Goal: Task Accomplishment & Management: Use online tool/utility

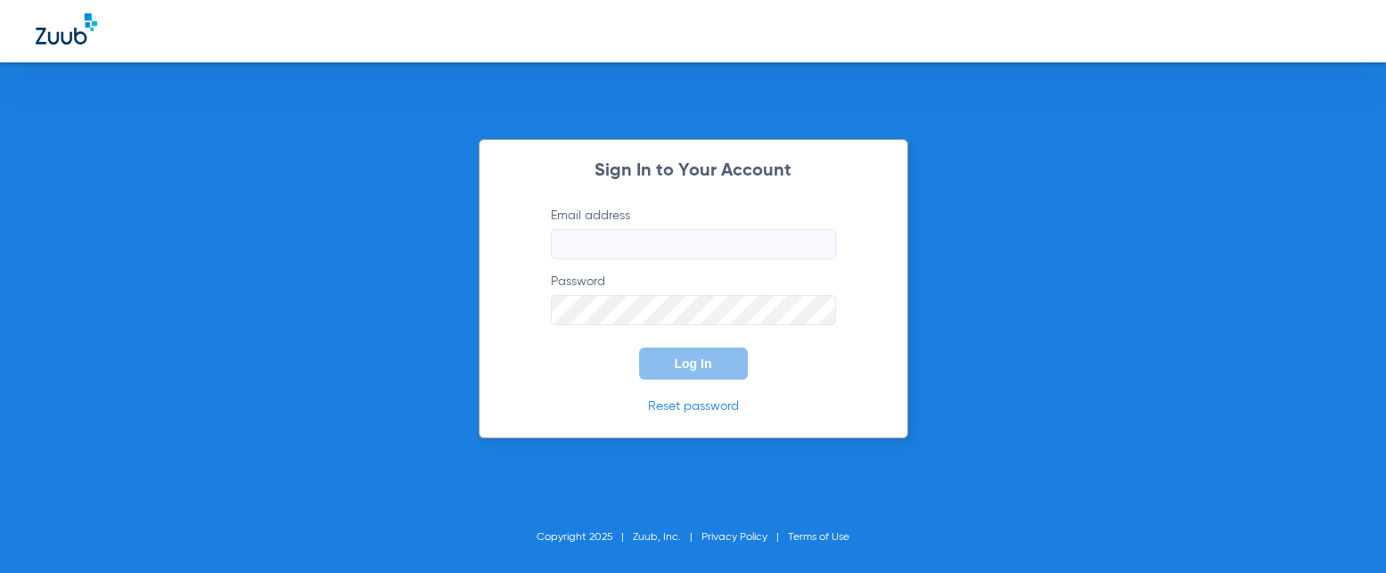
type input "[PERSON_NAME][EMAIL_ADDRESS][PERSON_NAME][DOMAIN_NAME]"
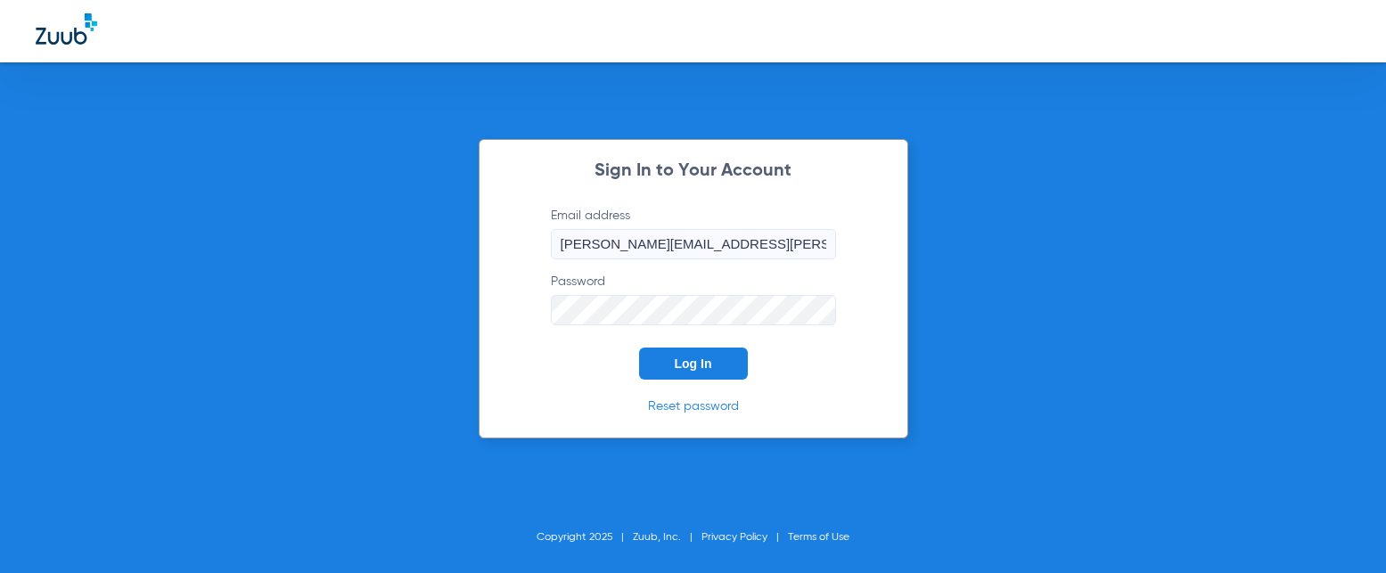
click at [718, 361] on button "Log In" at bounding box center [693, 364] width 109 height 32
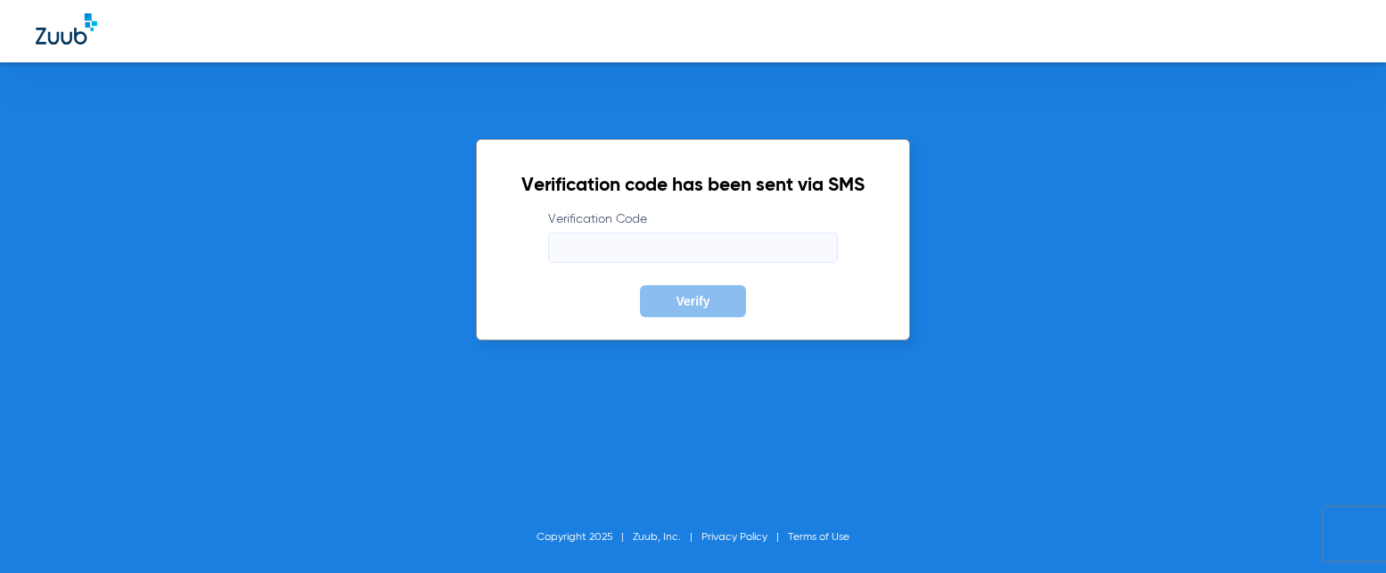
click at [702, 258] on input "Verification Code" at bounding box center [693, 248] width 290 height 30
type input "848093"
click at [640, 285] on button "Verify" at bounding box center [692, 301] width 105 height 32
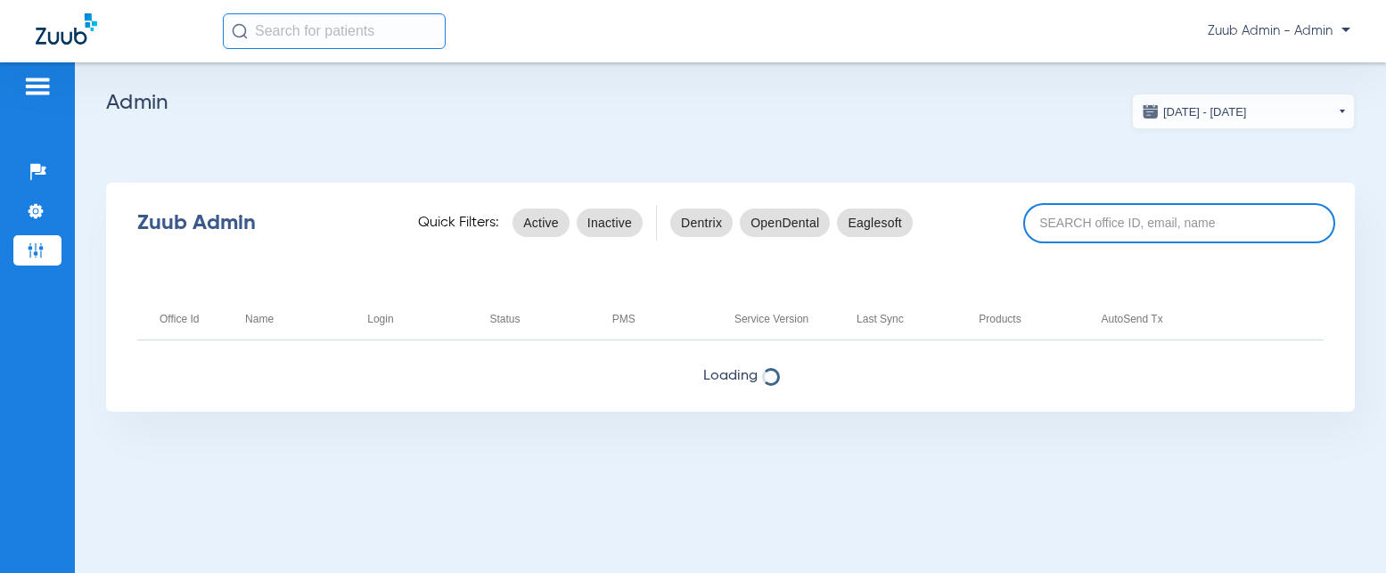
click at [1079, 217] on input at bounding box center [1179, 223] width 312 height 40
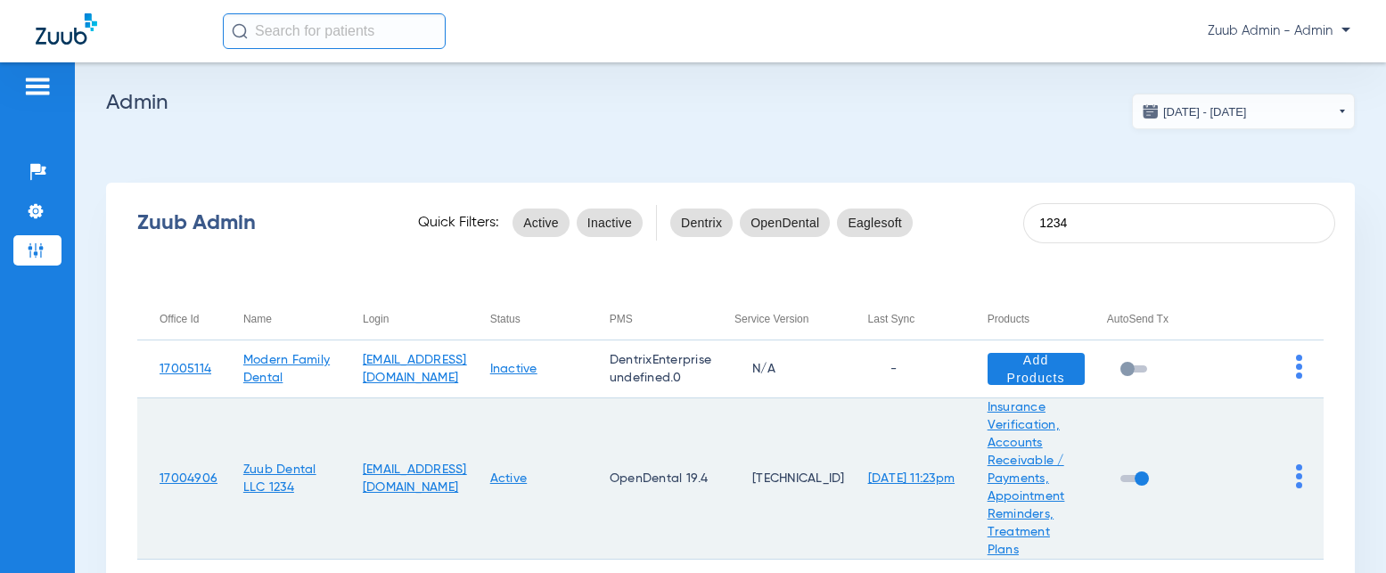
type input "1234"
click at [1296, 472] on img at bounding box center [1299, 476] width 6 height 24
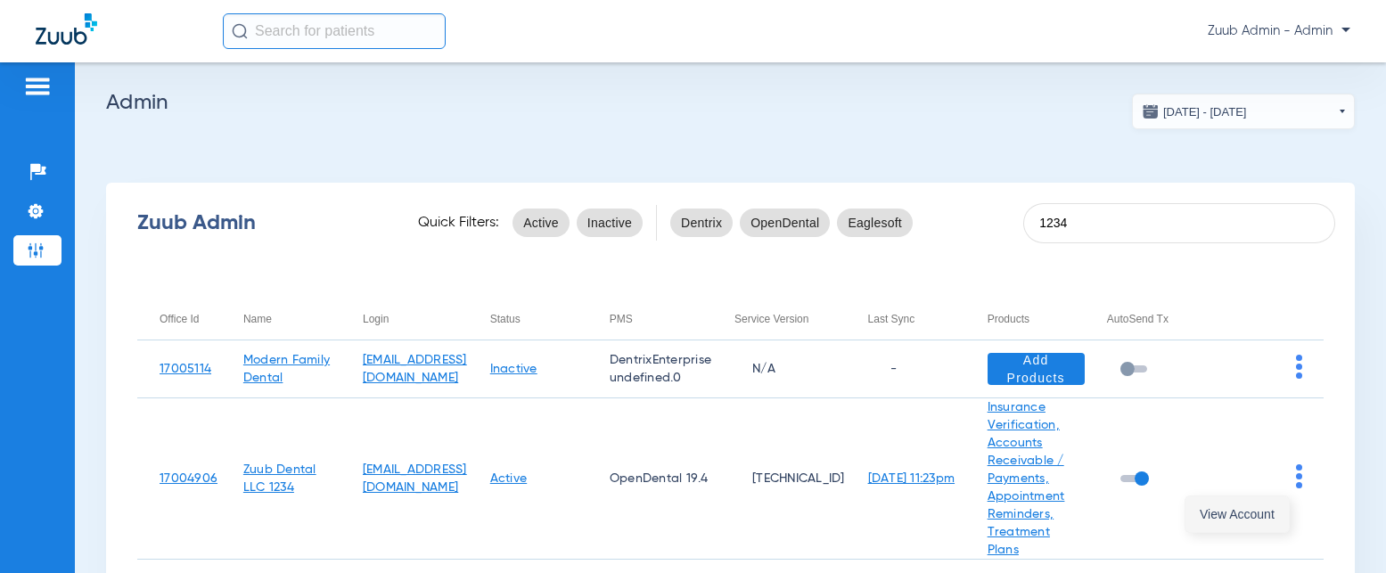
click at [1260, 513] on span "View Account" at bounding box center [1237, 514] width 75 height 12
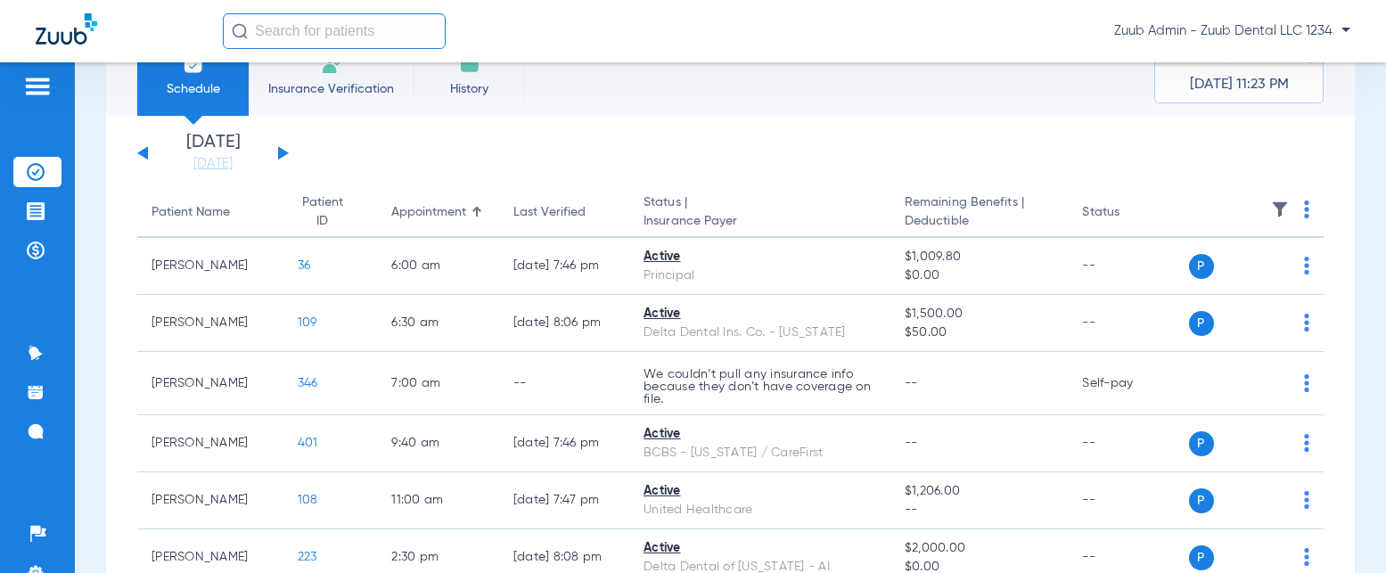
scroll to position [161, 0]
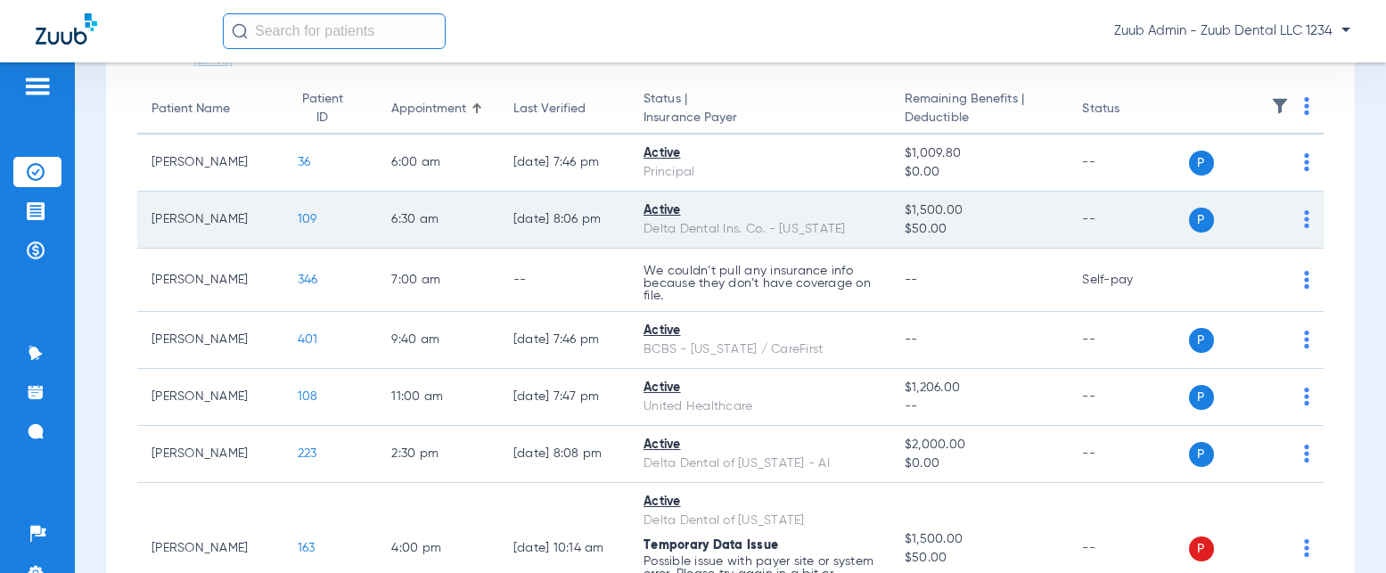
click at [699, 220] on div "Delta Dental Ins. Co. - Georgia" at bounding box center [760, 229] width 233 height 19
click at [260, 226] on td "Eric Whittley" at bounding box center [210, 220] width 146 height 57
click at [298, 220] on span "109" at bounding box center [308, 219] width 20 height 12
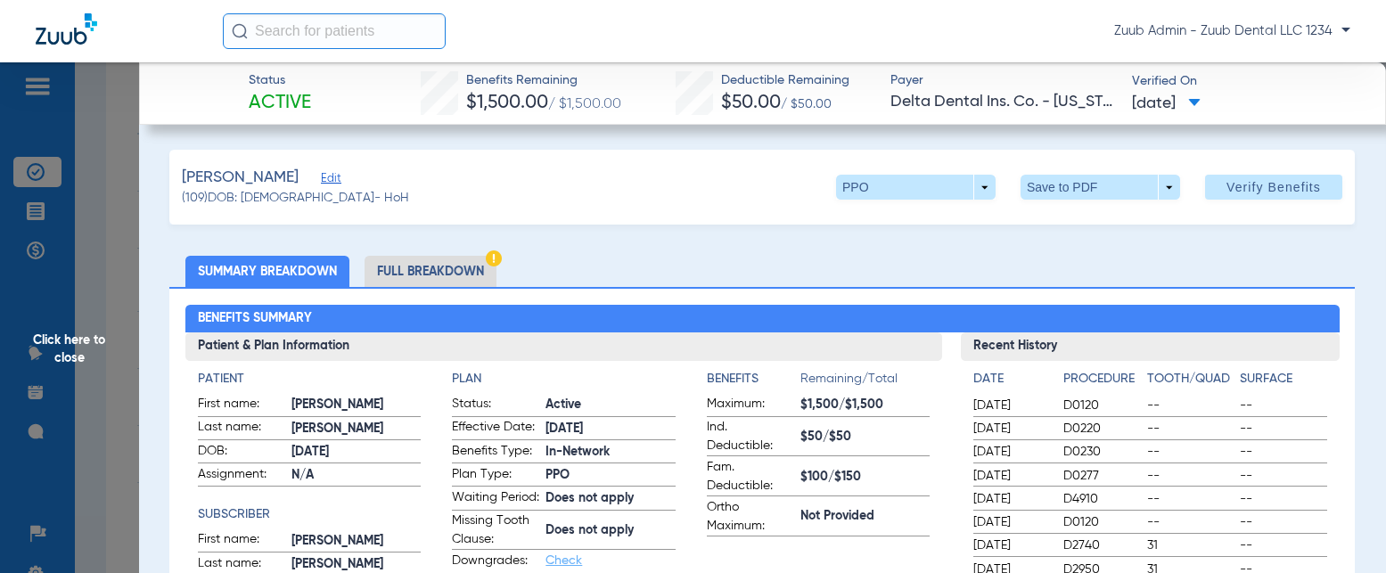
click at [464, 267] on li "Full Breakdown" at bounding box center [431, 271] width 132 height 31
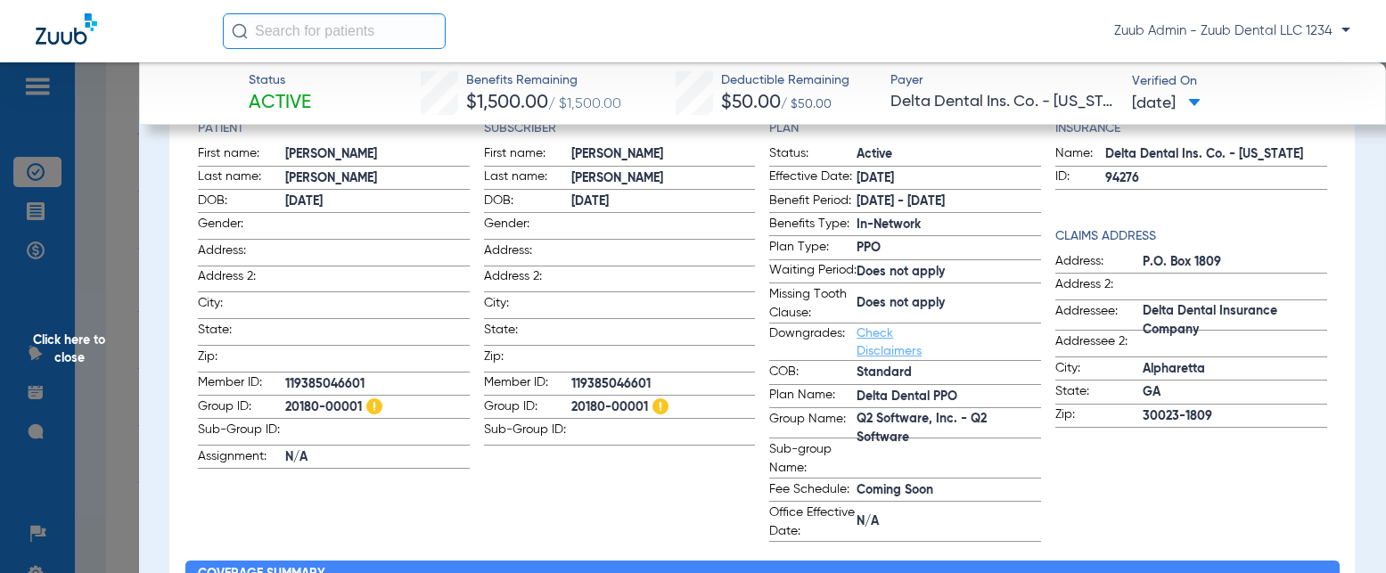
scroll to position [0, 0]
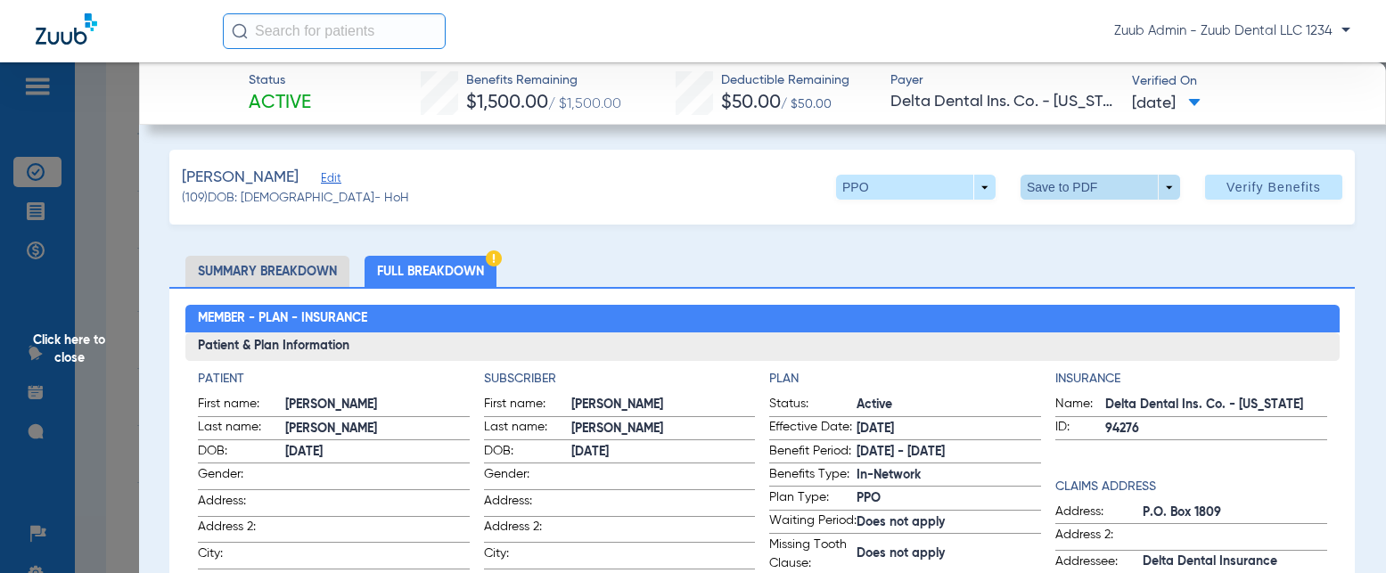
click at [1136, 188] on span at bounding box center [1101, 187] width 160 height 25
click at [1113, 233] on button "insert_drive_file Save to PDF" at bounding box center [1075, 223] width 135 height 36
click at [121, 153] on span "Click here to close" at bounding box center [69, 348] width 139 height 573
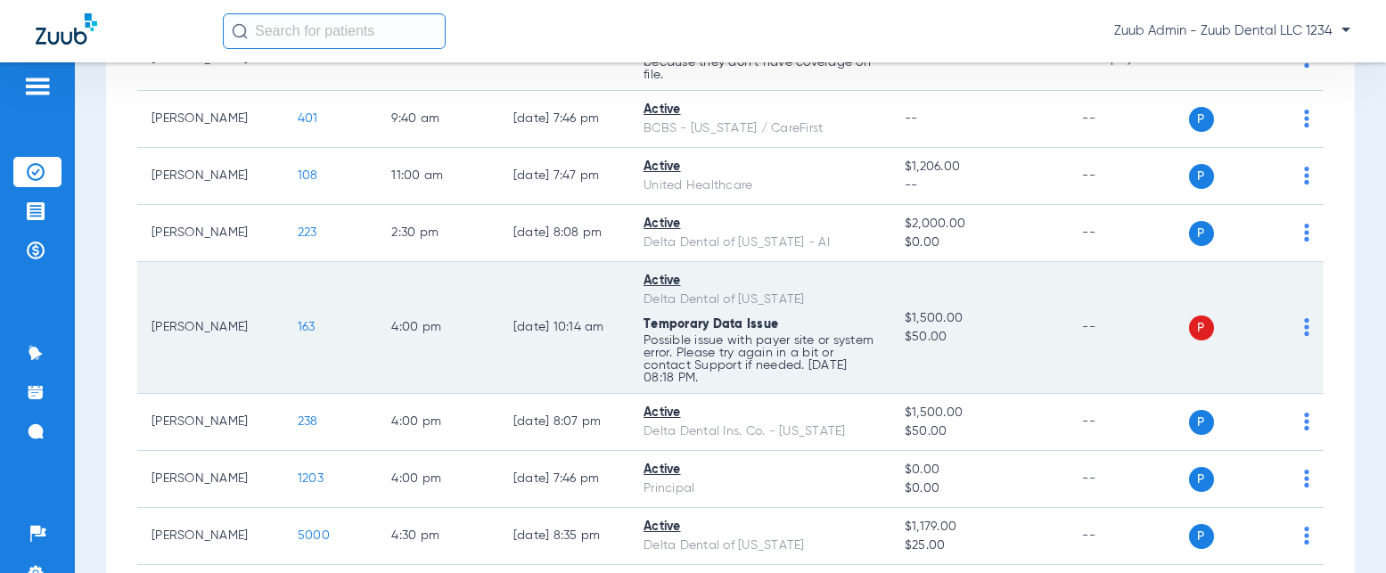
scroll to position [414, 0]
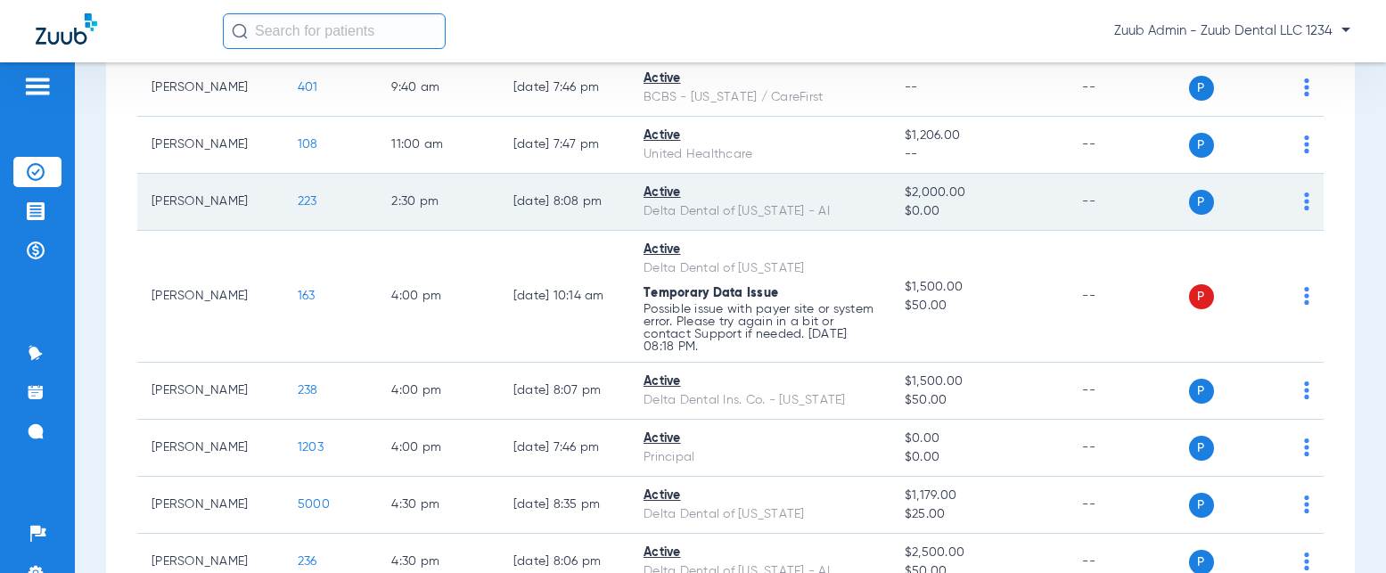
click at [1296, 201] on td "P S" at bounding box center [1256, 202] width 135 height 57
click at [1304, 202] on img at bounding box center [1306, 202] width 5 height 18
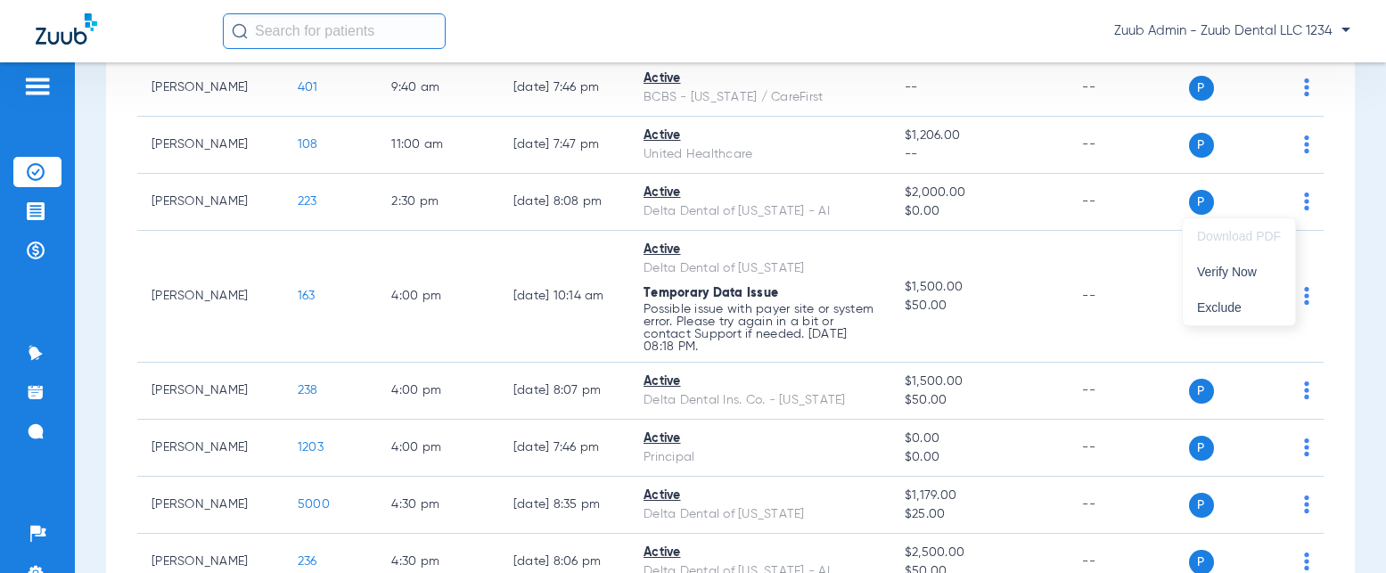
click at [1120, 208] on div at bounding box center [693, 286] width 1386 height 573
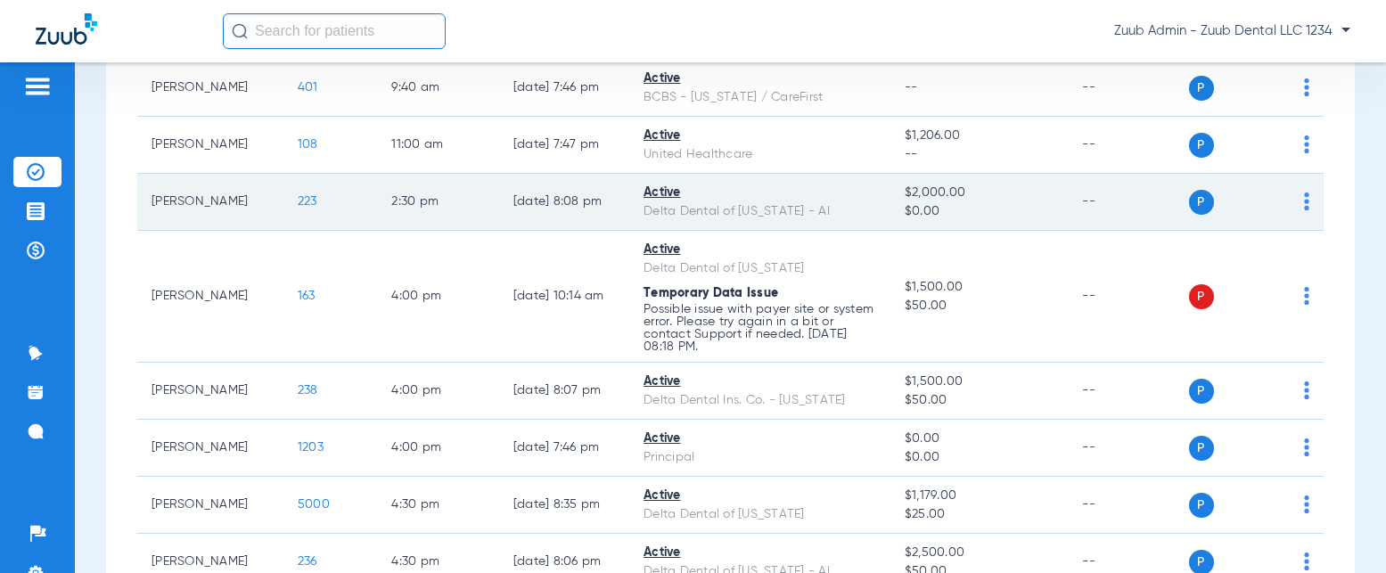
click at [298, 200] on span "223" at bounding box center [308, 201] width 20 height 12
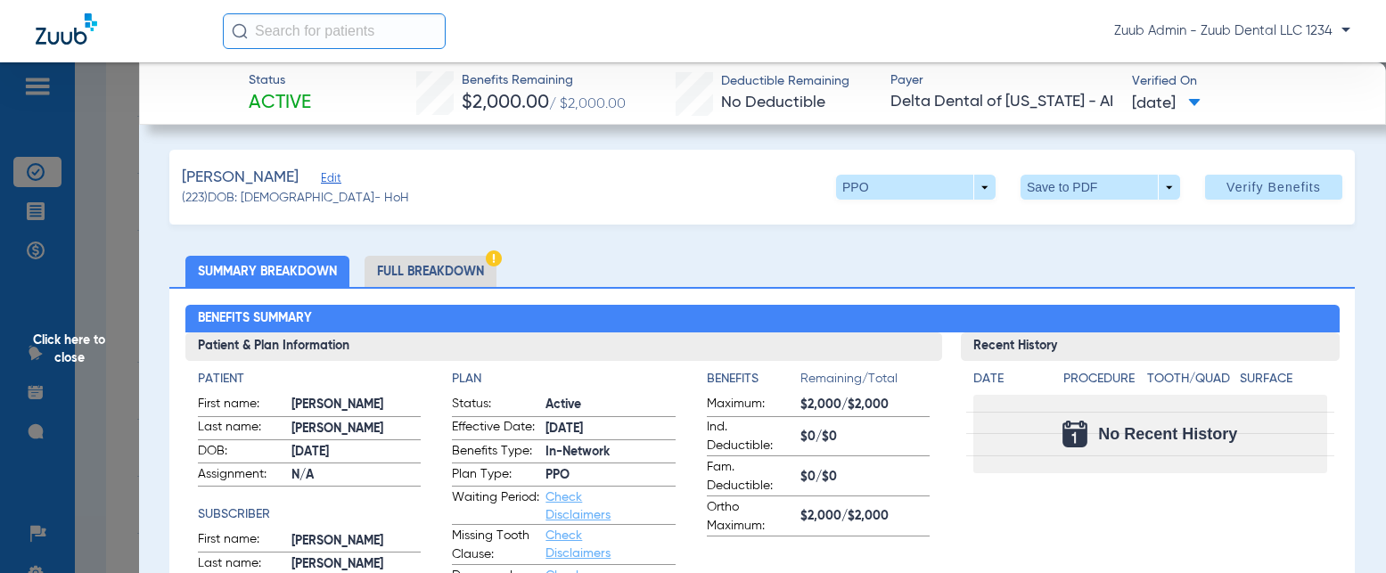
click at [455, 274] on li "Full Breakdown" at bounding box center [431, 271] width 132 height 31
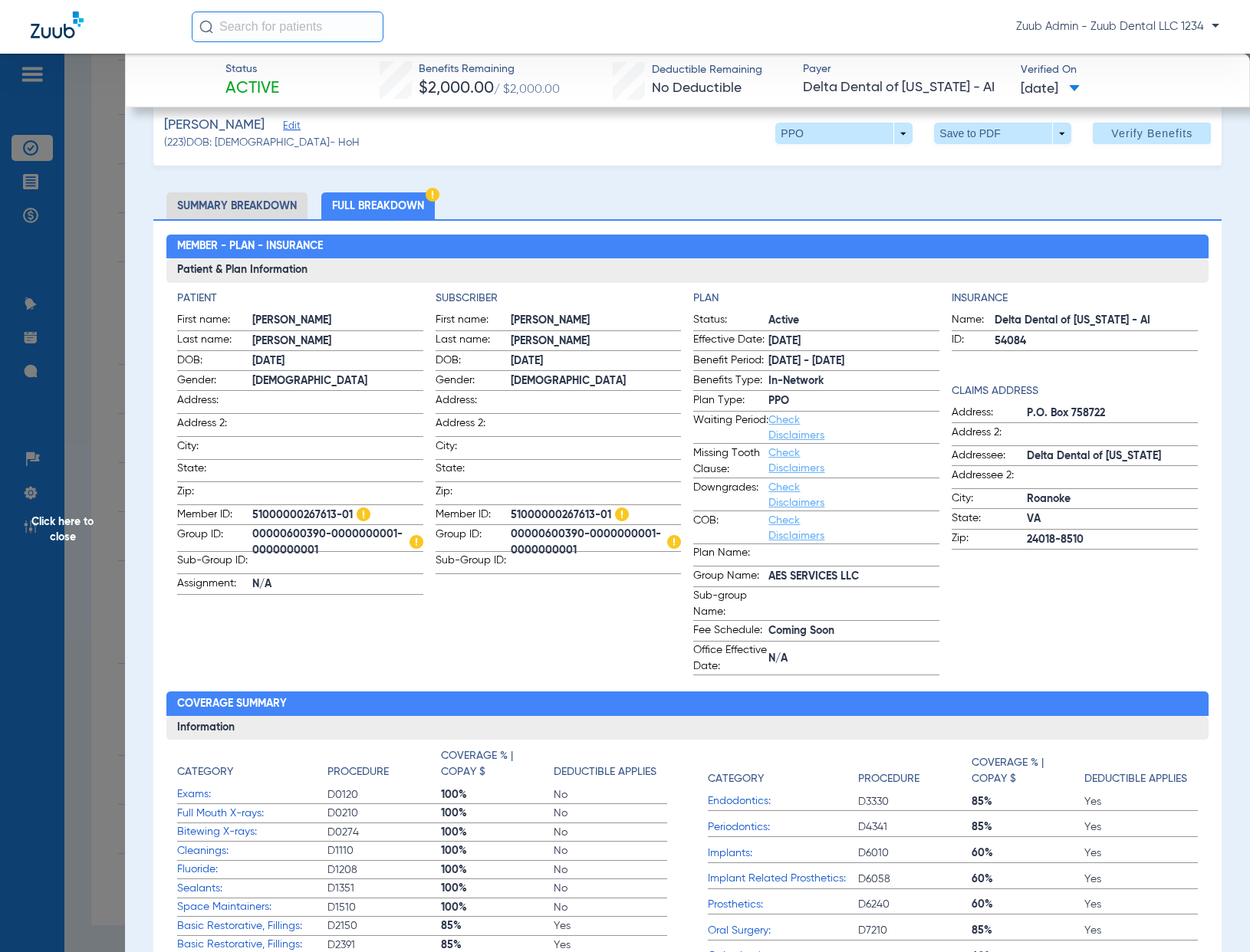
scroll to position [0, 0]
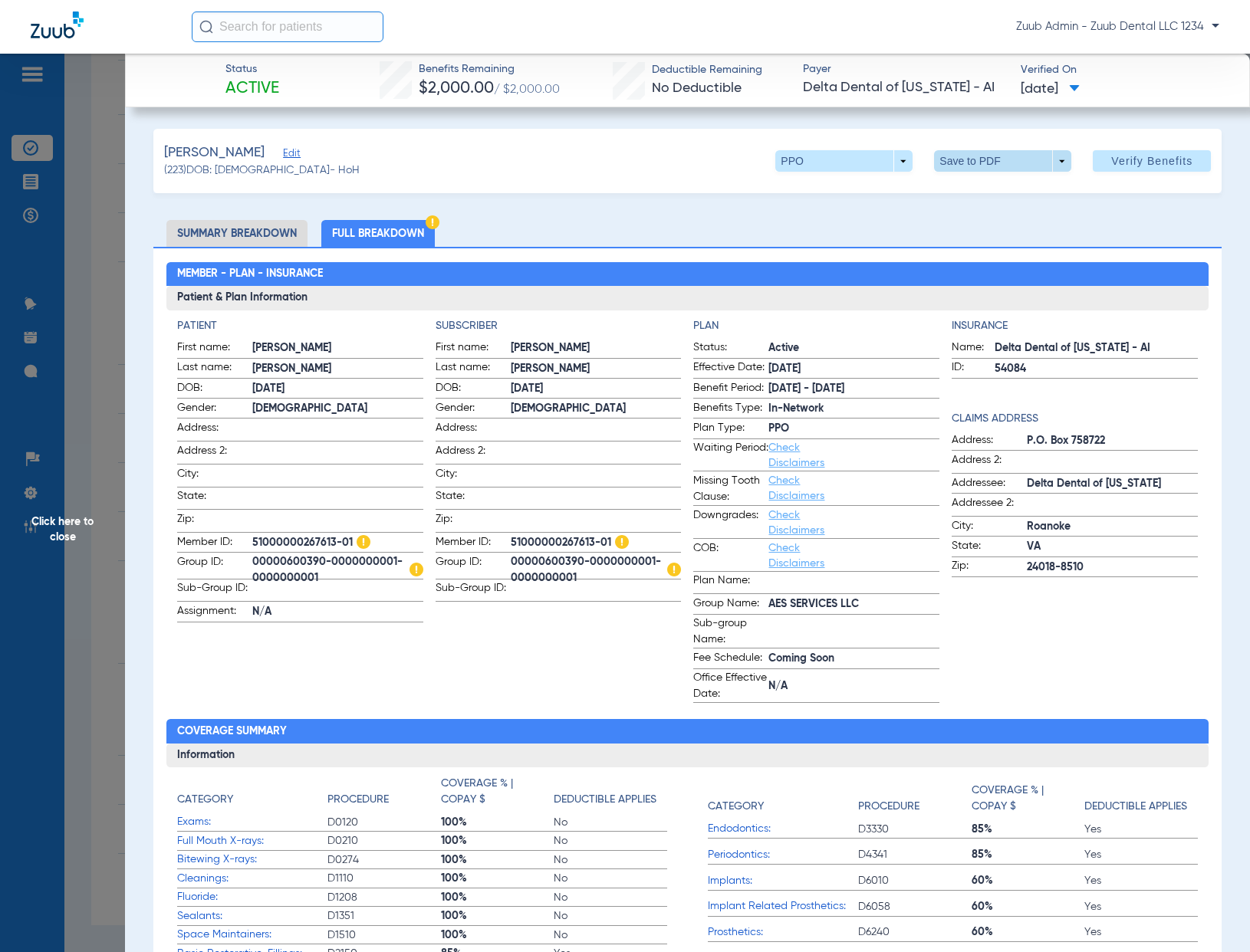
click at [1005, 160] on span at bounding box center [1003, 161] width 37 height 37
click at [982, 200] on button "insert_drive_file Save to PDF" at bounding box center [982, 192] width 116 height 31
click at [101, 250] on span "Click here to close" at bounding box center [62, 529] width 125 height 952
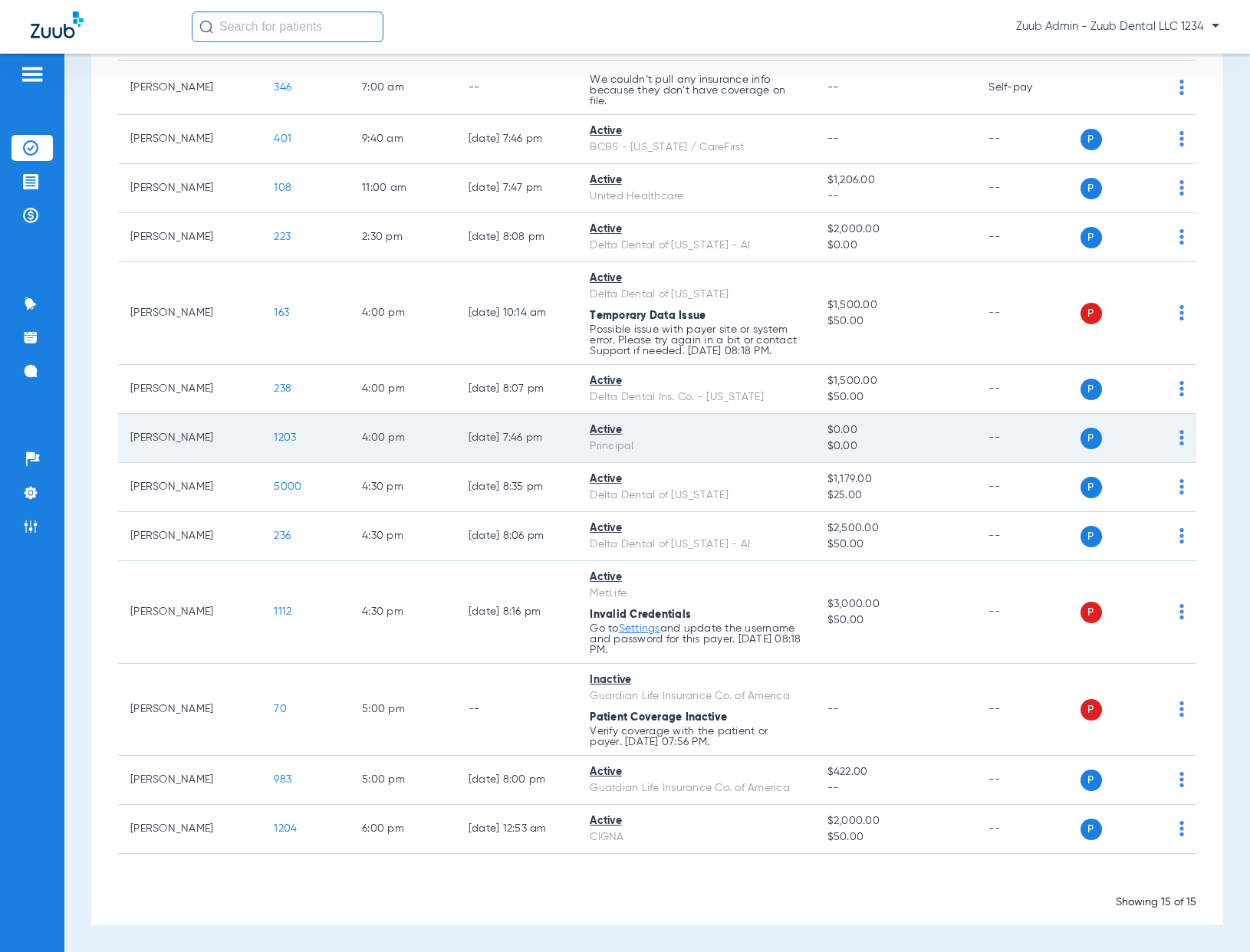
click at [280, 434] on span "1203" at bounding box center [285, 438] width 22 height 10
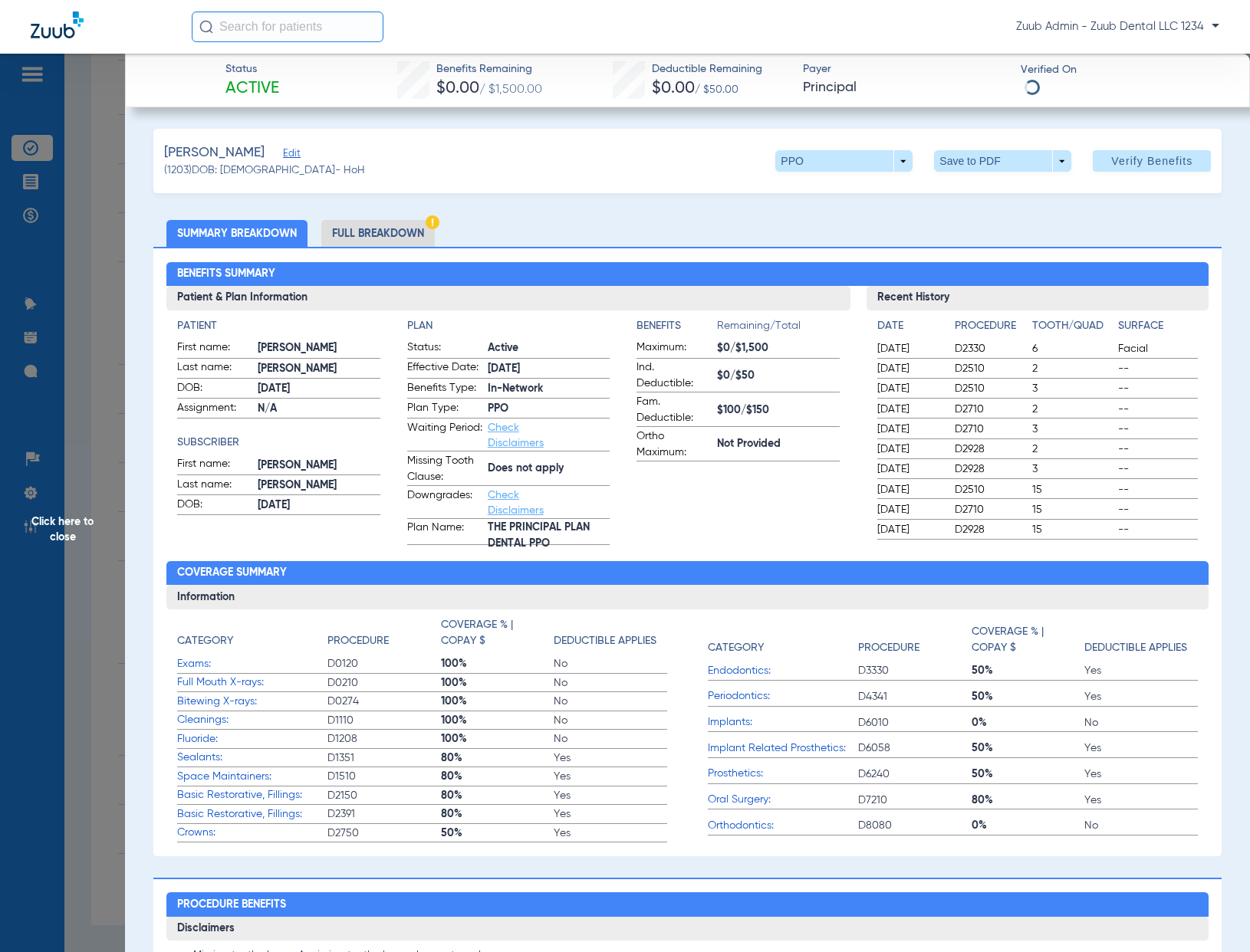
click at [409, 236] on li "Full Breakdown" at bounding box center [378, 233] width 114 height 27
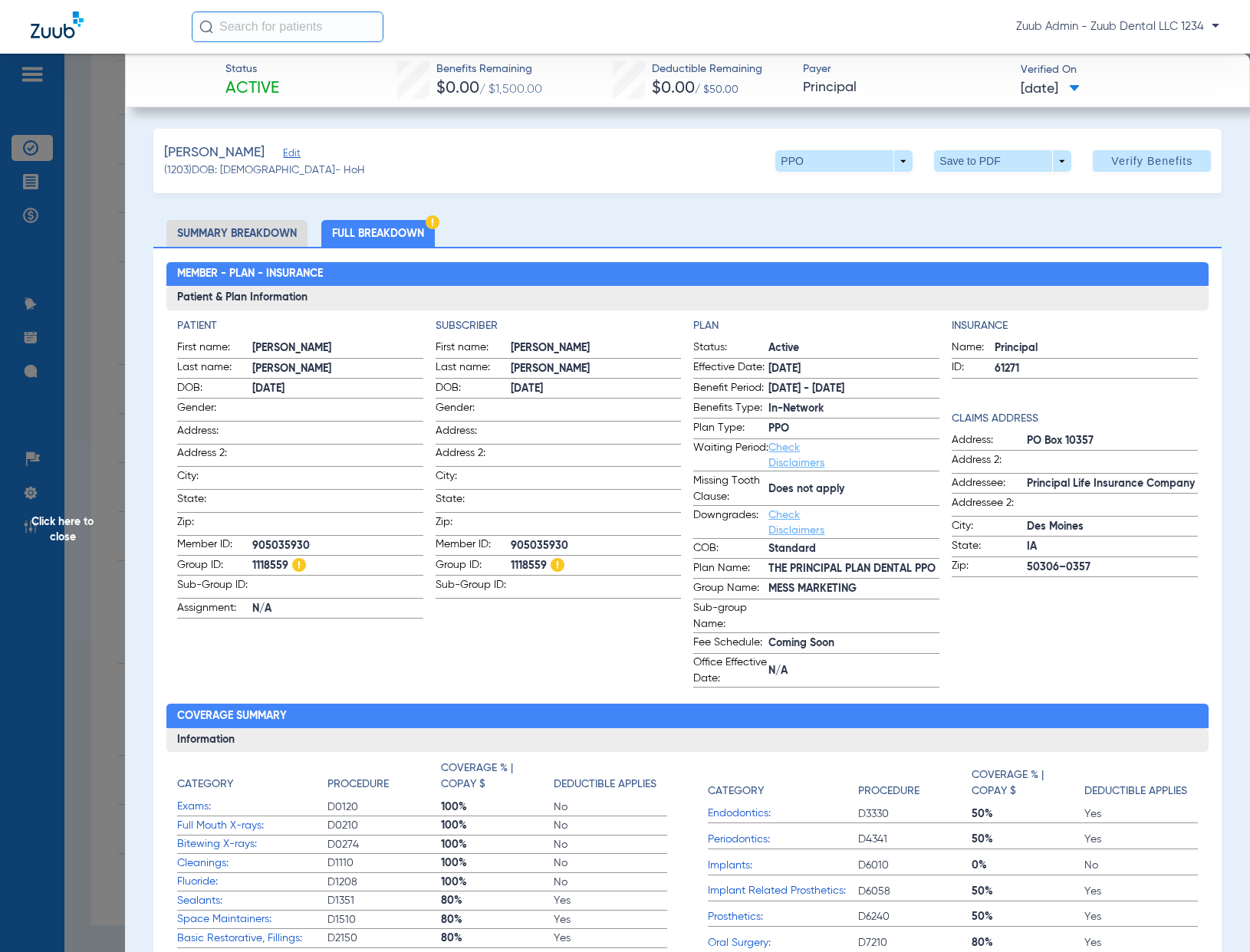
click at [591, 492] on app-subscriber-information "Subscriber First name: SARAH Last name: MURRAY DOB: 03/06/1992 Gender: Address:…" at bounding box center [558, 503] width 246 height 370
click at [969, 163] on span at bounding box center [1003, 161] width 138 height 21
drag, startPoint x: 1019, startPoint y: 191, endPoint x: 1009, endPoint y: 190, distance: 10.0
click at [1019, 191] on span "Save to PDF" at bounding box center [997, 192] width 60 height 10
click at [93, 318] on span "Click here to close" at bounding box center [62, 529] width 125 height 952
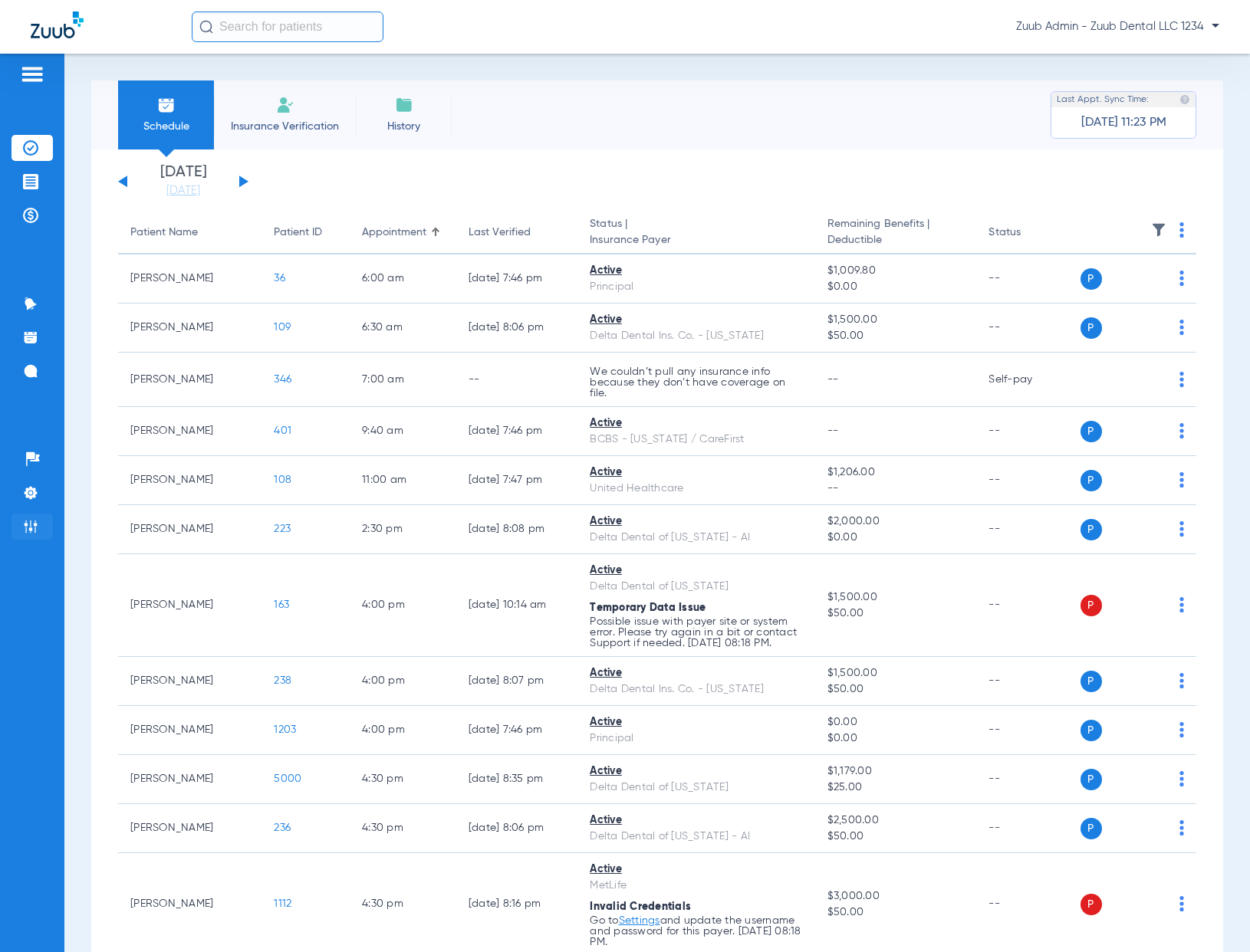
click at [28, 492] on img at bounding box center [31, 526] width 15 height 15
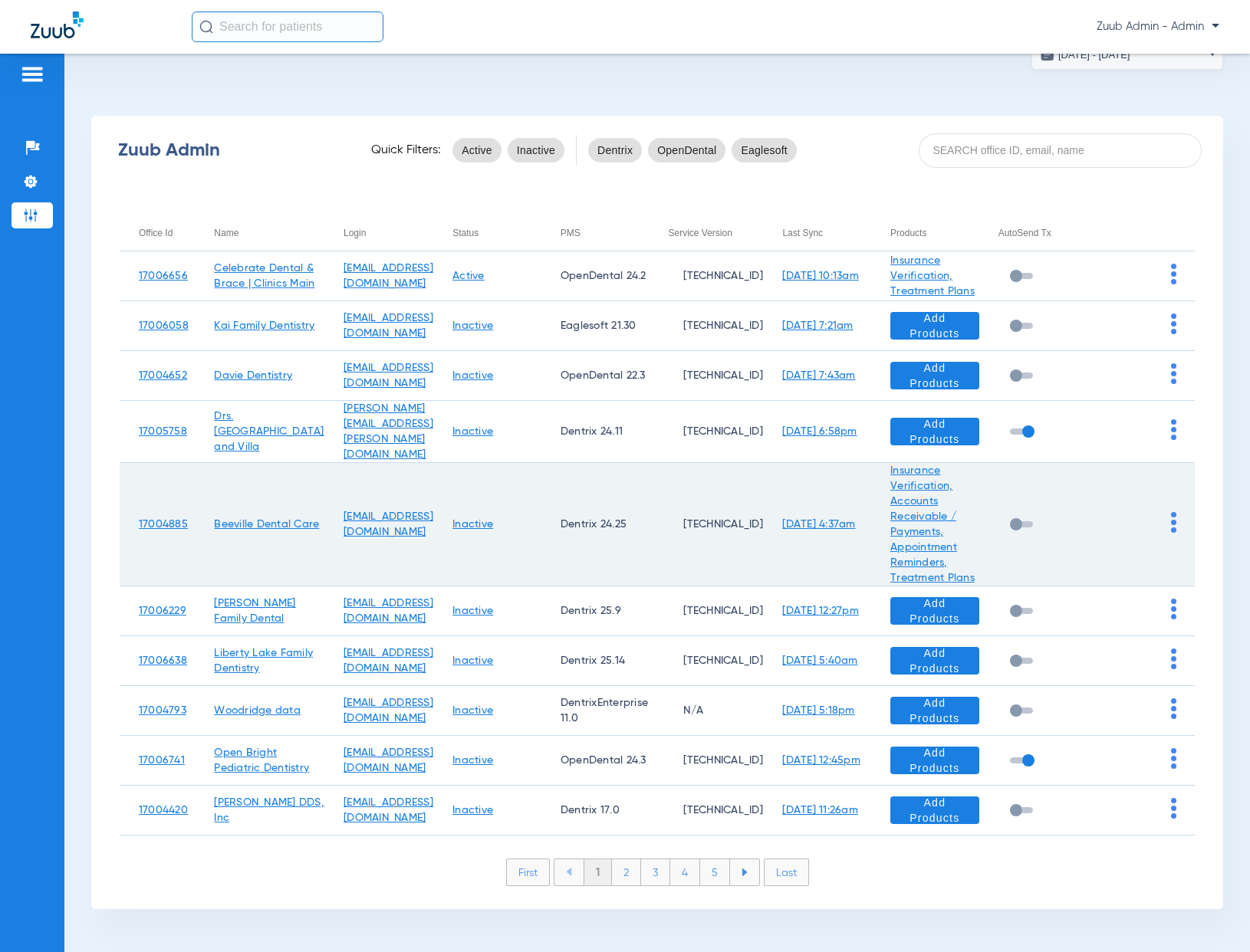
scroll to position [57, 0]
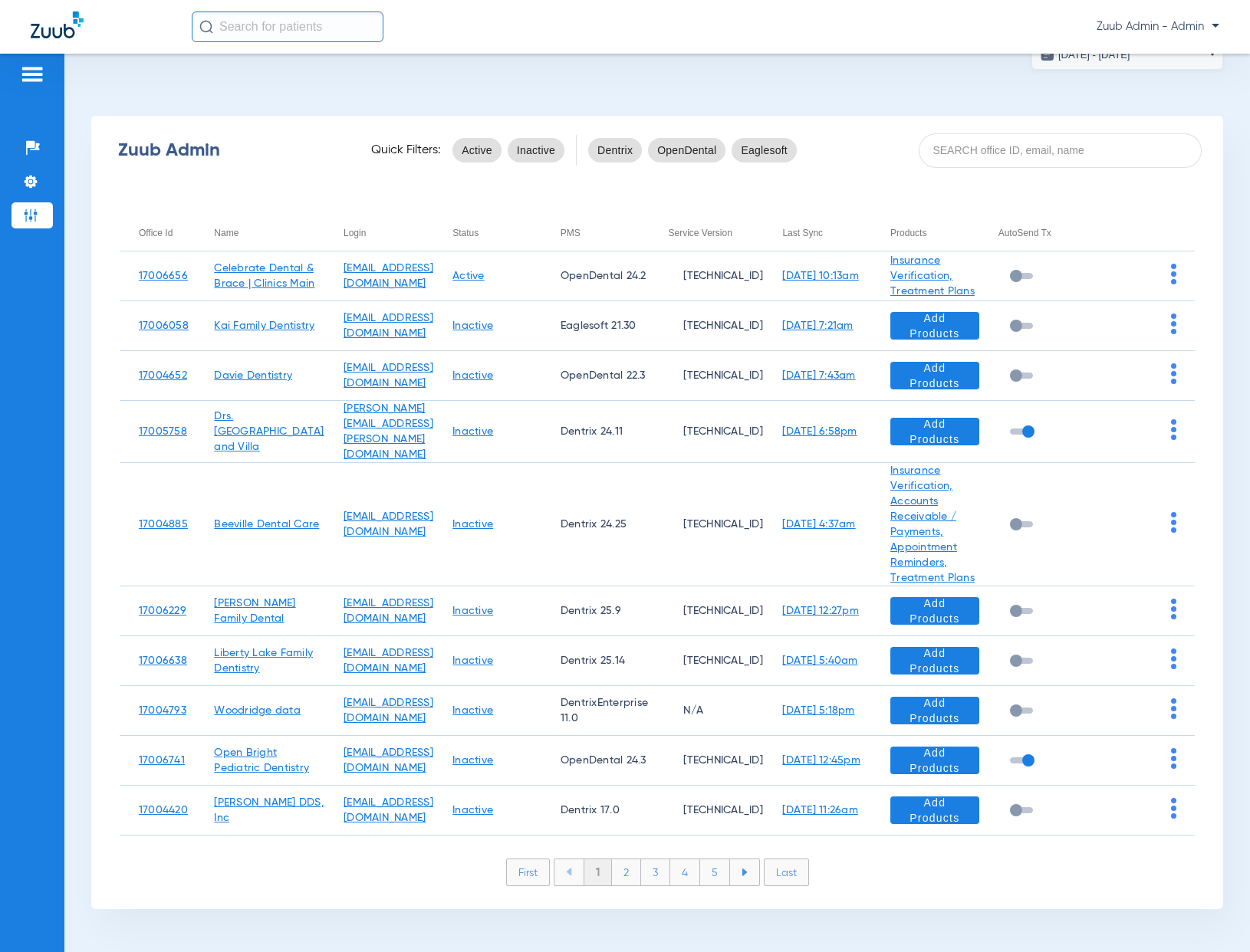
click at [715, 492] on li "5" at bounding box center [715, 872] width 30 height 26
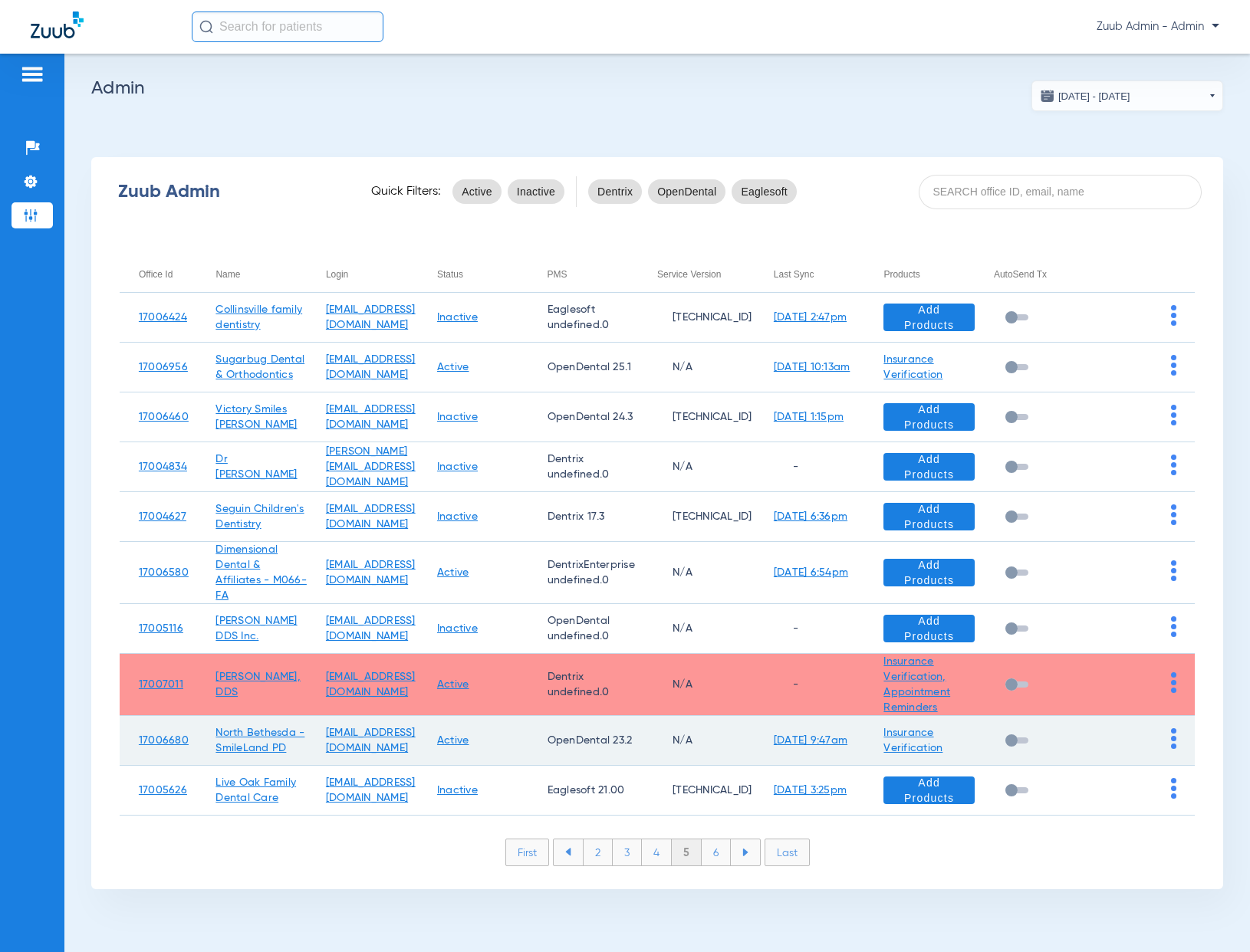
click at [1173, 492] on img at bounding box center [1173, 739] width 5 height 21
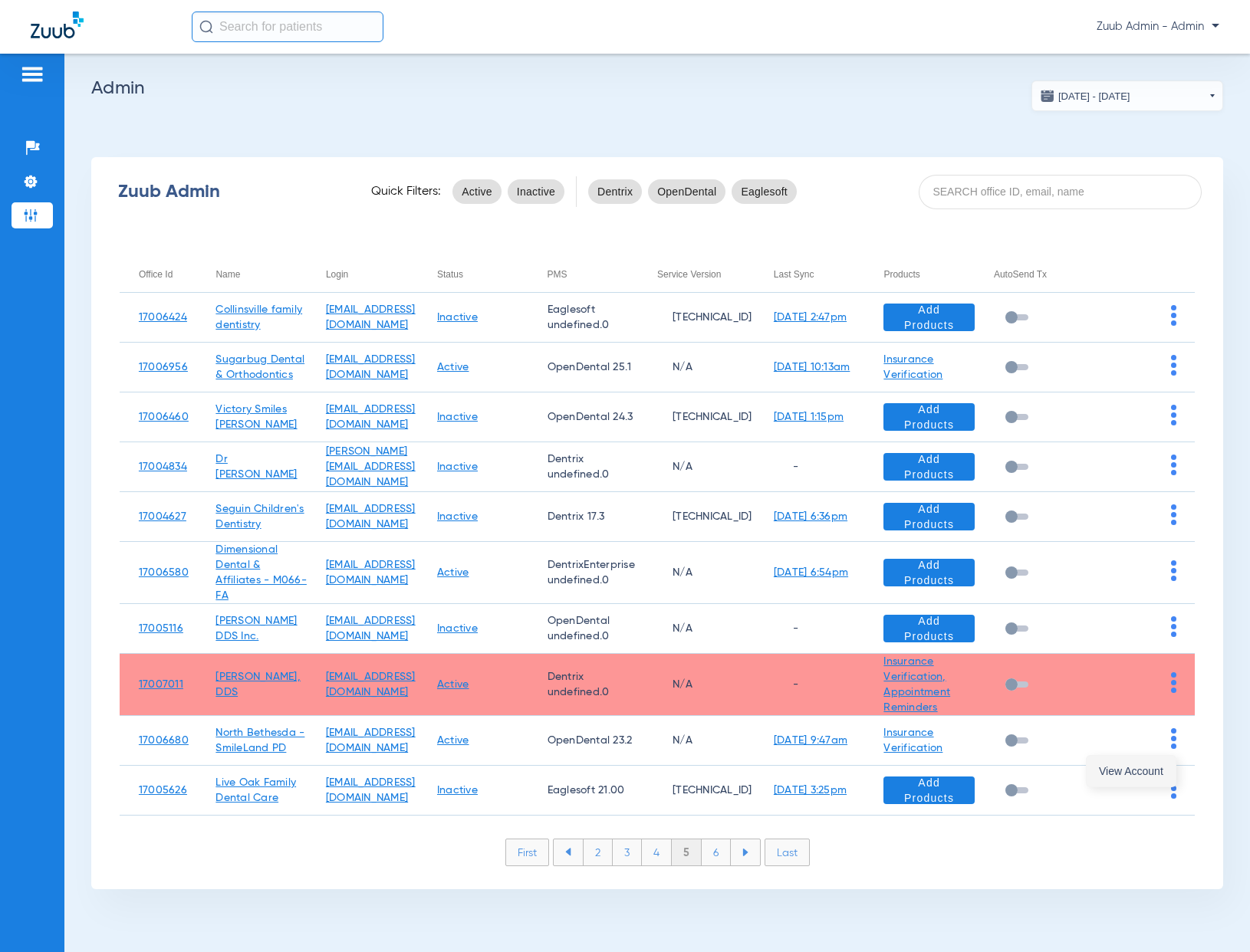
click at [1121, 492] on span "View Account" at bounding box center [1130, 771] width 65 height 10
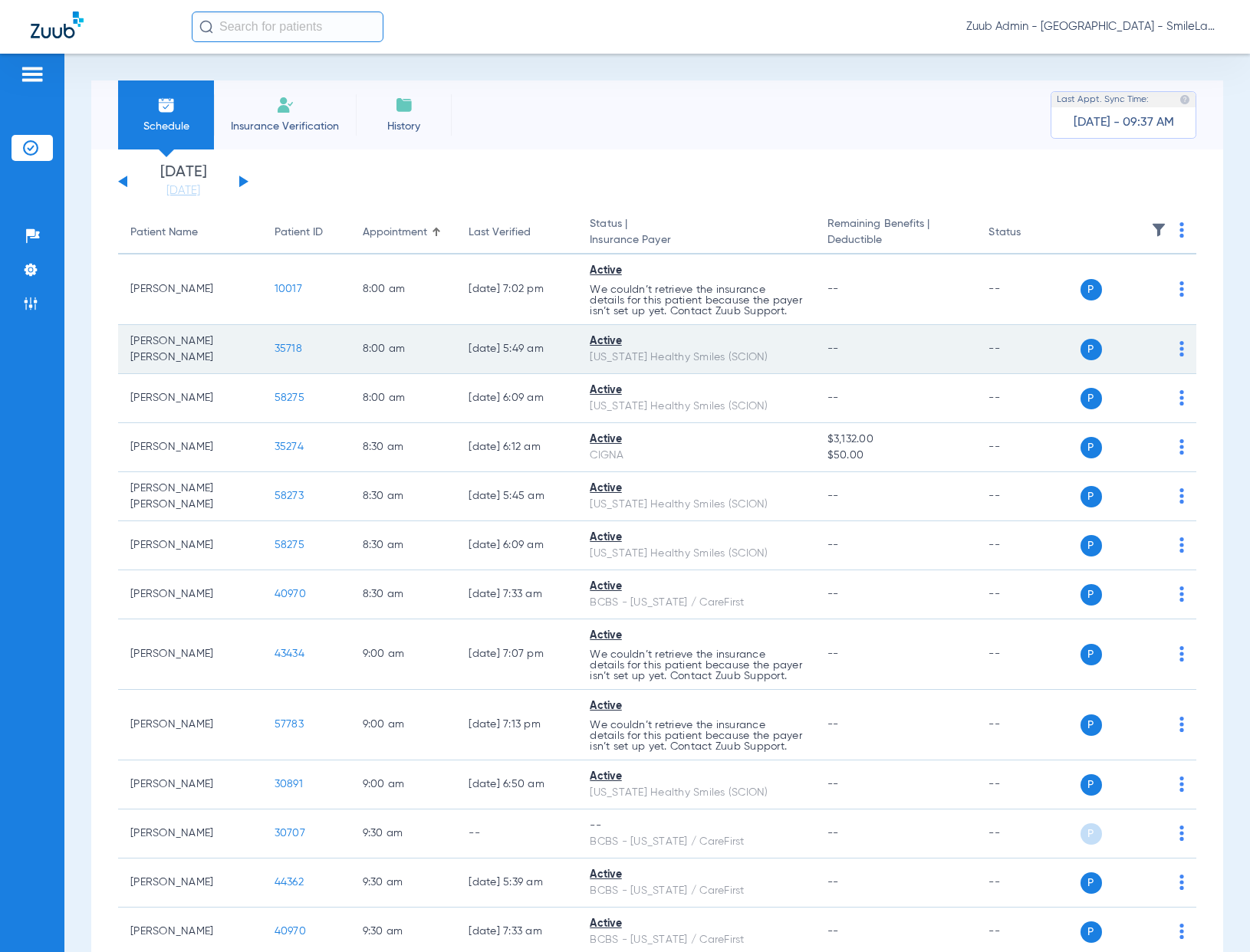
click at [279, 354] on span "35718" at bounding box center [288, 348] width 28 height 10
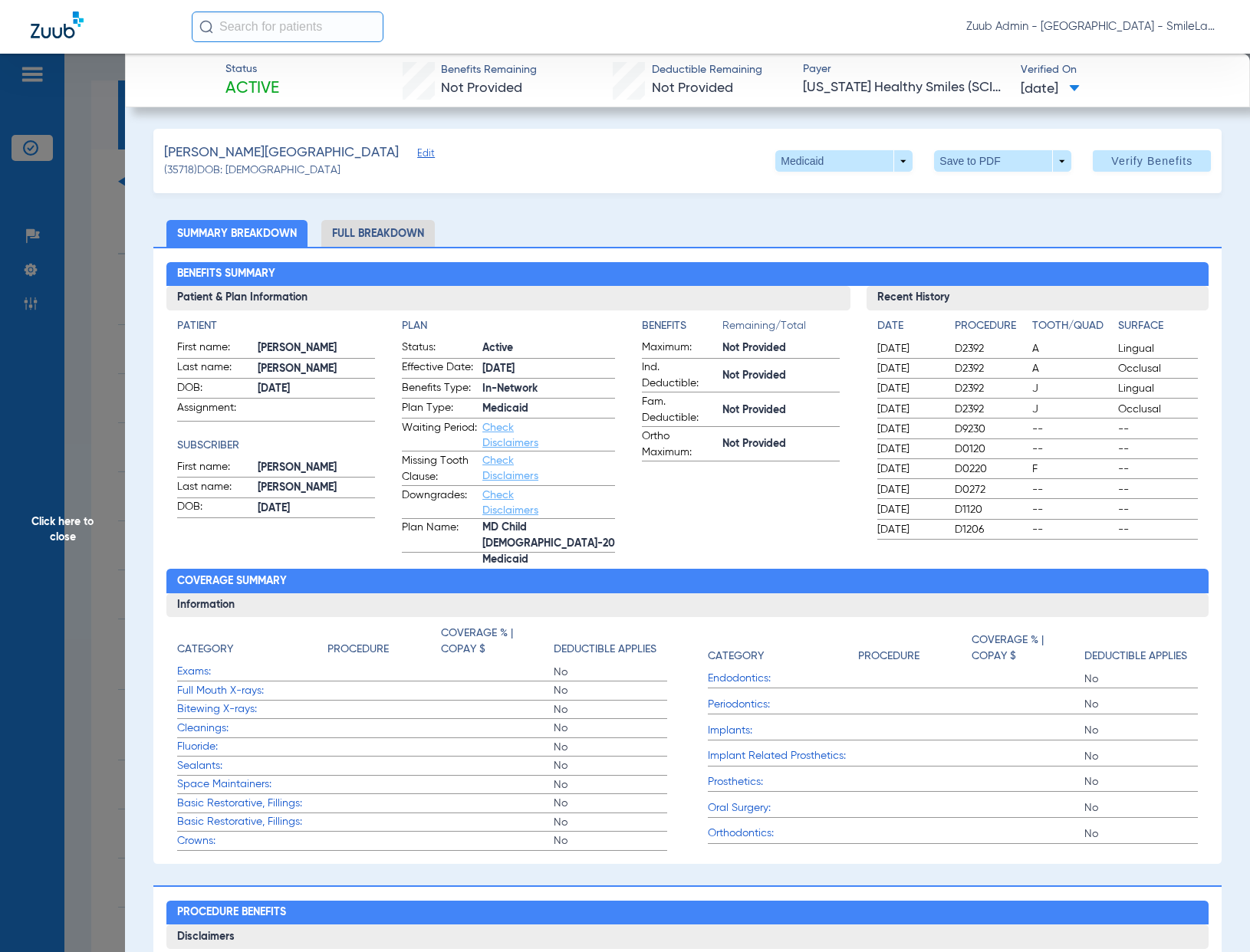
click at [399, 220] on li "Full Breakdown" at bounding box center [378, 233] width 114 height 27
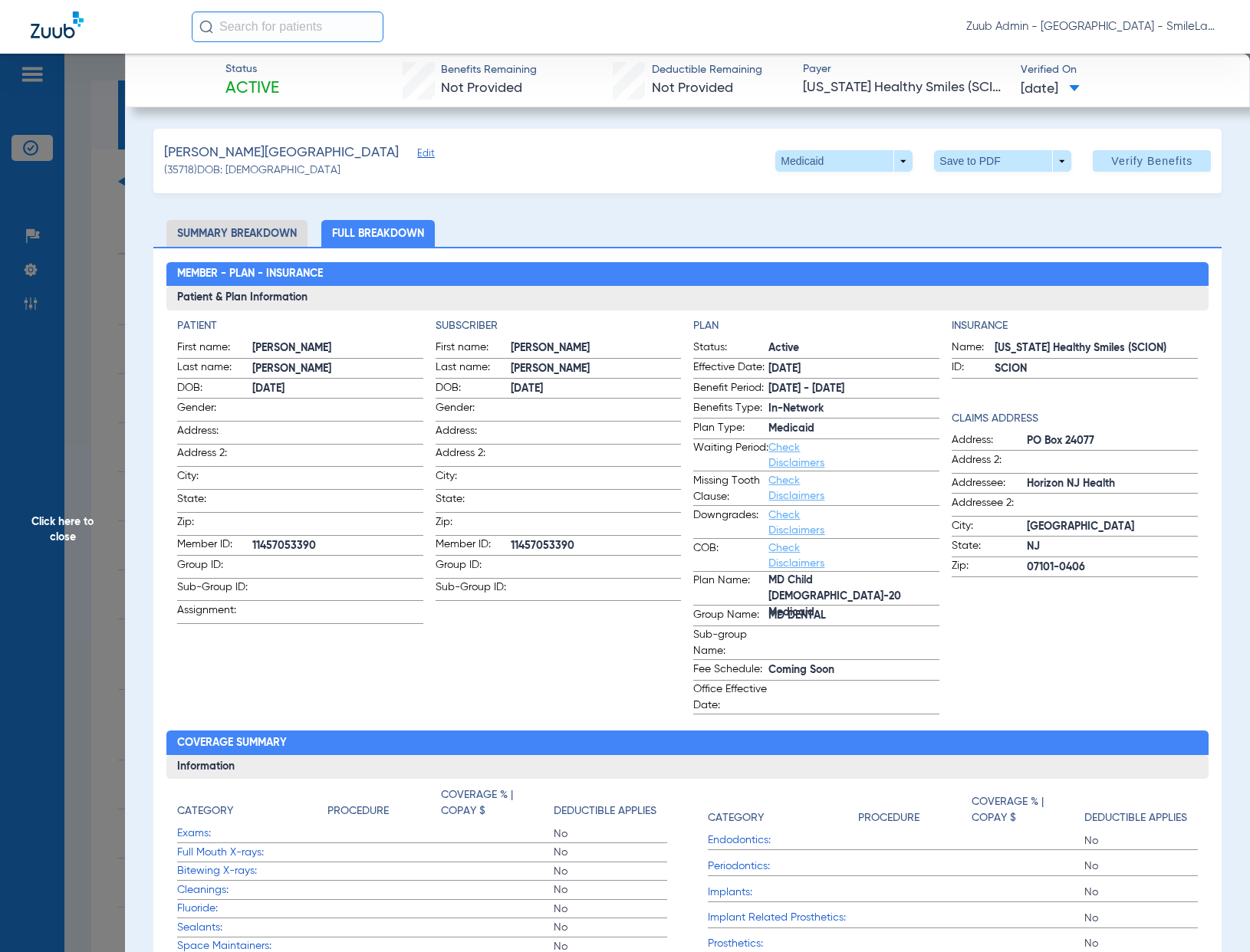
click at [269, 235] on li "Summary Breakdown" at bounding box center [237, 233] width 141 height 27
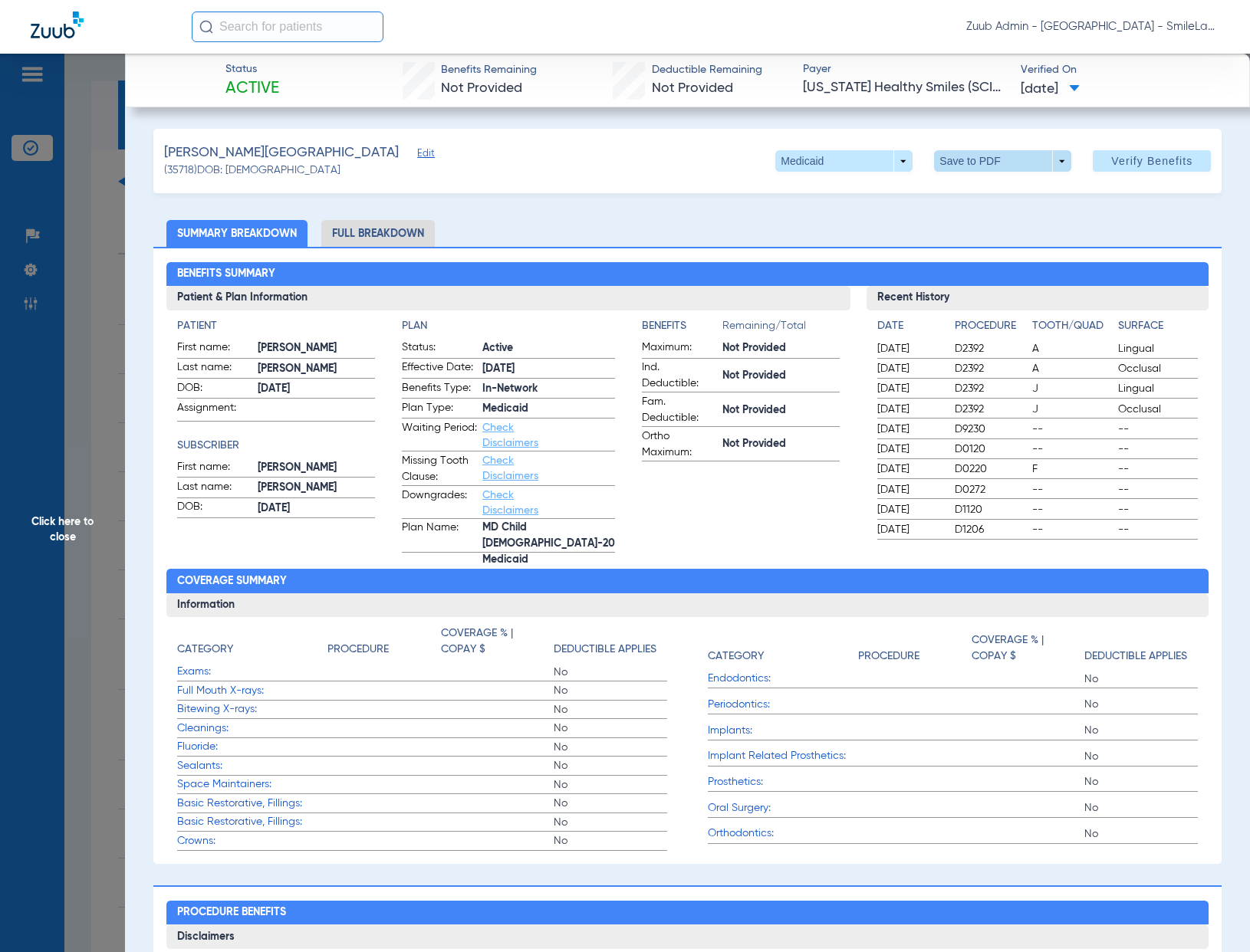
click at [986, 158] on span at bounding box center [1003, 161] width 37 height 37
click at [978, 192] on span "Save to PDF" at bounding box center [997, 192] width 60 height 10
click at [78, 259] on span "Click here to close" at bounding box center [62, 529] width 125 height 952
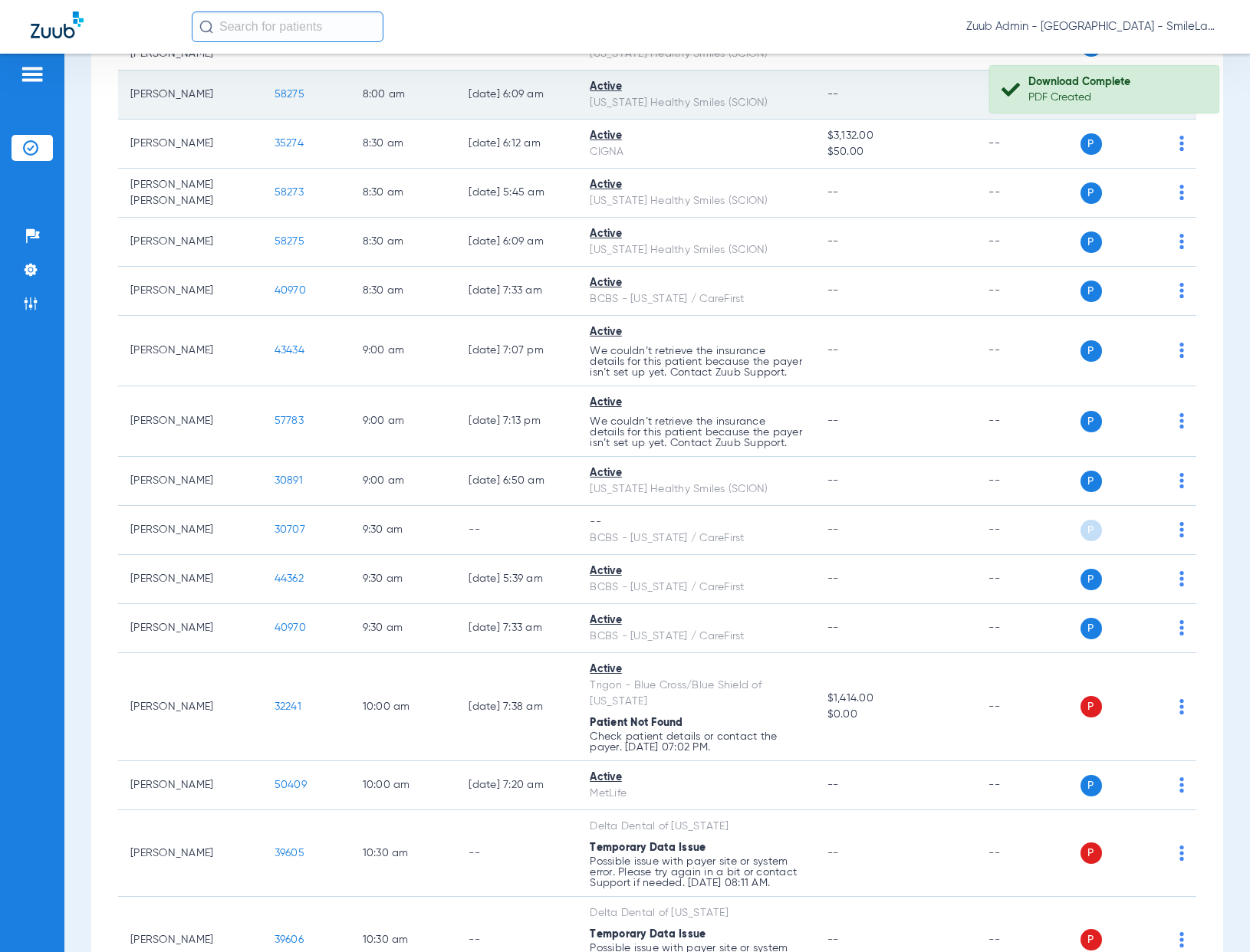
scroll to position [426, 0]
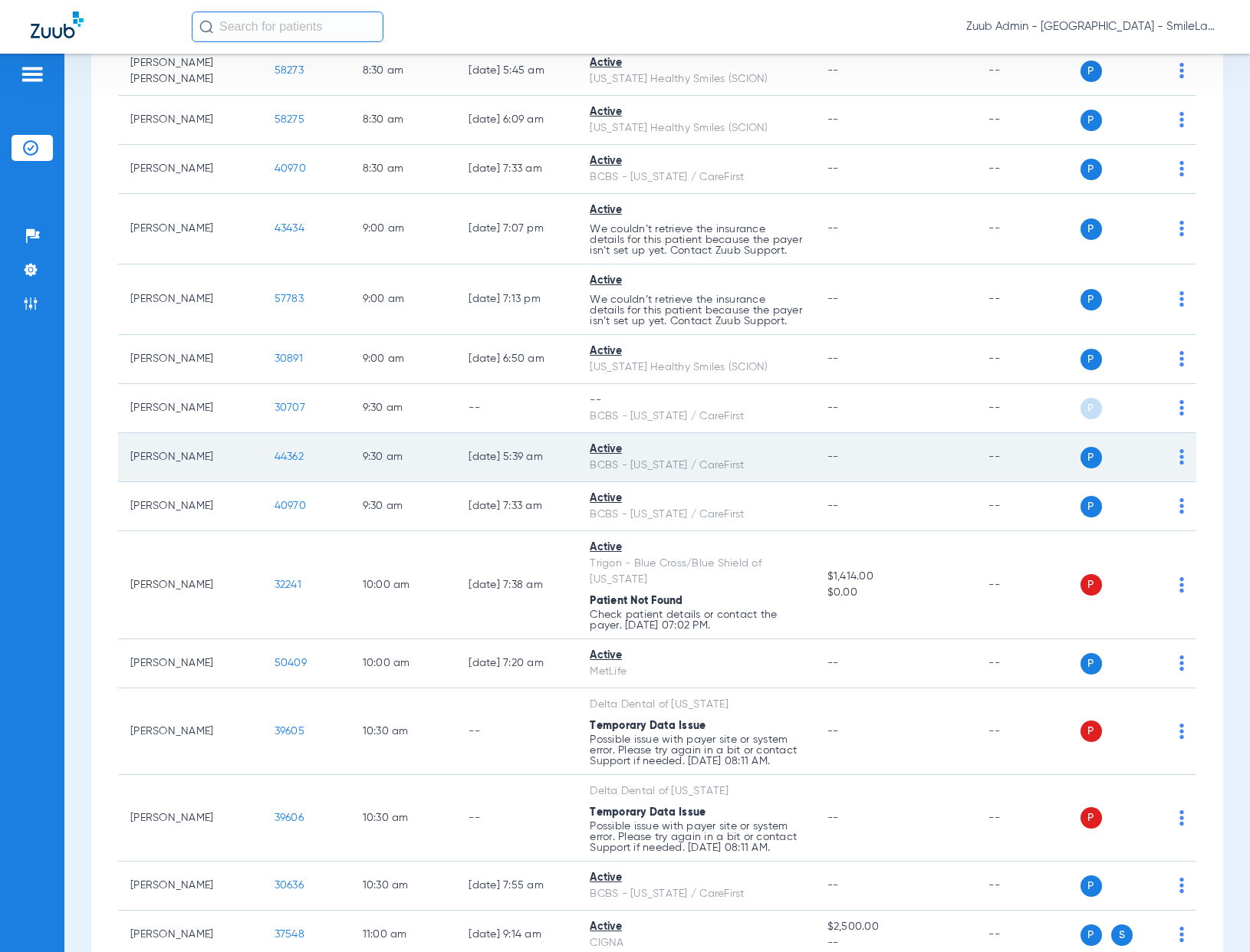
click at [274, 462] on span "44362" at bounding box center [289, 457] width 29 height 10
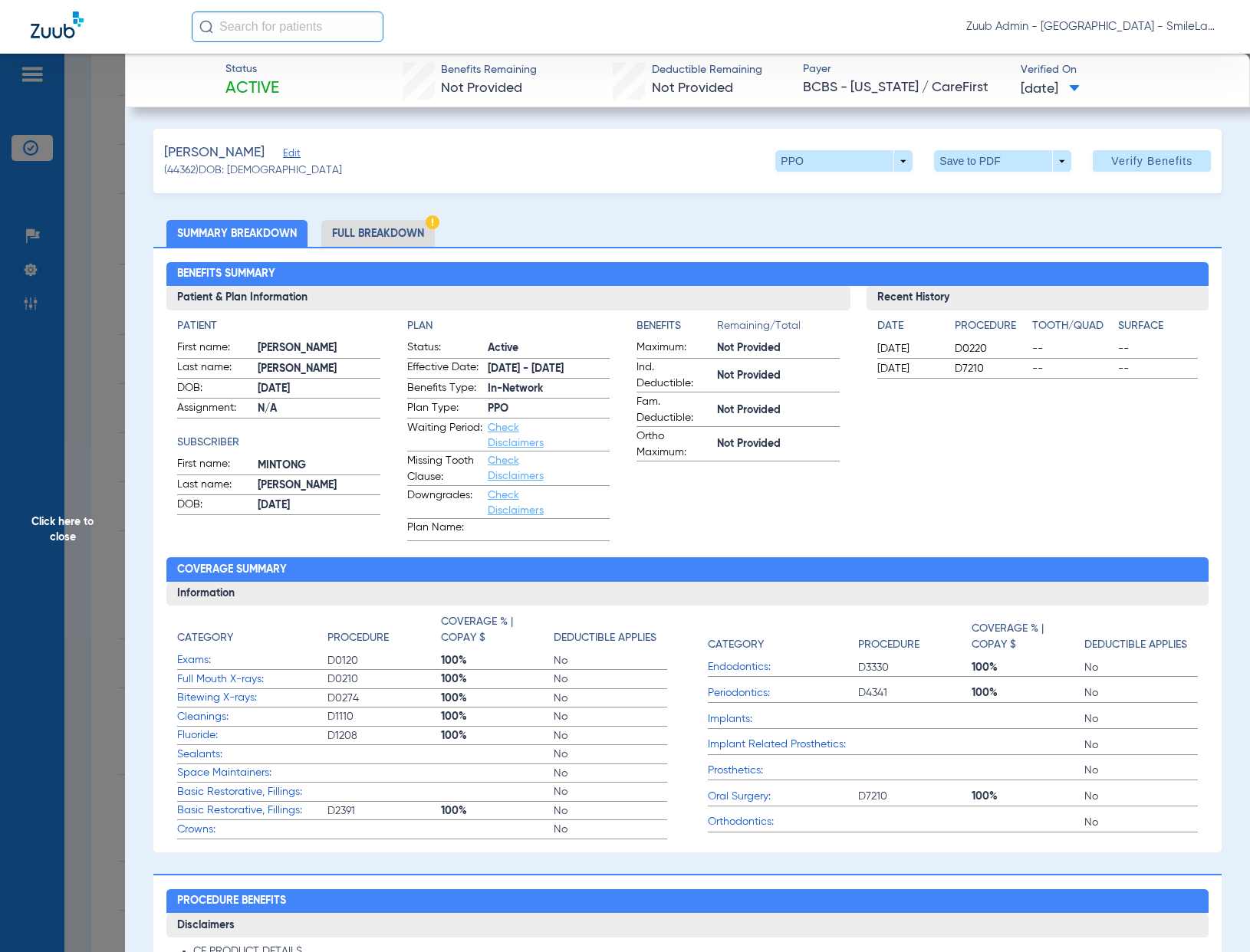
click at [405, 230] on li "Full Breakdown" at bounding box center [378, 233] width 114 height 27
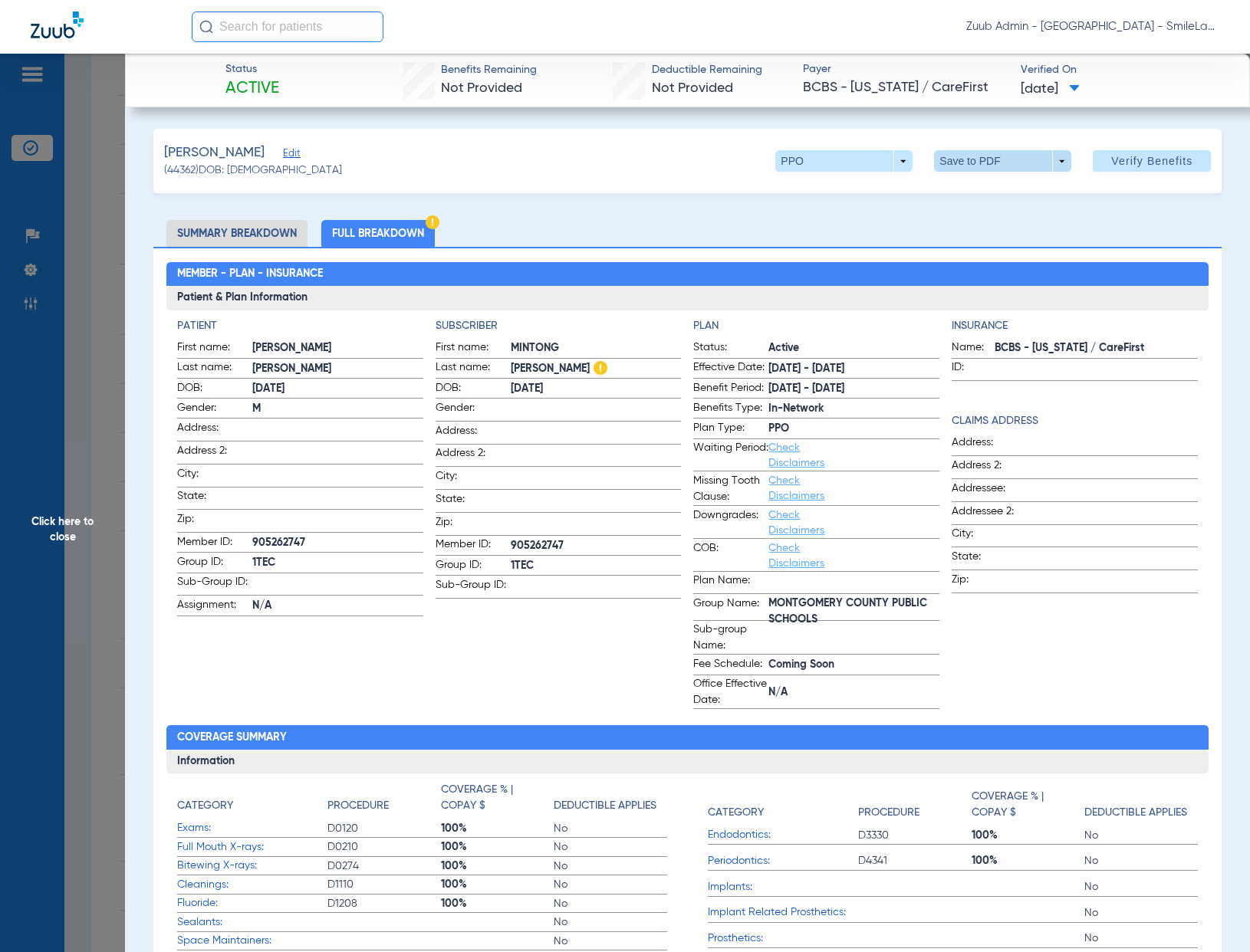
click at [991, 159] on span at bounding box center [1003, 161] width 37 height 37
click at [967, 193] on span "Save to PDF" at bounding box center [997, 192] width 60 height 10
click at [701, 230] on ul "Summary Breakdown Full Breakdown" at bounding box center [687, 233] width 1069 height 27
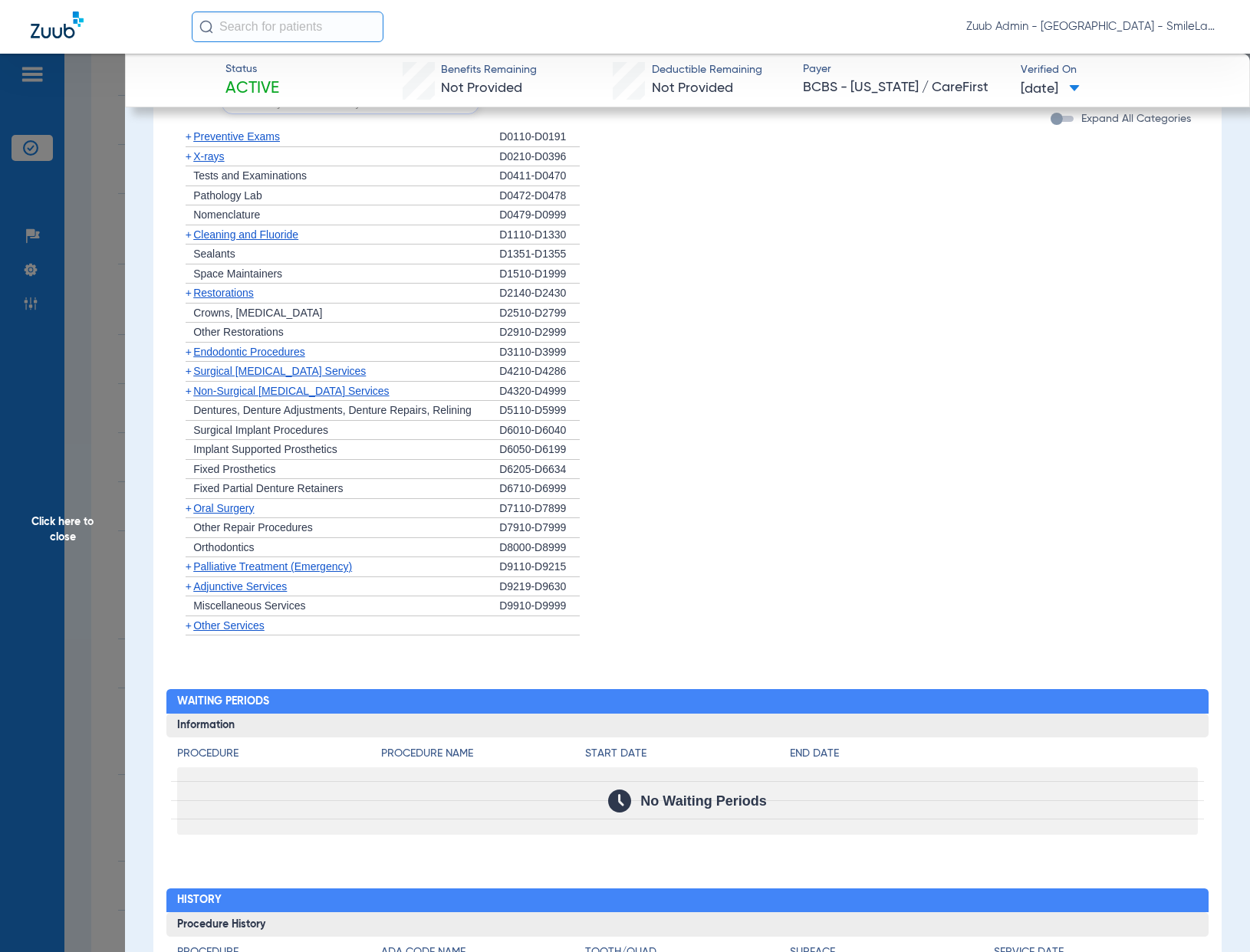
scroll to position [1348, 0]
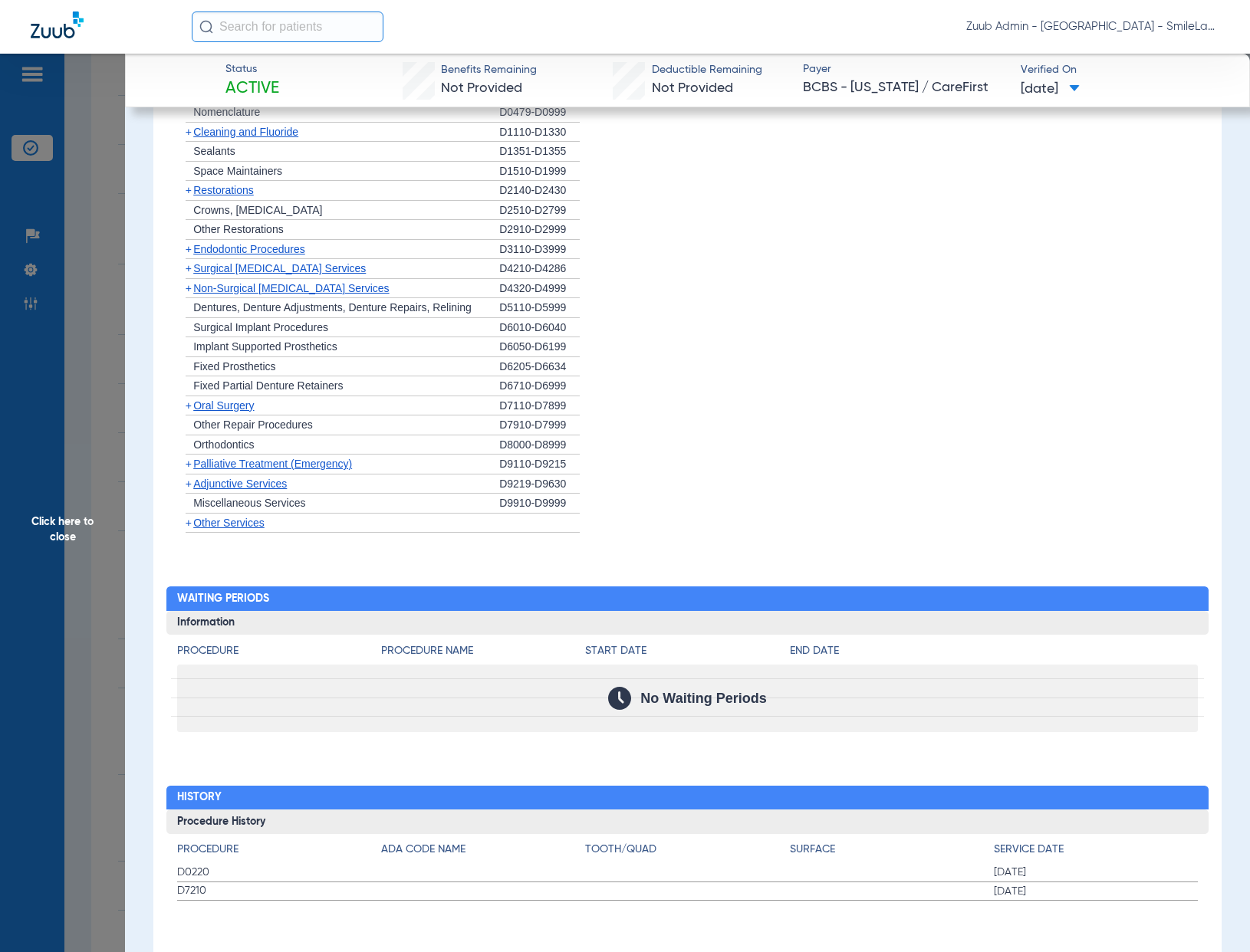
click at [100, 448] on span "Click here to close" at bounding box center [62, 529] width 125 height 952
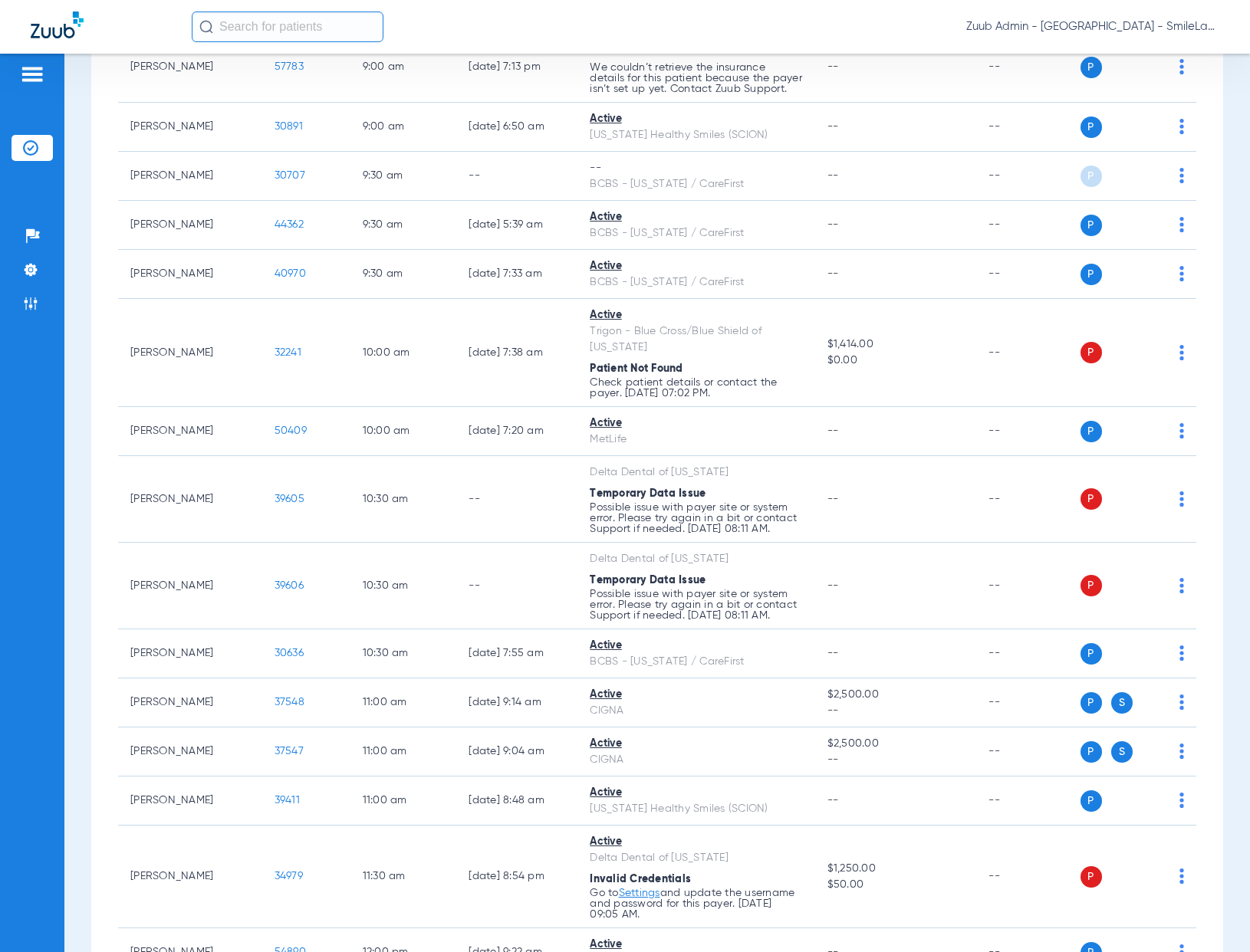
scroll to position [691, 0]
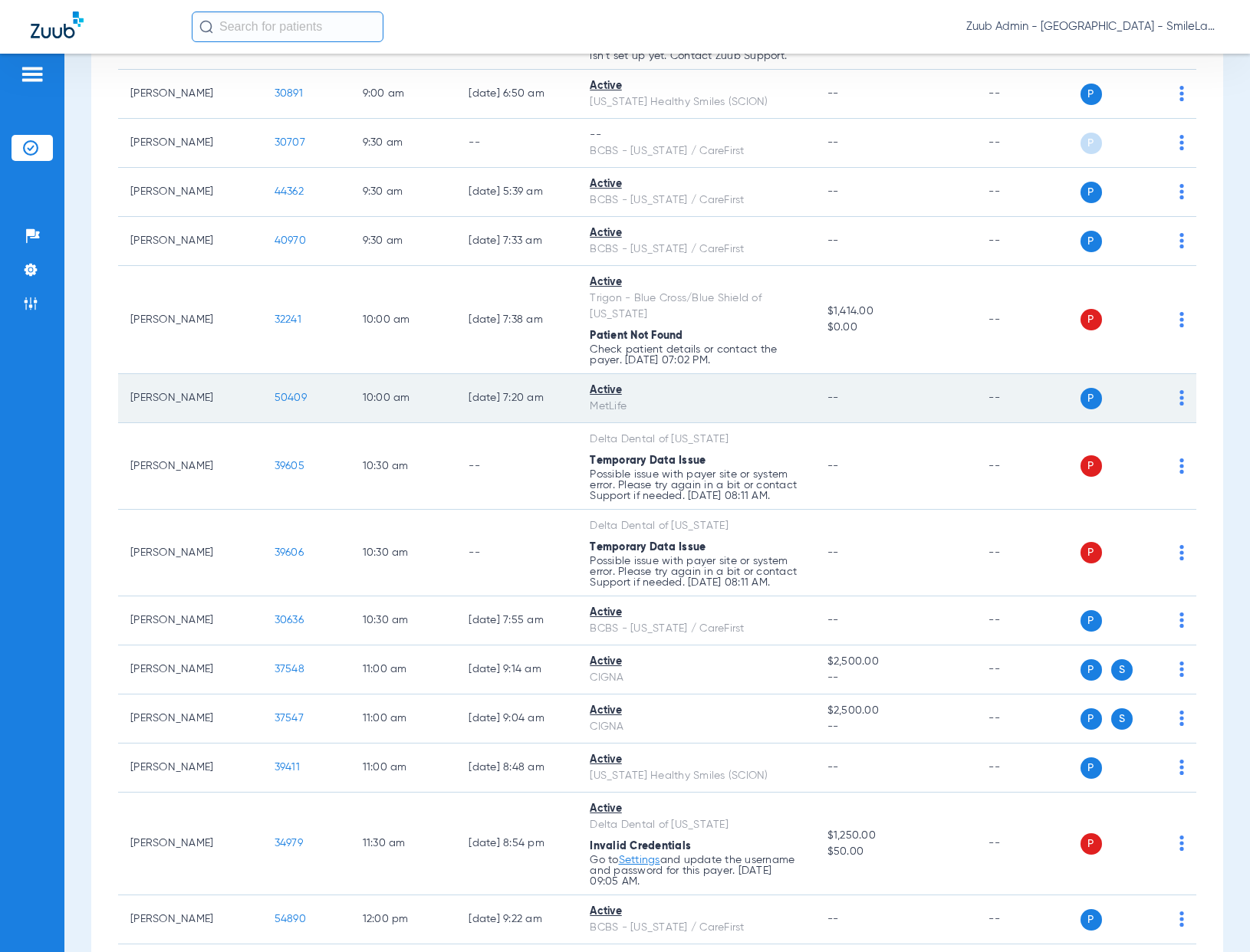
click at [289, 403] on span "50409" at bounding box center [290, 397] width 32 height 10
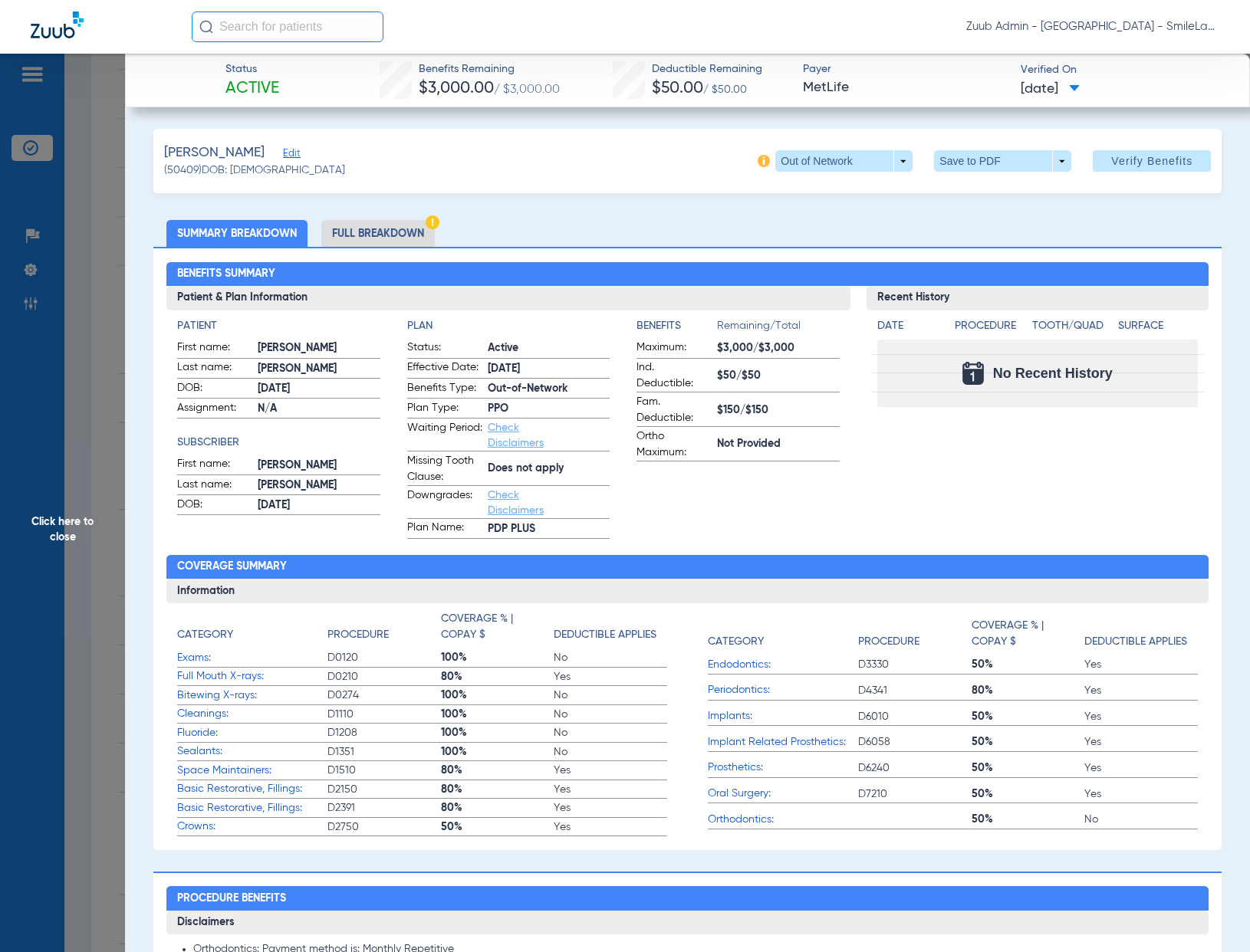
click at [391, 230] on li "Full Breakdown" at bounding box center [378, 233] width 114 height 27
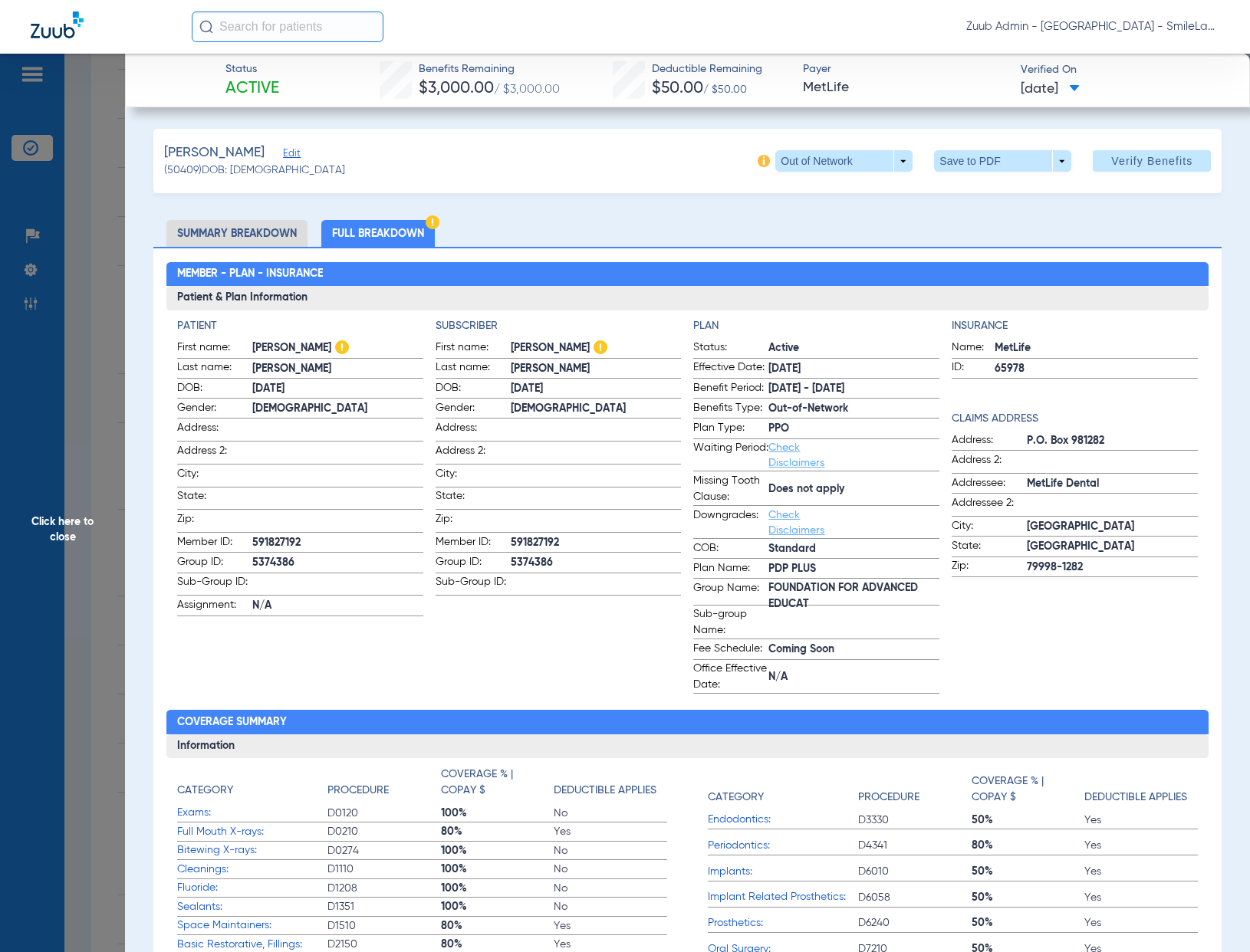
click at [758, 160] on img at bounding box center [764, 161] width 12 height 12
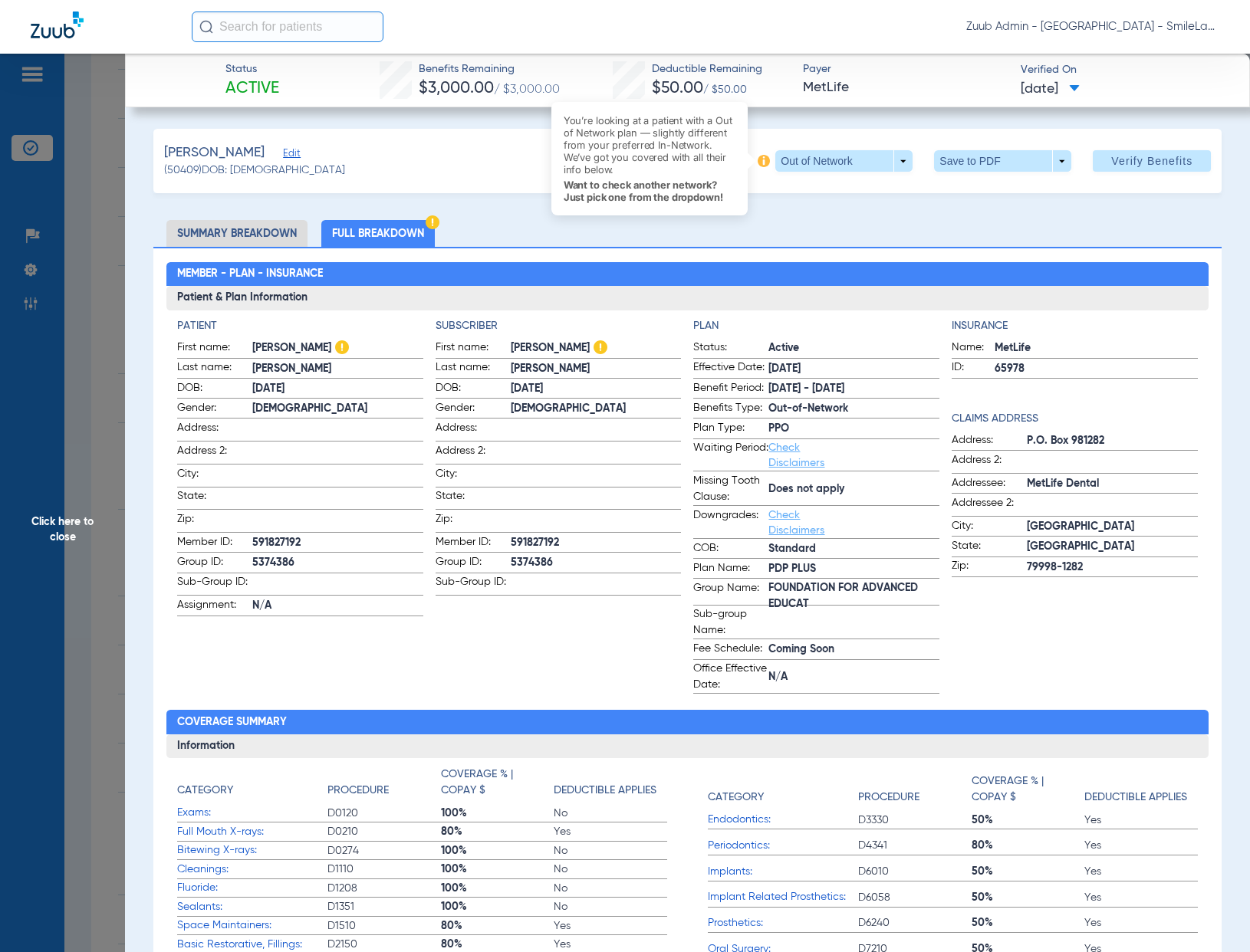
click at [758, 160] on img at bounding box center [764, 161] width 12 height 12
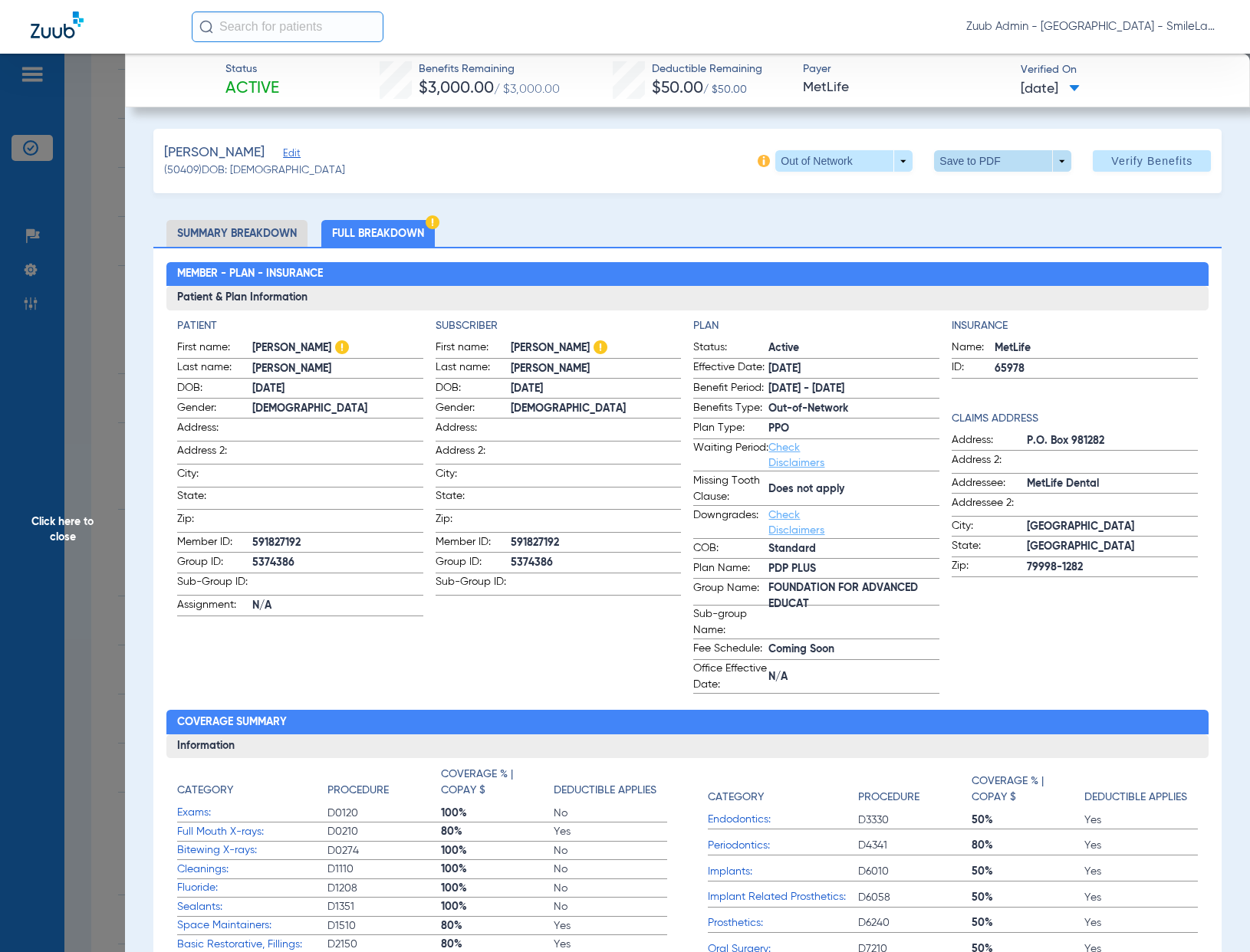
click at [940, 163] on span at bounding box center [1003, 161] width 138 height 21
click at [1027, 197] on button "insert_drive_file Save to PDF" at bounding box center [982, 192] width 116 height 31
click at [95, 329] on span "Click here to close" at bounding box center [62, 529] width 125 height 952
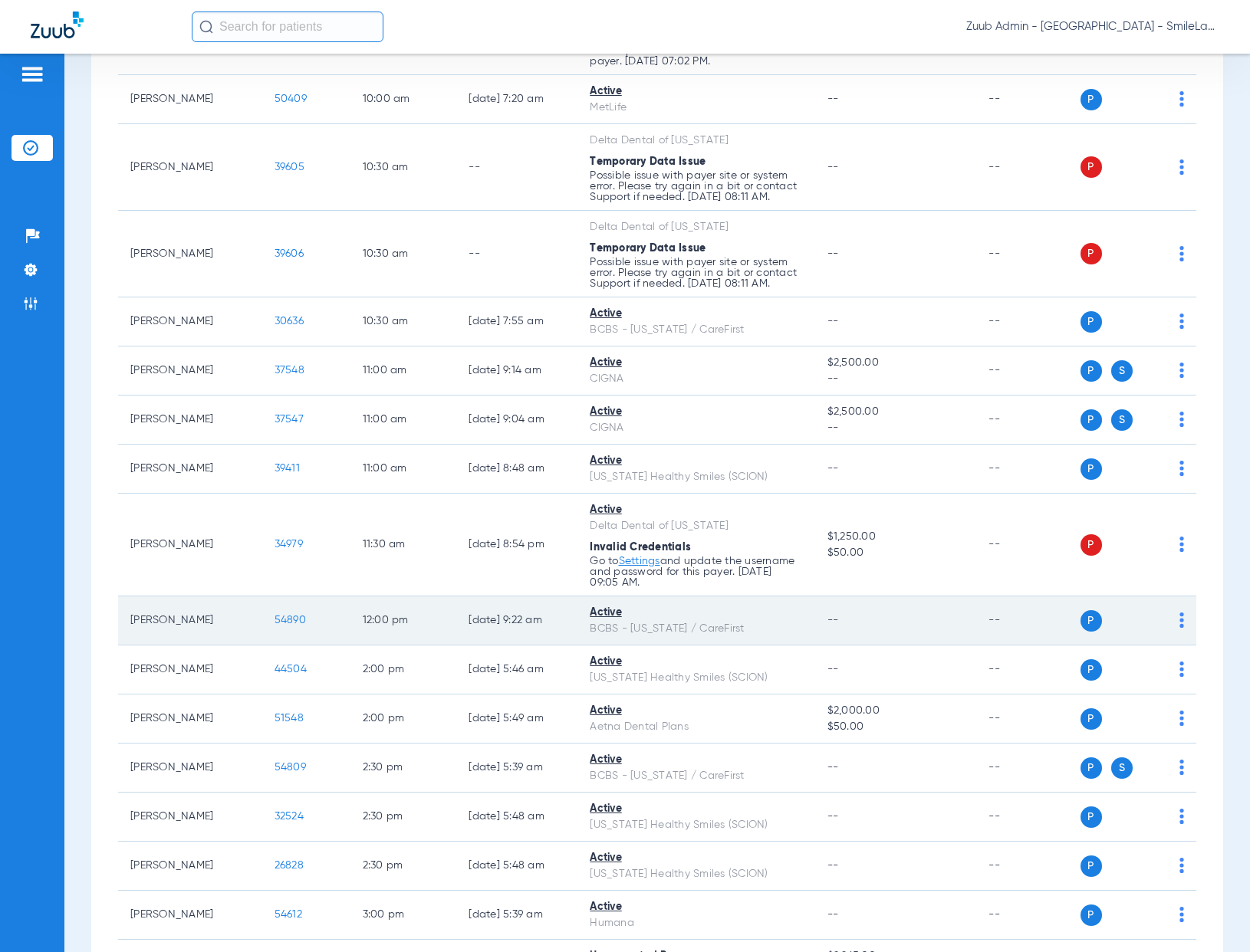
scroll to position [1250, 0]
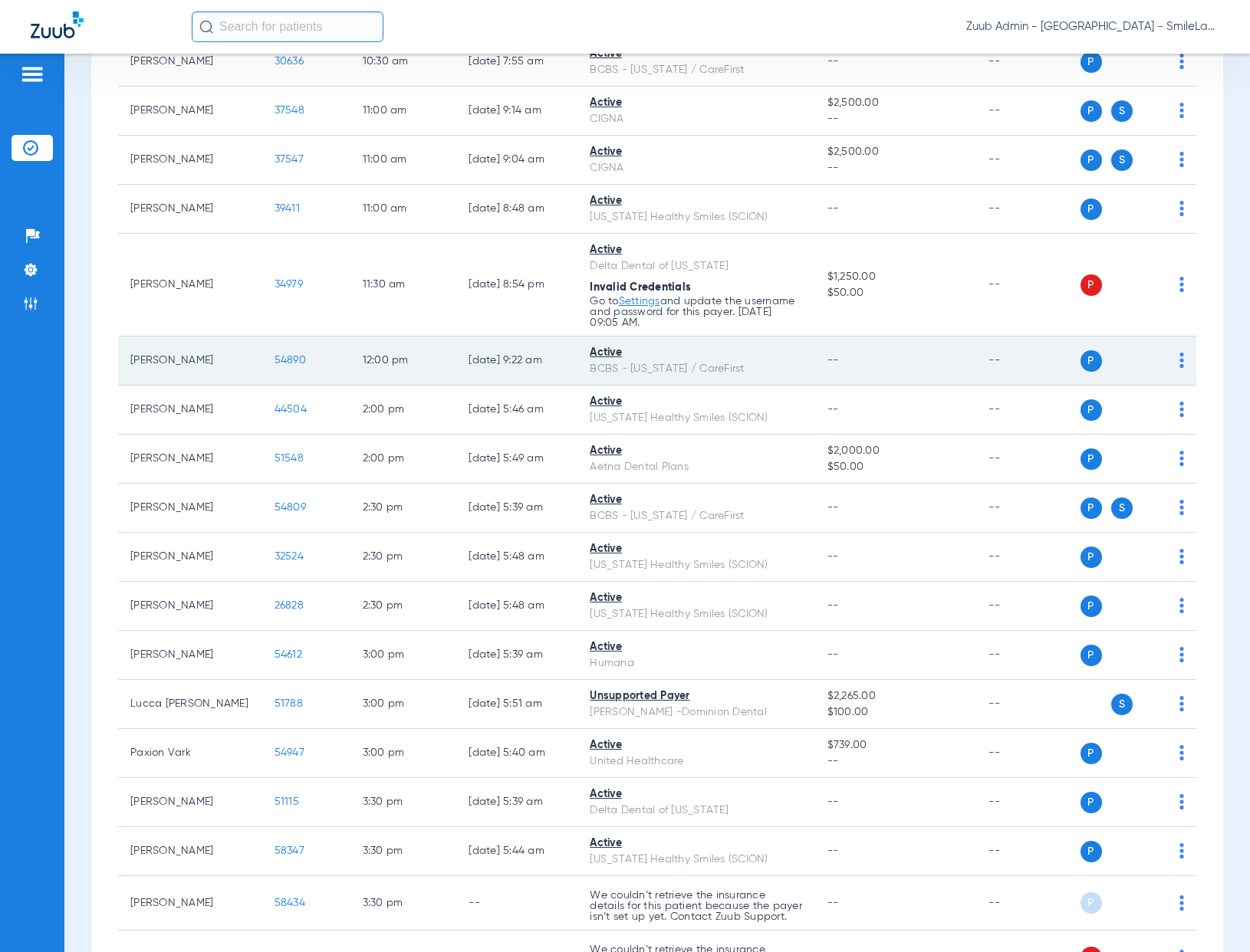
click at [288, 365] on span "54890" at bounding box center [290, 360] width 32 height 10
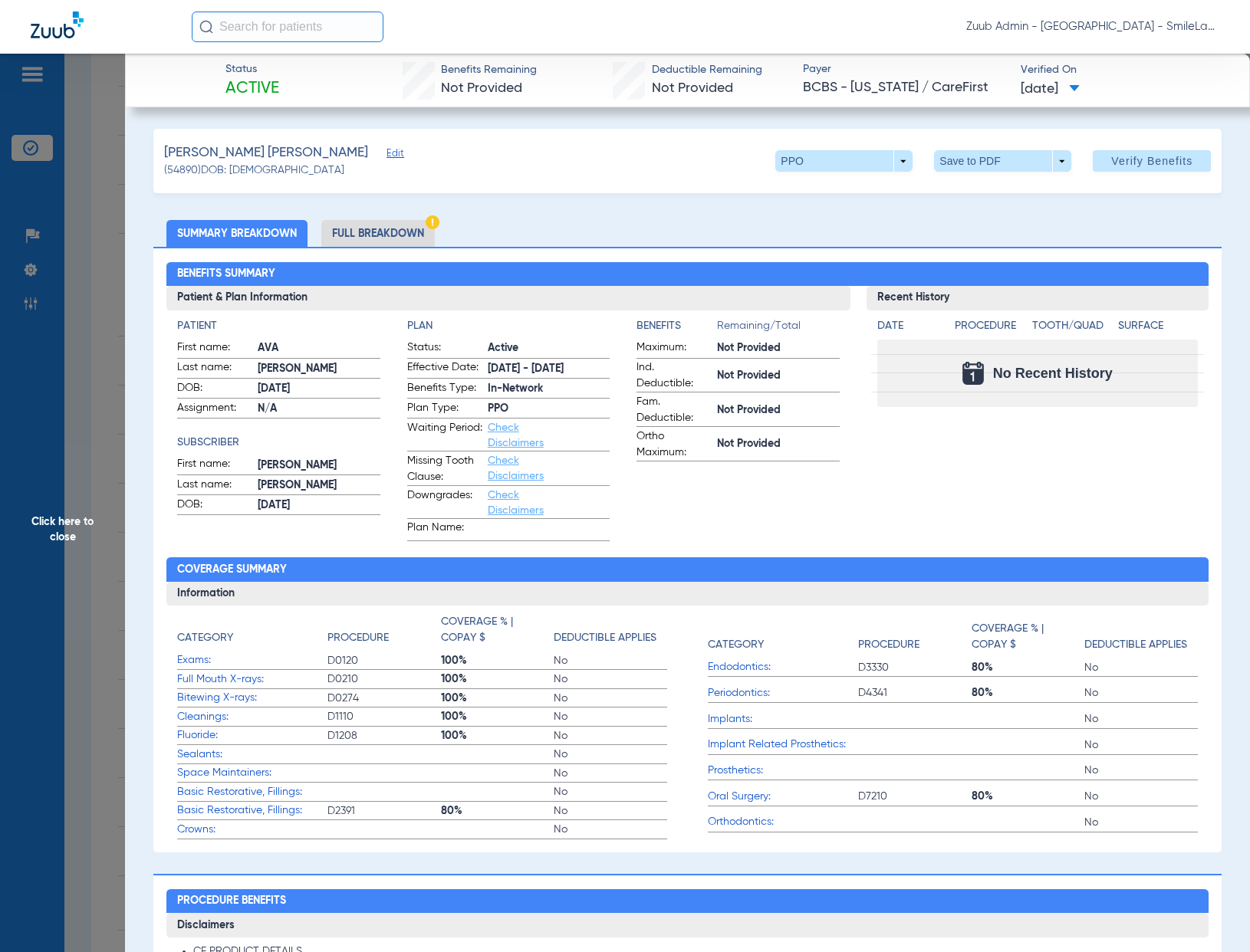
click at [409, 233] on li "Full Breakdown" at bounding box center [378, 233] width 114 height 27
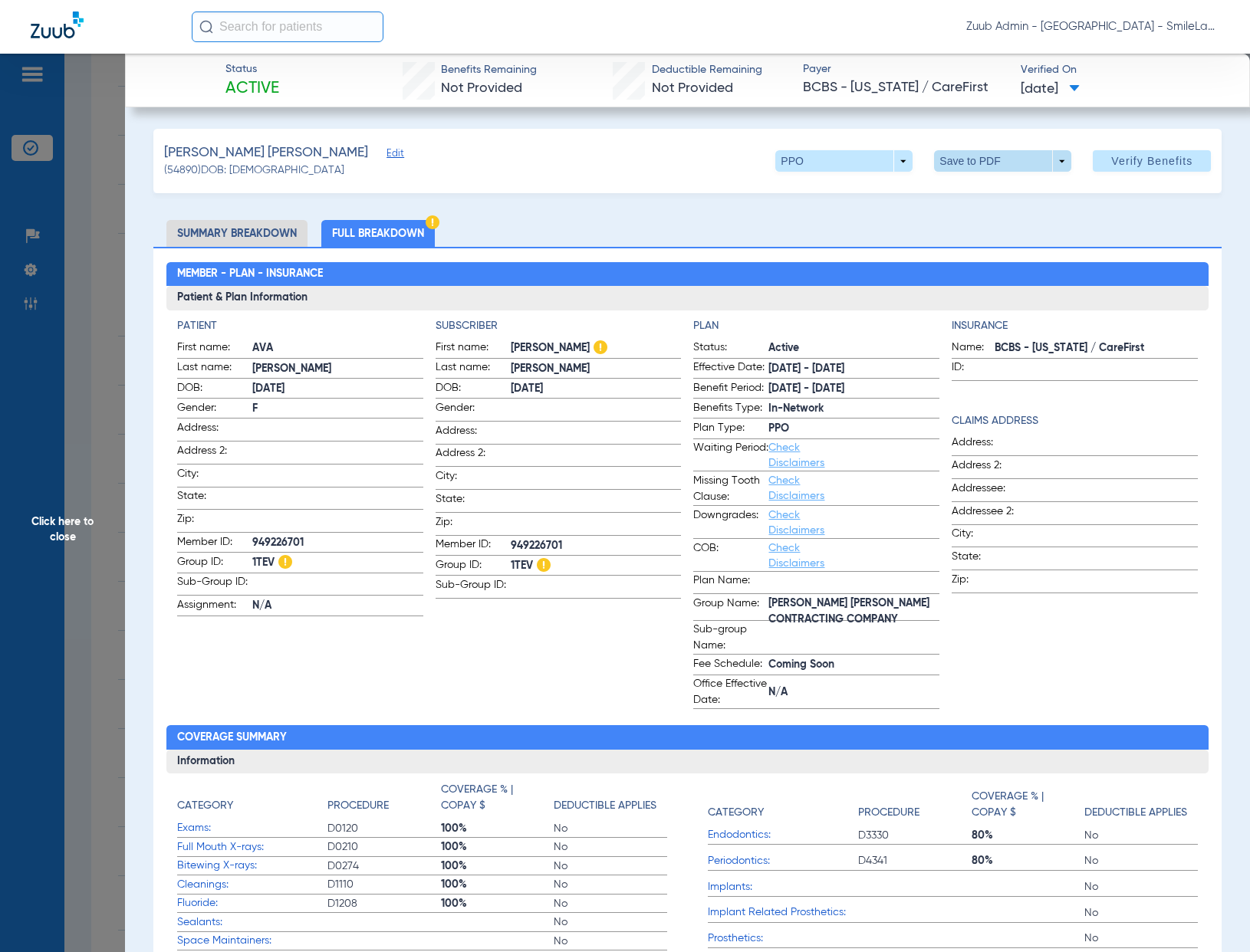
click at [970, 159] on span at bounding box center [1003, 161] width 138 height 21
click at [1005, 195] on span "Save to PDF" at bounding box center [997, 192] width 60 height 10
drag, startPoint x: 102, startPoint y: 289, endPoint x: 151, endPoint y: 309, distance: 52.9
click at [103, 289] on span "Click here to close" at bounding box center [62, 529] width 125 height 952
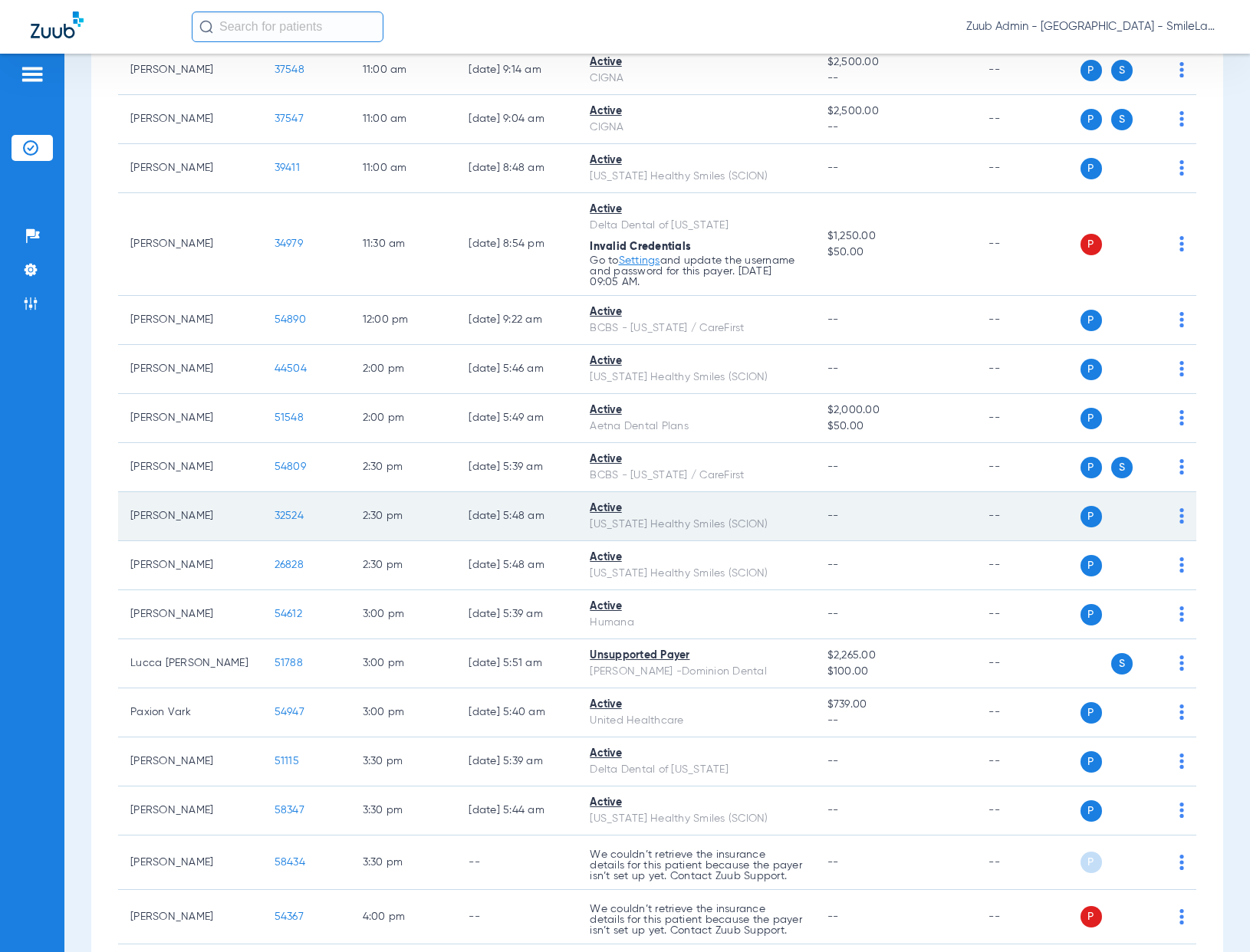
scroll to position [1403, 0]
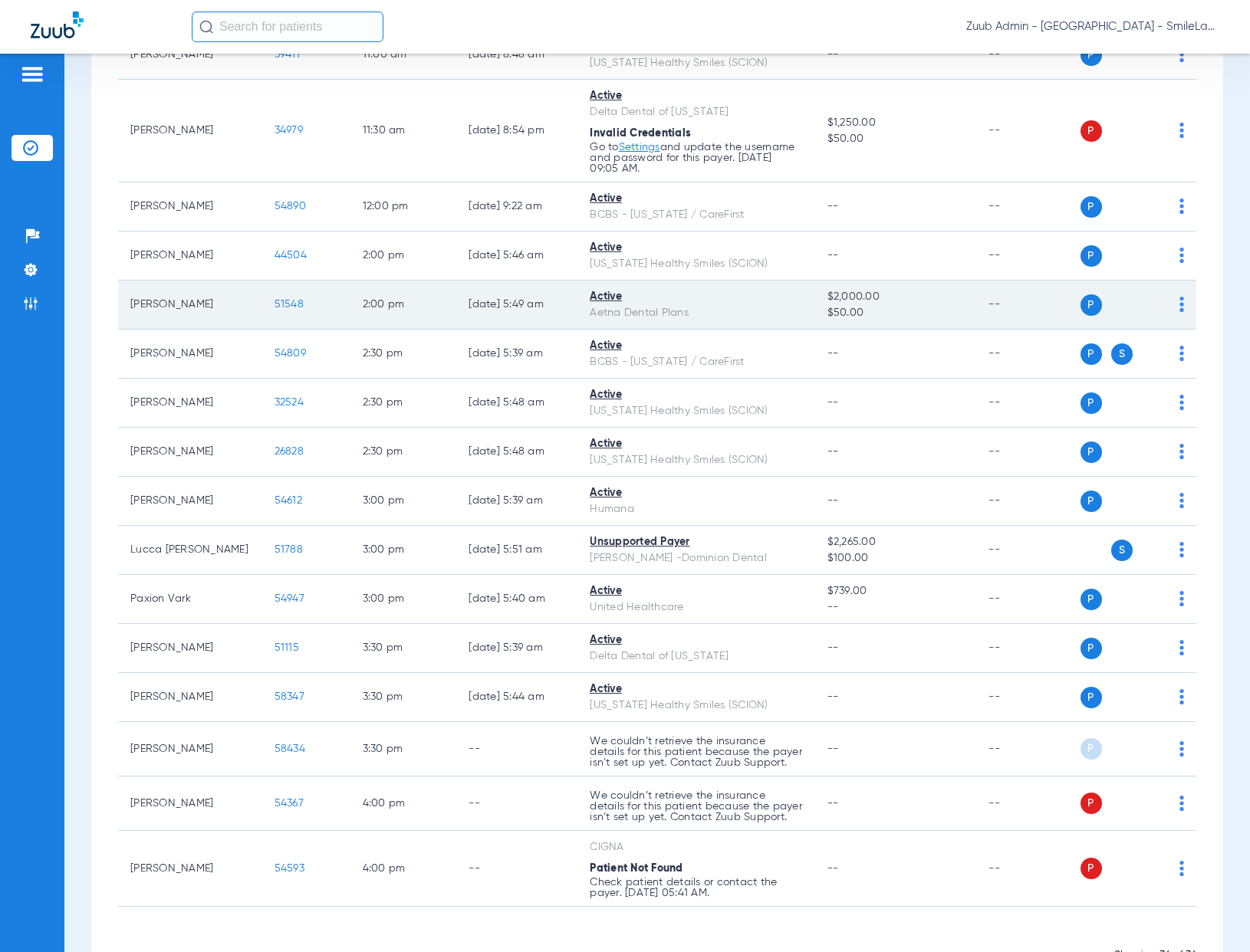
click at [282, 310] on span "51548" at bounding box center [289, 304] width 29 height 10
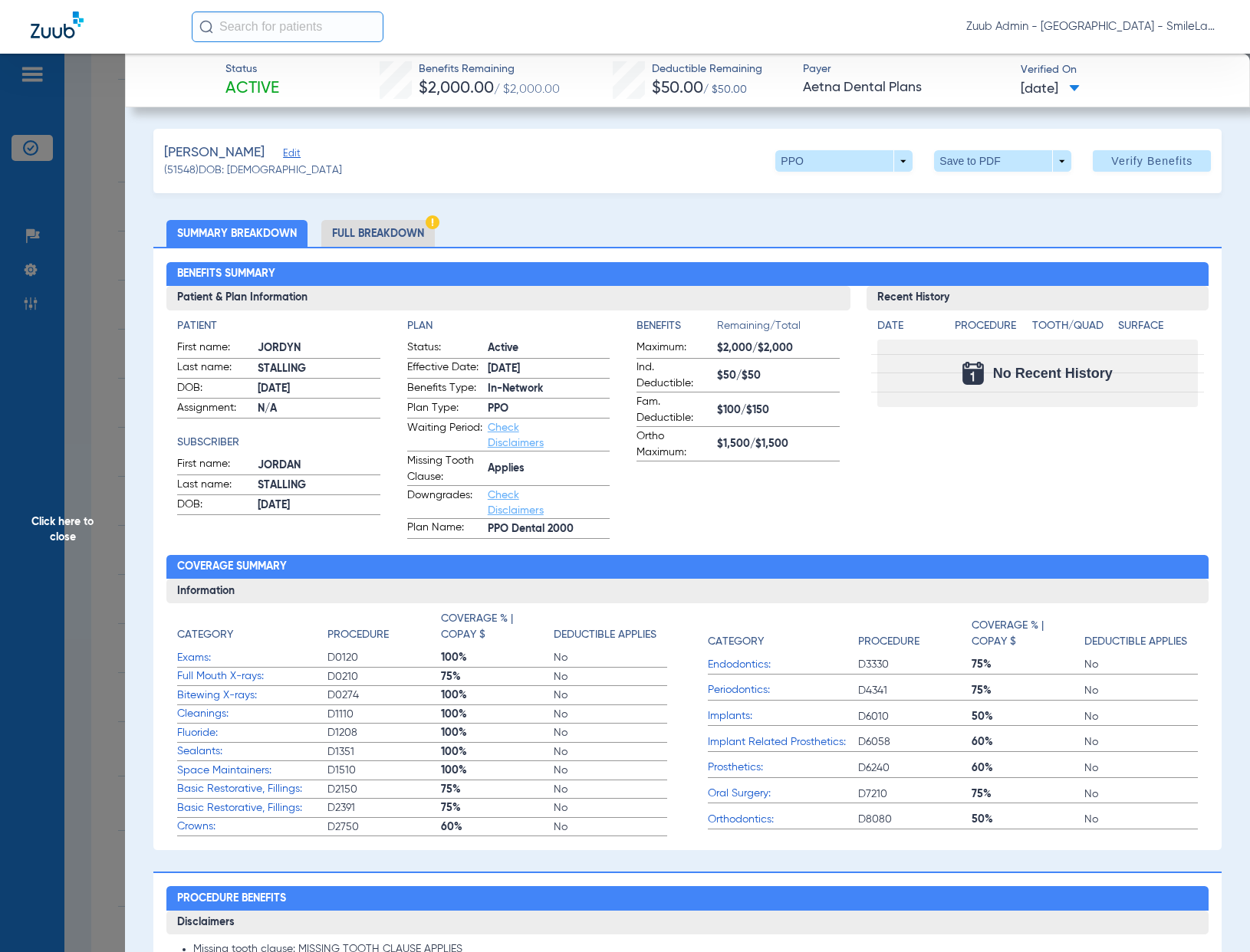
click at [434, 241] on li "Full Breakdown" at bounding box center [378, 233] width 114 height 27
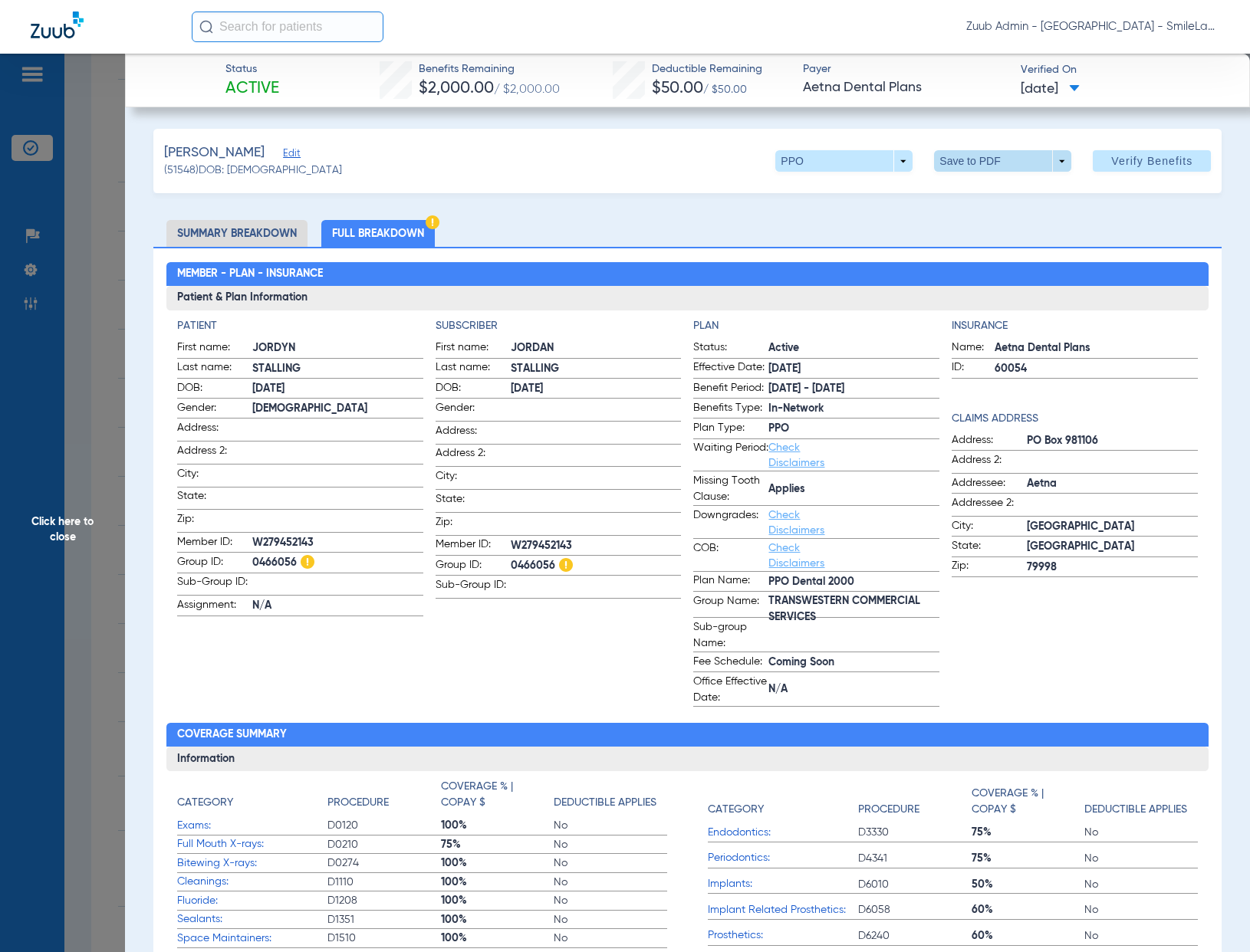
click at [985, 172] on span at bounding box center [1003, 161] width 37 height 37
click at [947, 189] on mat-icon "insert_drive_file" at bounding box center [945, 191] width 18 height 18
click at [98, 262] on span "Click here to close" at bounding box center [62, 529] width 125 height 952
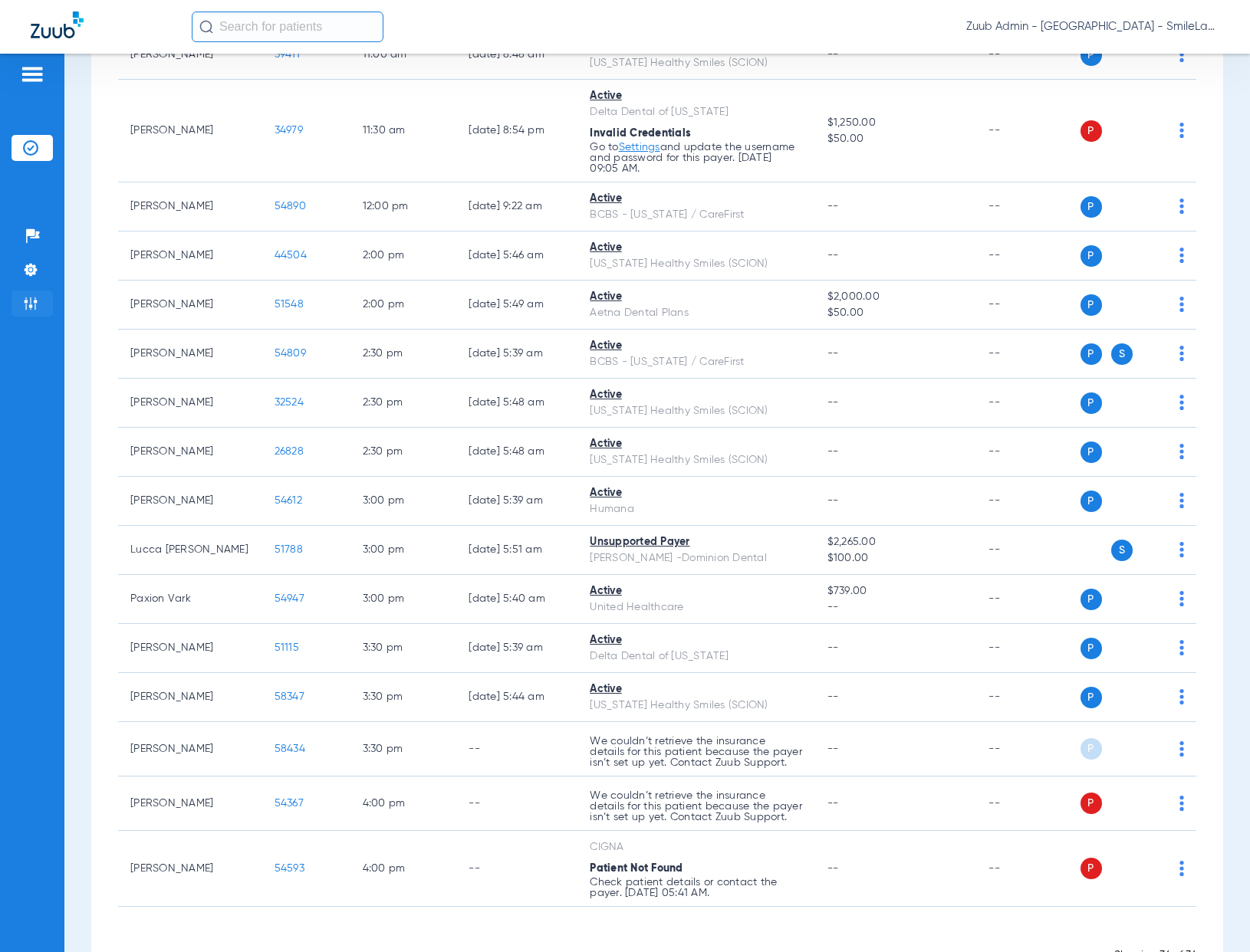
click at [38, 304] on img at bounding box center [31, 304] width 15 height 15
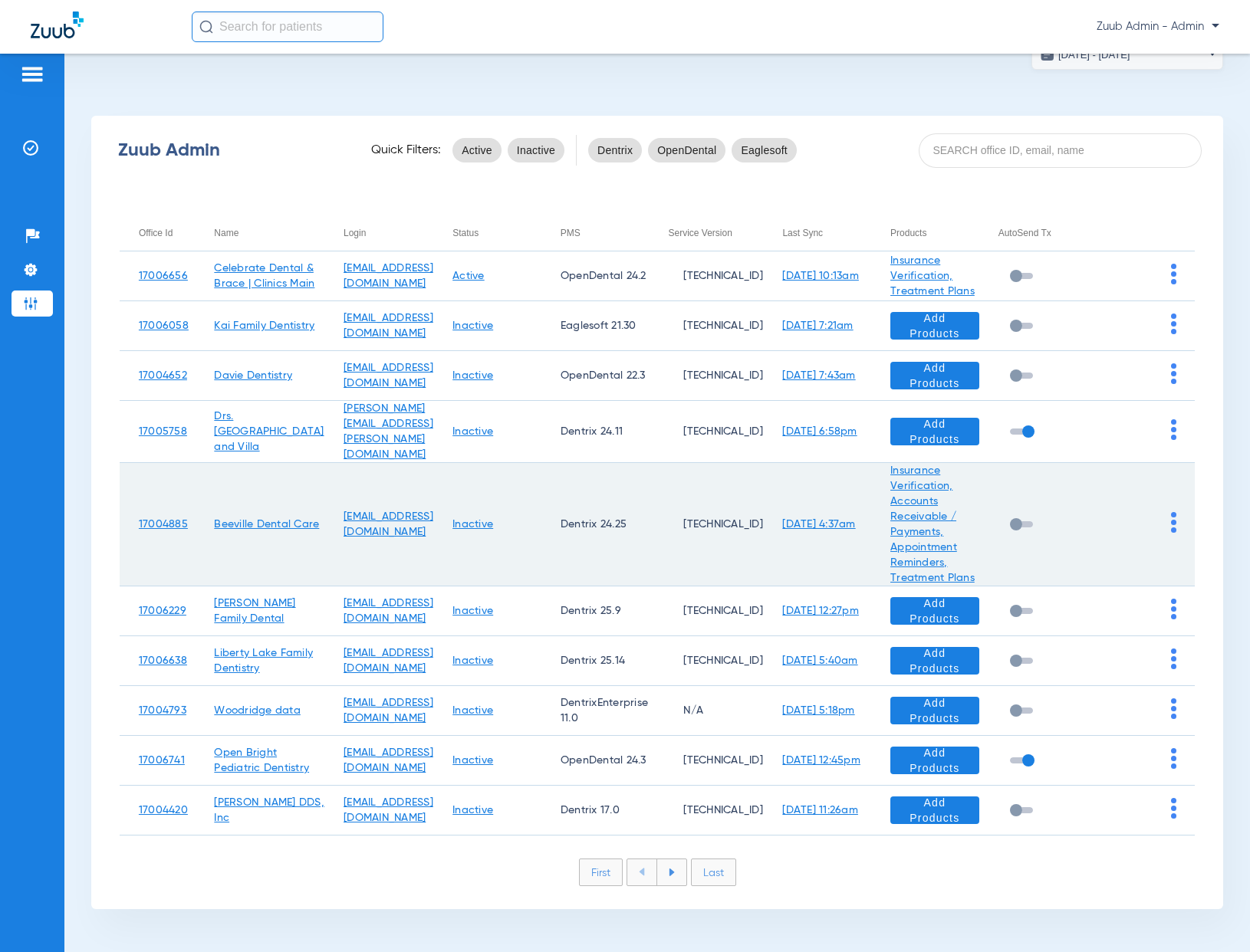
scroll to position [57, 0]
click at [1171, 492] on img at bounding box center [1173, 522] width 5 height 21
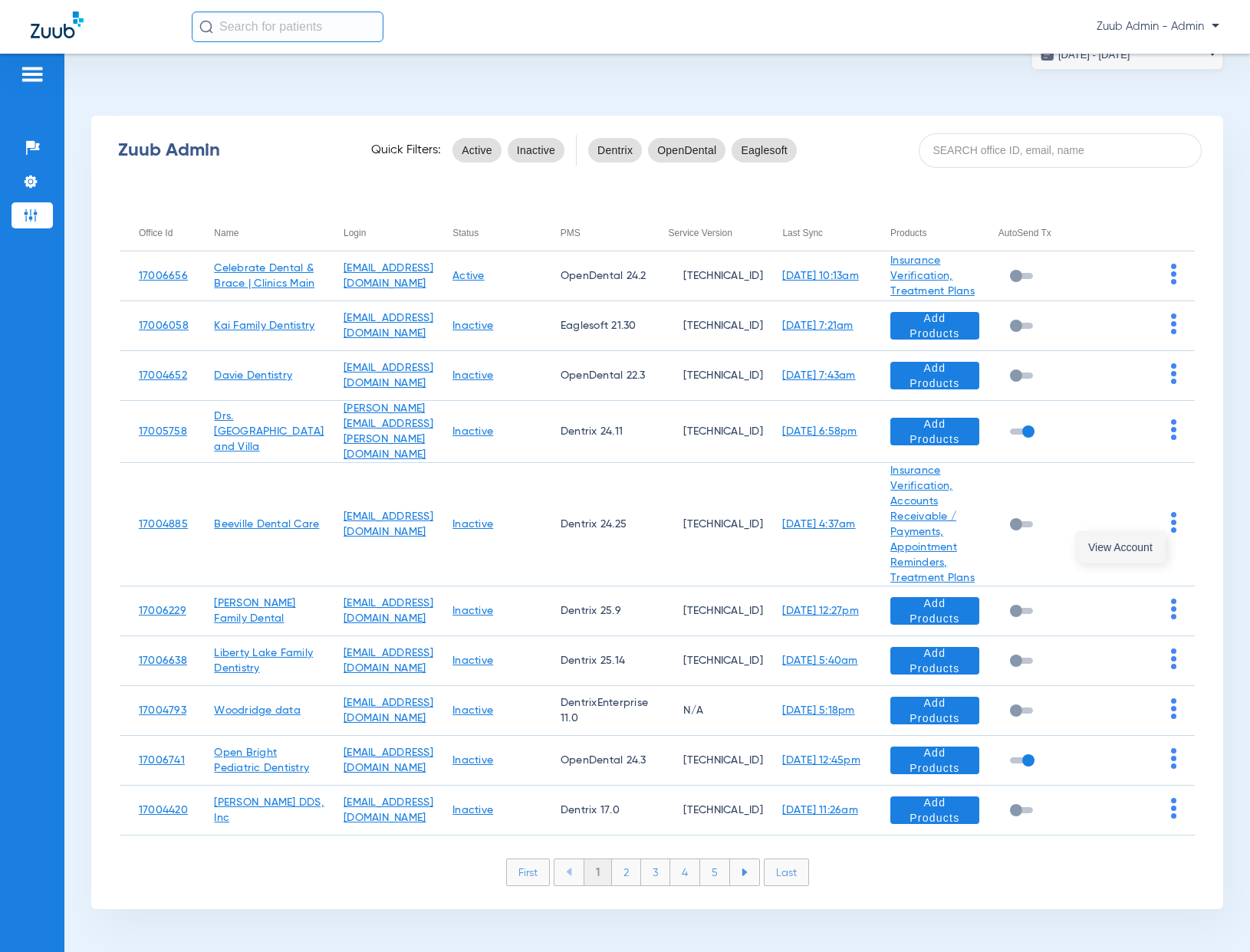
click at [1108, 492] on span "View Account" at bounding box center [1120, 547] width 65 height 10
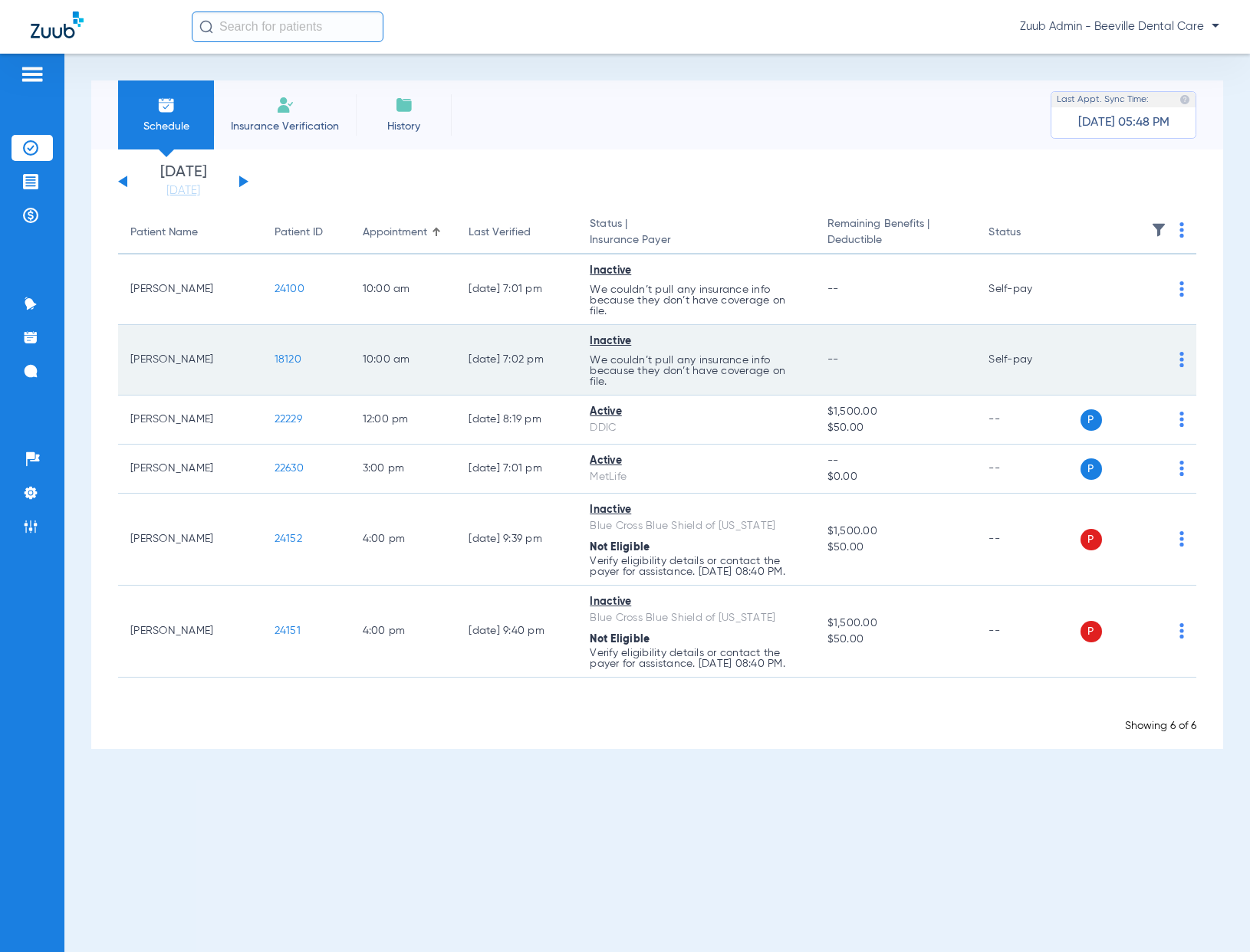
click at [284, 358] on span "18120" at bounding box center [287, 359] width 27 height 10
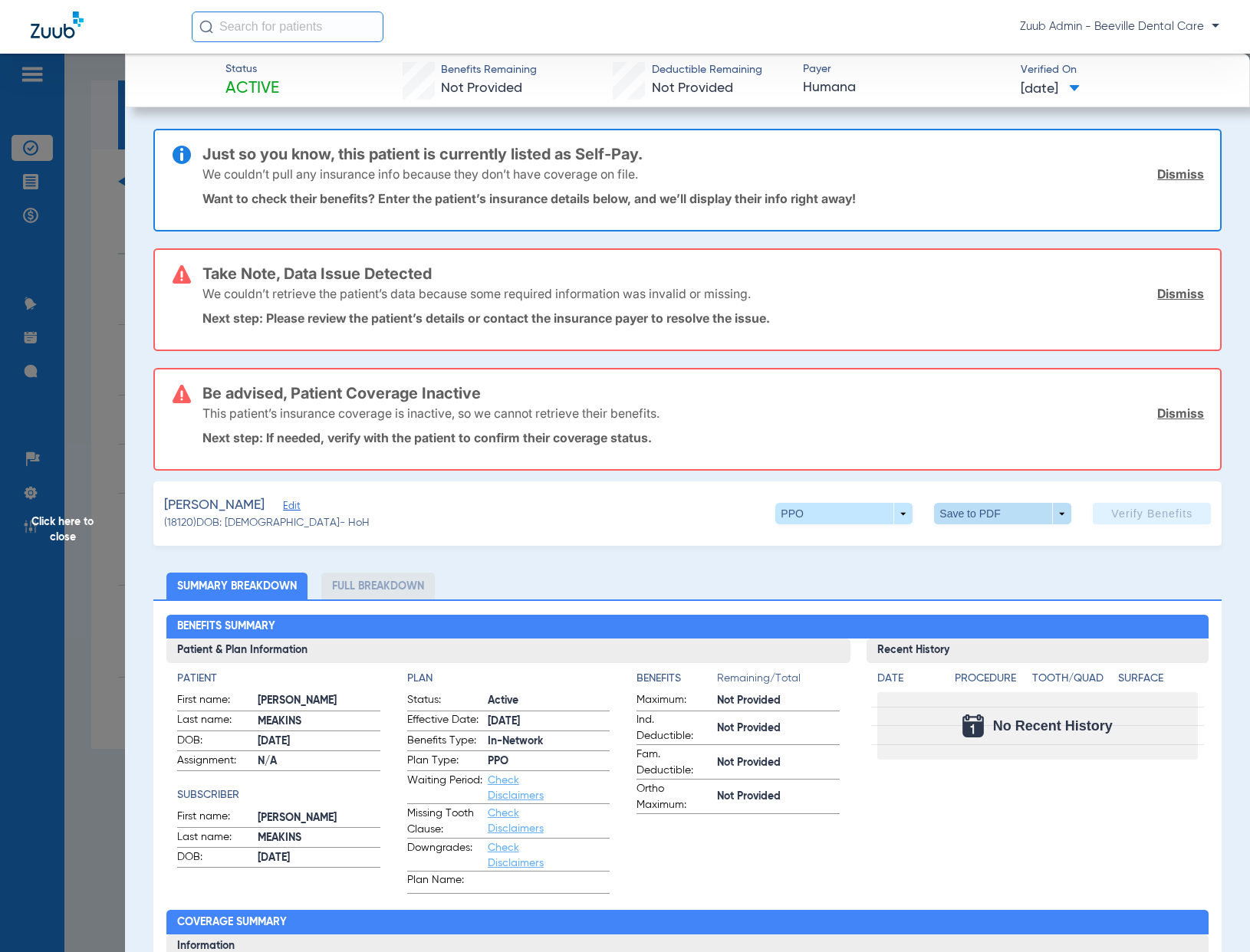
click at [950, 492] on span at bounding box center [1003, 513] width 138 height 21
drag, startPoint x: 765, startPoint y: 541, endPoint x: 751, endPoint y: 548, distance: 15.7
click at [765, 492] on div at bounding box center [625, 476] width 1250 height 952
click at [413, 492] on li "Full Breakdown" at bounding box center [378, 586] width 114 height 27
click at [405, 492] on li "Full Breakdown" at bounding box center [378, 586] width 114 height 27
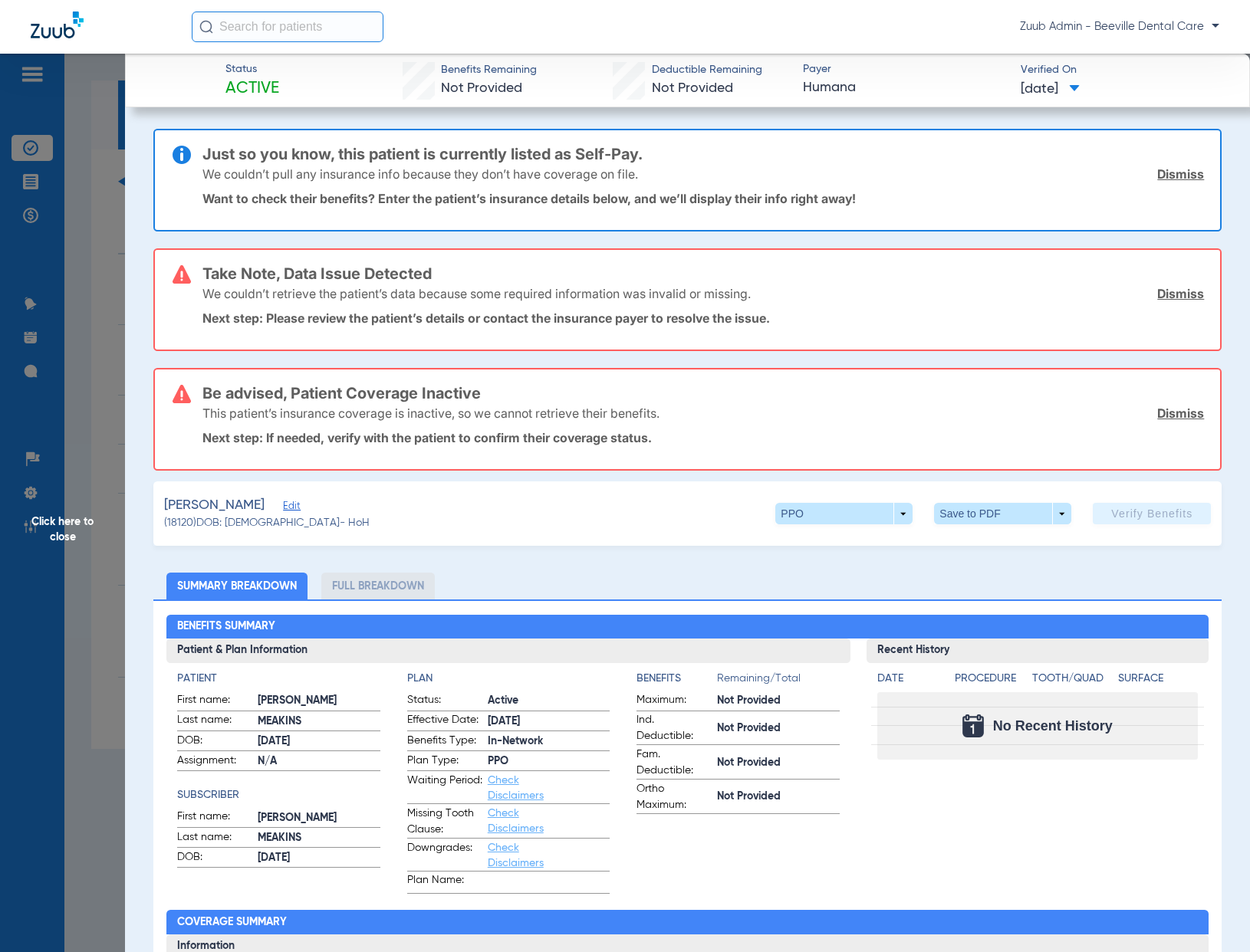
click at [405, 492] on li "Full Breakdown" at bounding box center [378, 586] width 114 height 27
click at [105, 492] on span "Click here to close" at bounding box center [62, 529] width 125 height 952
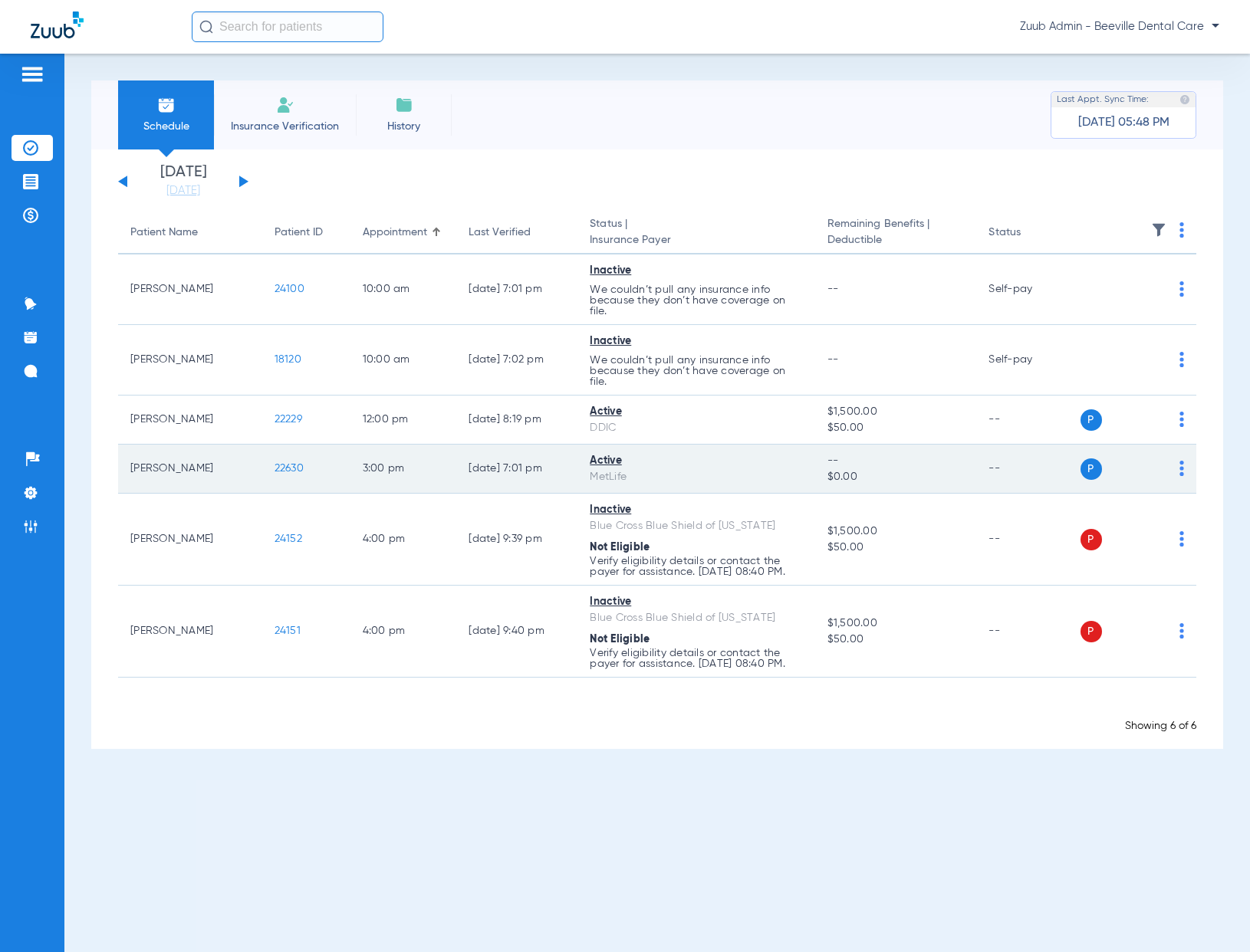
click at [293, 467] on span "22630" at bounding box center [289, 468] width 29 height 10
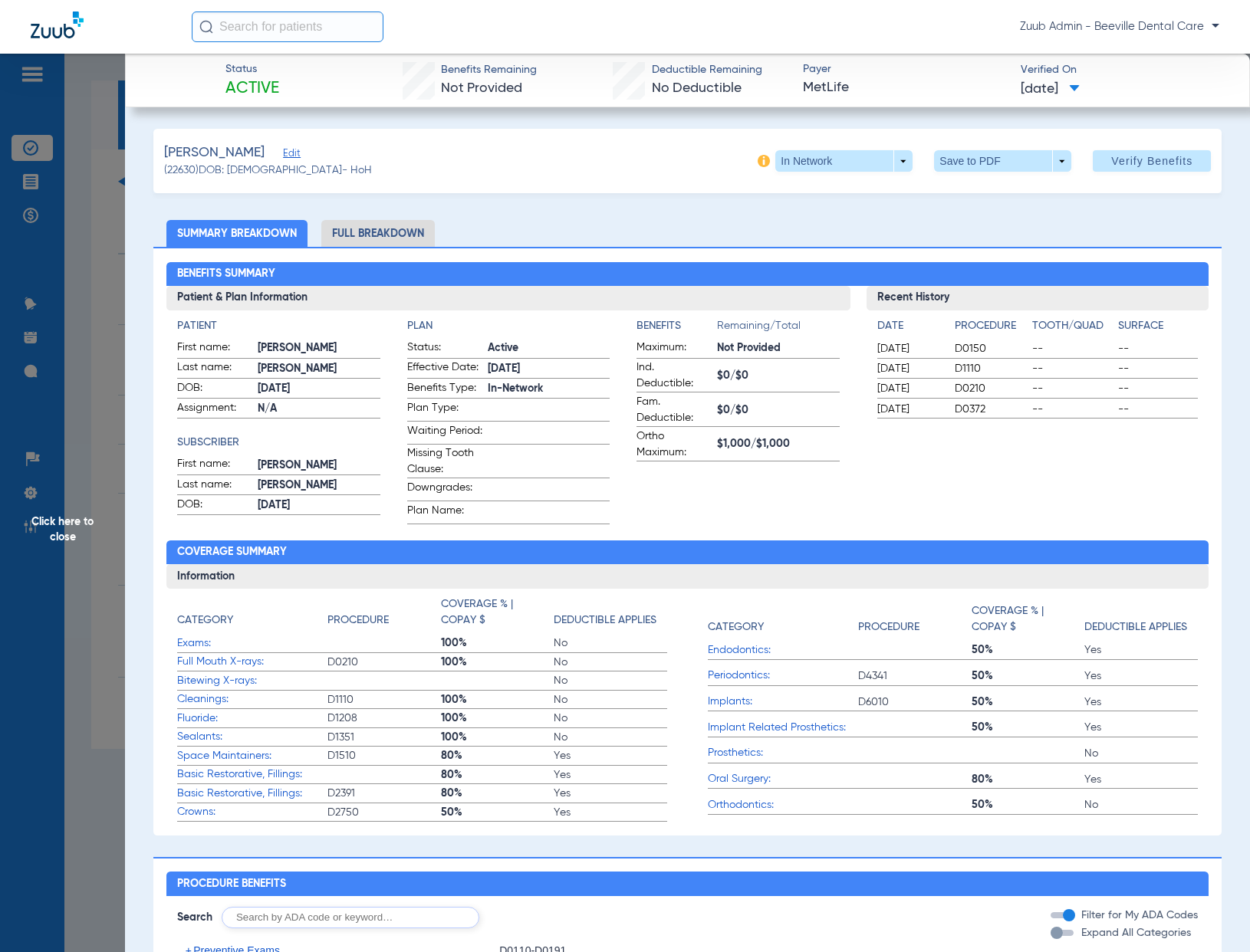
click at [406, 229] on li "Full Breakdown" at bounding box center [378, 233] width 114 height 27
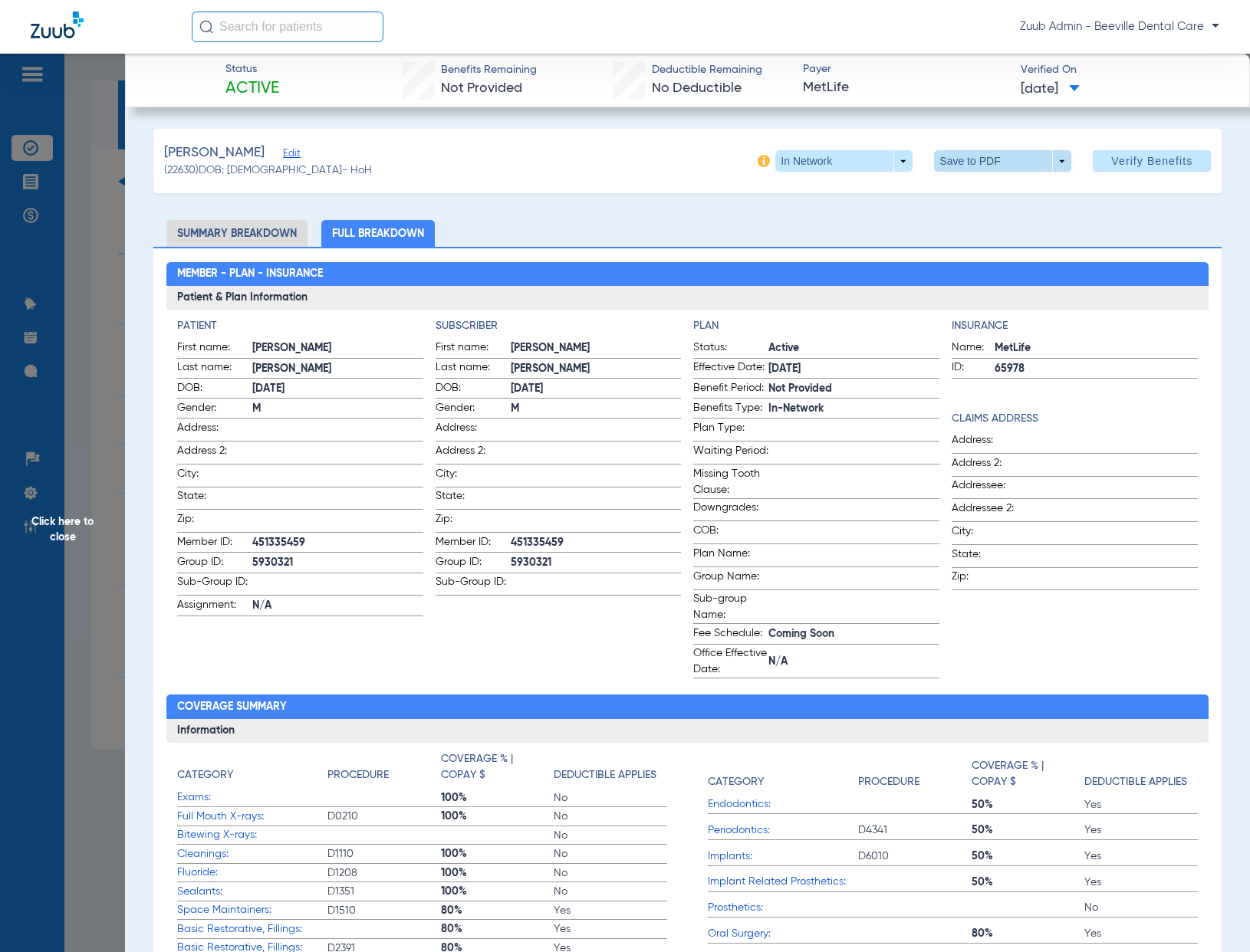
click at [1007, 162] on span at bounding box center [1003, 161] width 37 height 37
click at [988, 193] on span "Save to PDF" at bounding box center [997, 192] width 60 height 10
click at [103, 492] on span "Click here to close" at bounding box center [62, 529] width 125 height 952
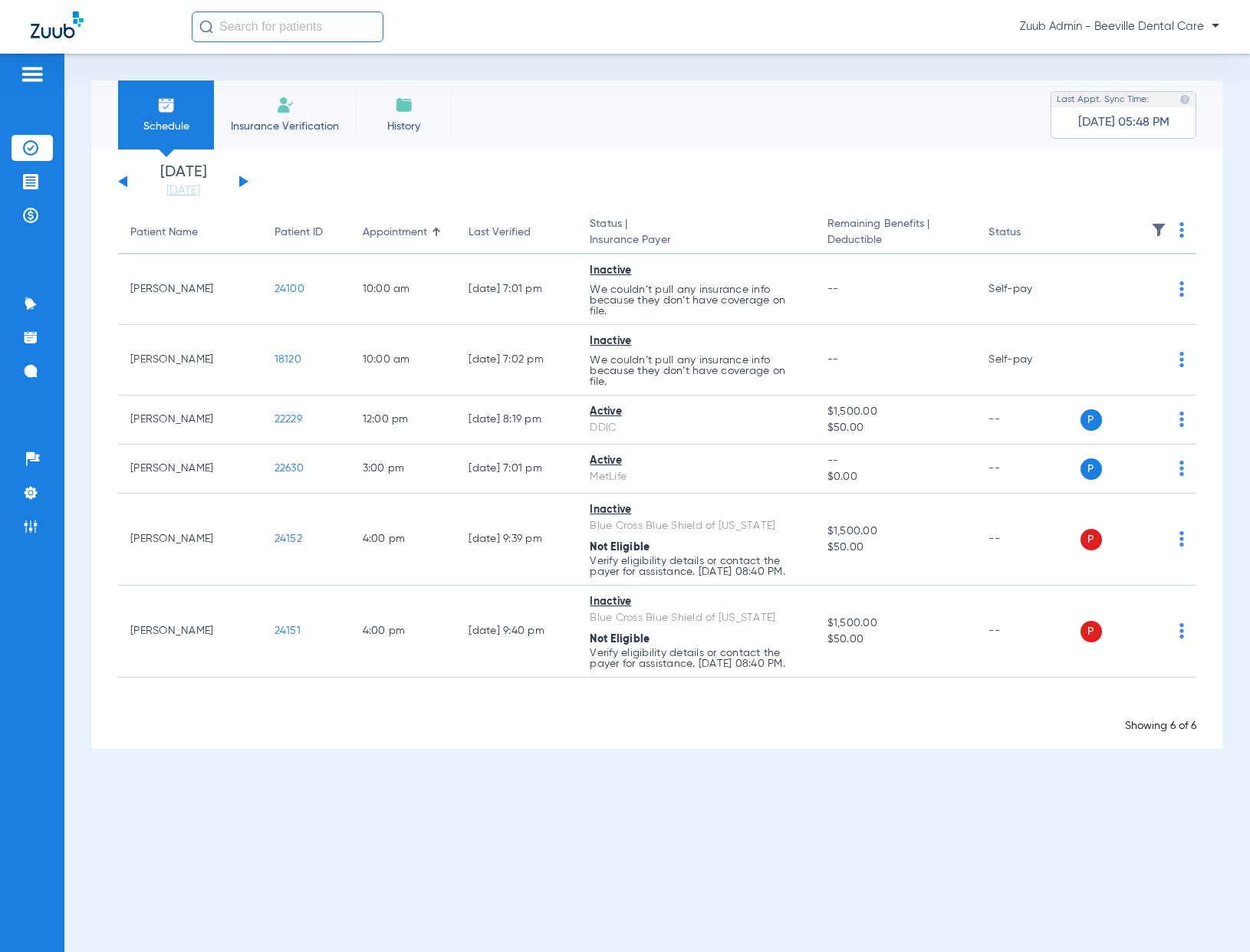
click at [243, 181] on button at bounding box center [243, 181] width 9 height 11
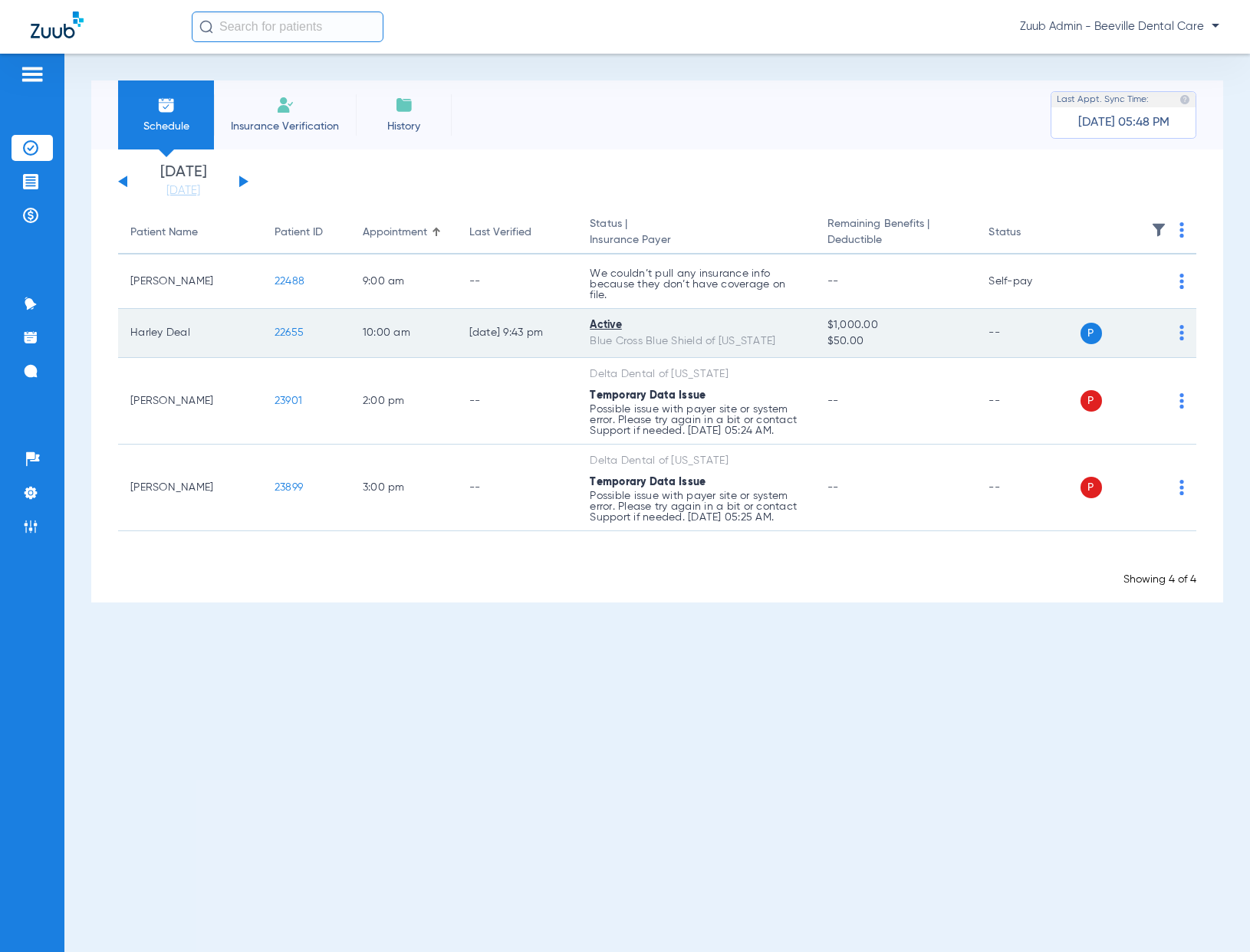
click at [279, 330] on span "22655" at bounding box center [289, 333] width 29 height 10
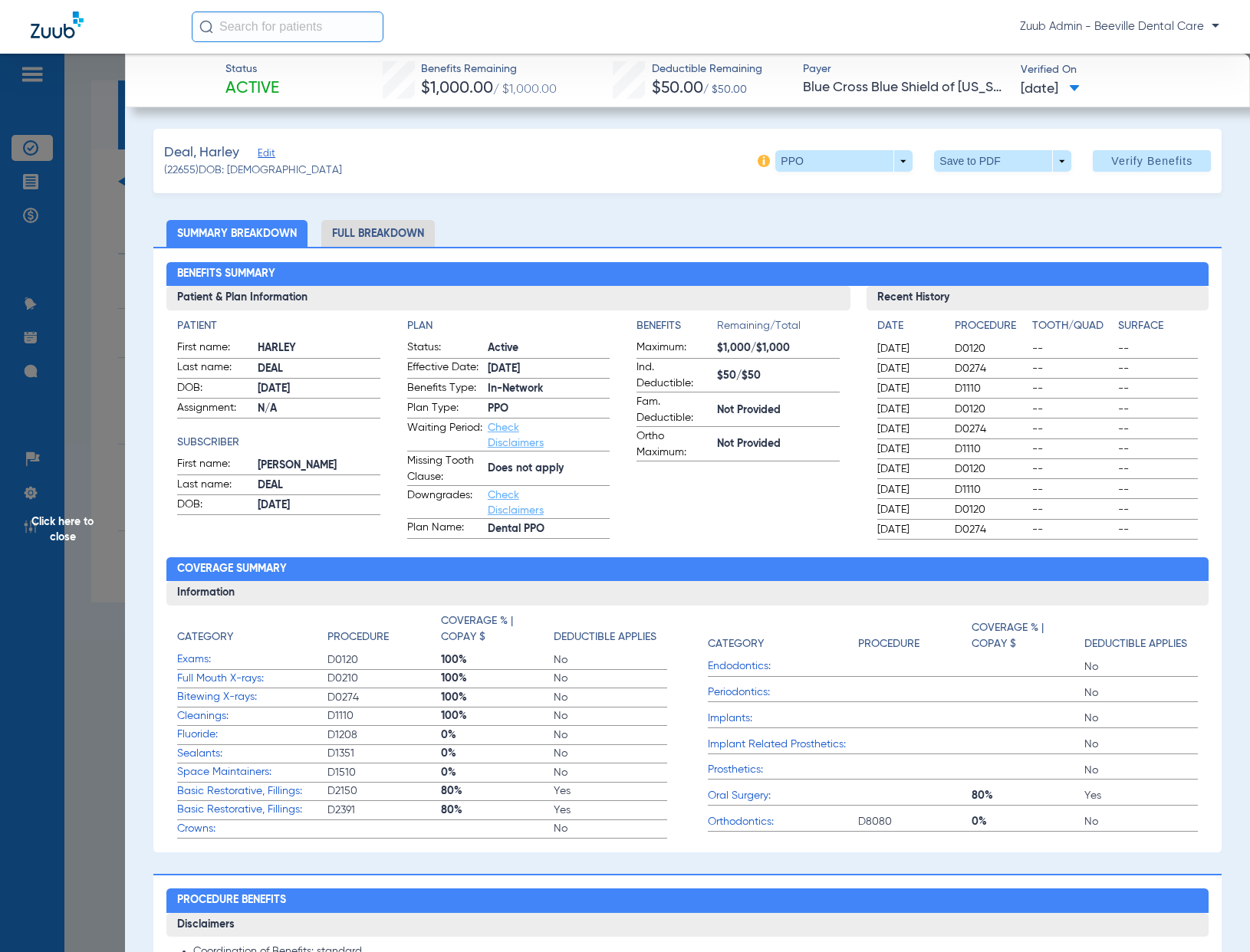
click at [402, 235] on li "Full Breakdown" at bounding box center [378, 233] width 114 height 27
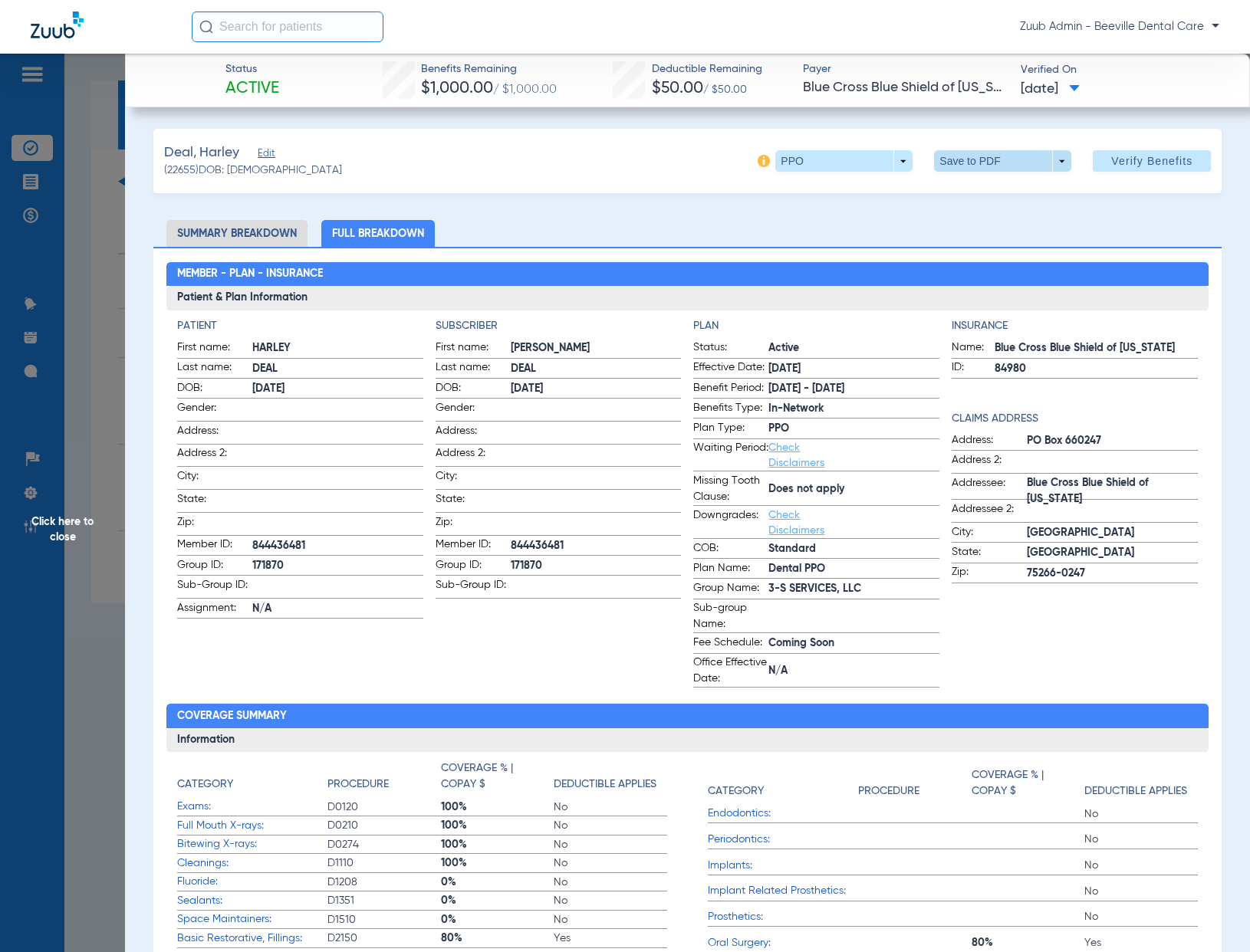
click at [1007, 167] on span at bounding box center [1003, 161] width 37 height 37
click at [976, 194] on span "Save to PDF" at bounding box center [997, 192] width 60 height 10
click at [82, 335] on span "Click here to close" at bounding box center [62, 529] width 125 height 952
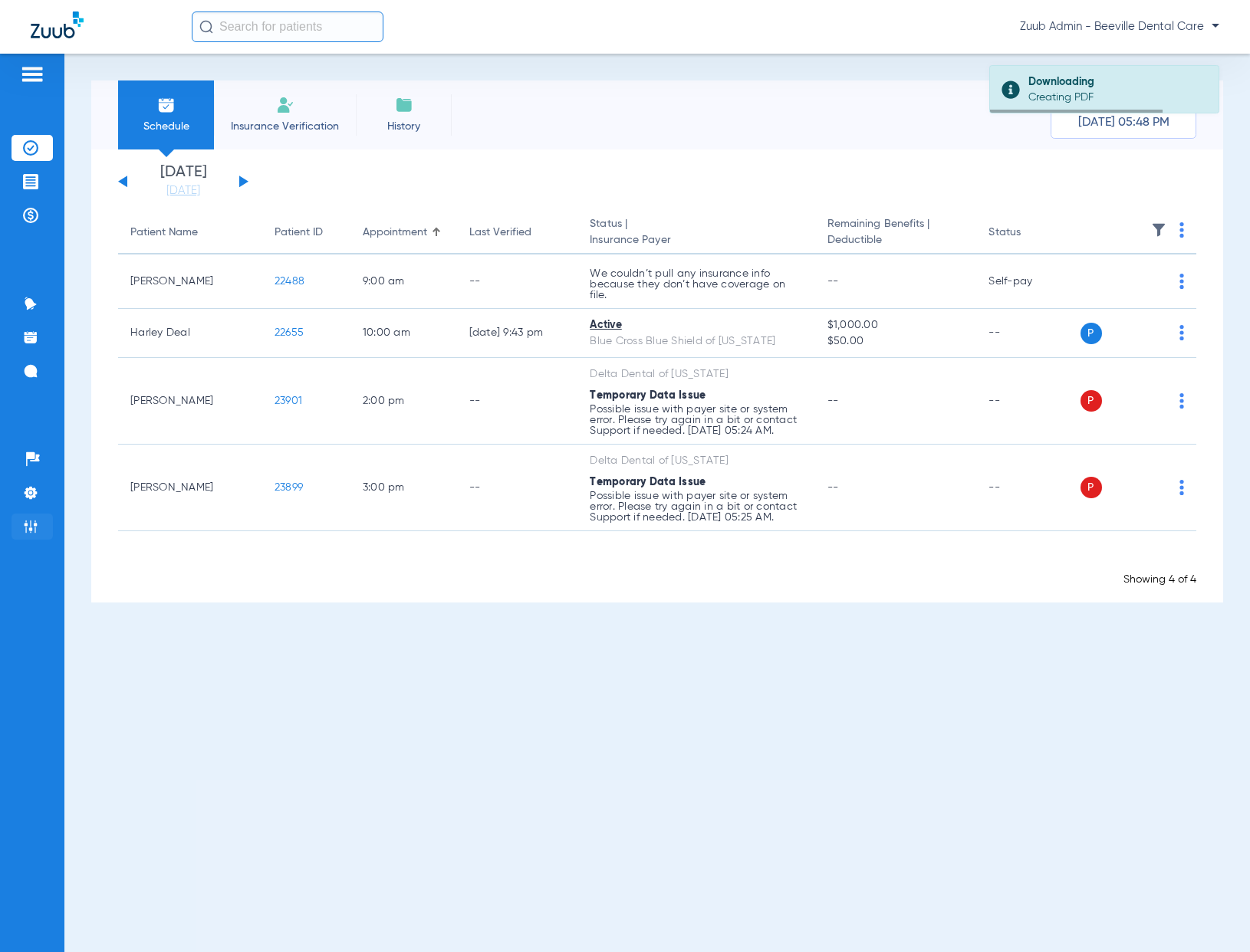
click at [35, 492] on img at bounding box center [31, 526] width 15 height 15
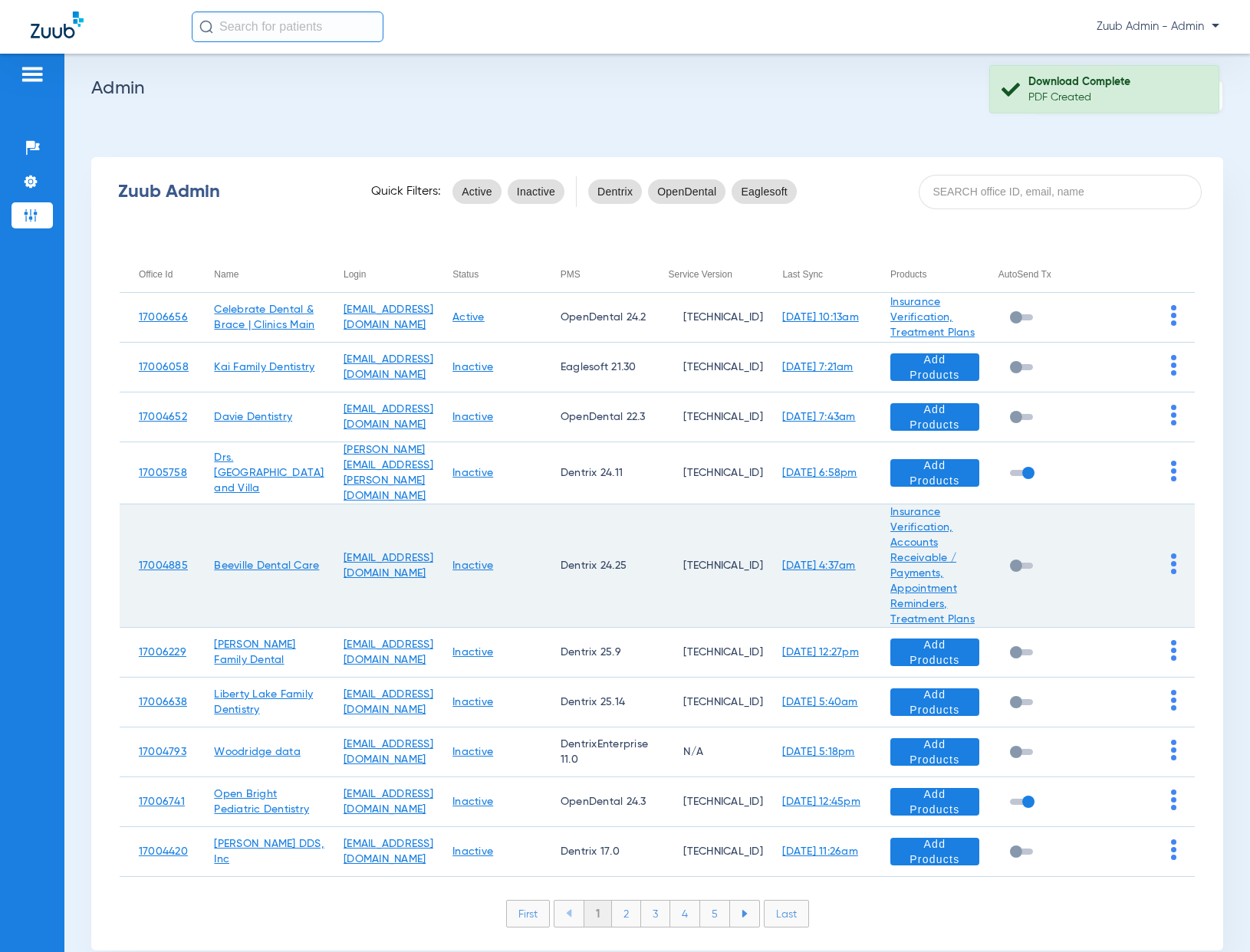
scroll to position [57, 0]
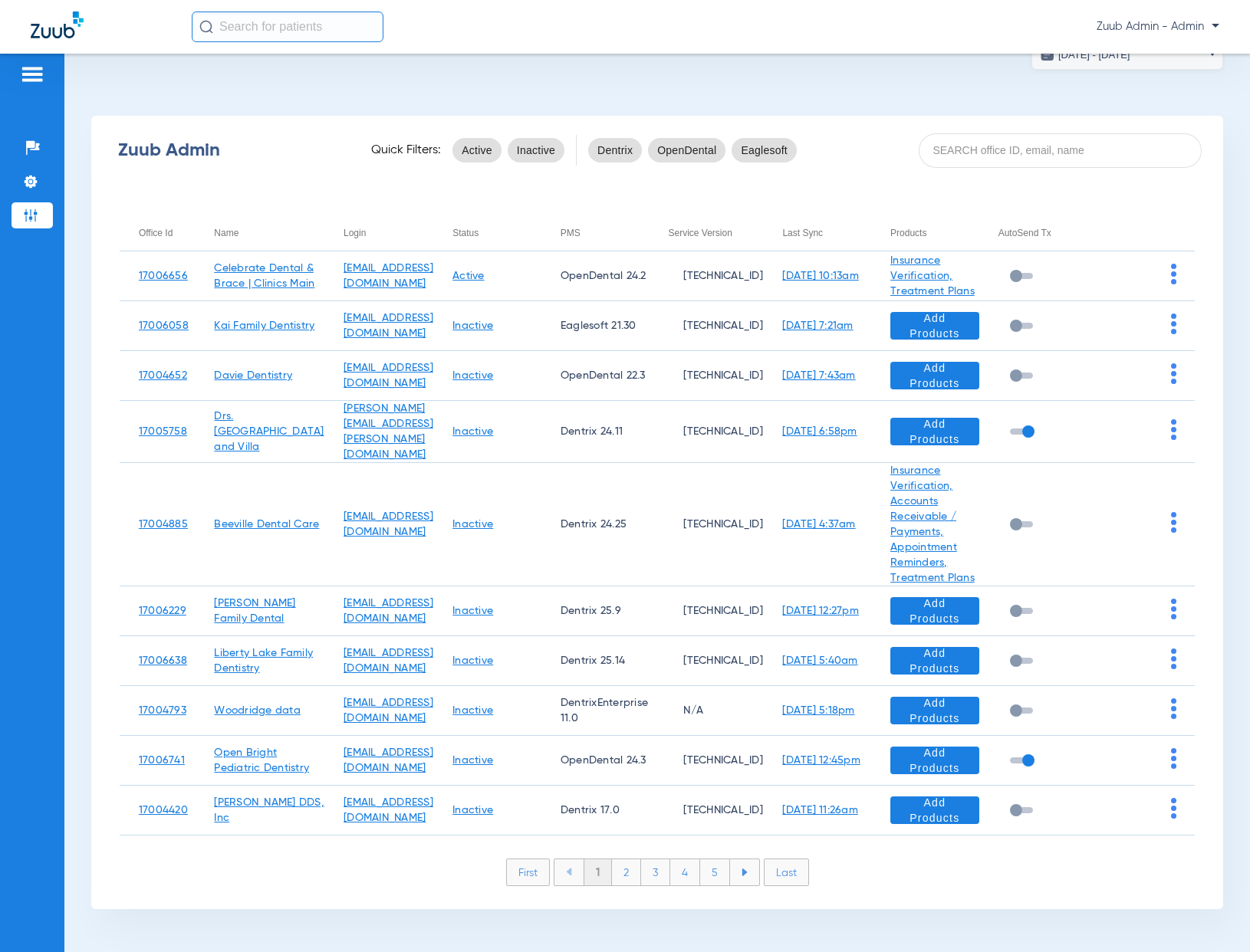
click at [679, 870] on li "4" at bounding box center [685, 872] width 30 height 26
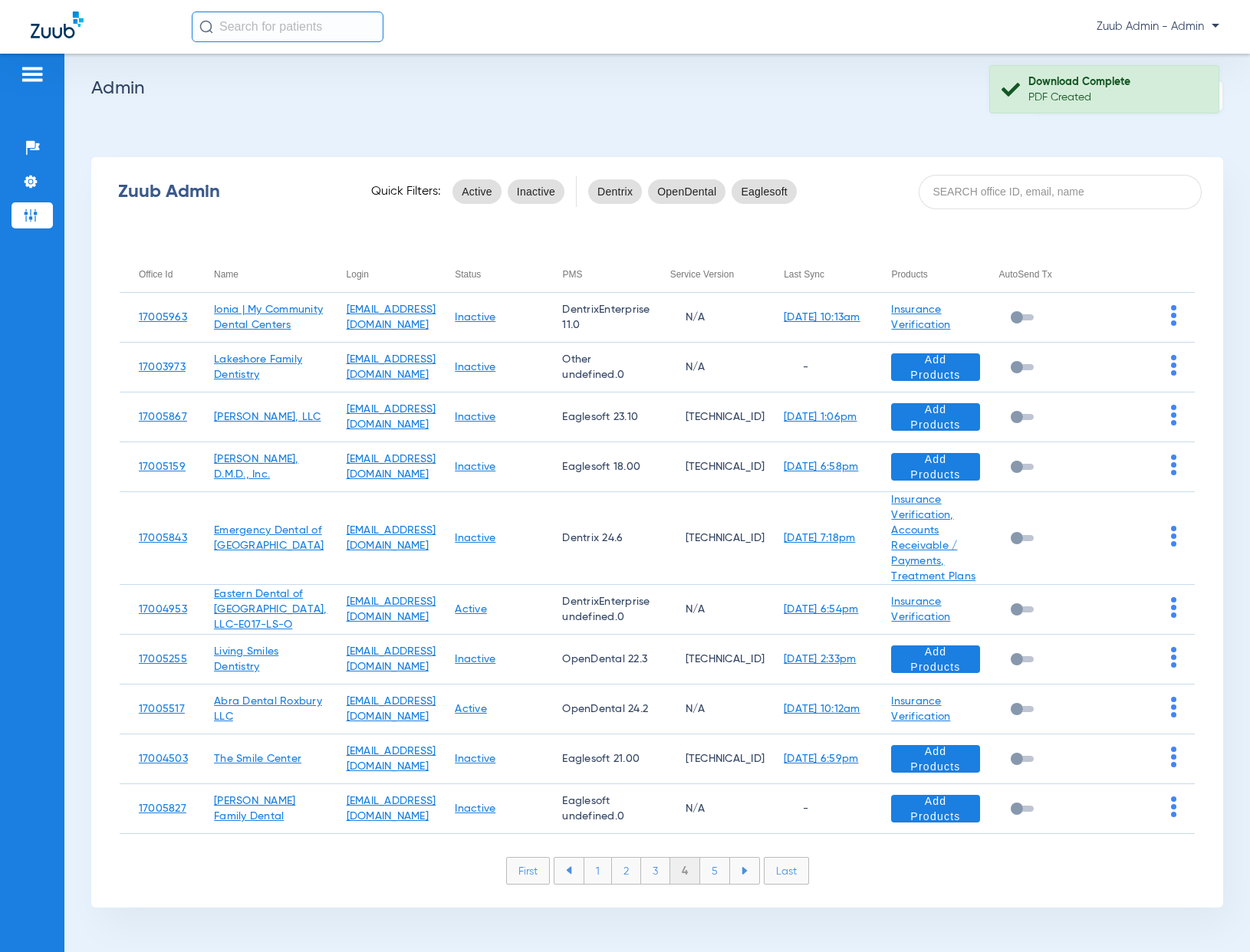
scroll to position [39, 0]
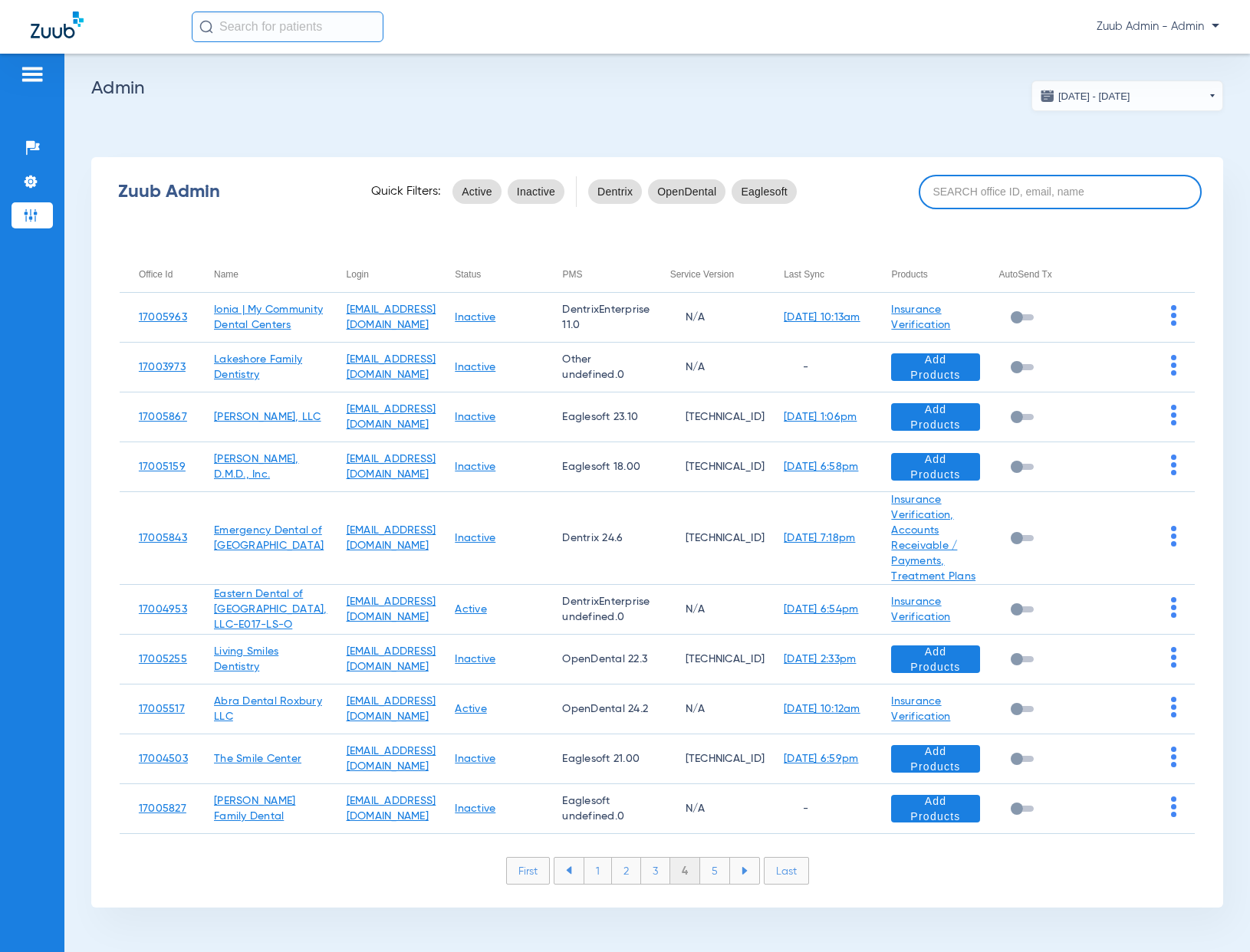
click at [991, 175] on input at bounding box center [1060, 192] width 283 height 34
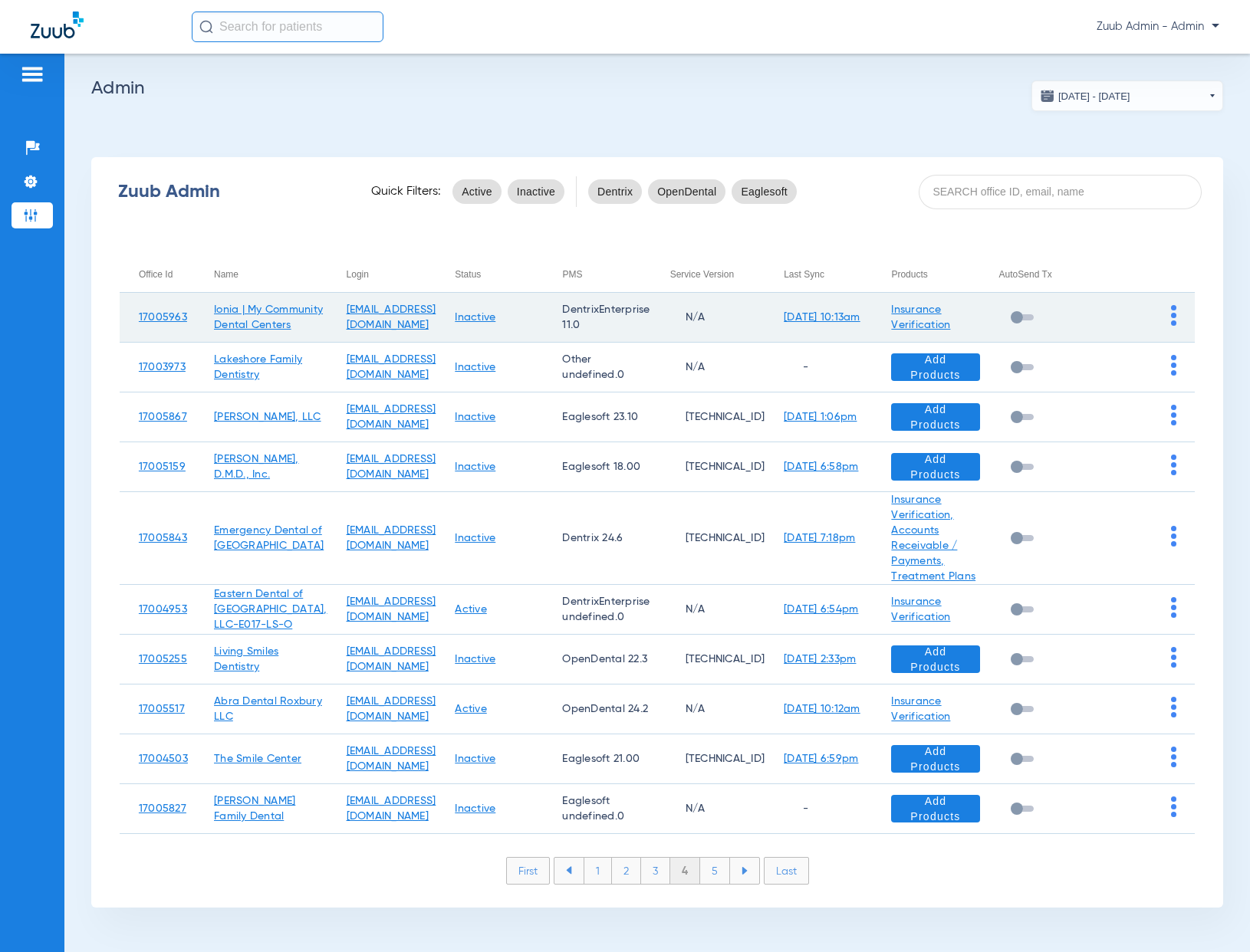
click at [1171, 305] on img at bounding box center [1173, 316] width 5 height 21
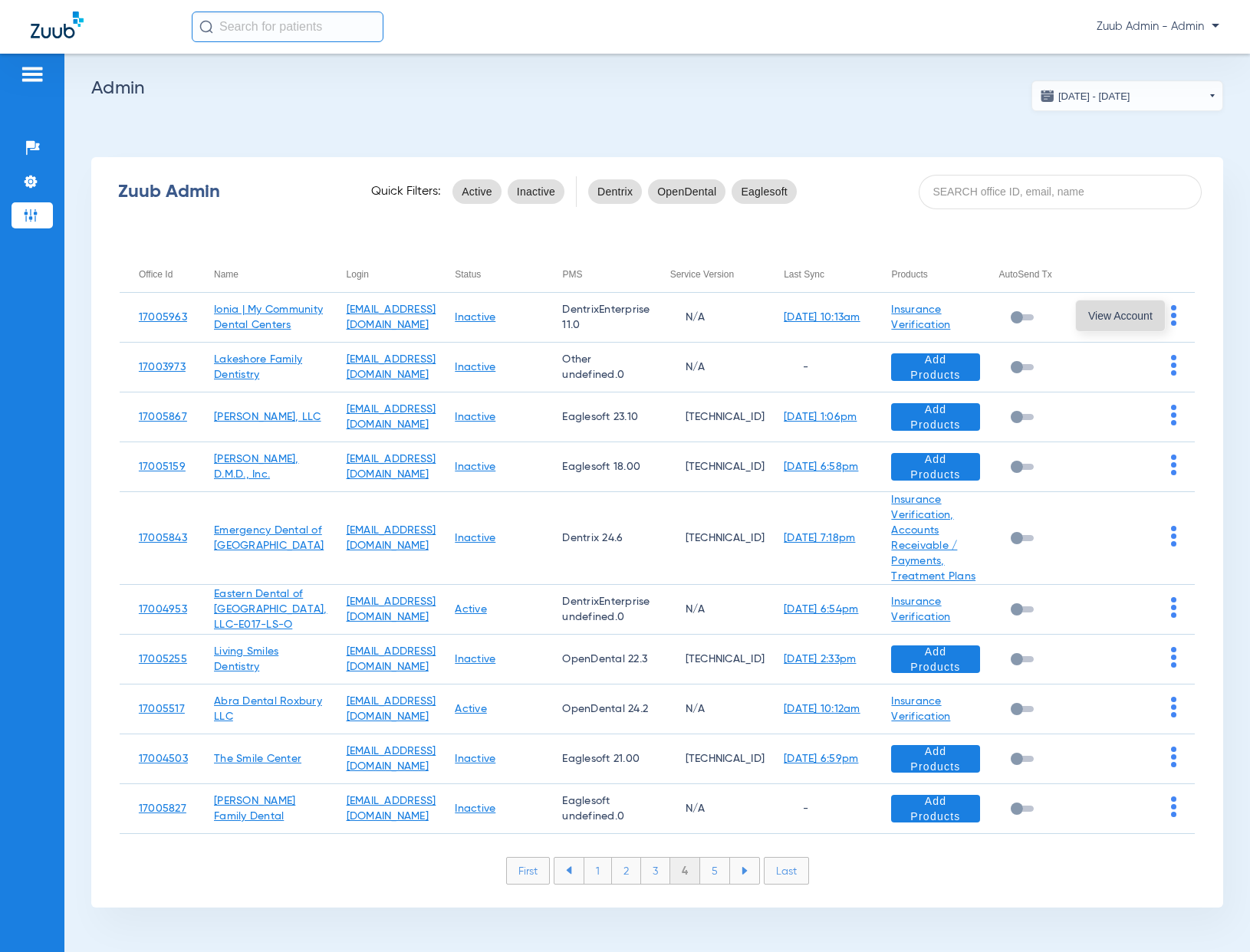
click at [1150, 310] on span "View Account" at bounding box center [1120, 316] width 65 height 10
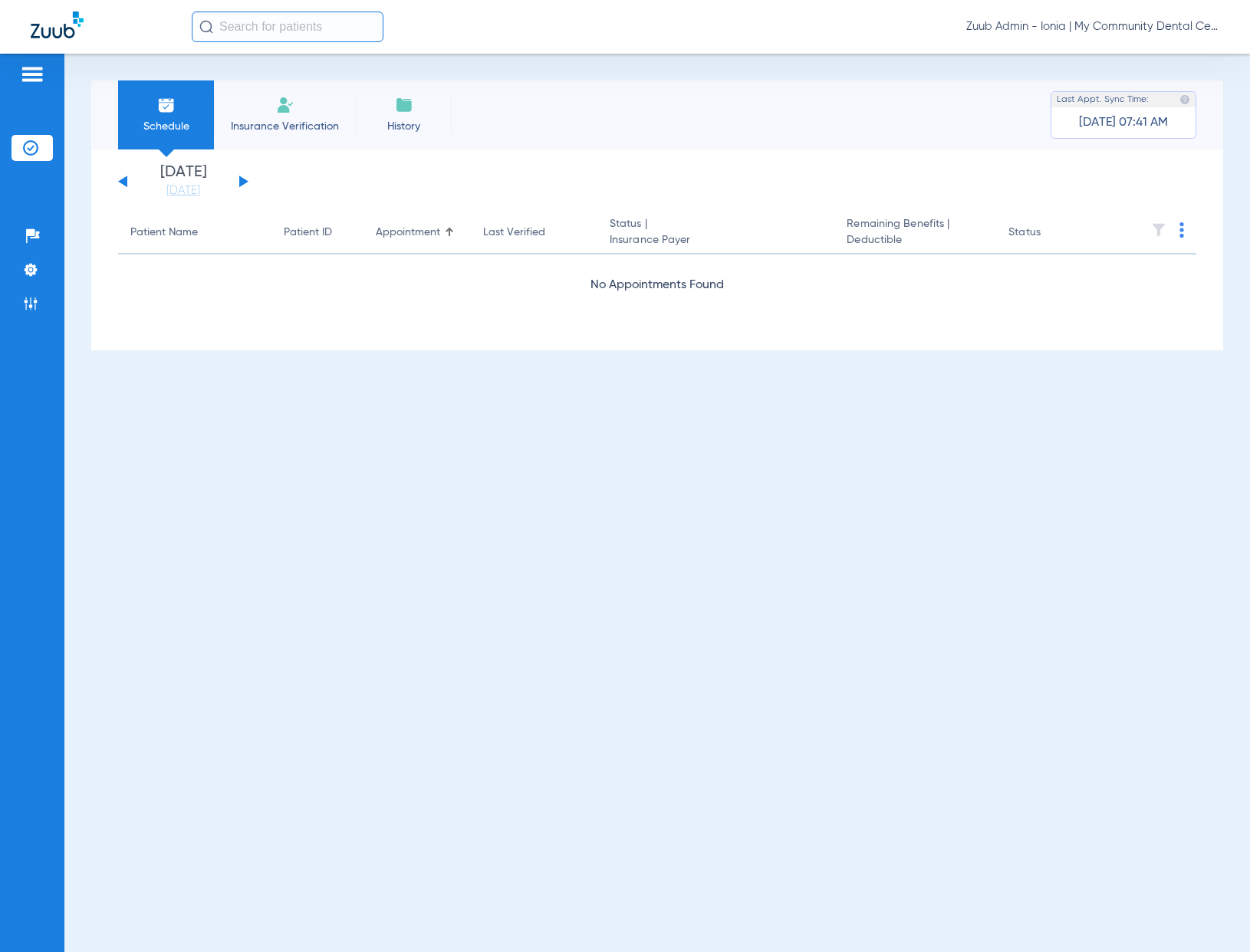
click at [246, 181] on button at bounding box center [243, 181] width 9 height 11
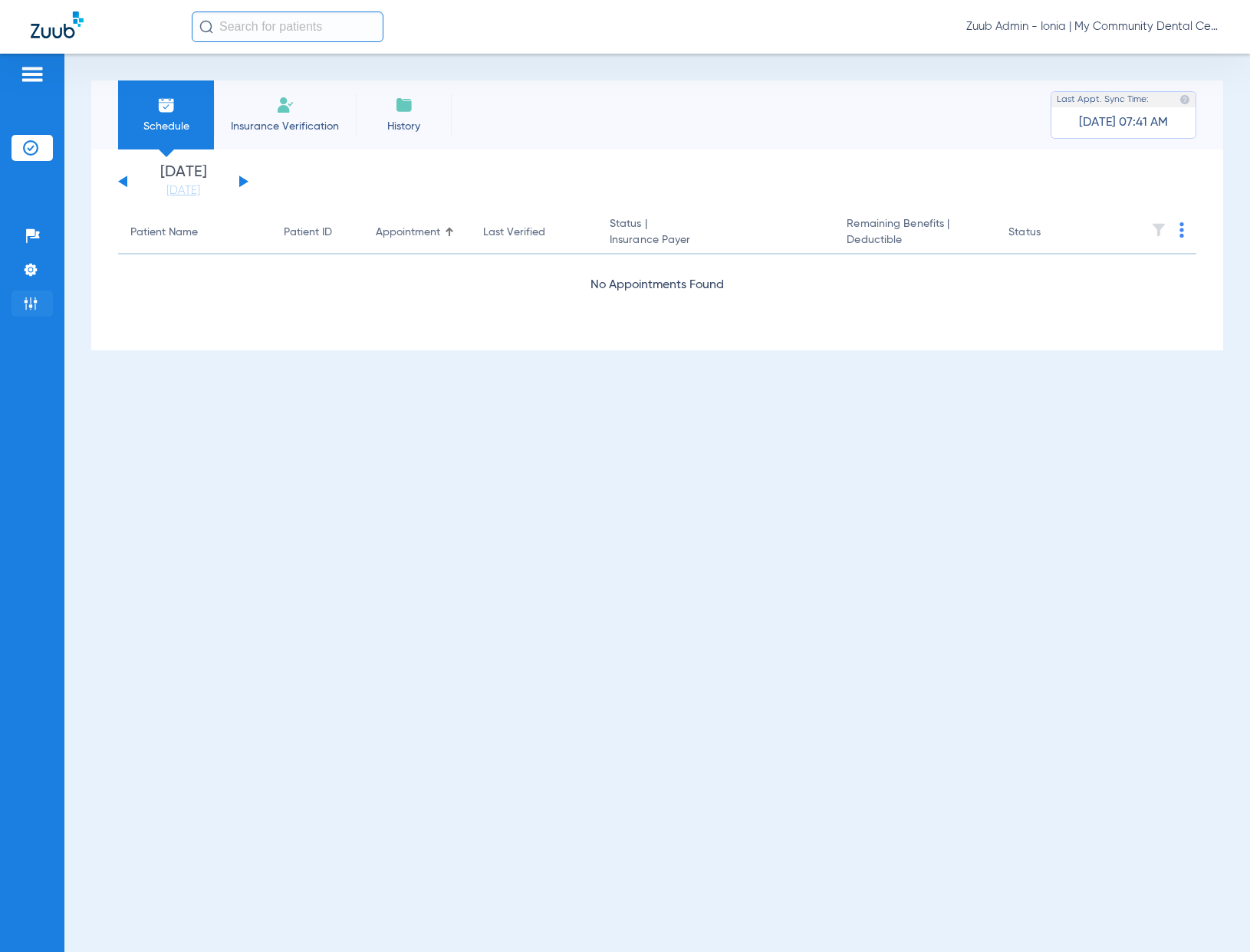
click at [39, 302] on li "Admin" at bounding box center [32, 304] width 41 height 26
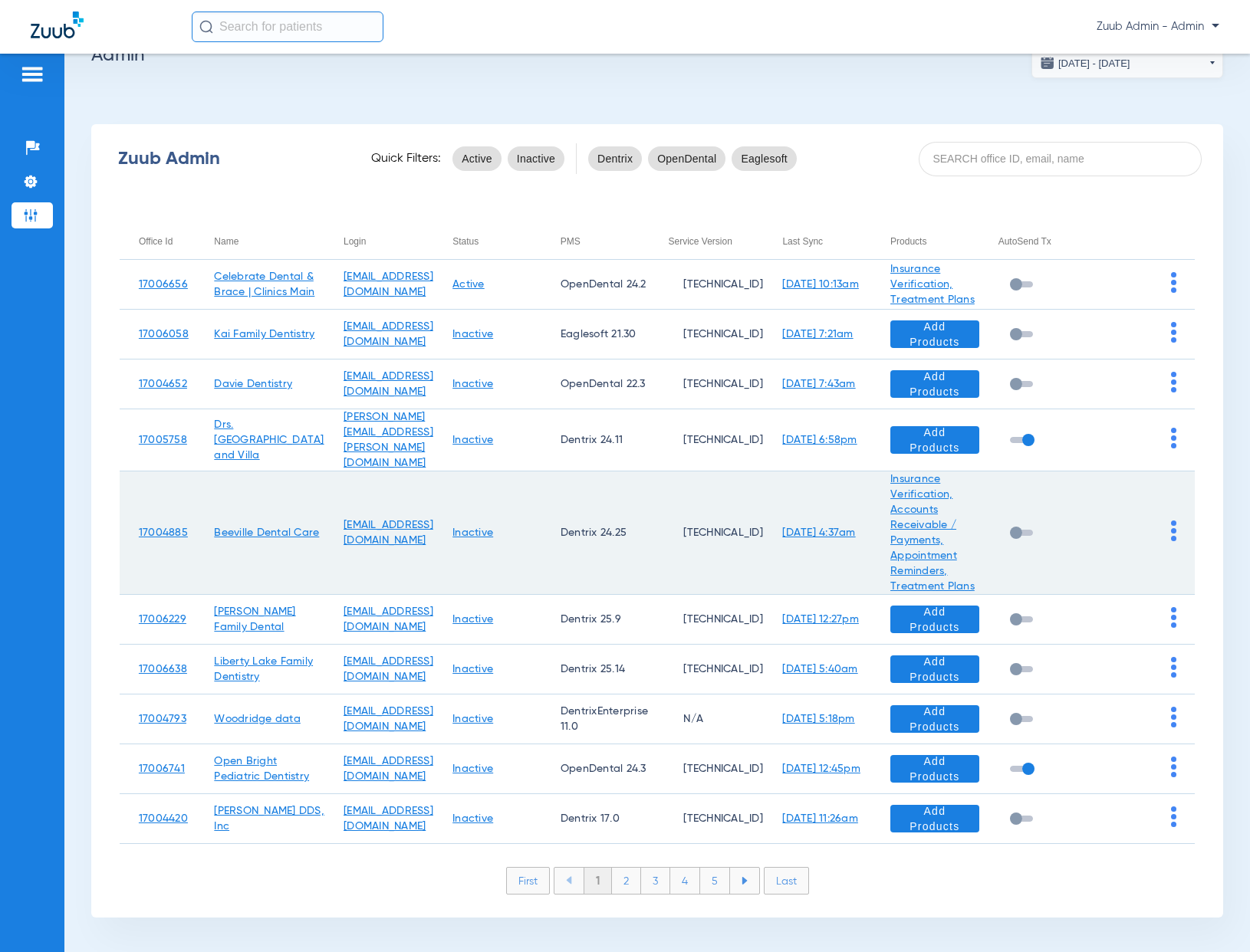
scroll to position [57, 0]
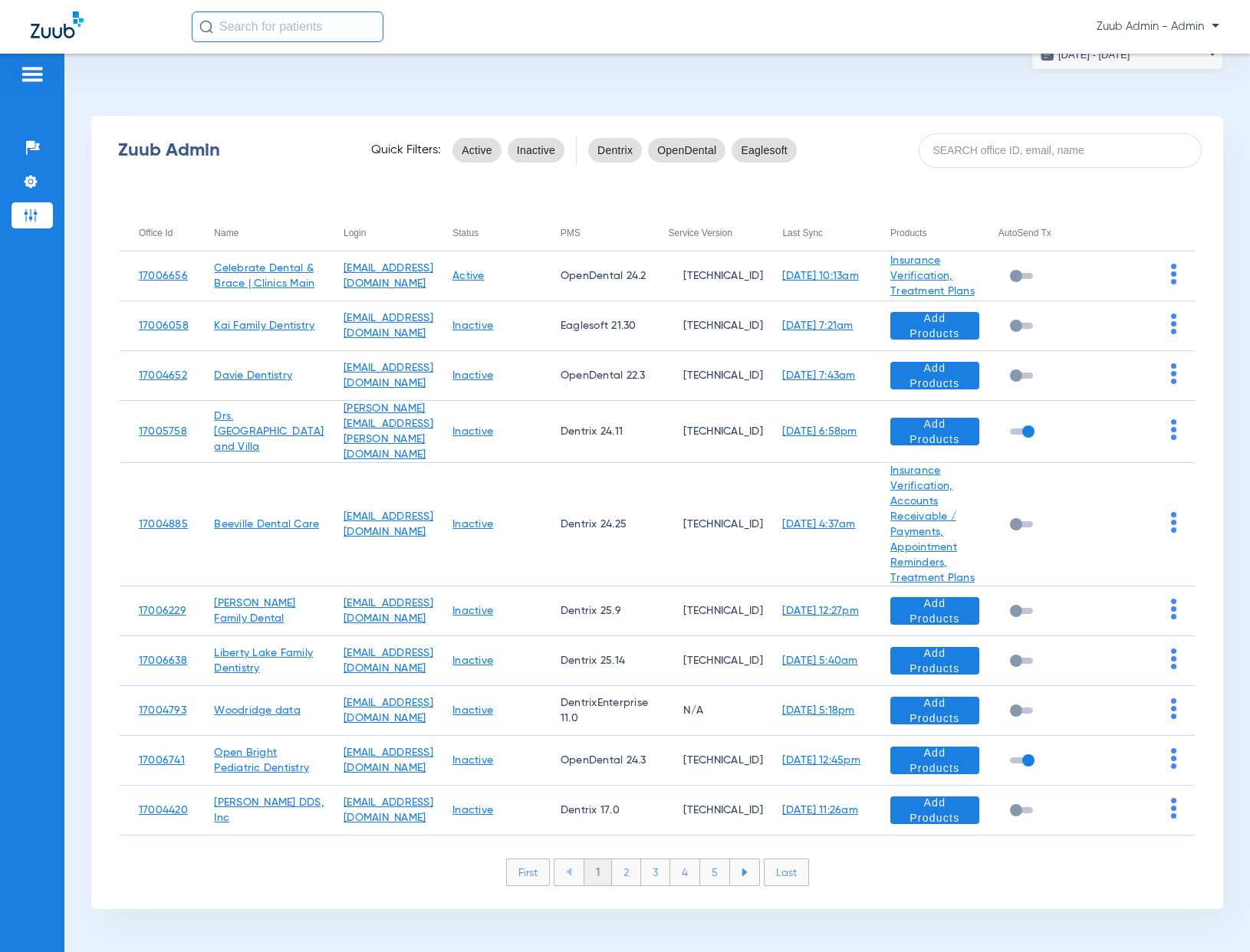
click at [799, 876] on li "Last" at bounding box center [786, 872] width 46 height 28
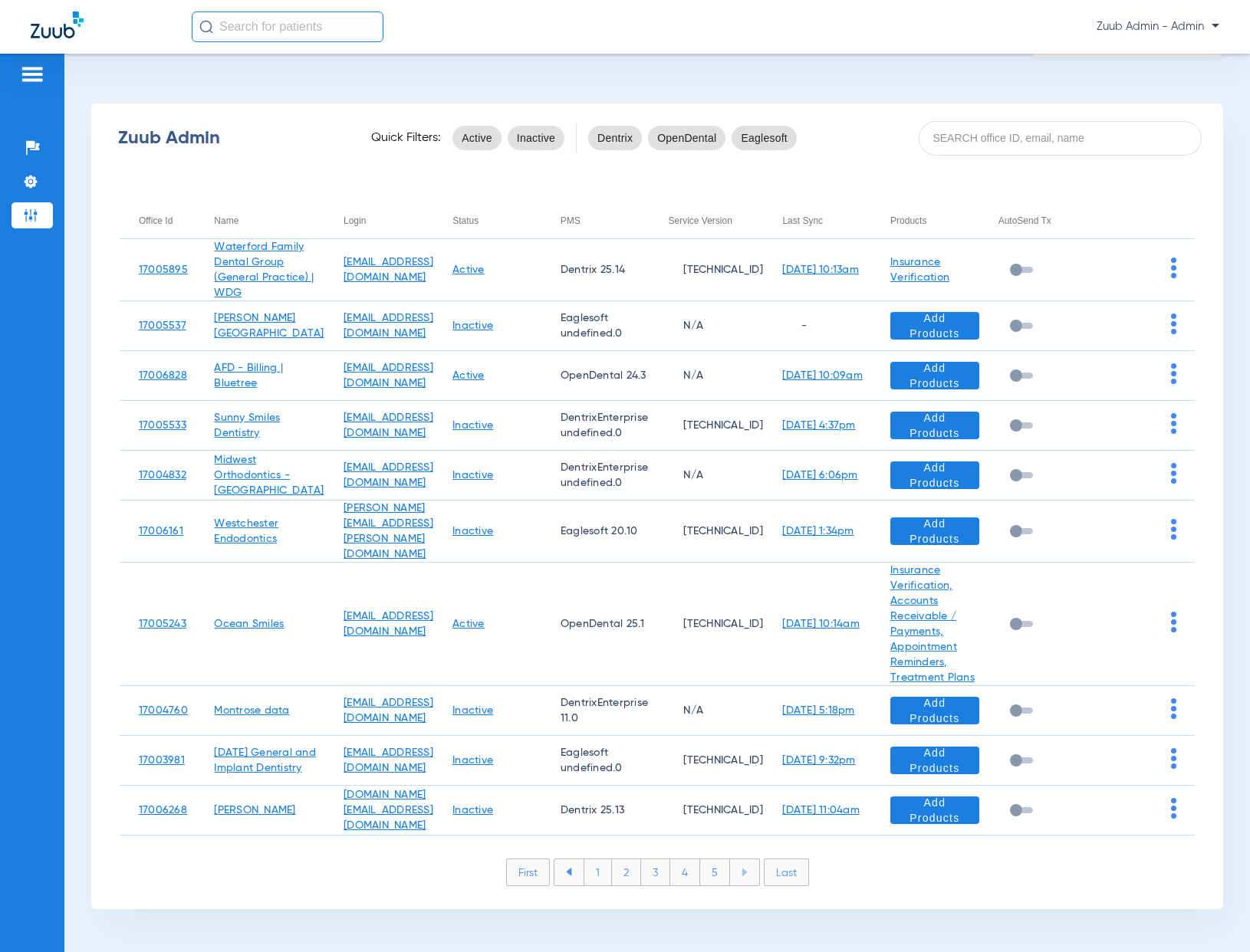
scroll to position [53, 0]
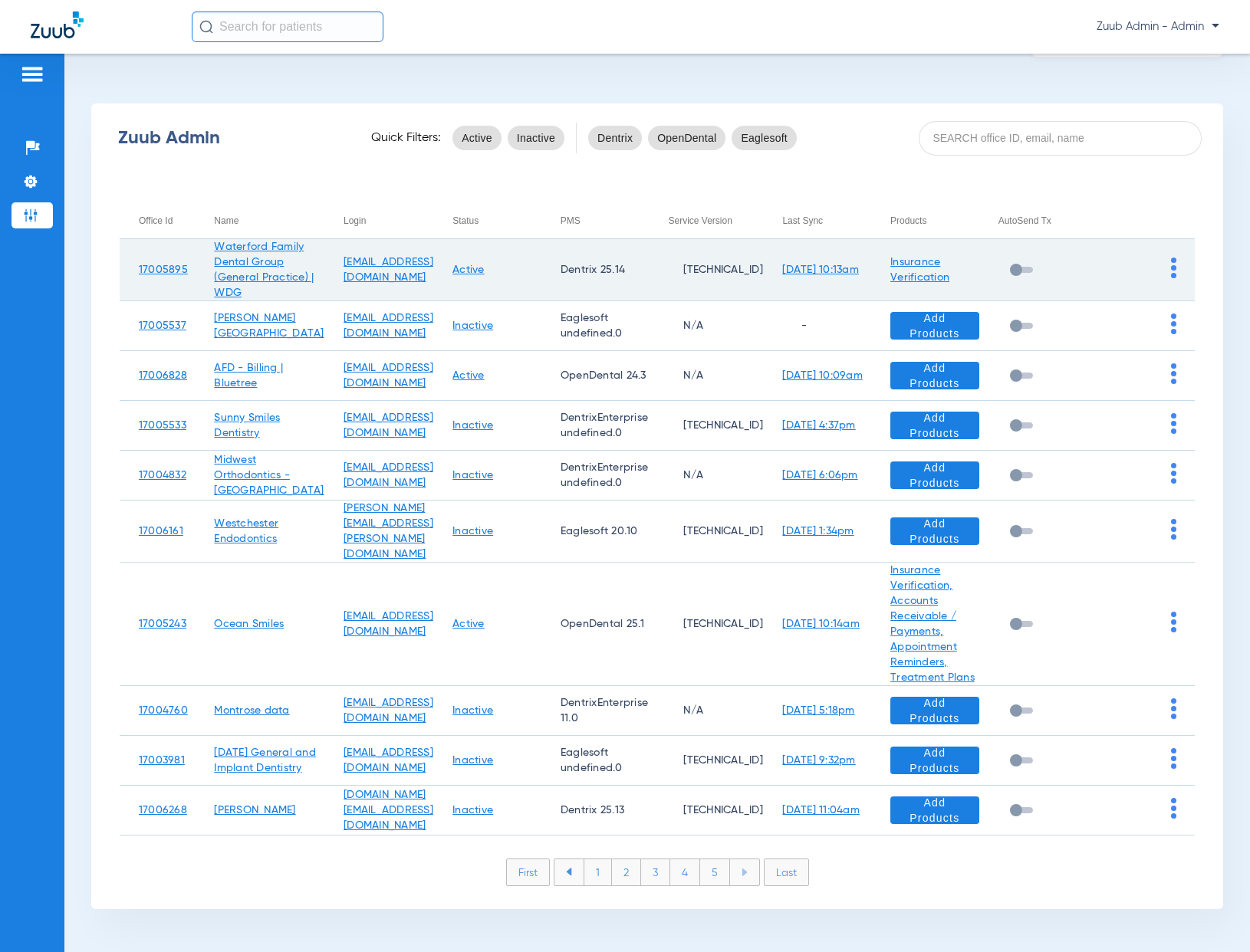
click at [1171, 269] on img at bounding box center [1173, 267] width 5 height 21
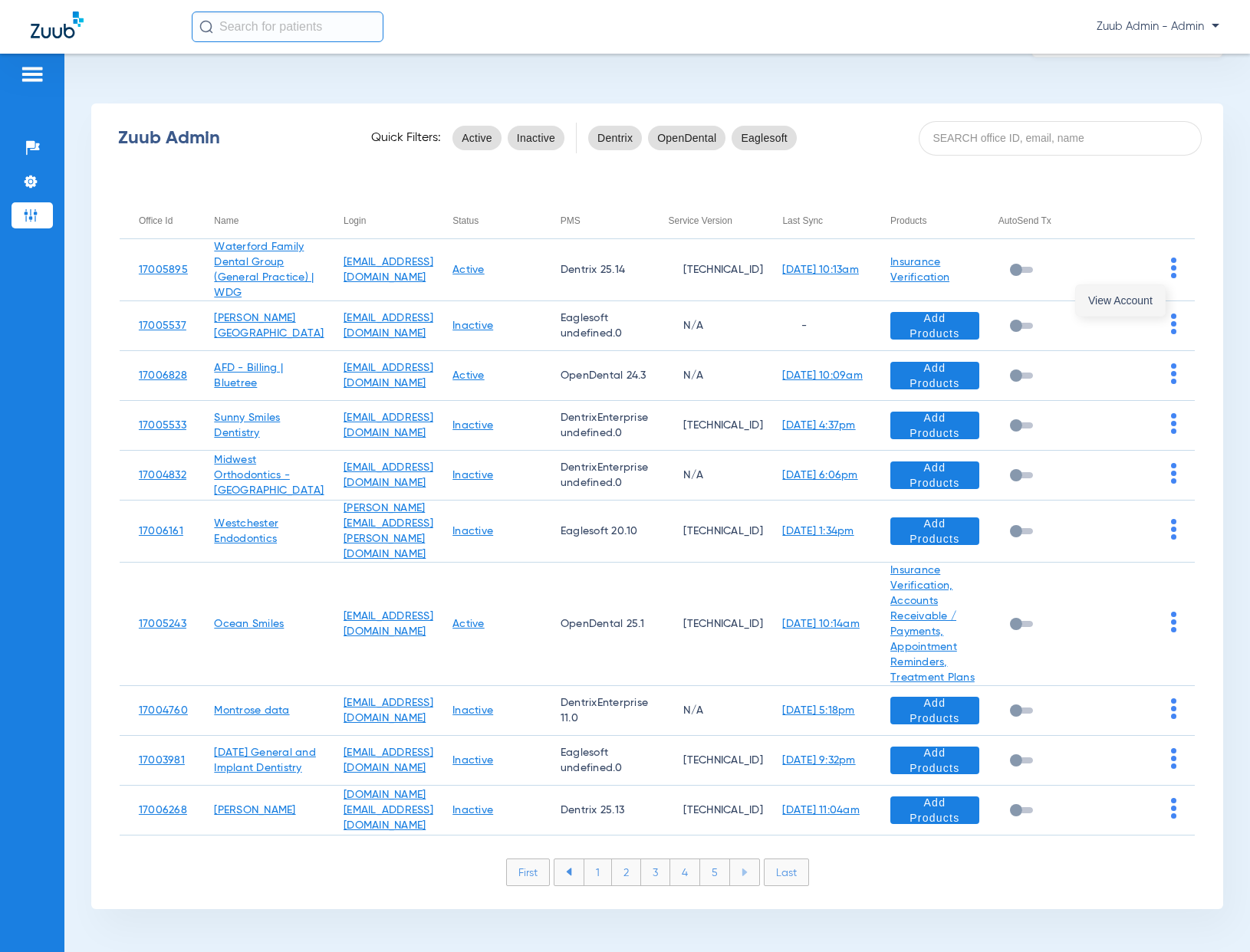
click at [1134, 301] on span "View Account" at bounding box center [1120, 300] width 65 height 10
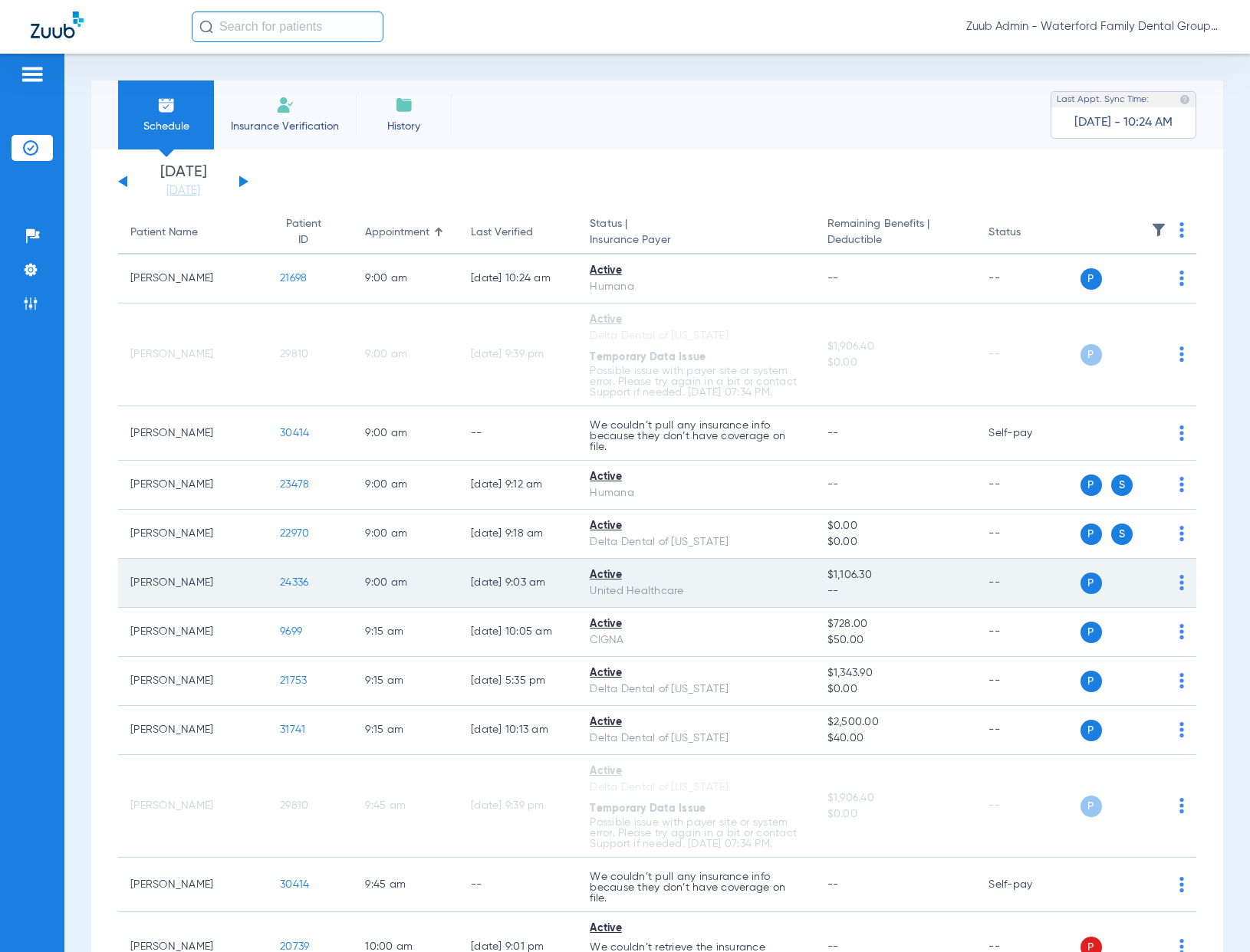
click at [280, 582] on span "24336" at bounding box center [293, 582] width 28 height 10
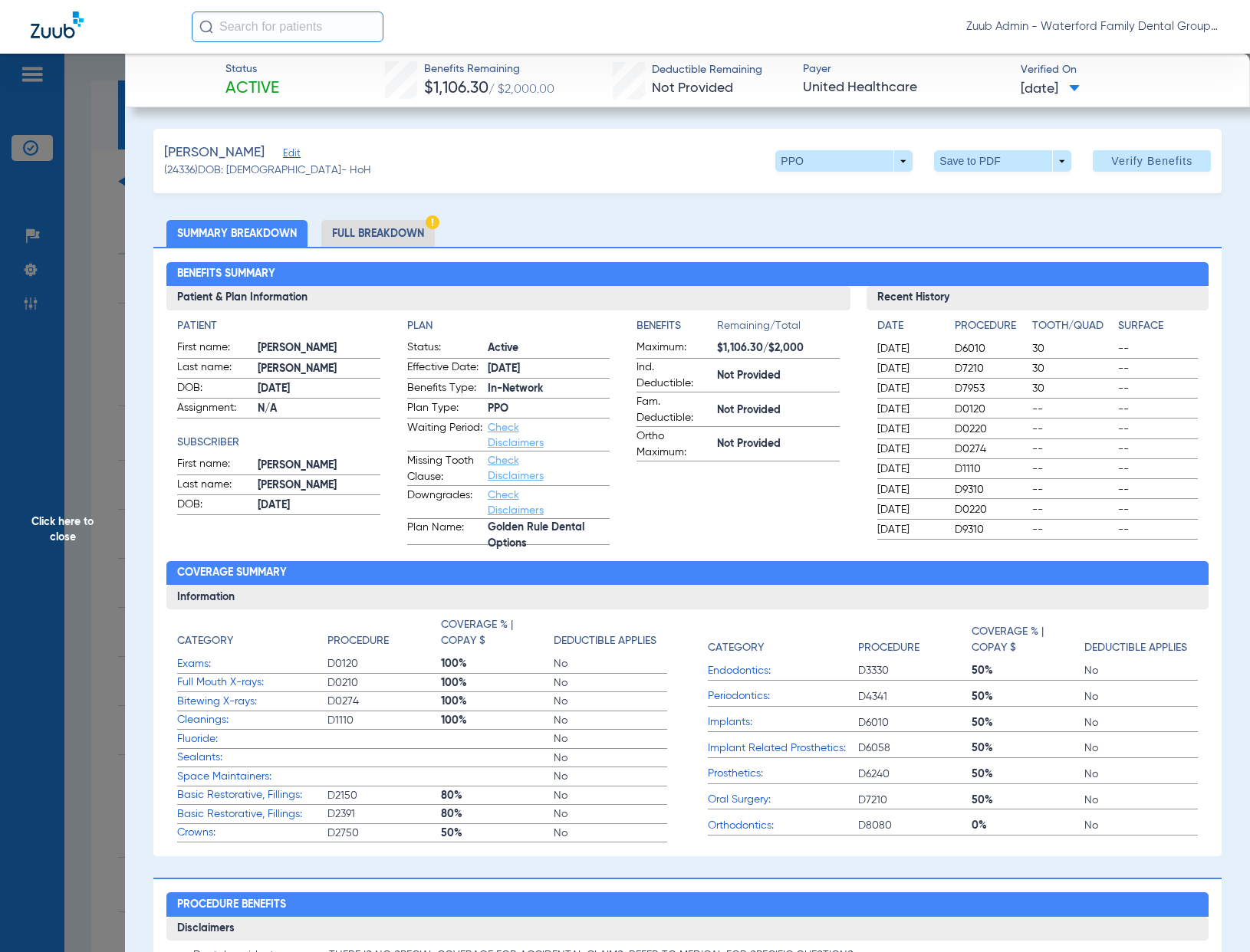
click at [357, 230] on li "Full Breakdown" at bounding box center [378, 233] width 114 height 27
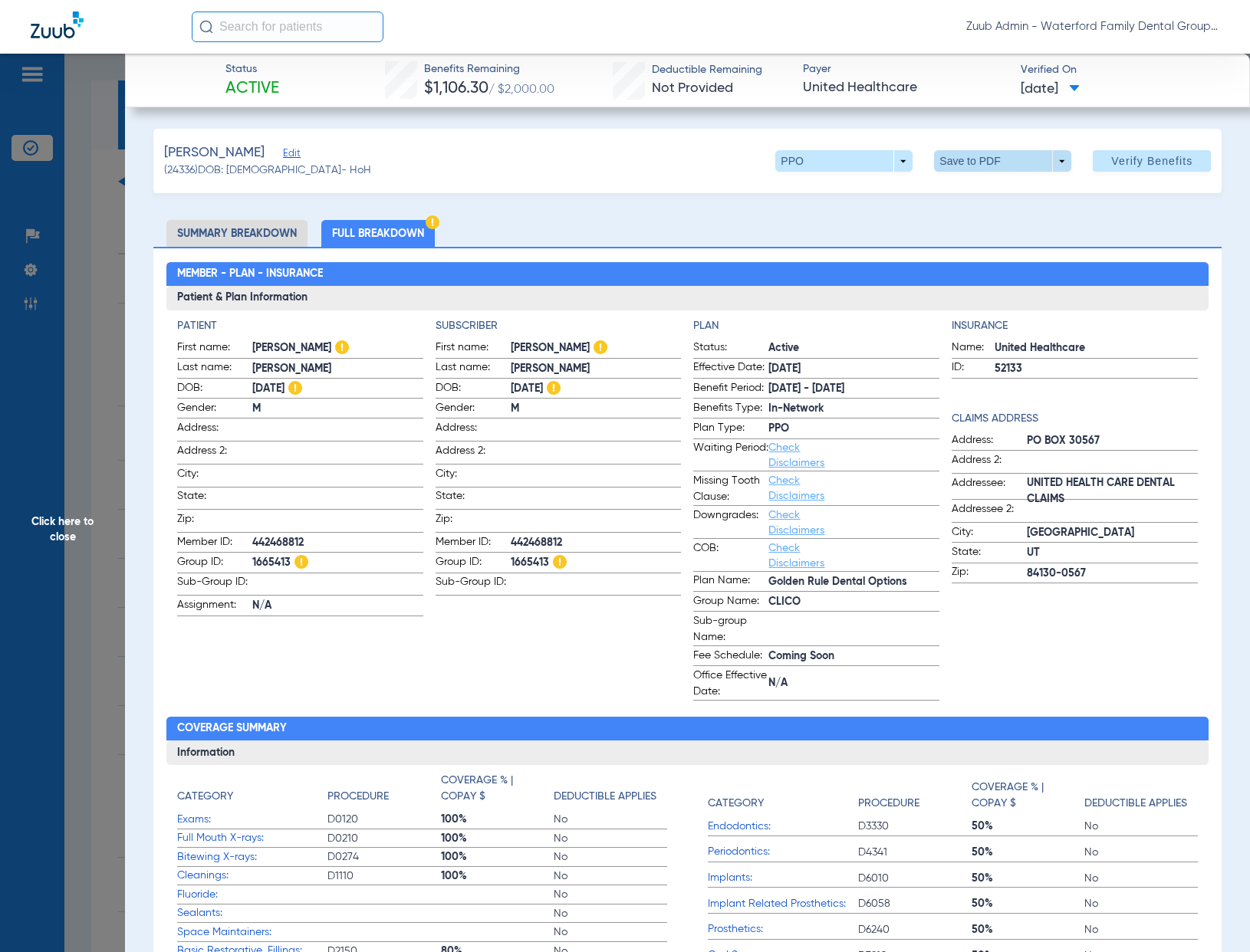
click at [988, 160] on span at bounding box center [1003, 161] width 37 height 37
click at [953, 196] on mat-icon "insert_drive_file" at bounding box center [945, 191] width 18 height 18
click at [729, 232] on ul "Summary Breakdown Full Breakdown" at bounding box center [687, 233] width 1069 height 27
click at [87, 289] on span "Click here to close" at bounding box center [62, 529] width 125 height 952
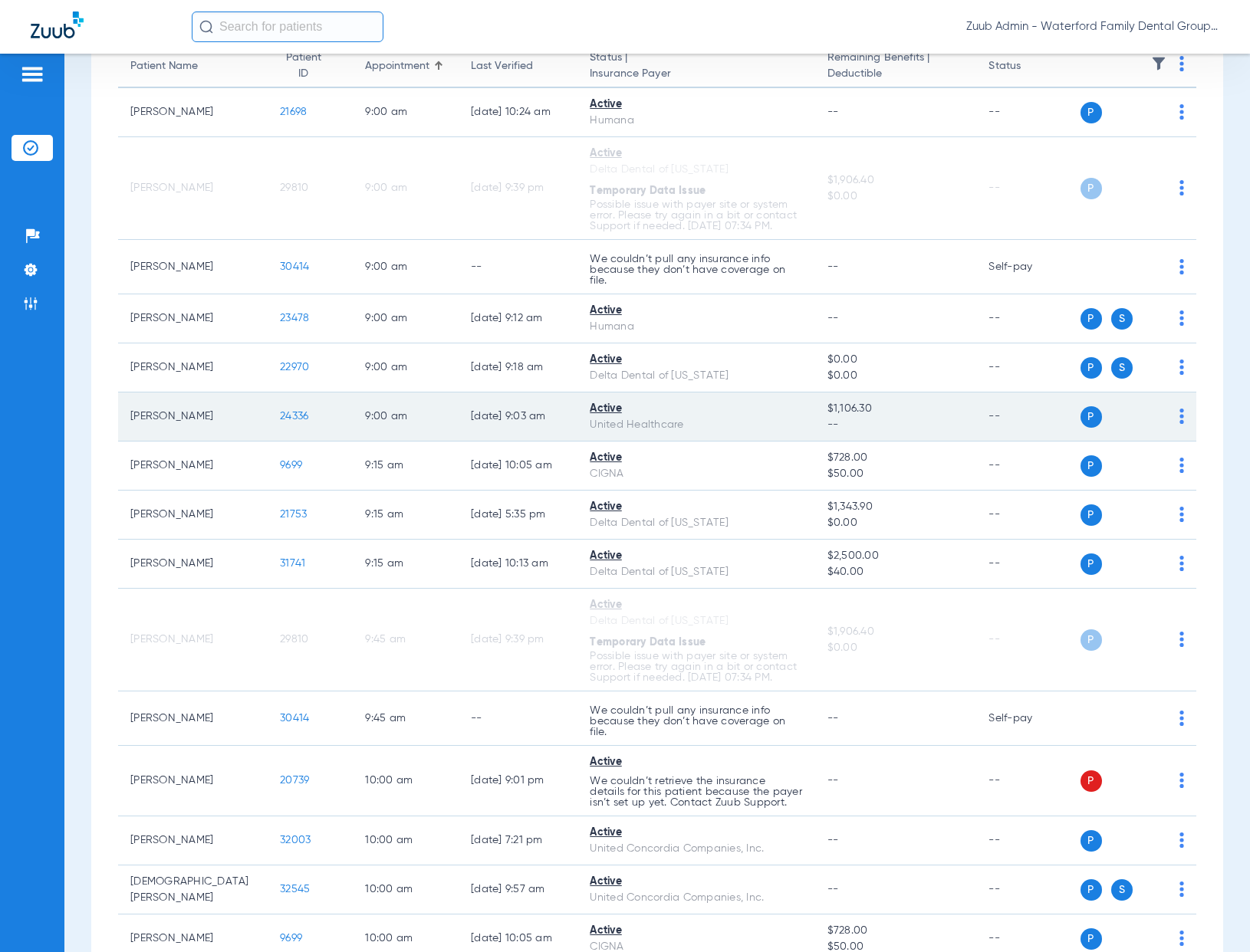
scroll to position [196, 0]
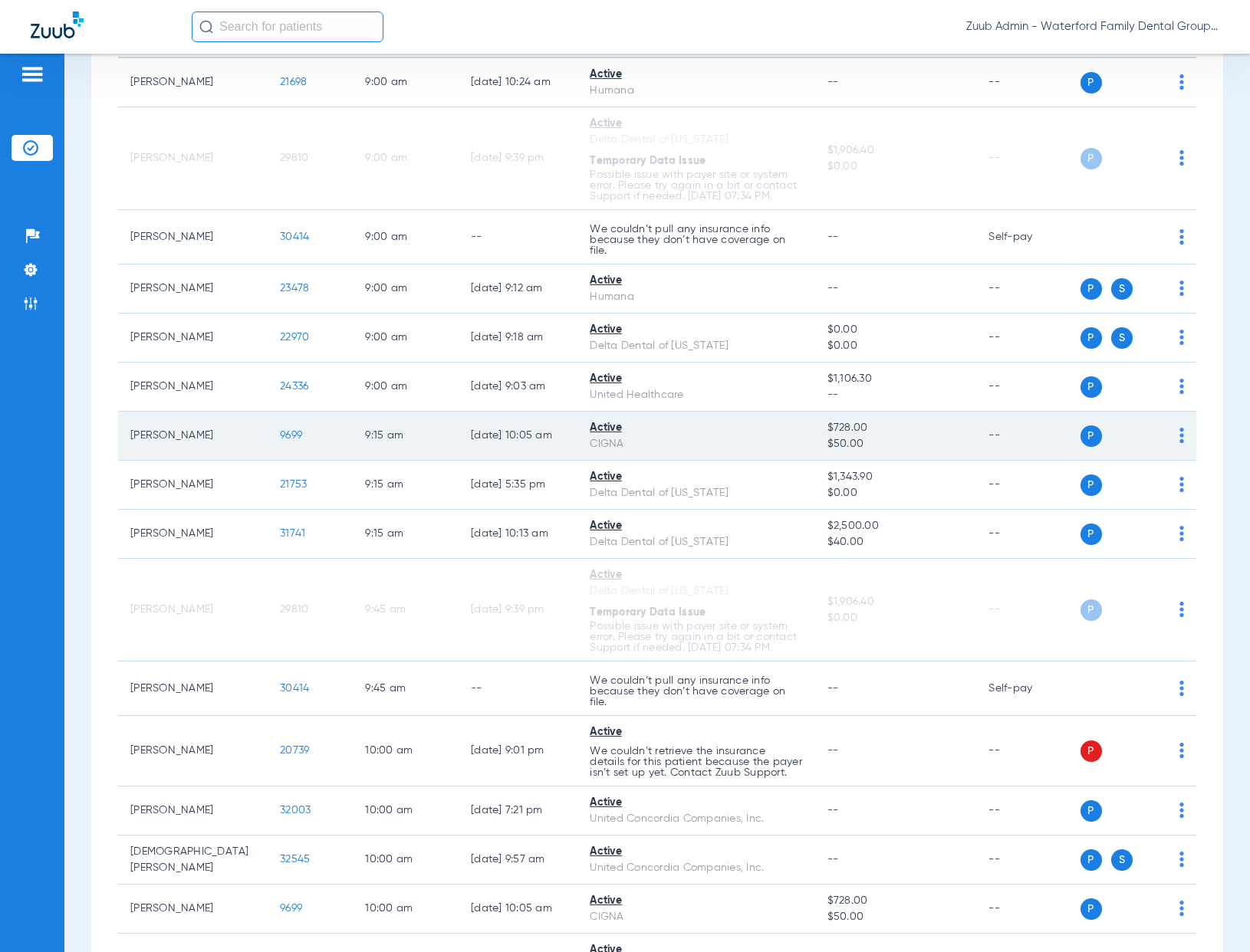
click at [284, 434] on span "9699" at bounding box center [291, 435] width 22 height 10
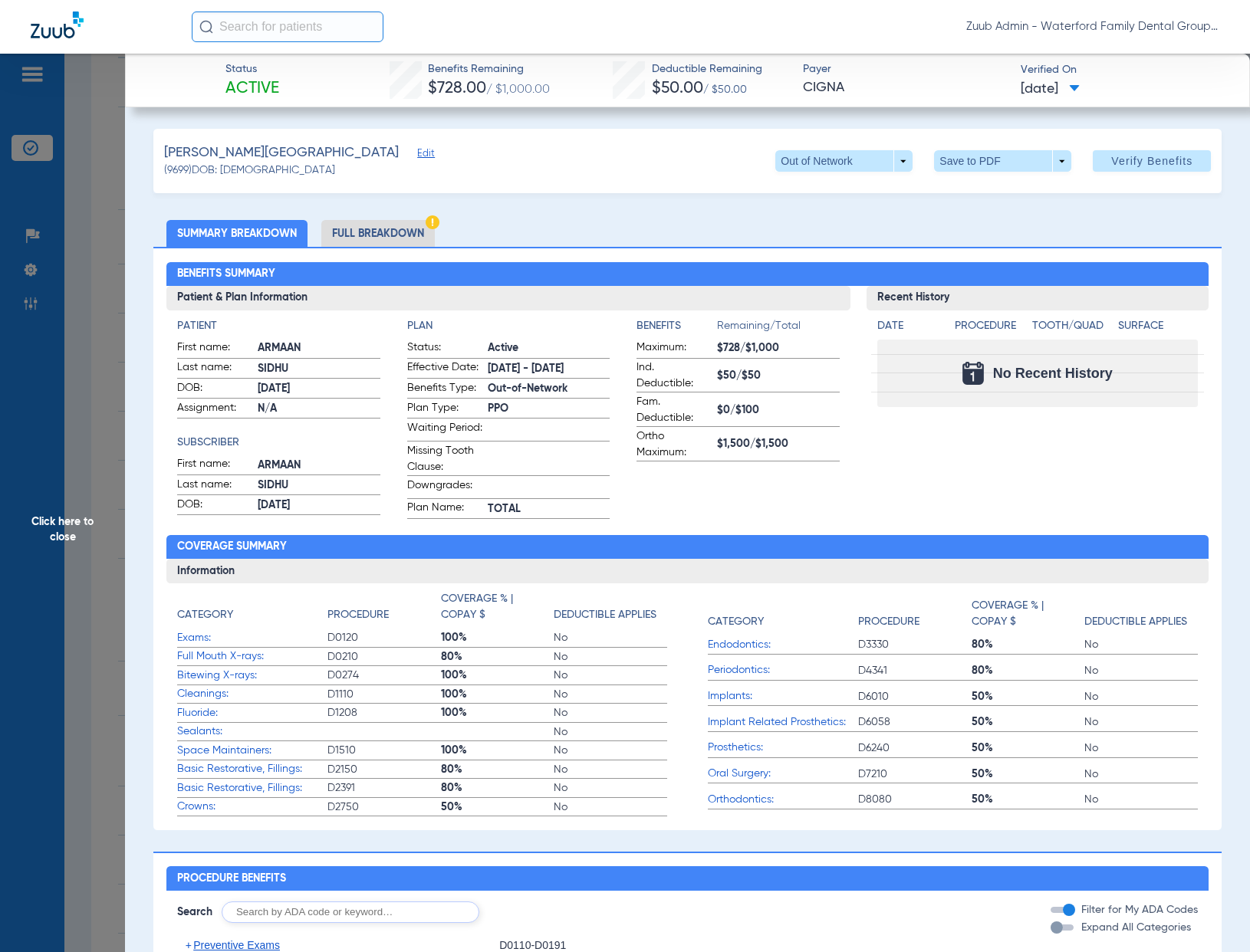
click at [408, 240] on li "Full Breakdown" at bounding box center [378, 233] width 114 height 27
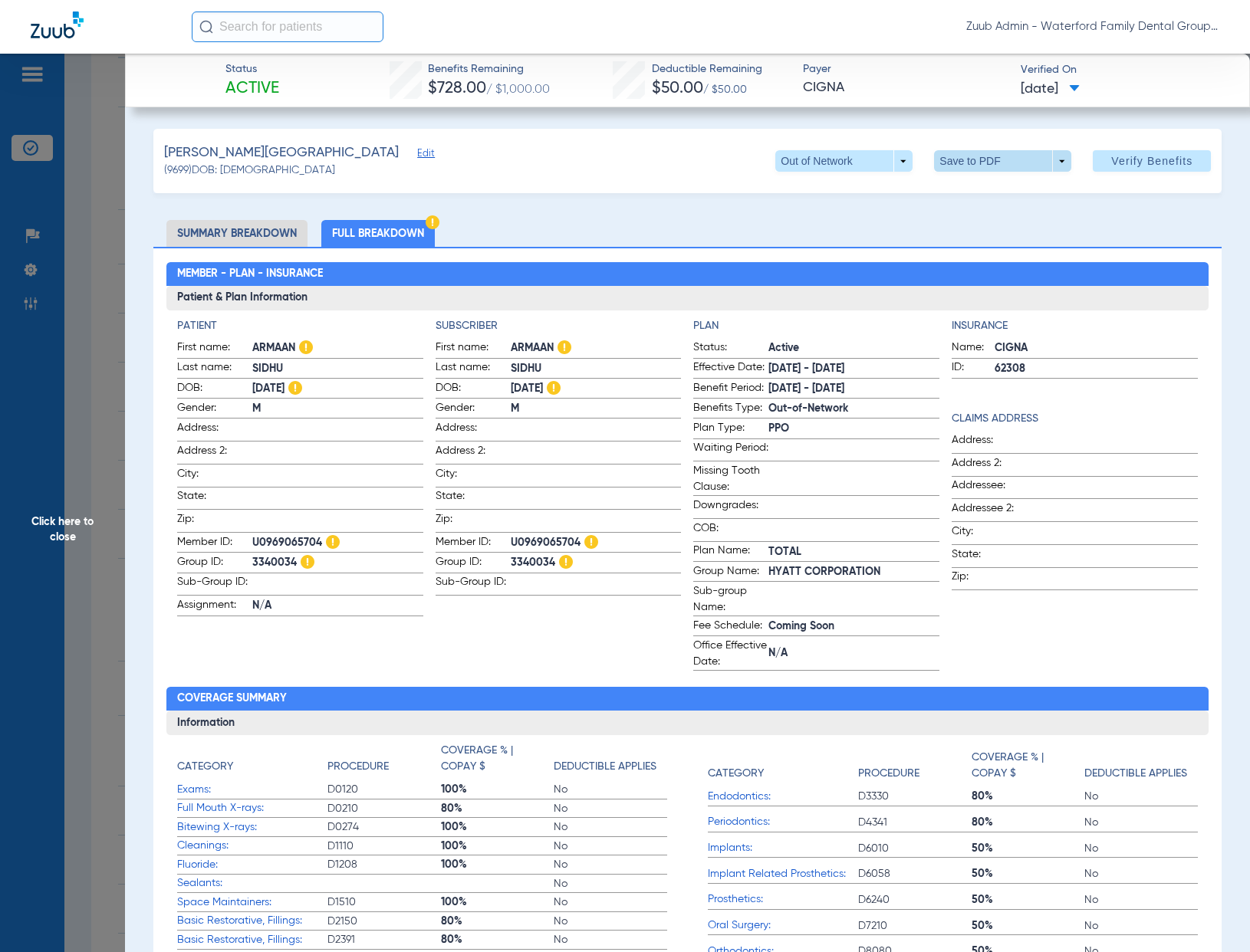
click at [972, 165] on span at bounding box center [1003, 161] width 138 height 21
click at [958, 194] on button "insert_drive_file Save to PDF" at bounding box center [982, 192] width 116 height 31
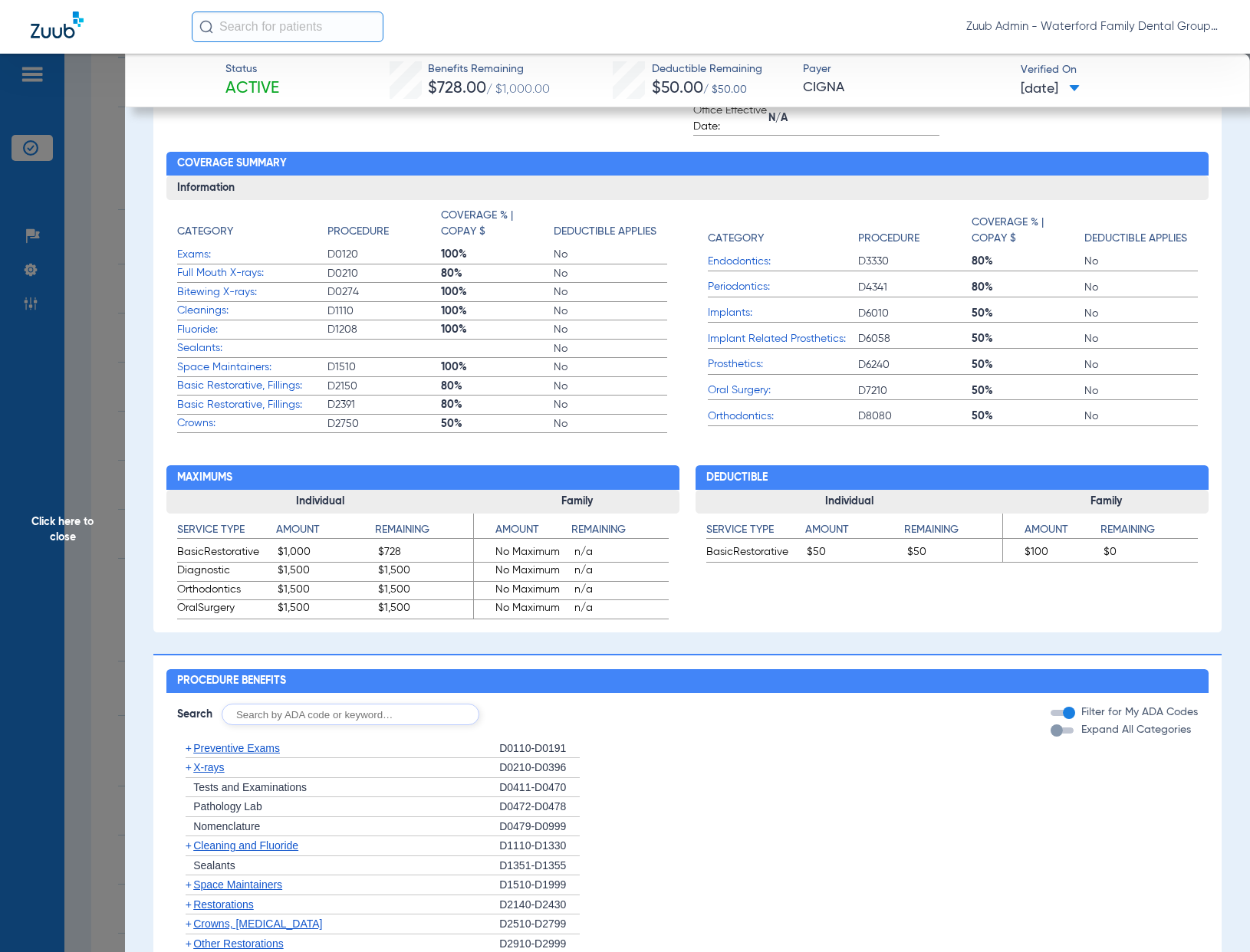
scroll to position [0, 0]
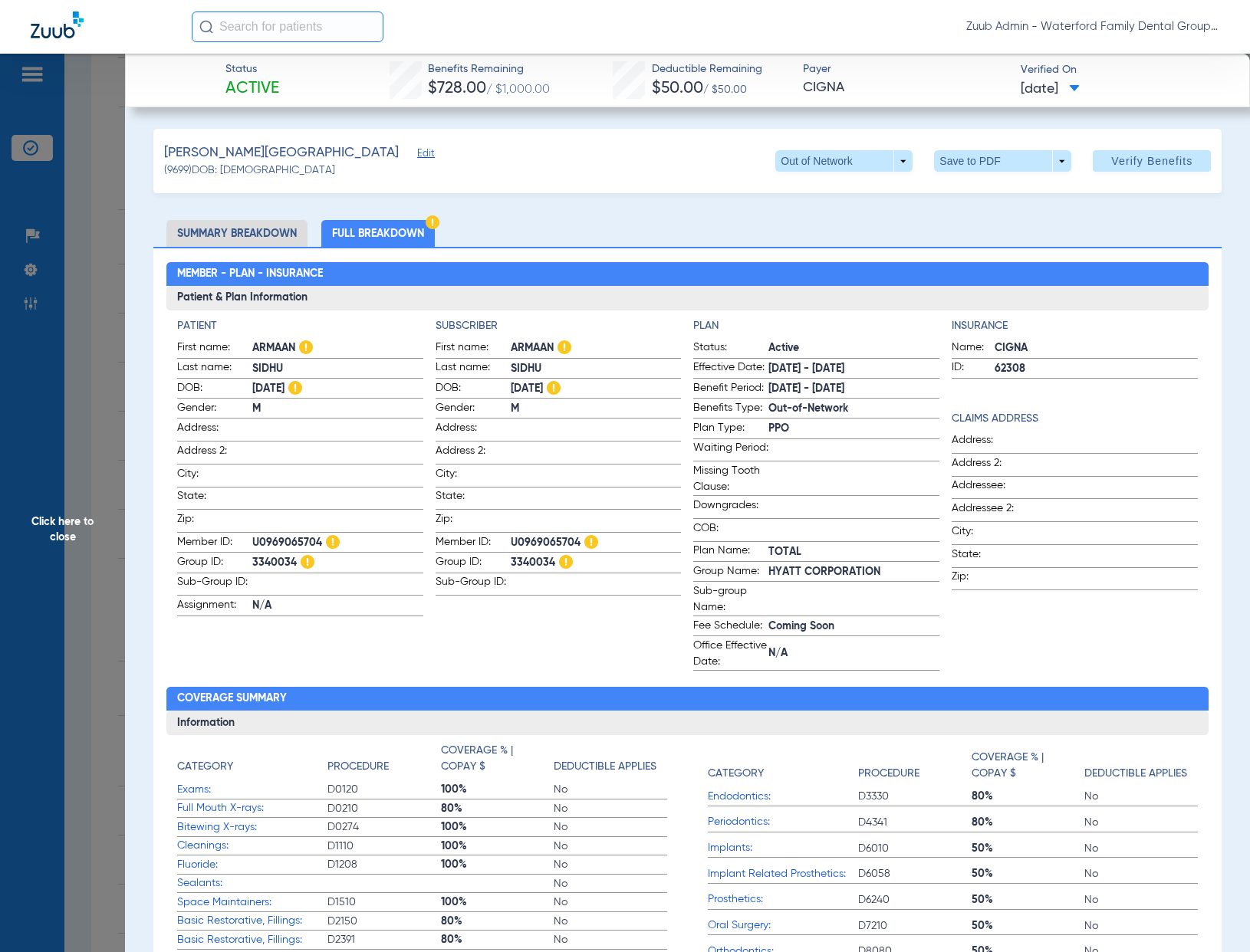
click at [110, 293] on span "Click here to close" at bounding box center [62, 529] width 125 height 952
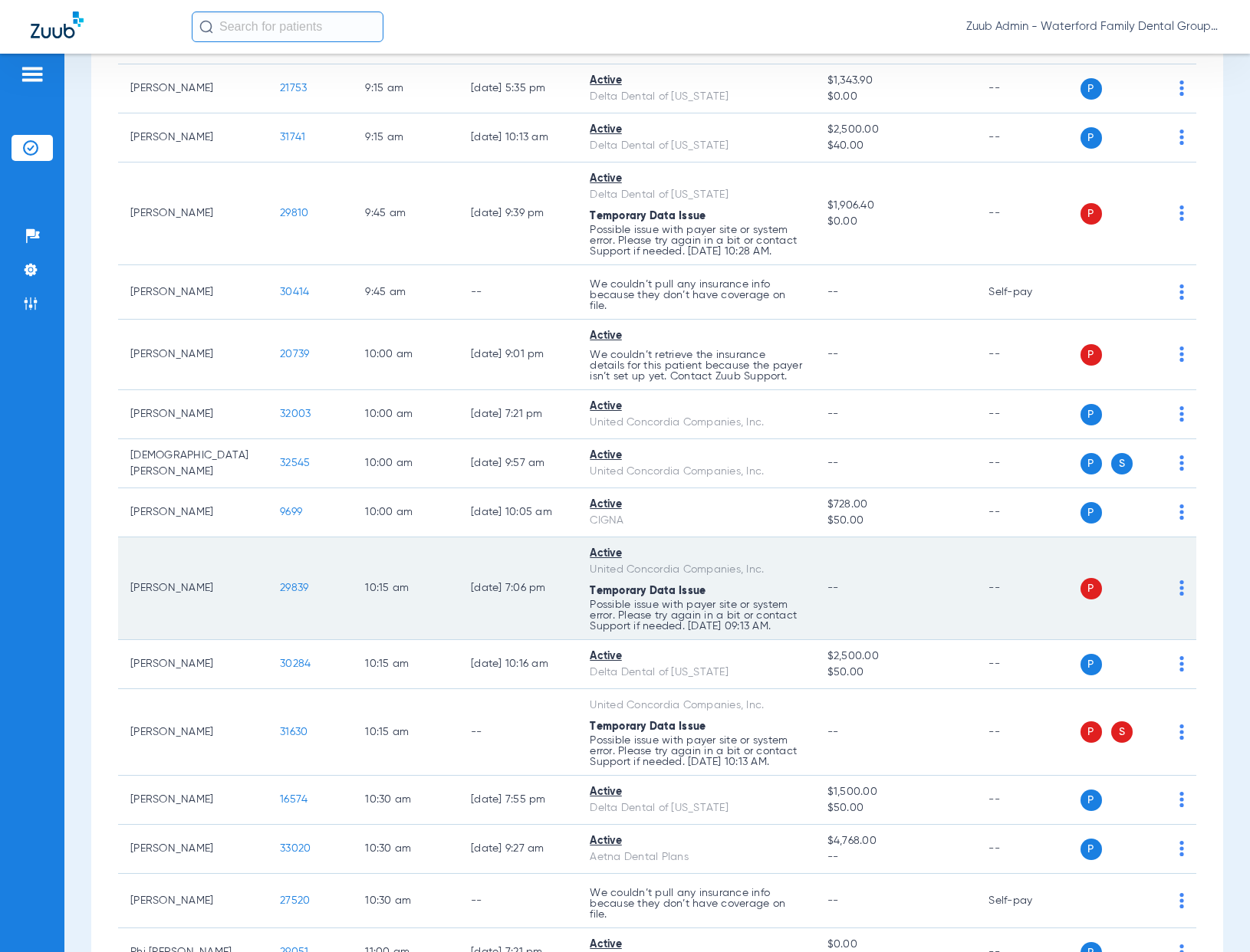
scroll to position [870, 0]
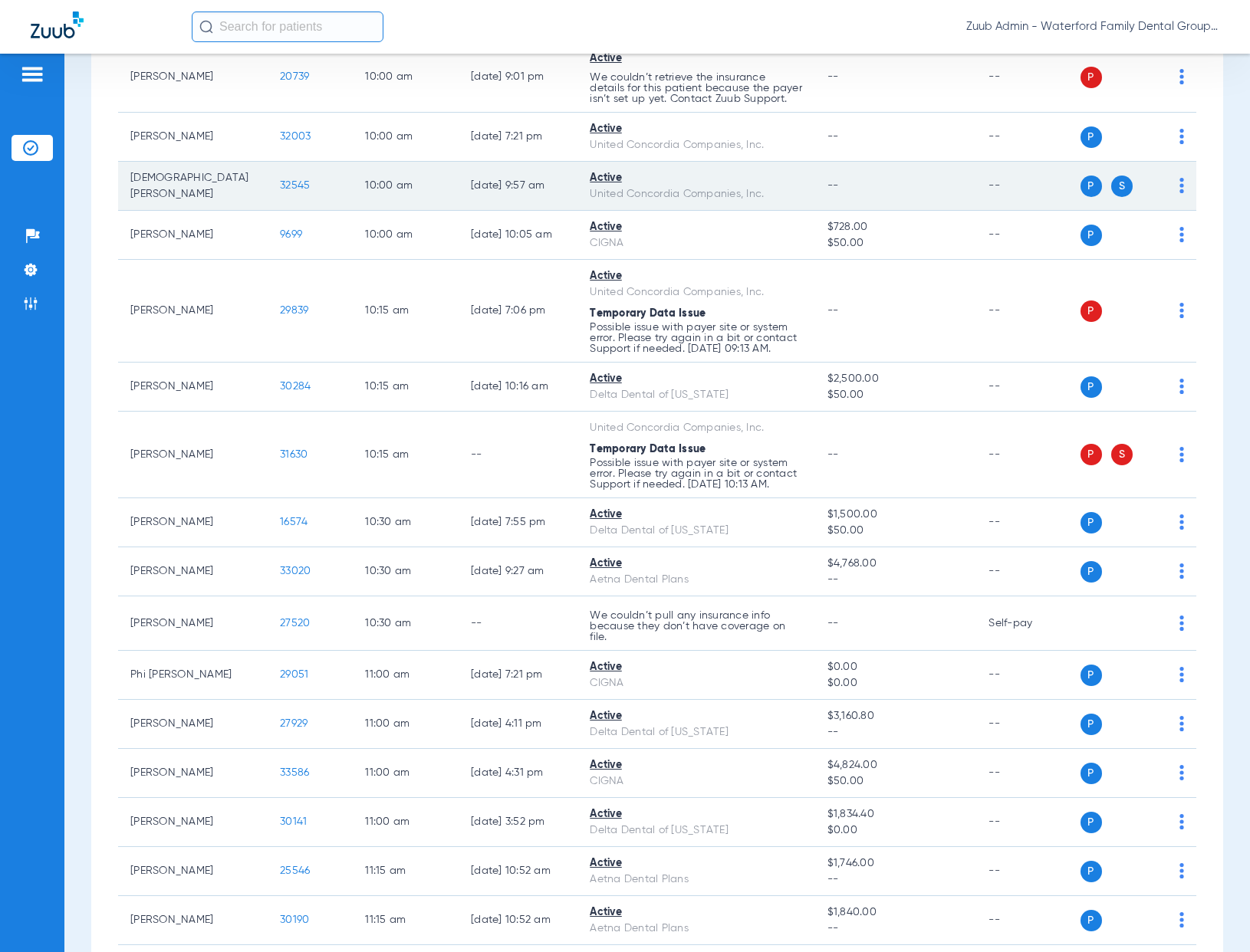
click at [280, 191] on span "32545" at bounding box center [294, 185] width 30 height 10
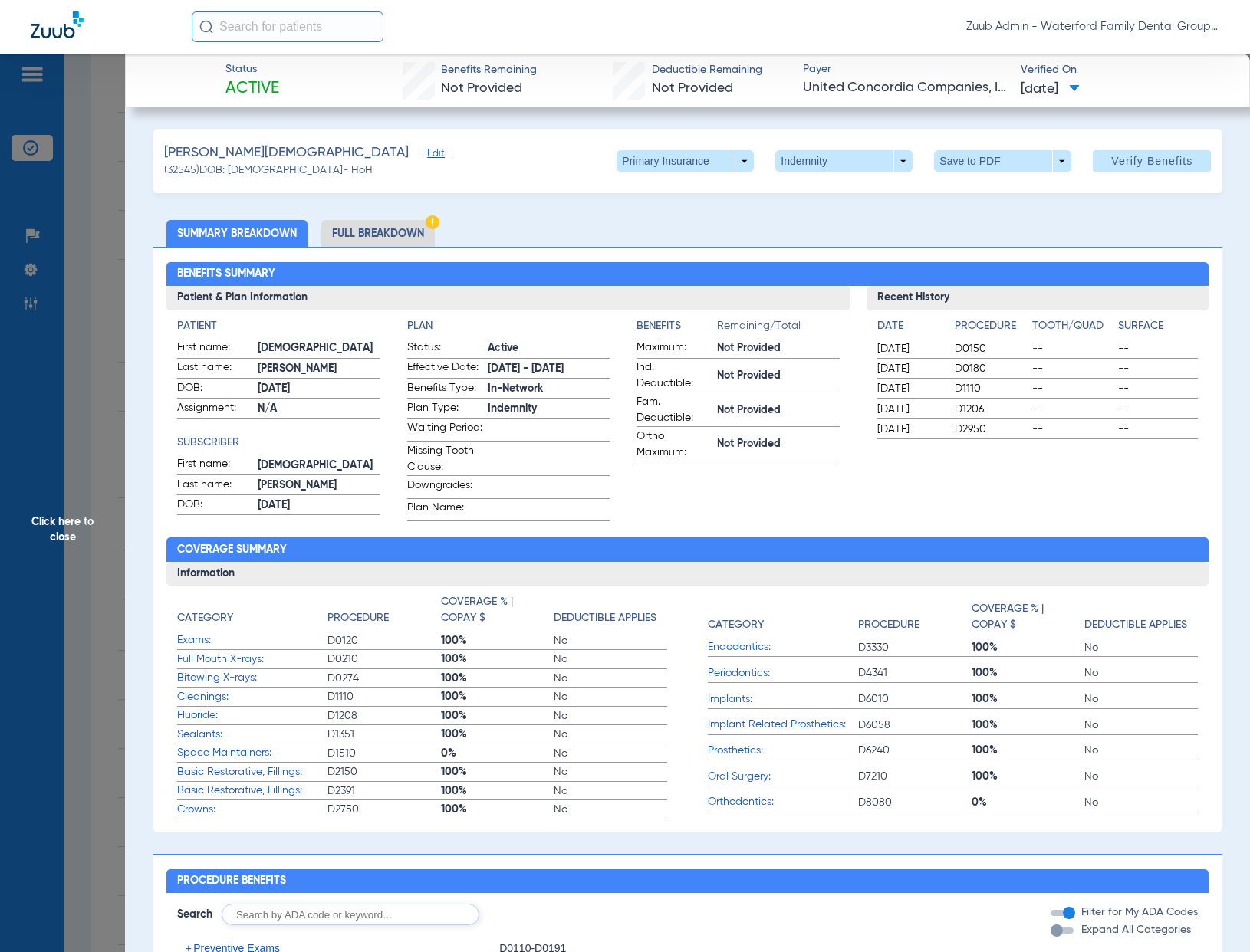
click at [375, 224] on li "Full Breakdown" at bounding box center [378, 233] width 114 height 27
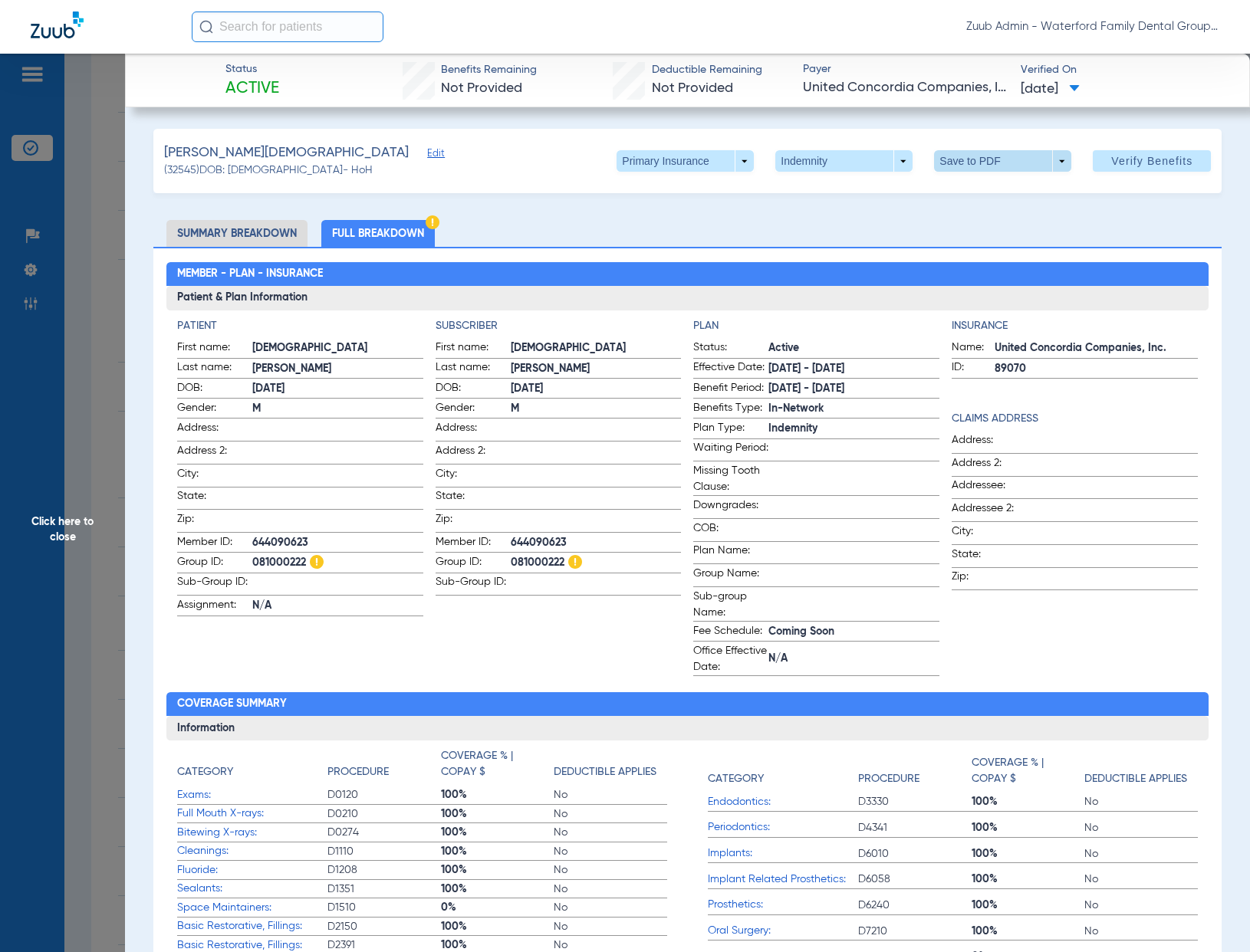
click at [985, 159] on span at bounding box center [1003, 161] width 37 height 37
drag, startPoint x: 957, startPoint y: 194, endPoint x: 898, endPoint y: 201, distance: 59.4
click at [957, 195] on button "insert_drive_file Save to PDF" at bounding box center [982, 192] width 116 height 31
click at [86, 156] on span "Click here to close" at bounding box center [62, 529] width 125 height 952
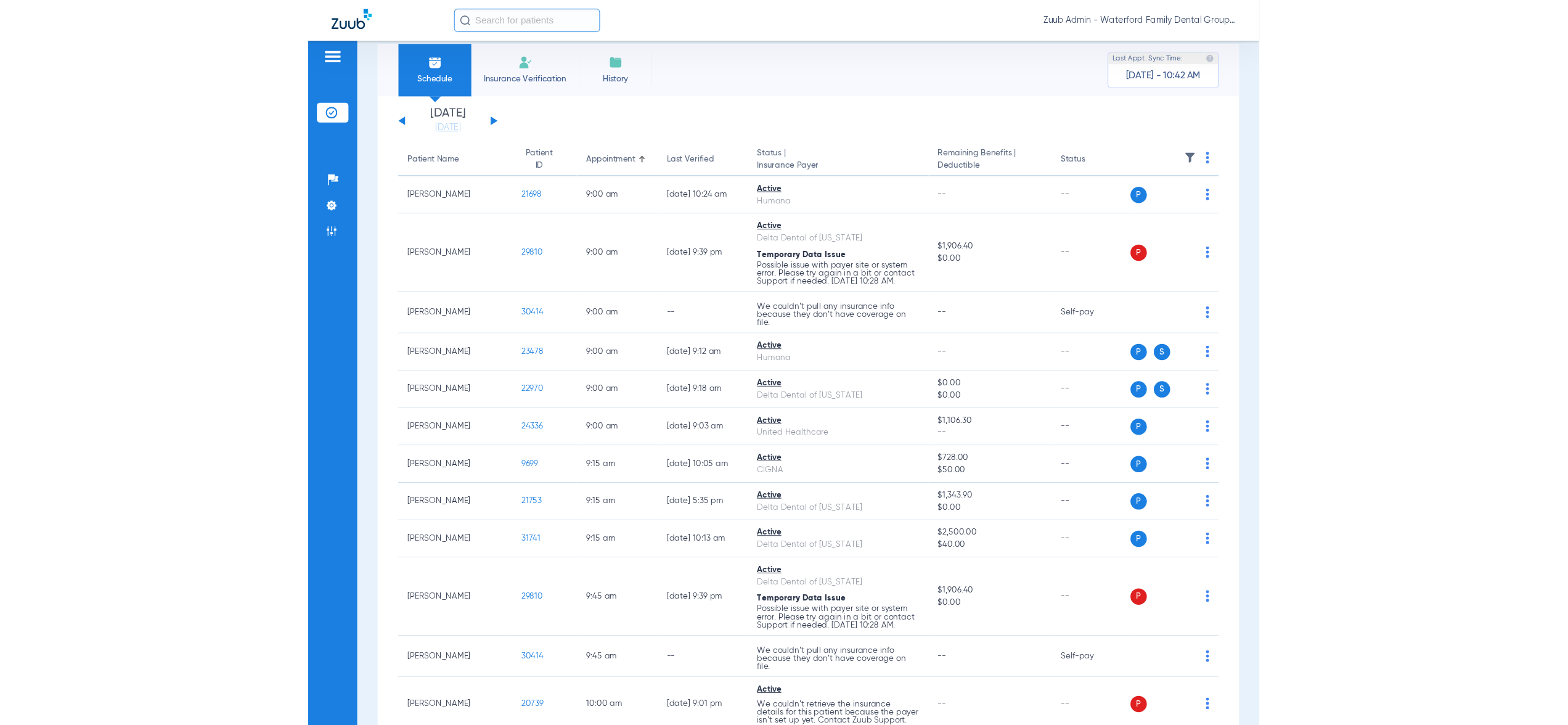
scroll to position [0, 0]
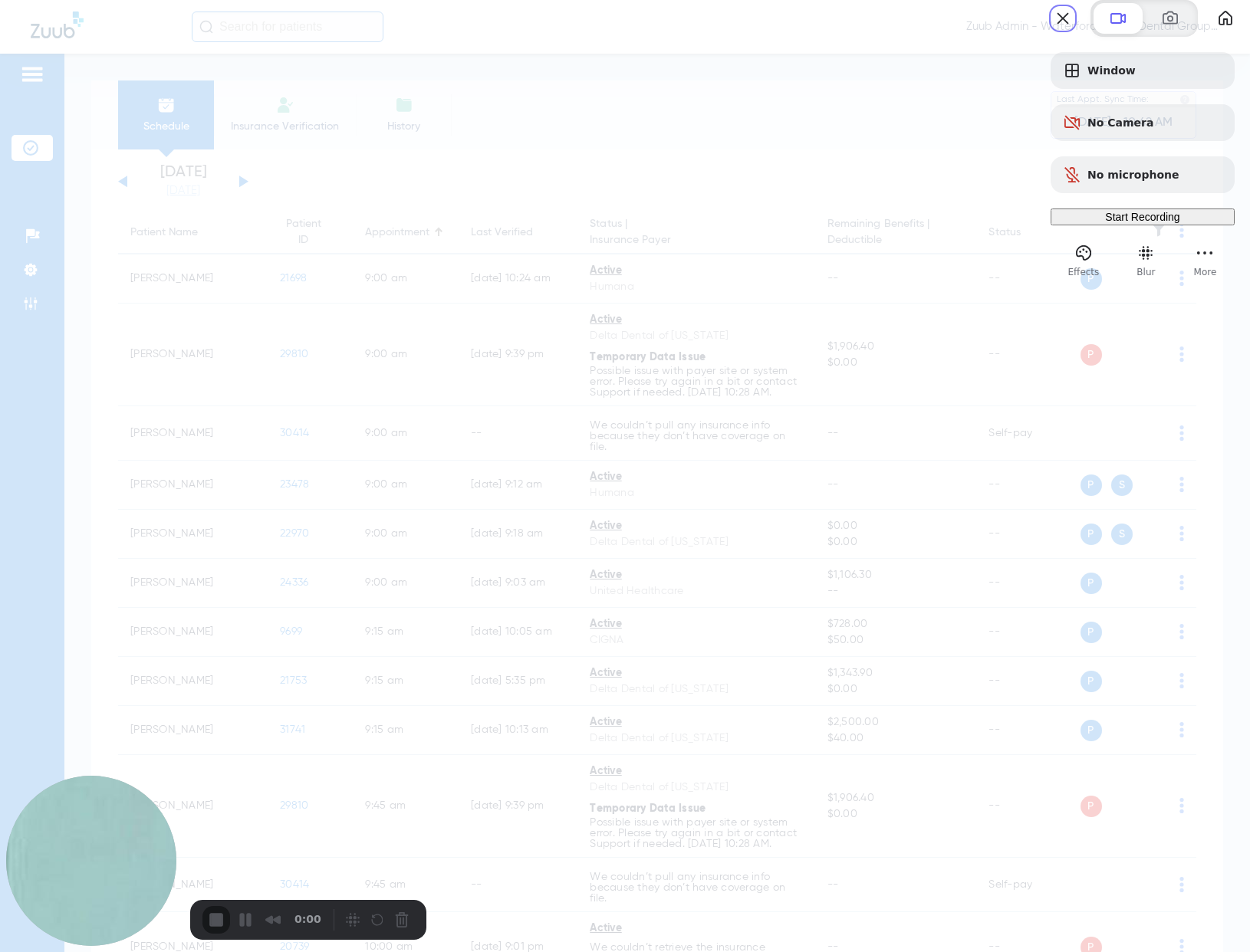
click at [1107, 223] on span "Start Recording" at bounding box center [1142, 217] width 74 height 12
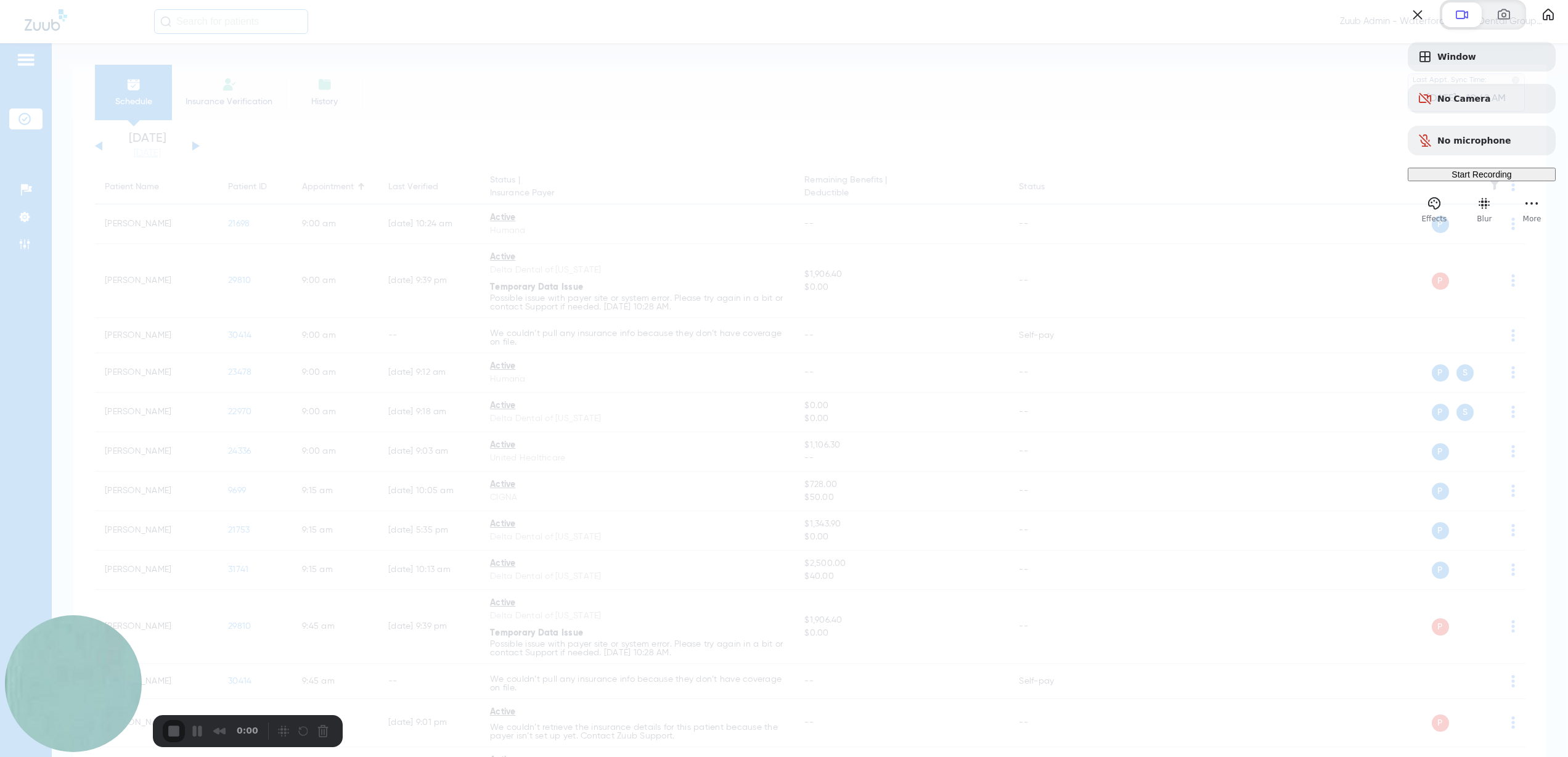
click at [1004, 179] on div "Start Recording" at bounding box center [1482, 174] width 138 height 10
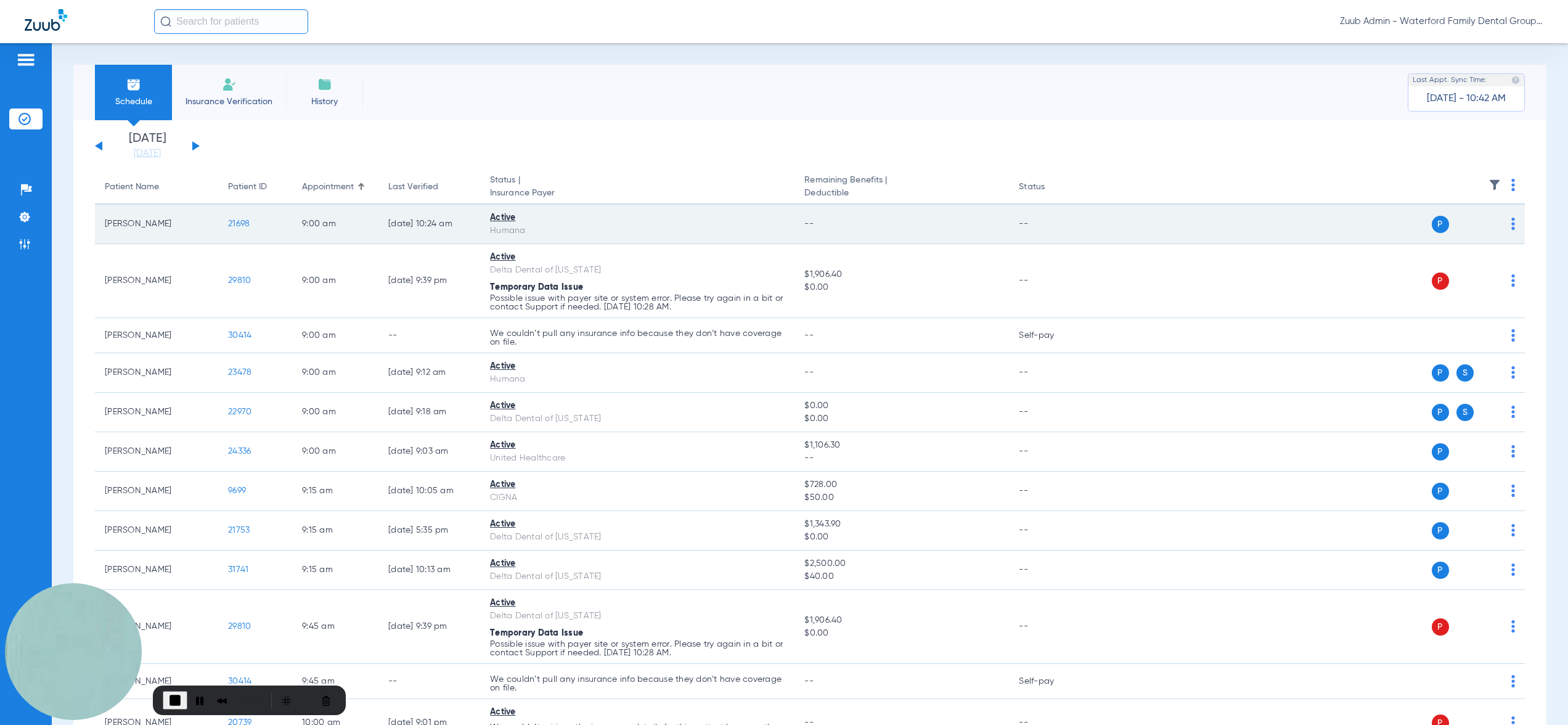
click at [236, 226] on span "21698" at bounding box center [239, 223] width 21 height 8
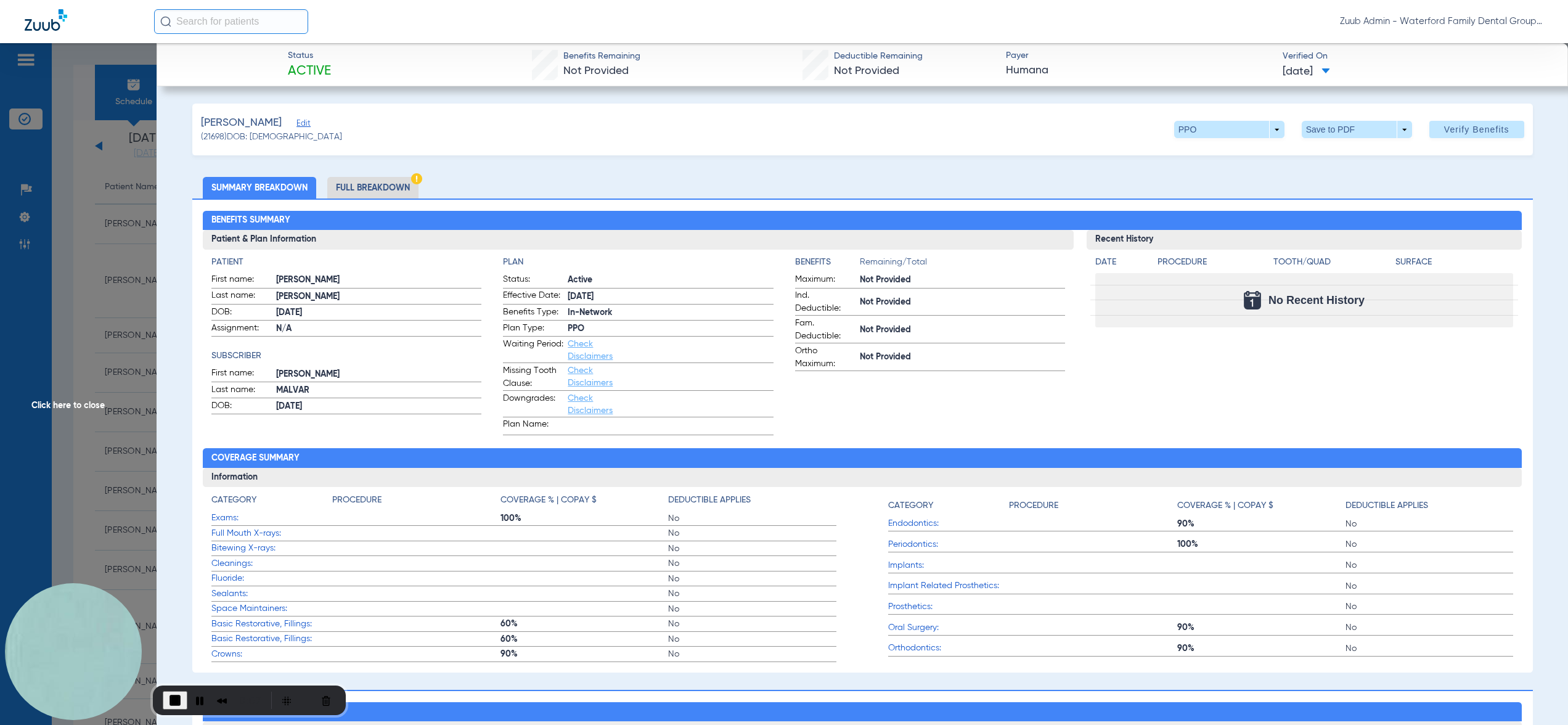
click at [131, 211] on span "Click here to close" at bounding box center [78, 405] width 156 height 725
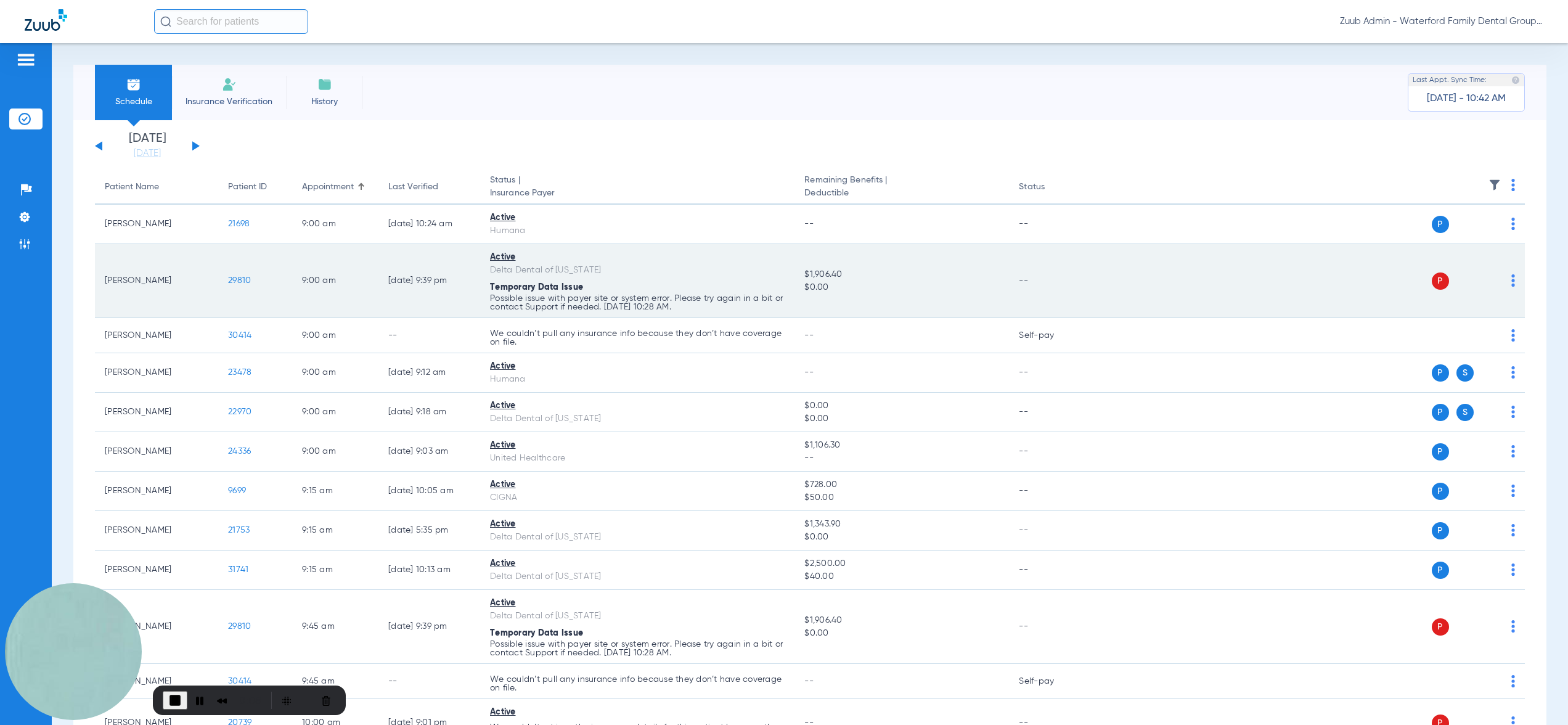
click at [244, 281] on span "29810" at bounding box center [239, 280] width 23 height 8
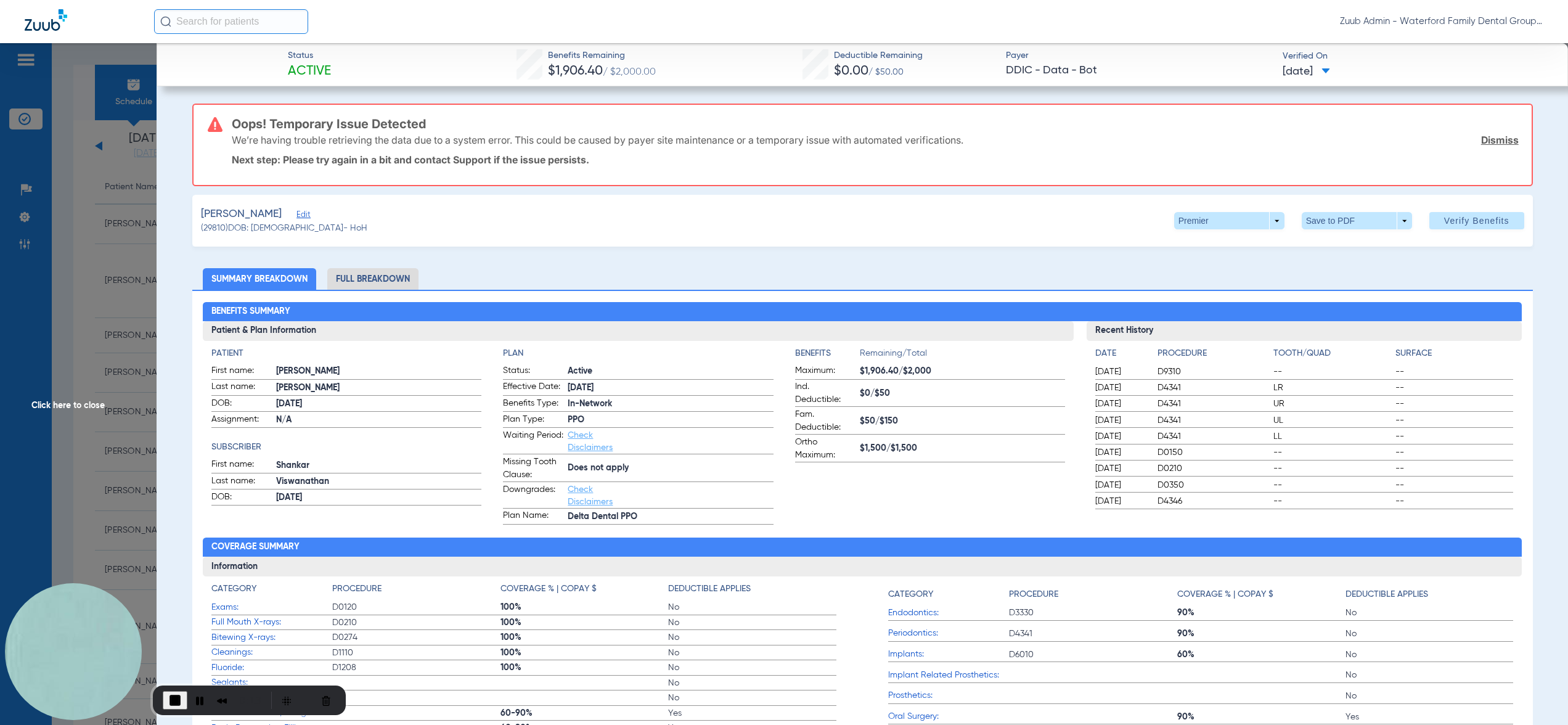
drag, startPoint x: 130, startPoint y: 250, endPoint x: 138, endPoint y: 255, distance: 9.4
click at [130, 250] on span "Click here to close" at bounding box center [78, 405] width 156 height 725
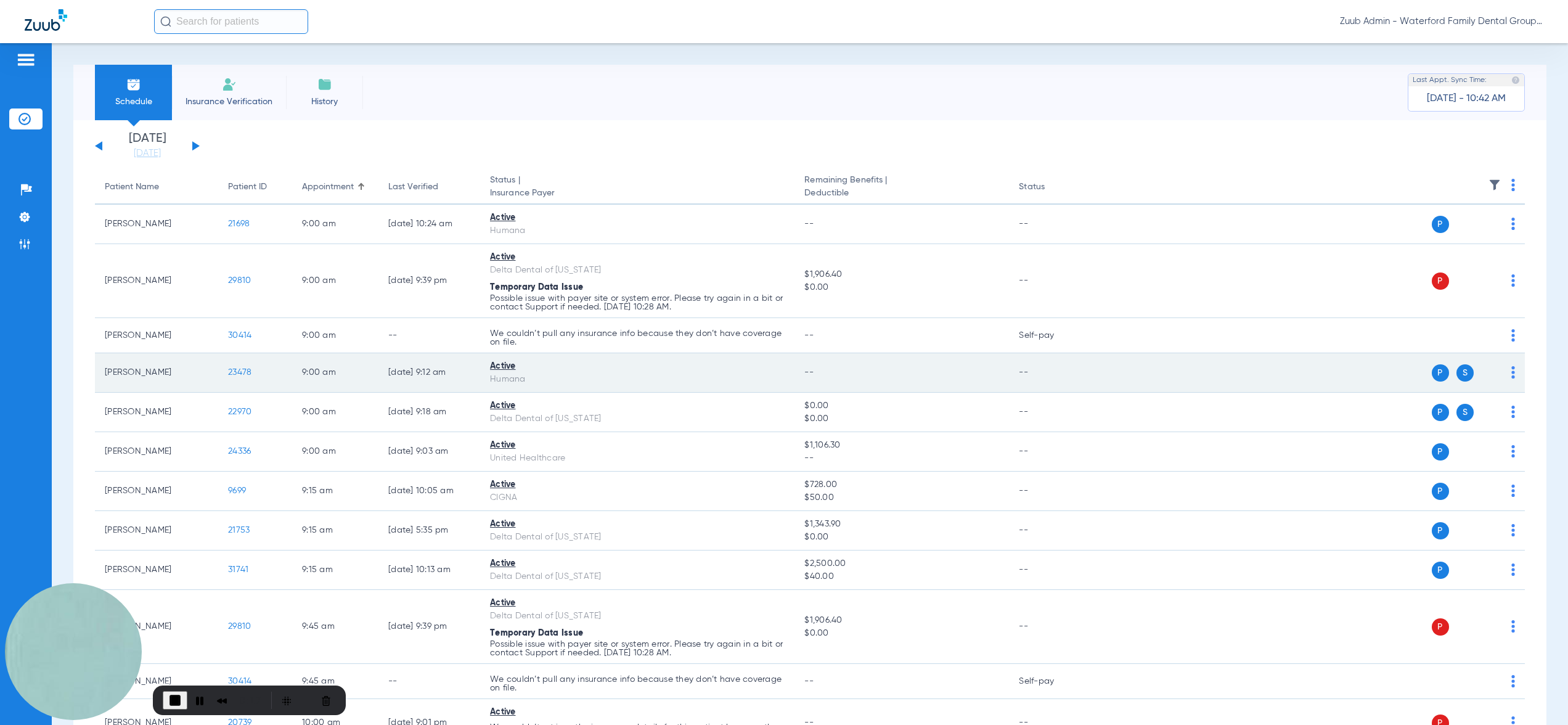
click at [241, 374] on span "23478" at bounding box center [240, 372] width 24 height 8
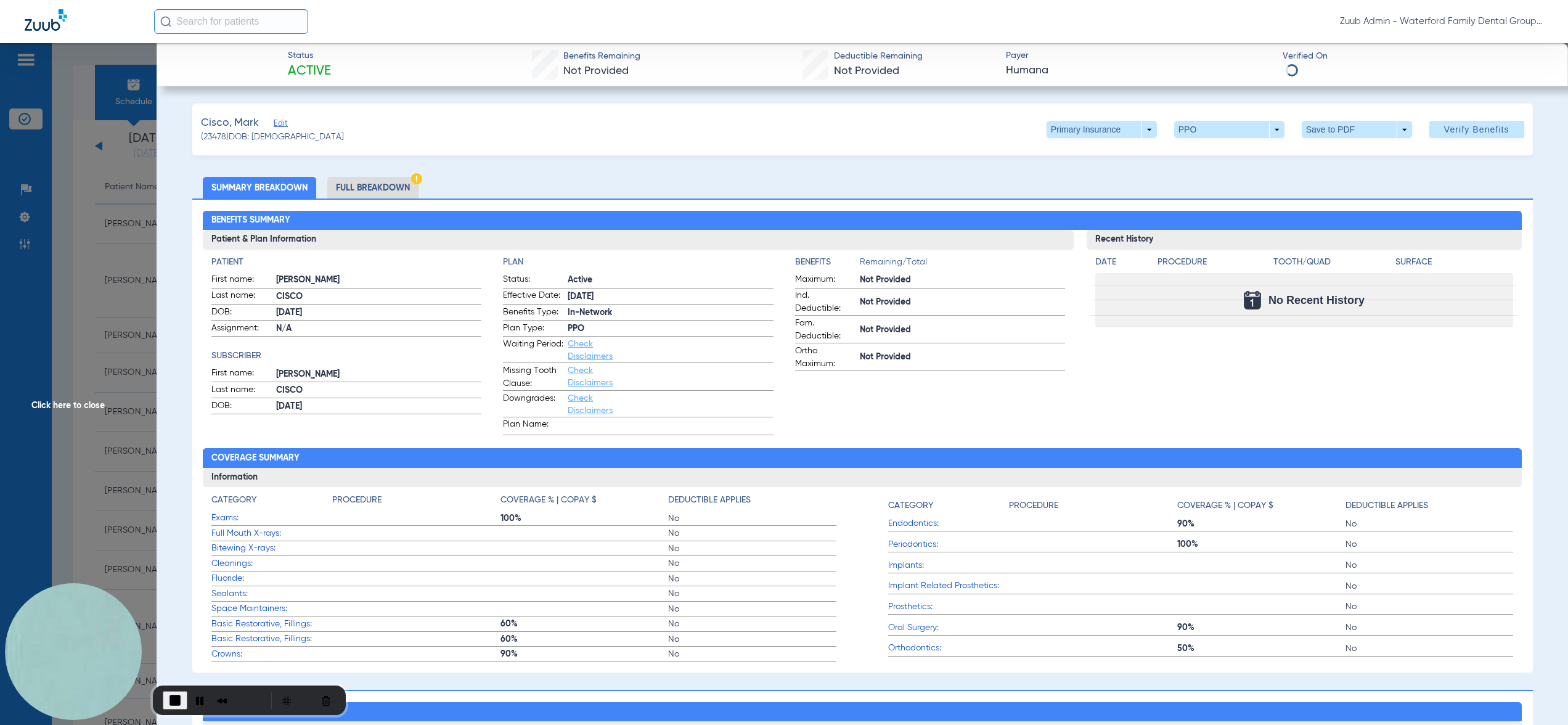
click at [136, 298] on span "Click here to close" at bounding box center [78, 405] width 156 height 725
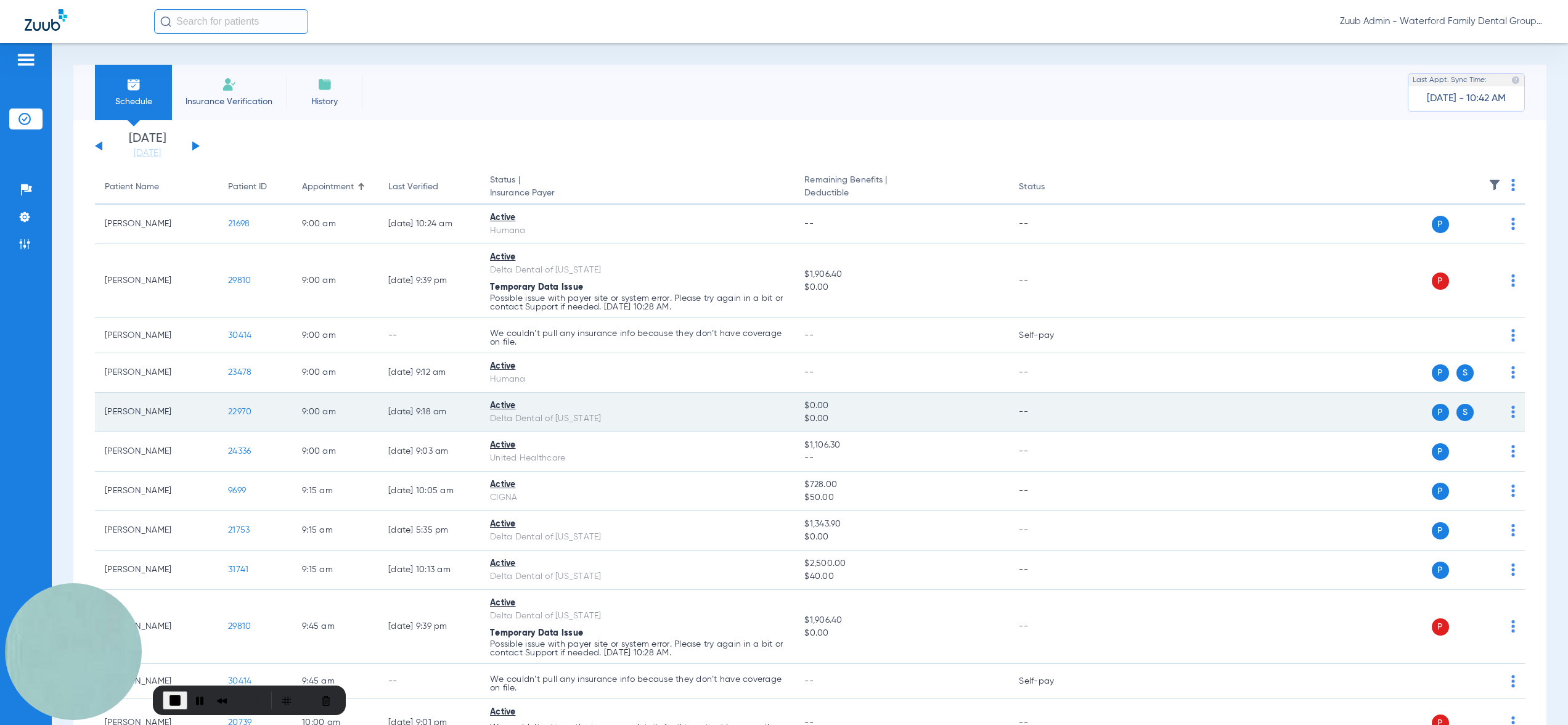
click at [242, 411] on span "22970" at bounding box center [240, 412] width 24 height 8
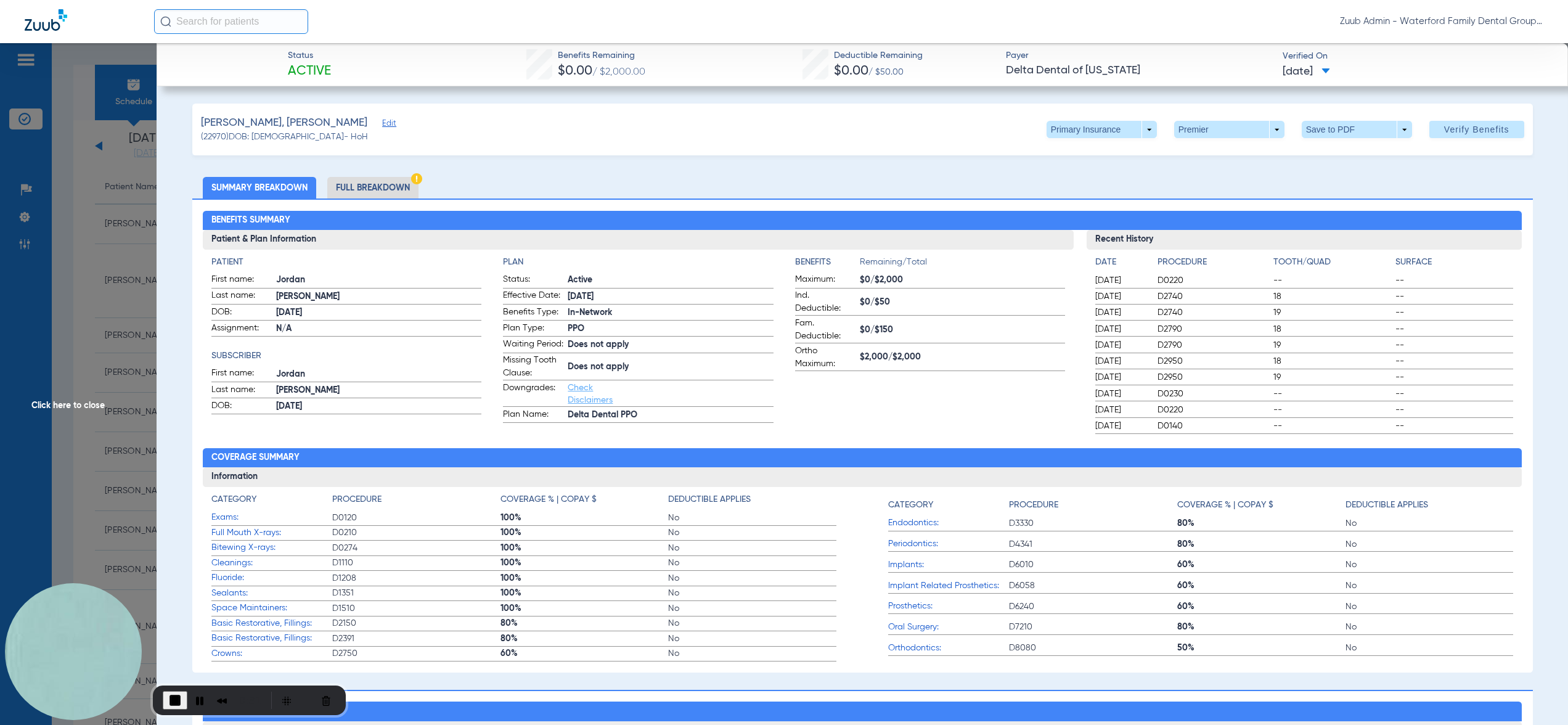
drag, startPoint x: 119, startPoint y: 386, endPoint x: 193, endPoint y: 421, distance: 81.9
click at [120, 386] on span "Click here to close" at bounding box center [78, 405] width 156 height 725
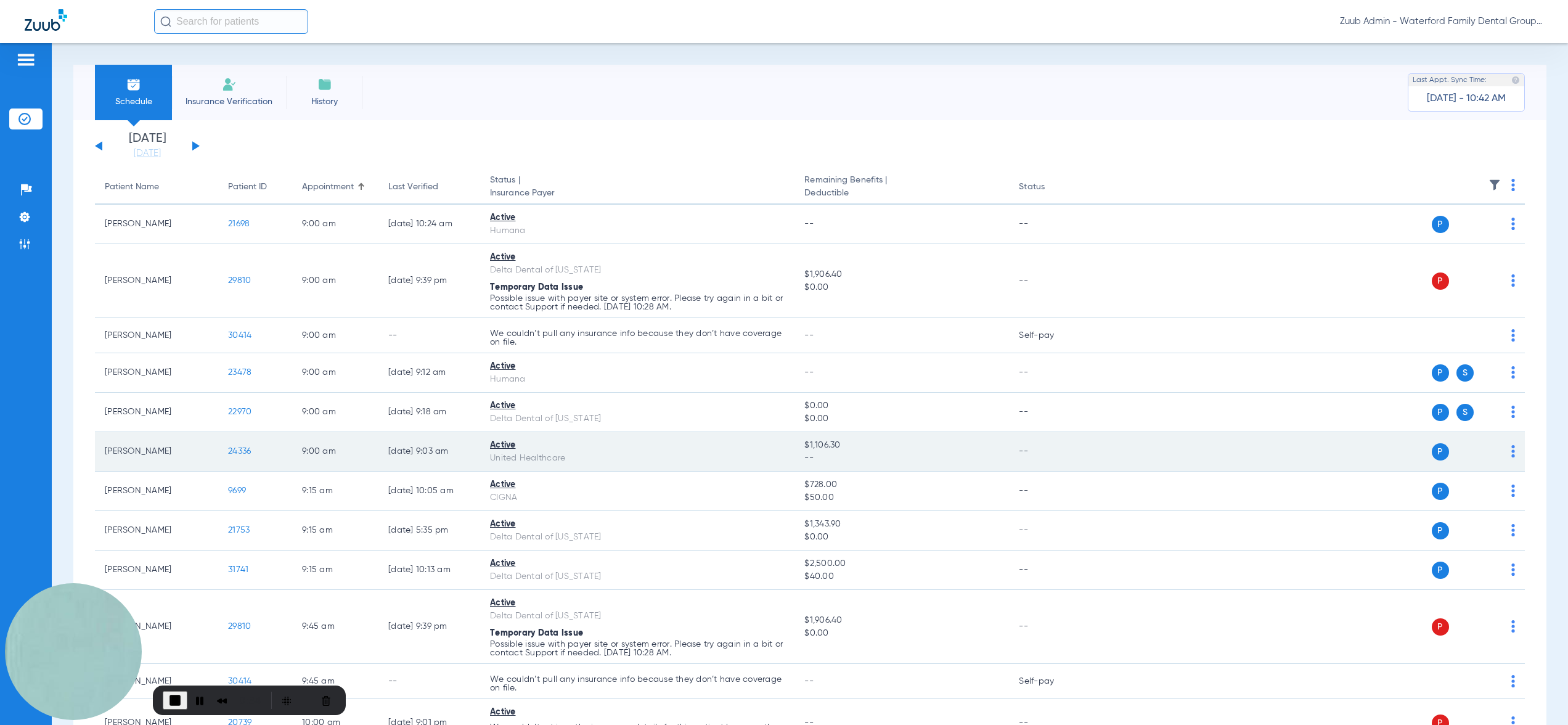
click at [242, 451] on span "24336" at bounding box center [239, 451] width 23 height 8
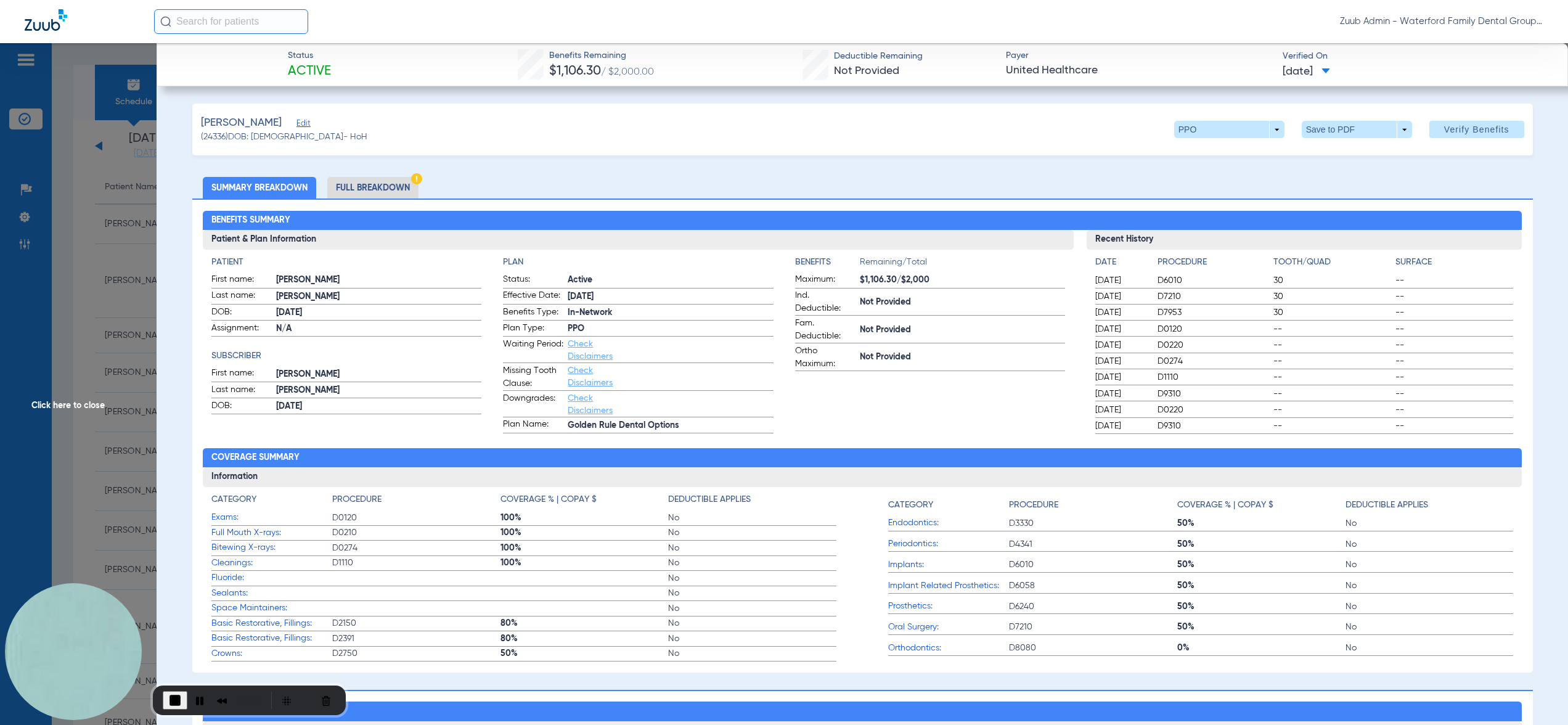
click at [120, 421] on span "Click here to close" at bounding box center [78, 405] width 156 height 725
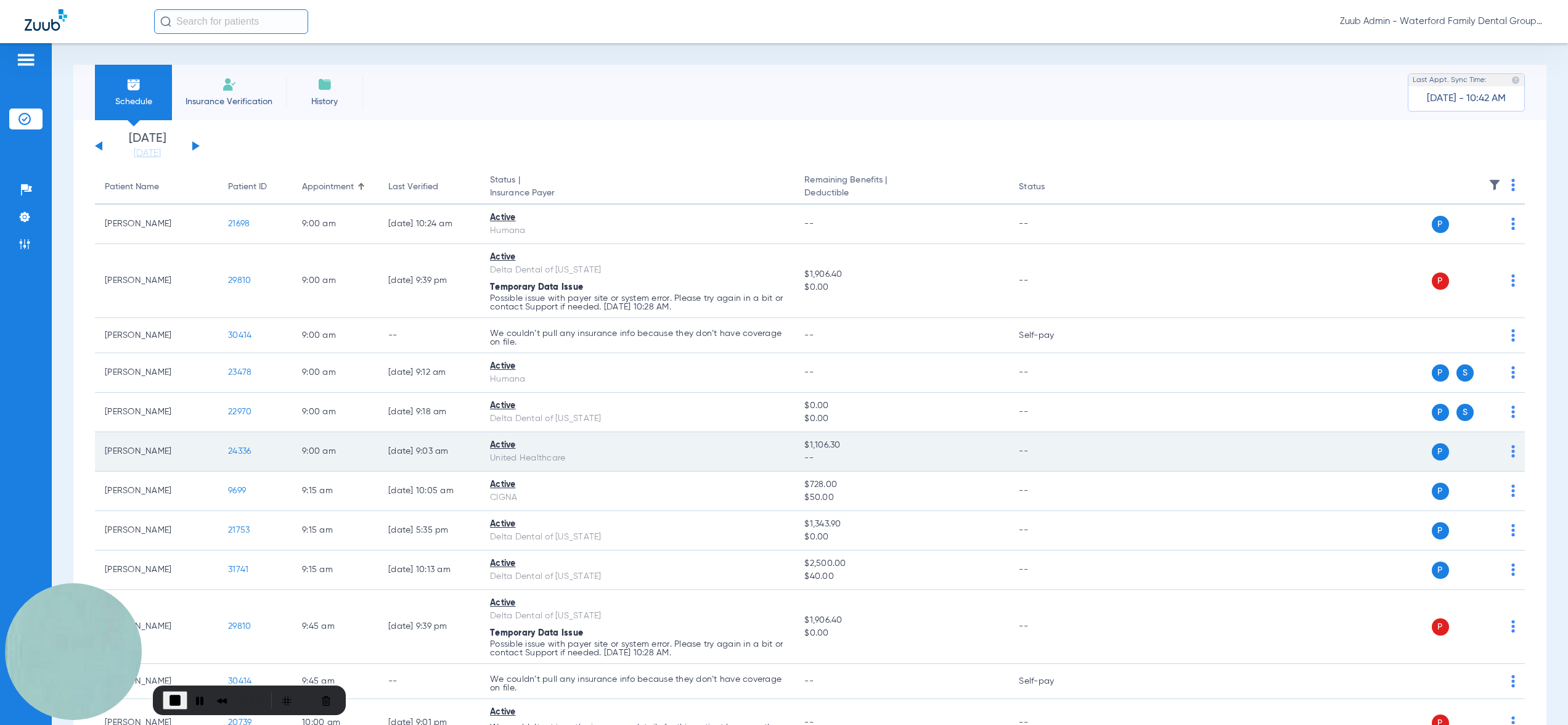
click at [247, 451] on span "24336" at bounding box center [239, 451] width 23 height 8
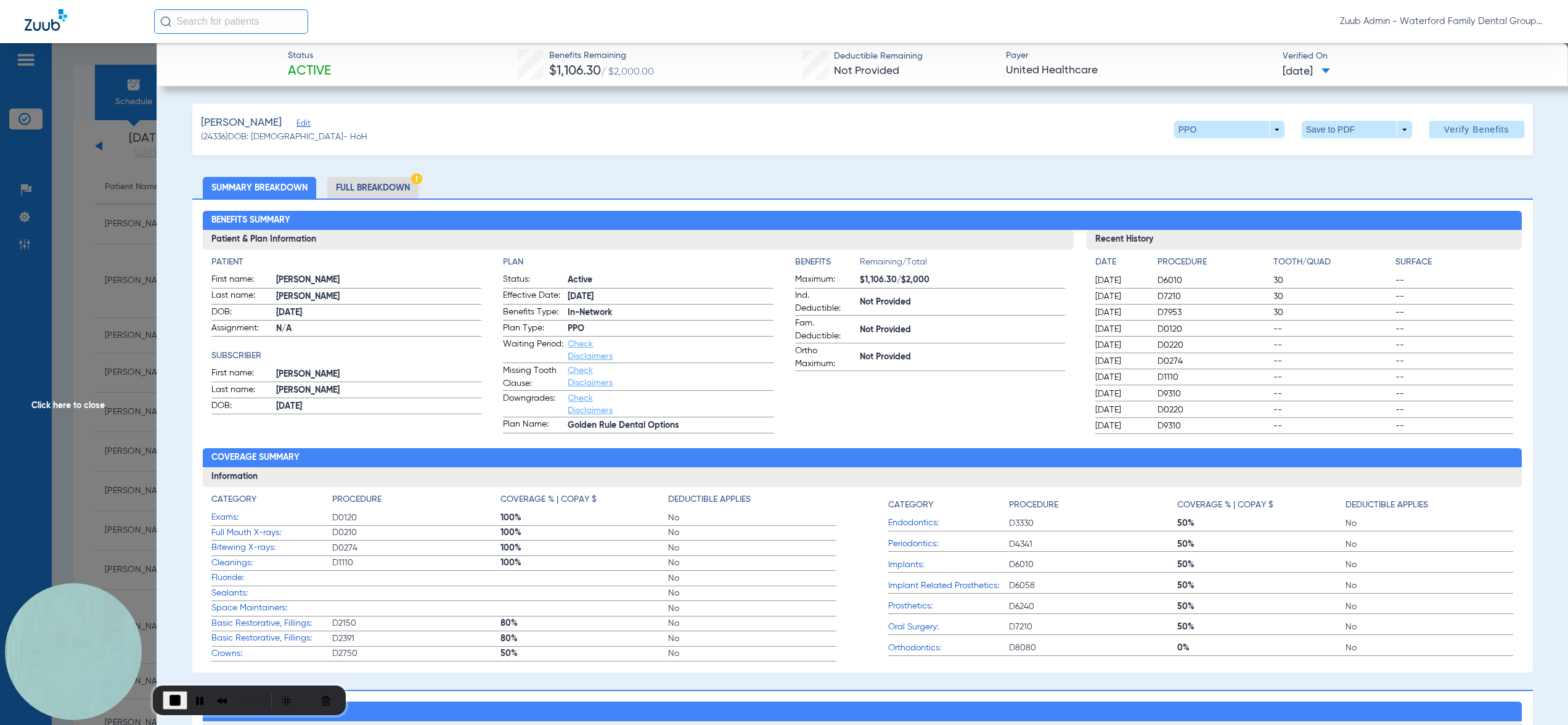
click at [387, 187] on li "Full Breakdown" at bounding box center [373, 187] width 91 height 21
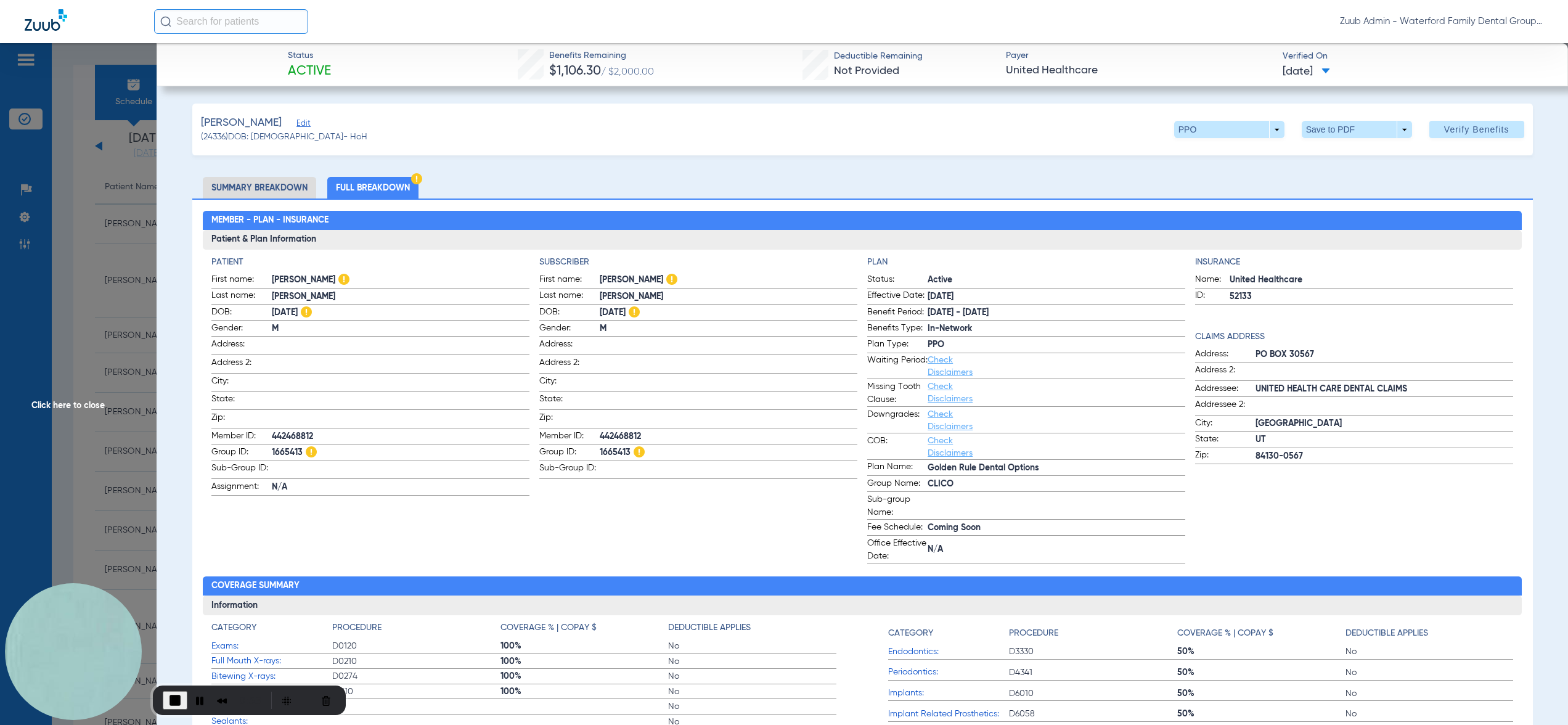
click at [102, 351] on span "Click here to close" at bounding box center [78, 405] width 156 height 725
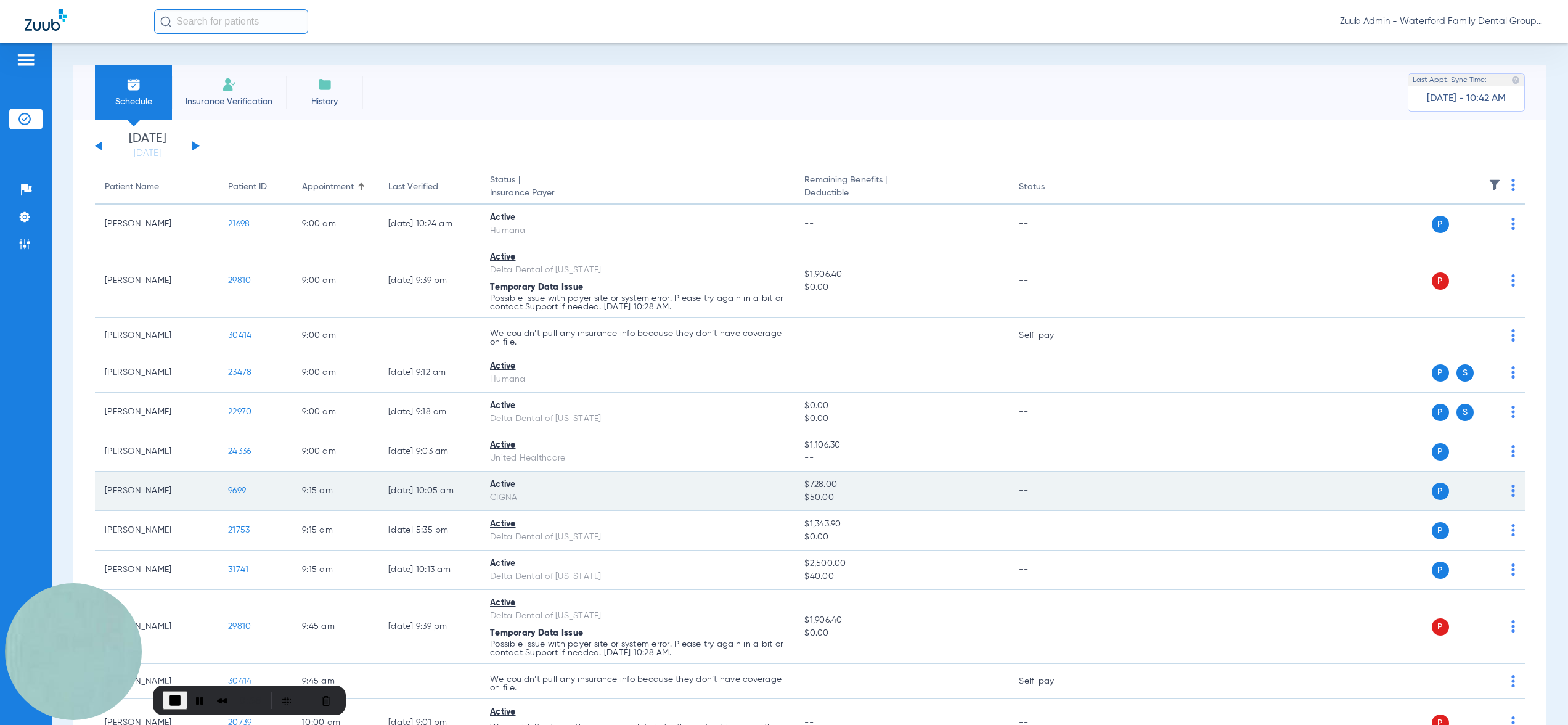
click at [243, 489] on span "9699" at bounding box center [237, 490] width 18 height 8
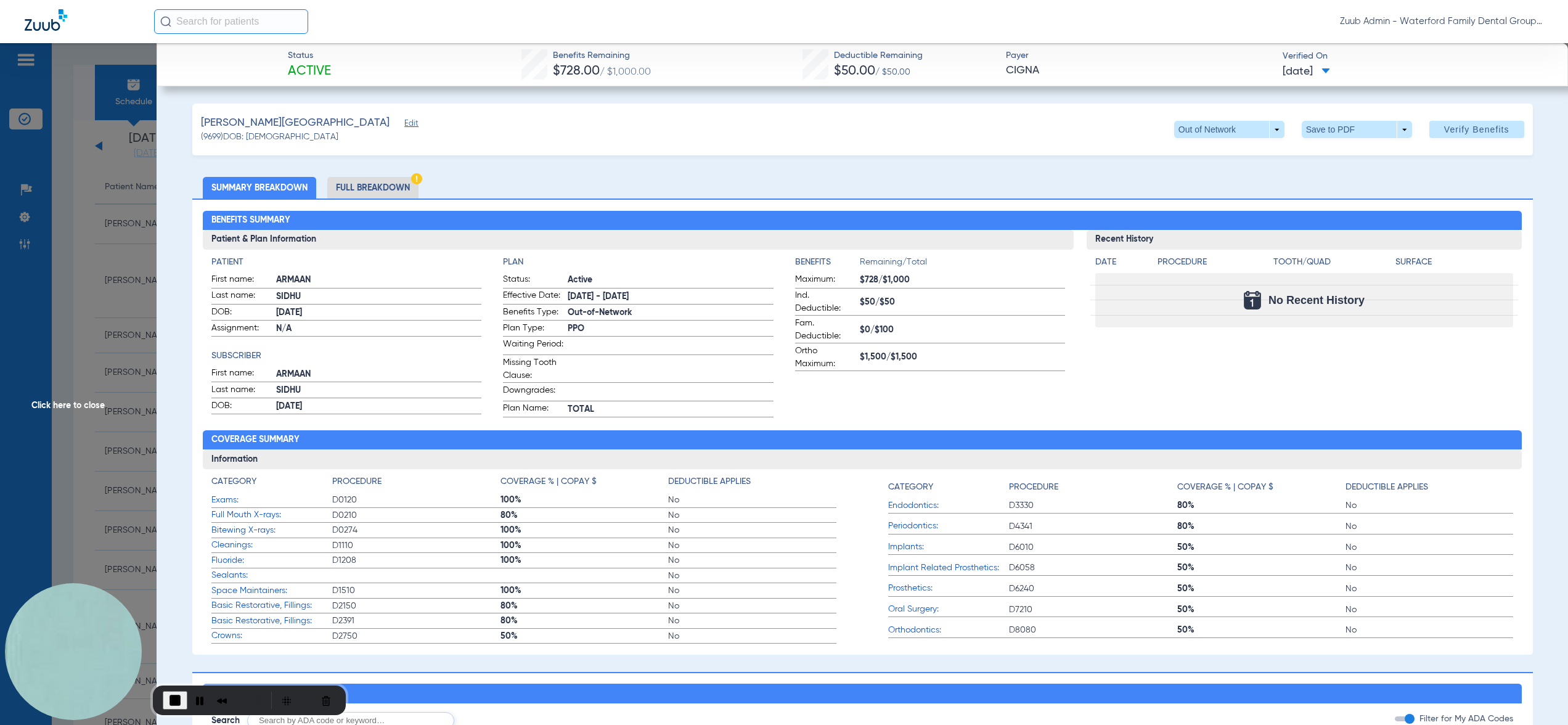
click at [380, 184] on li "Full Breakdown" at bounding box center [373, 187] width 91 height 21
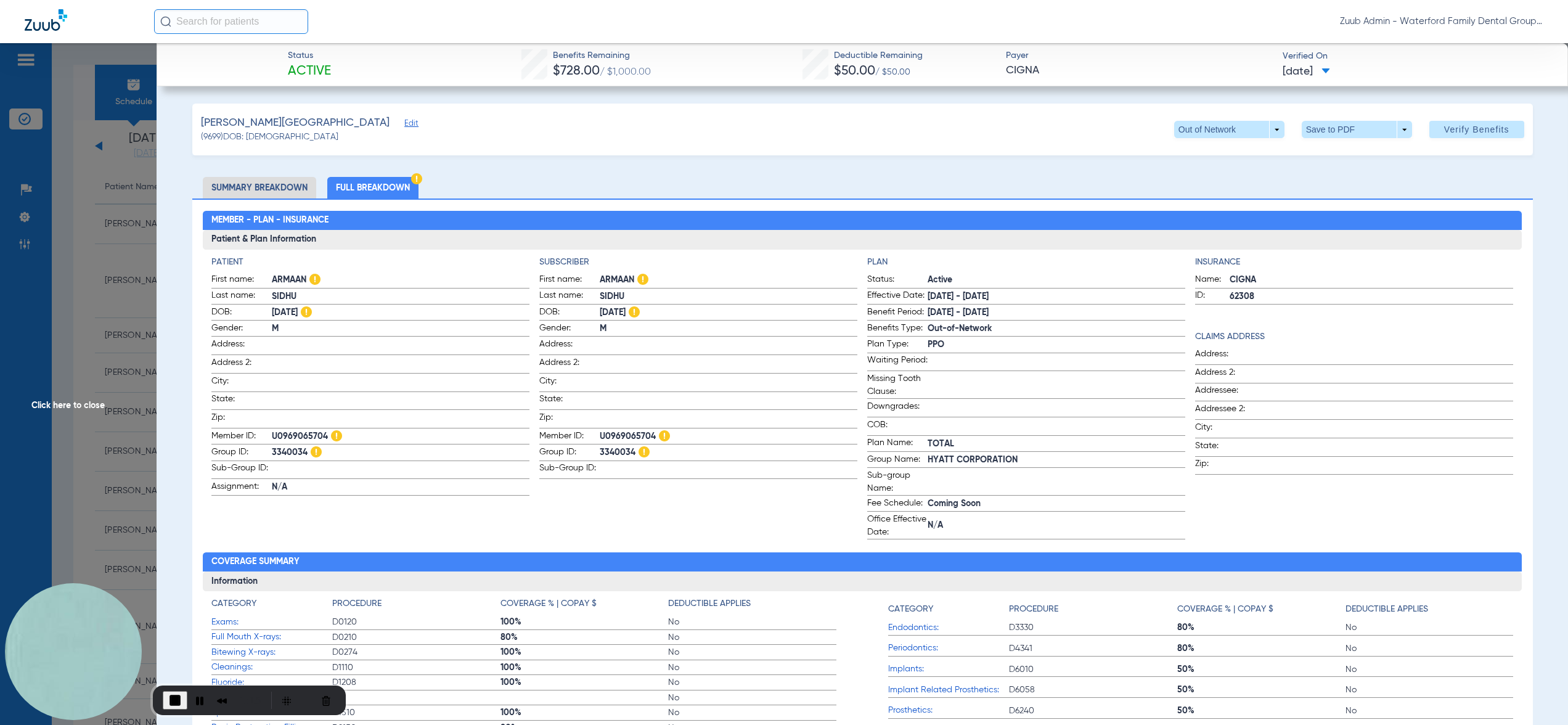
drag, startPoint x: 104, startPoint y: 298, endPoint x: 185, endPoint y: 322, distance: 84.5
click at [104, 298] on span "Click here to close" at bounding box center [78, 405] width 156 height 725
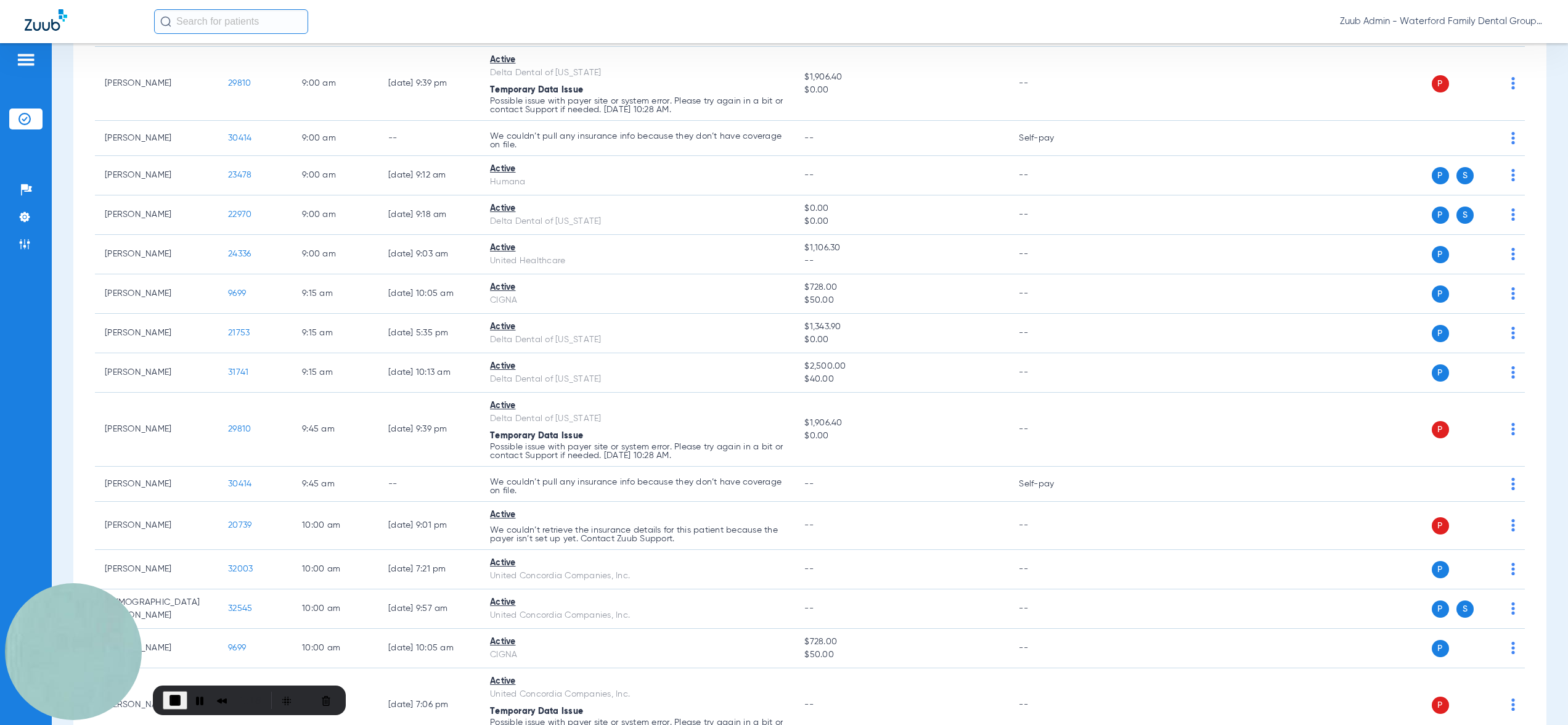
scroll to position [201, 0]
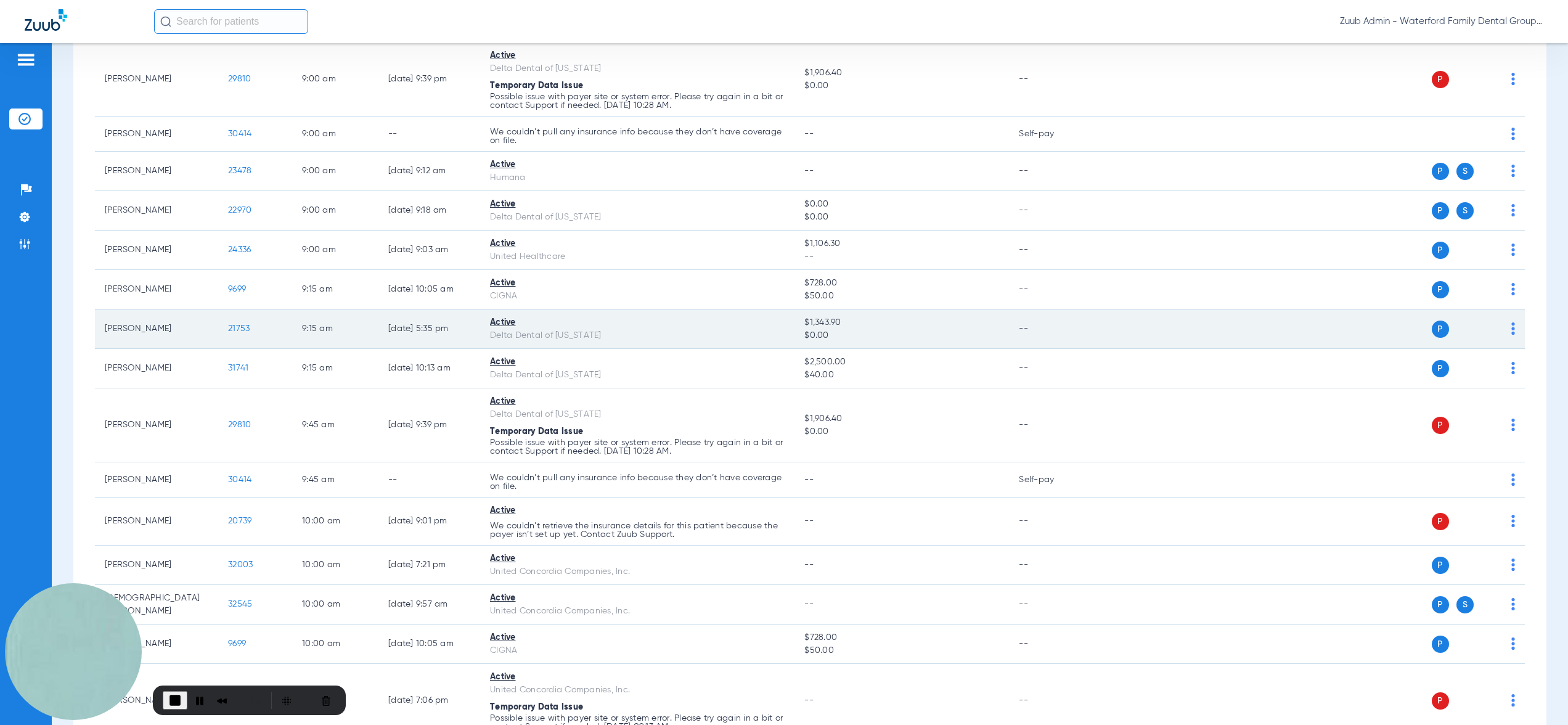
click at [244, 326] on span "21753" at bounding box center [239, 329] width 21 height 8
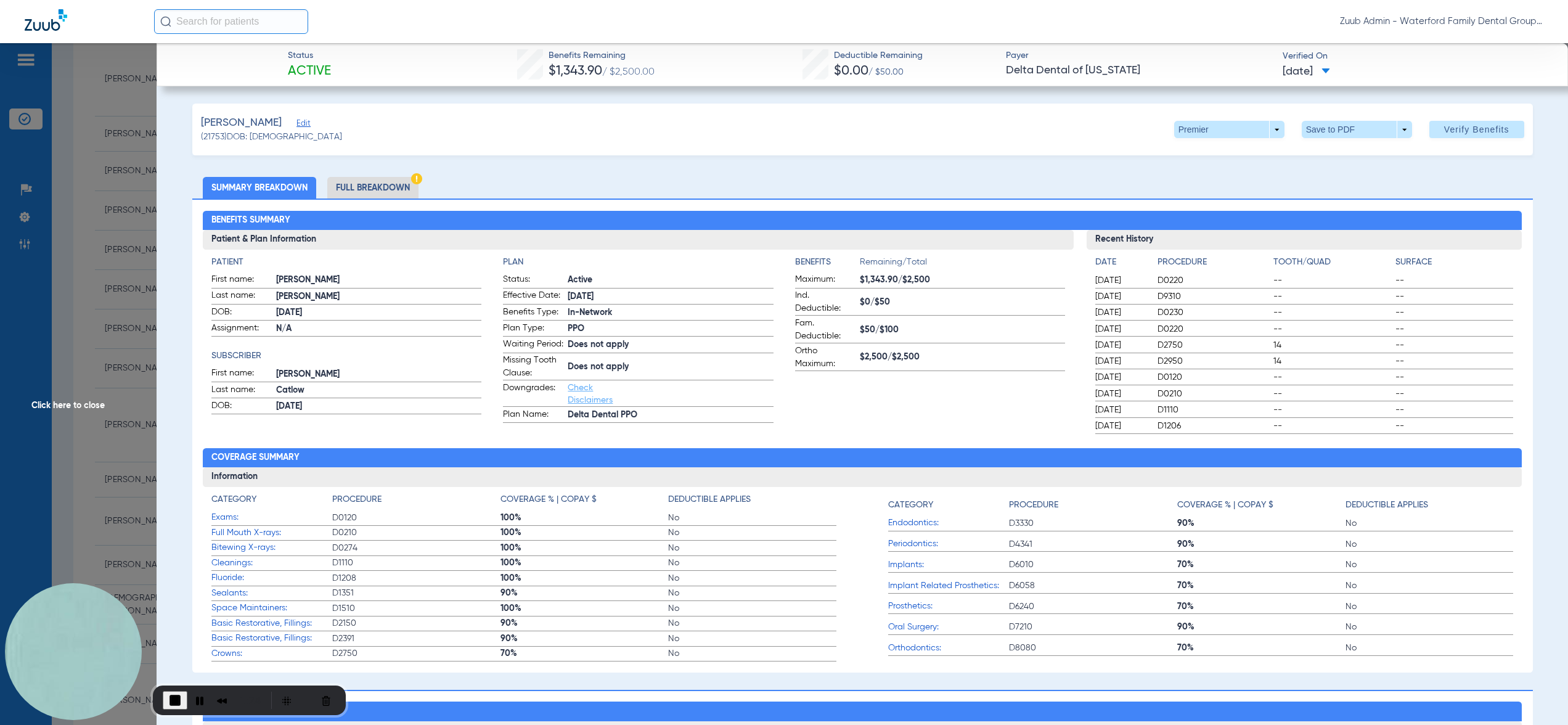
click at [408, 186] on li "Full Breakdown" at bounding box center [373, 187] width 91 height 21
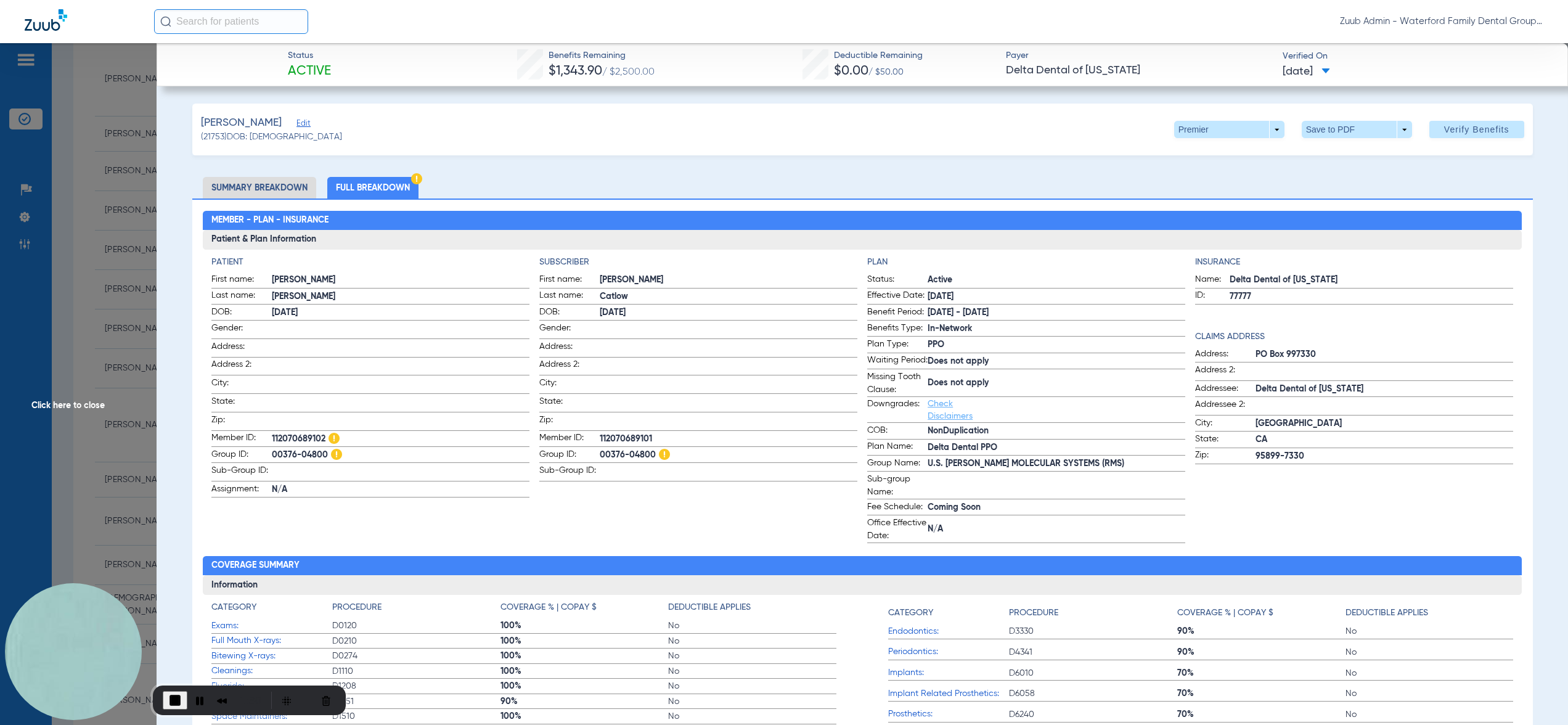
click at [139, 386] on span "Click here to close" at bounding box center [78, 405] width 156 height 725
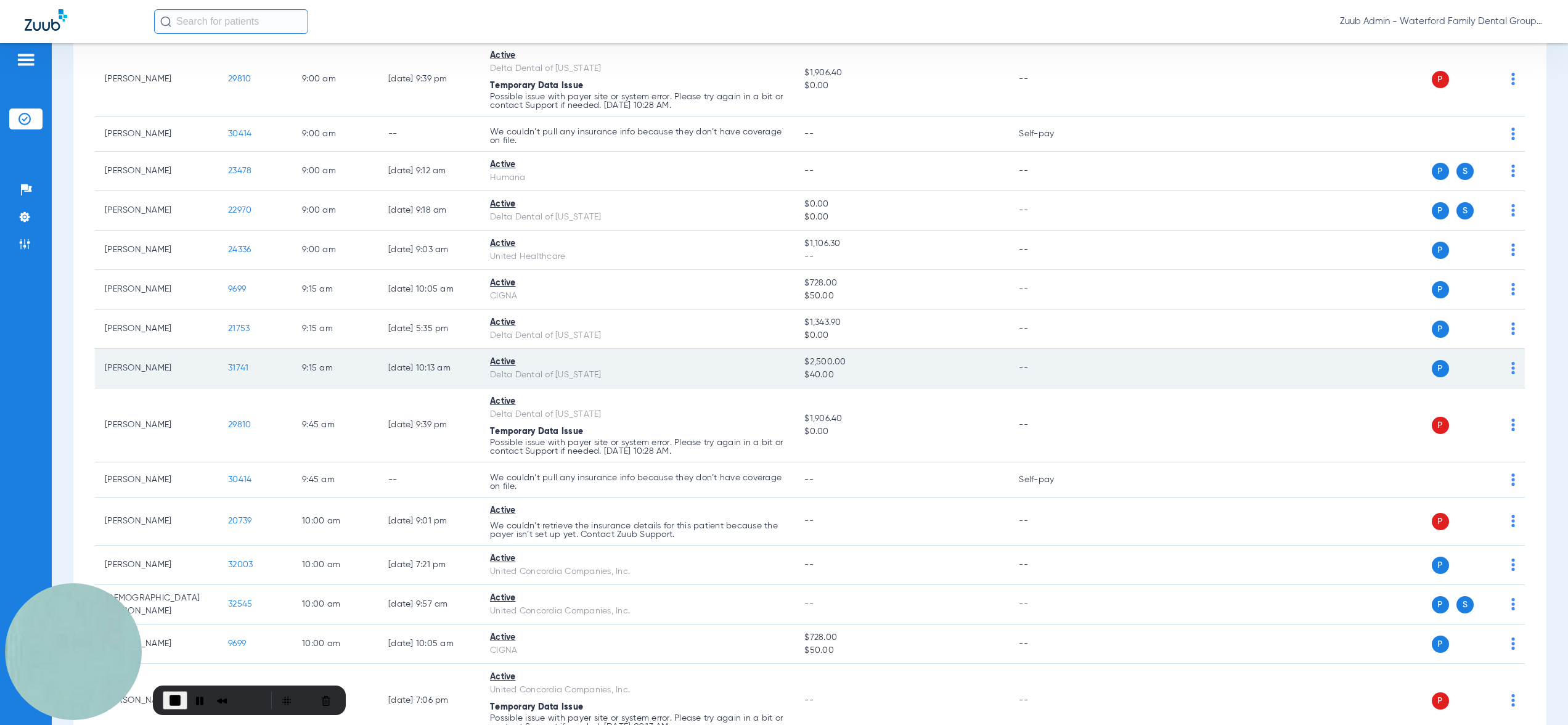
click at [234, 366] on span "31741" at bounding box center [238, 368] width 20 height 8
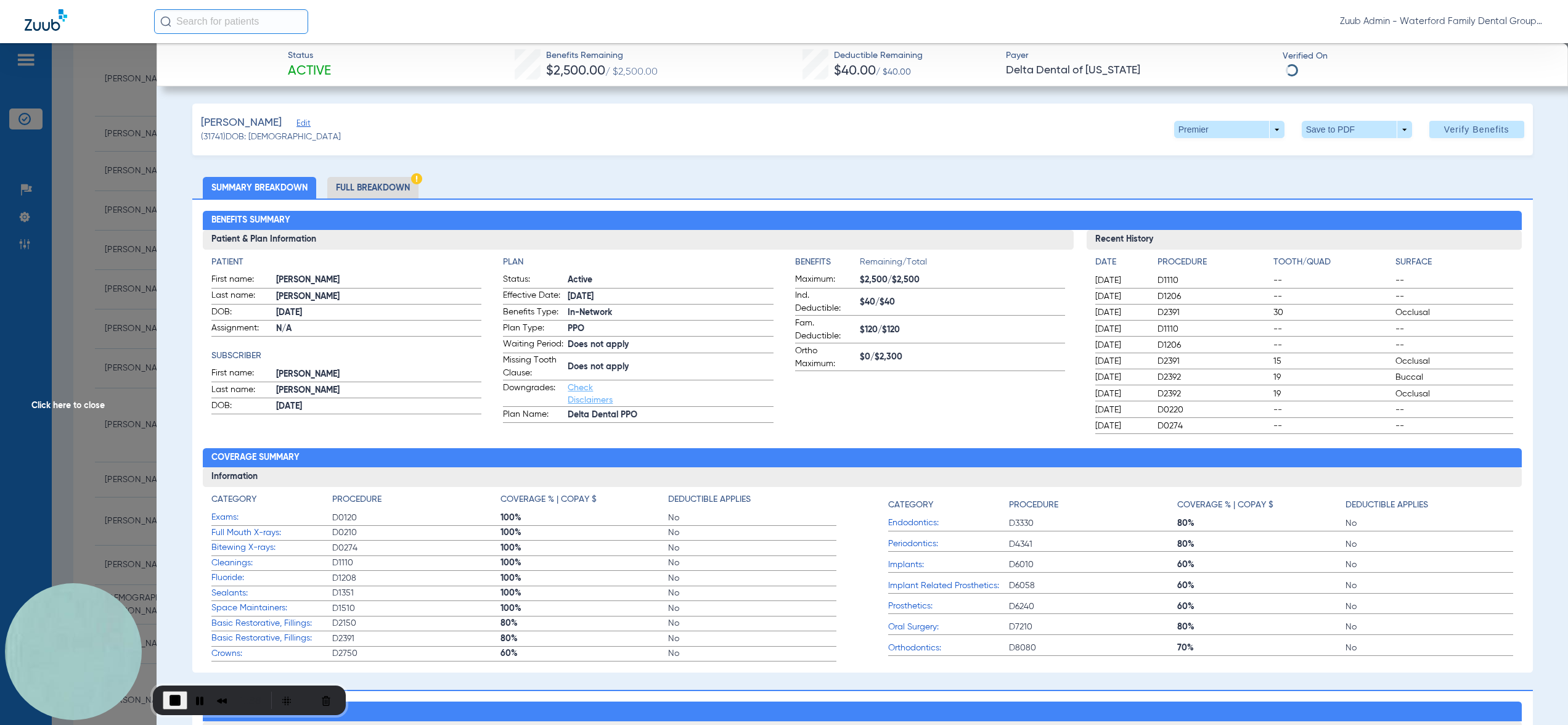
click at [390, 188] on li "Full Breakdown" at bounding box center [373, 187] width 91 height 21
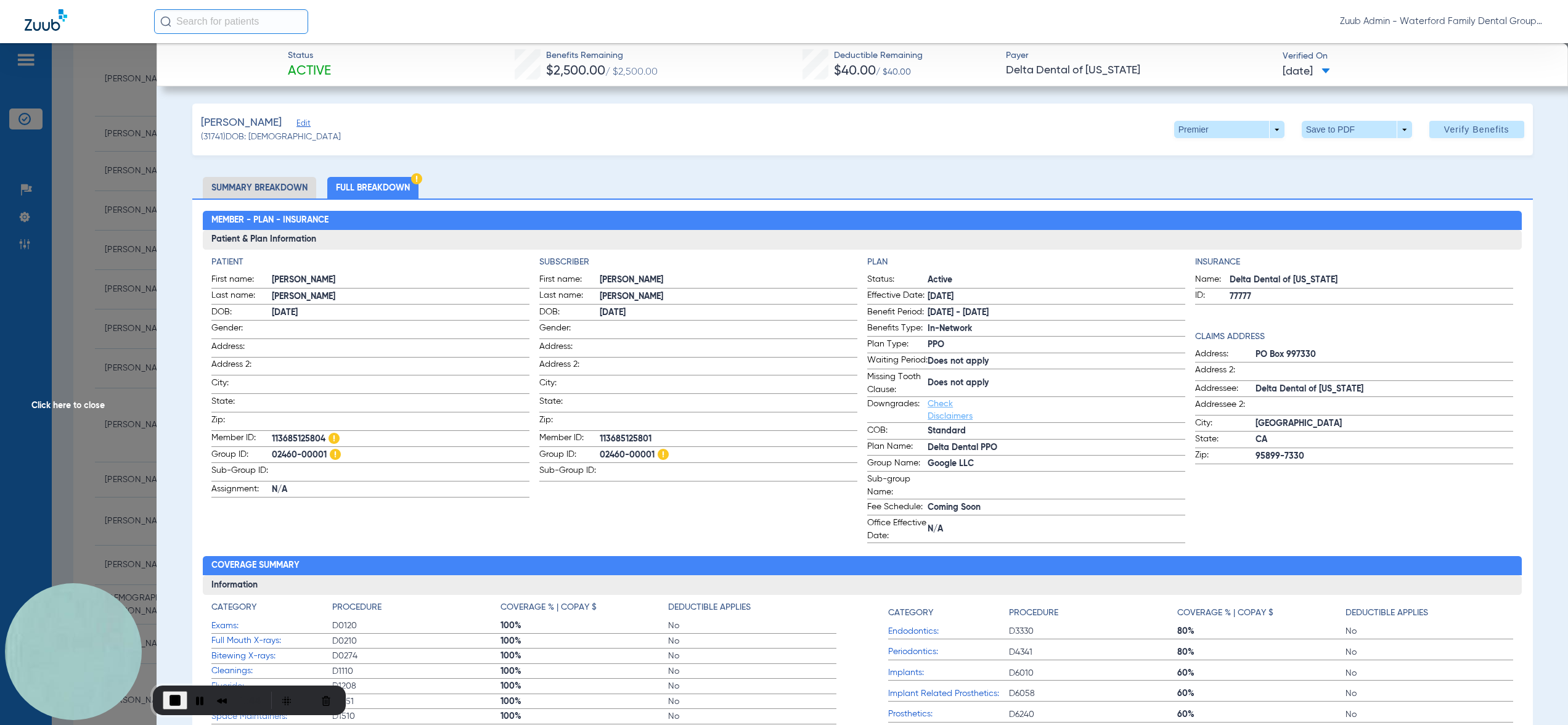
click at [122, 332] on span "Click here to close" at bounding box center [78, 405] width 156 height 725
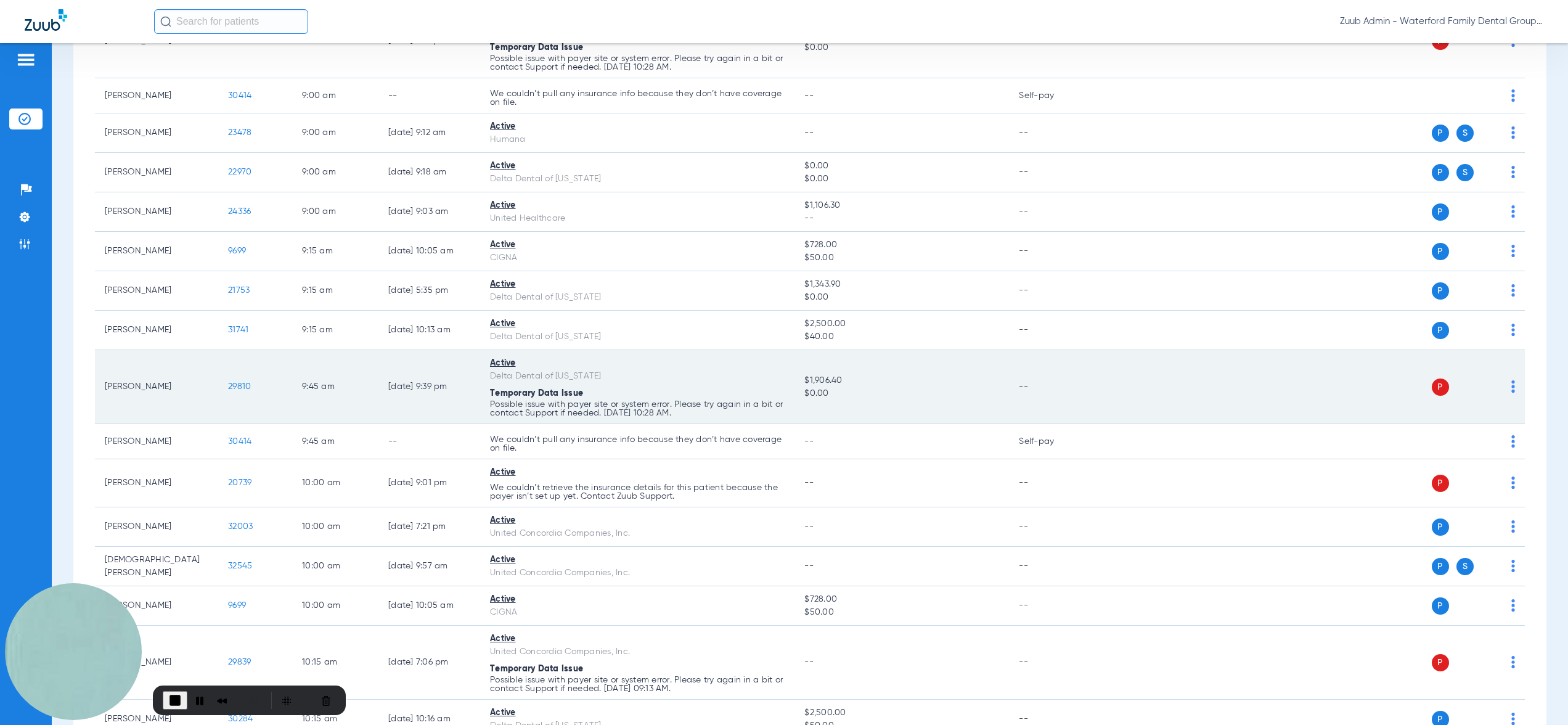
scroll to position [268, 0]
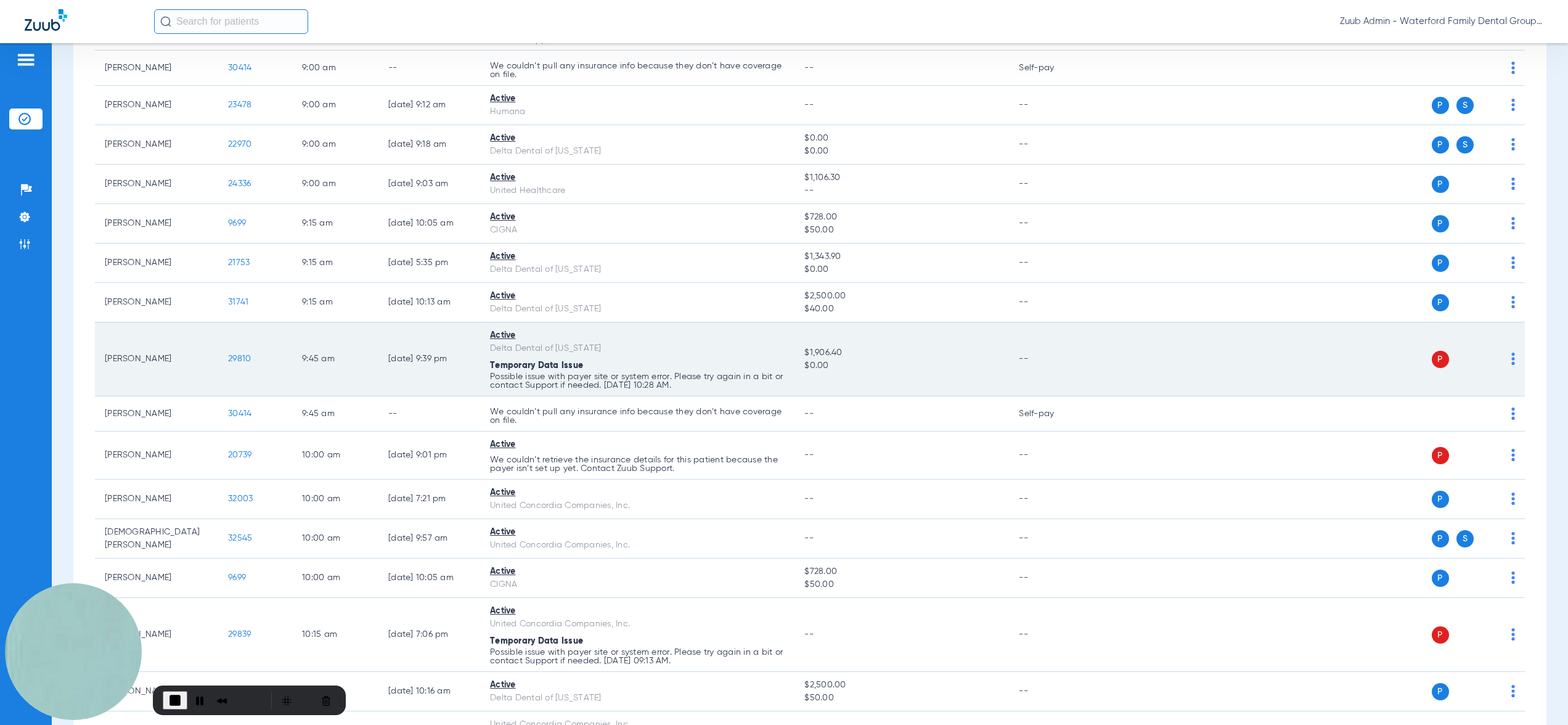
click at [237, 360] on span "29810" at bounding box center [239, 359] width 23 height 8
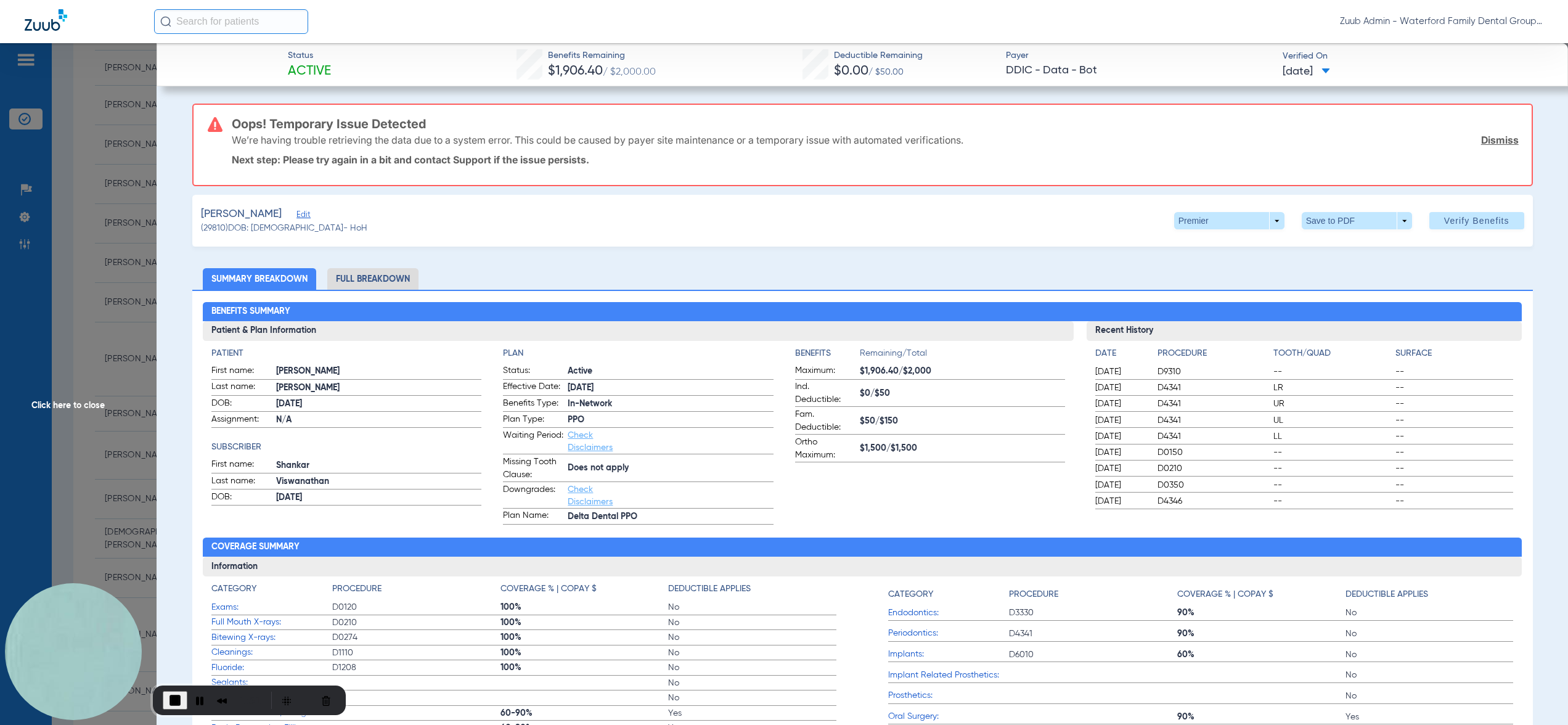
click at [382, 278] on li "Full Breakdown" at bounding box center [373, 279] width 91 height 21
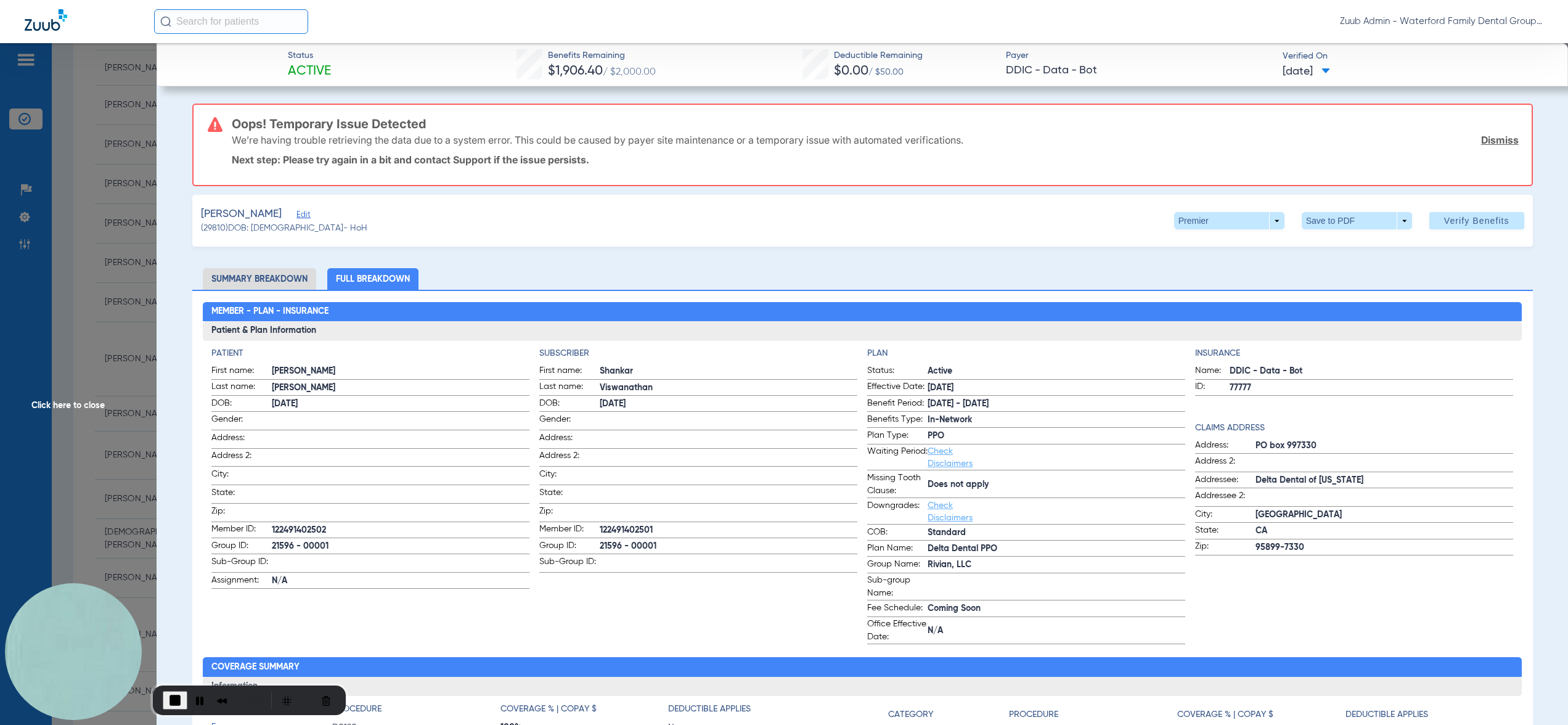
click at [141, 324] on span "Click here to close" at bounding box center [78, 405] width 156 height 725
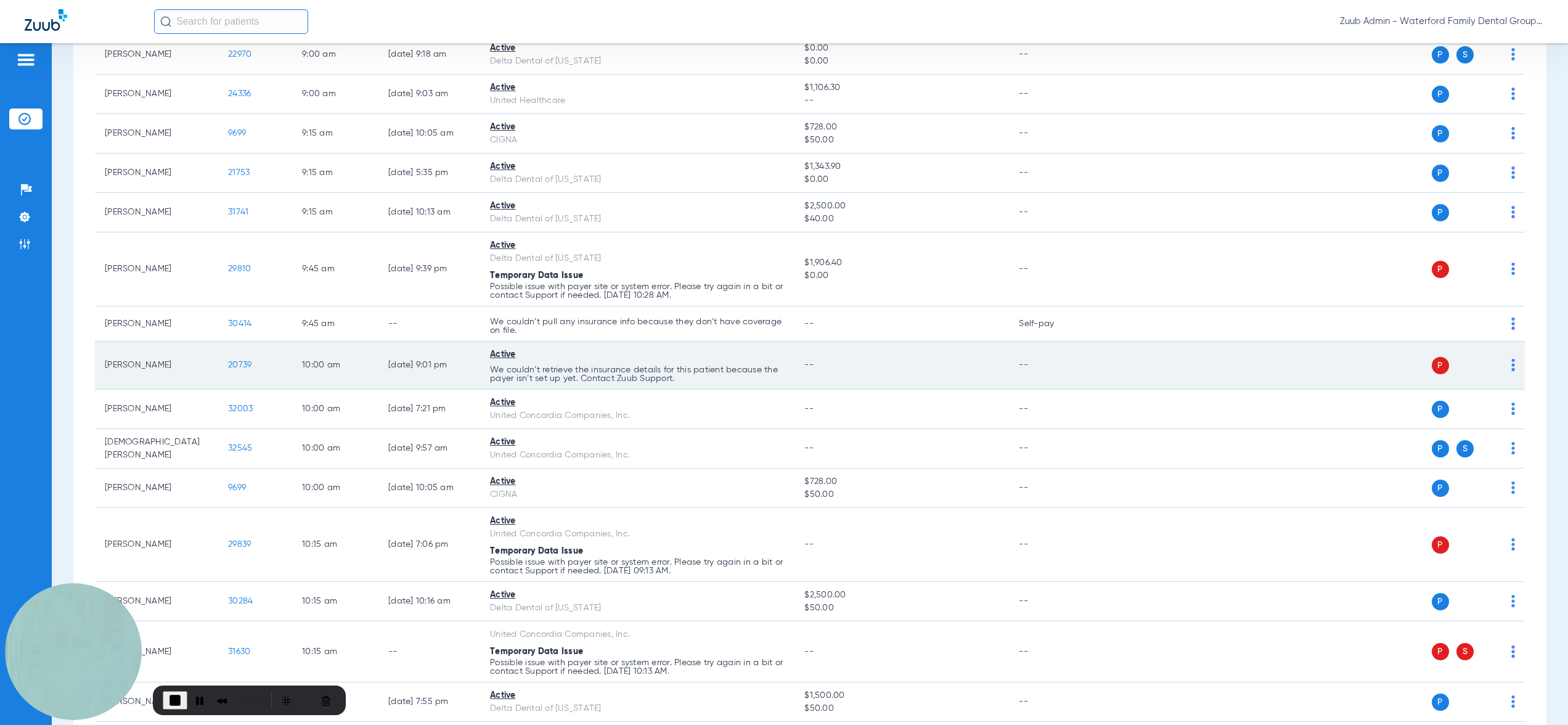
scroll to position [360, 0]
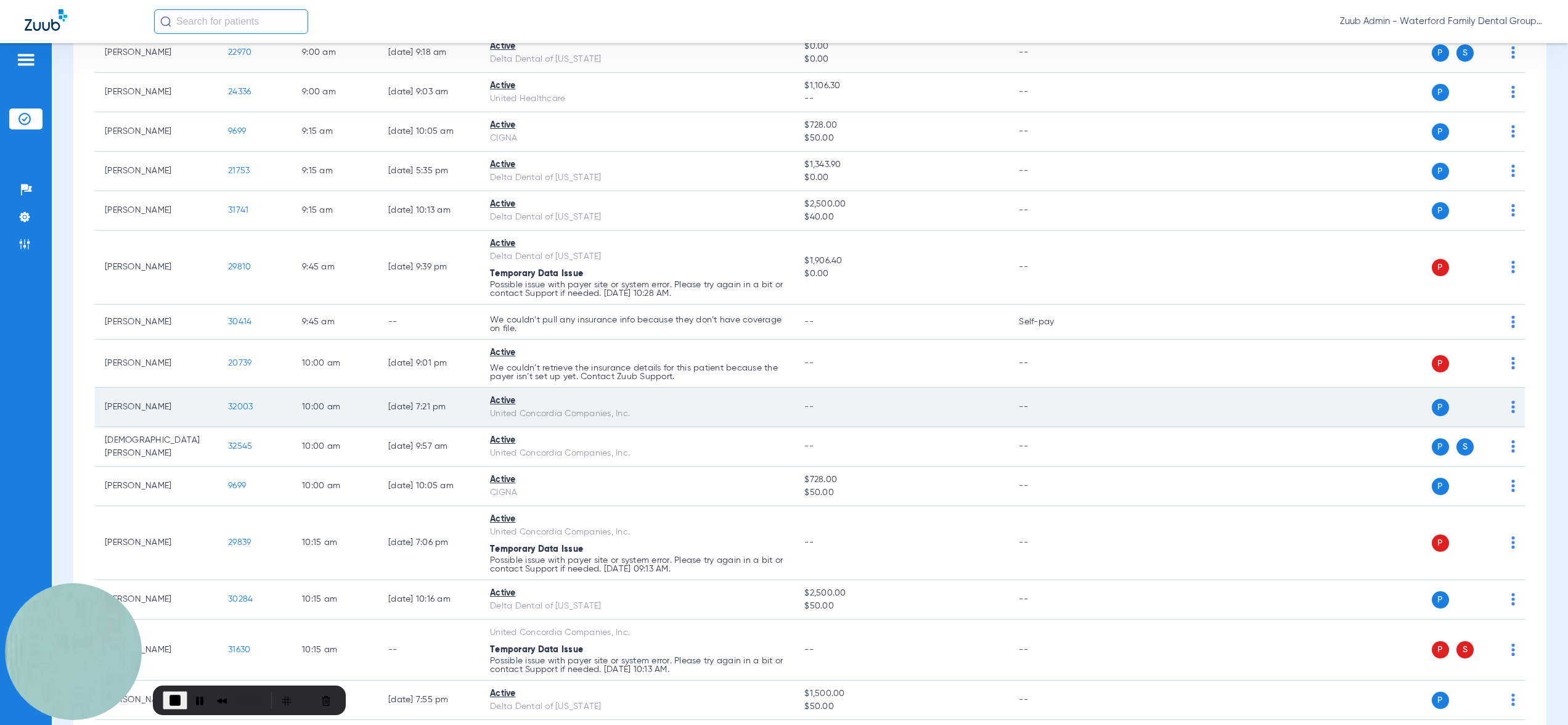
click at [241, 410] on span "32003" at bounding box center [241, 407] width 25 height 8
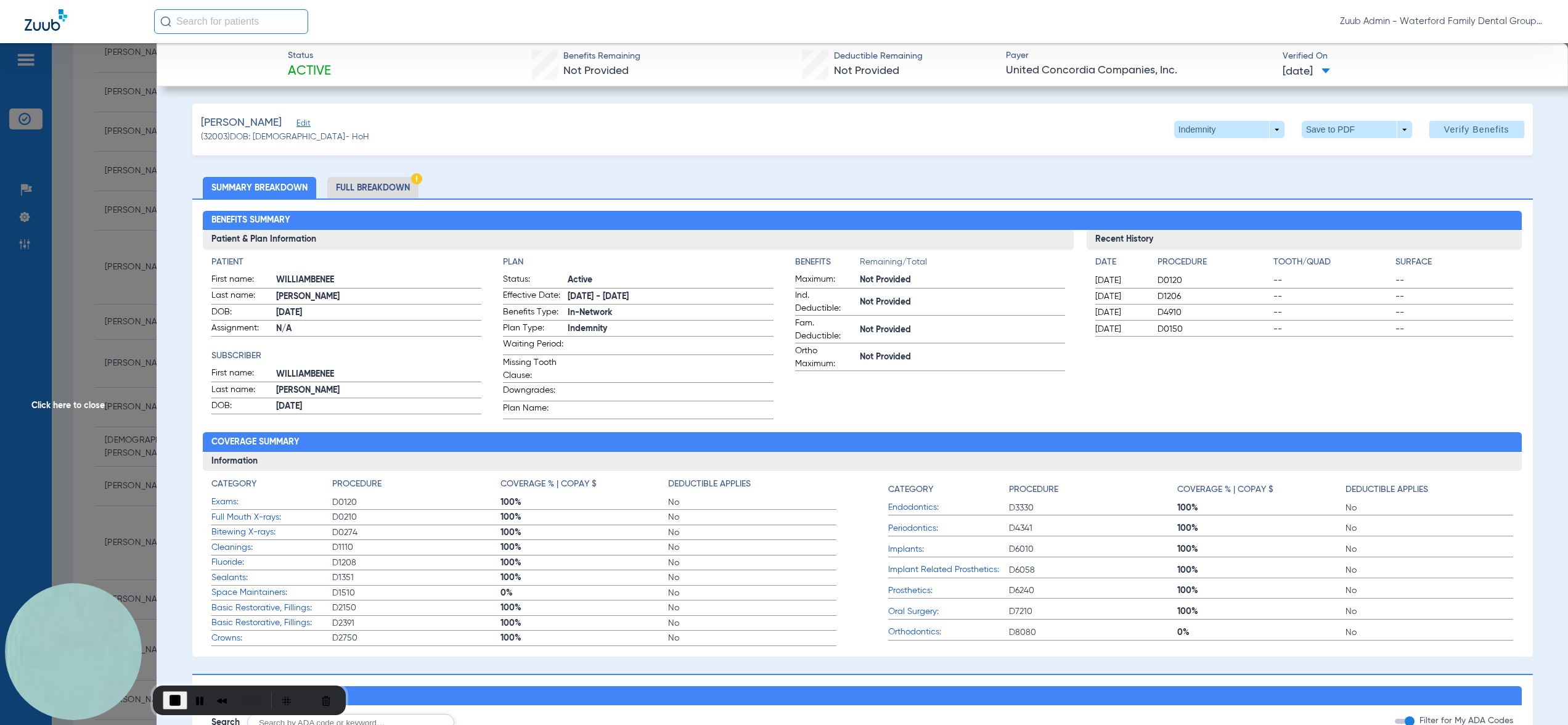
click at [408, 187] on li "Full Breakdown" at bounding box center [373, 187] width 91 height 21
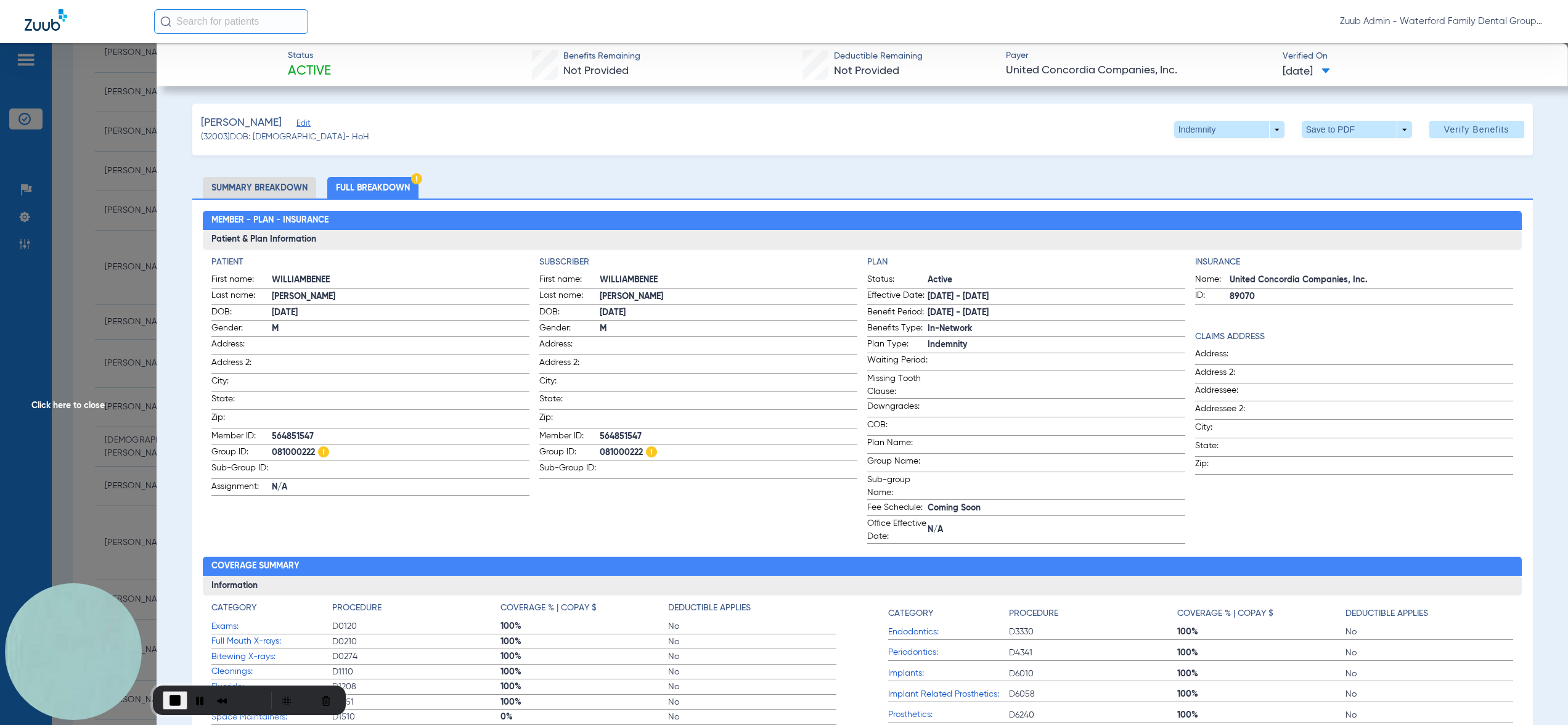
click at [127, 428] on span "Click here to close" at bounding box center [78, 405] width 156 height 725
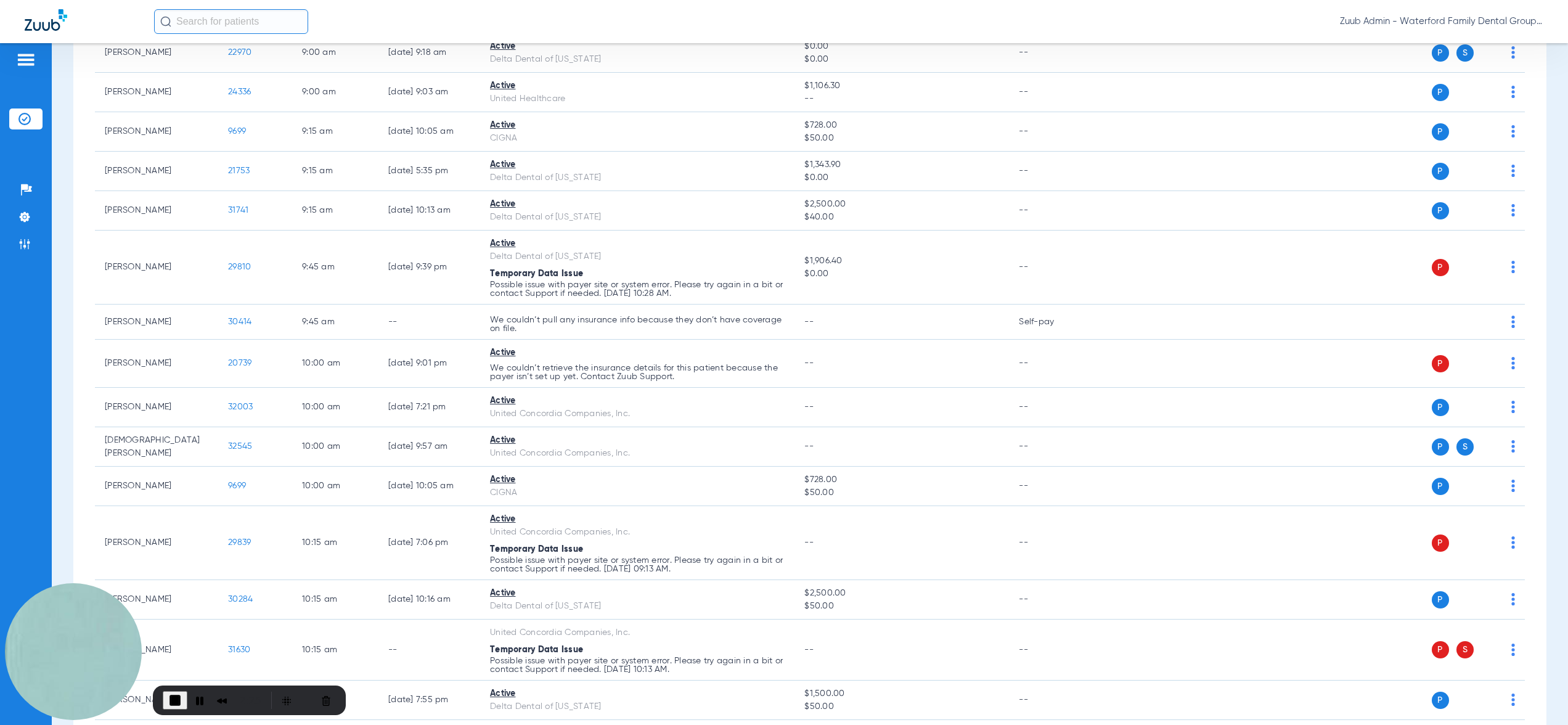
scroll to position [362, 0]
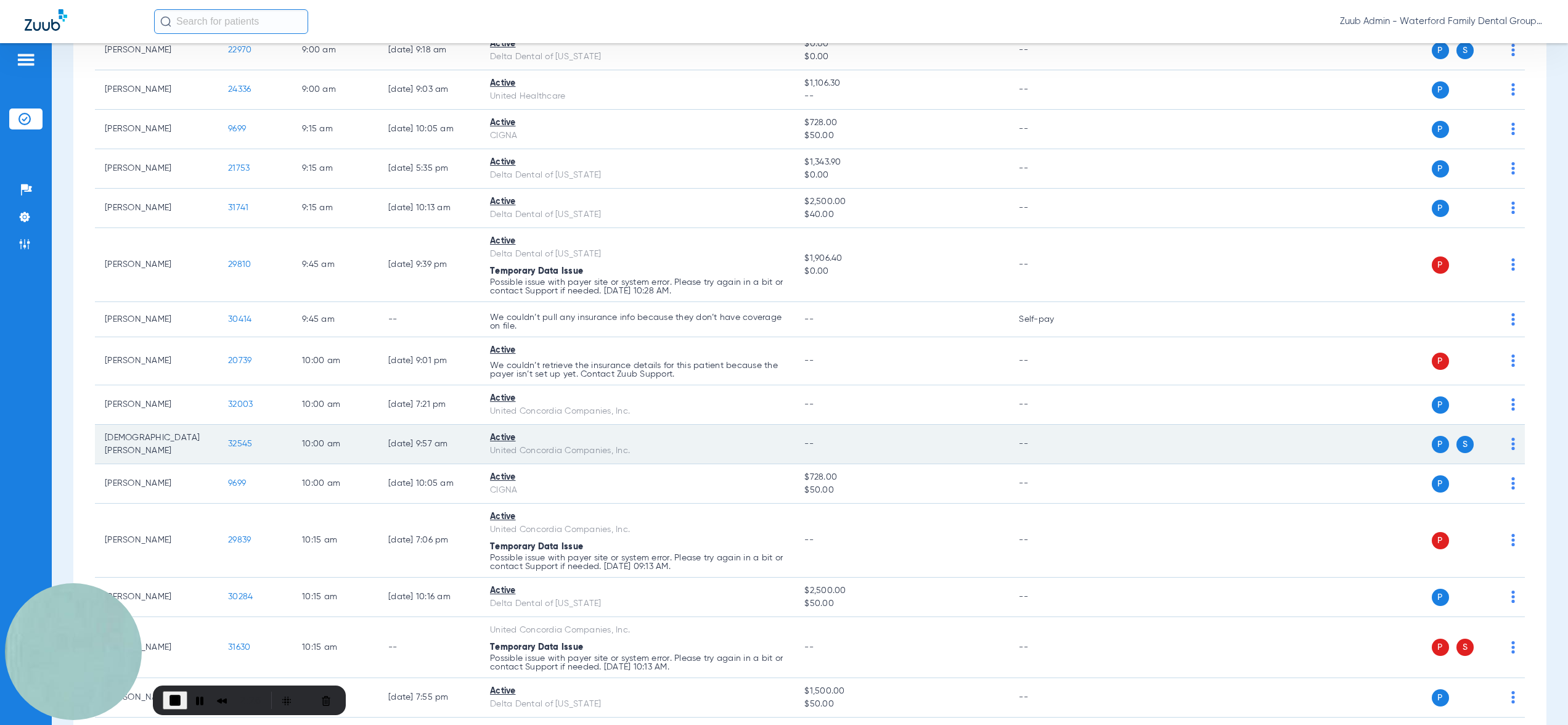
click at [241, 445] on span "32545" at bounding box center [240, 444] width 24 height 8
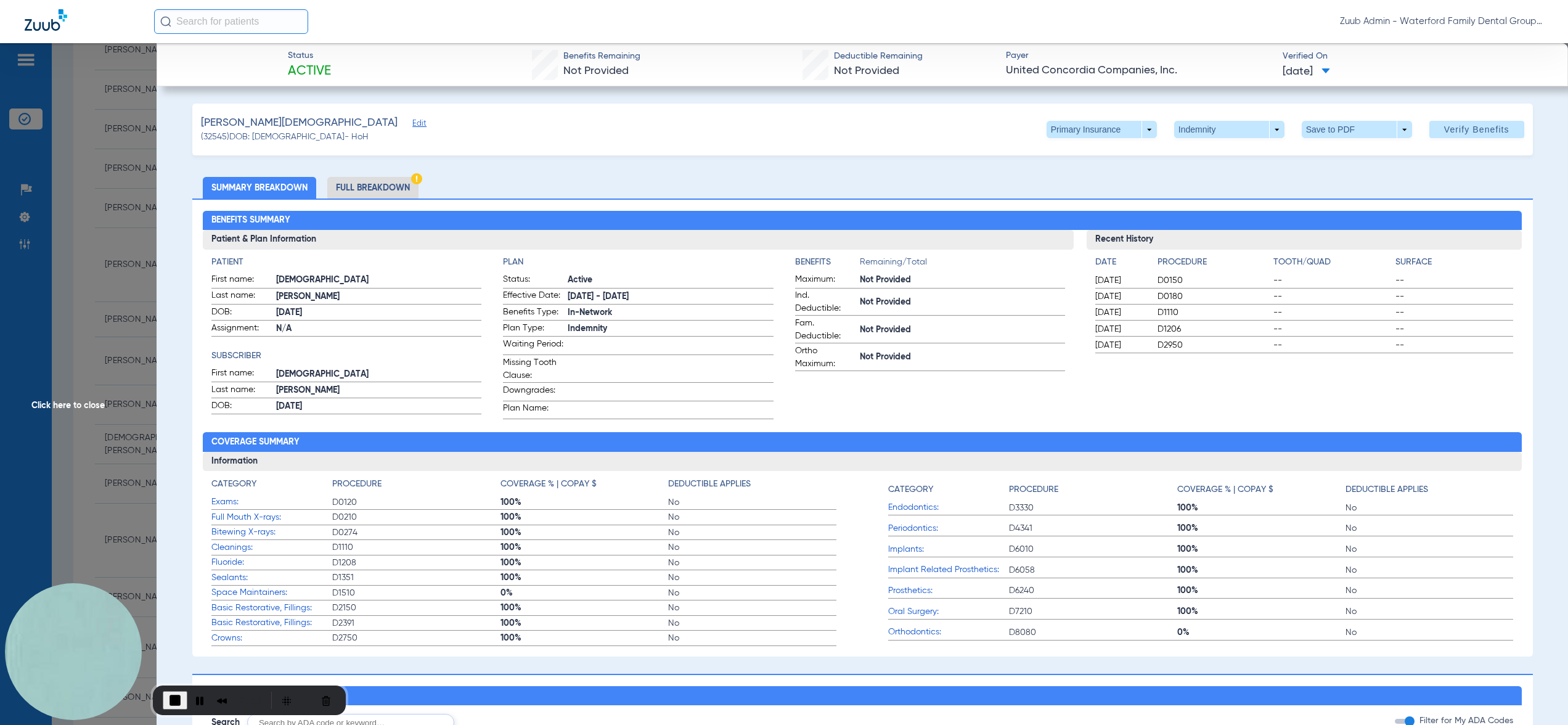
click at [411, 176] on img at bounding box center [417, 178] width 11 height 11
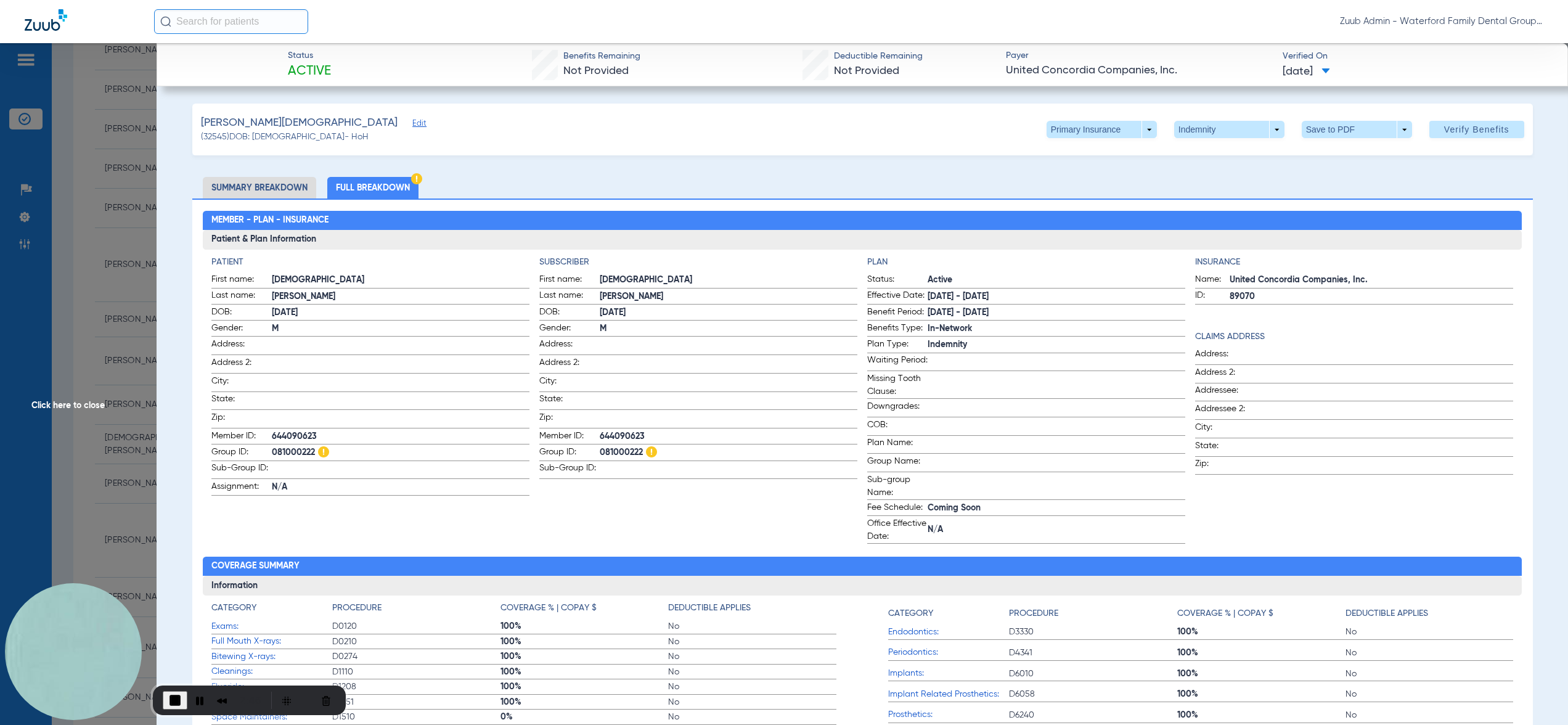
click at [75, 316] on span "Click here to close" at bounding box center [78, 405] width 156 height 725
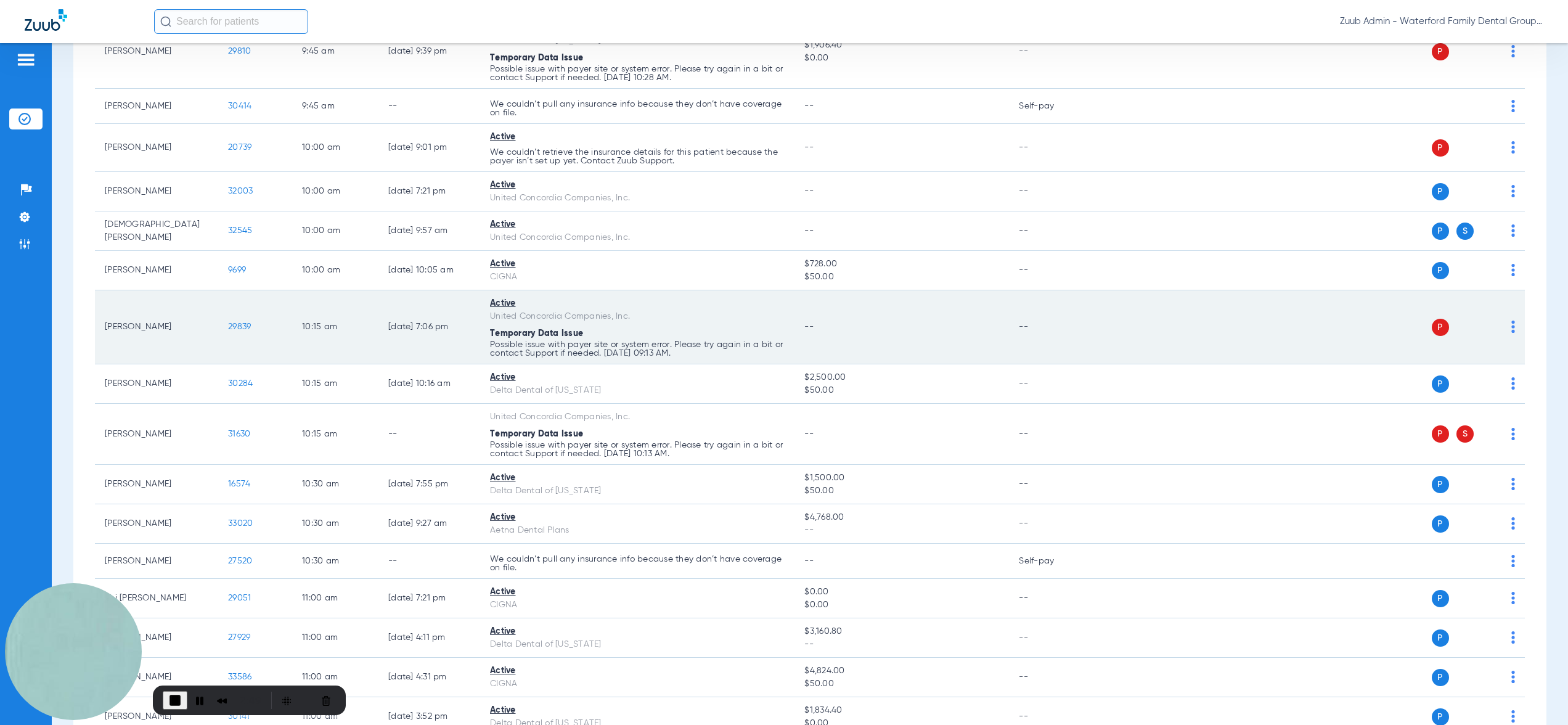
scroll to position [580, 0]
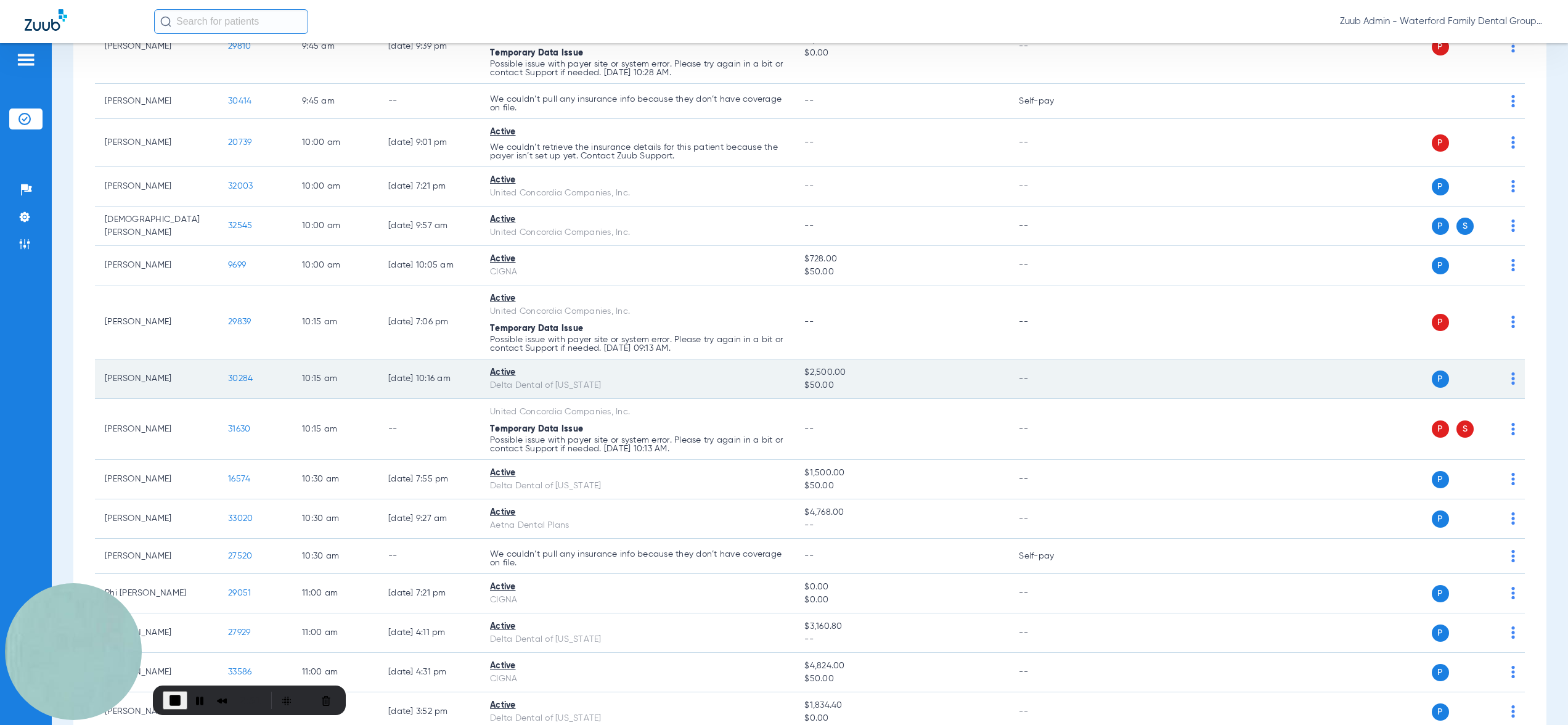
click at [237, 378] on span "30284" at bounding box center [241, 378] width 25 height 8
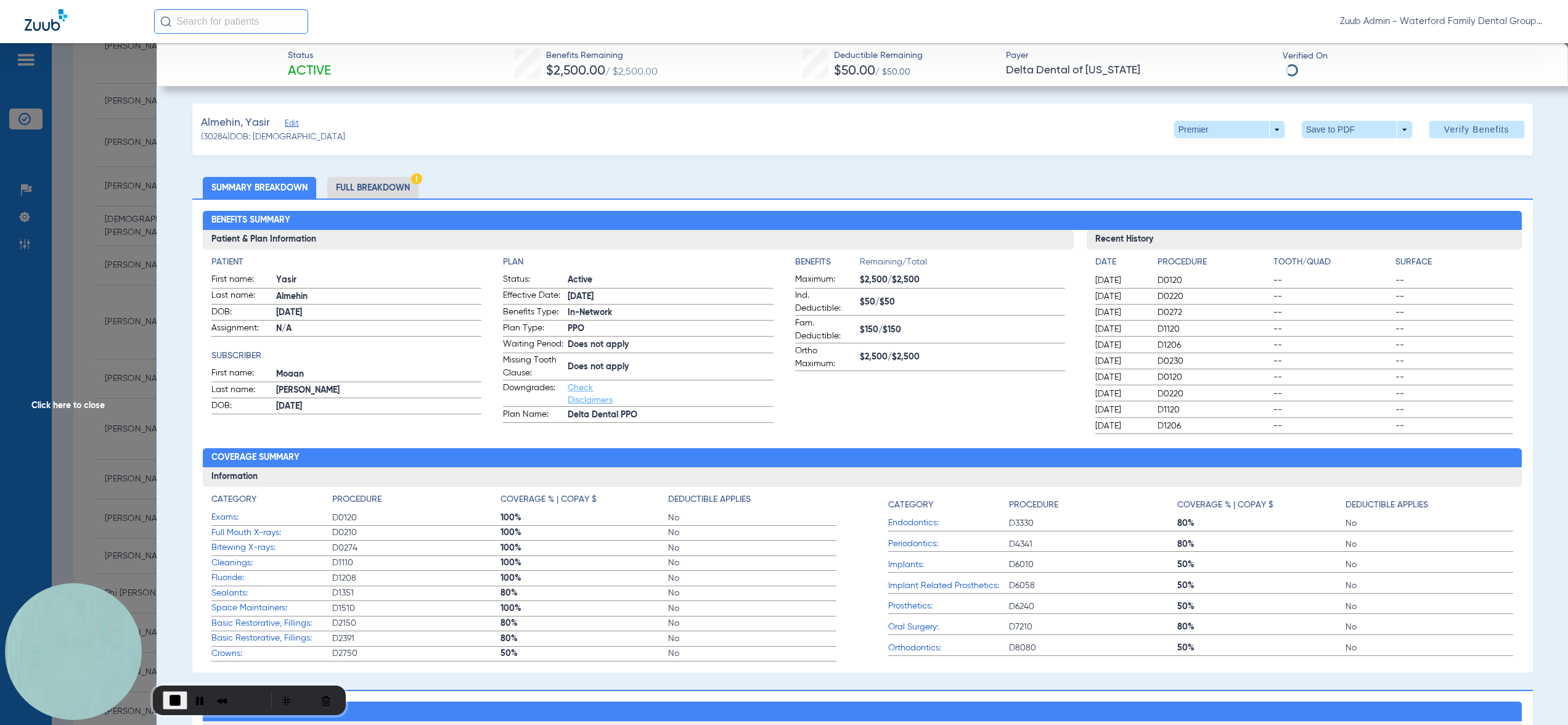
click at [402, 190] on li "Full Breakdown" at bounding box center [373, 187] width 91 height 21
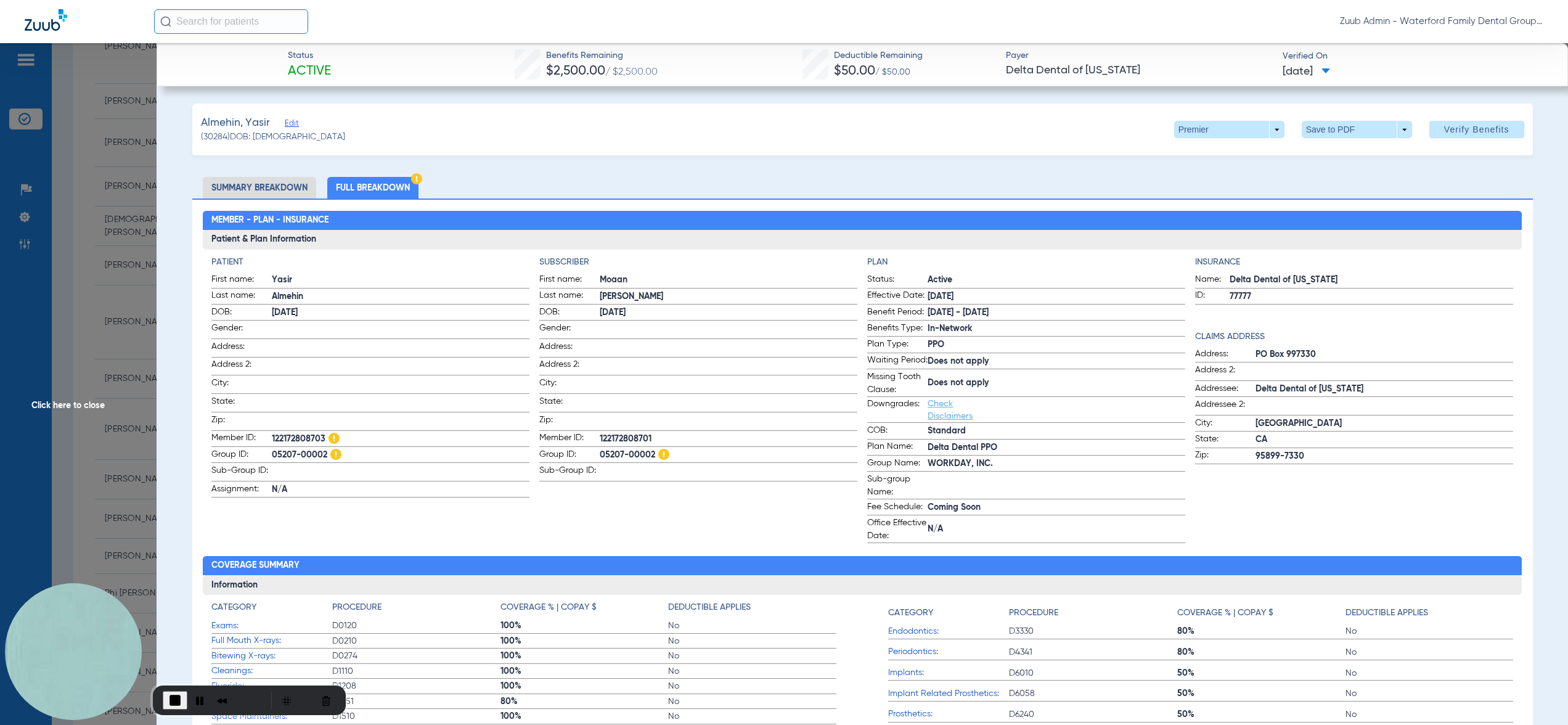
click at [131, 379] on span "Click here to close" at bounding box center [78, 405] width 156 height 725
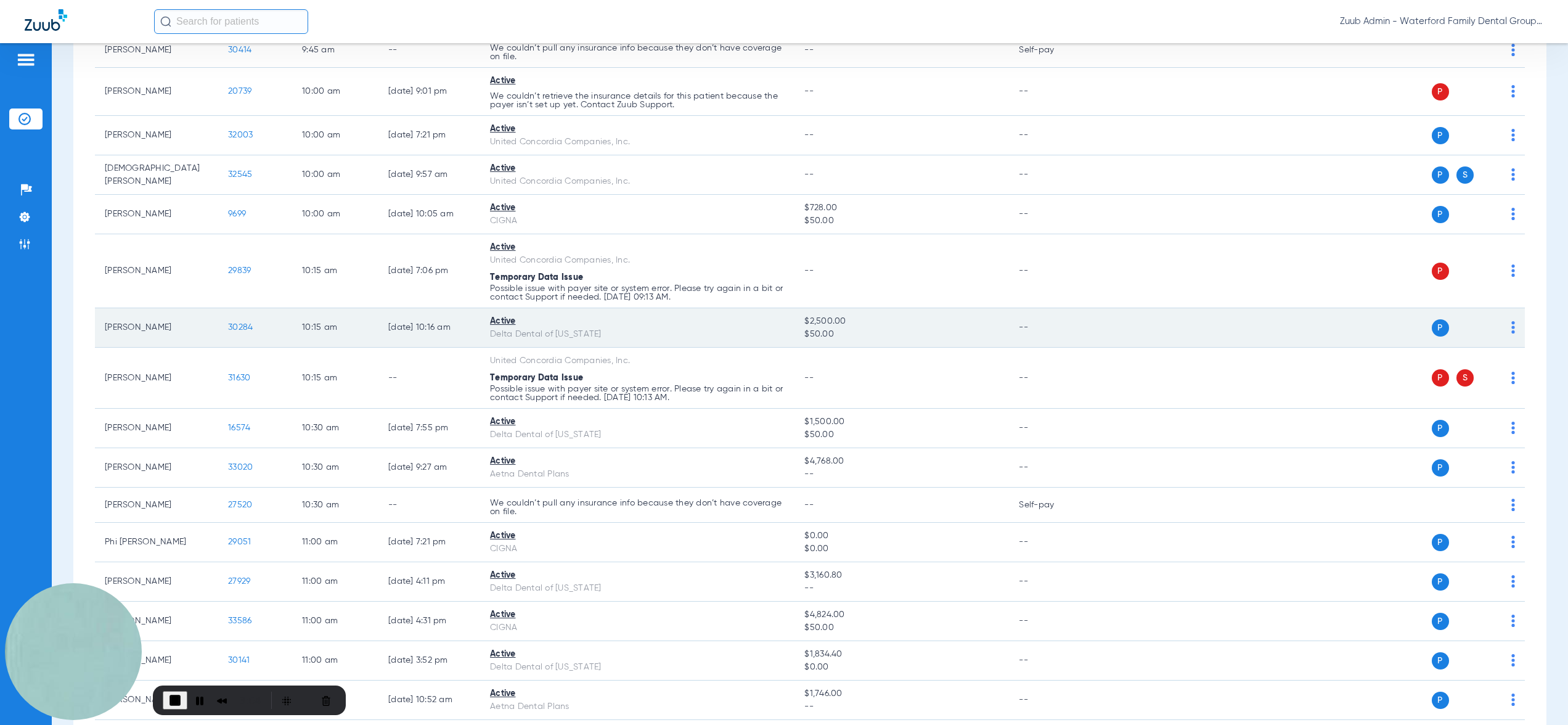
scroll to position [639, 0]
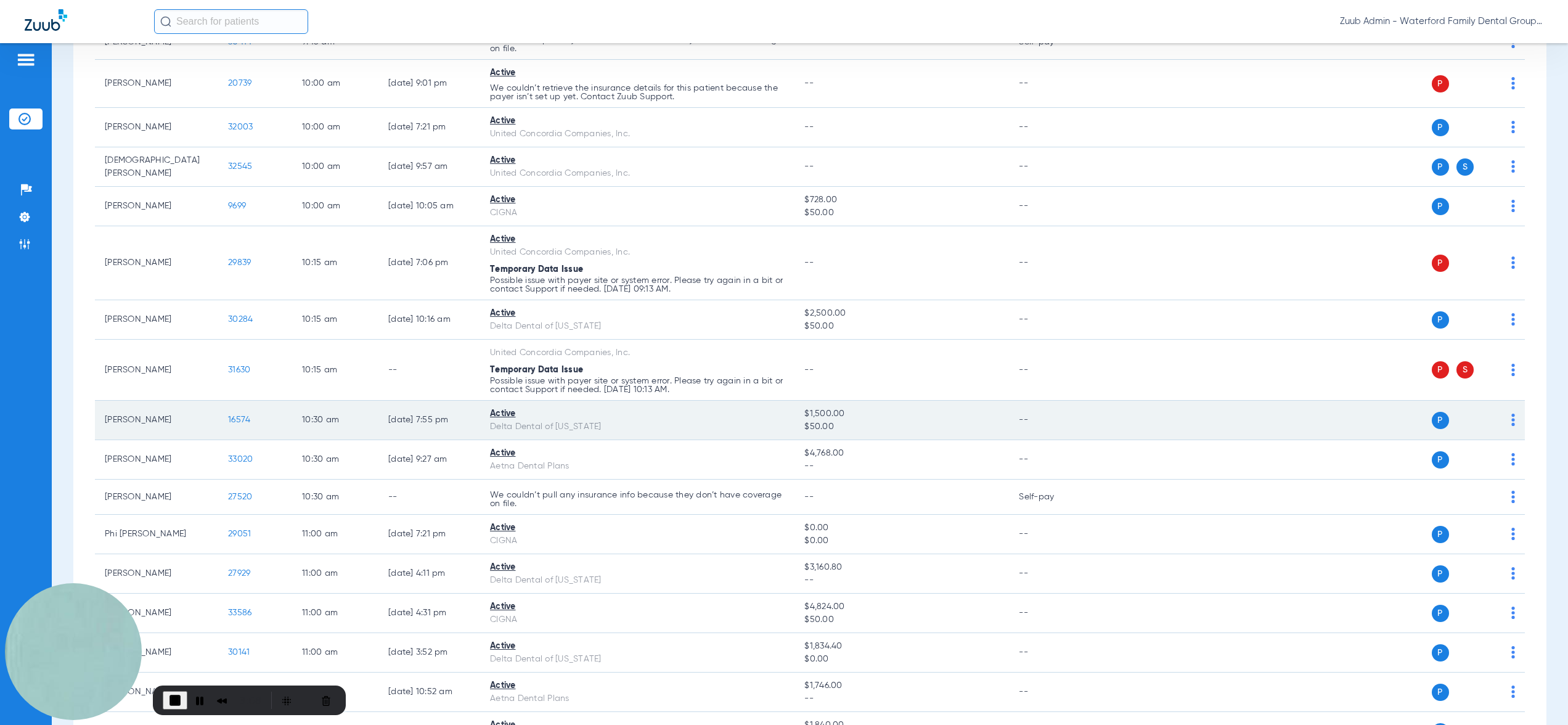
click at [231, 416] on span "16574" at bounding box center [239, 420] width 22 height 8
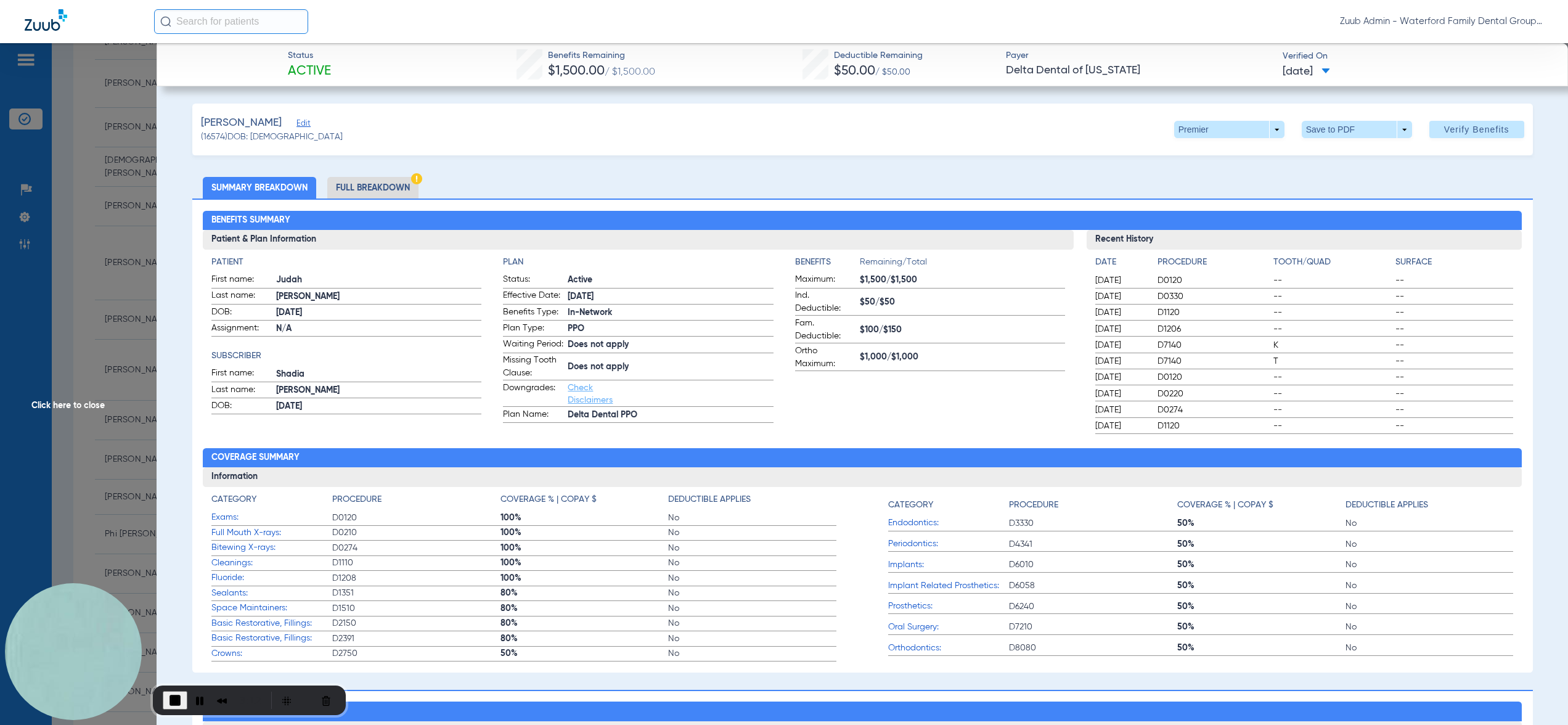
click at [411, 187] on li "Full Breakdown" at bounding box center [373, 187] width 91 height 21
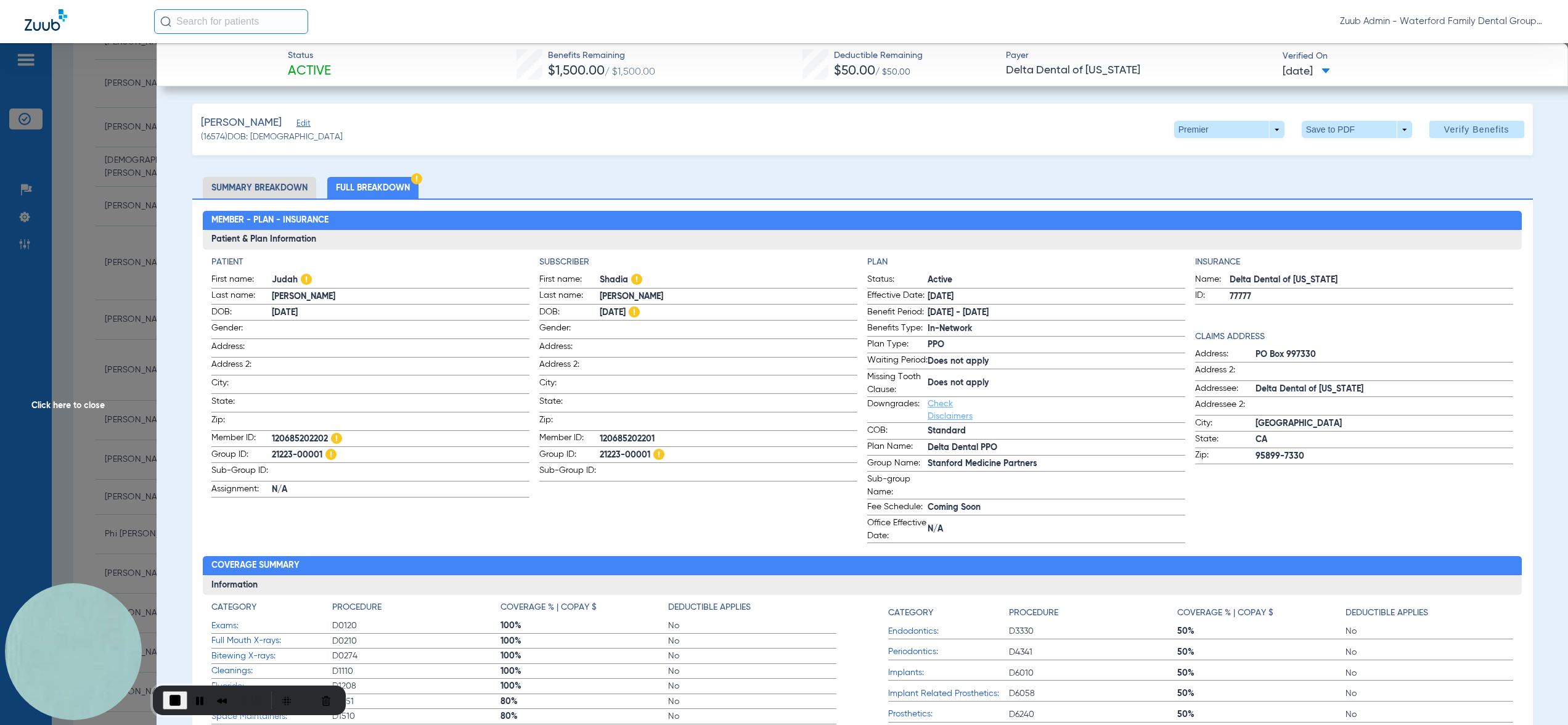
click at [139, 224] on span "Click here to close" at bounding box center [78, 405] width 156 height 725
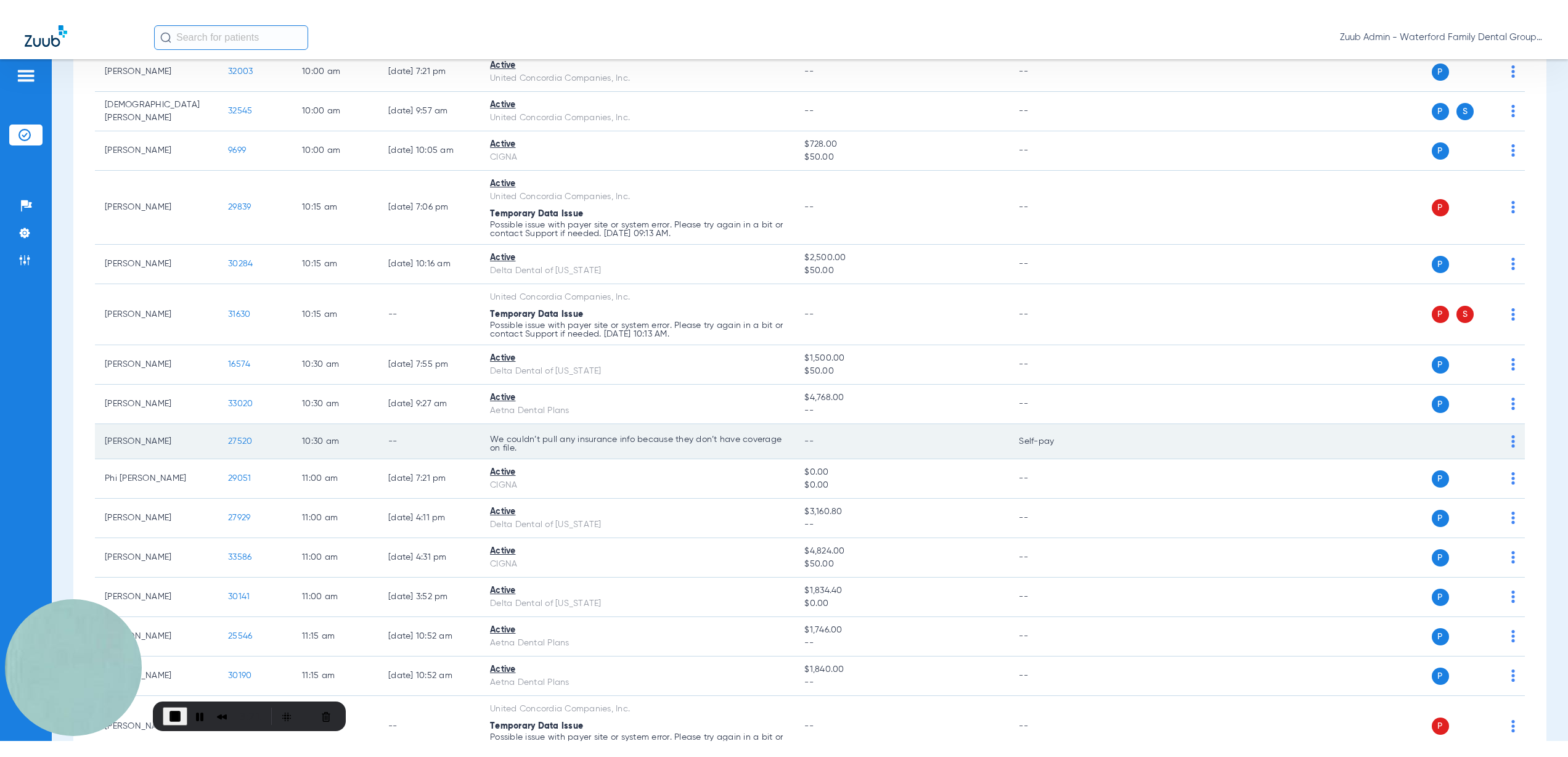
scroll to position [806, 0]
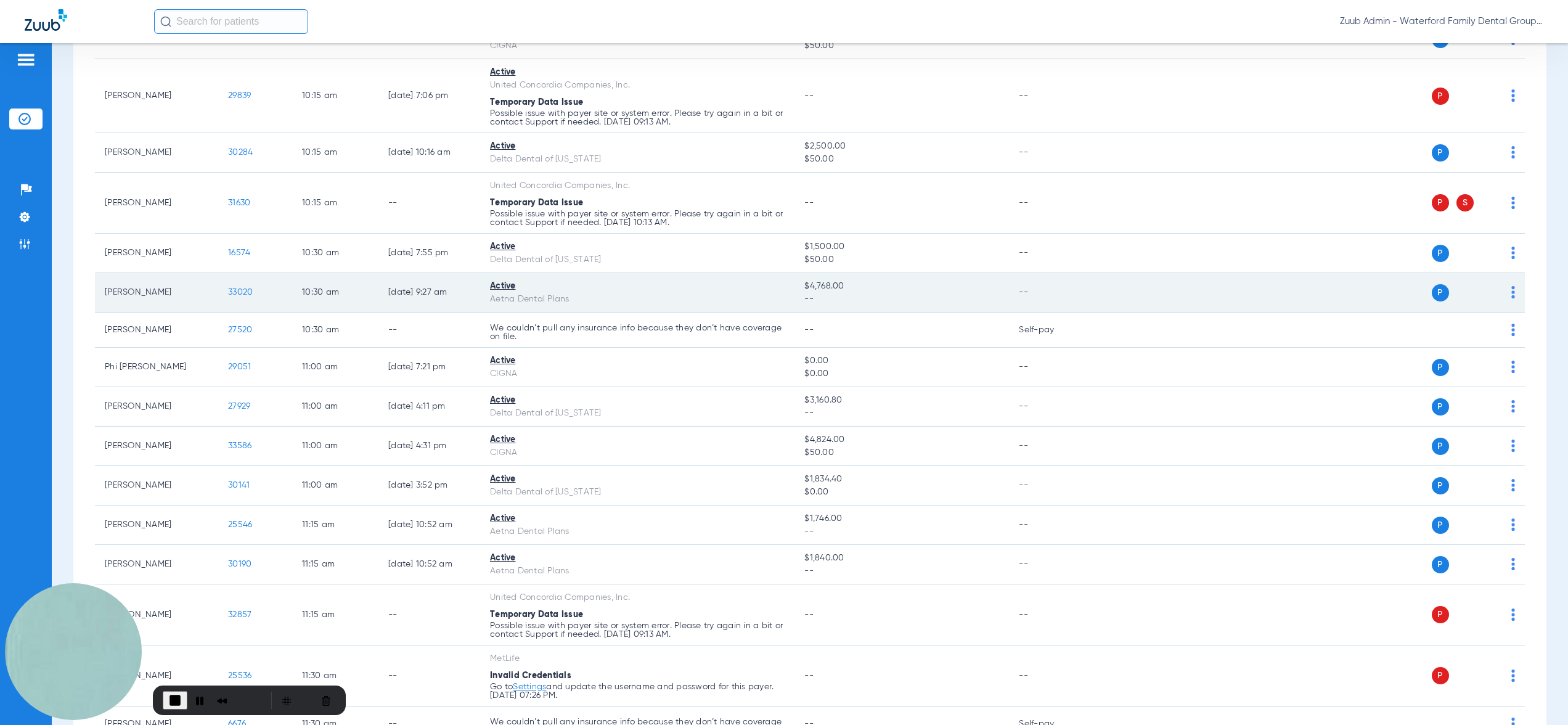
click at [239, 291] on span "33020" at bounding box center [241, 292] width 25 height 8
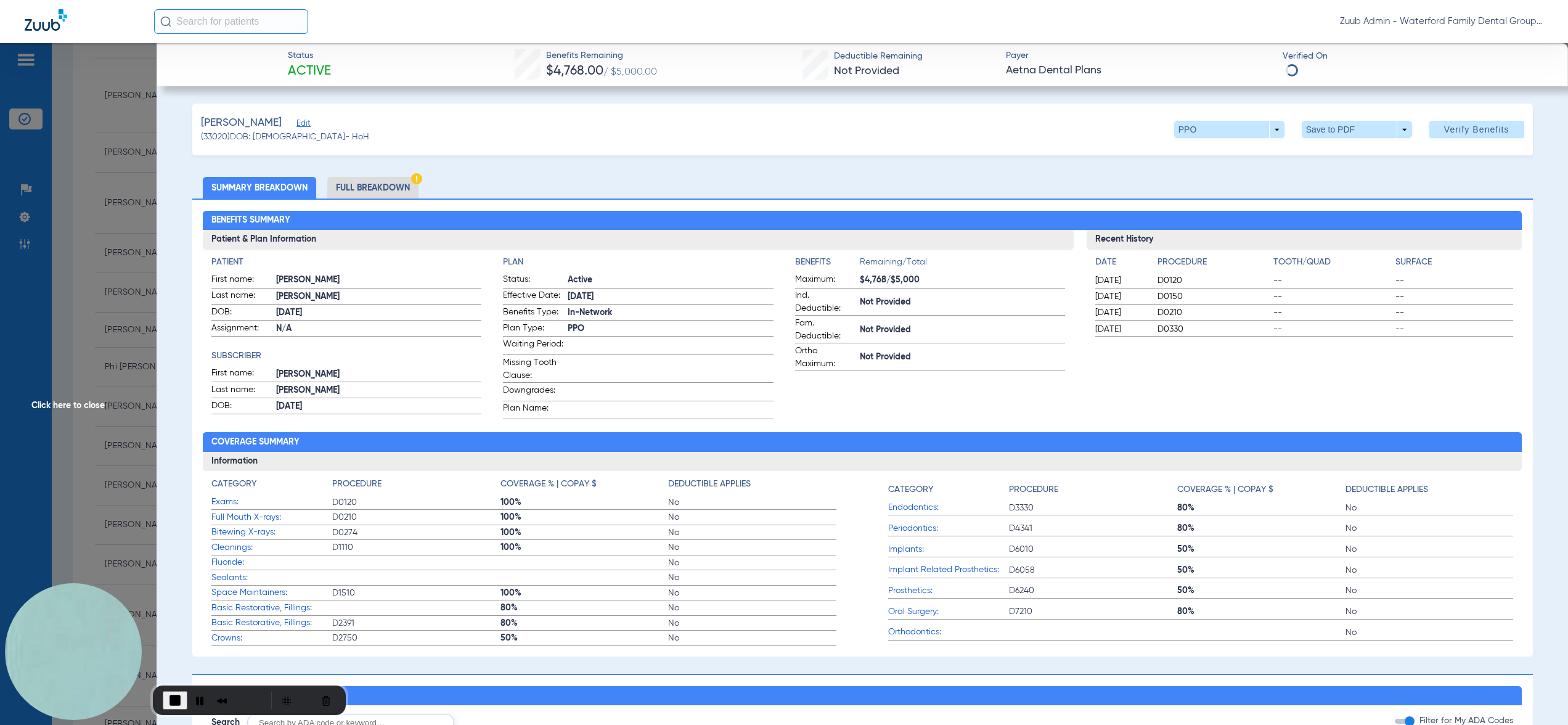
click at [391, 187] on li "Full Breakdown" at bounding box center [373, 187] width 91 height 21
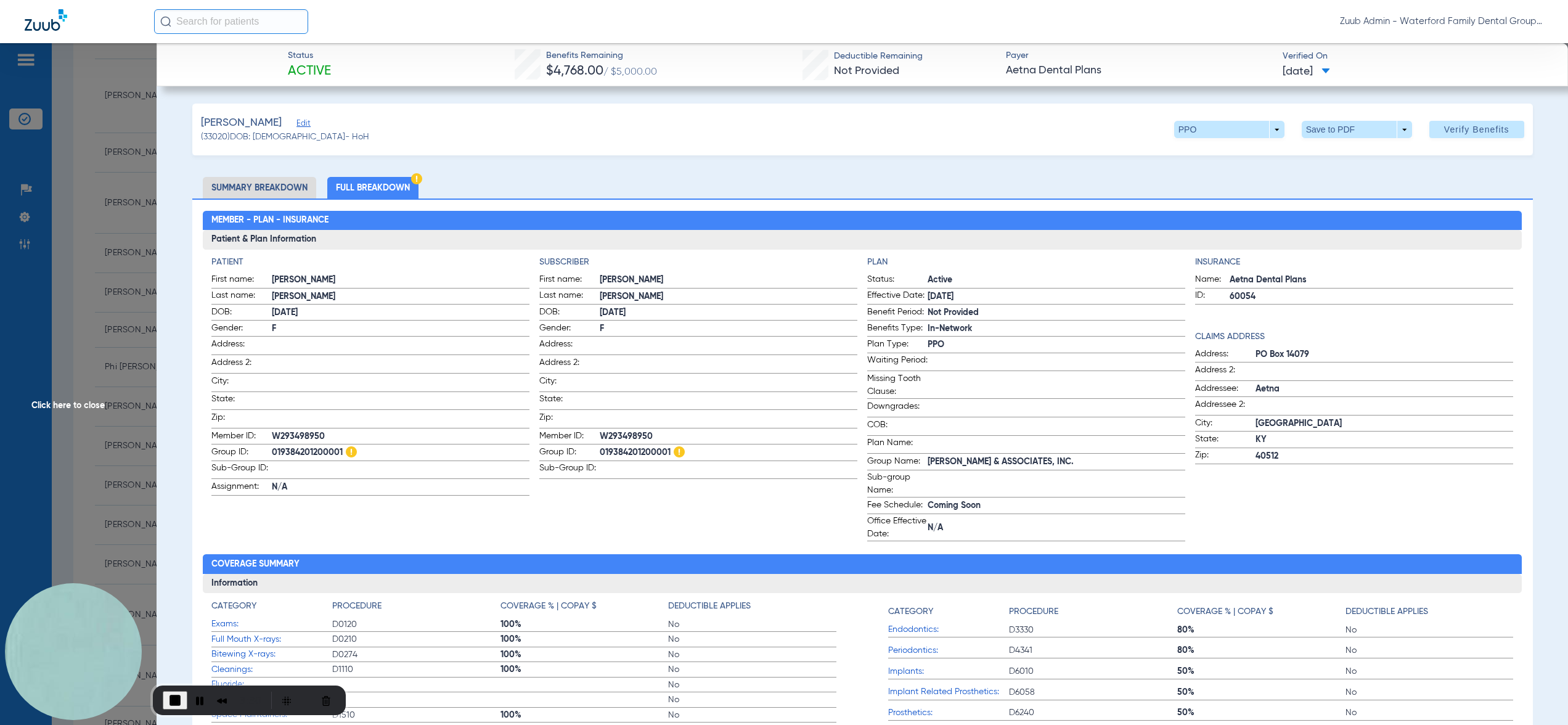
click at [104, 252] on span "Click here to close" at bounding box center [78, 405] width 156 height 725
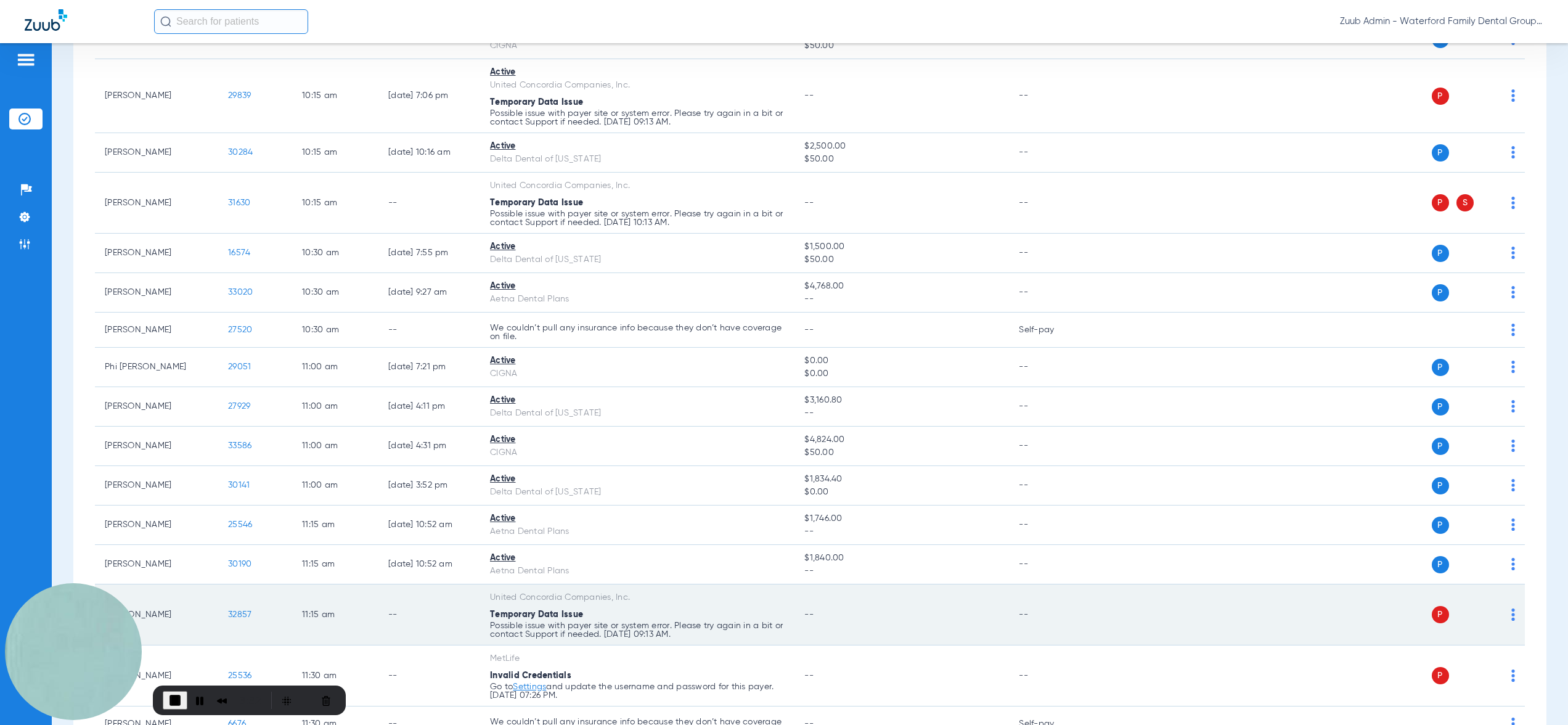
click at [177, 701] on span "End Recording" at bounding box center [174, 700] width 15 height 15
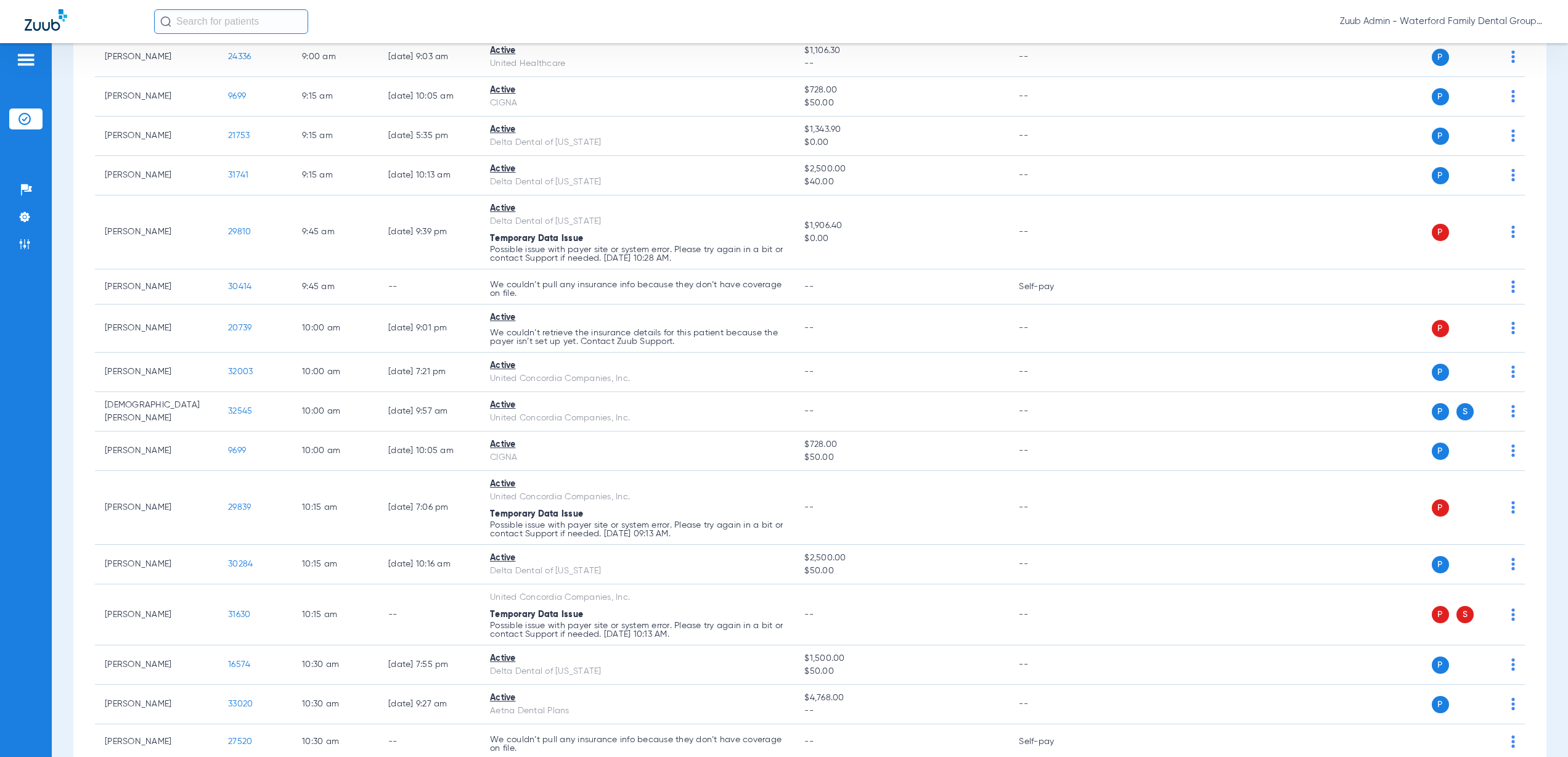
scroll to position [0, 0]
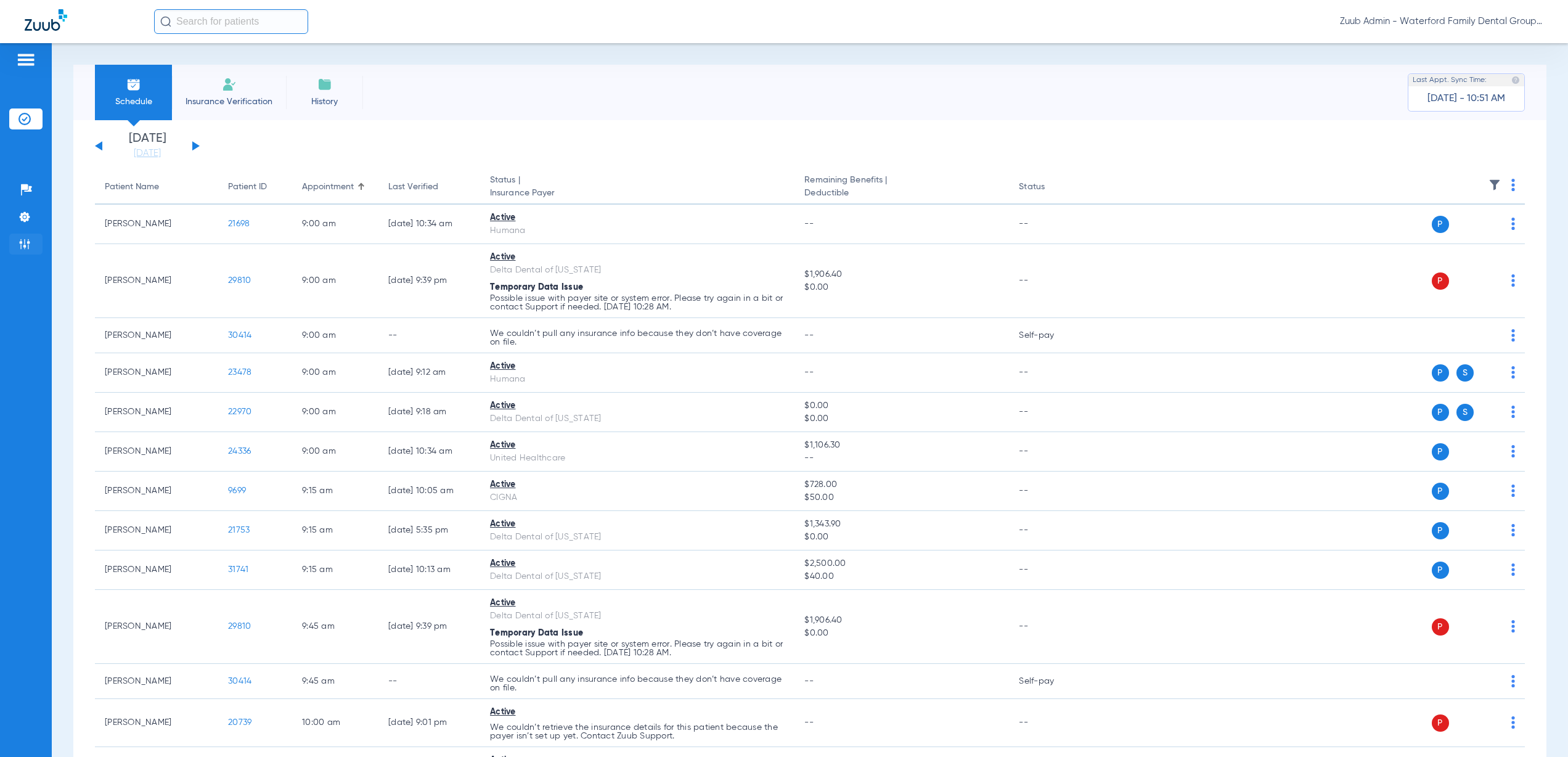
click at [30, 249] on img at bounding box center [25, 244] width 12 height 12
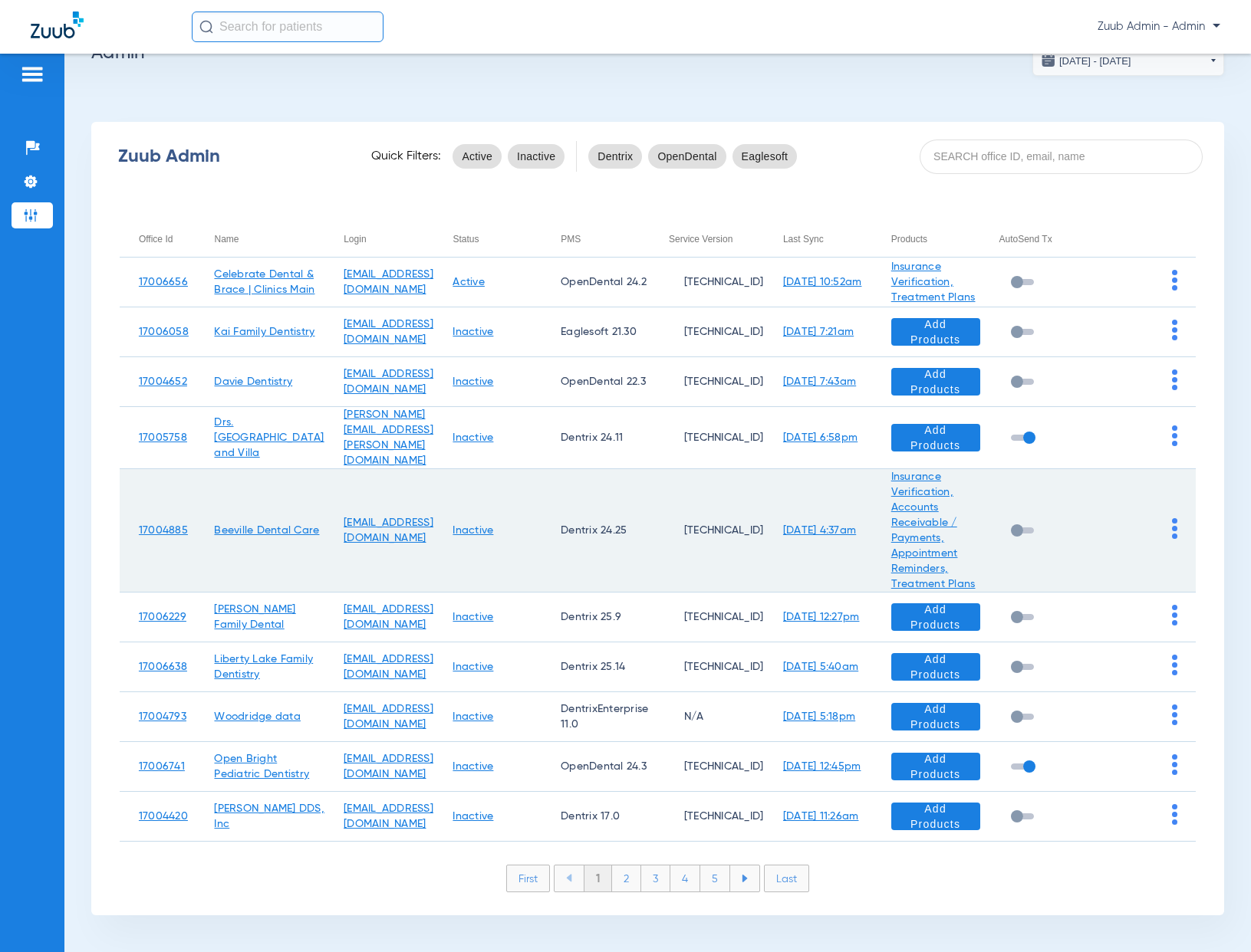
scroll to position [57, 0]
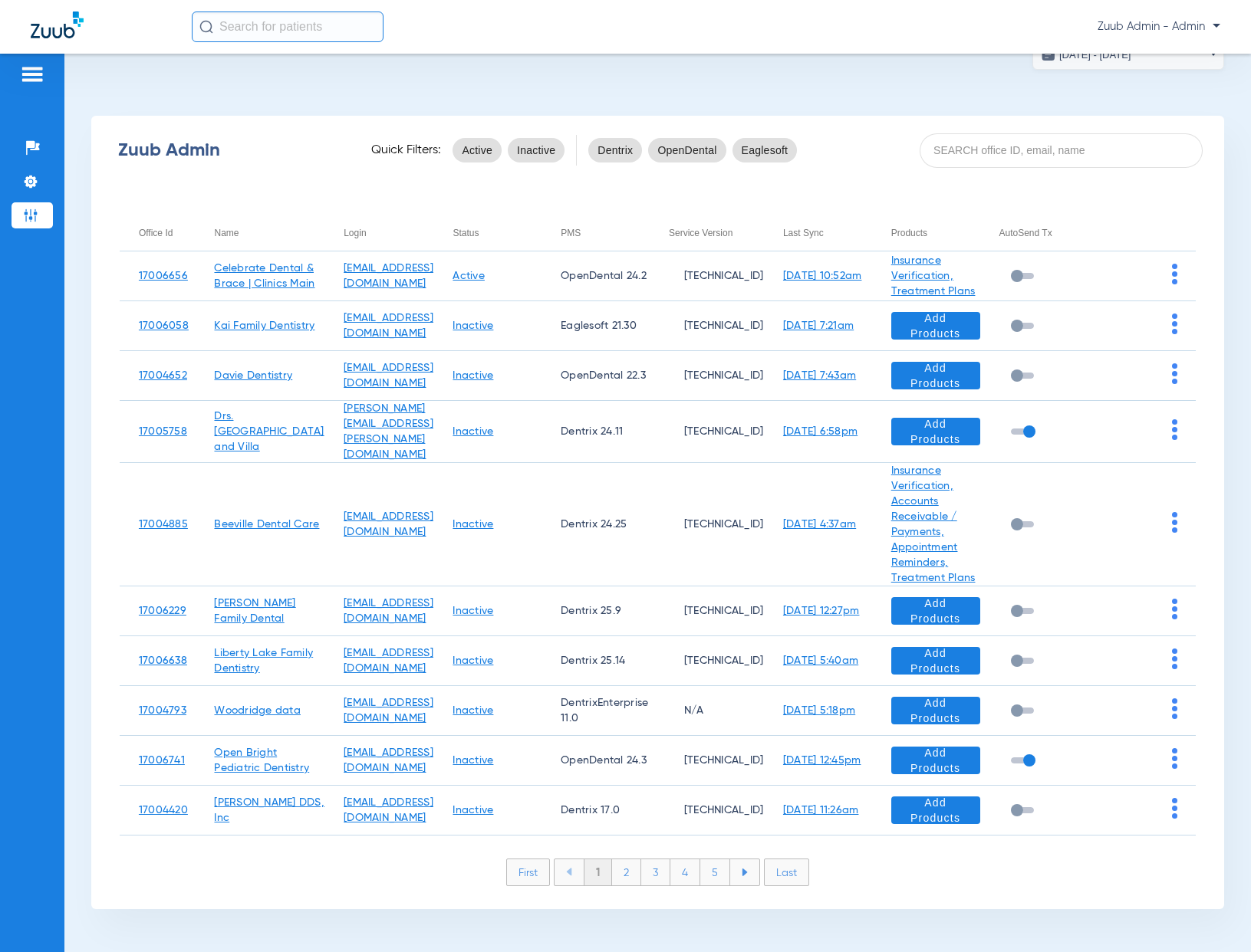
click at [717, 875] on li "5" at bounding box center [715, 872] width 30 height 26
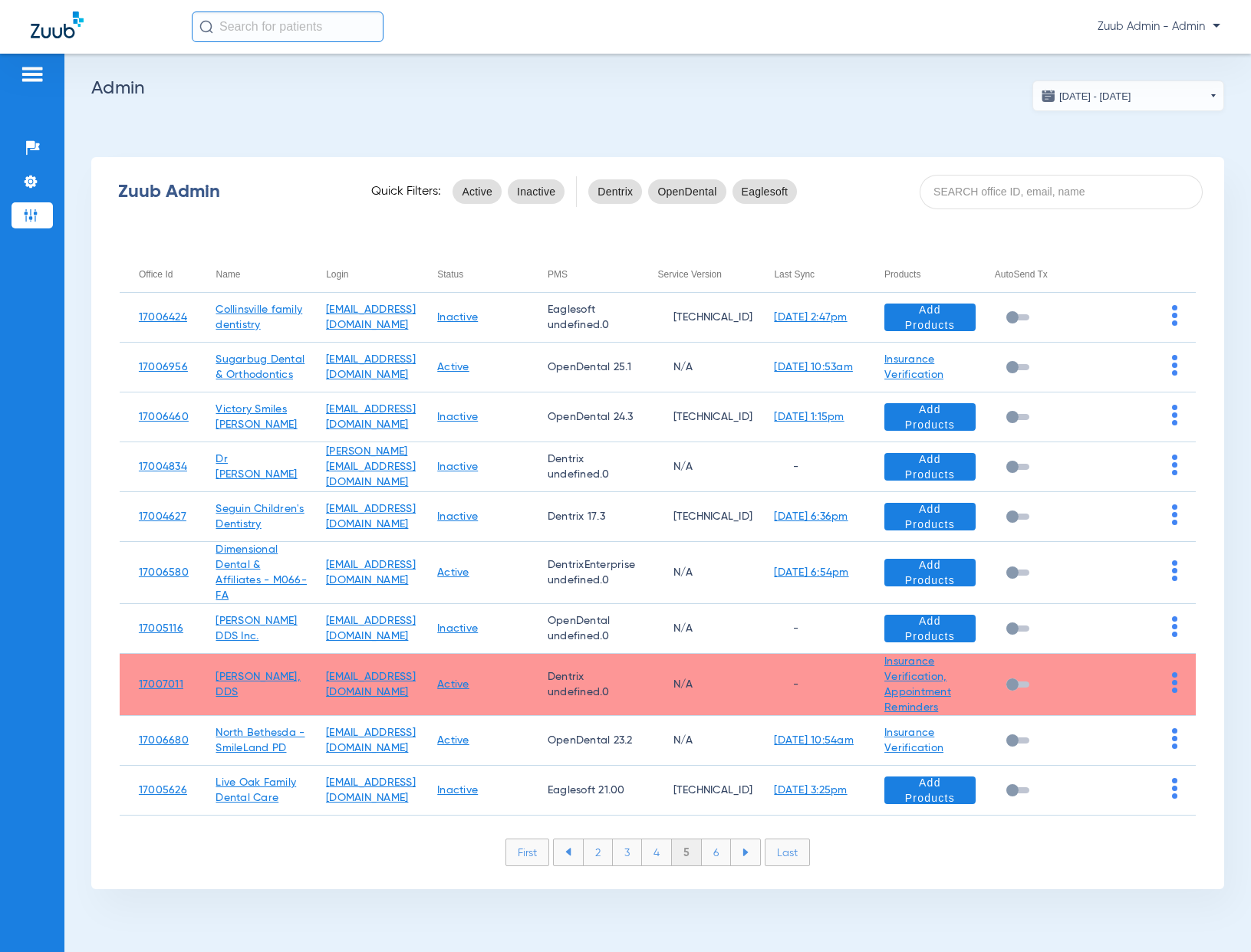
scroll to position [0, 0]
click at [712, 852] on li "6" at bounding box center [717, 852] width 29 height 26
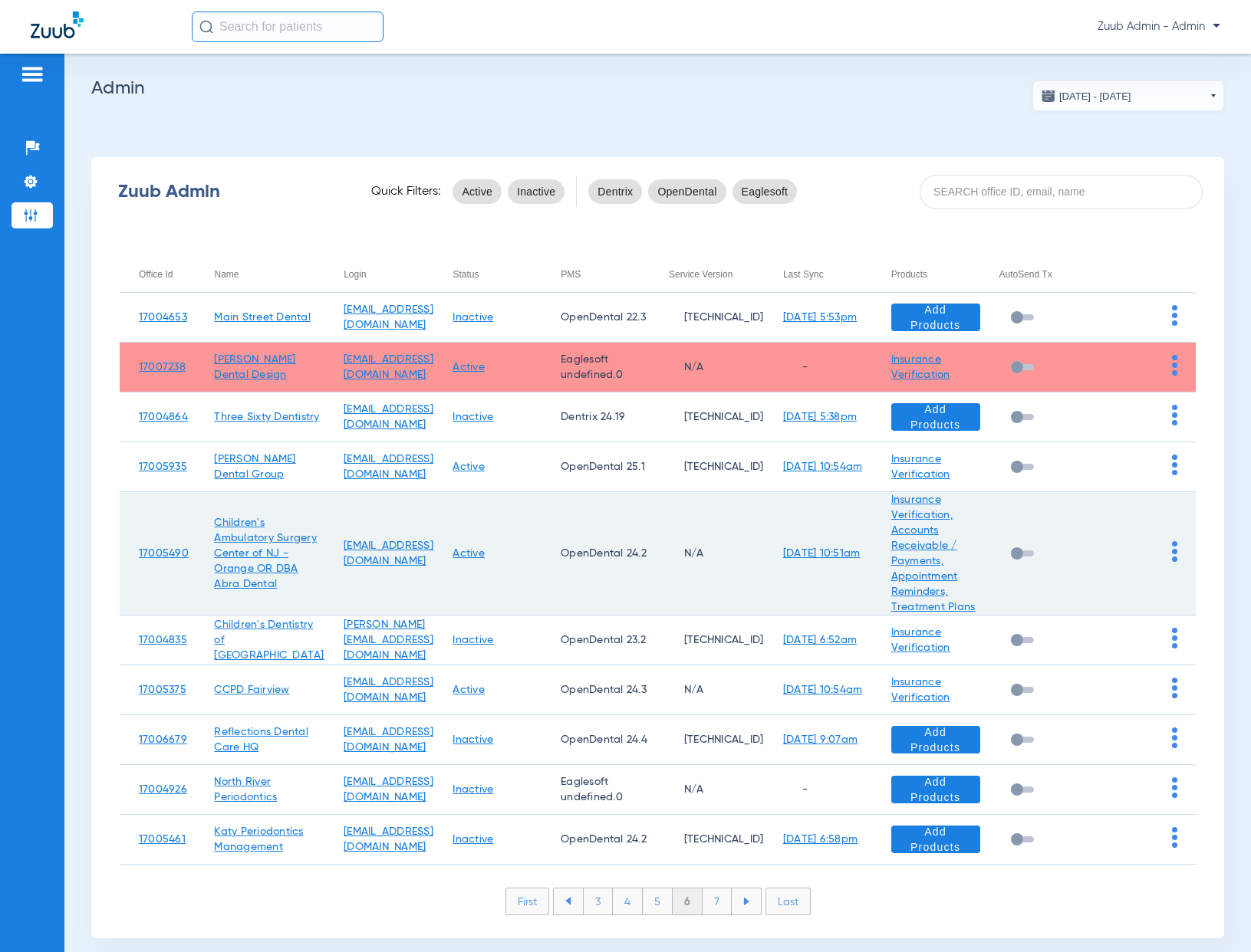
scroll to position [41, 0]
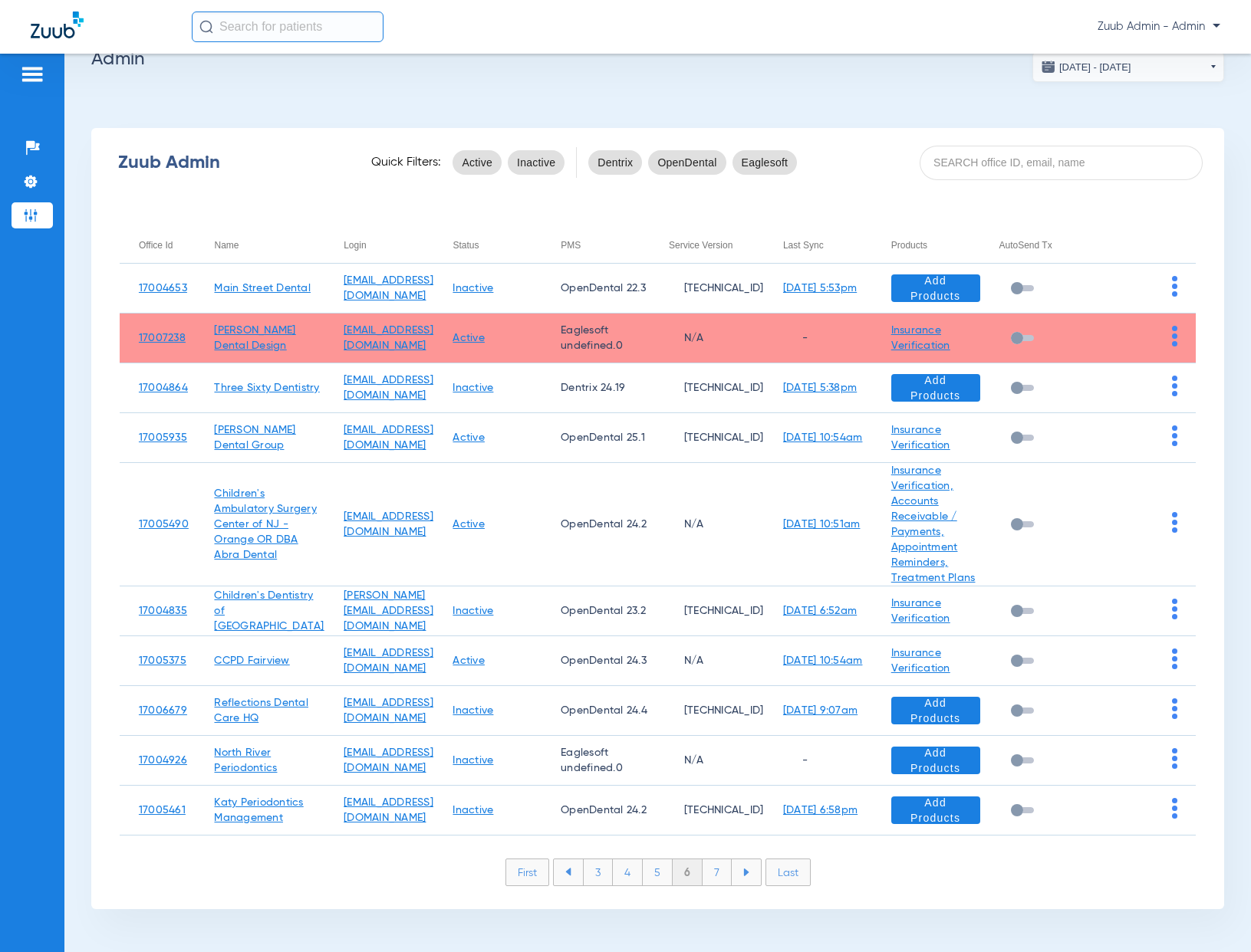
click at [706, 874] on li "7" at bounding box center [717, 872] width 29 height 26
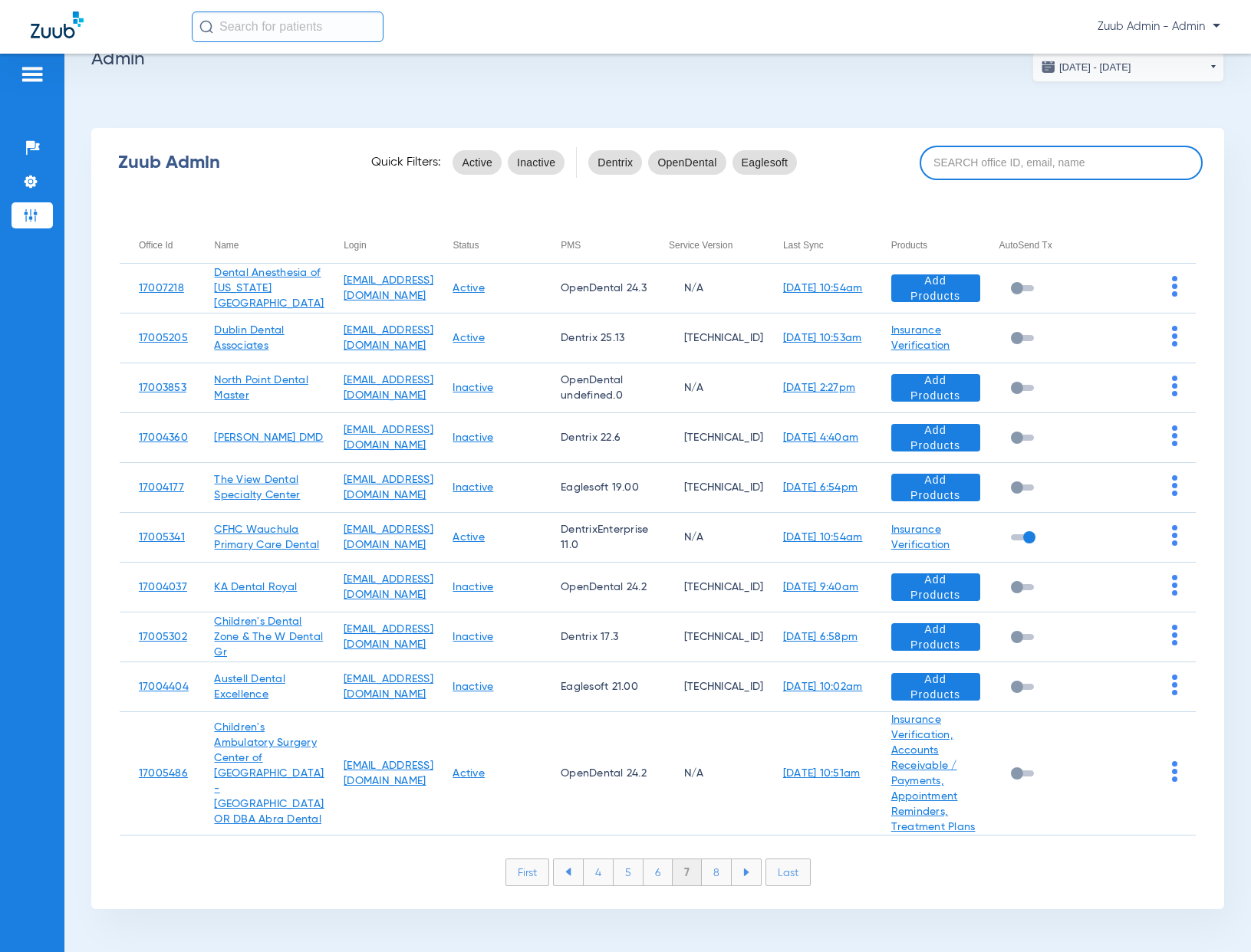
click at [1021, 145] on input at bounding box center [1061, 163] width 283 height 34
type input "elevate"
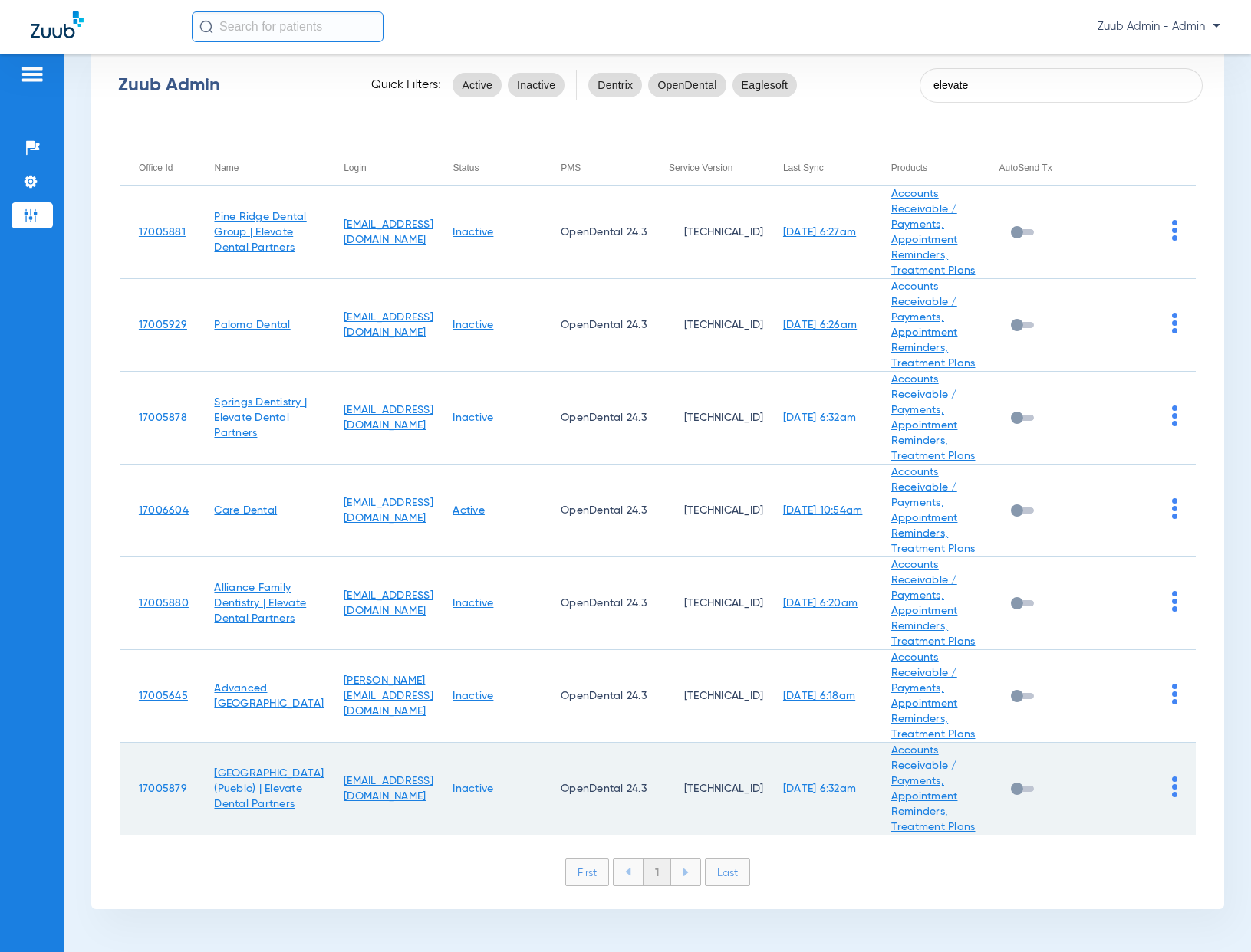
scroll to position [0, 0]
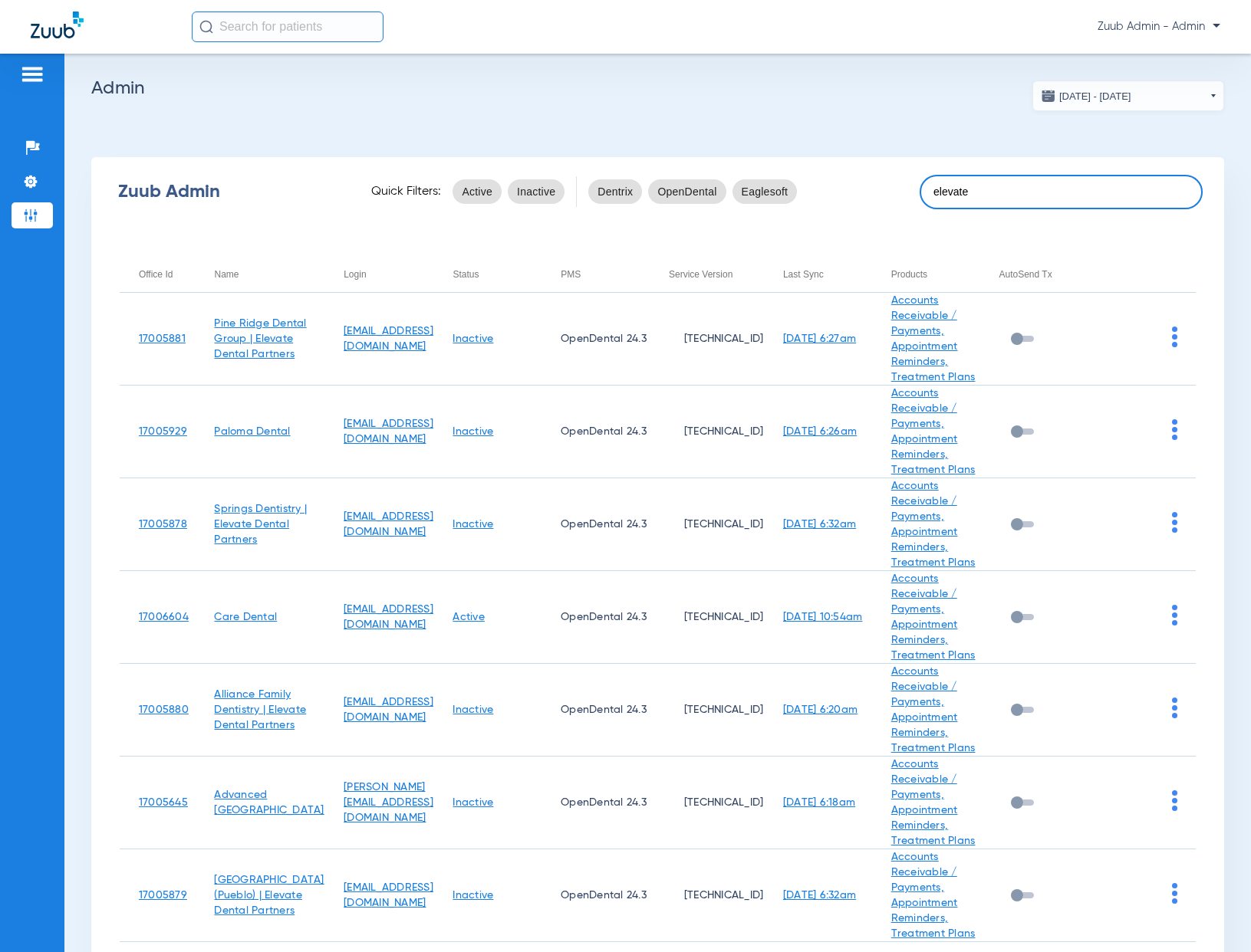
click at [955, 196] on input "elevate" at bounding box center [1061, 192] width 283 height 34
click at [955, 195] on input "elevate" at bounding box center [1061, 192] width 283 height 34
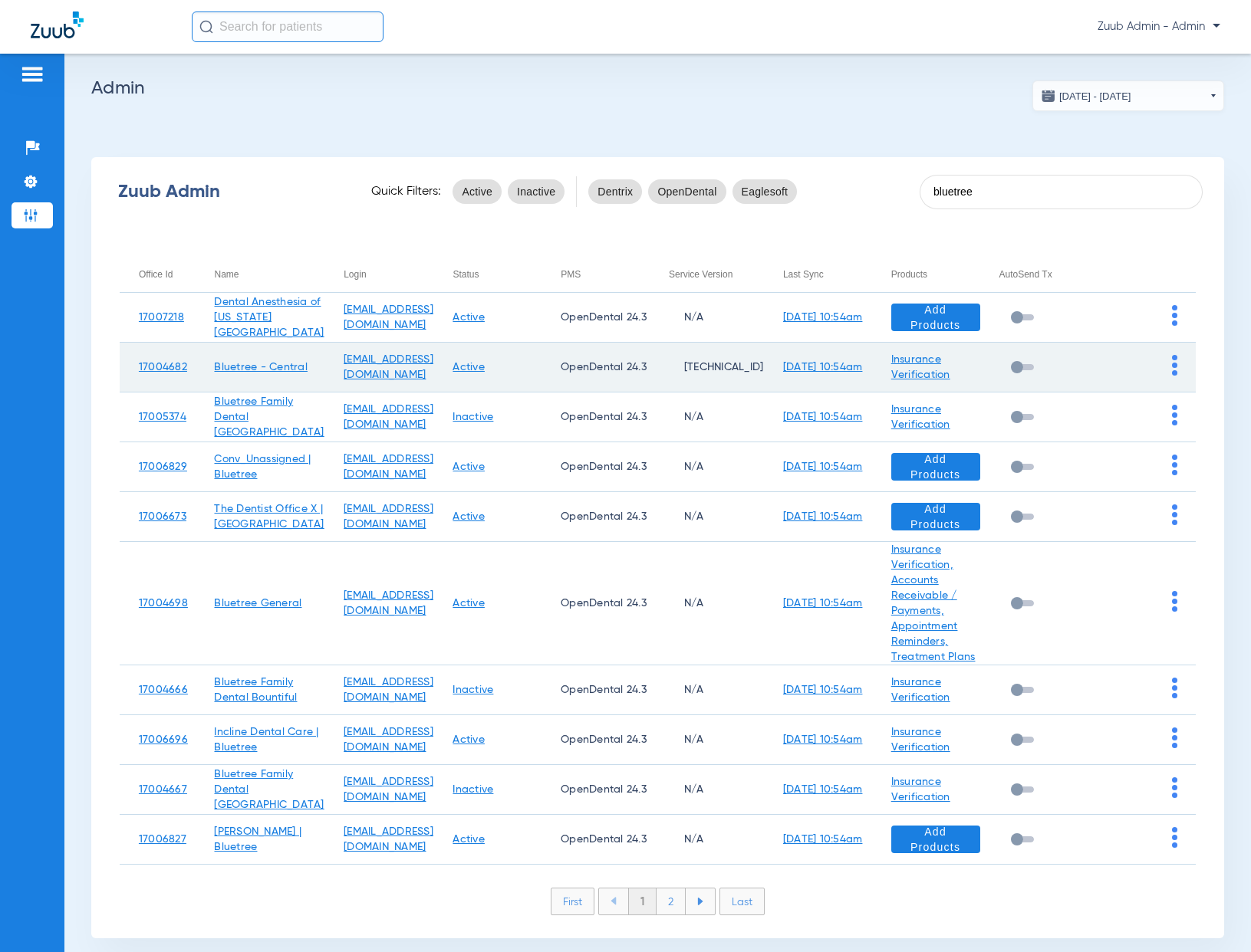
type input "bluetree"
click at [1172, 362] on img at bounding box center [1174, 365] width 5 height 21
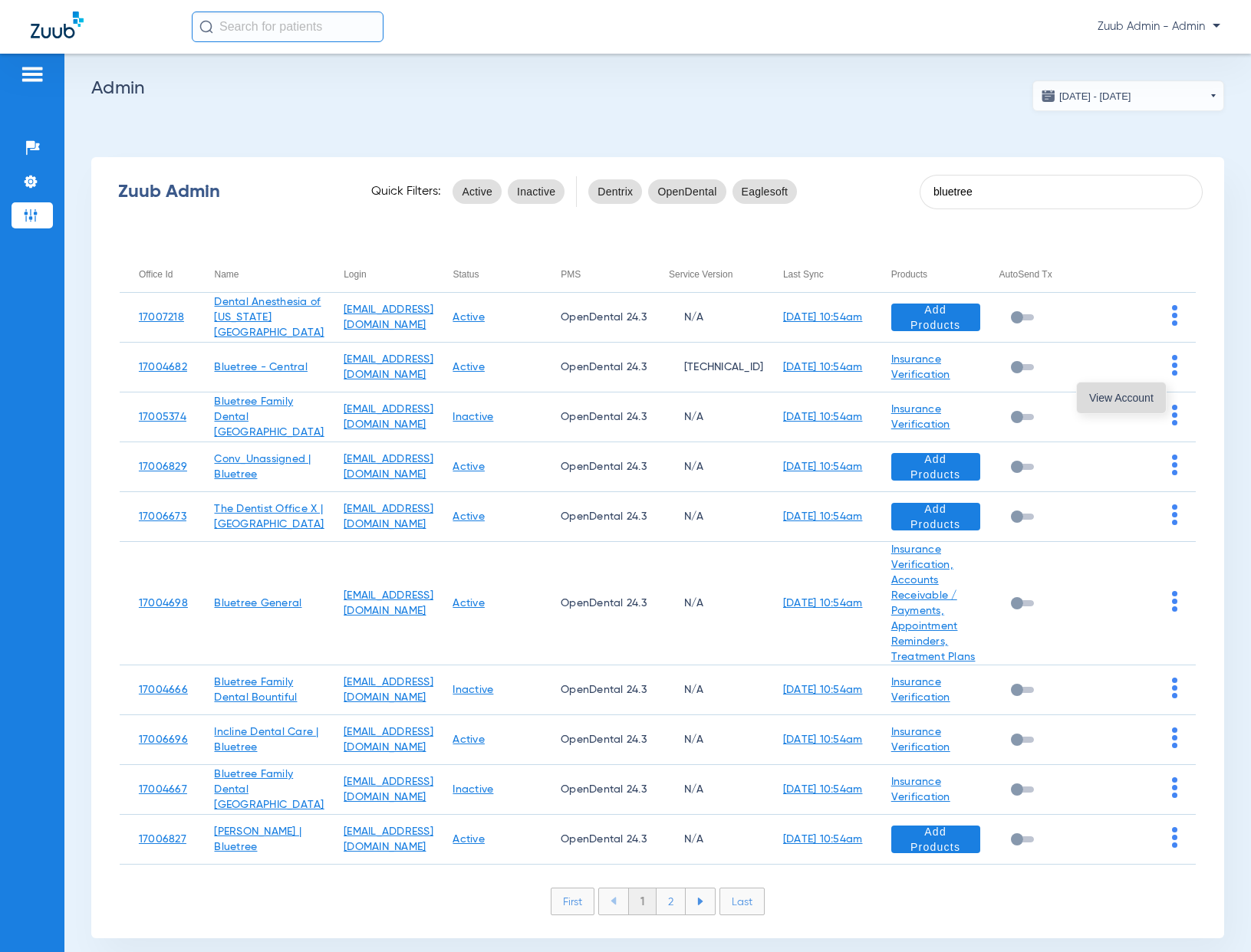
click at [1137, 400] on span "View Account" at bounding box center [1121, 397] width 65 height 10
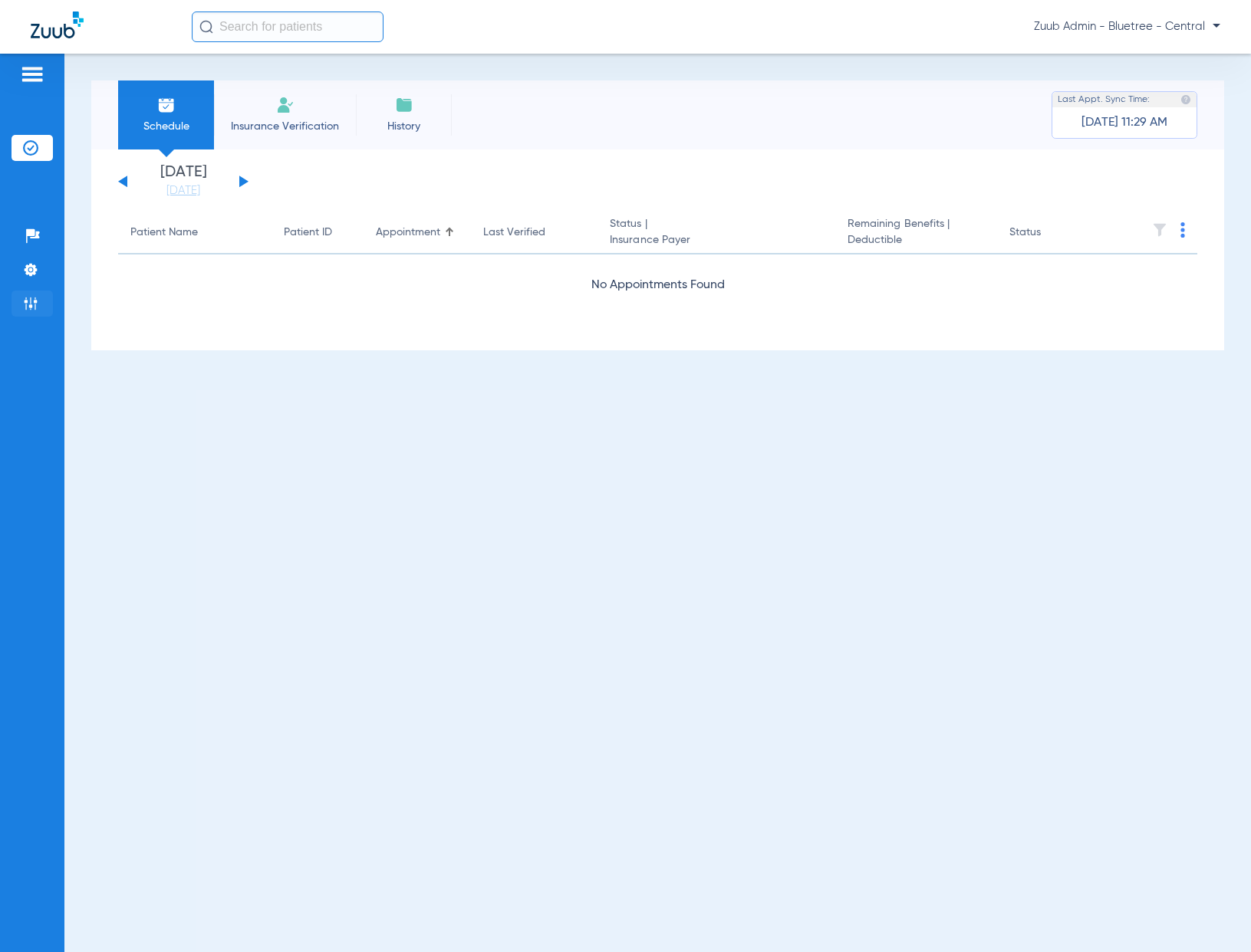
click at [23, 300] on img at bounding box center [31, 304] width 15 height 15
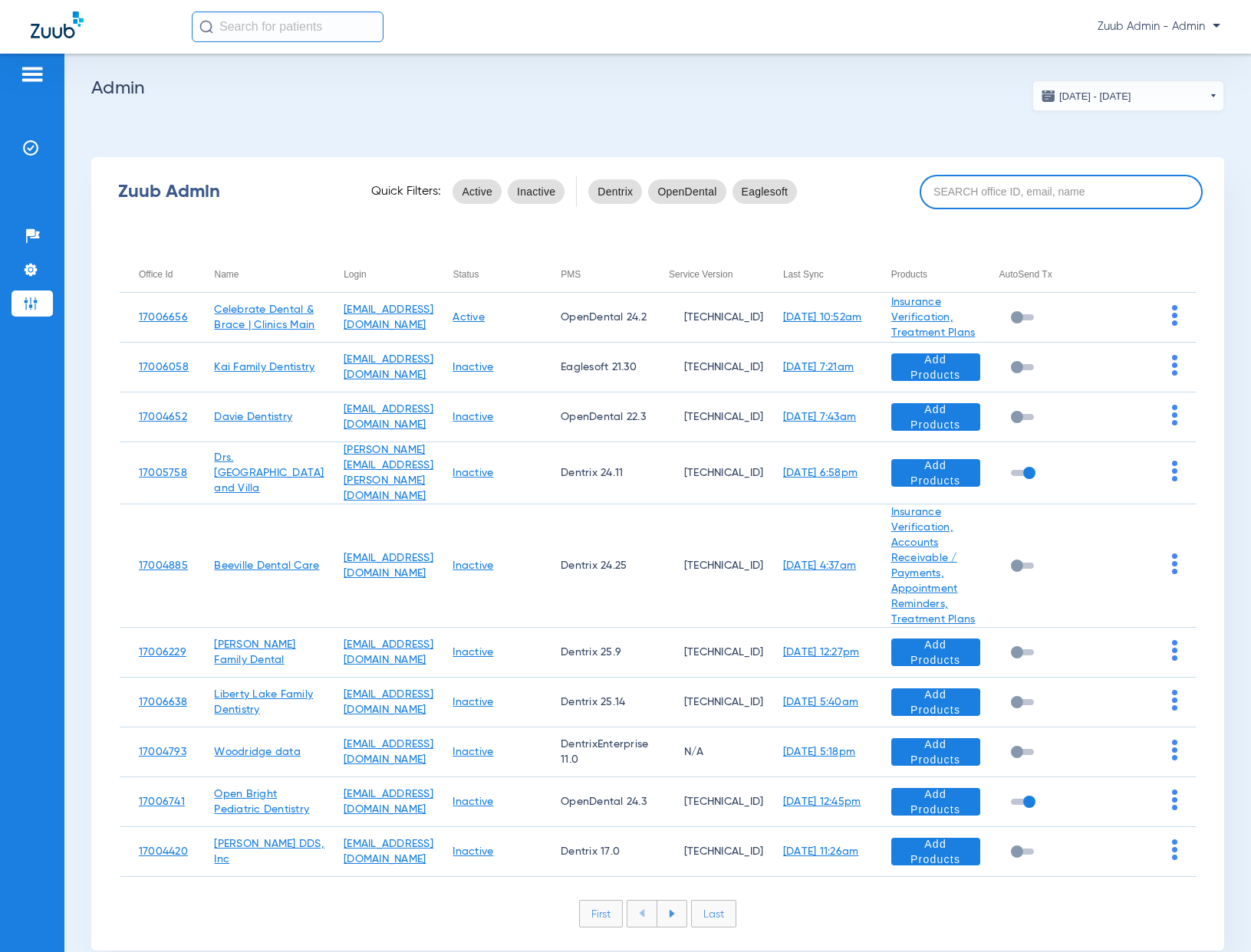
click at [942, 179] on input at bounding box center [1061, 192] width 283 height 34
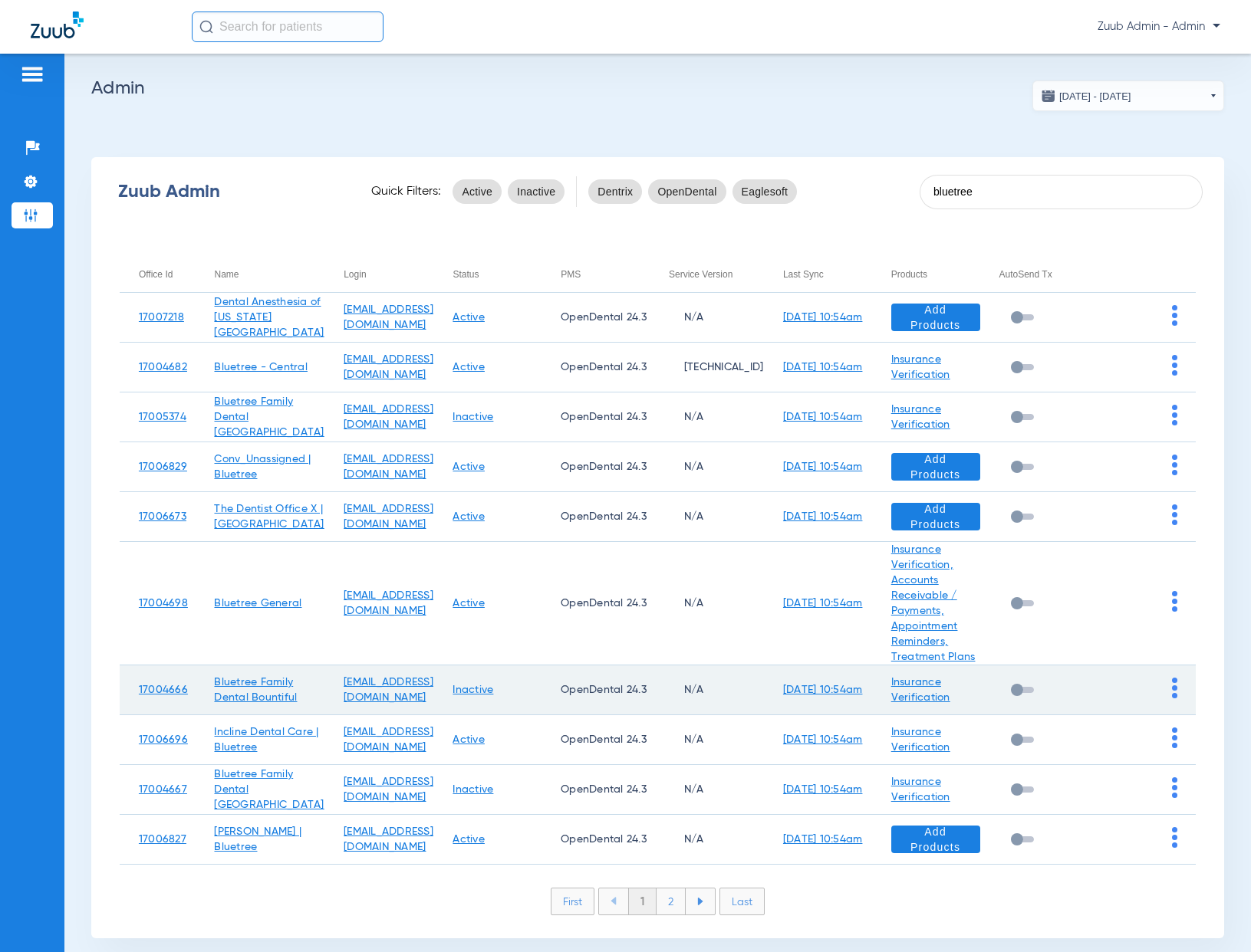
type input "bluetree"
click at [1169, 709] on td at bounding box center [1142, 691] width 108 height 50
click at [1172, 698] on img at bounding box center [1174, 688] width 5 height 21
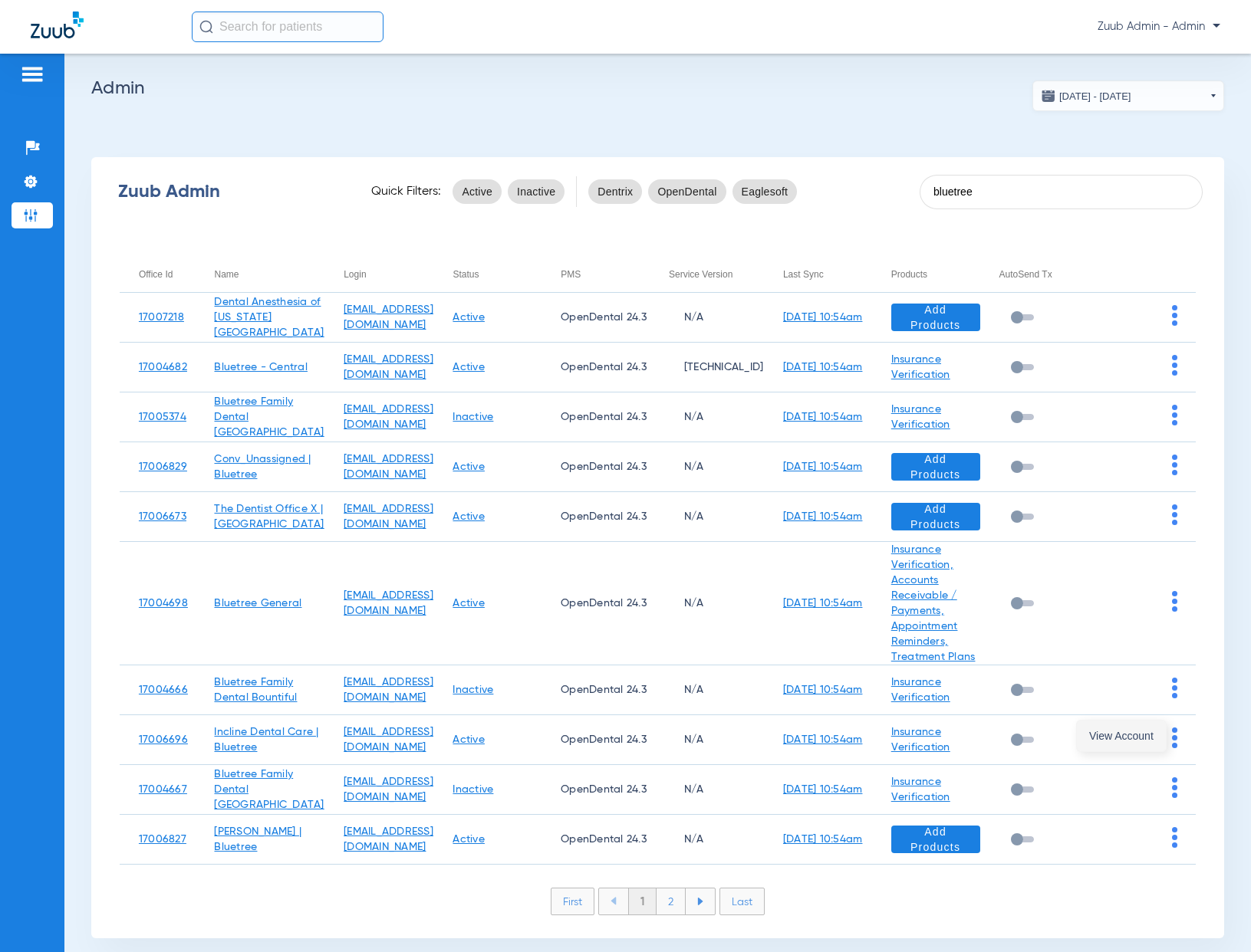
click at [1132, 733] on span "View Account" at bounding box center [1121, 735] width 65 height 10
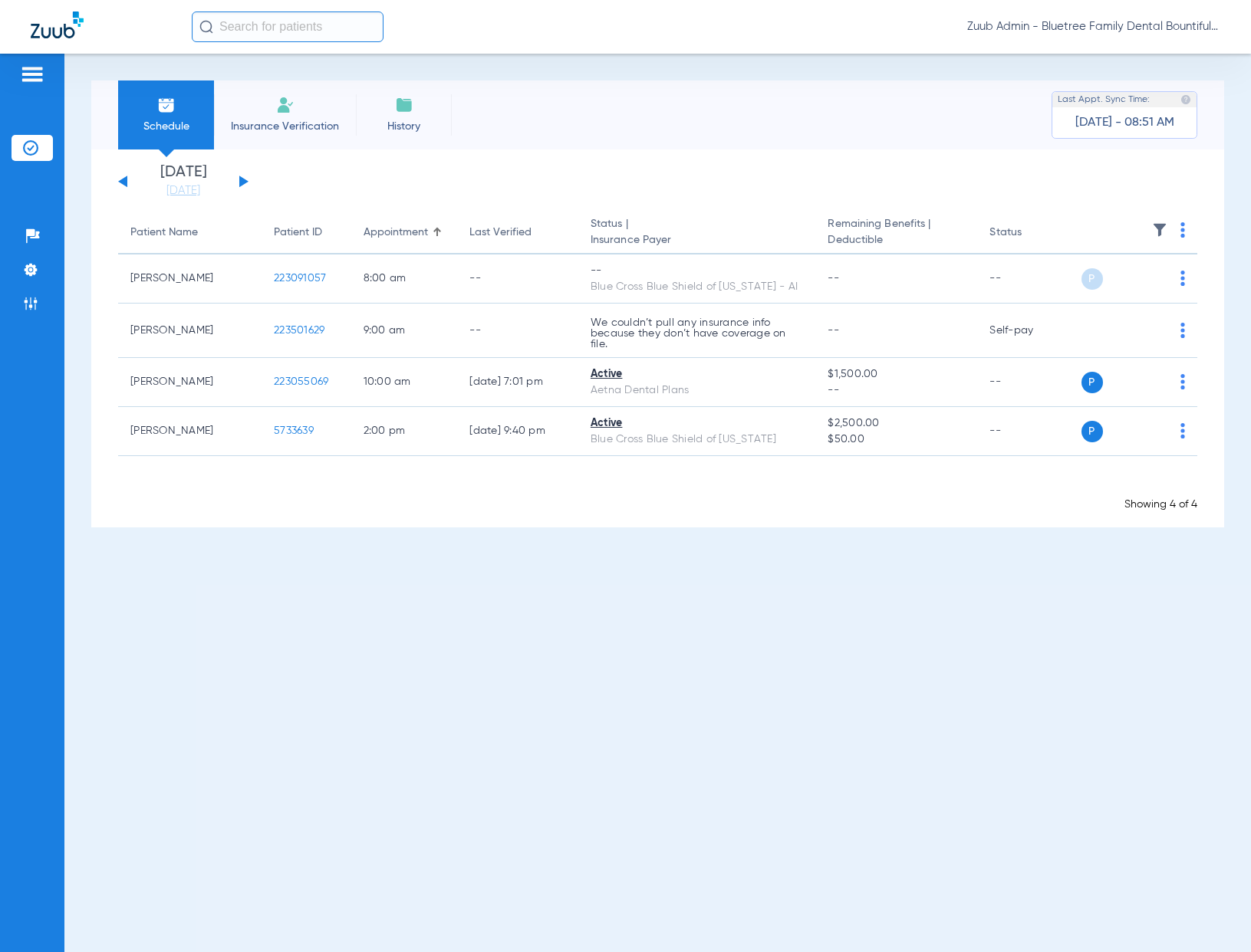
click at [236, 181] on div "Monday 06-09-2025 Tuesday 06-10-2025 Wednesday 06-11-2025 Thursday 06-12-2025 F…" at bounding box center [183, 181] width 131 height 34
click at [243, 181] on button at bounding box center [243, 181] width 9 height 11
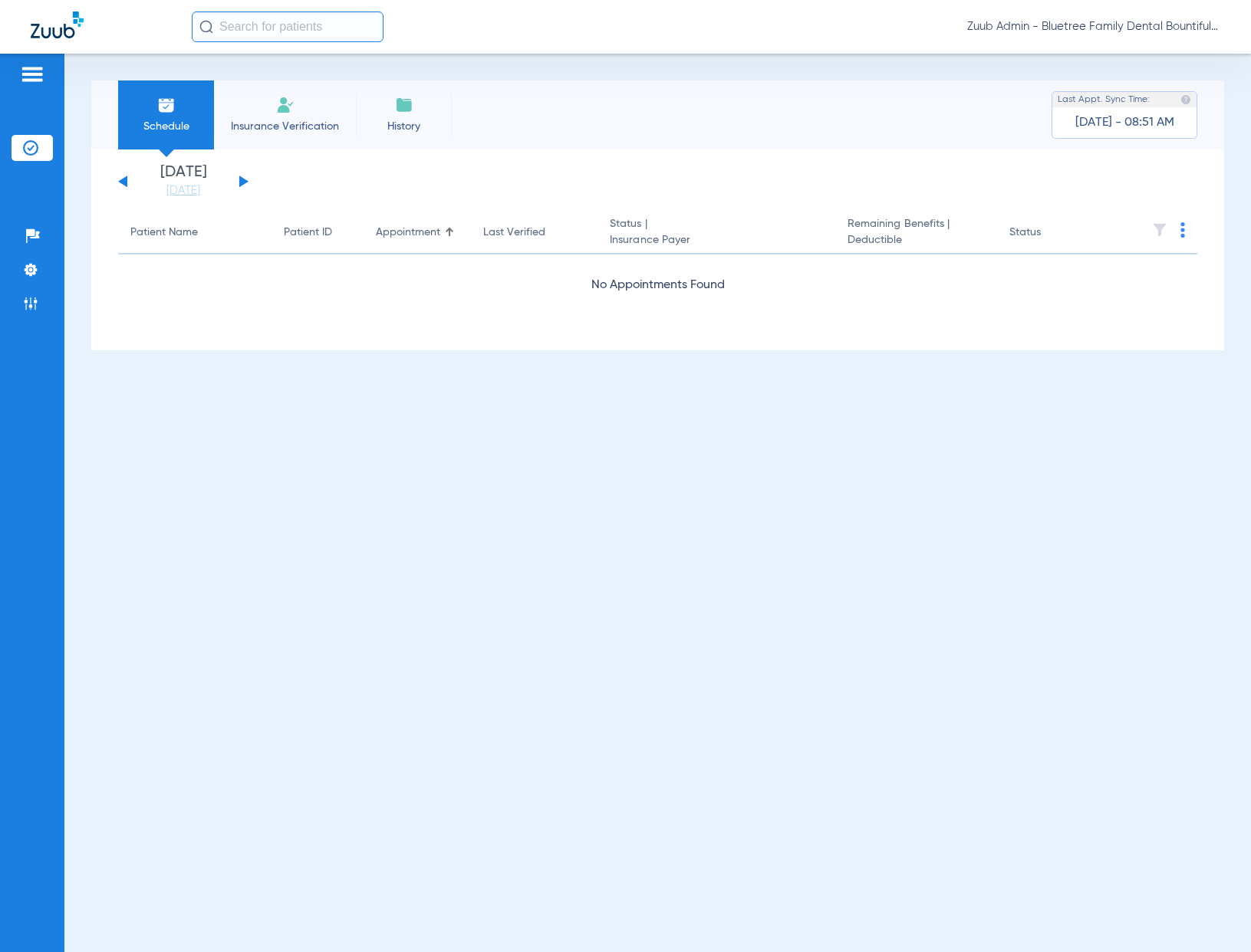
click at [243, 181] on button at bounding box center [243, 181] width 9 height 11
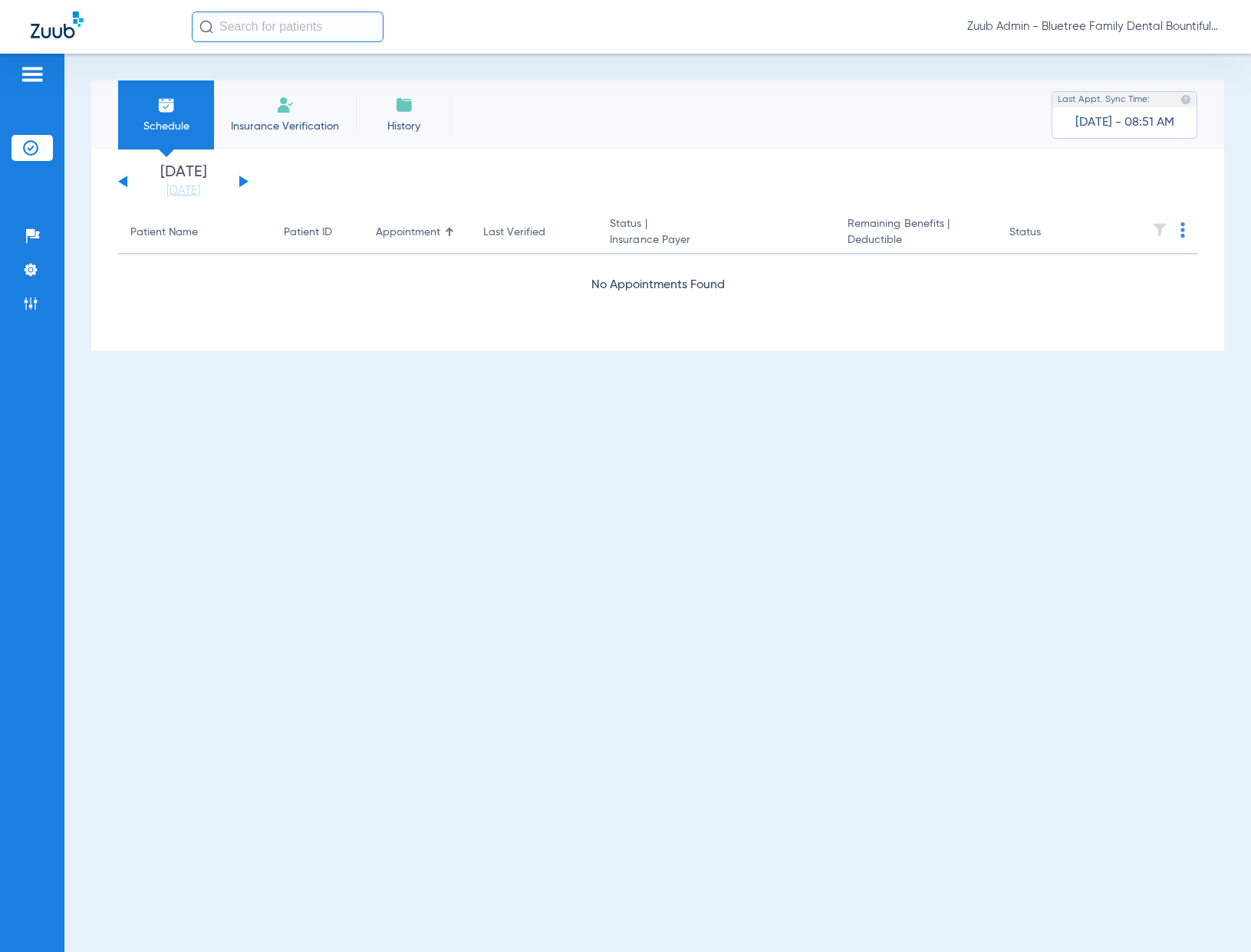
click at [243, 181] on button at bounding box center [243, 181] width 9 height 11
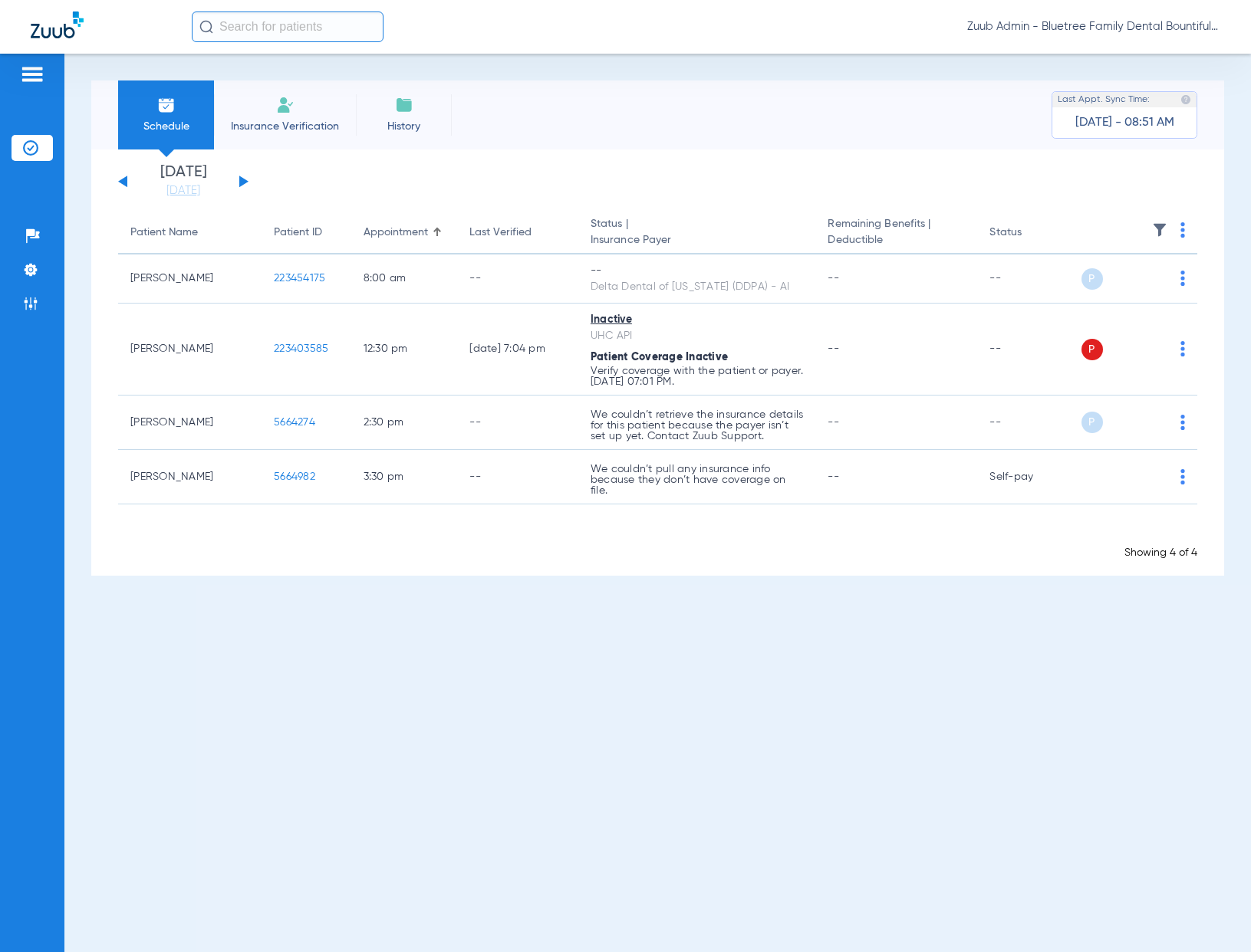
click at [243, 181] on button at bounding box center [243, 181] width 9 height 11
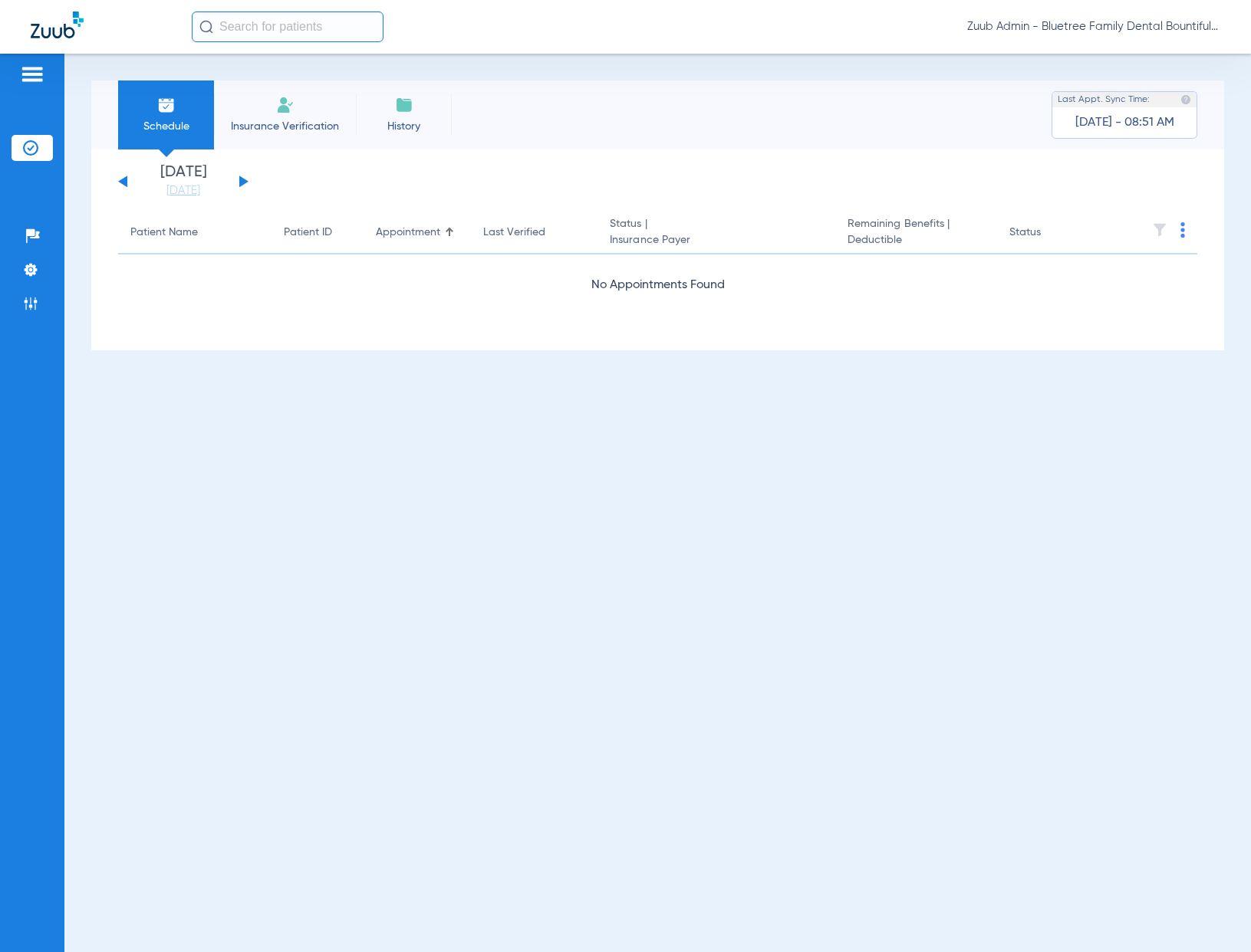
click at [243, 181] on button at bounding box center [243, 181] width 9 height 11
click at [38, 310] on img at bounding box center [31, 304] width 15 height 15
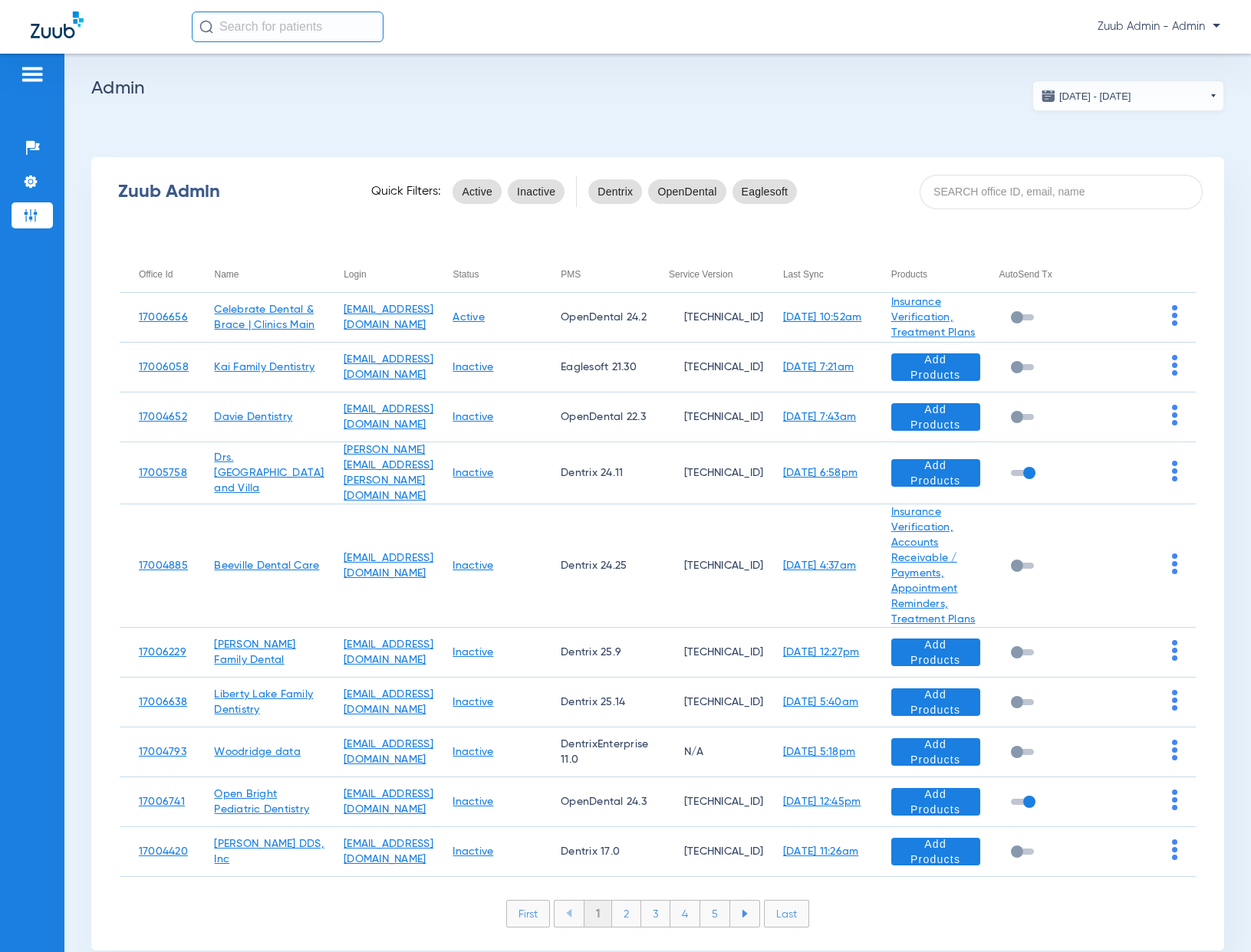
scroll to position [57, 0]
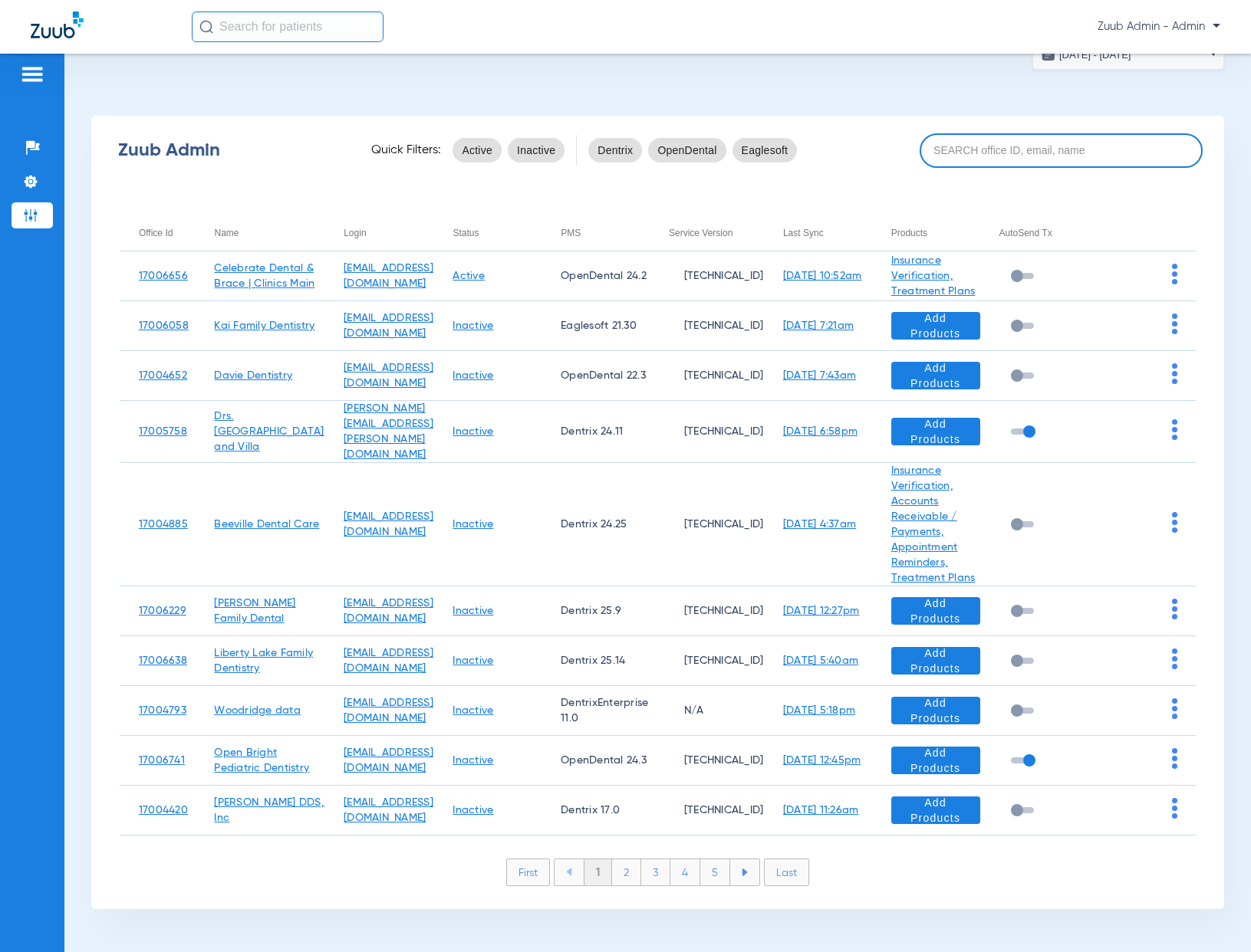
click at [1039, 141] on input at bounding box center [1061, 150] width 283 height 34
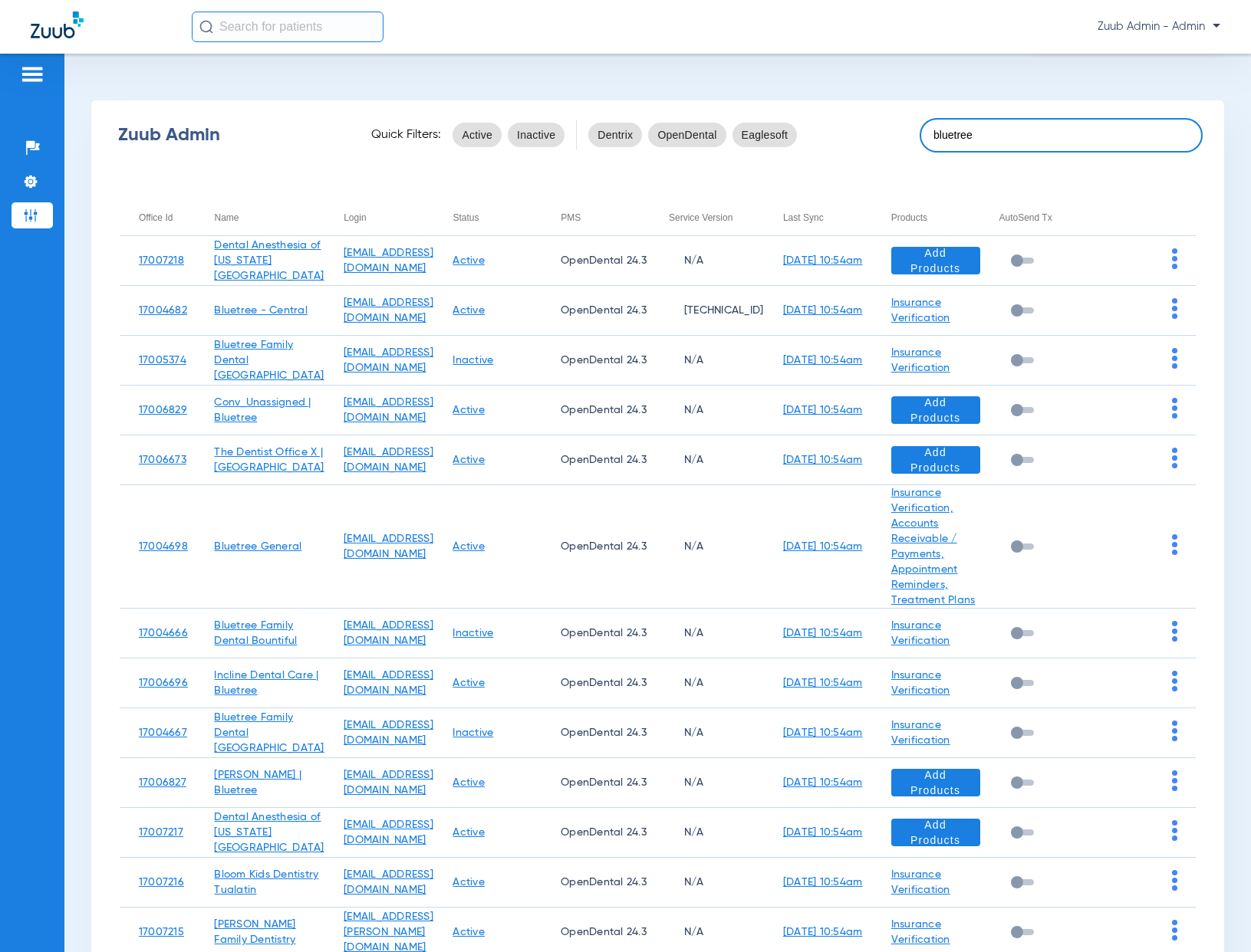
scroll to position [45, 0]
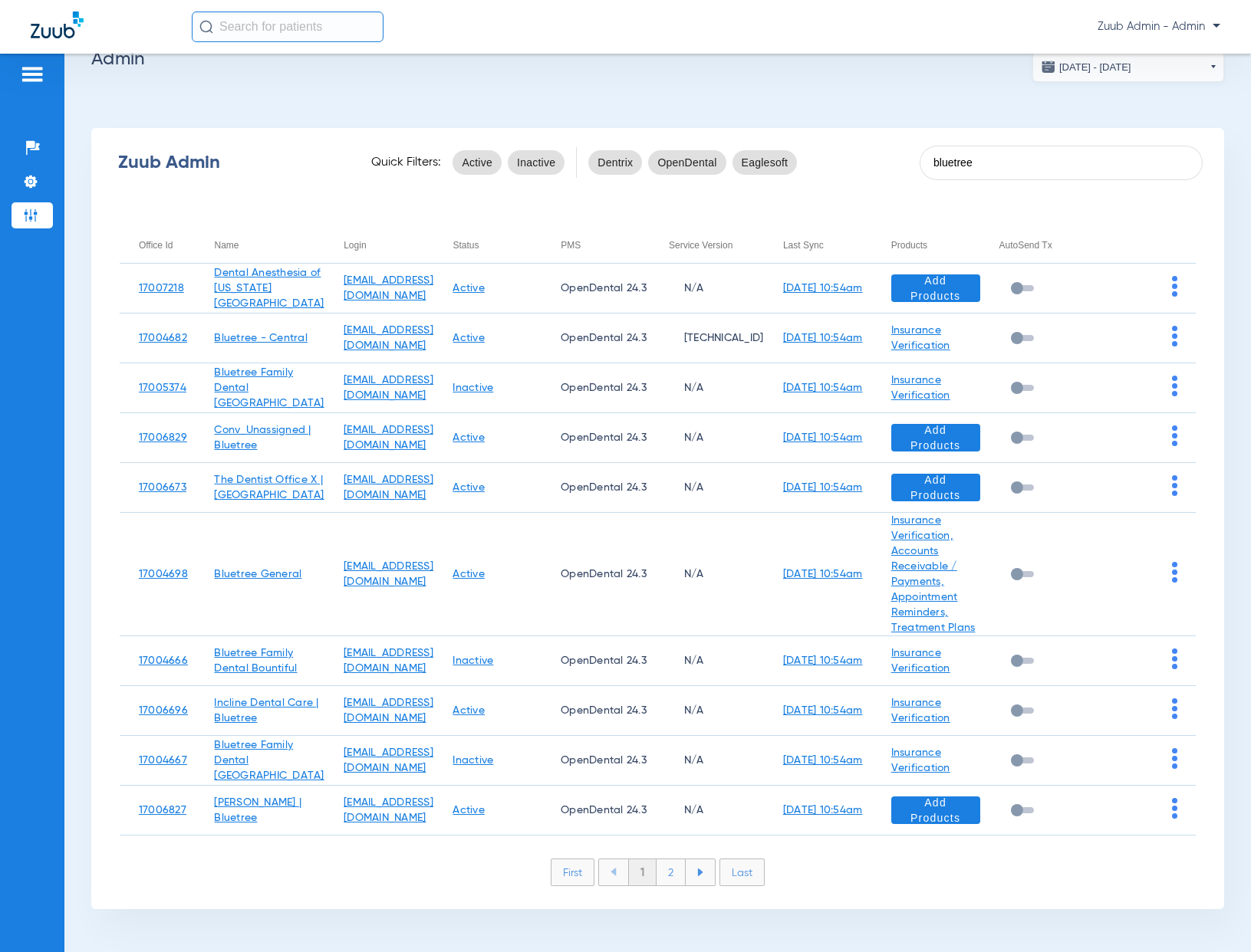
type input "bluetree"
click at [668, 874] on li "2" at bounding box center [671, 872] width 29 height 26
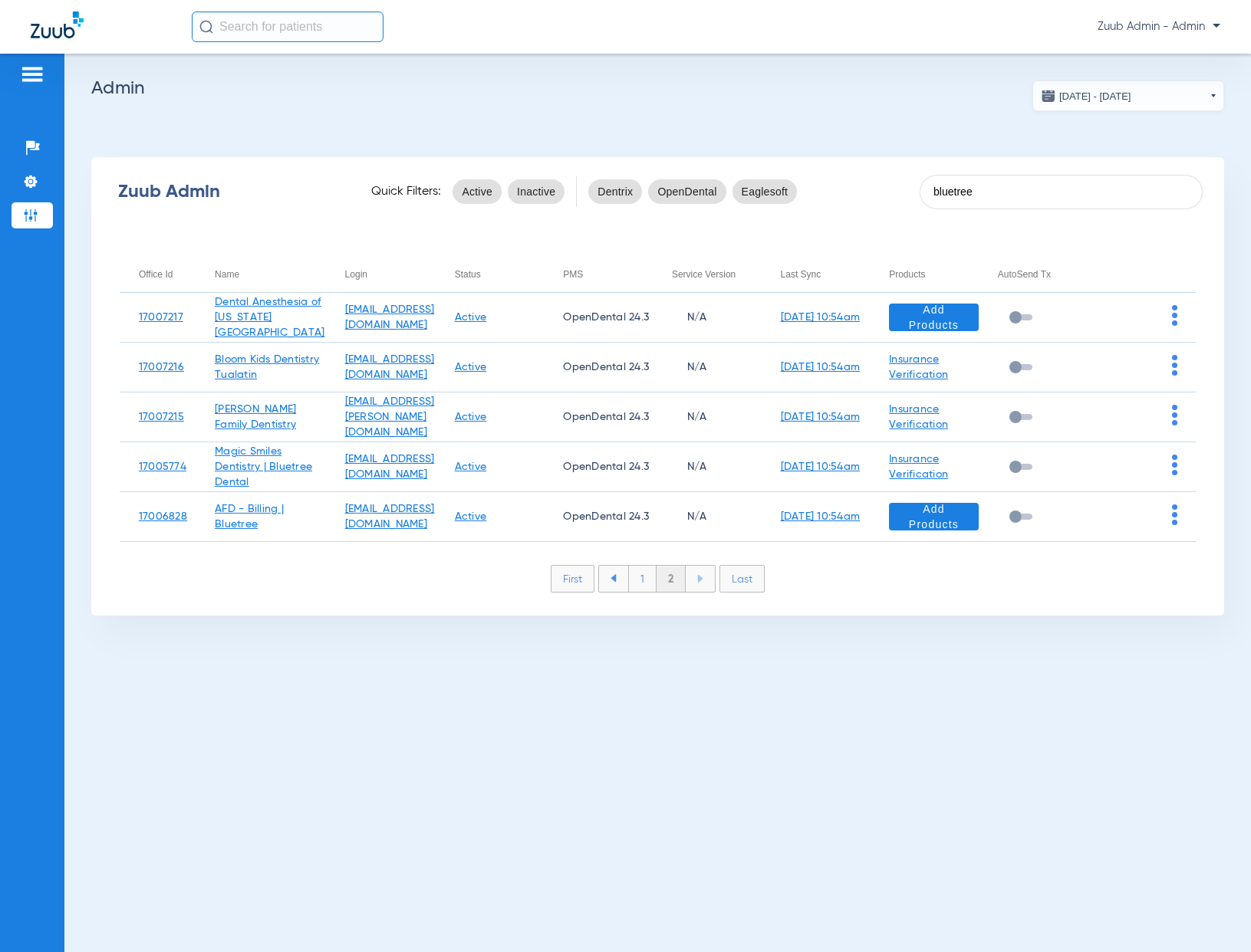
scroll to position [0, 0]
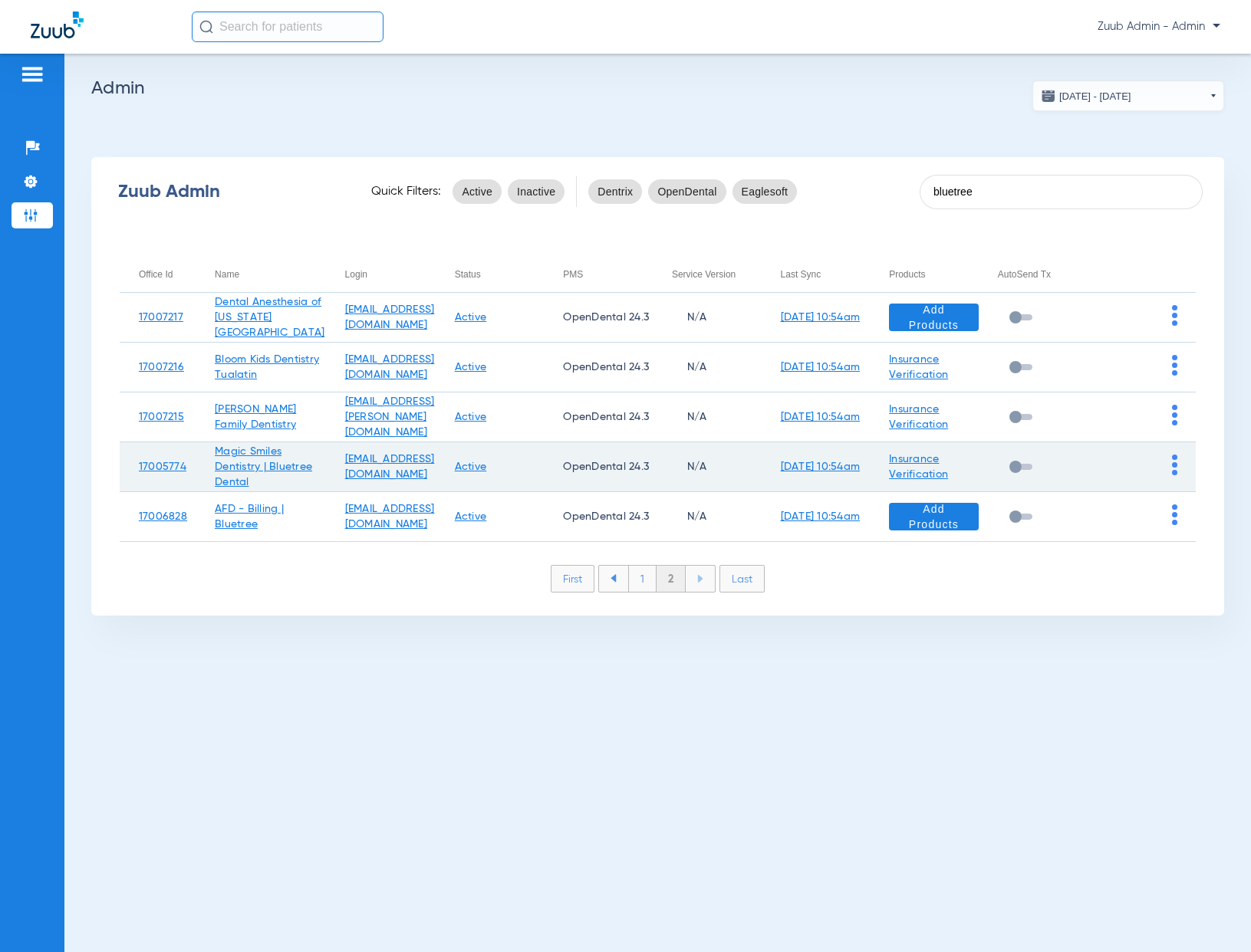
click at [1172, 476] on img at bounding box center [1174, 465] width 5 height 21
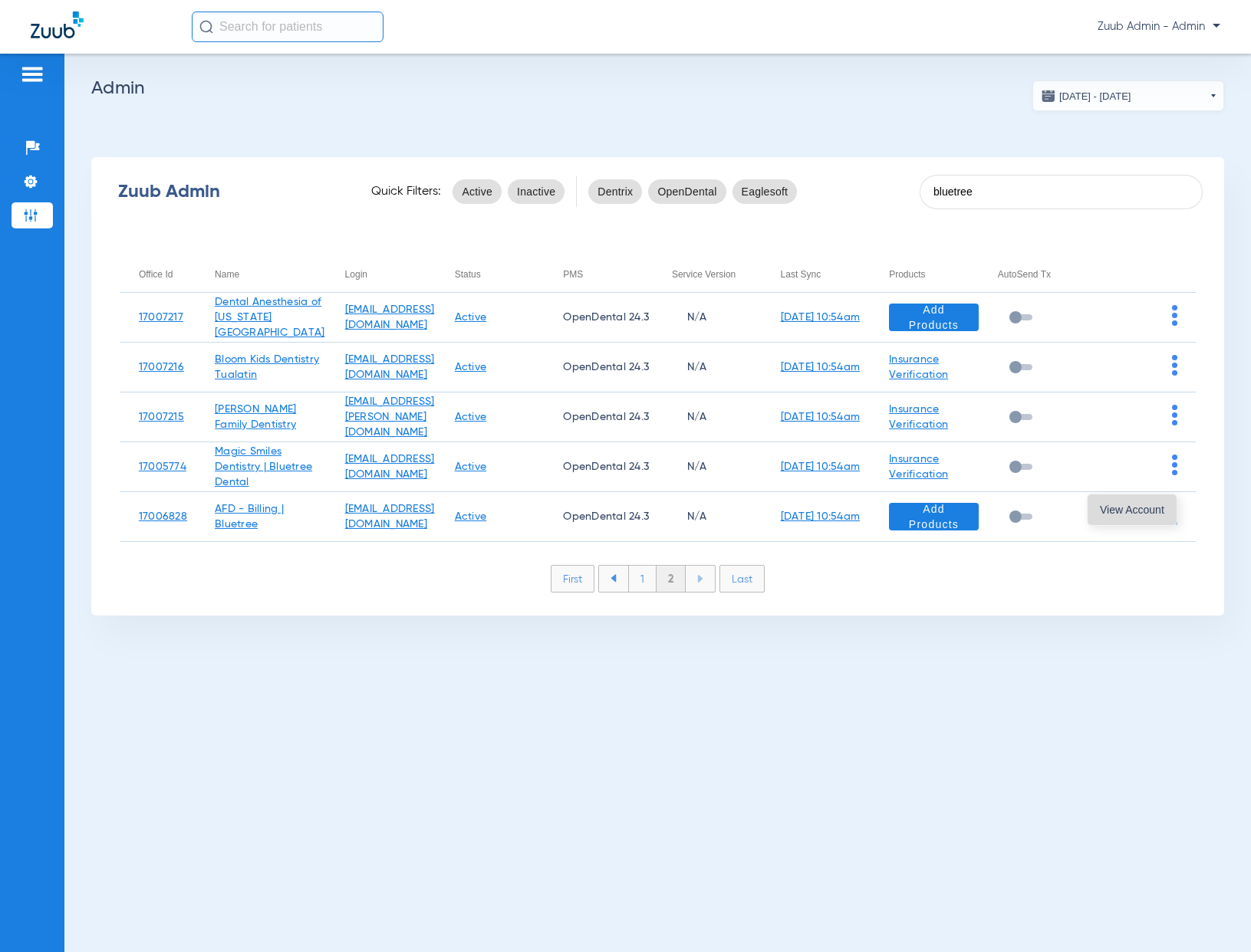
click at [1146, 511] on span "View Account" at bounding box center [1131, 510] width 65 height 10
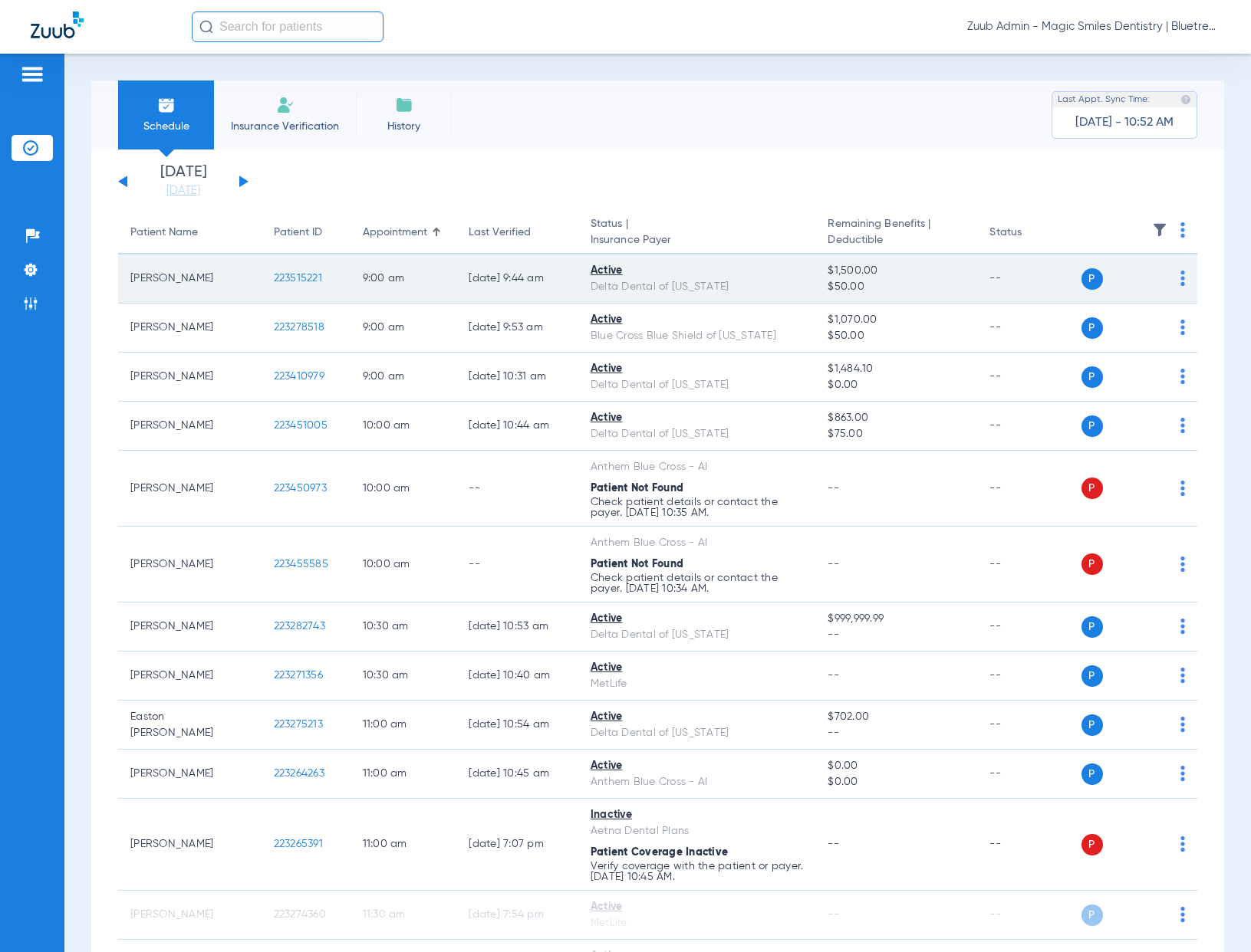
click at [299, 279] on span "223515221" at bounding box center [298, 278] width 48 height 10
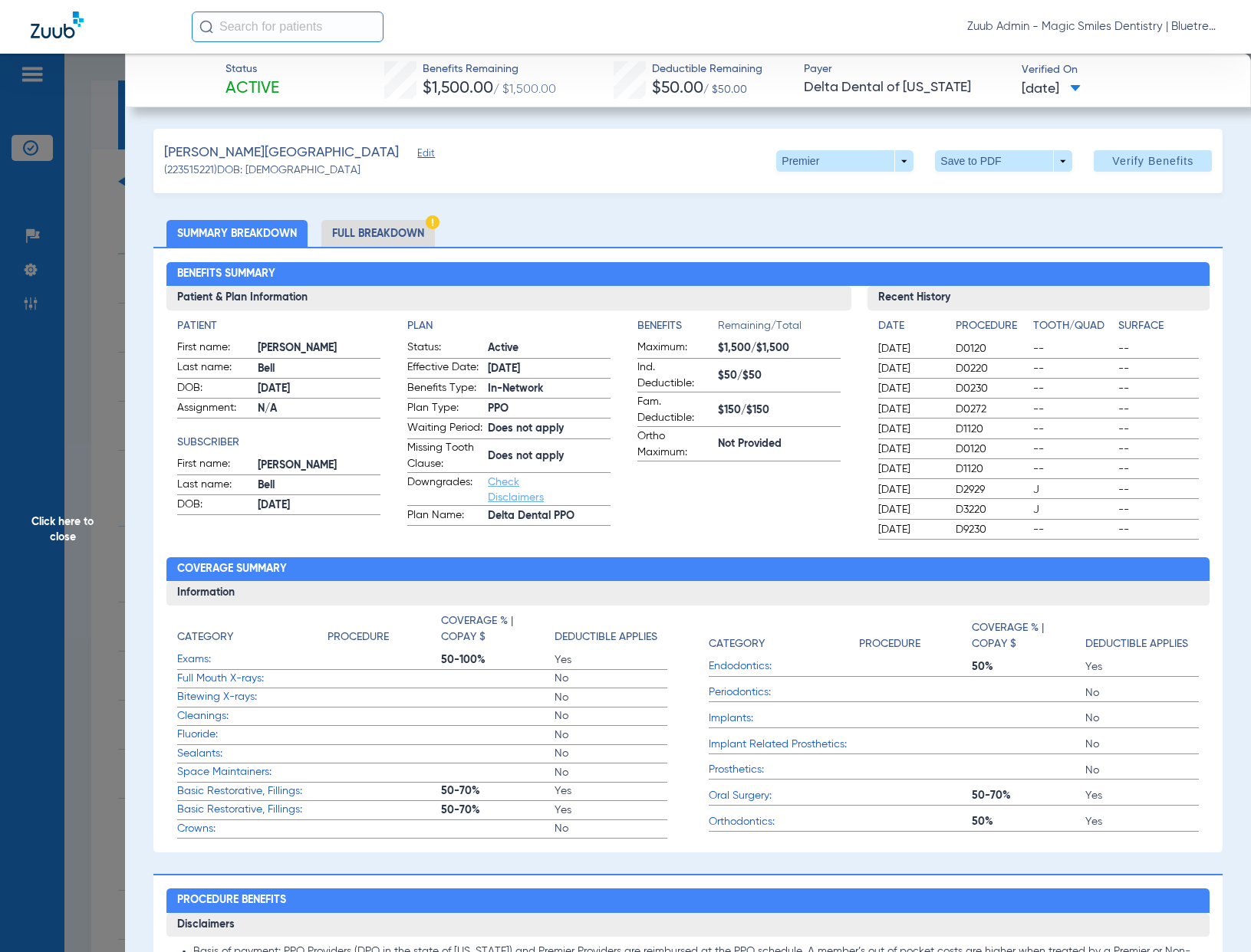
click at [98, 279] on span "Click here to close" at bounding box center [62, 529] width 125 height 952
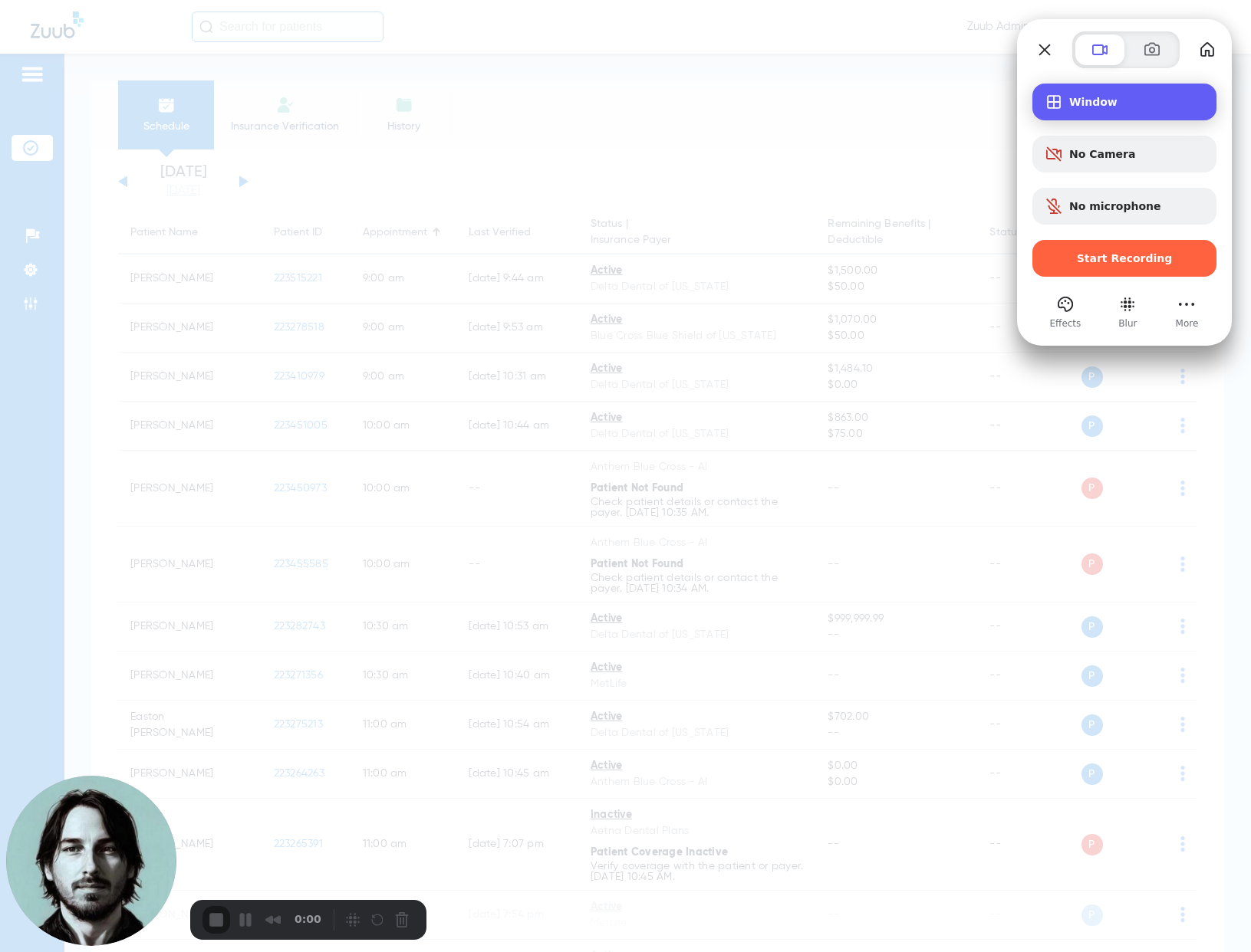
click at [1075, 97] on span "Window" at bounding box center [1137, 101] width 135 height 12
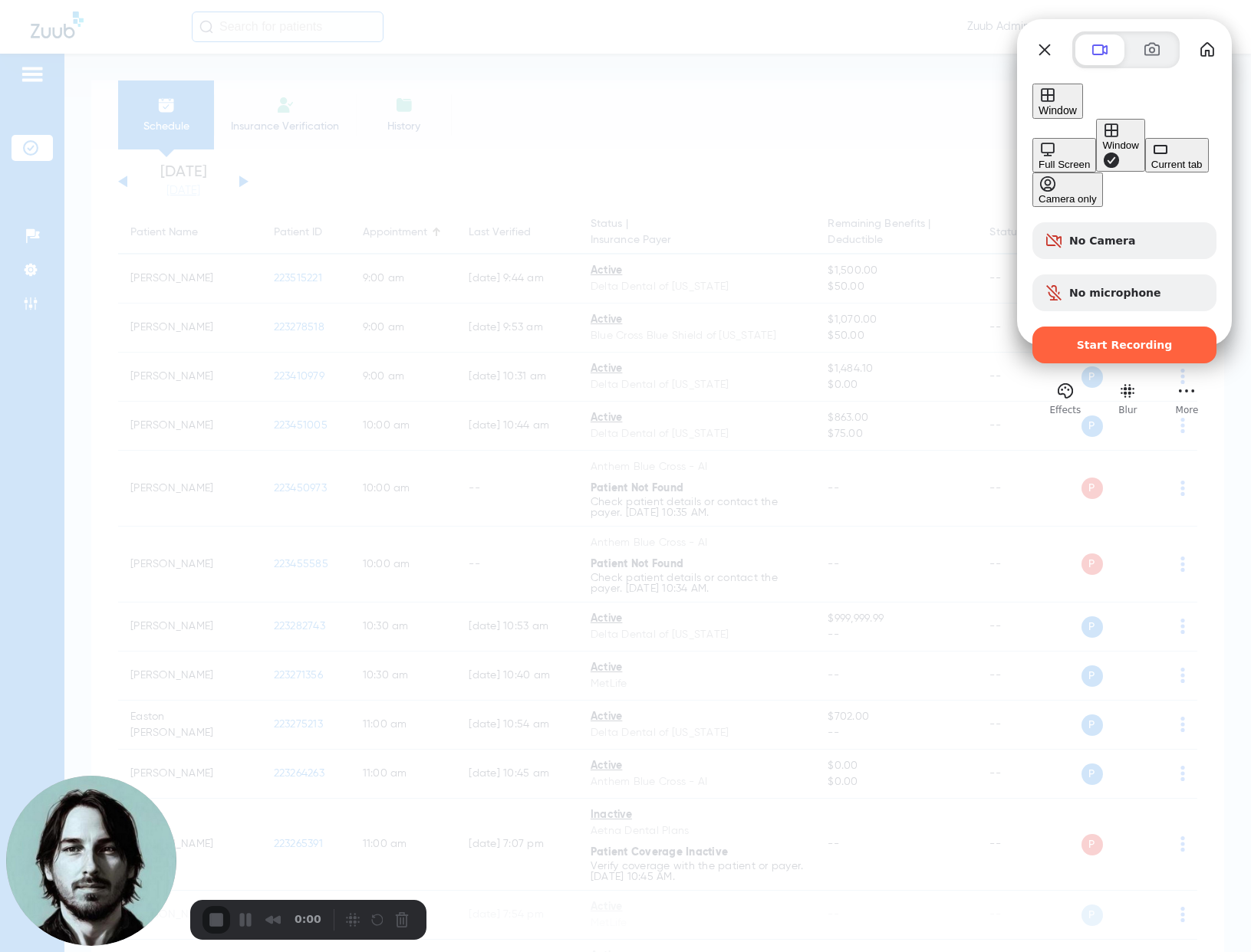
click at [1145, 164] on button "Current tab" at bounding box center [1177, 155] width 64 height 34
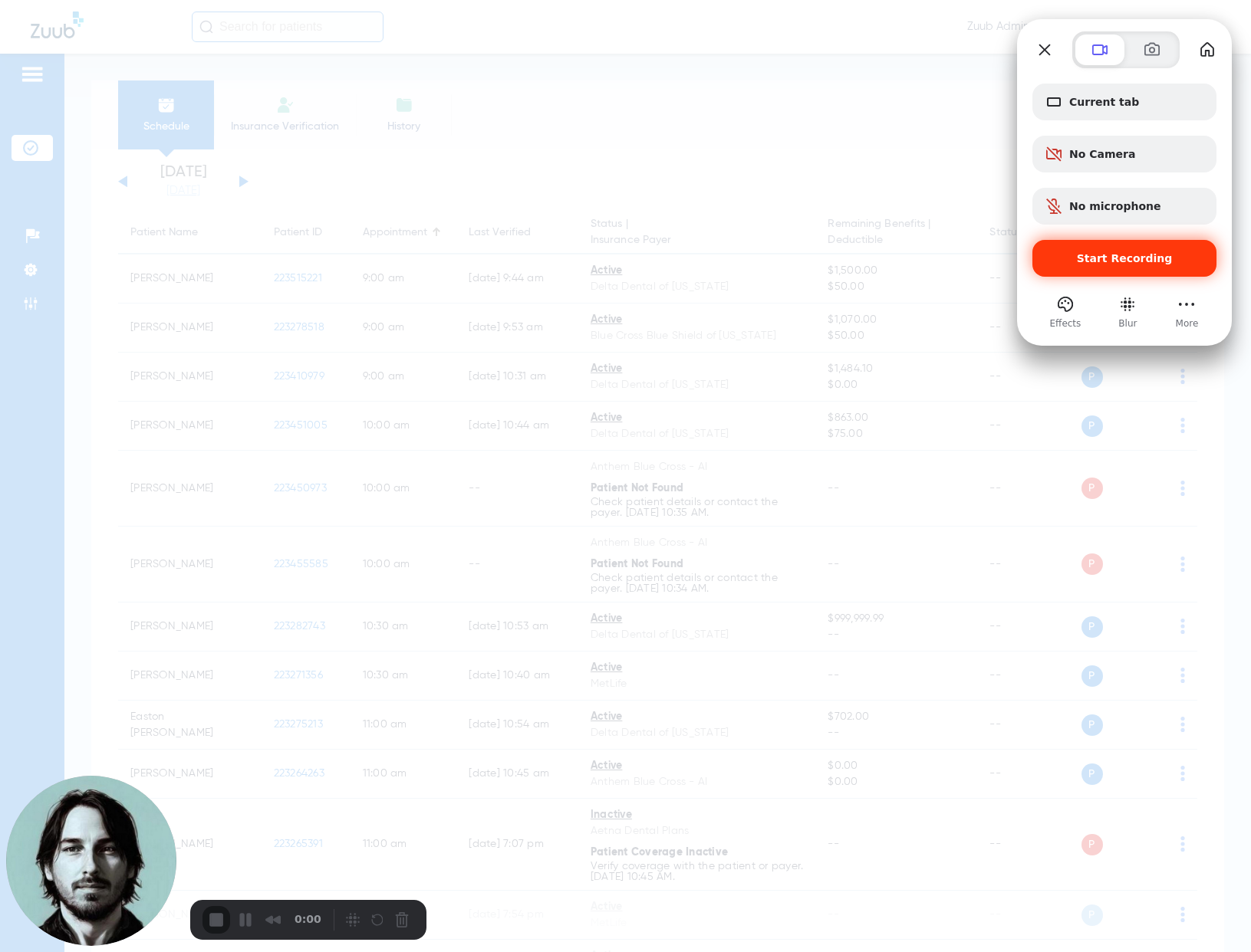
click at [1126, 257] on span "Start Recording" at bounding box center [1124, 258] width 96 height 12
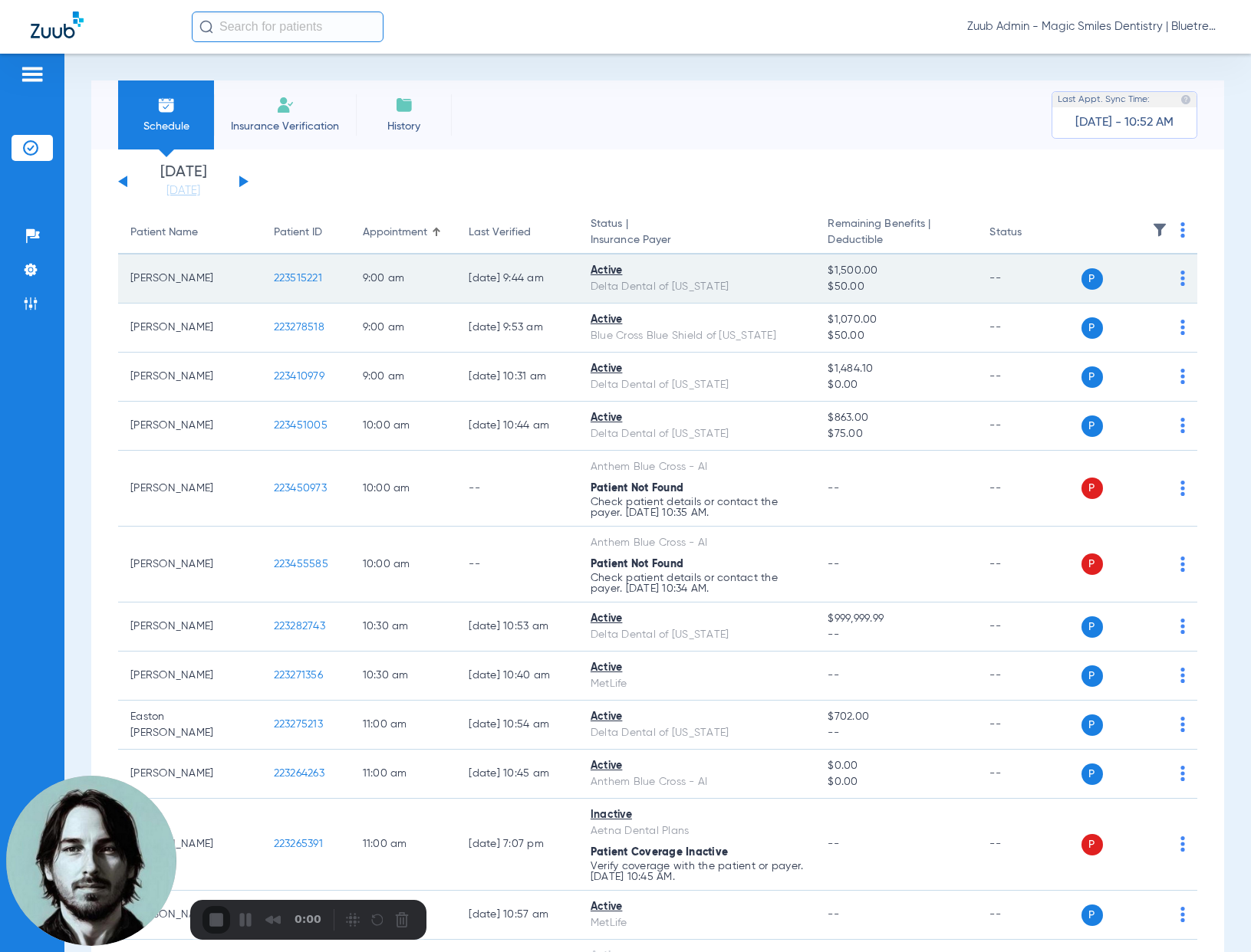
click at [293, 274] on span "223515221" at bounding box center [298, 278] width 48 height 10
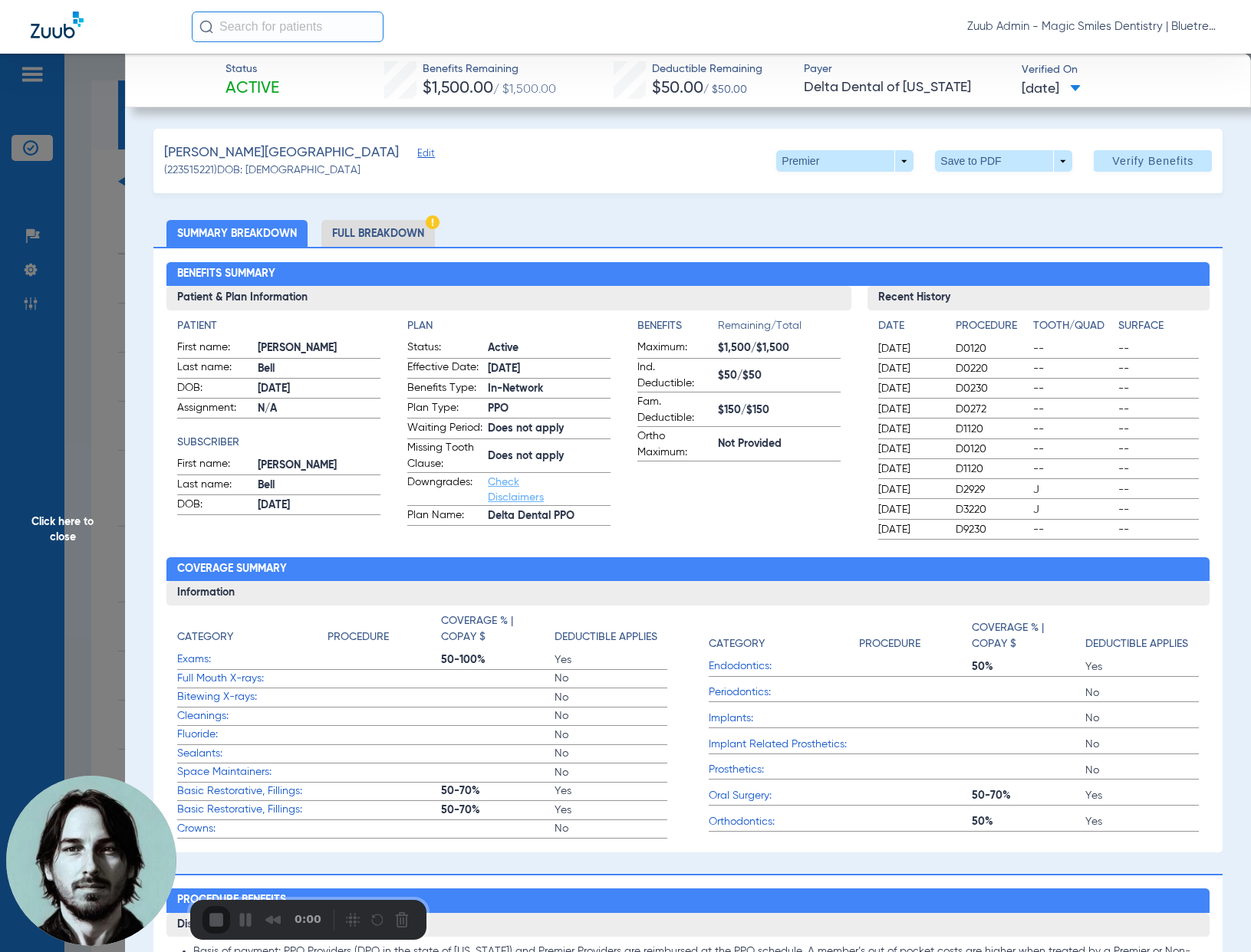
click at [427, 222] on img at bounding box center [433, 222] width 14 height 14
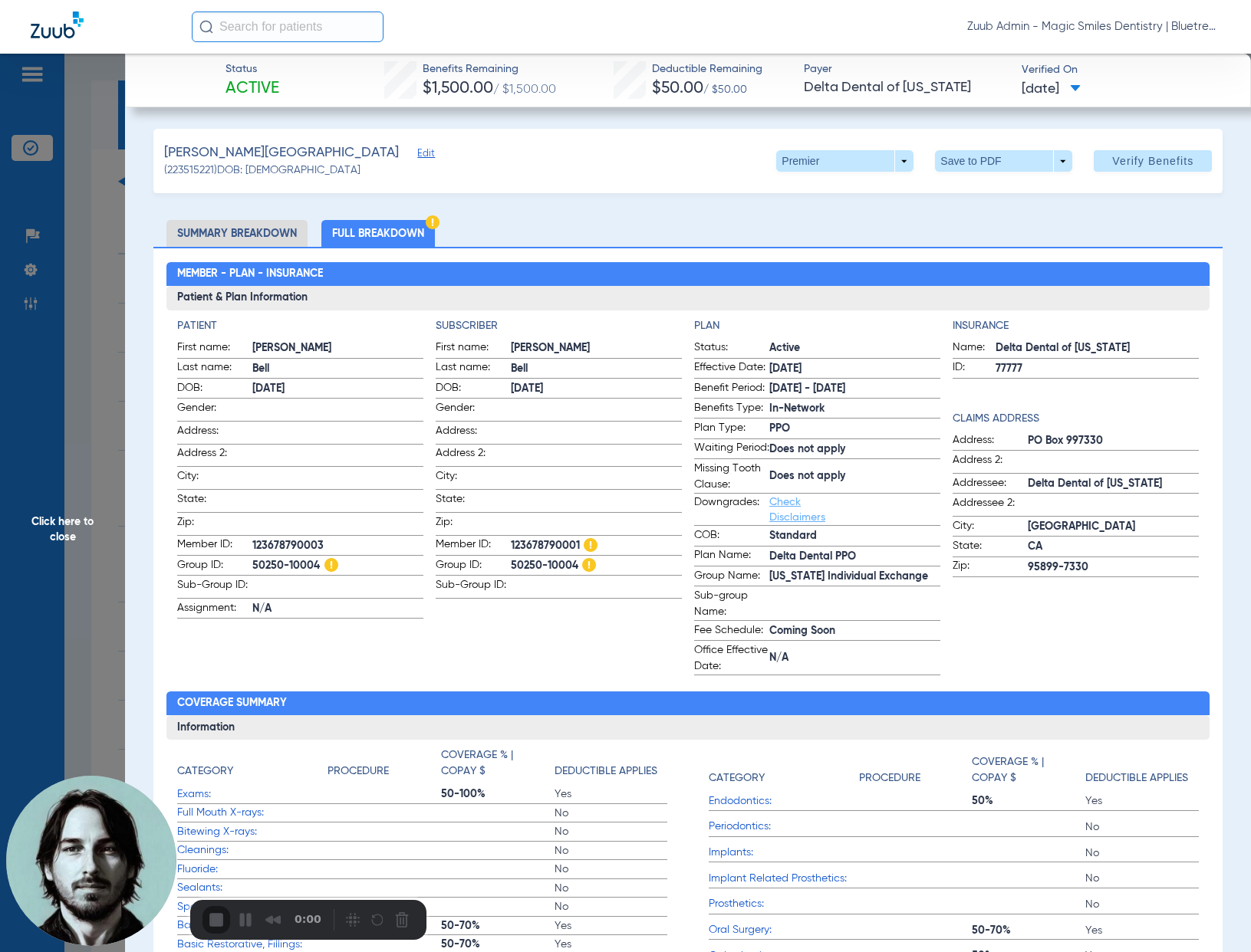
click at [102, 489] on span "Click here to close" at bounding box center [62, 529] width 125 height 952
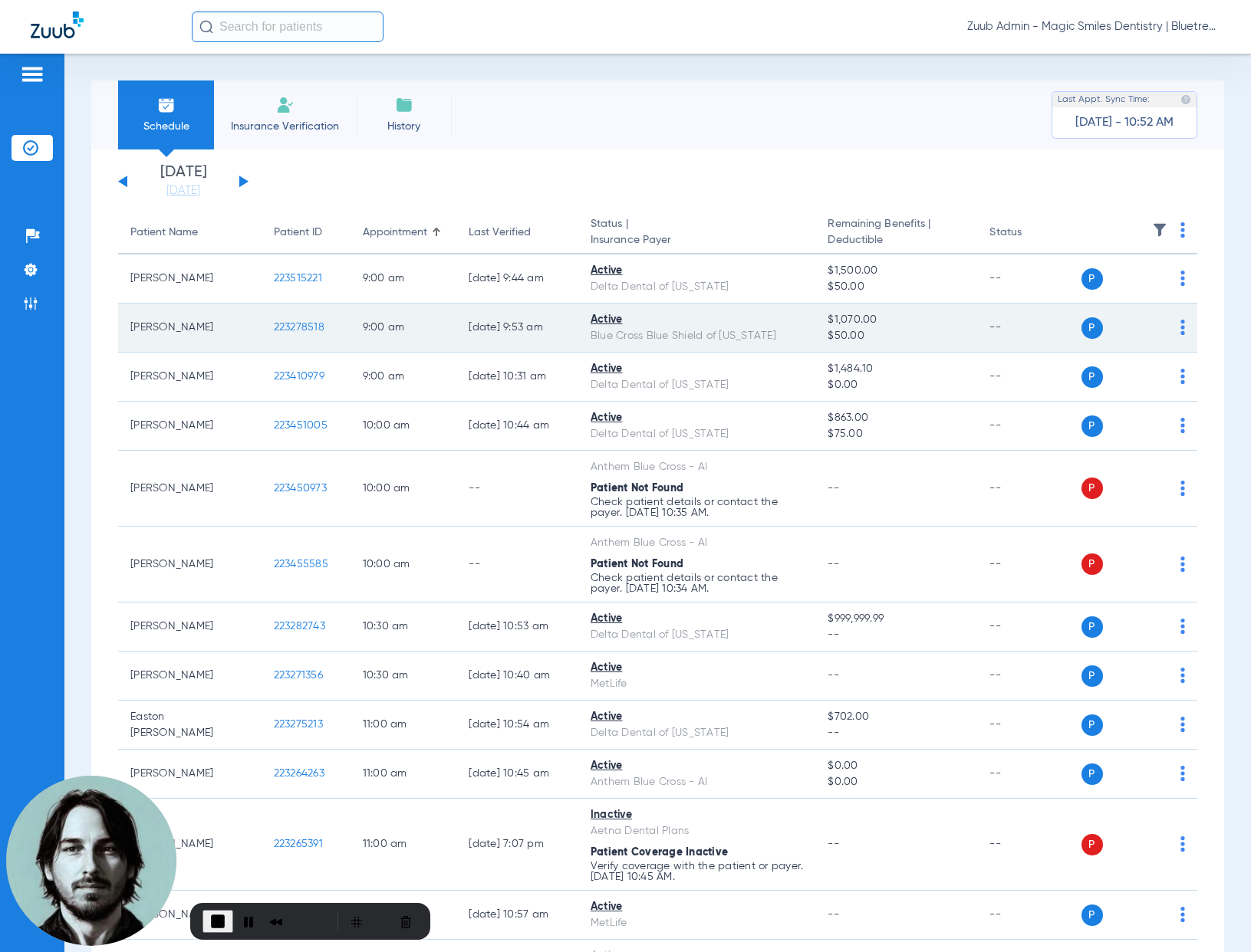
click at [288, 325] on span "223278518" at bounding box center [299, 327] width 51 height 10
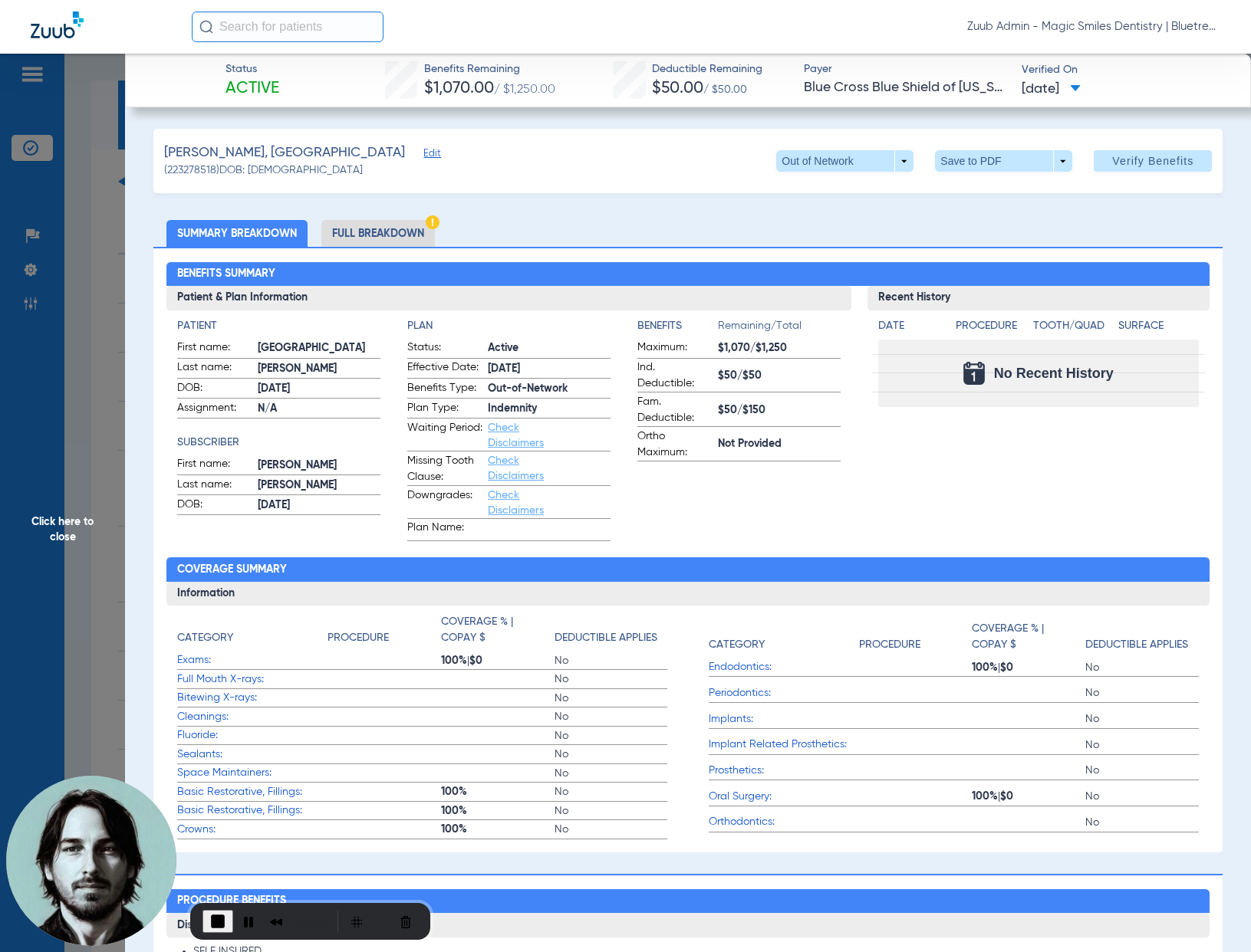
click at [396, 238] on li "Full Breakdown" at bounding box center [378, 233] width 114 height 27
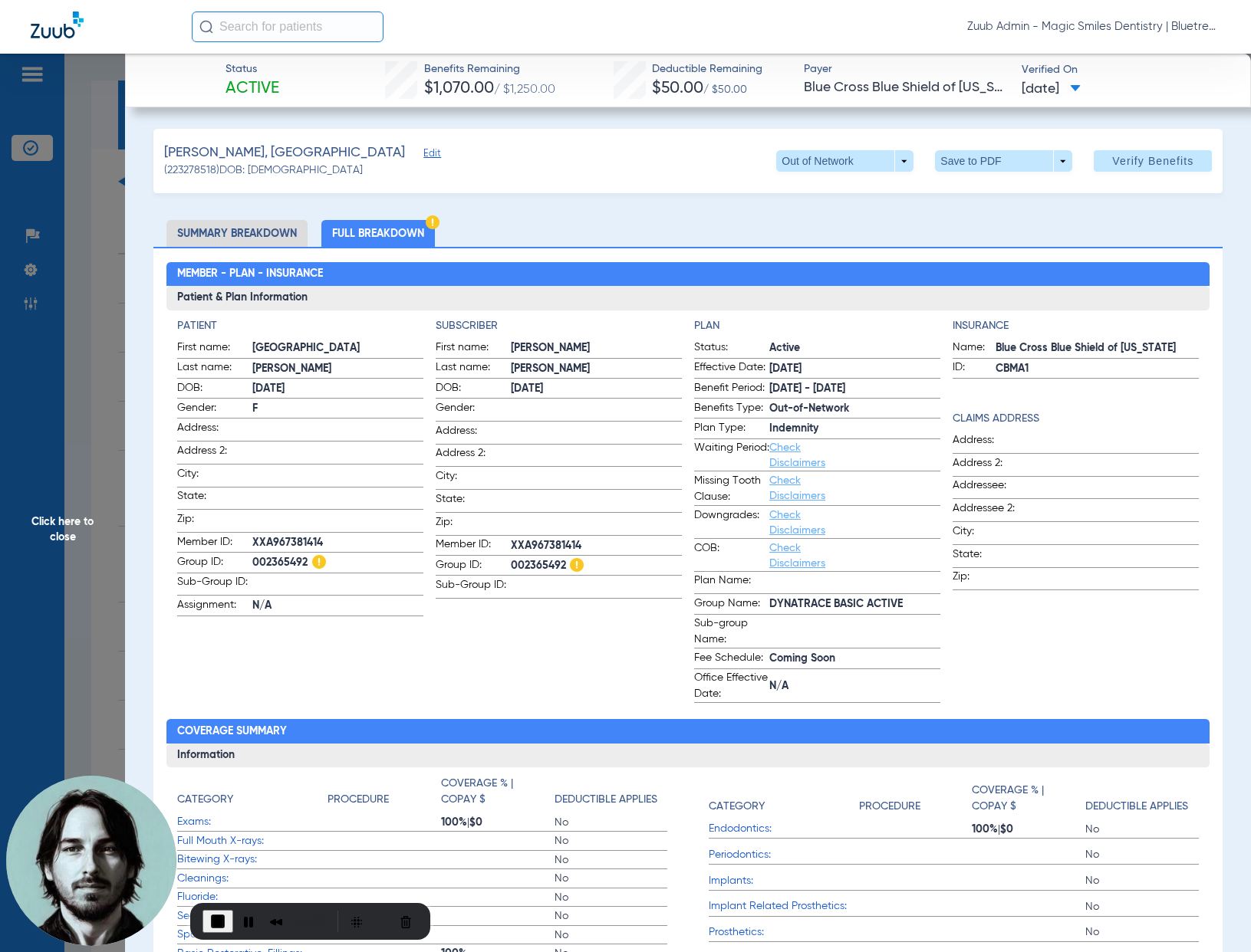
click at [103, 409] on span "Click here to close" at bounding box center [62, 529] width 125 height 952
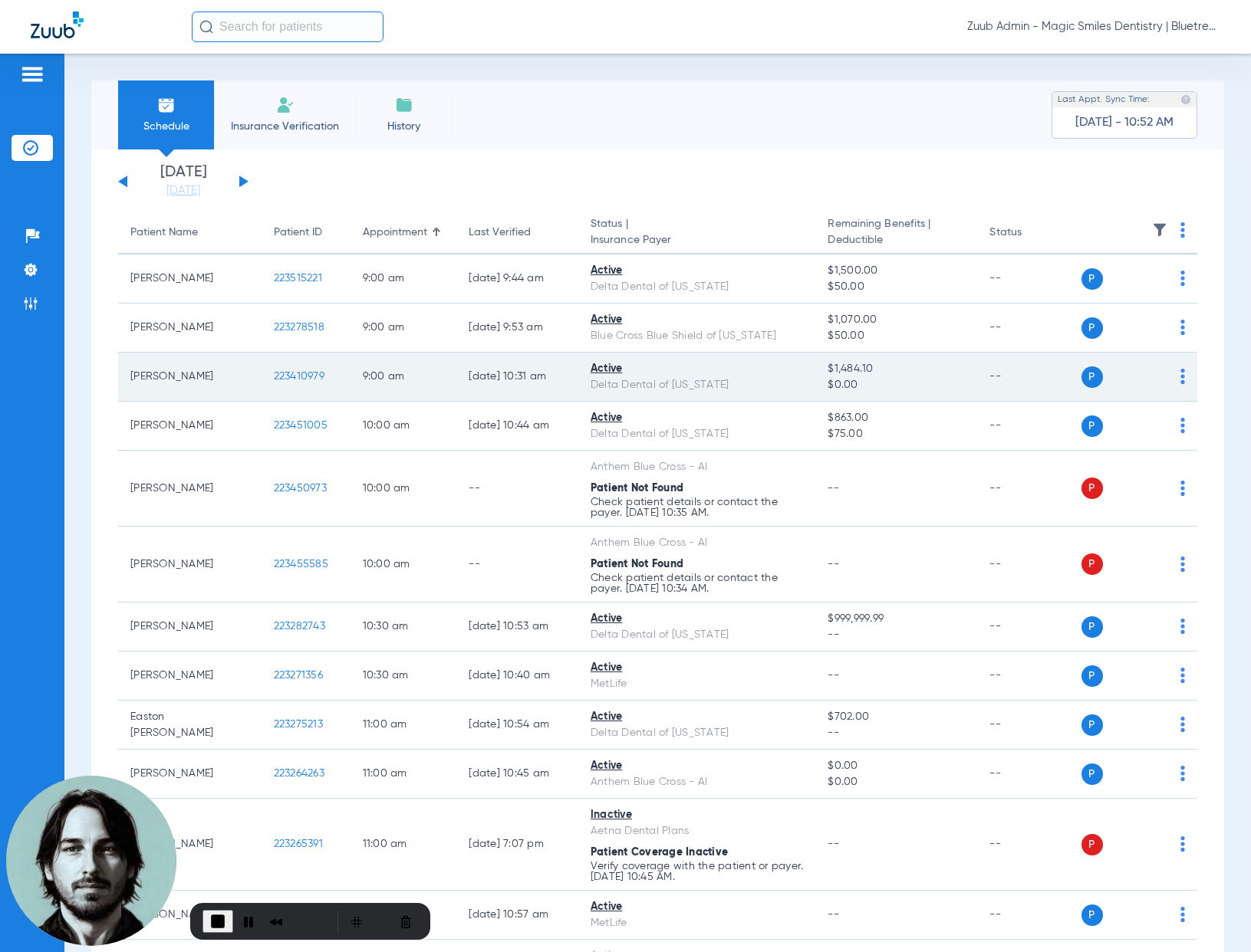
click at [286, 383] on td "223410979" at bounding box center [305, 377] width 89 height 49
click at [288, 375] on span "223410979" at bounding box center [299, 376] width 51 height 10
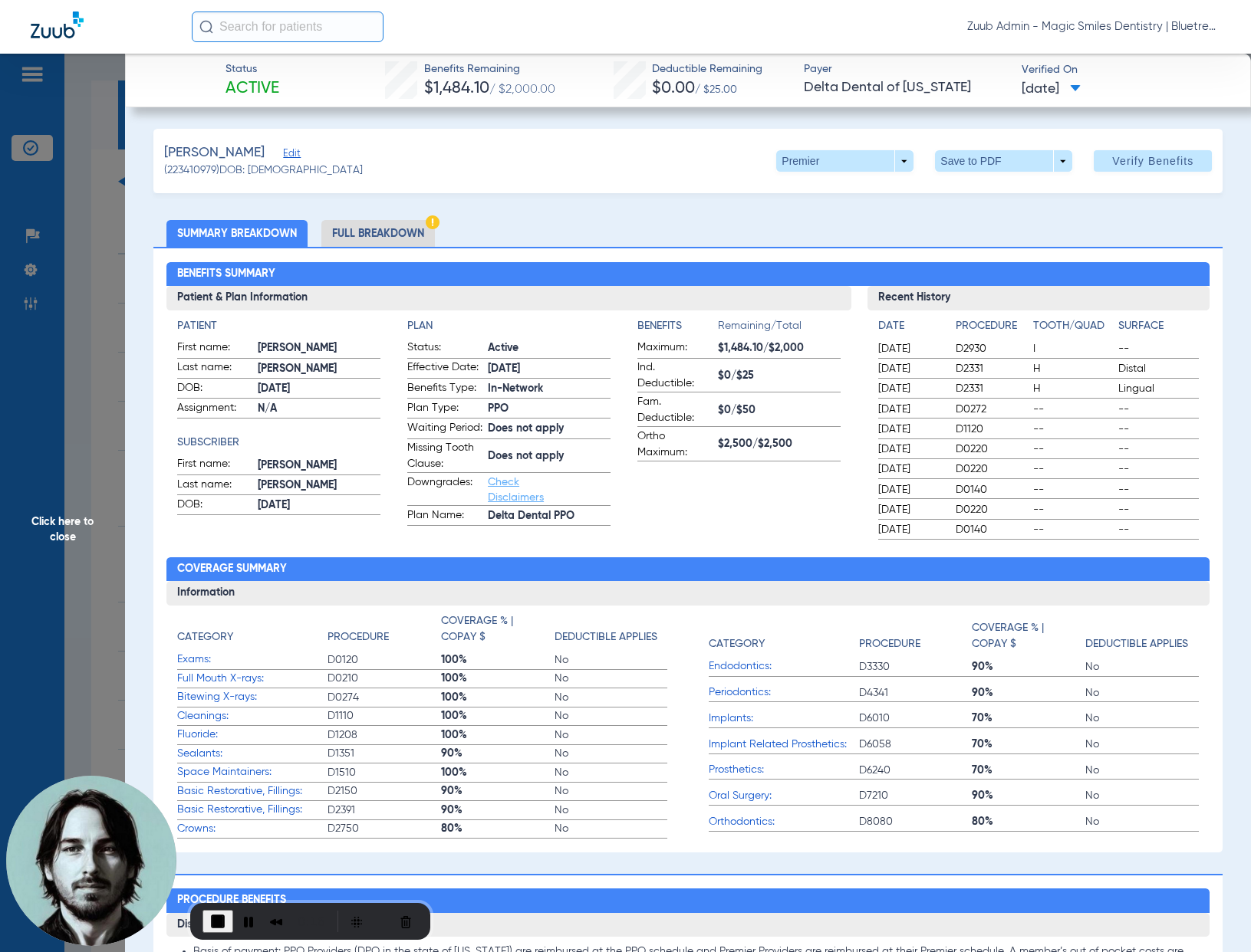
click at [406, 235] on li "Full Breakdown" at bounding box center [378, 233] width 114 height 27
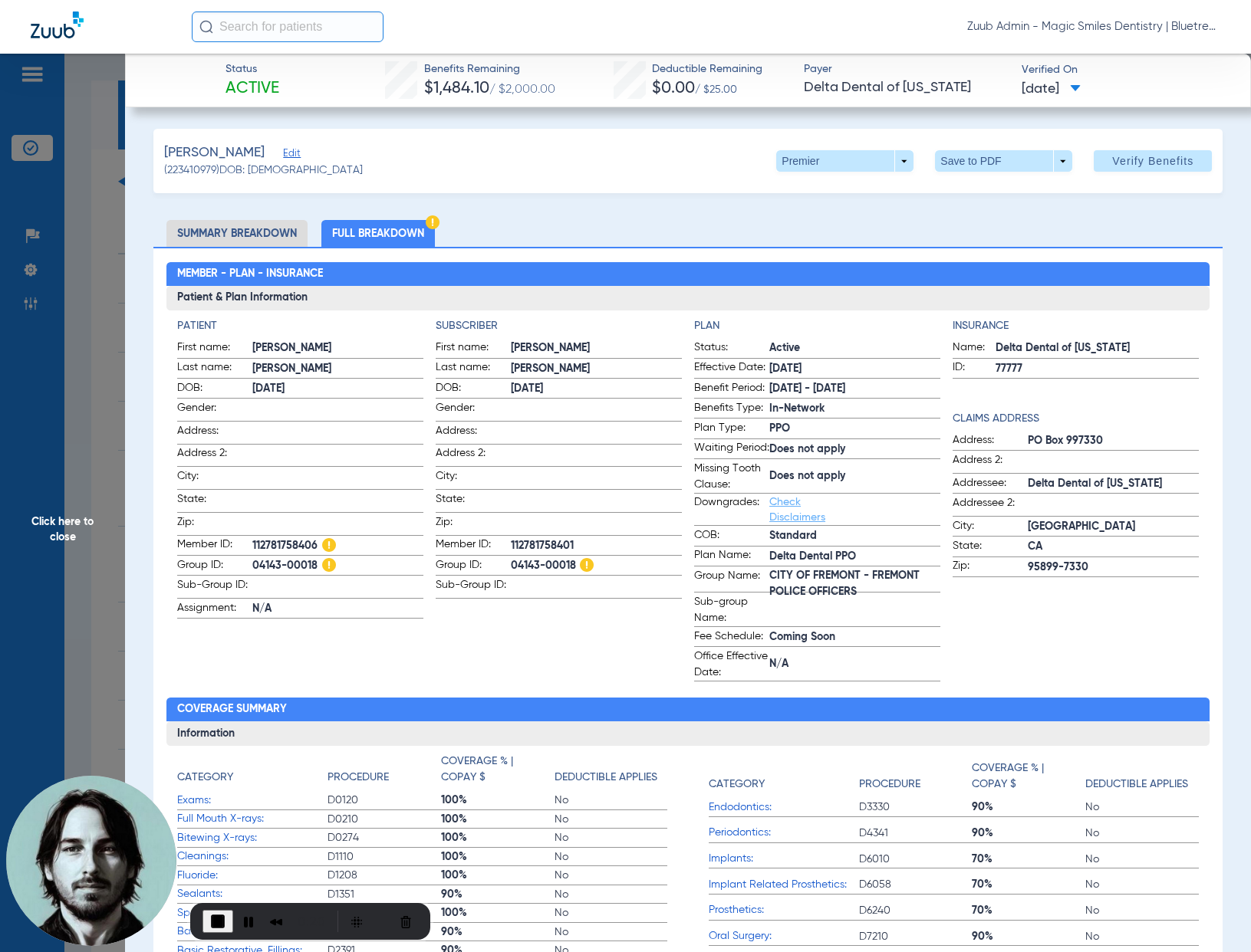
click at [96, 380] on span "Click here to close" at bounding box center [62, 529] width 125 height 952
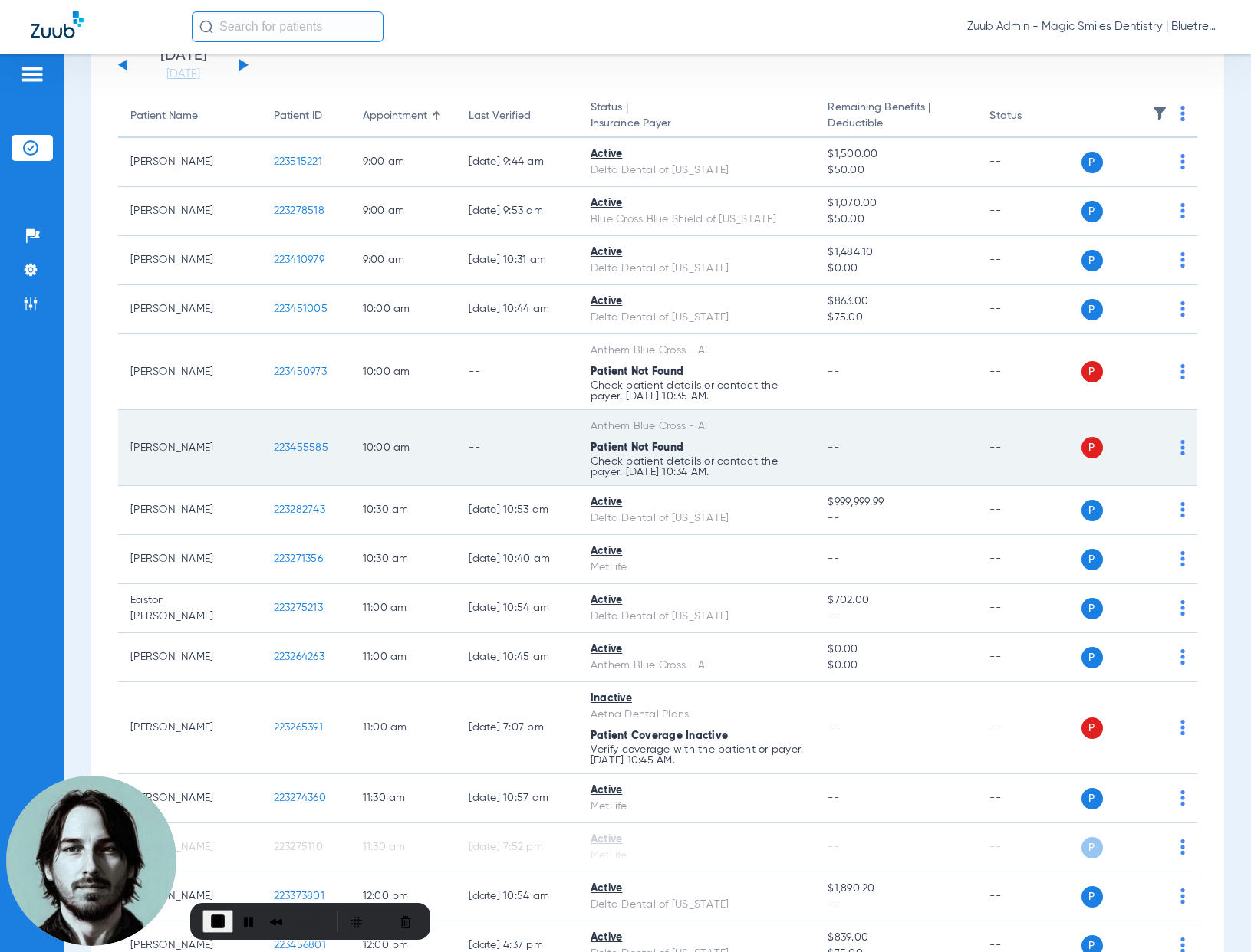
scroll to position [130, 0]
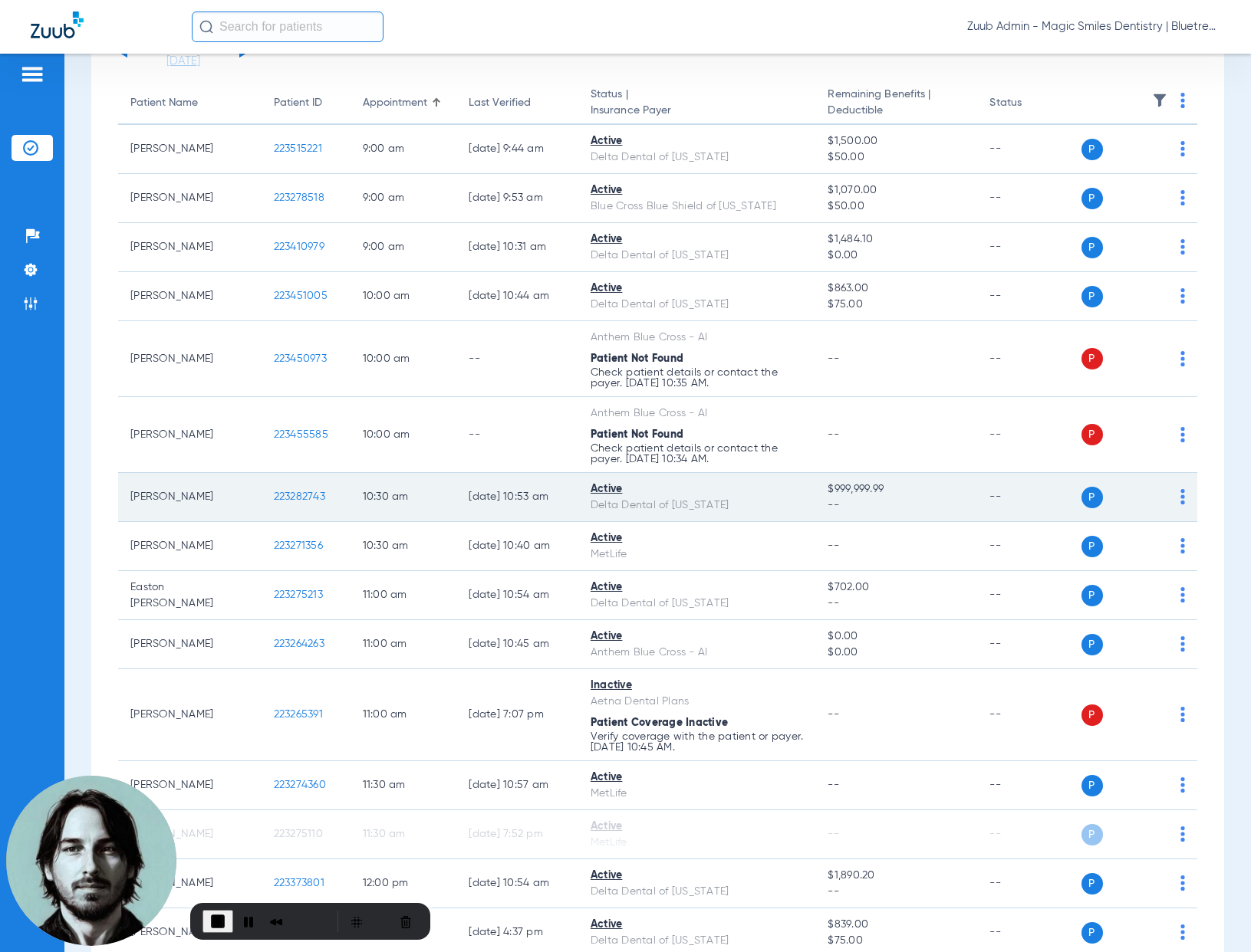
click at [286, 496] on span "223282743" at bounding box center [299, 496] width 52 height 10
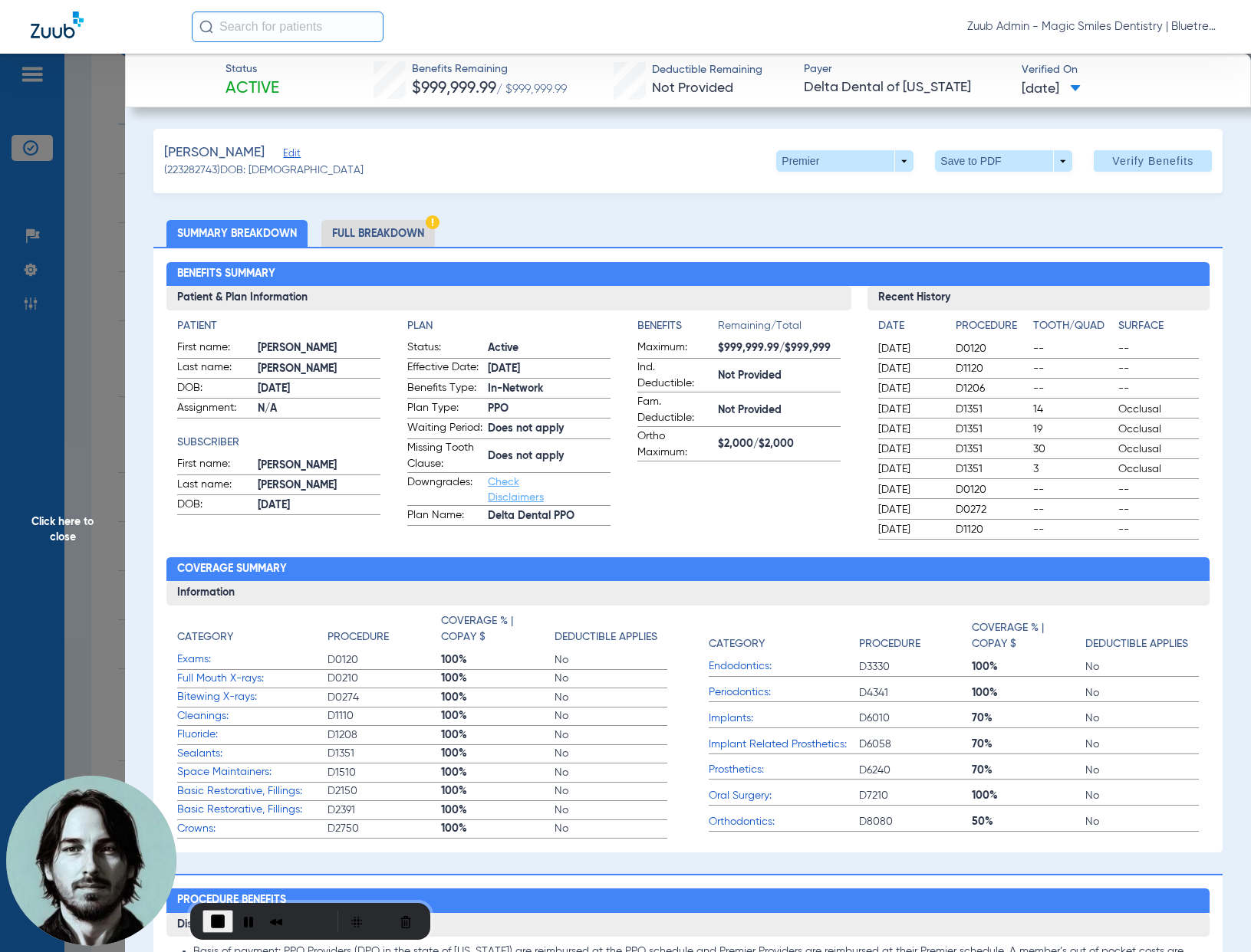
click at [422, 235] on li "Full Breakdown" at bounding box center [378, 233] width 114 height 27
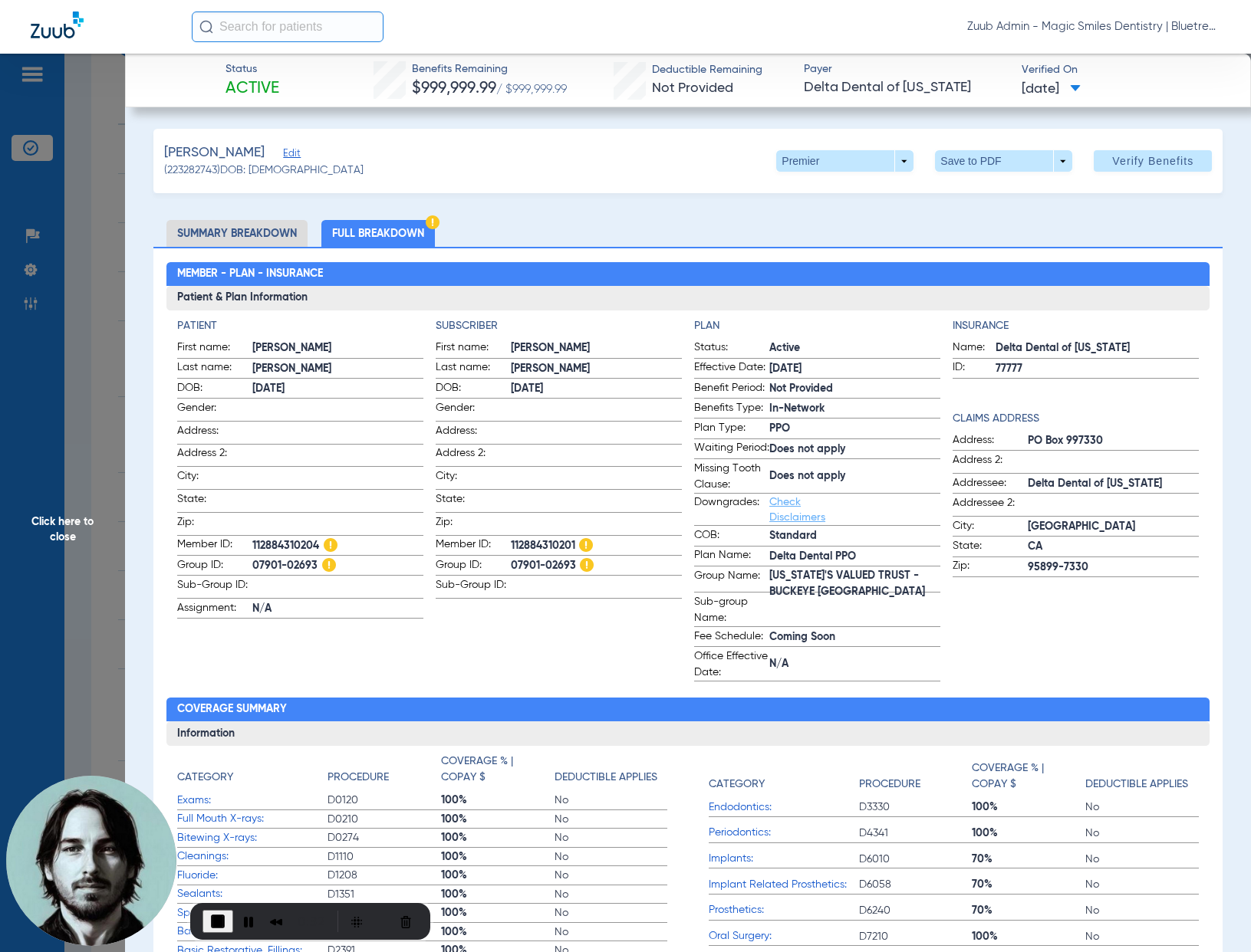
click at [65, 434] on span "Click here to close" at bounding box center [62, 529] width 125 height 952
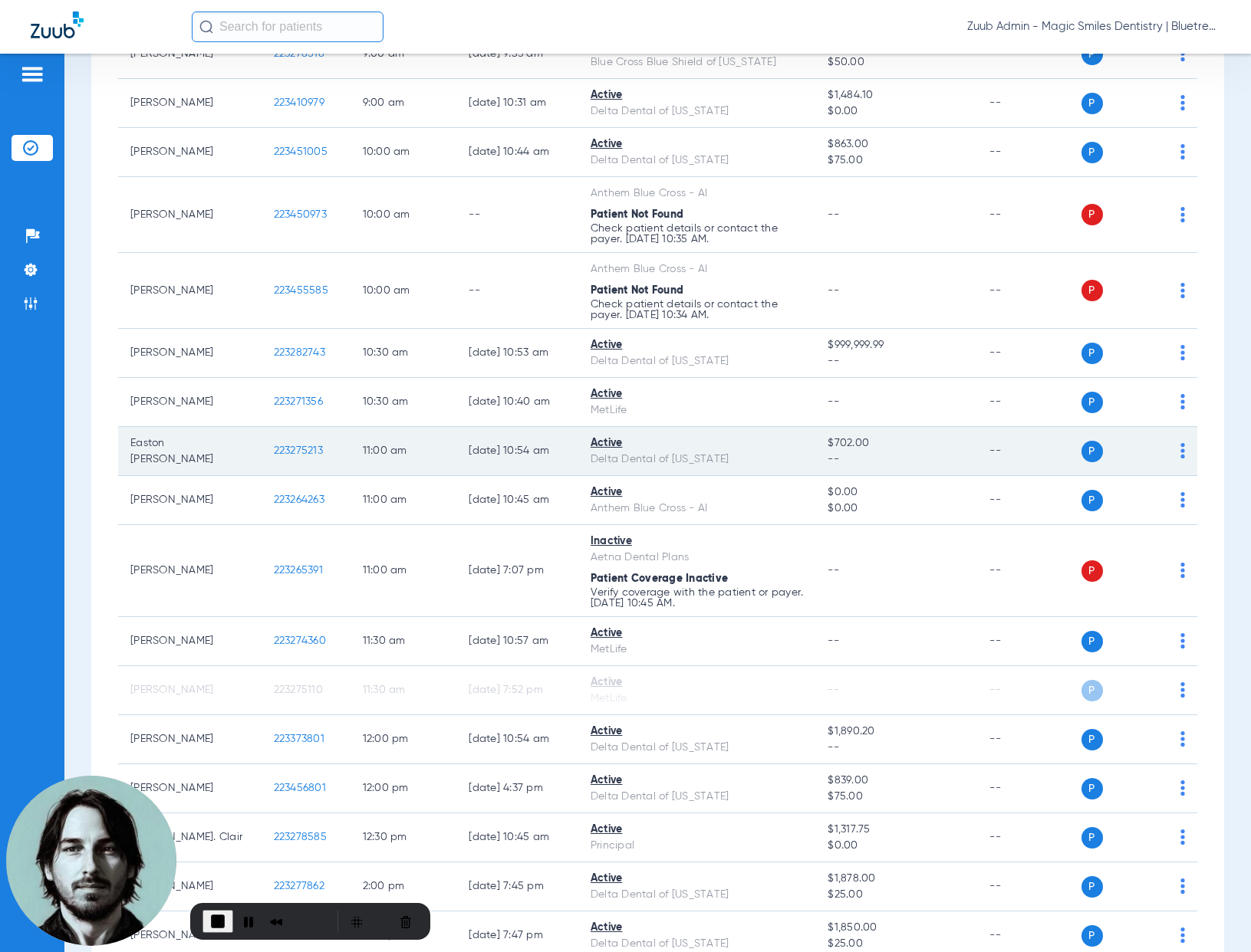
scroll to position [279, 0]
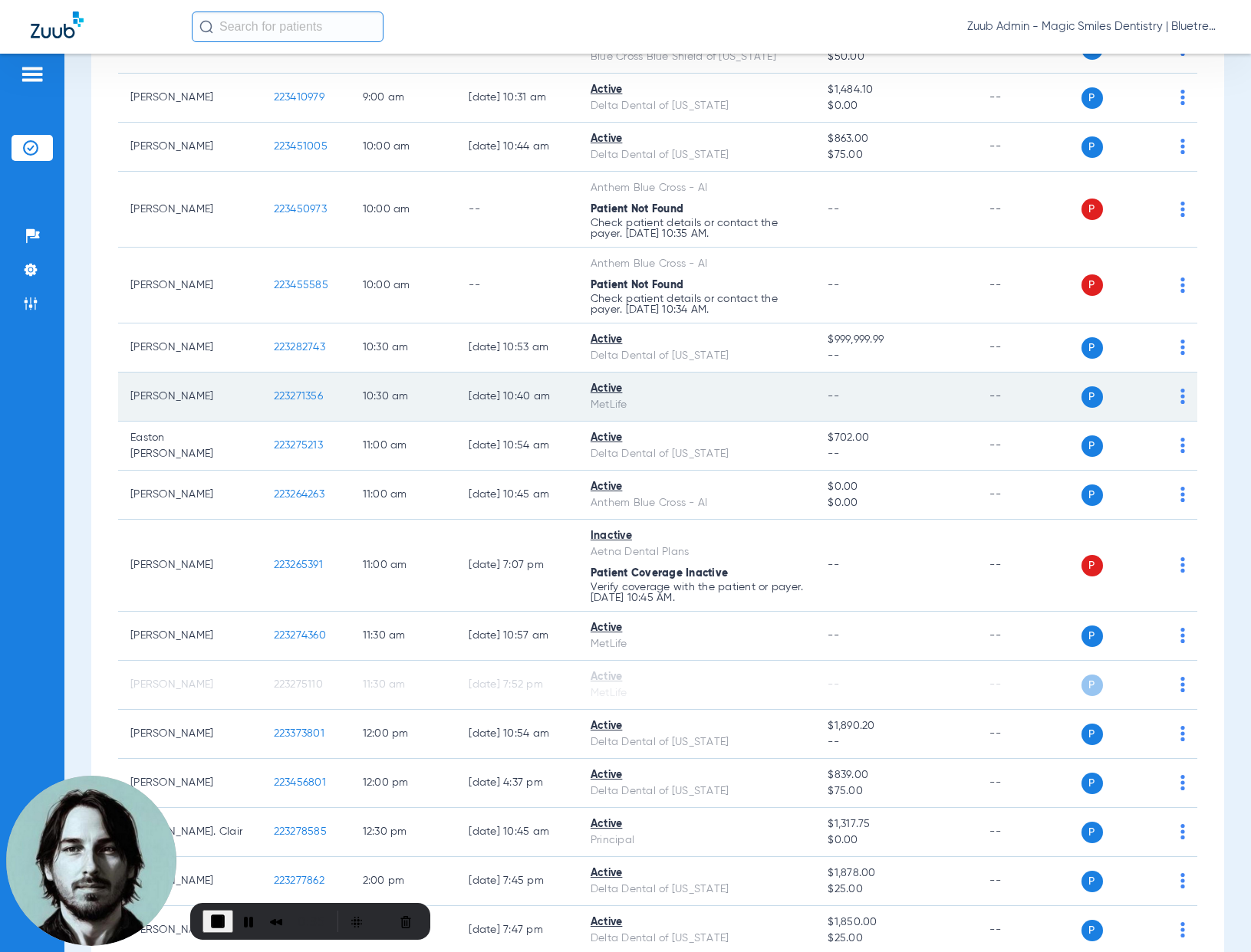
click at [285, 396] on span "223271356" at bounding box center [298, 396] width 49 height 10
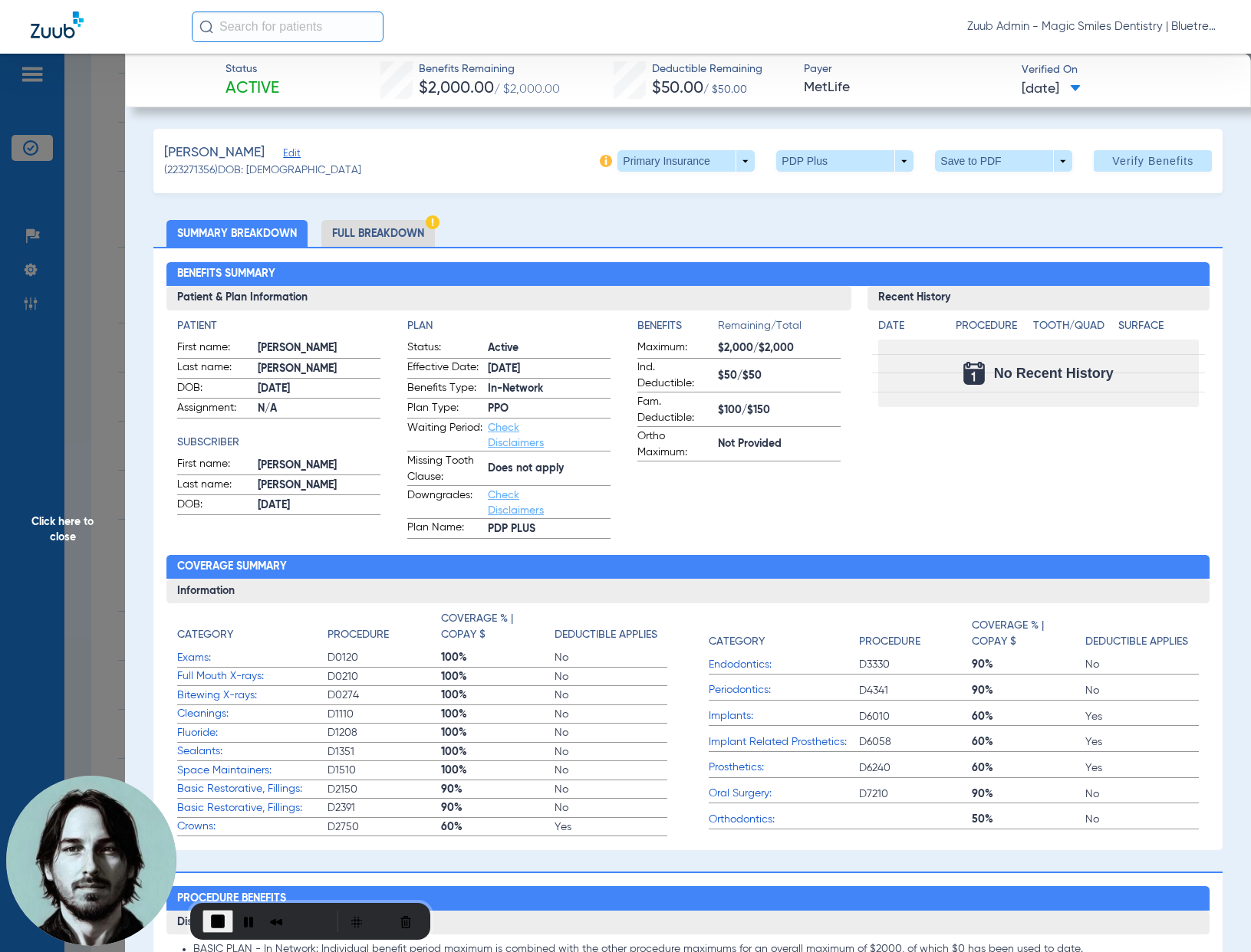
click at [404, 234] on li "Full Breakdown" at bounding box center [378, 233] width 114 height 27
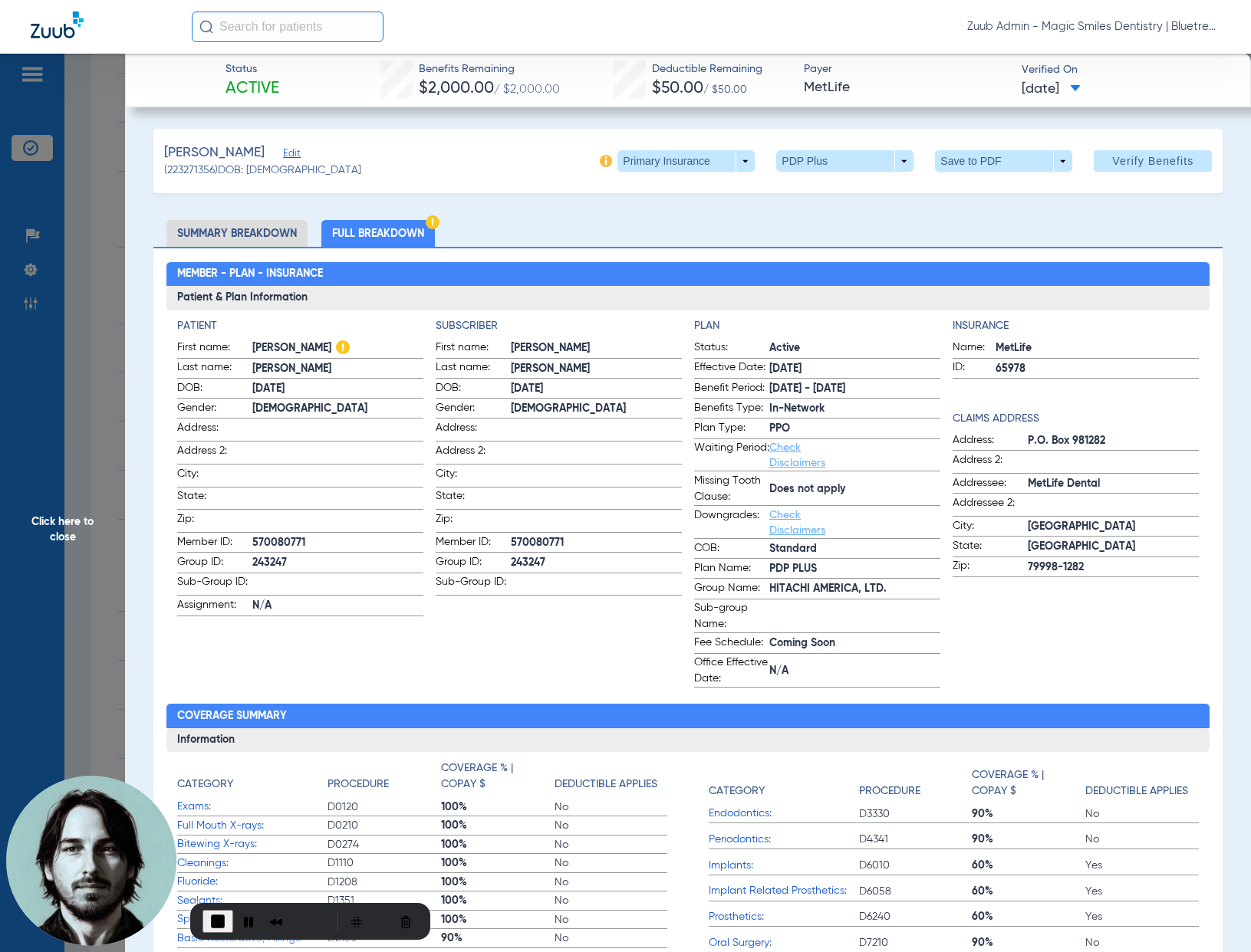
click at [109, 399] on span "Click here to close" at bounding box center [62, 529] width 125 height 952
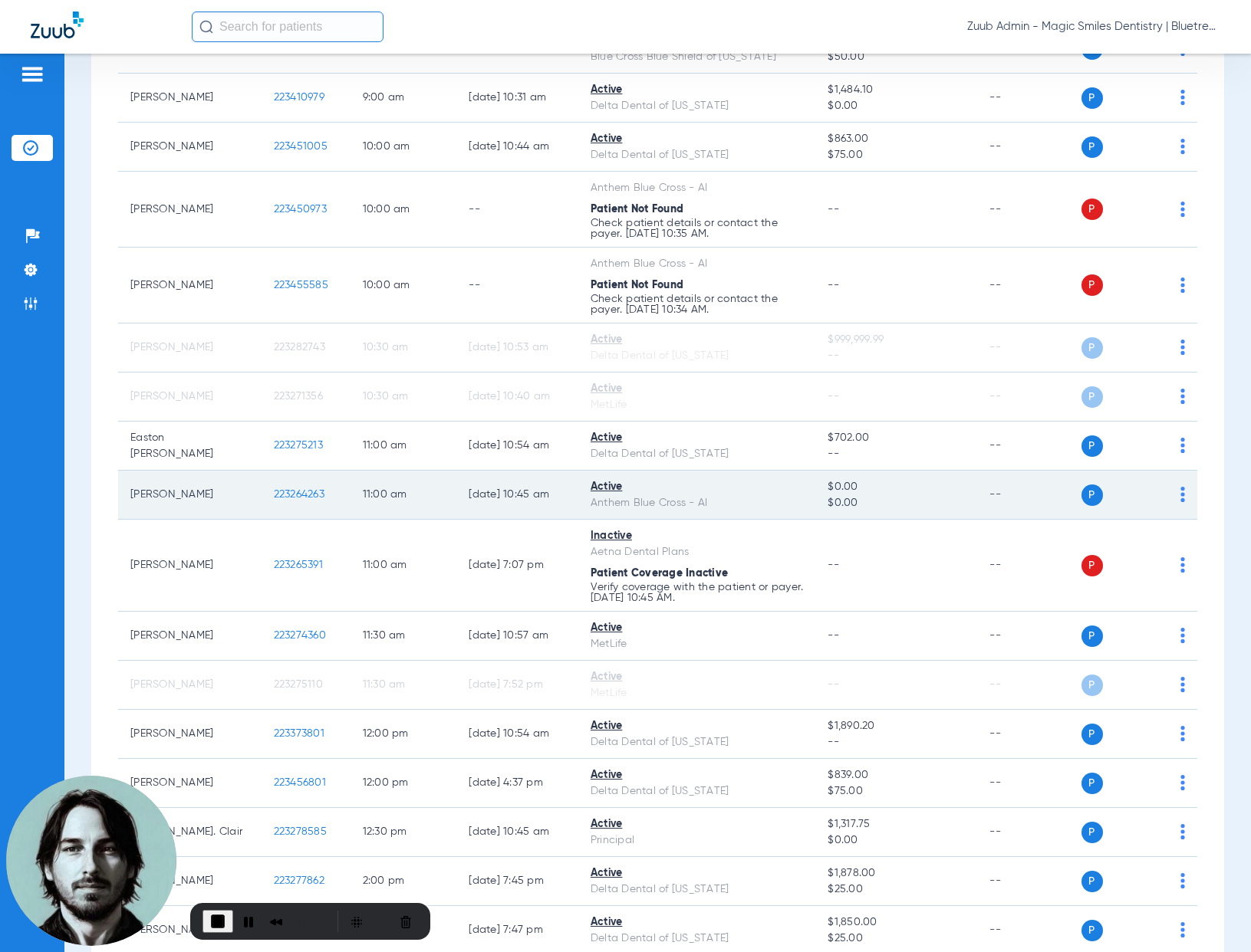
click at [291, 497] on span "223264263" at bounding box center [299, 494] width 51 height 10
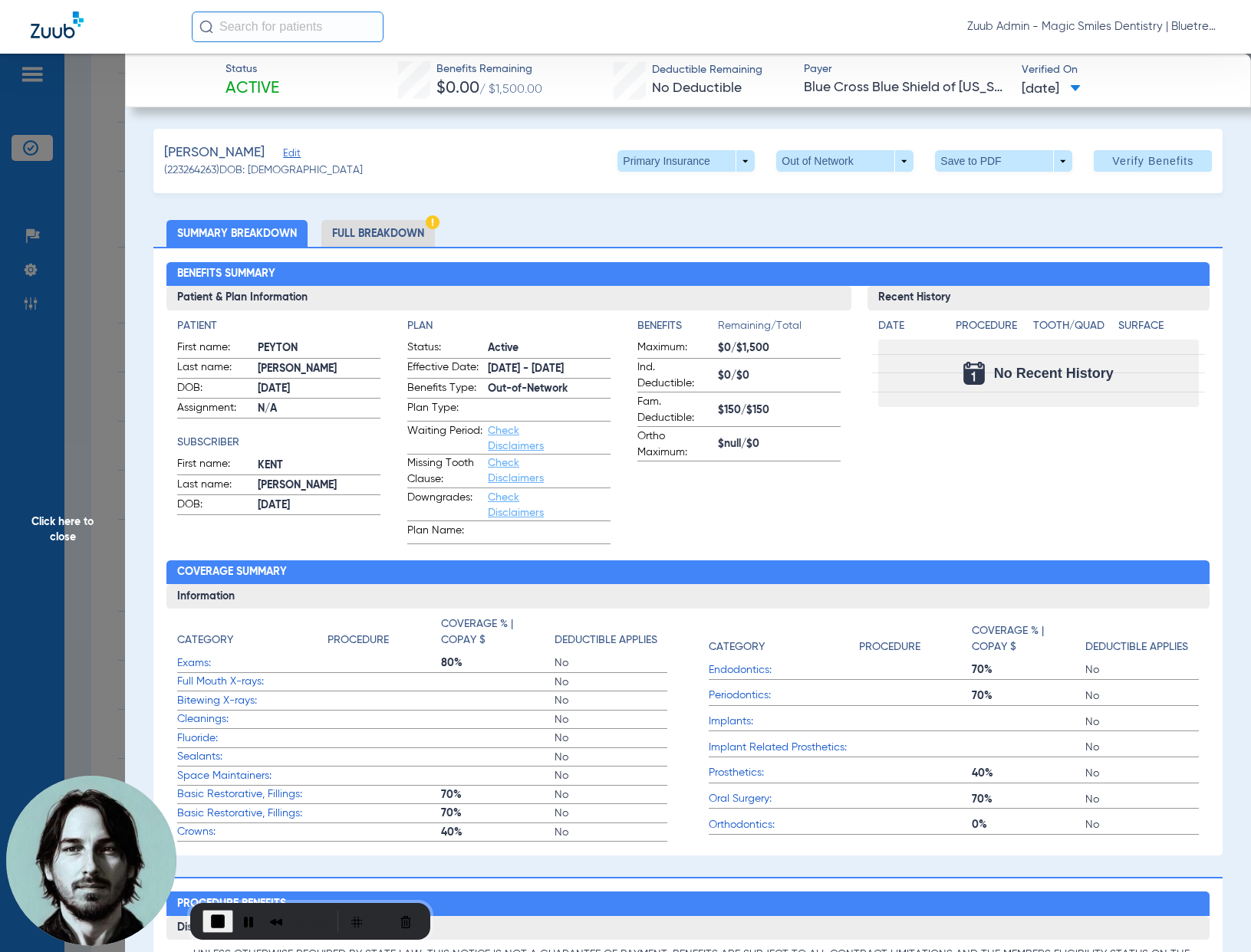
click at [373, 226] on li "Full Breakdown" at bounding box center [378, 233] width 114 height 27
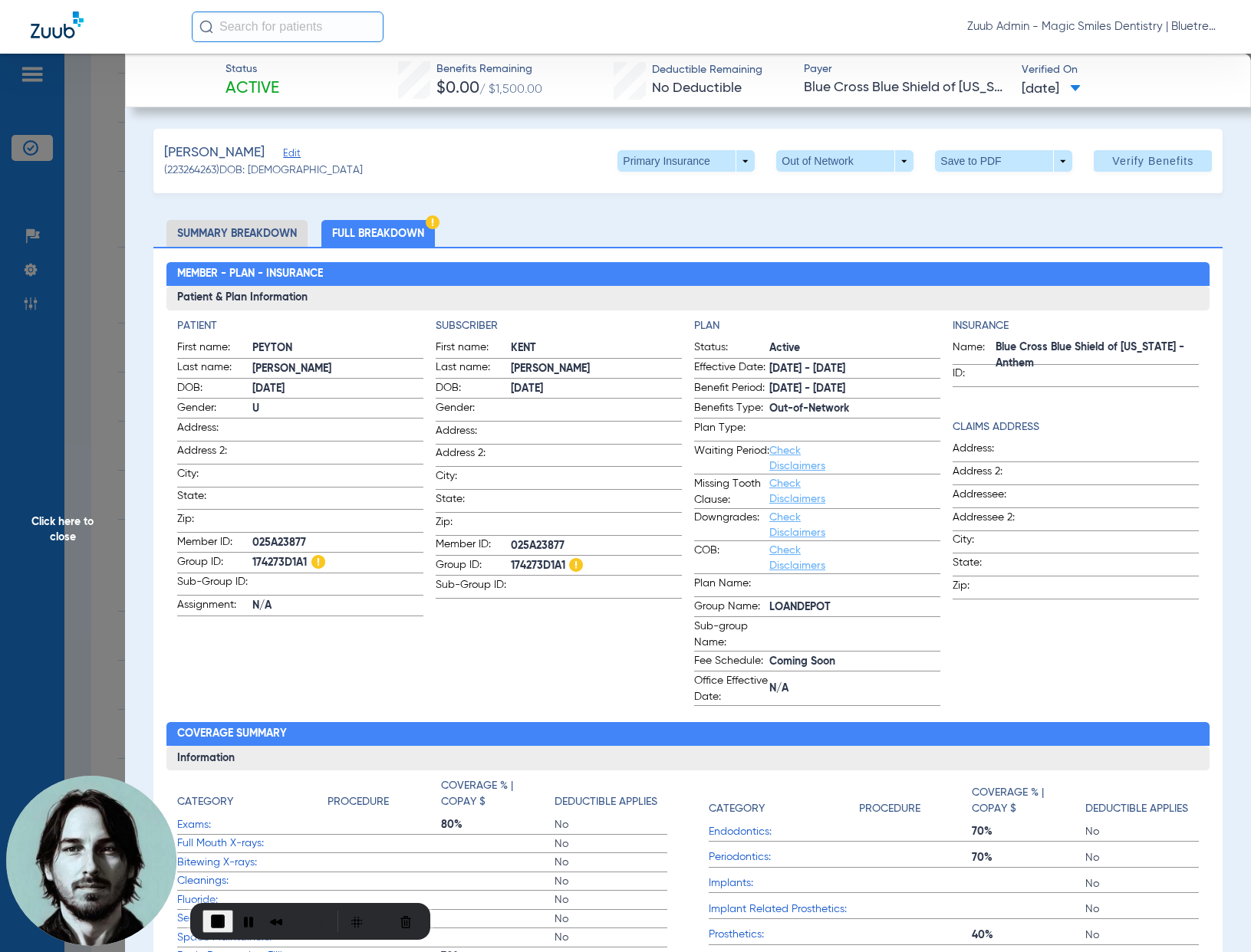
click at [113, 310] on span "Click here to close" at bounding box center [62, 529] width 125 height 952
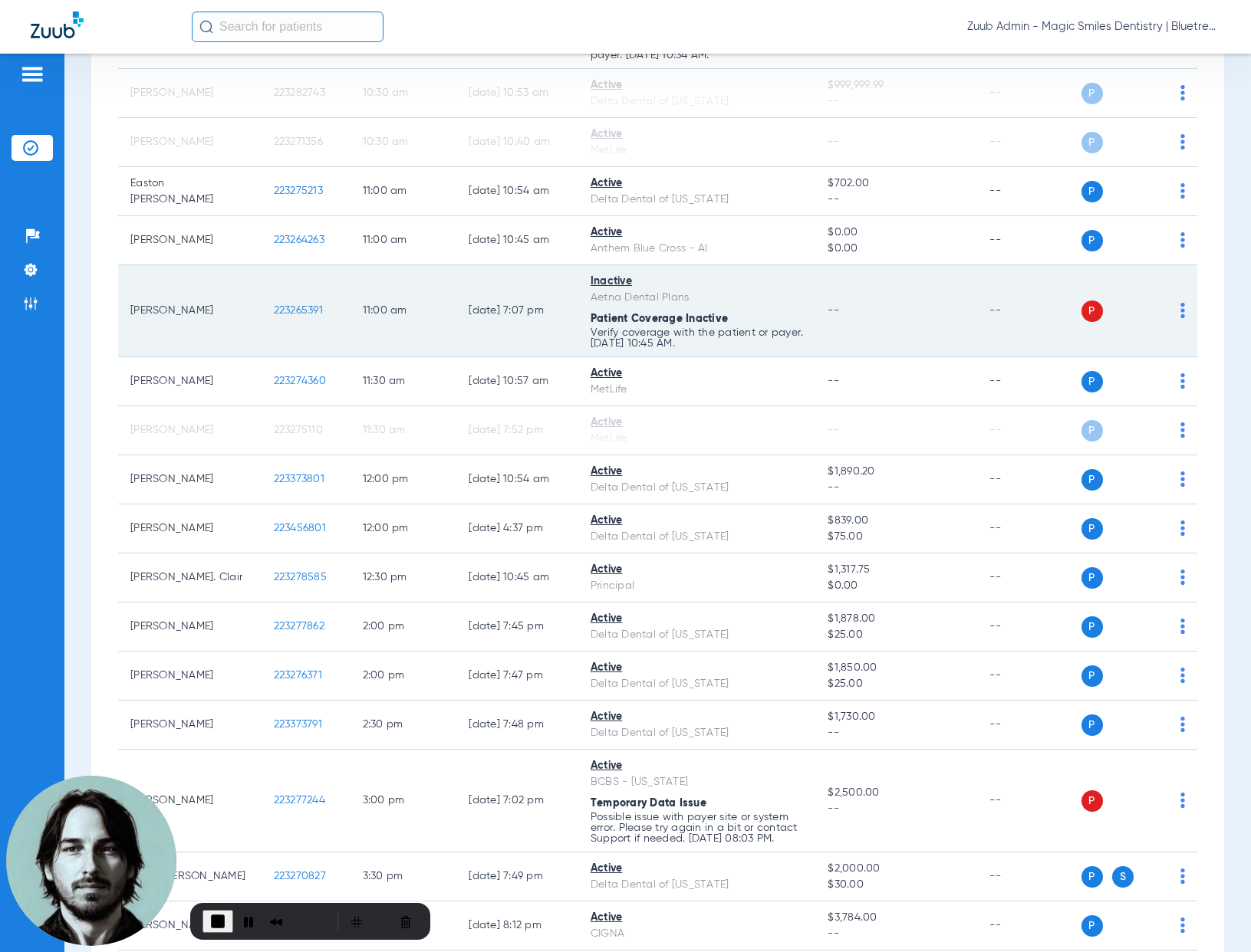
scroll to position [539, 0]
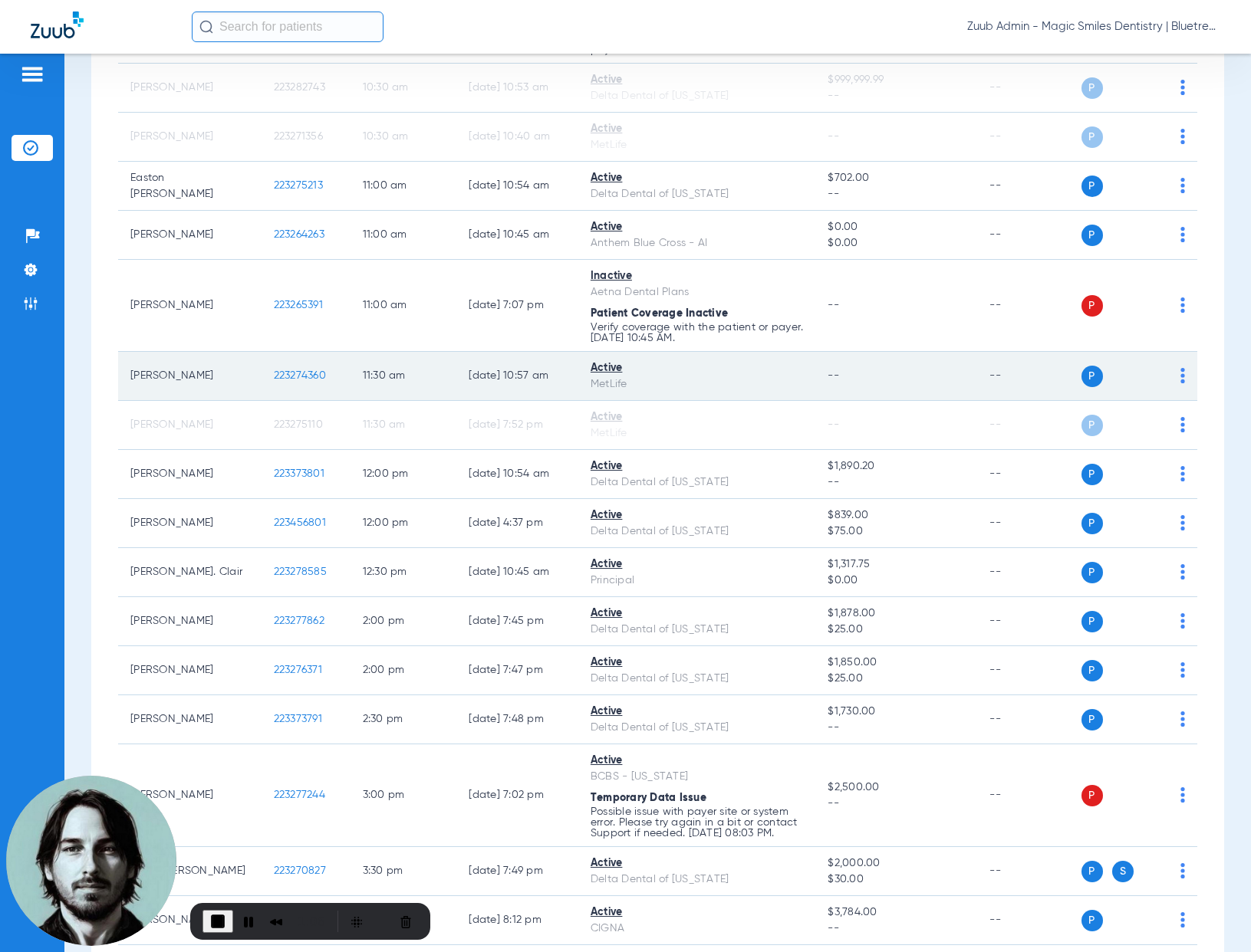
click at [280, 377] on span "223274360" at bounding box center [299, 376] width 52 height 10
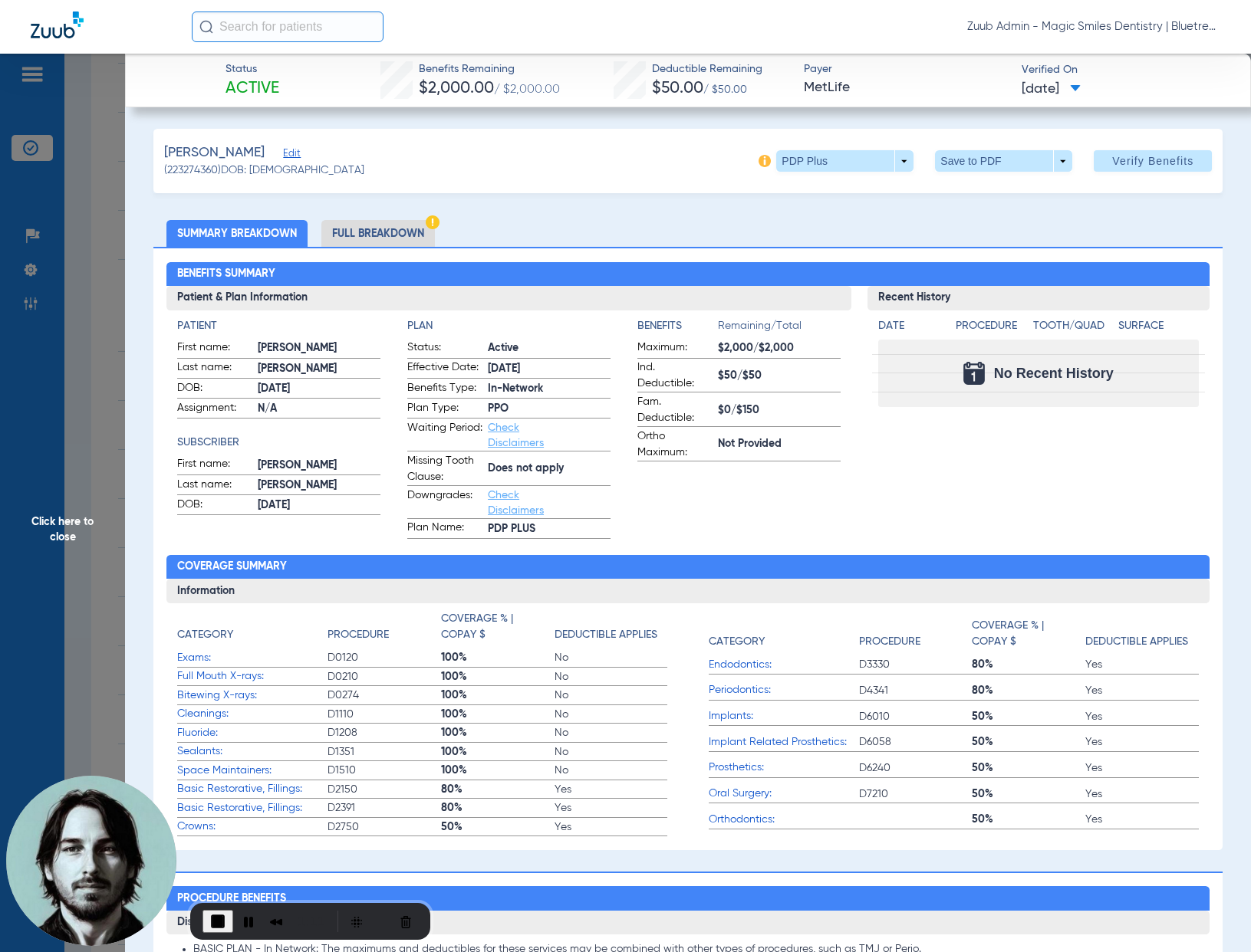
click at [387, 243] on li "Full Breakdown" at bounding box center [378, 233] width 114 height 27
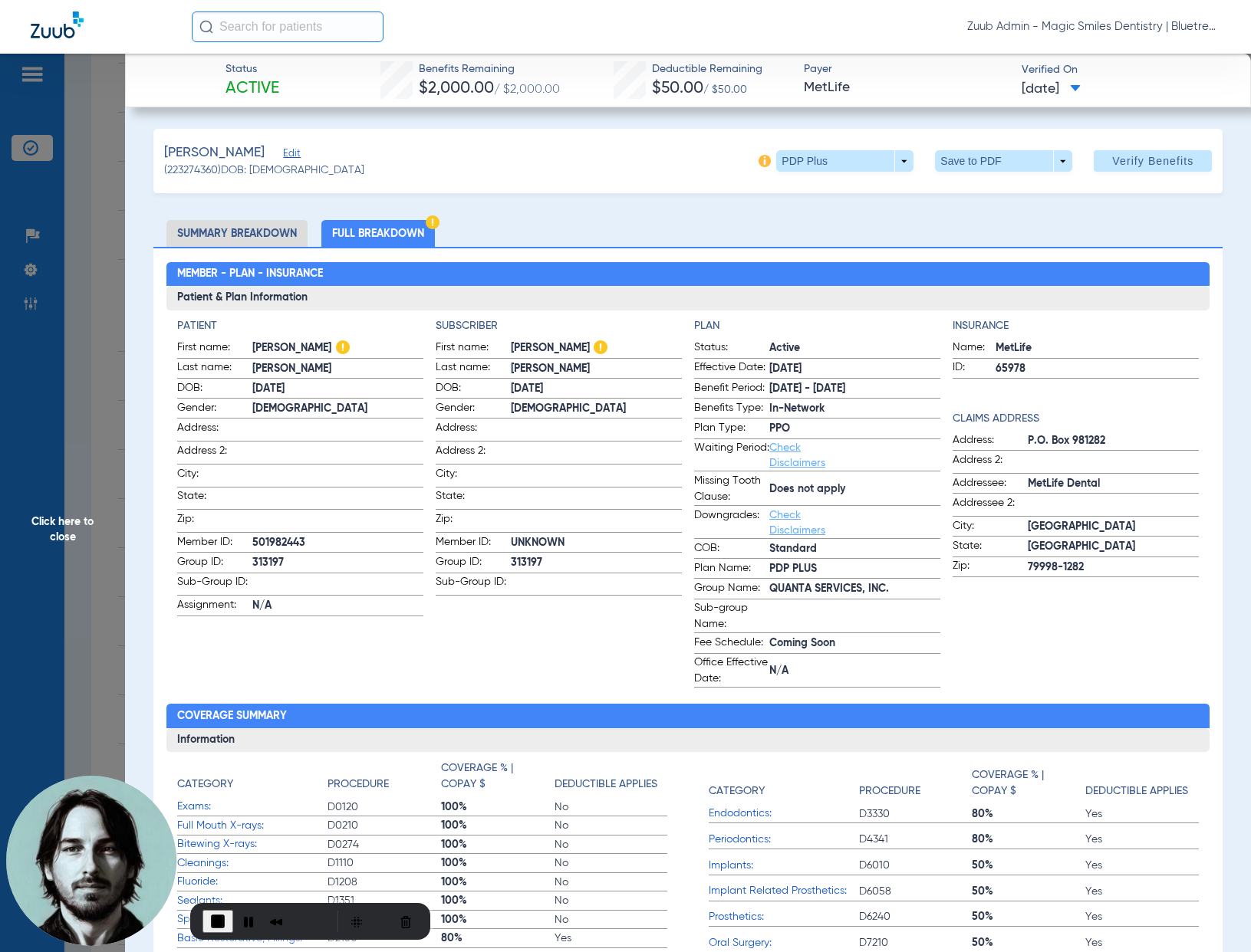
click at [116, 342] on span "Click here to close" at bounding box center [62, 529] width 125 height 952
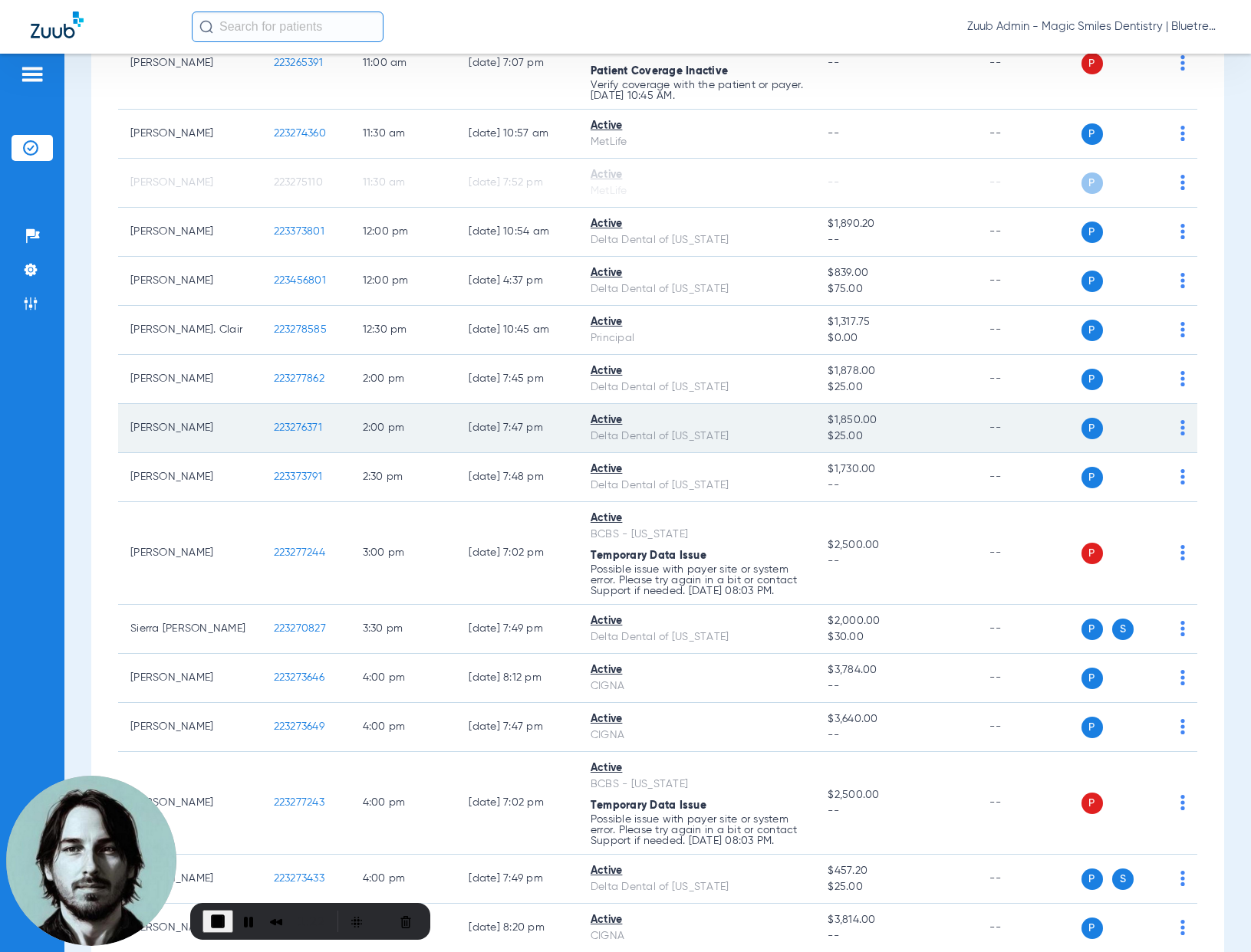
scroll to position [798, 0]
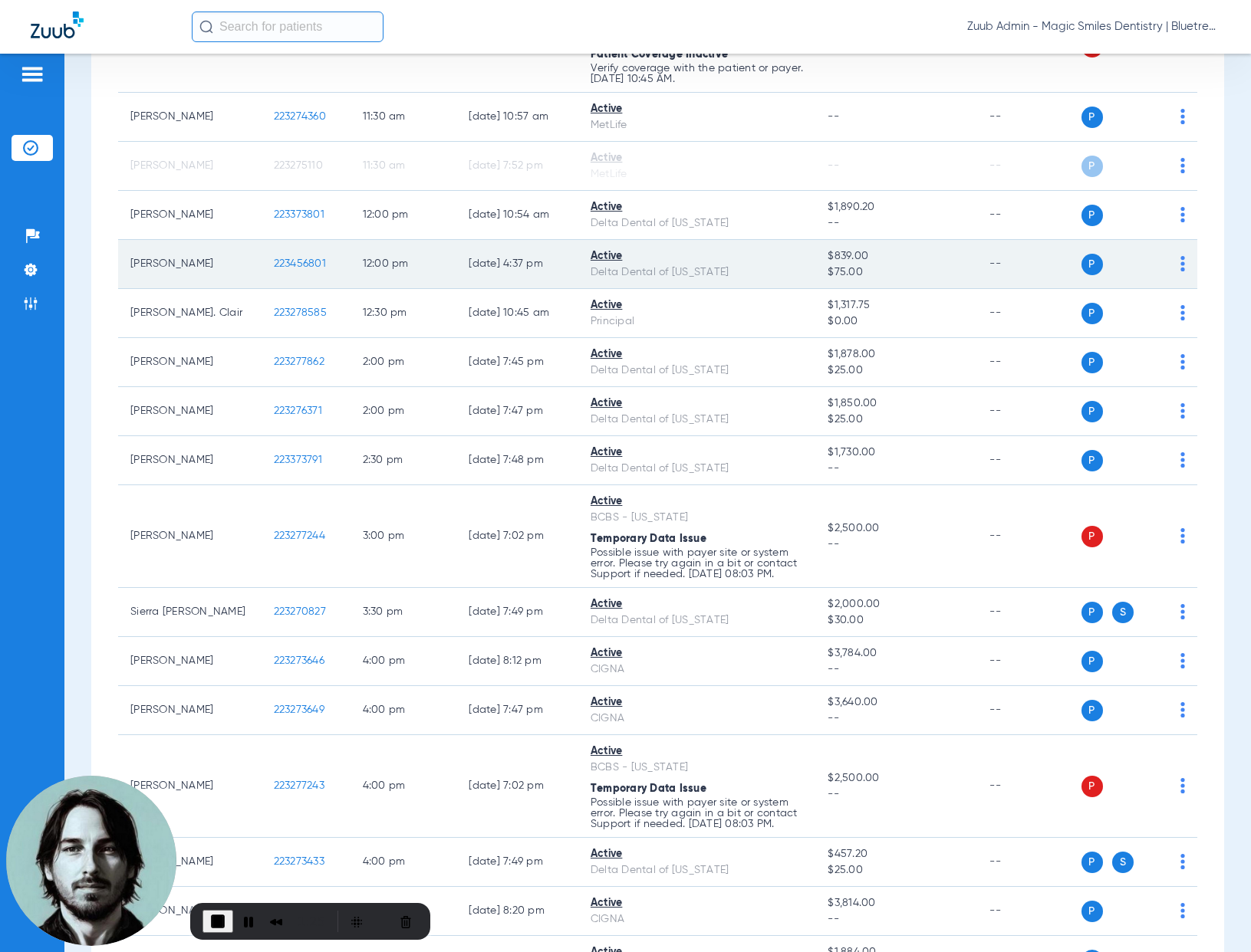
click at [284, 260] on span "223456801" at bounding box center [299, 263] width 52 height 10
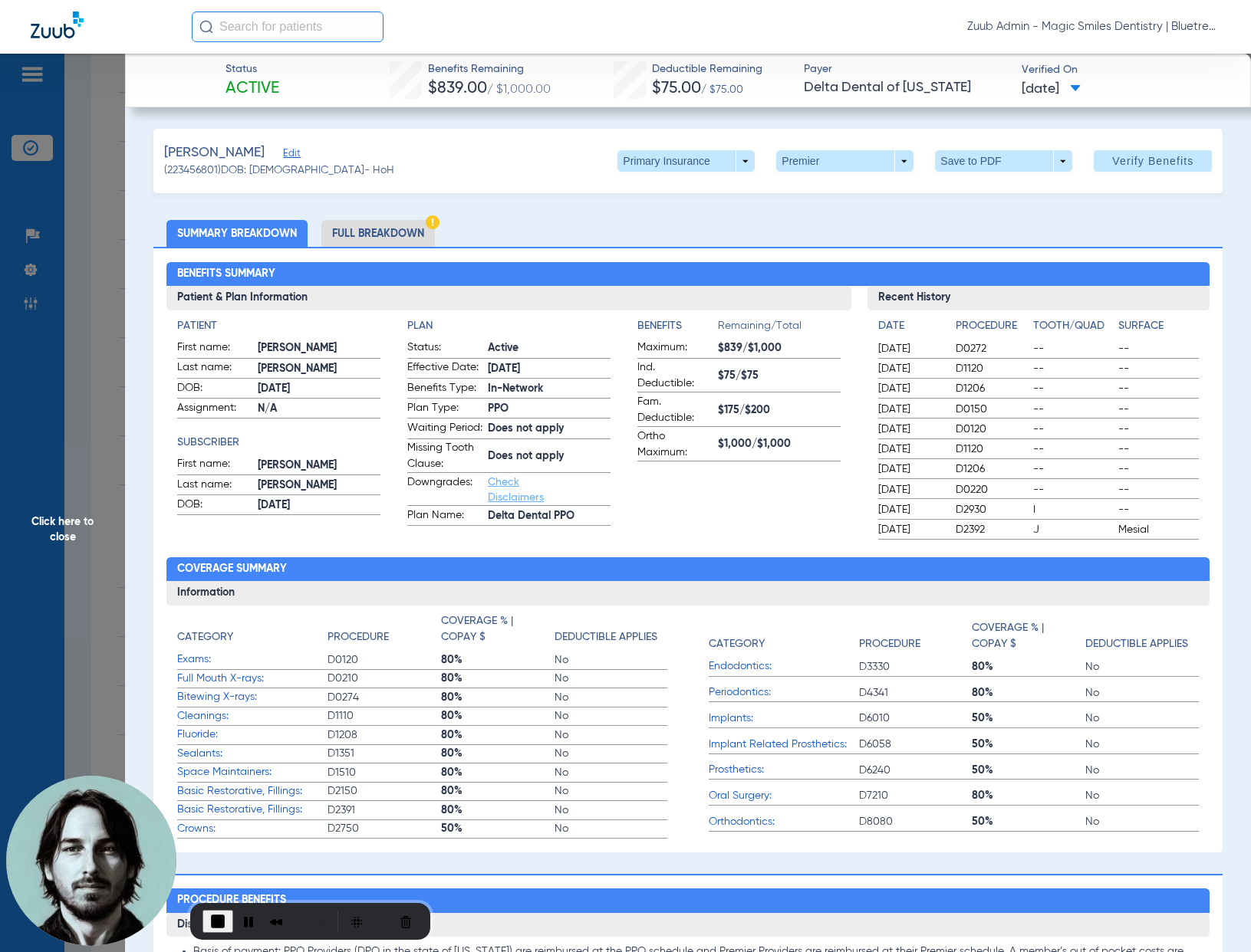
click at [388, 236] on li "Full Breakdown" at bounding box center [378, 233] width 114 height 27
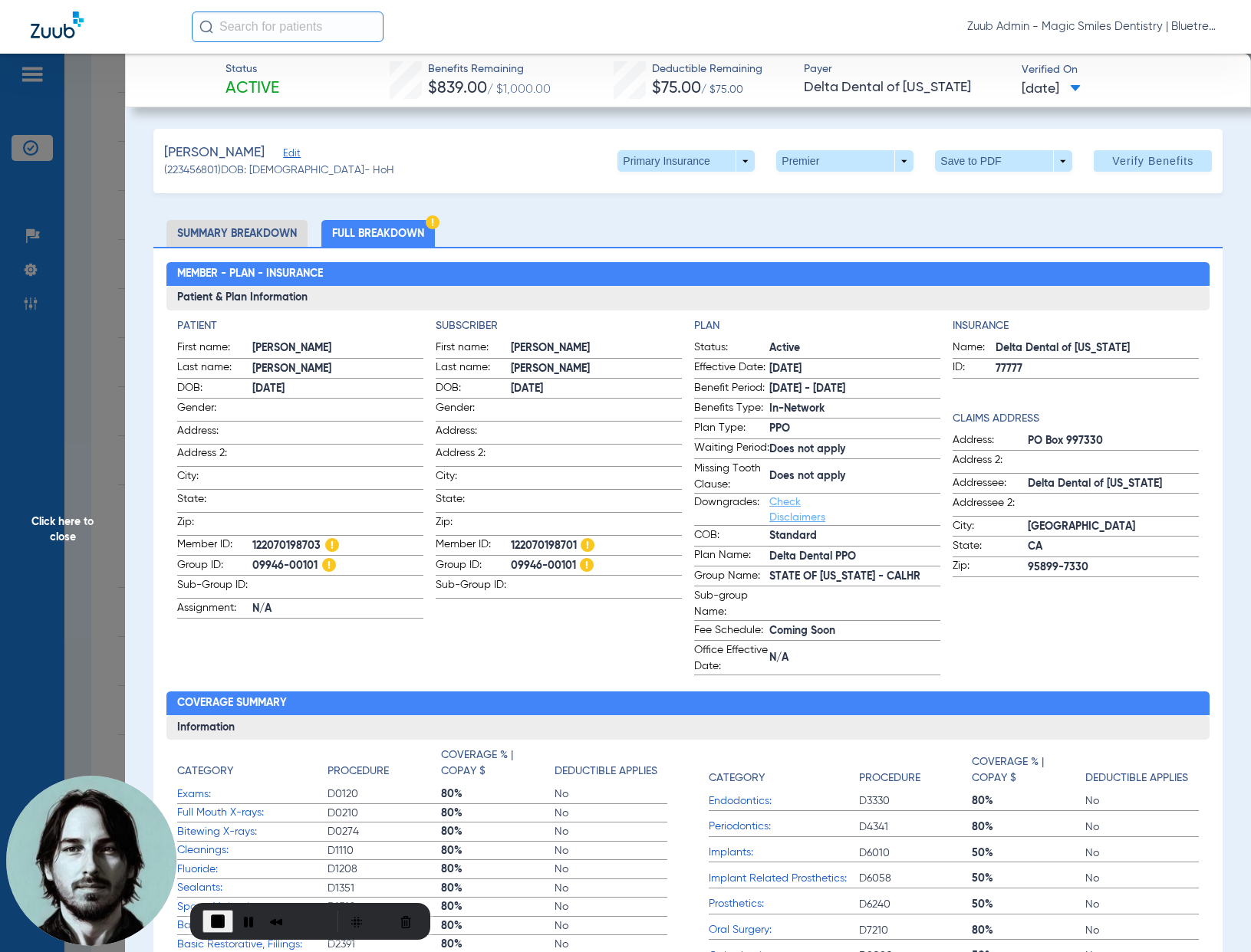
click at [96, 320] on span "Click here to close" at bounding box center [62, 529] width 125 height 952
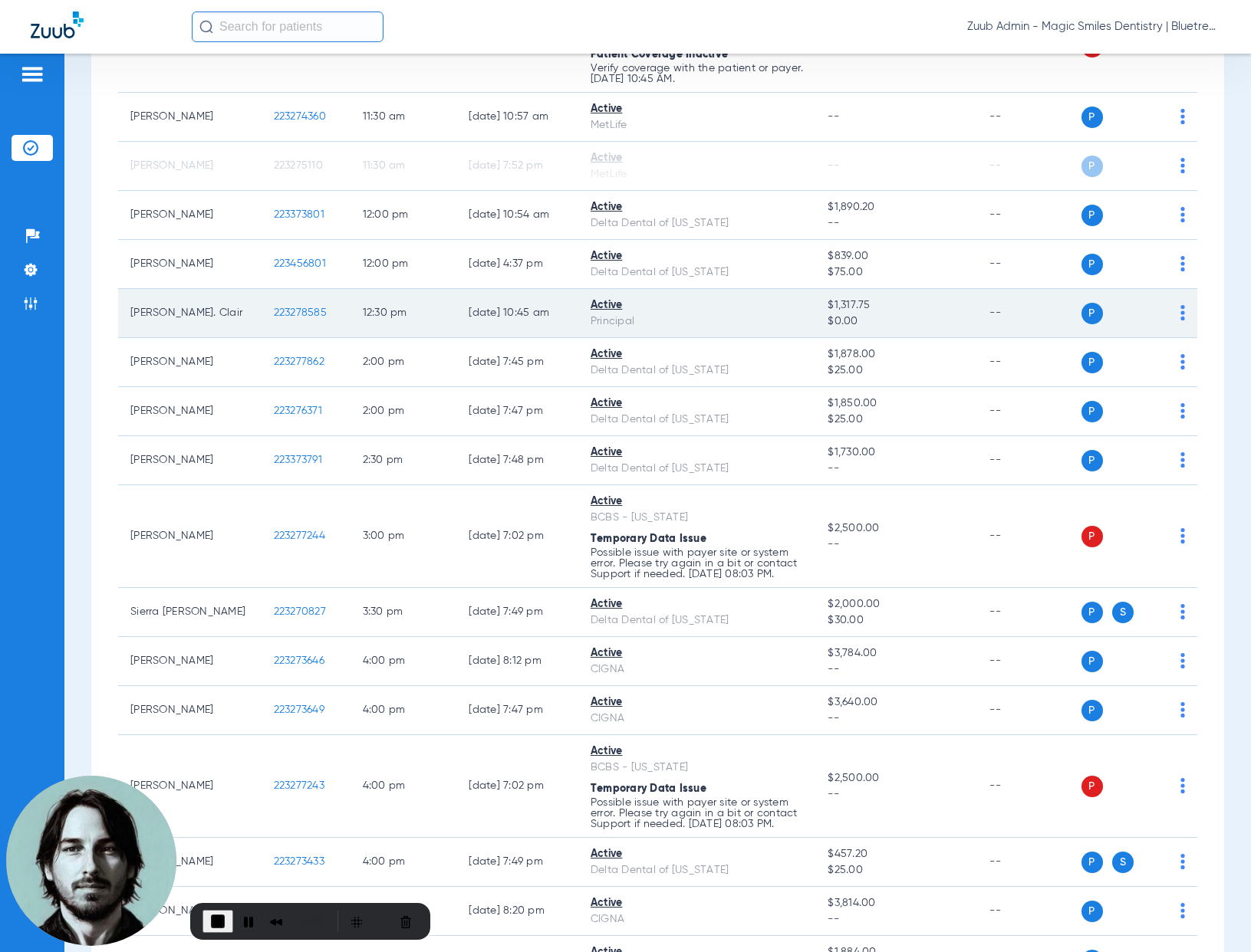
click at [281, 314] on span "223278585" at bounding box center [300, 312] width 53 height 10
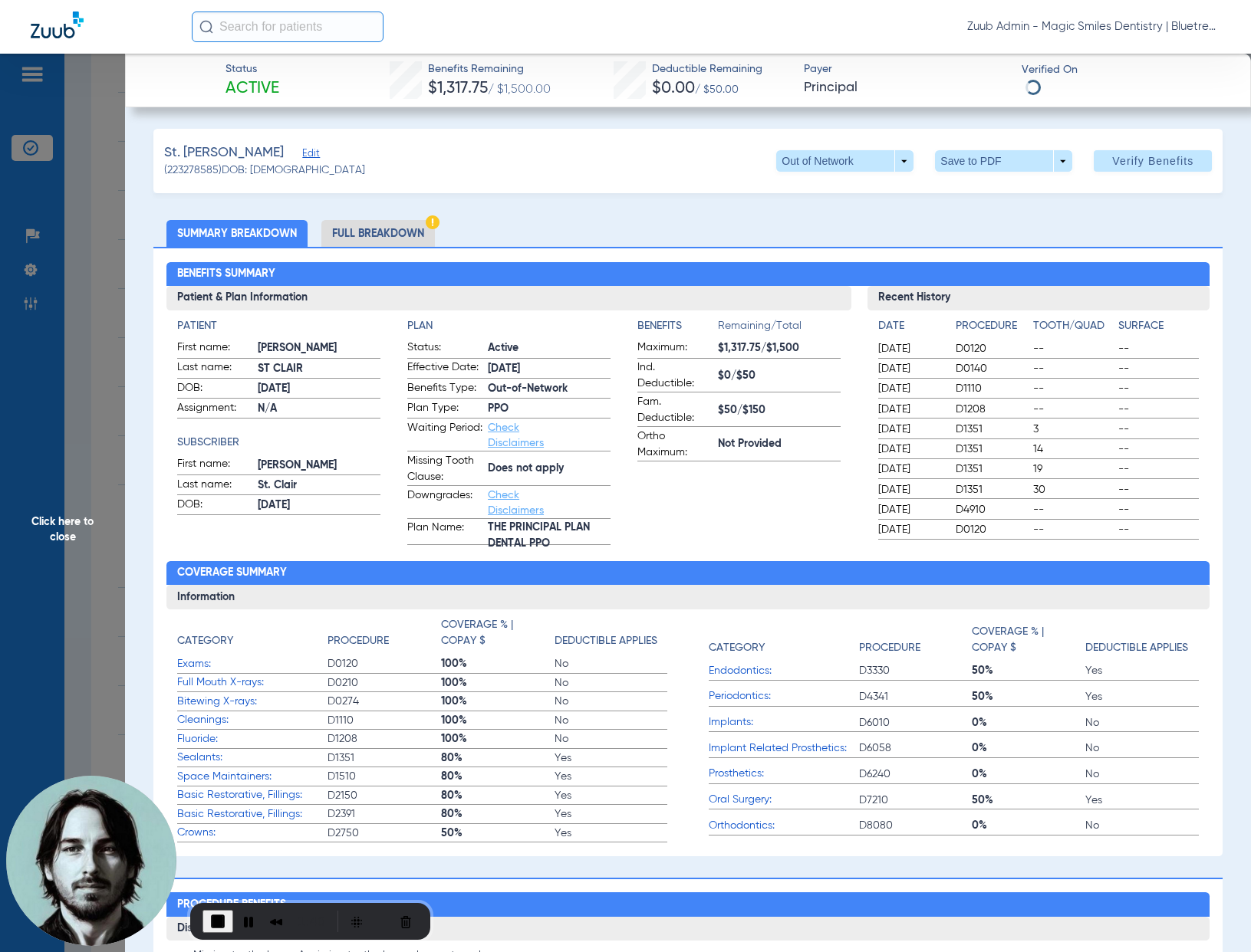
click at [379, 235] on li "Full Breakdown" at bounding box center [378, 233] width 114 height 27
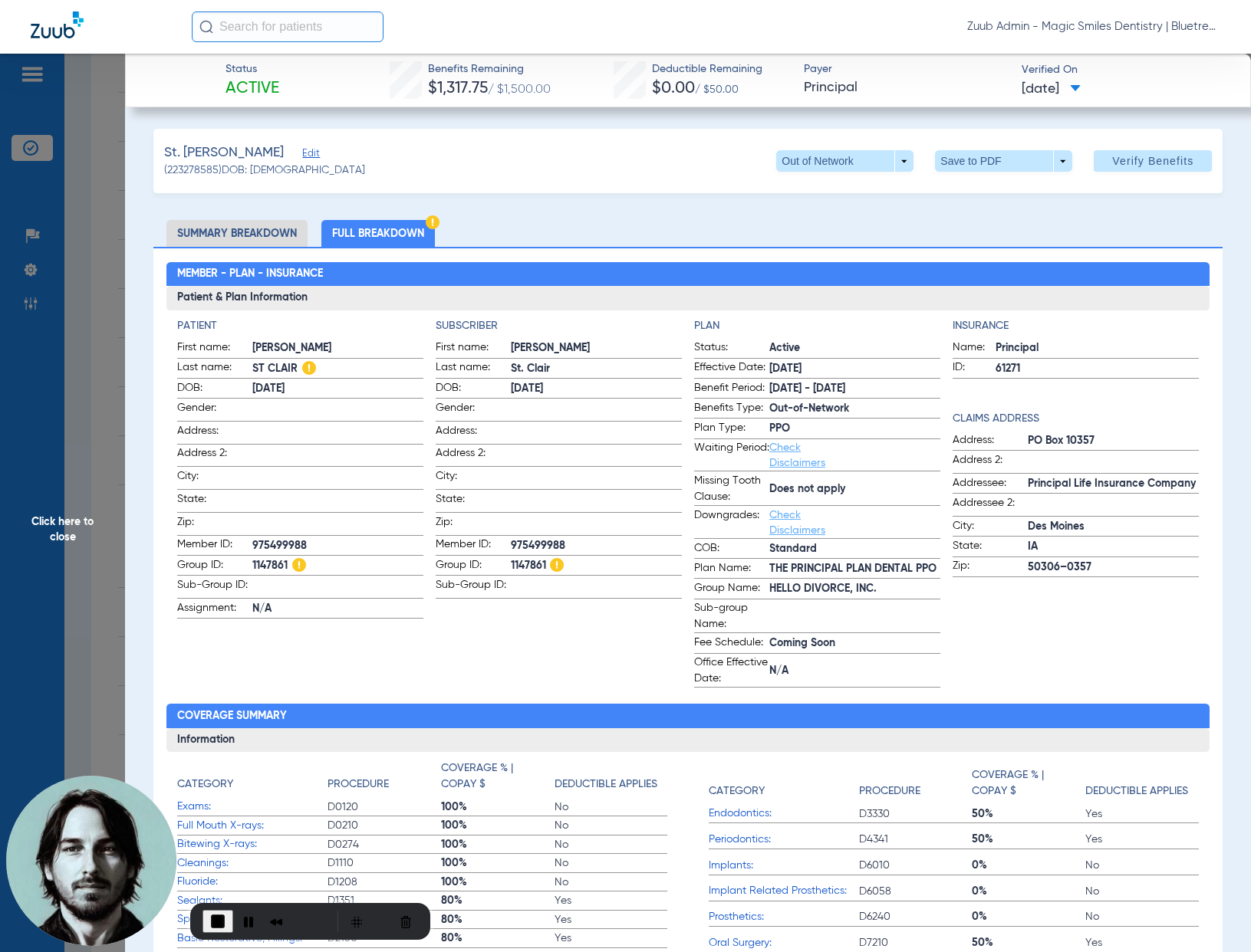
click at [112, 368] on span "Click here to close" at bounding box center [62, 529] width 125 height 952
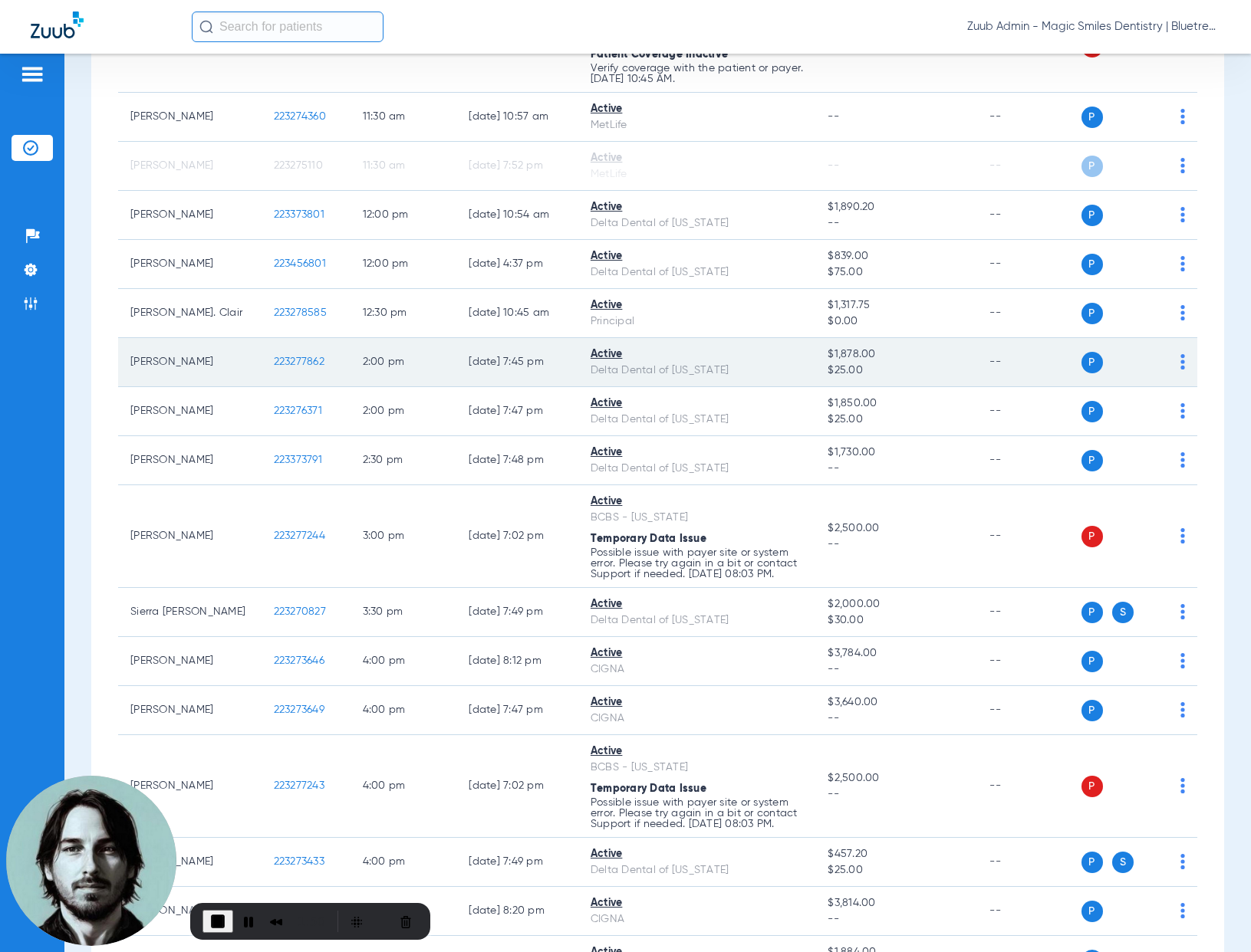
click at [289, 365] on span "223277862" at bounding box center [299, 361] width 51 height 10
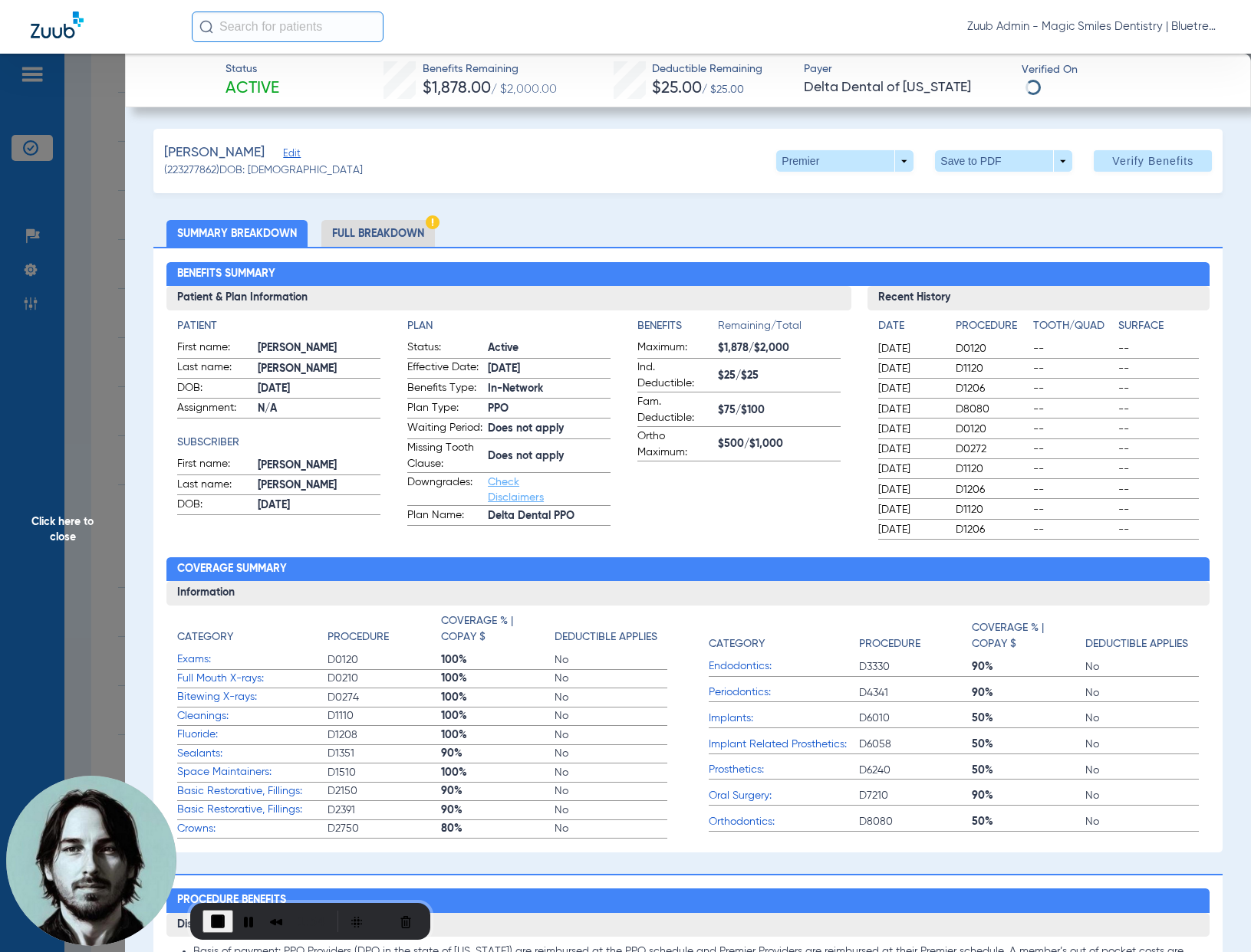
click at [353, 236] on li "Full Breakdown" at bounding box center [378, 233] width 114 height 27
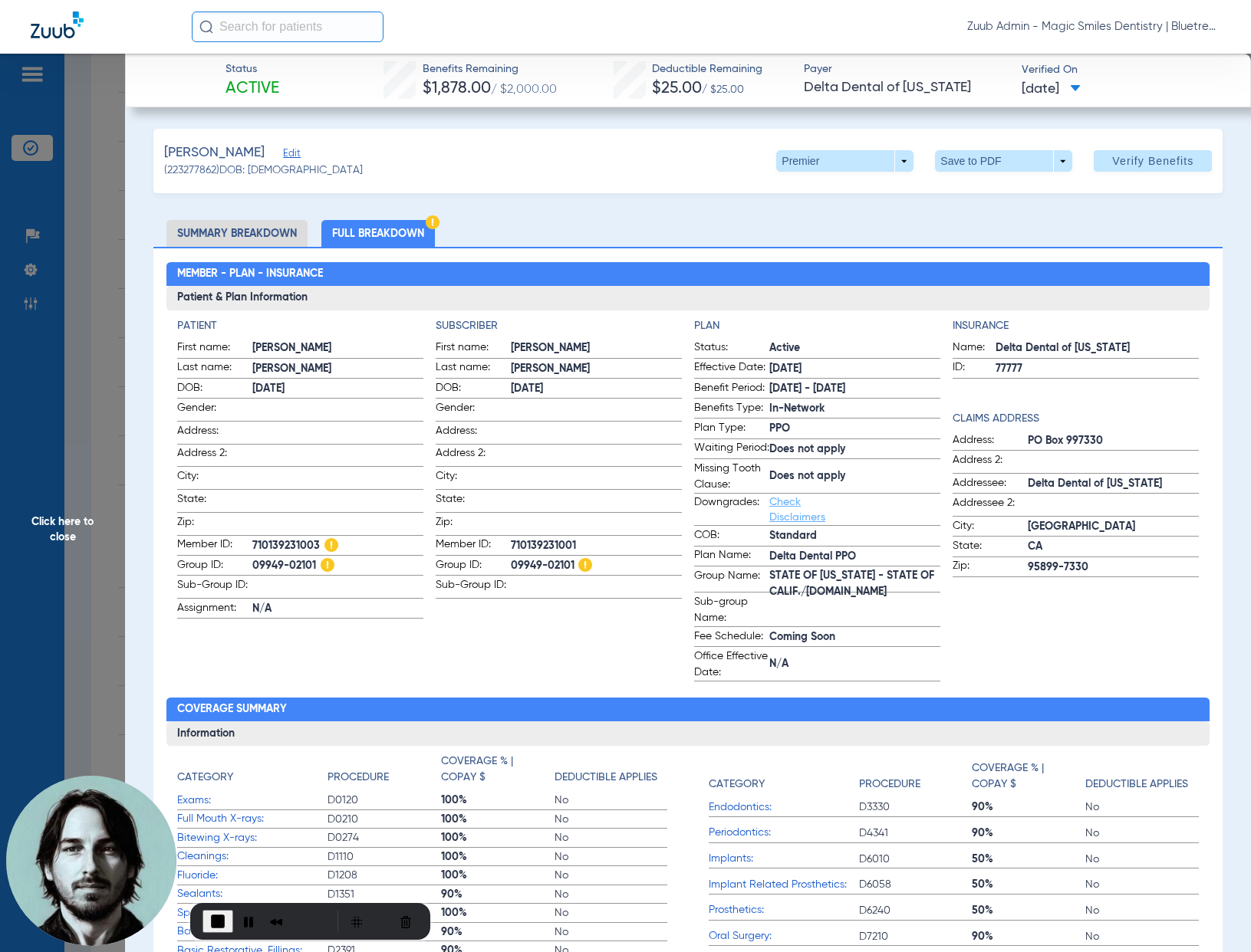
click at [114, 361] on span "Click here to close" at bounding box center [62, 529] width 125 height 952
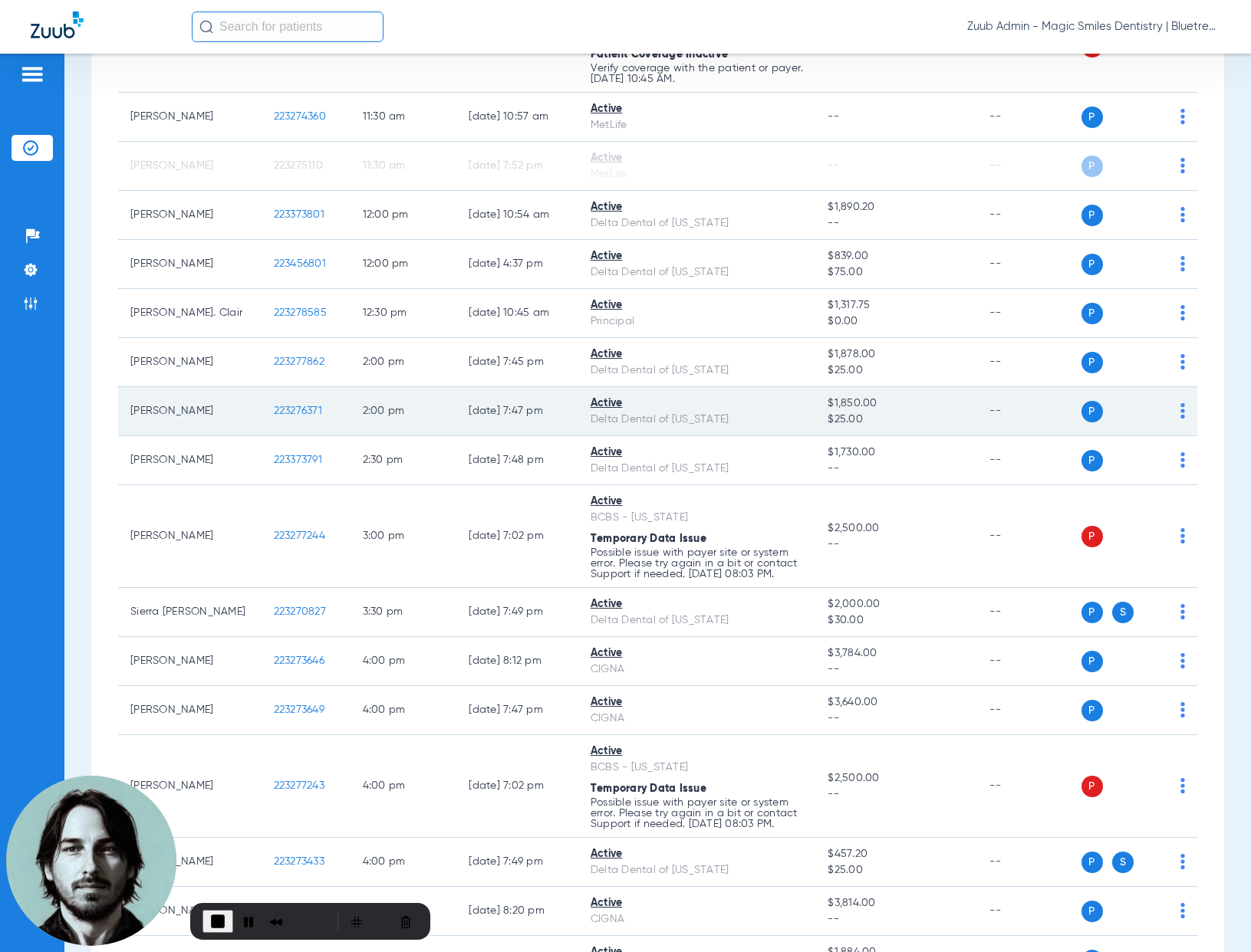
click at [298, 410] on span "223276371" at bounding box center [298, 411] width 48 height 10
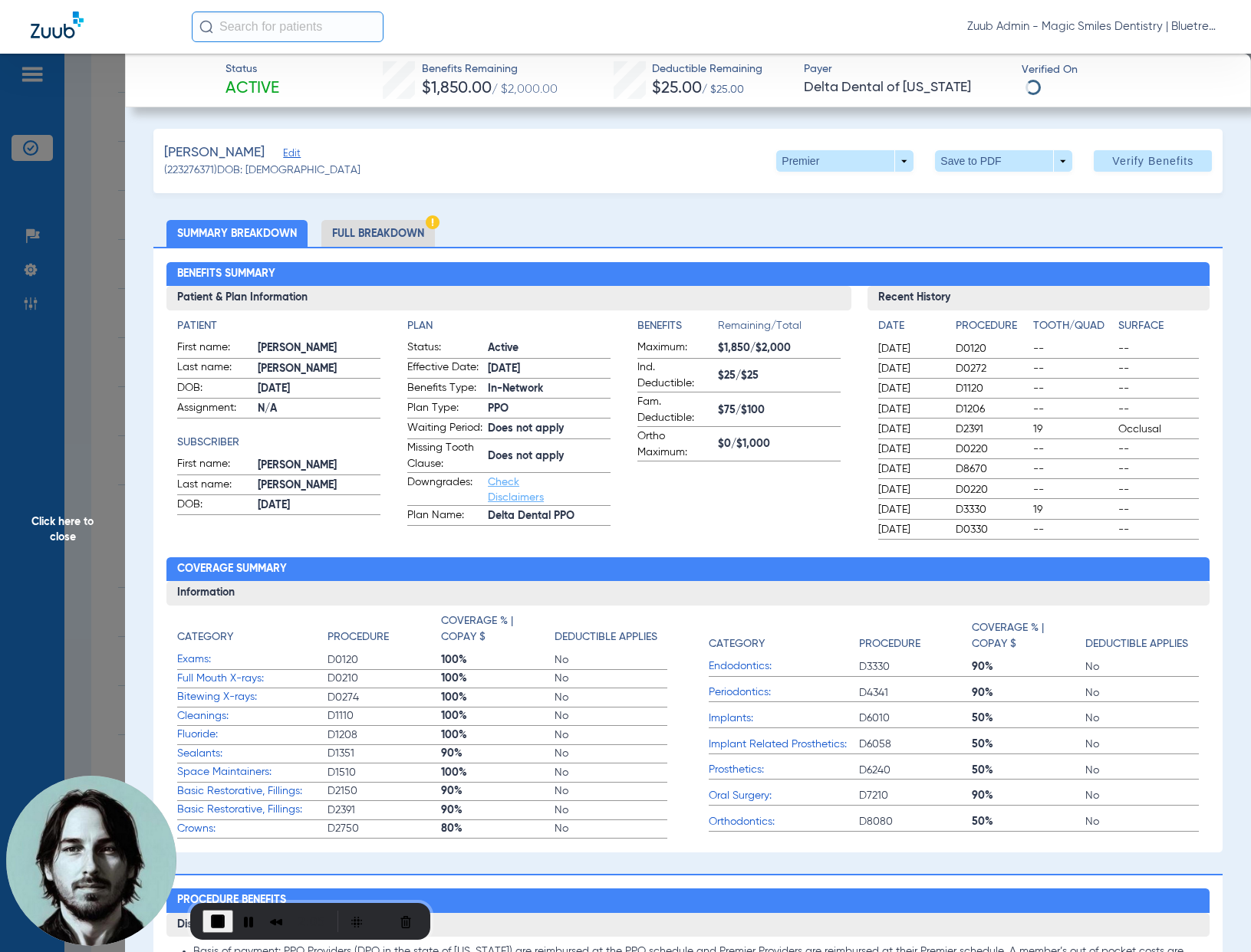
click at [366, 235] on li "Full Breakdown" at bounding box center [378, 233] width 114 height 27
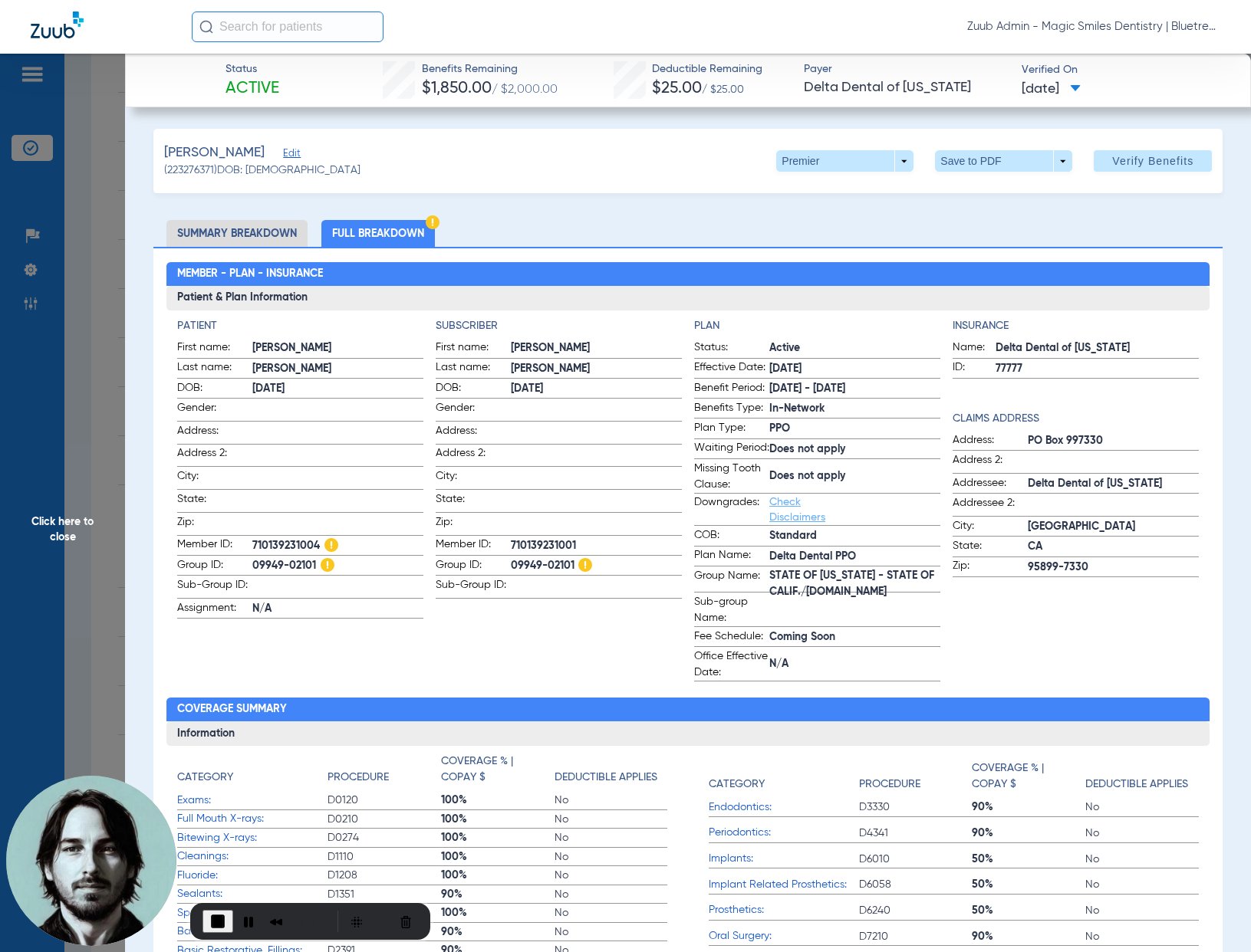
click at [89, 384] on span "Click here to close" at bounding box center [62, 529] width 125 height 952
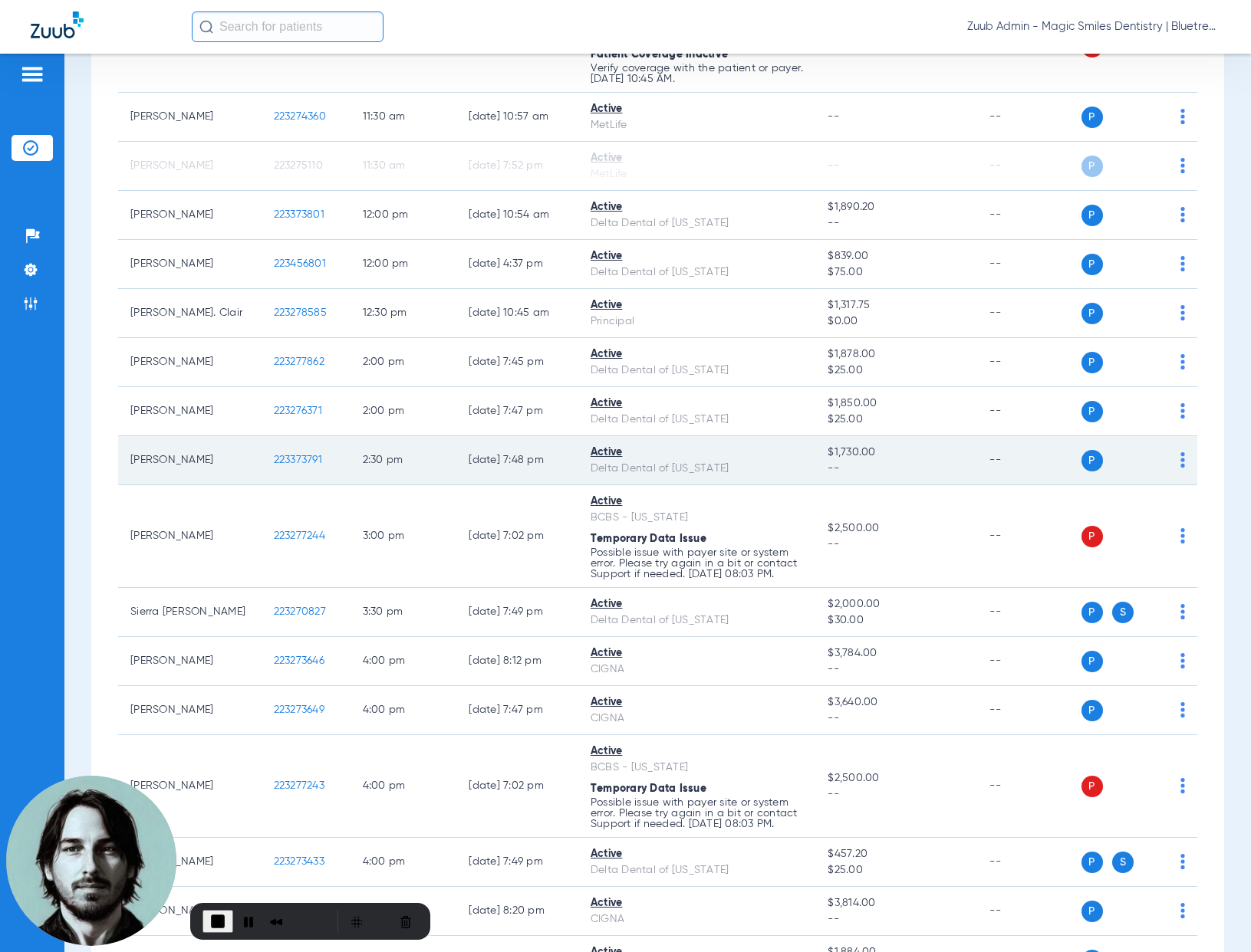
click at [284, 458] on span "223373791" at bounding box center [298, 460] width 48 height 10
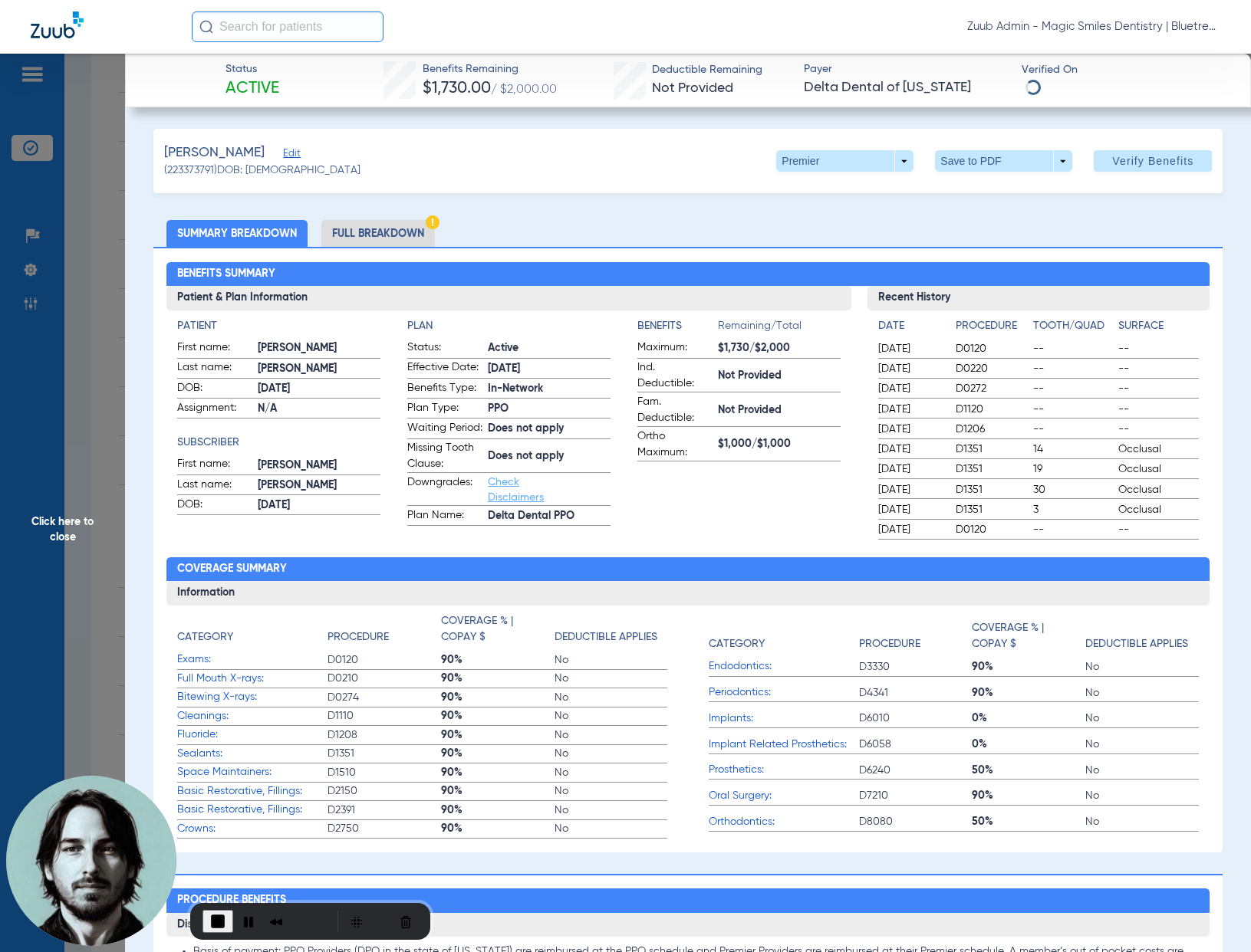
click at [403, 233] on li "Full Breakdown" at bounding box center [378, 233] width 114 height 27
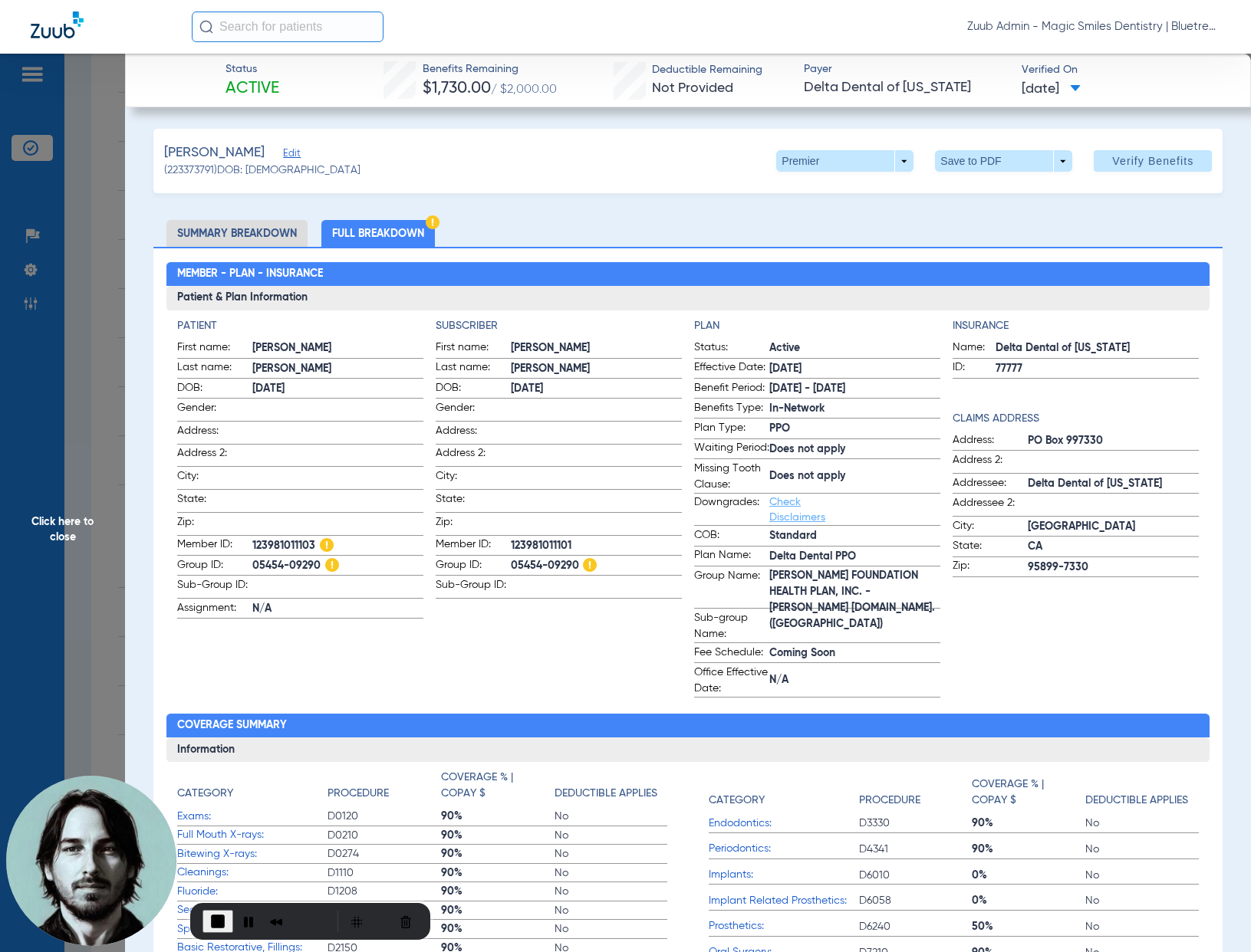
click at [78, 421] on span "Click here to close" at bounding box center [62, 529] width 125 height 952
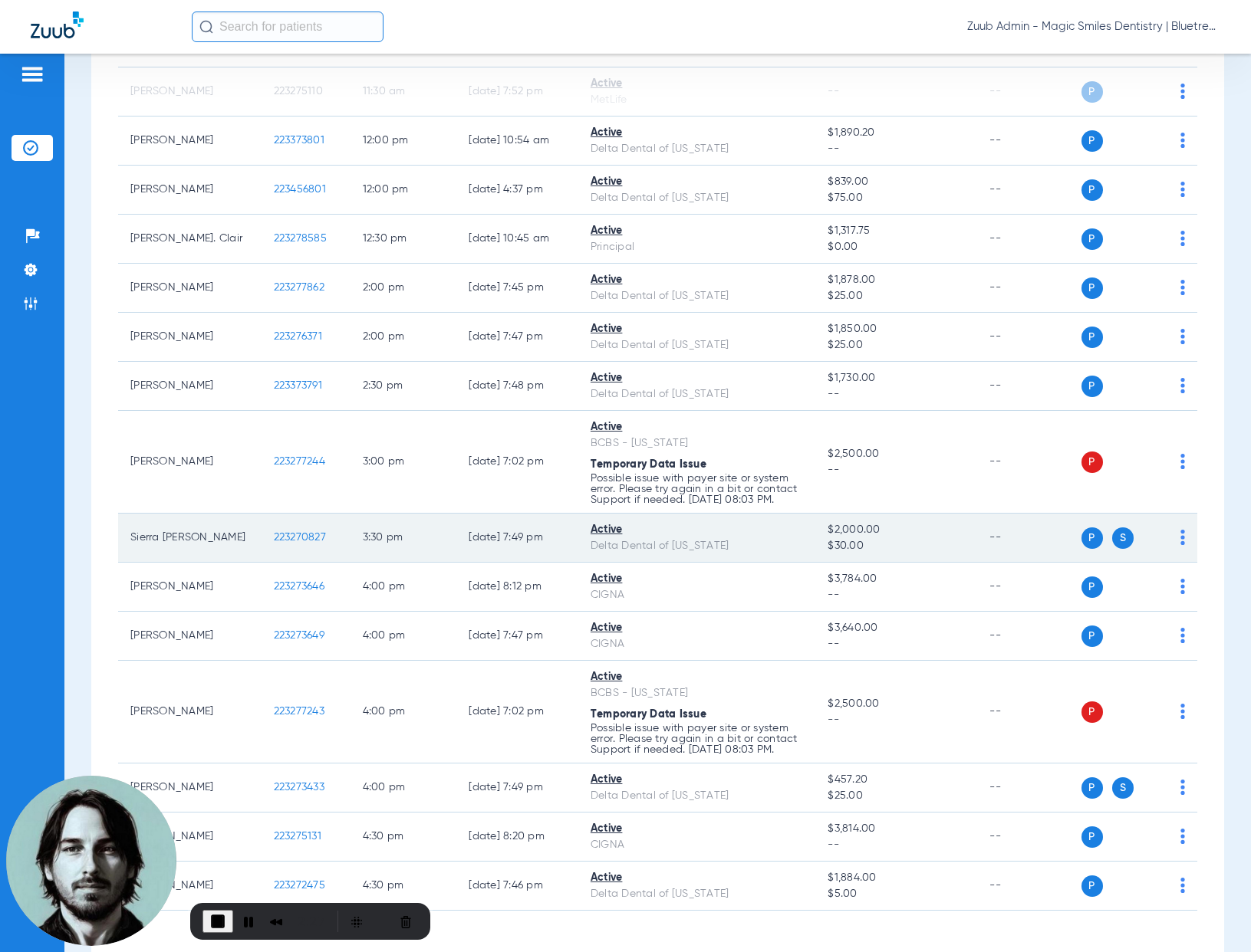
scroll to position [928, 0]
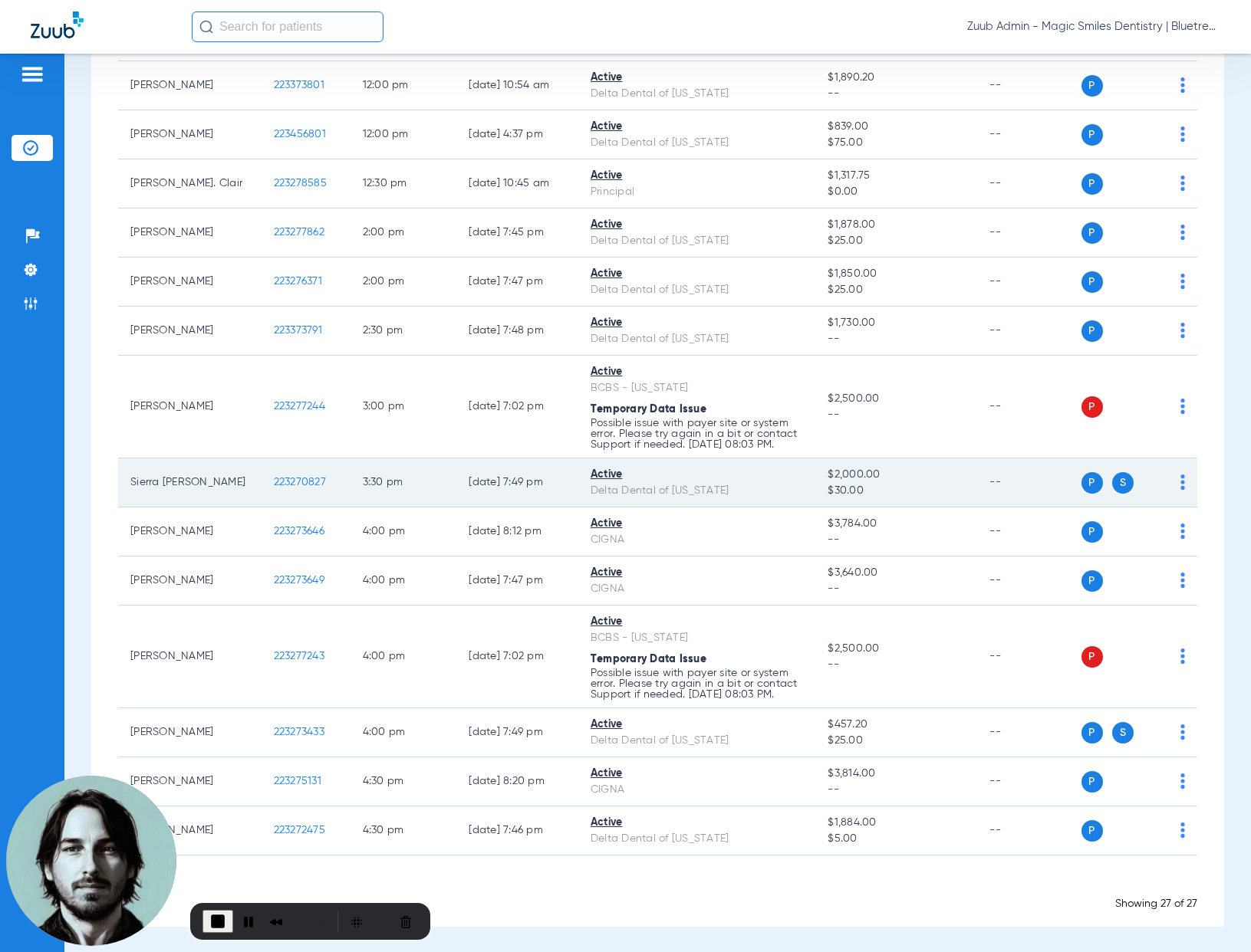
click at [286, 481] on span "223270827" at bounding box center [299, 482] width 52 height 10
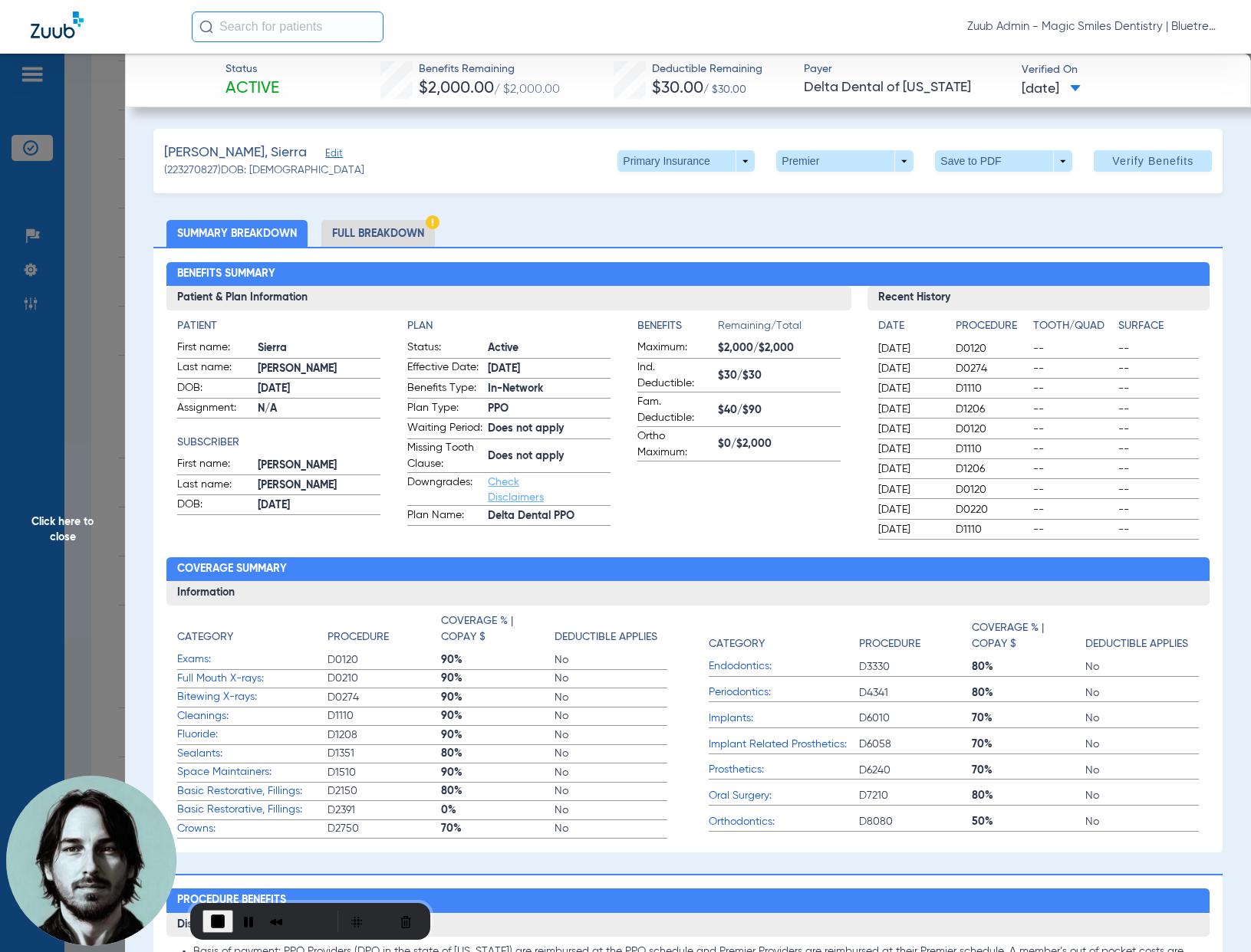
click at [406, 237] on li "Full Breakdown" at bounding box center [378, 233] width 114 height 27
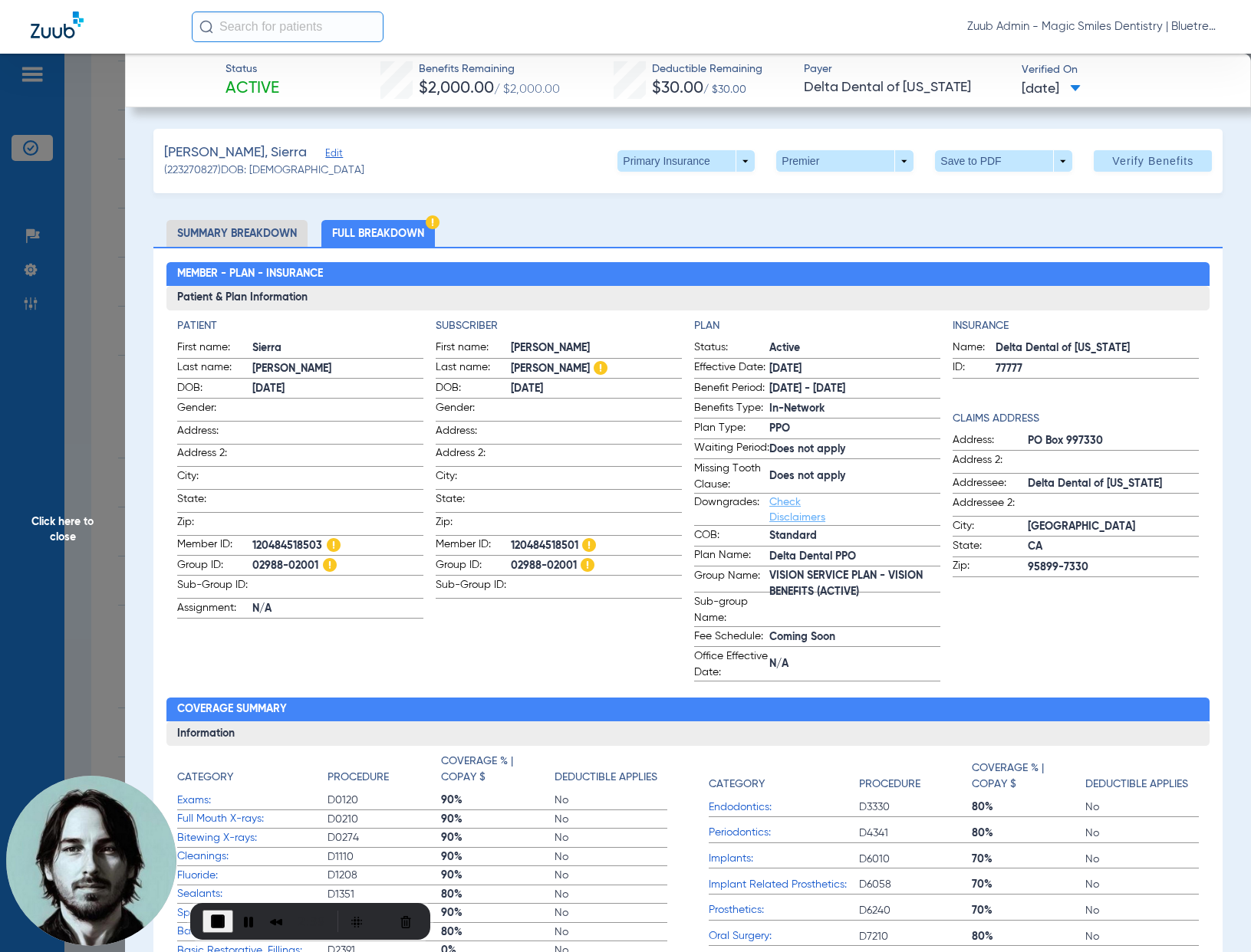
click at [102, 353] on span "Click here to close" at bounding box center [62, 529] width 125 height 952
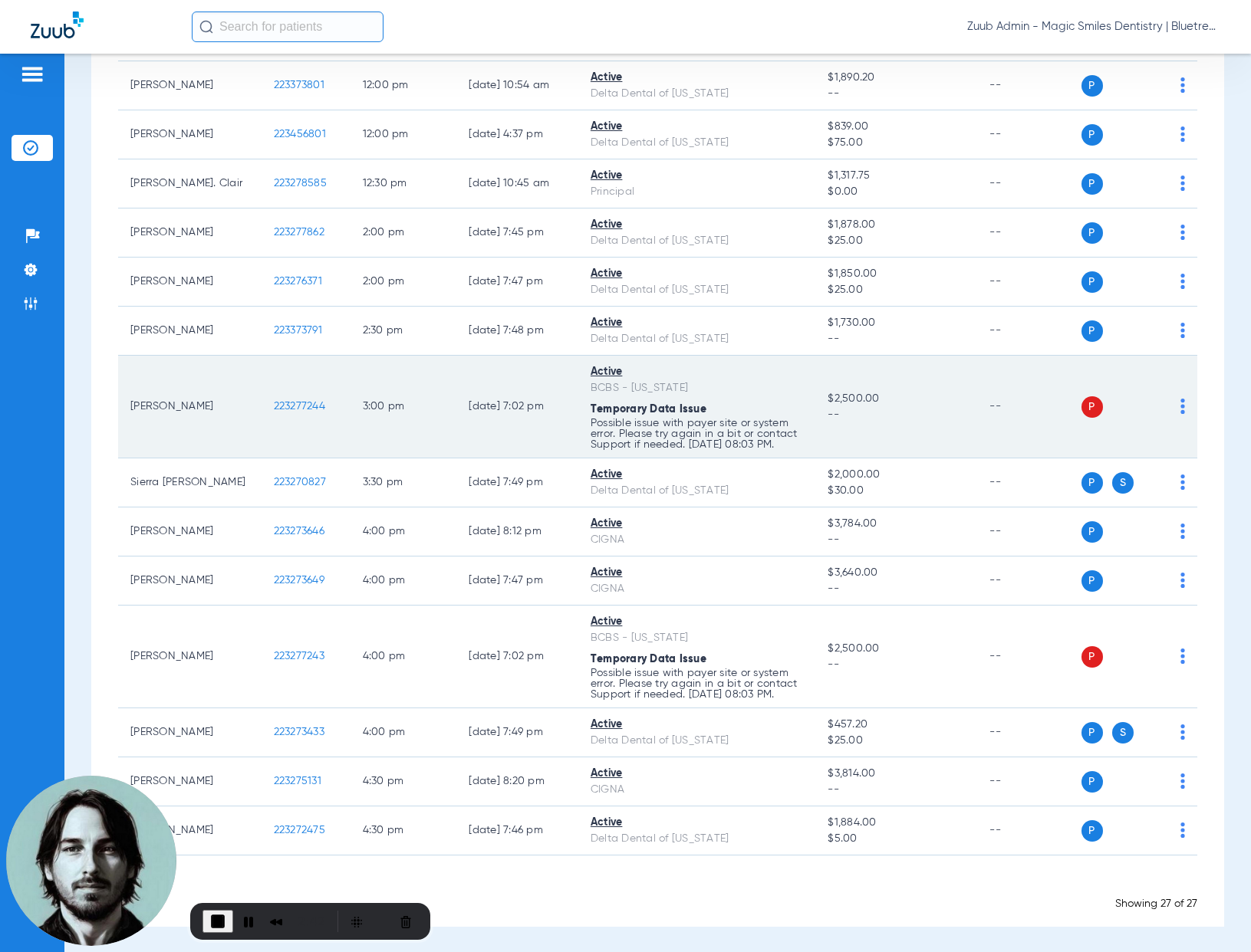
click at [280, 404] on span "223277244" at bounding box center [299, 406] width 52 height 10
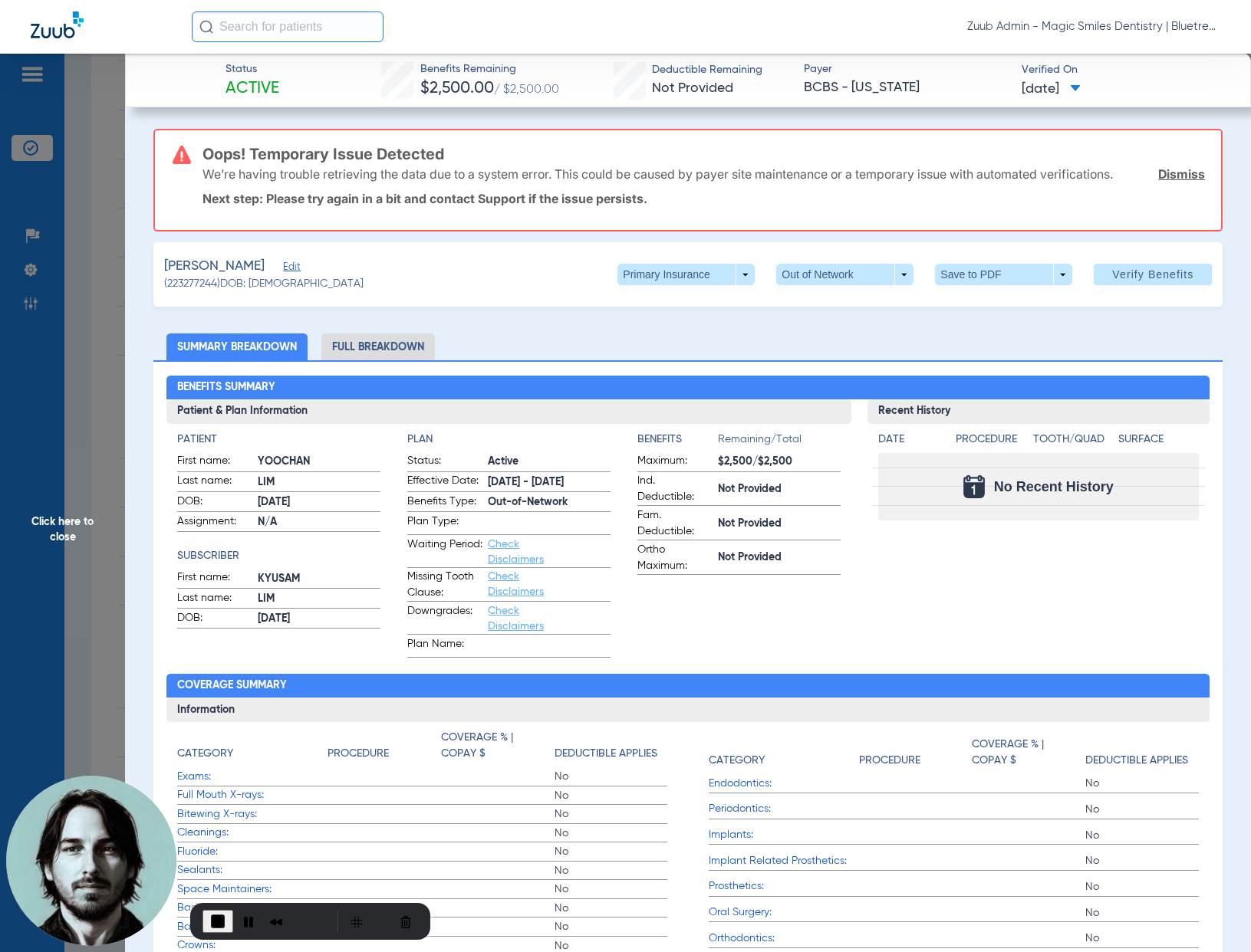
click at [95, 330] on span "Click here to close" at bounding box center [62, 529] width 125 height 952
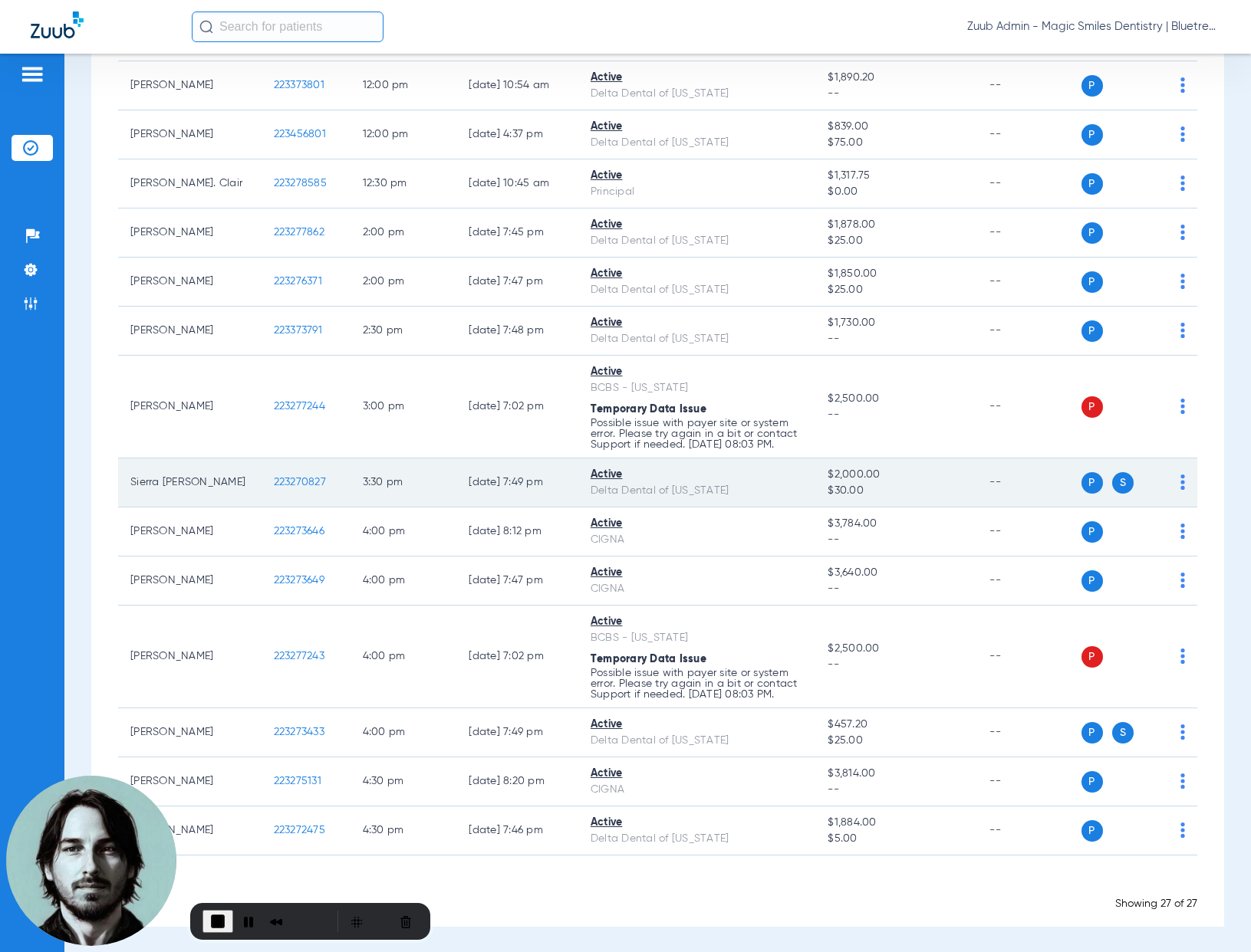
click at [300, 482] on span "223270827" at bounding box center [299, 482] width 52 height 10
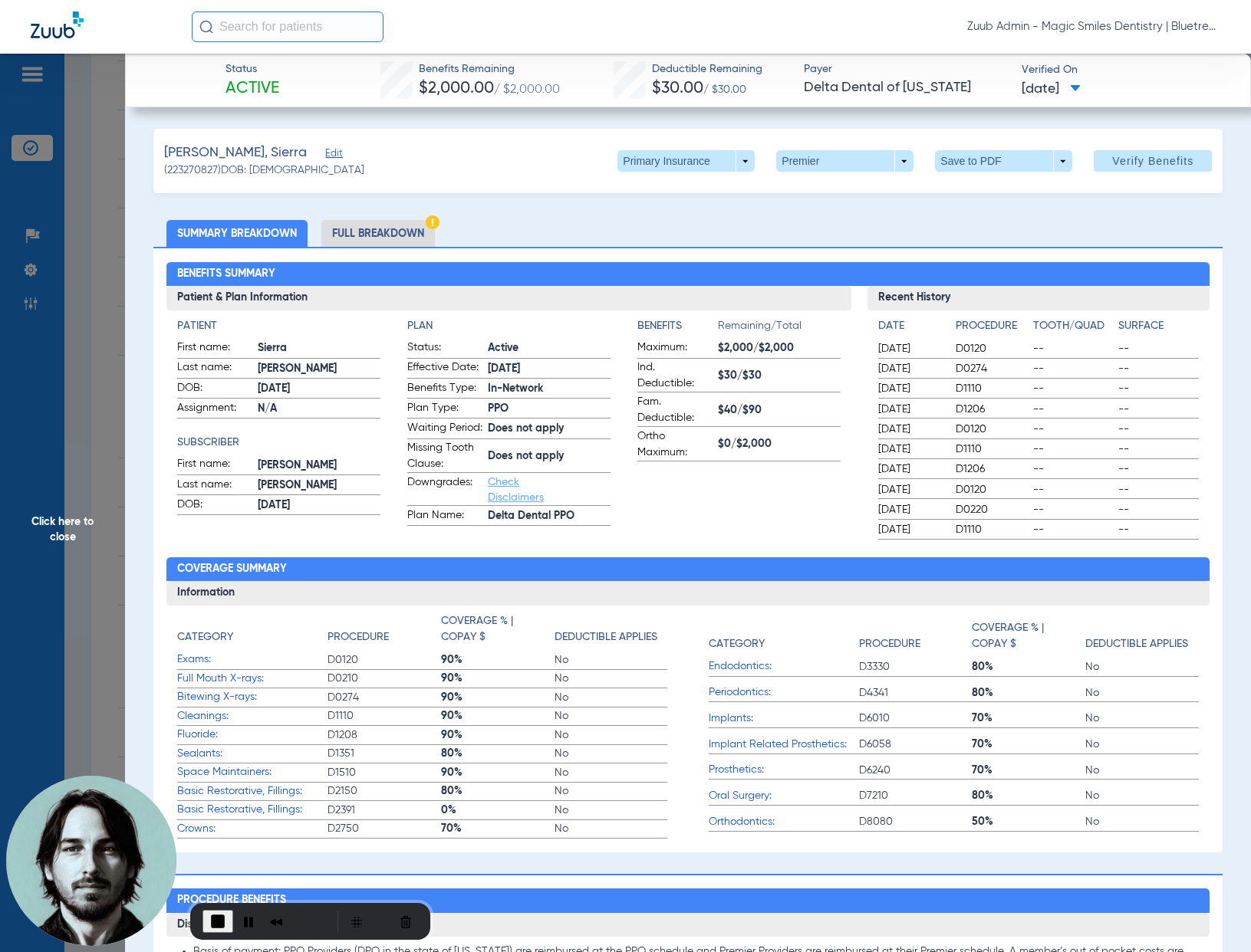
click at [395, 228] on li "Full Breakdown" at bounding box center [378, 233] width 114 height 27
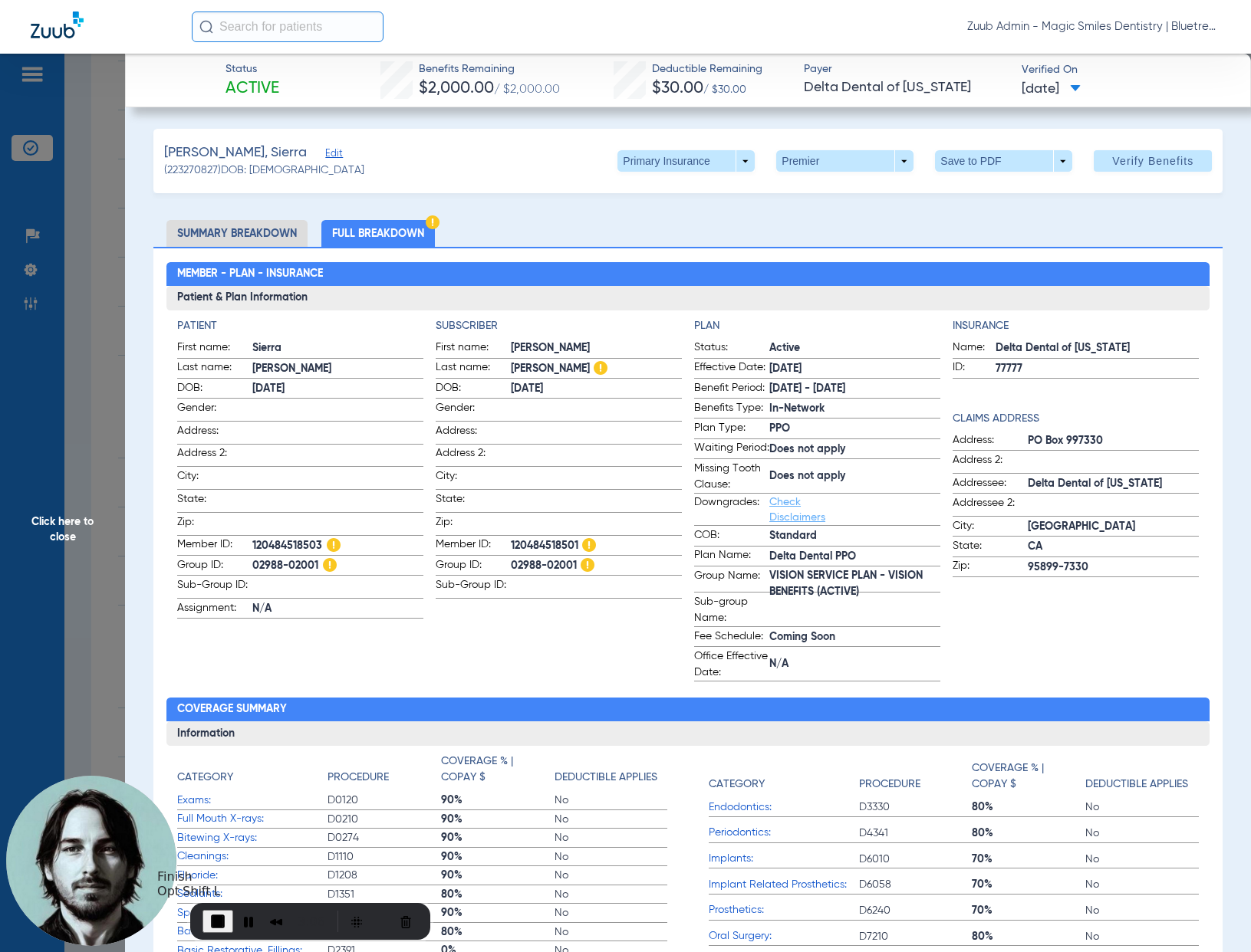
click at [208, 922] on span "End Recording" at bounding box center [217, 921] width 18 height 18
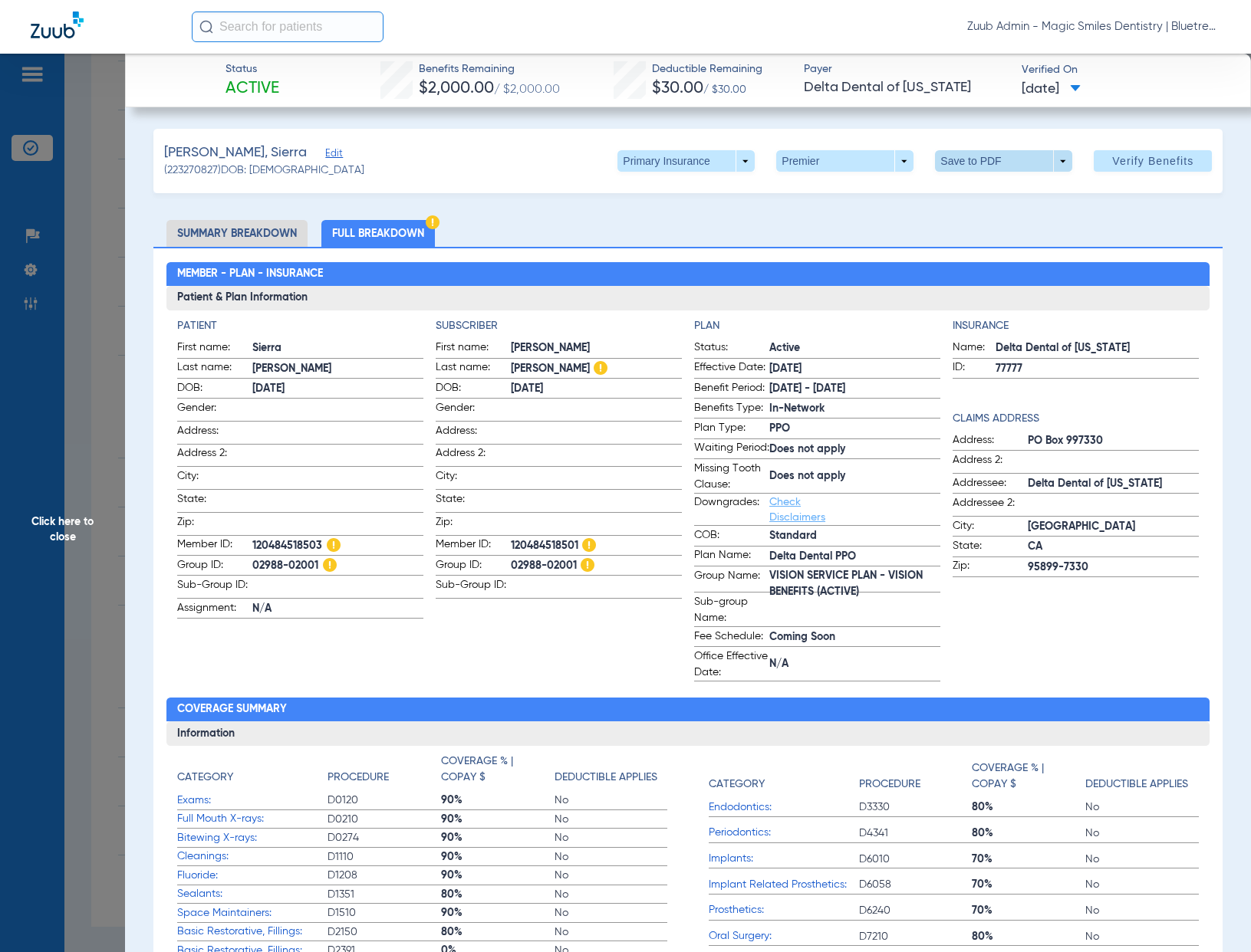
click at [954, 164] on span at bounding box center [1004, 161] width 138 height 21
click at [984, 193] on span "Save to PDF" at bounding box center [998, 192] width 60 height 10
click at [110, 314] on span "Click here to close" at bounding box center [62, 529] width 125 height 952
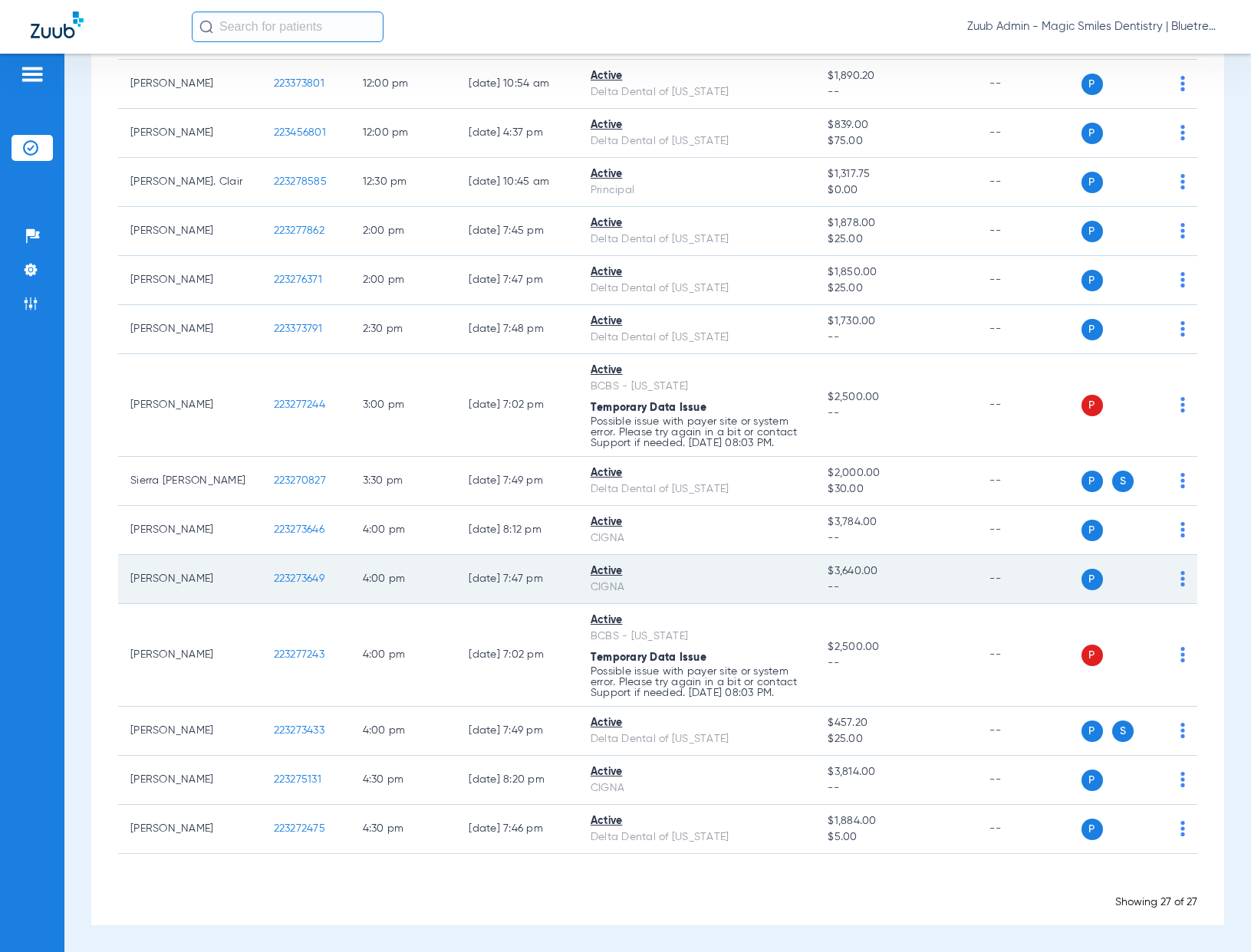
scroll to position [887, 0]
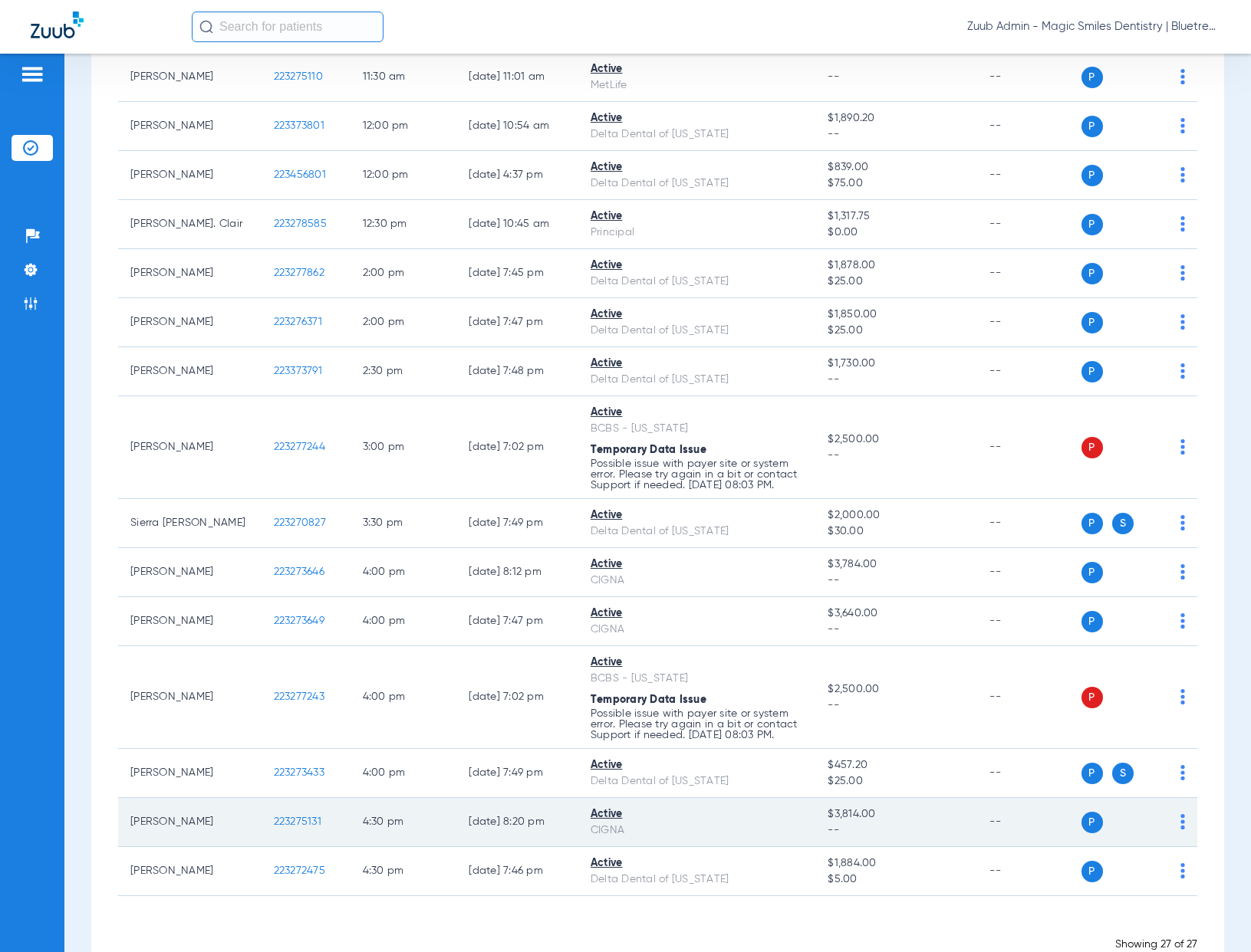
click at [296, 819] on span "223275131" at bounding box center [297, 821] width 47 height 10
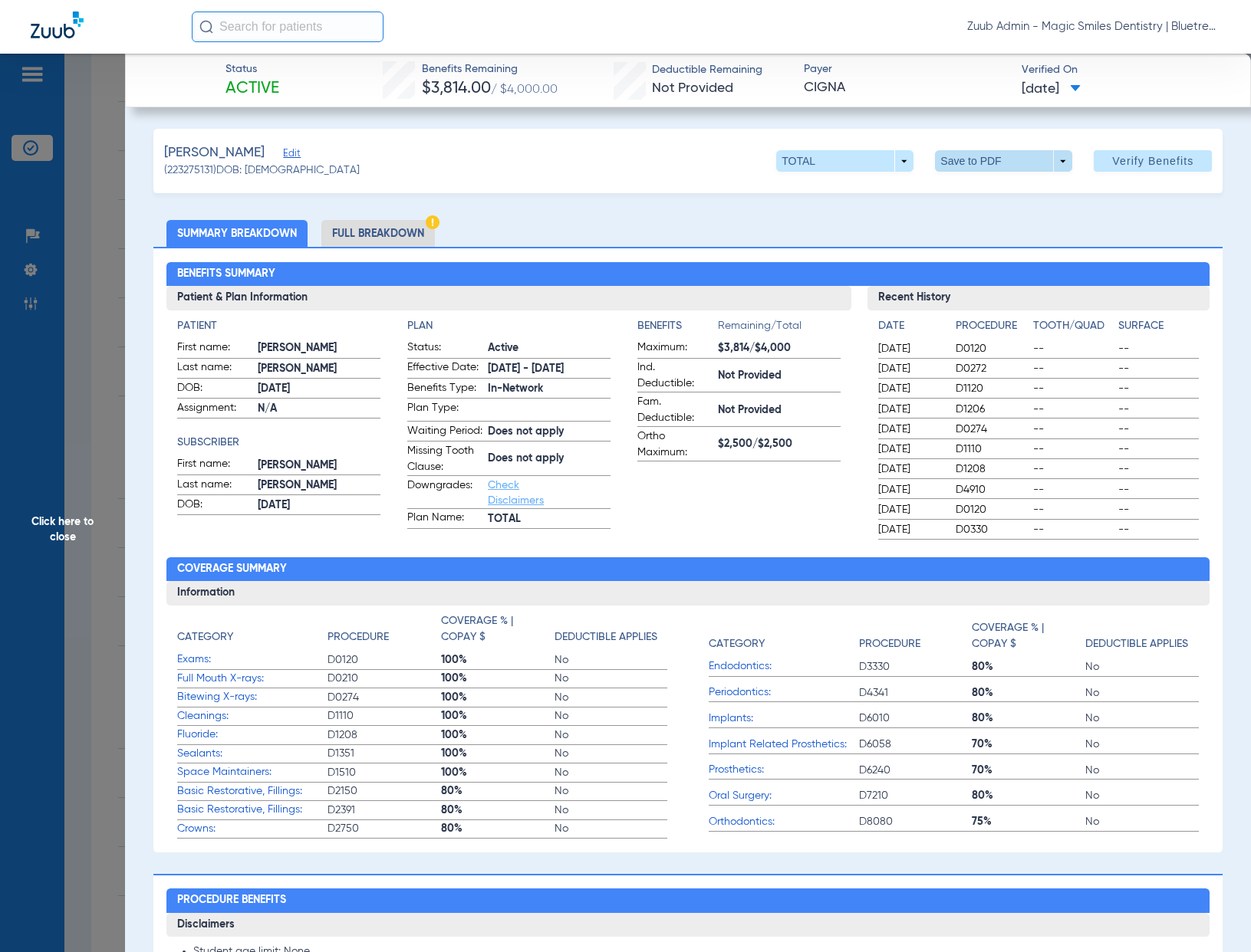
click at [1001, 159] on span at bounding box center [1003, 161] width 37 height 37
click at [992, 194] on span "Save to PDF" at bounding box center [998, 192] width 60 height 10
click at [385, 236] on li "Full Breakdown" at bounding box center [378, 233] width 114 height 27
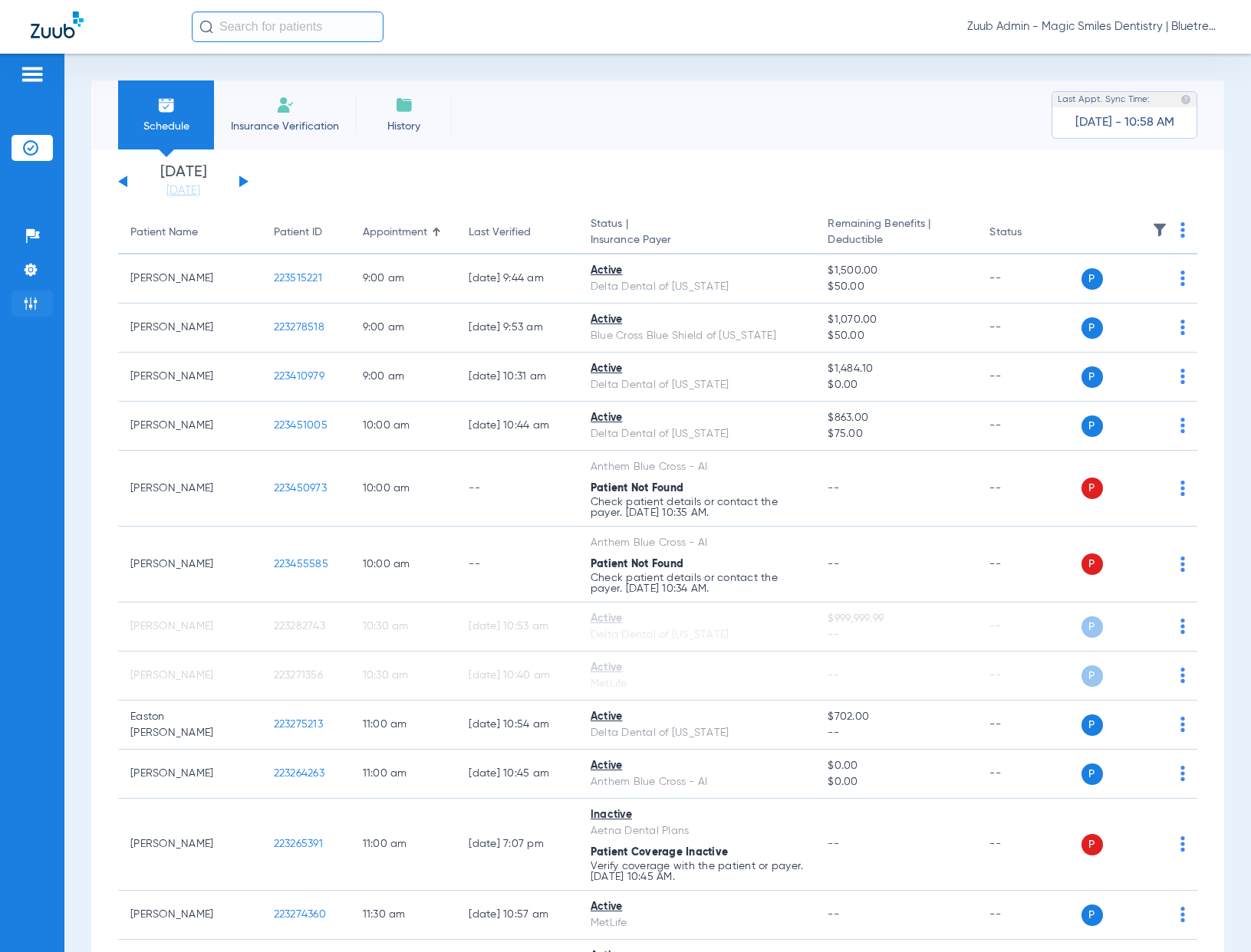
click at [28, 302] on img at bounding box center [31, 304] width 15 height 15
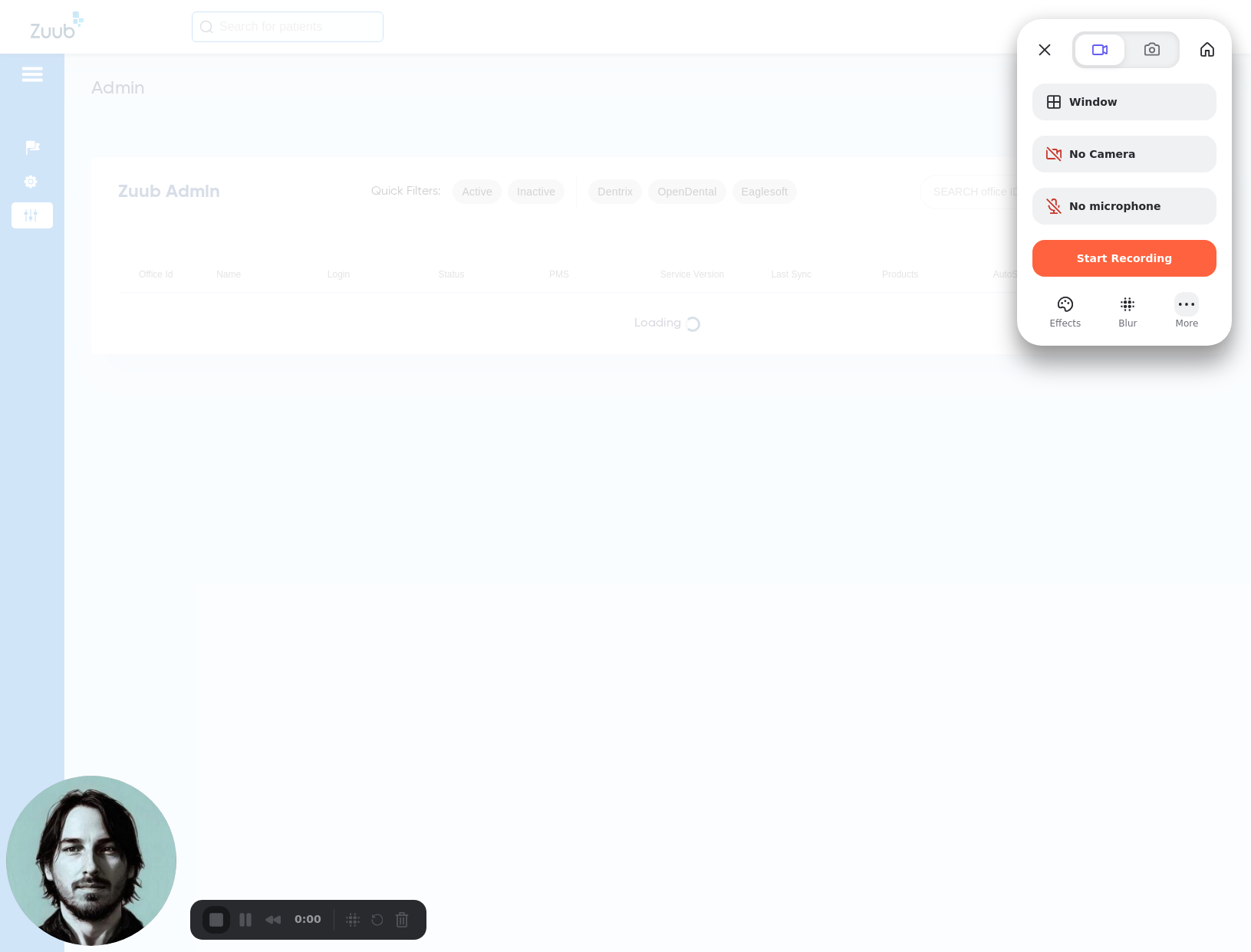
click at [1189, 308] on button "More (6 unread)" at bounding box center [1186, 304] width 25 height 25
click at [1126, 151] on span "Notifications" at bounding box center [1120, 158] width 77 height 15
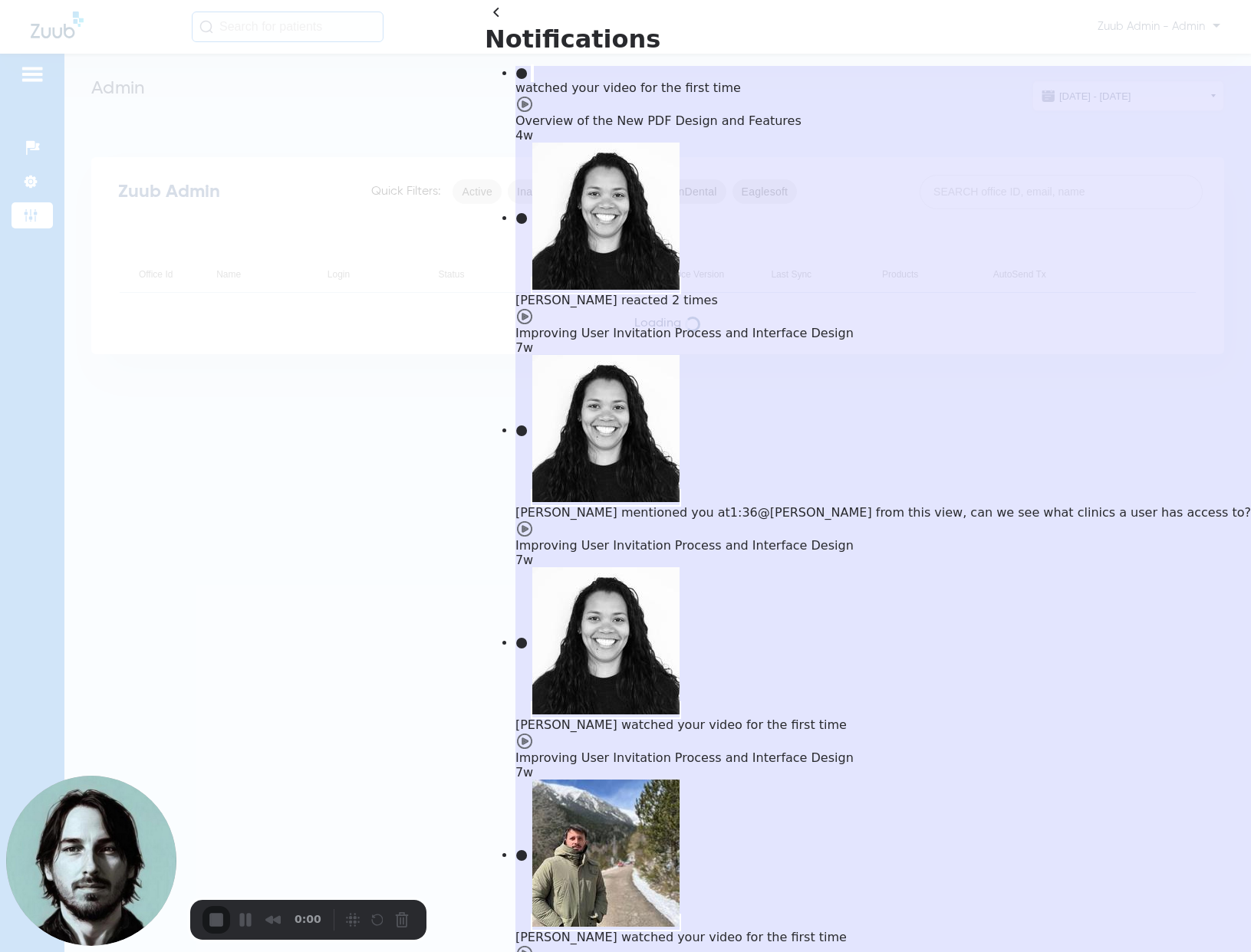
click at [904, 64] on div at bounding box center [626, 476] width 1251 height 952
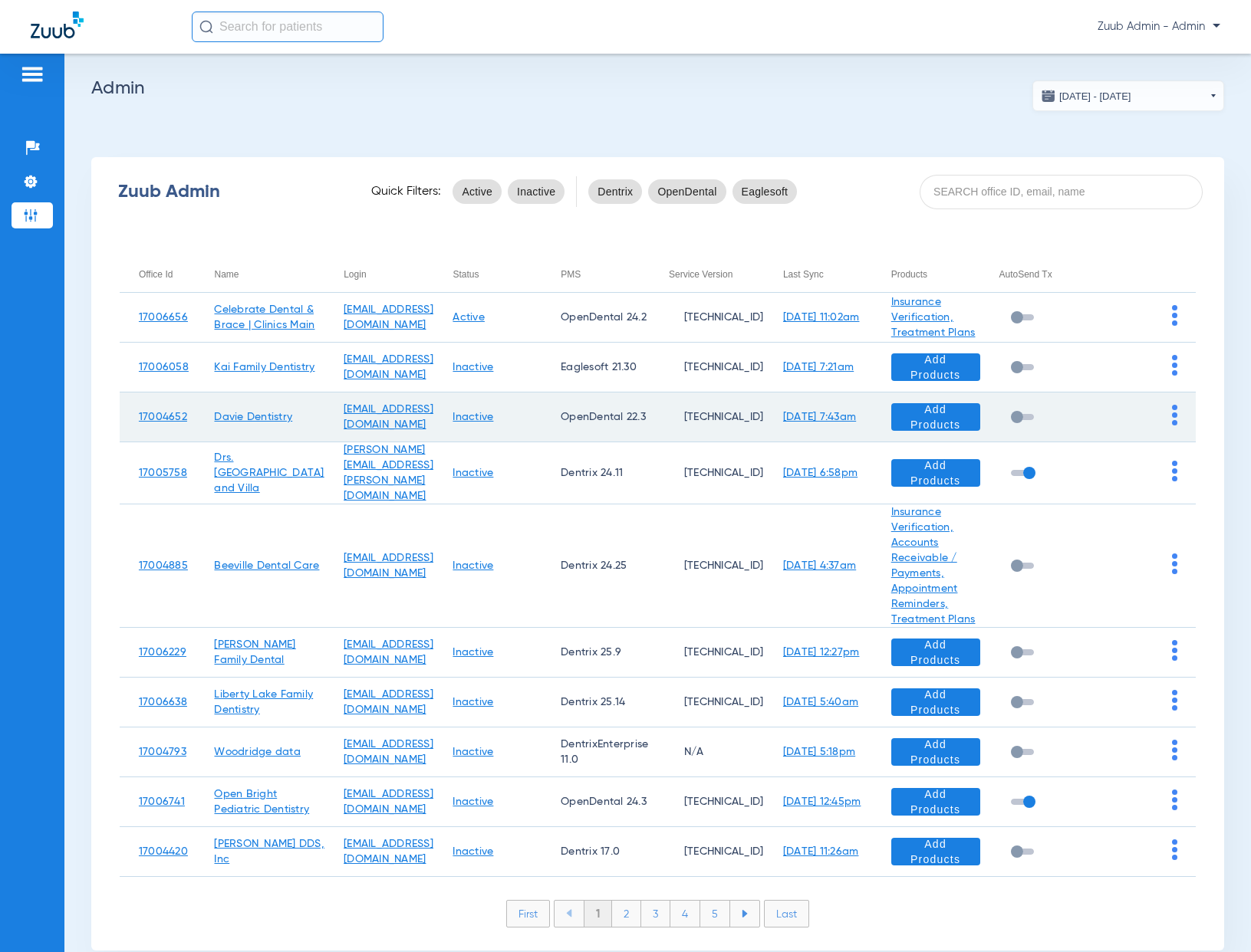
scroll to position [57, 0]
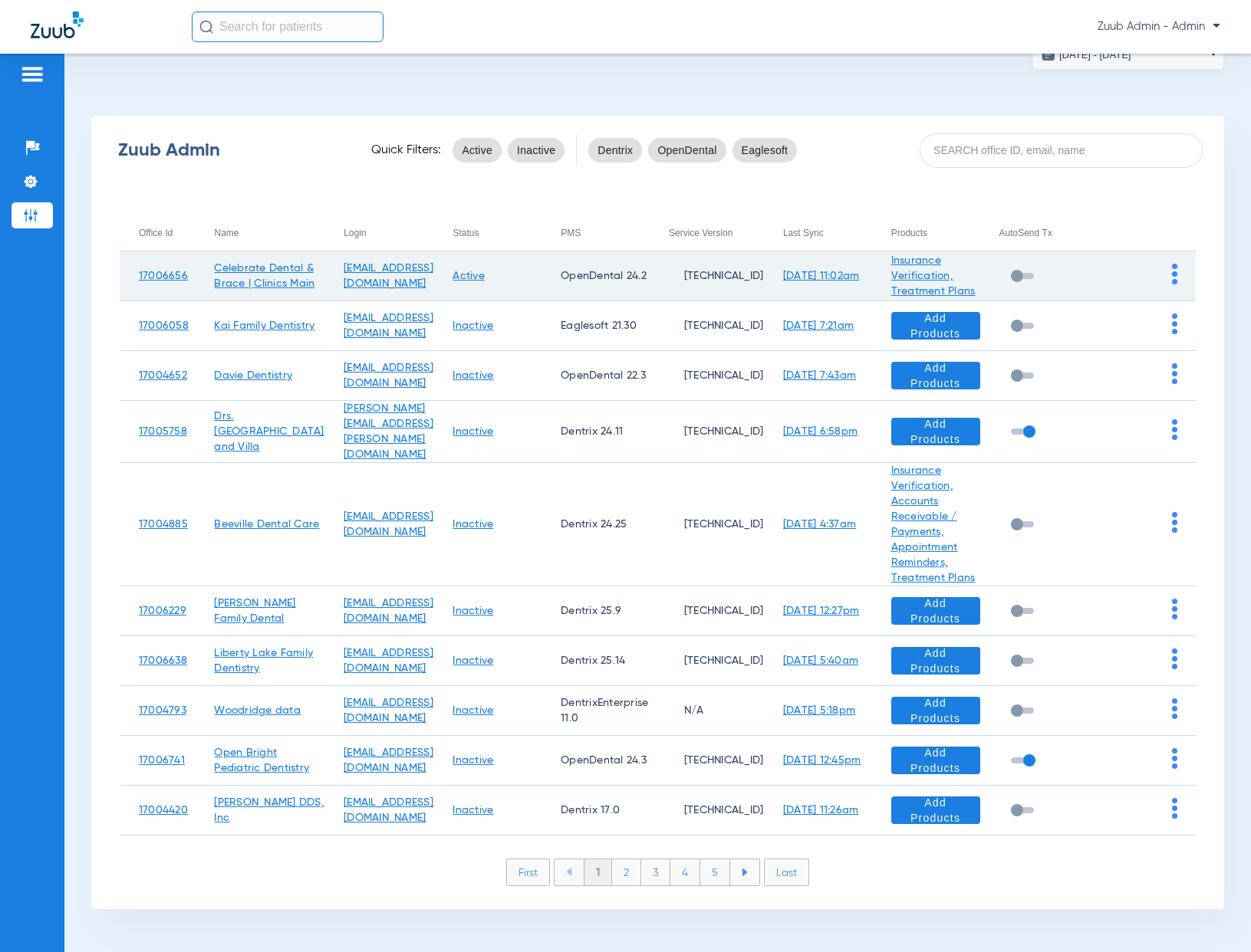
click at [1172, 269] on img at bounding box center [1174, 274] width 5 height 21
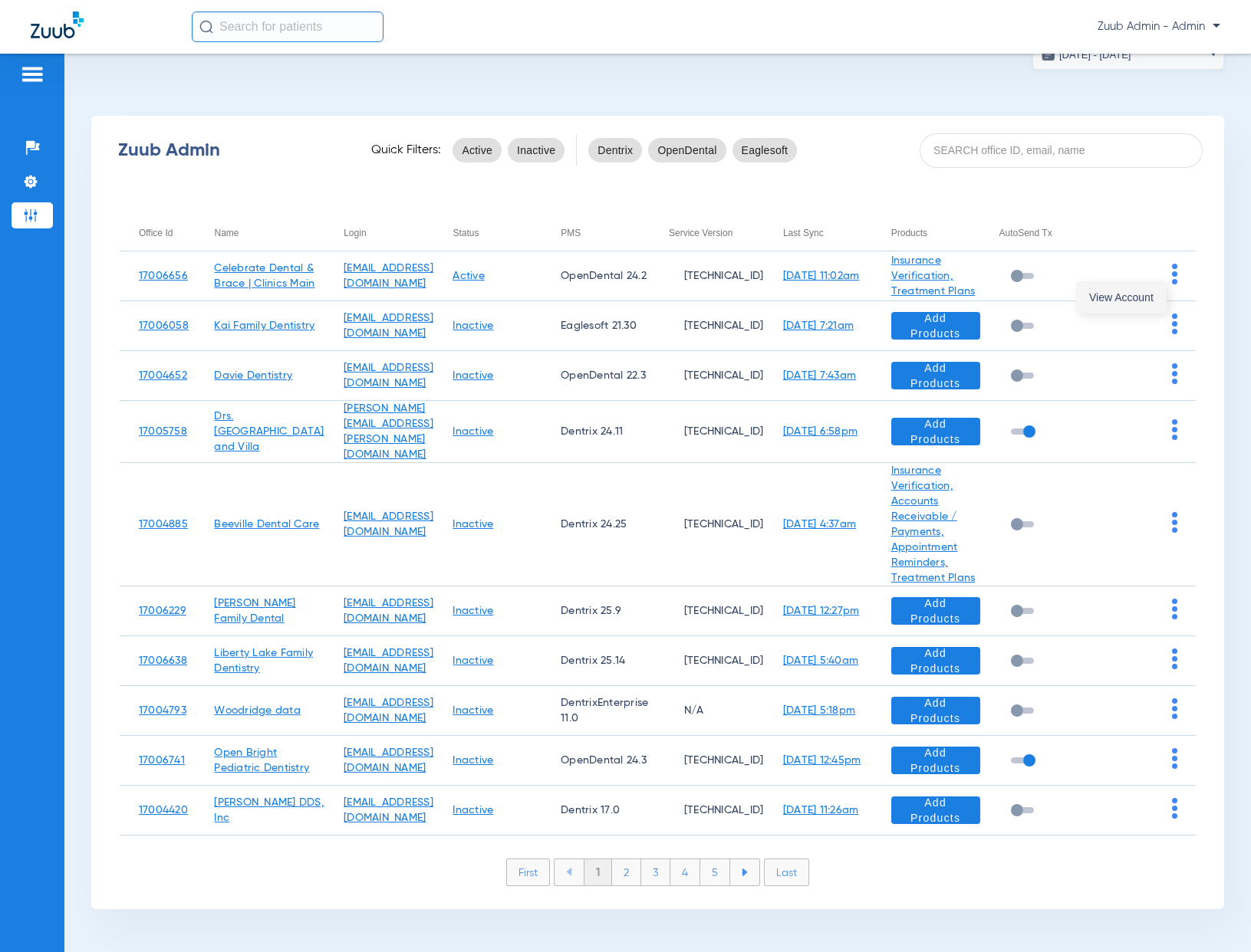
click at [1154, 296] on button "View Account" at bounding box center [1120, 298] width 89 height 31
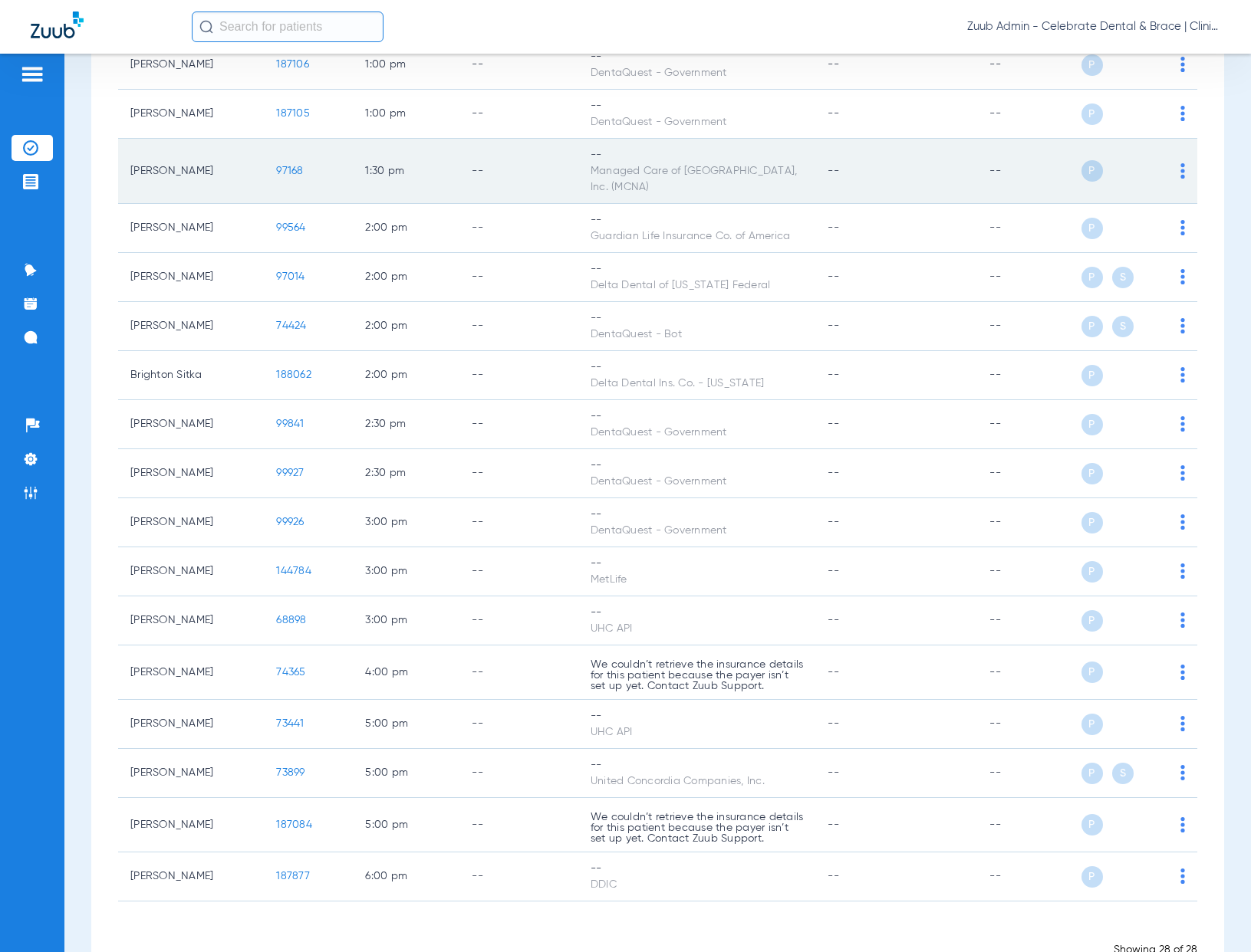
scroll to position [860, 0]
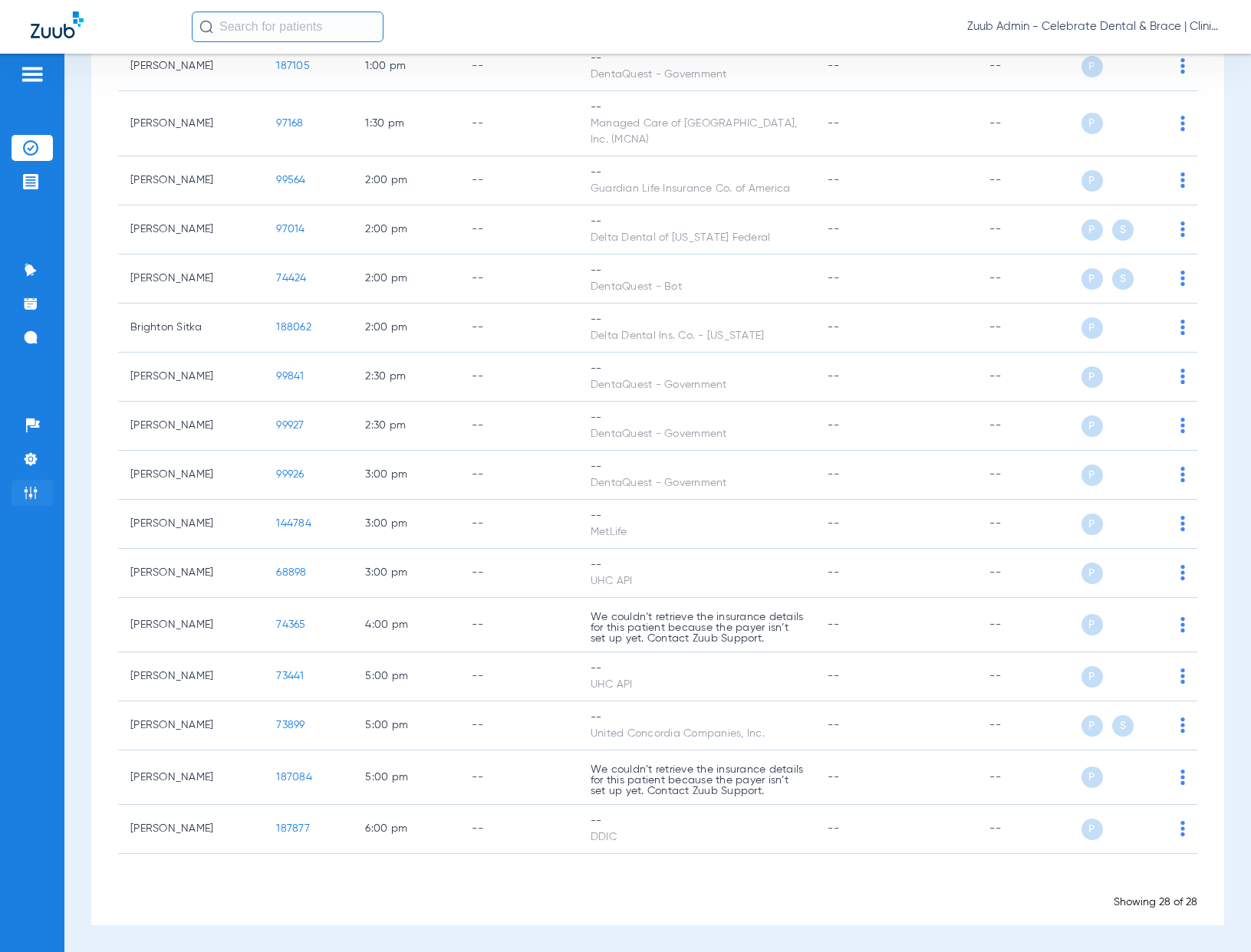
click at [32, 496] on img at bounding box center [31, 493] width 15 height 15
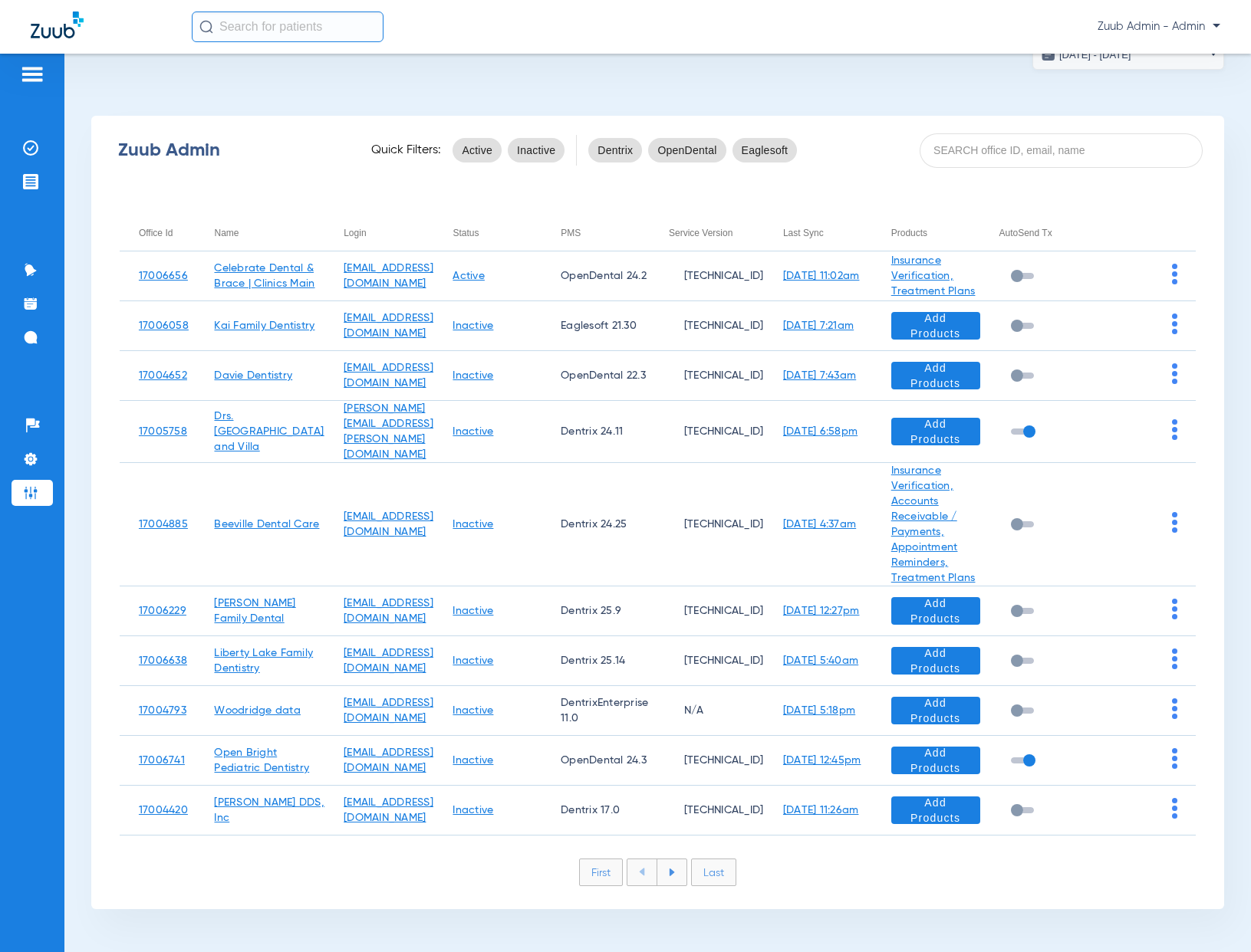
scroll to position [57, 0]
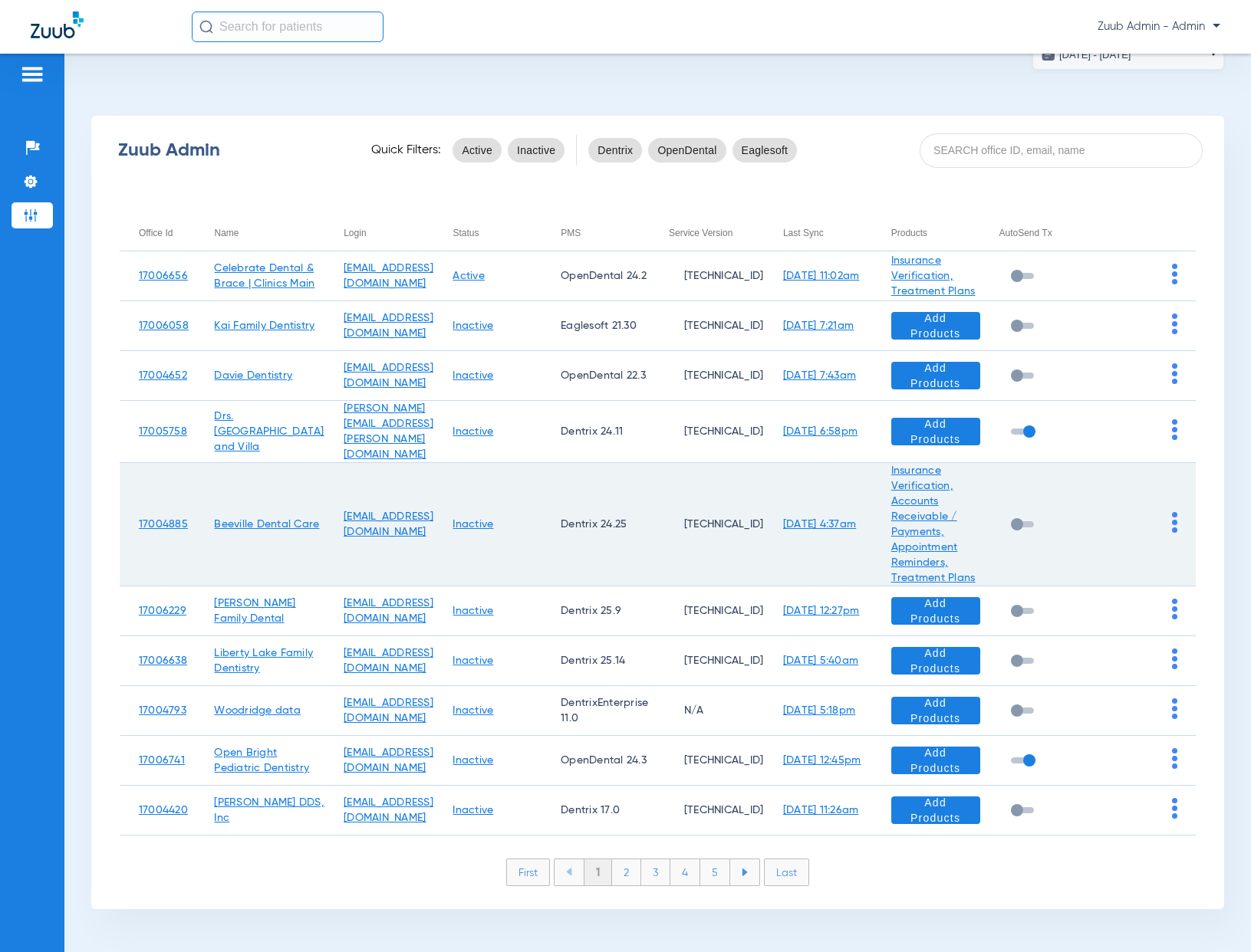
click at [1172, 519] on img at bounding box center [1174, 522] width 5 height 21
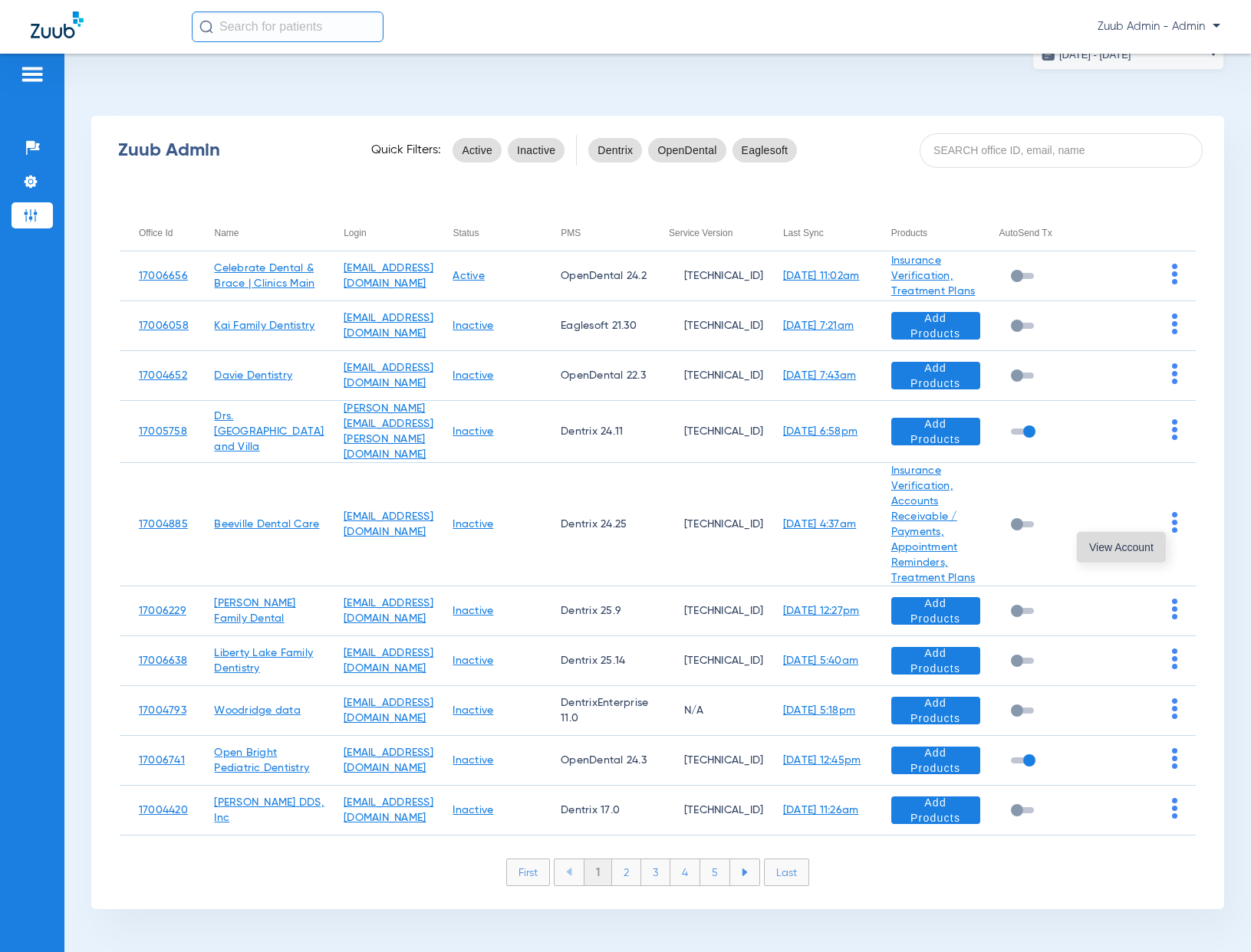
click at [1148, 542] on span "View Account" at bounding box center [1121, 547] width 65 height 10
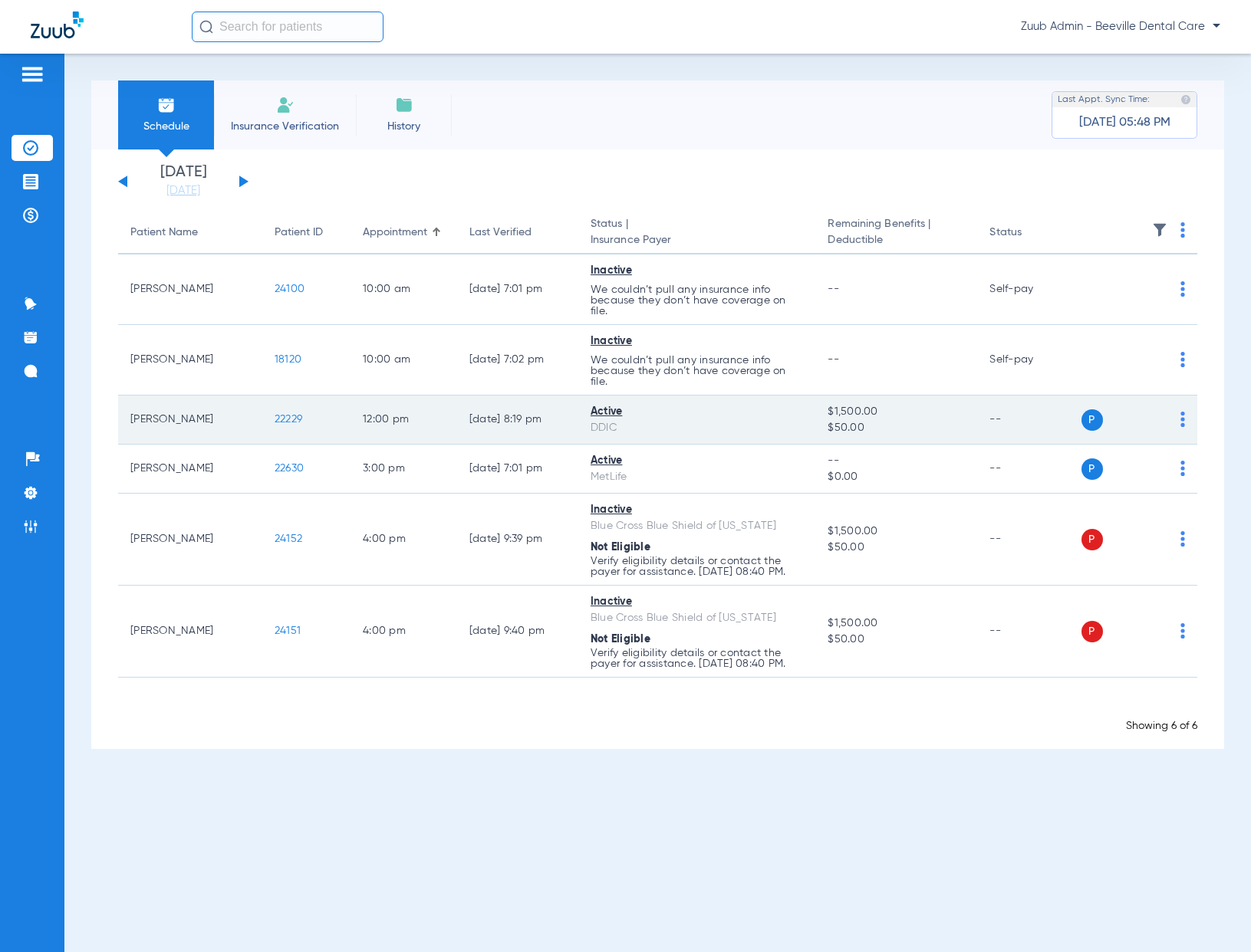
click at [279, 420] on span "22229" at bounding box center [288, 419] width 28 height 10
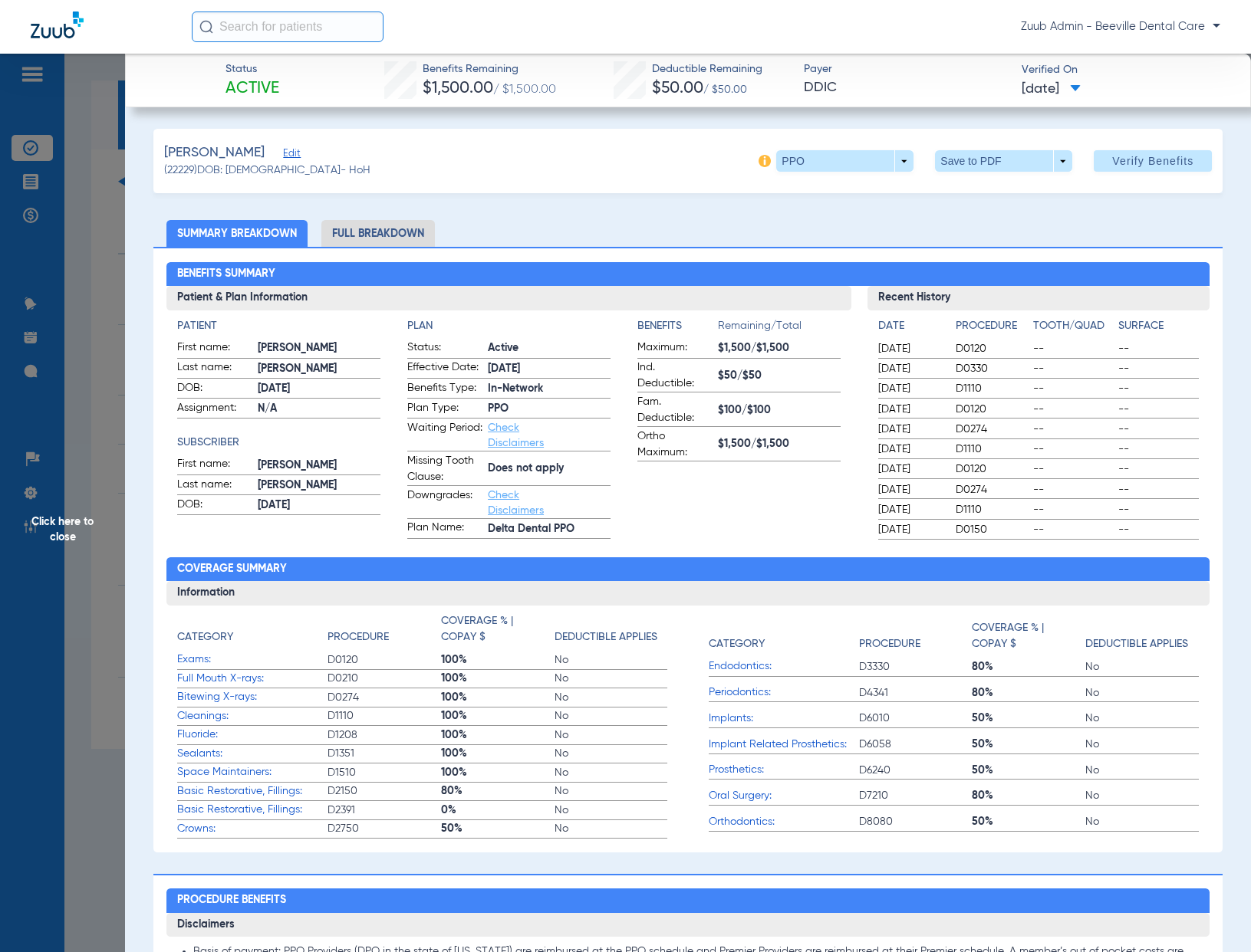
click at [423, 236] on li "Full Breakdown" at bounding box center [378, 233] width 114 height 27
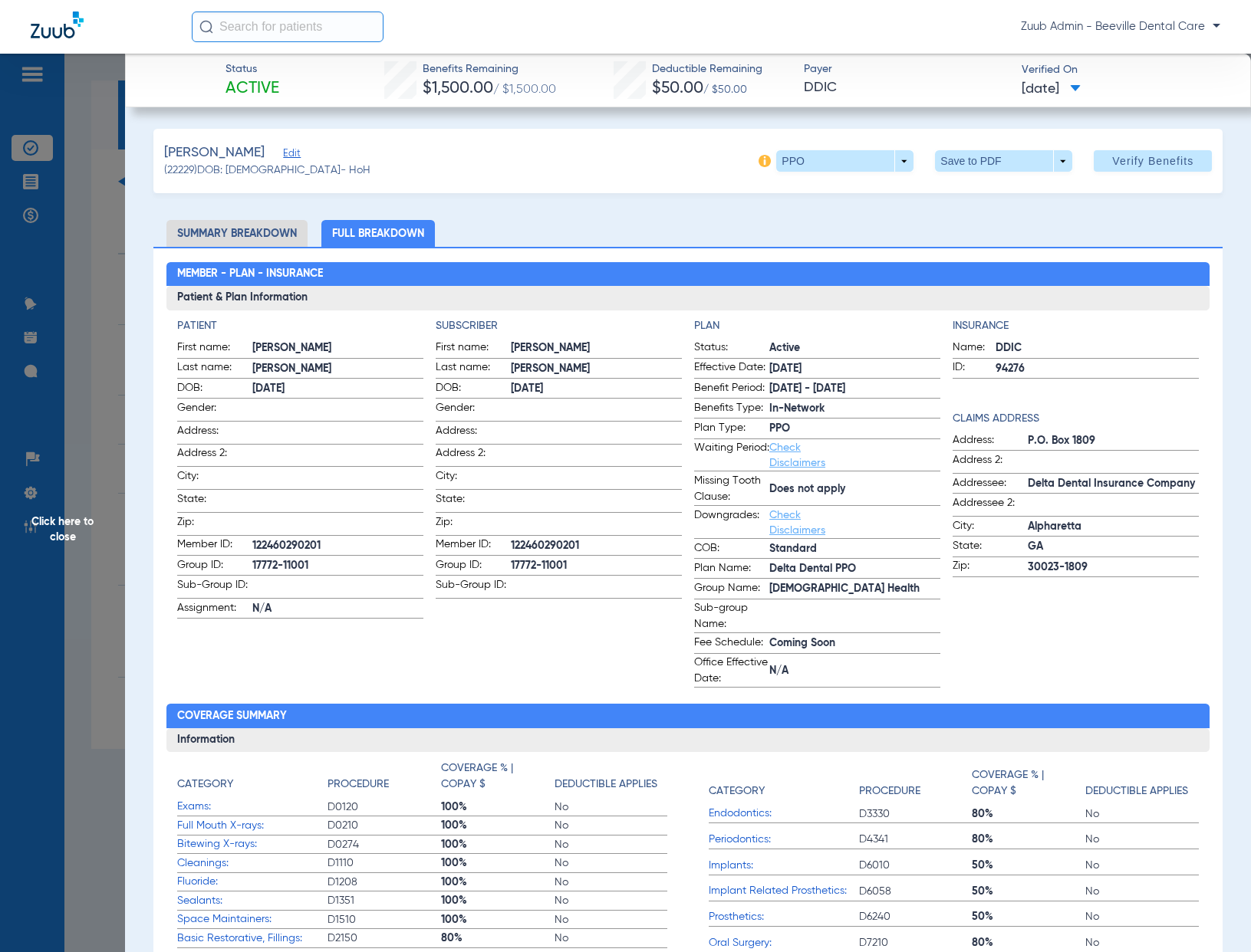
click at [105, 308] on span "Click here to close" at bounding box center [62, 529] width 125 height 952
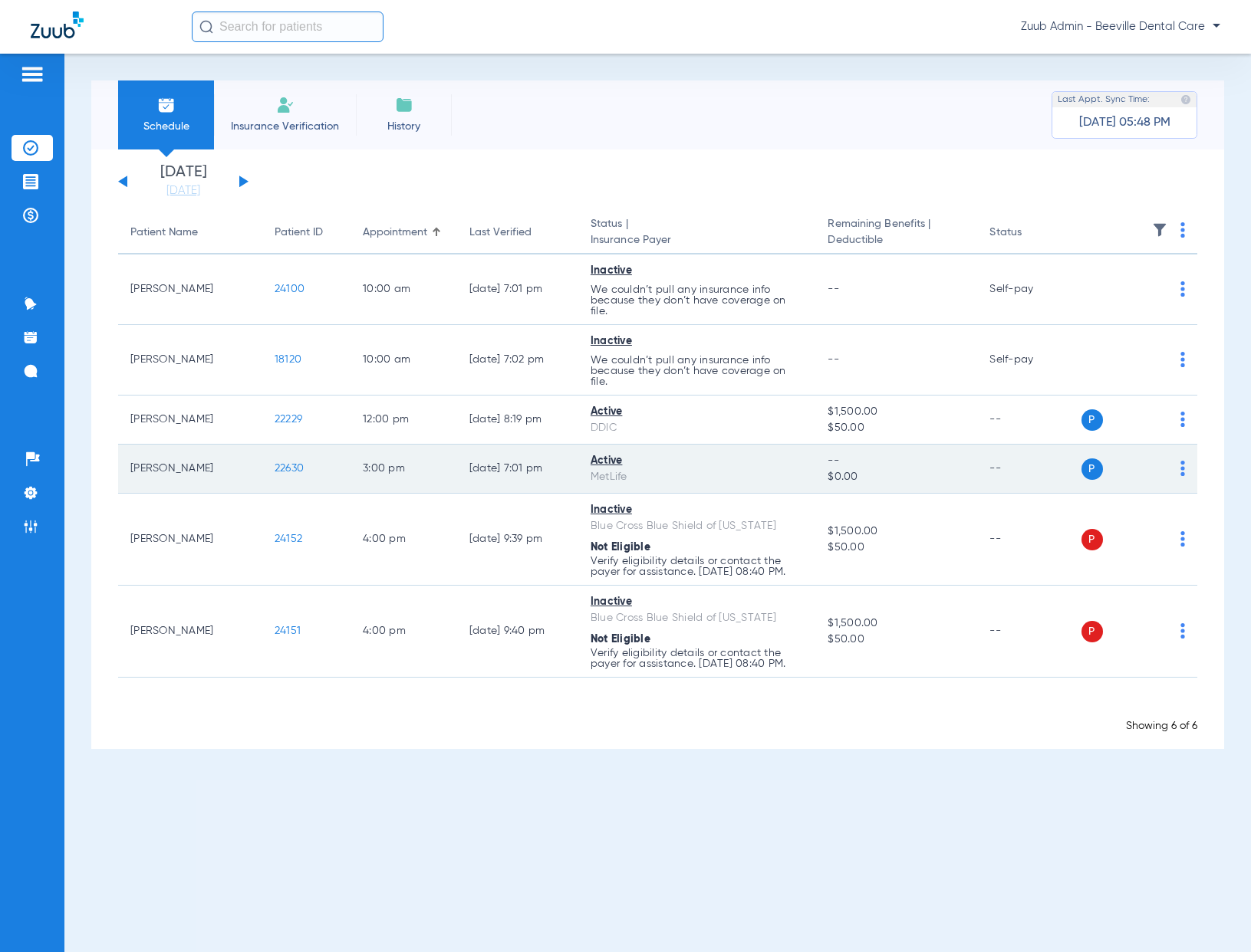
click at [295, 466] on span "22630" at bounding box center [289, 468] width 29 height 10
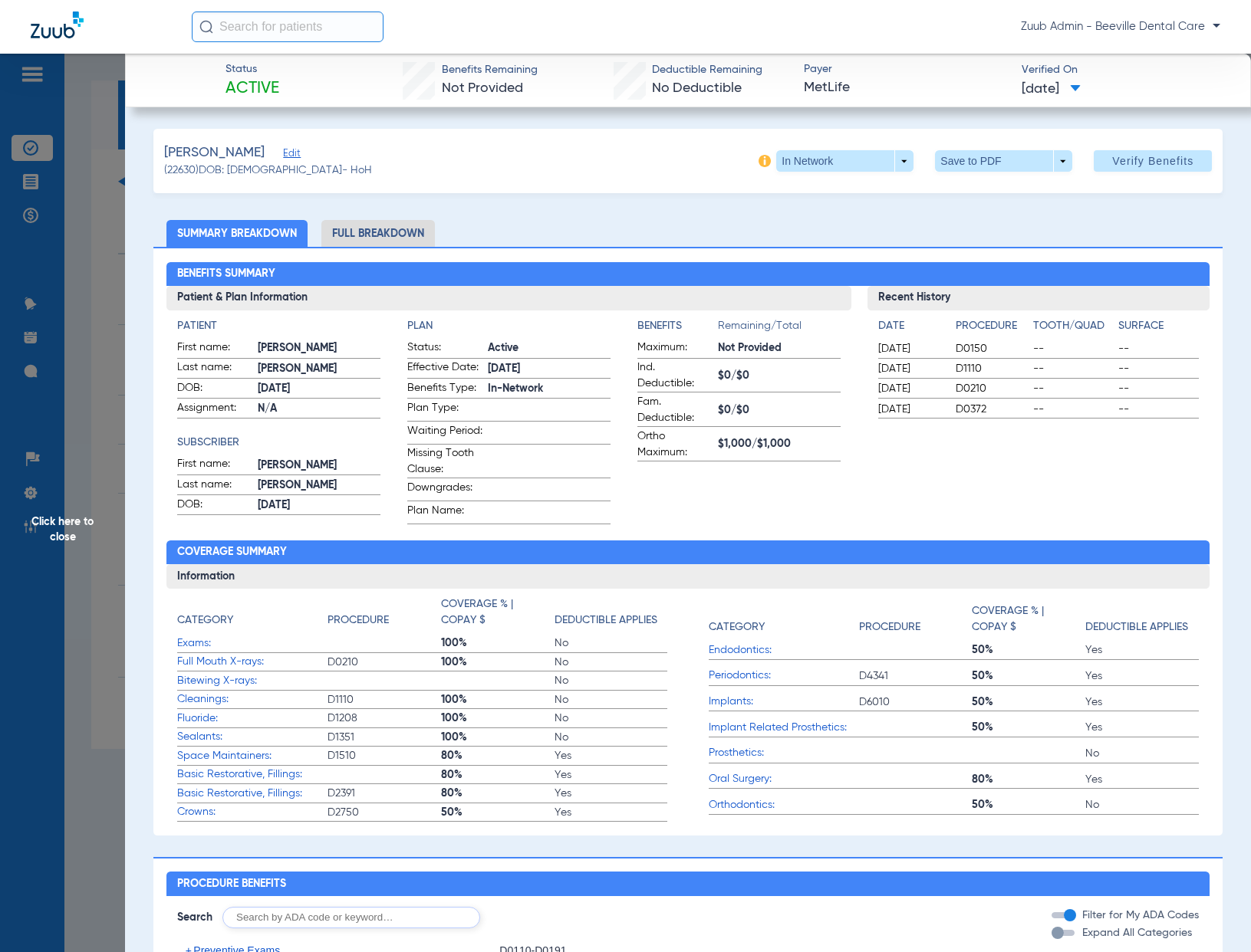
click at [379, 236] on li "Full Breakdown" at bounding box center [378, 233] width 114 height 27
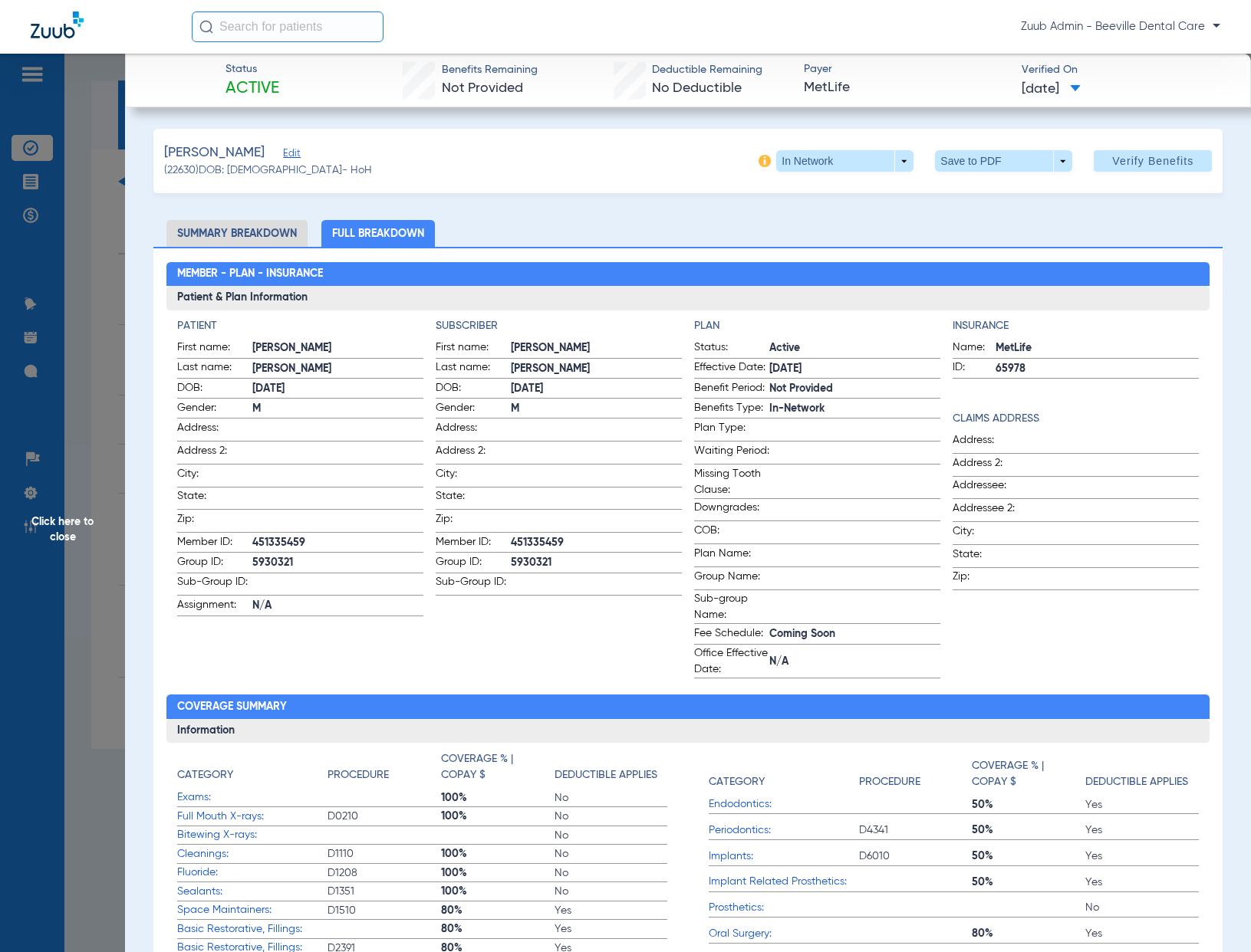
click at [101, 293] on span "Click here to close" at bounding box center [62, 529] width 125 height 952
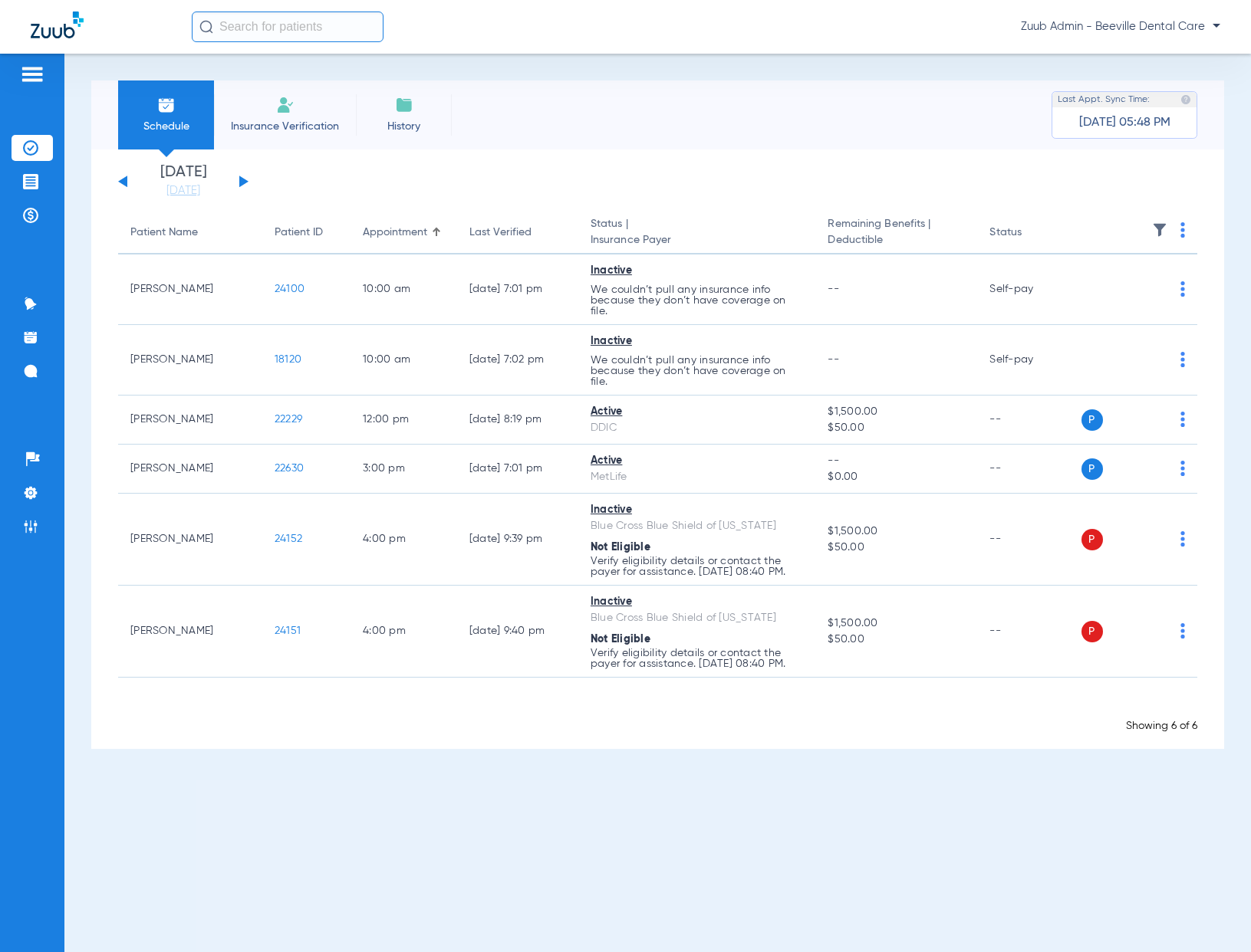
click at [243, 181] on button at bounding box center [243, 181] width 9 height 11
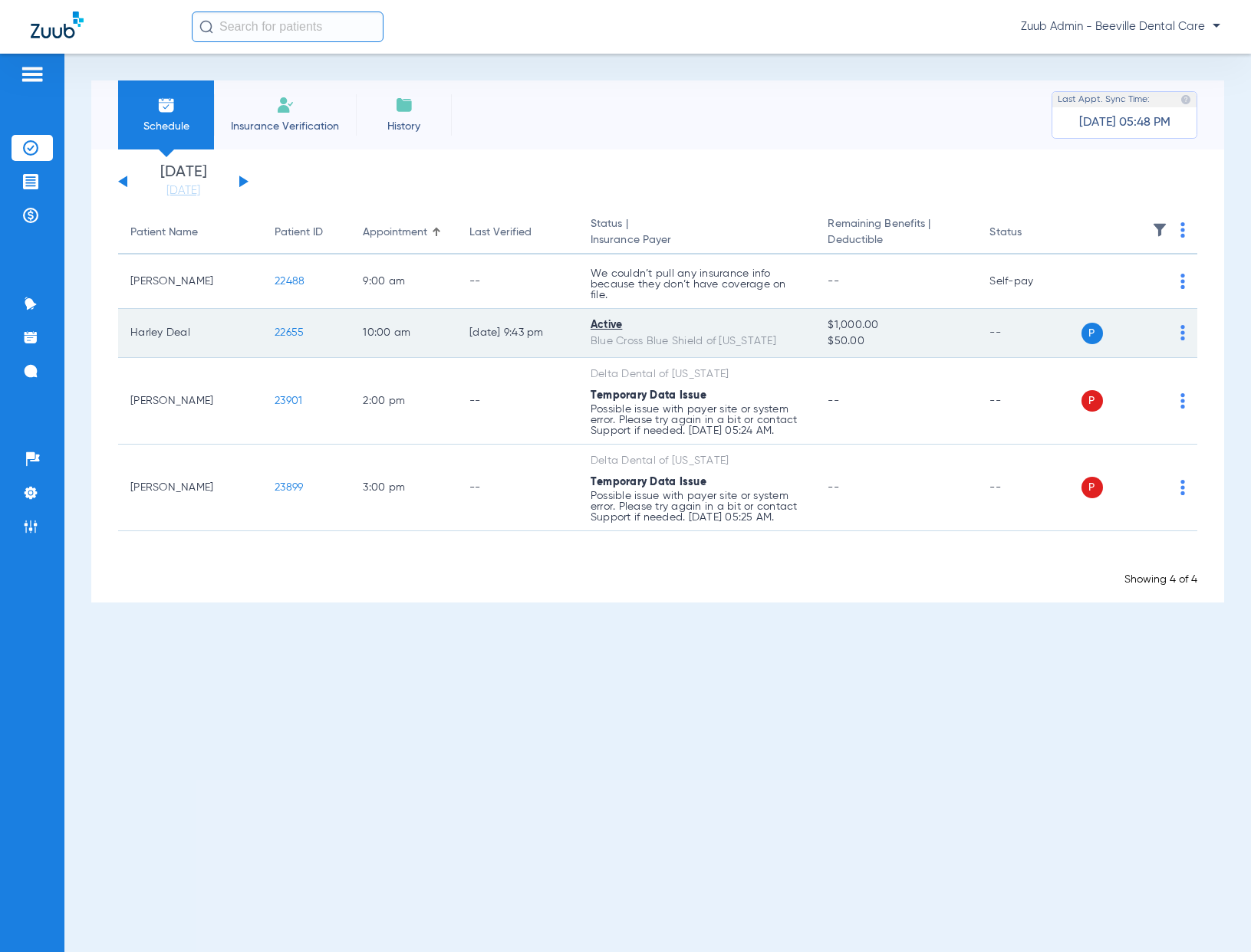
click at [279, 334] on span "22655" at bounding box center [289, 333] width 29 height 10
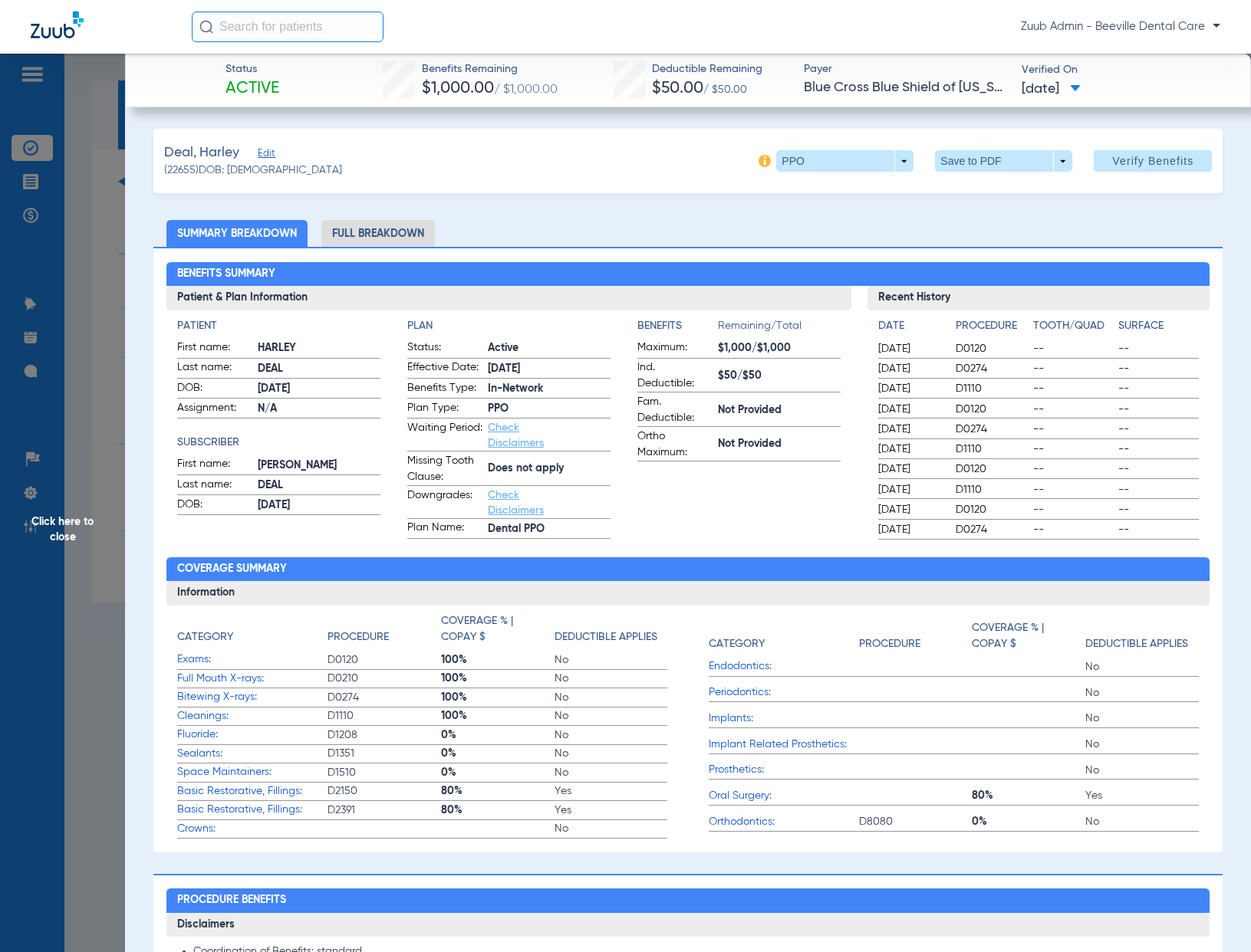
click at [399, 239] on li "Full Breakdown" at bounding box center [378, 233] width 114 height 27
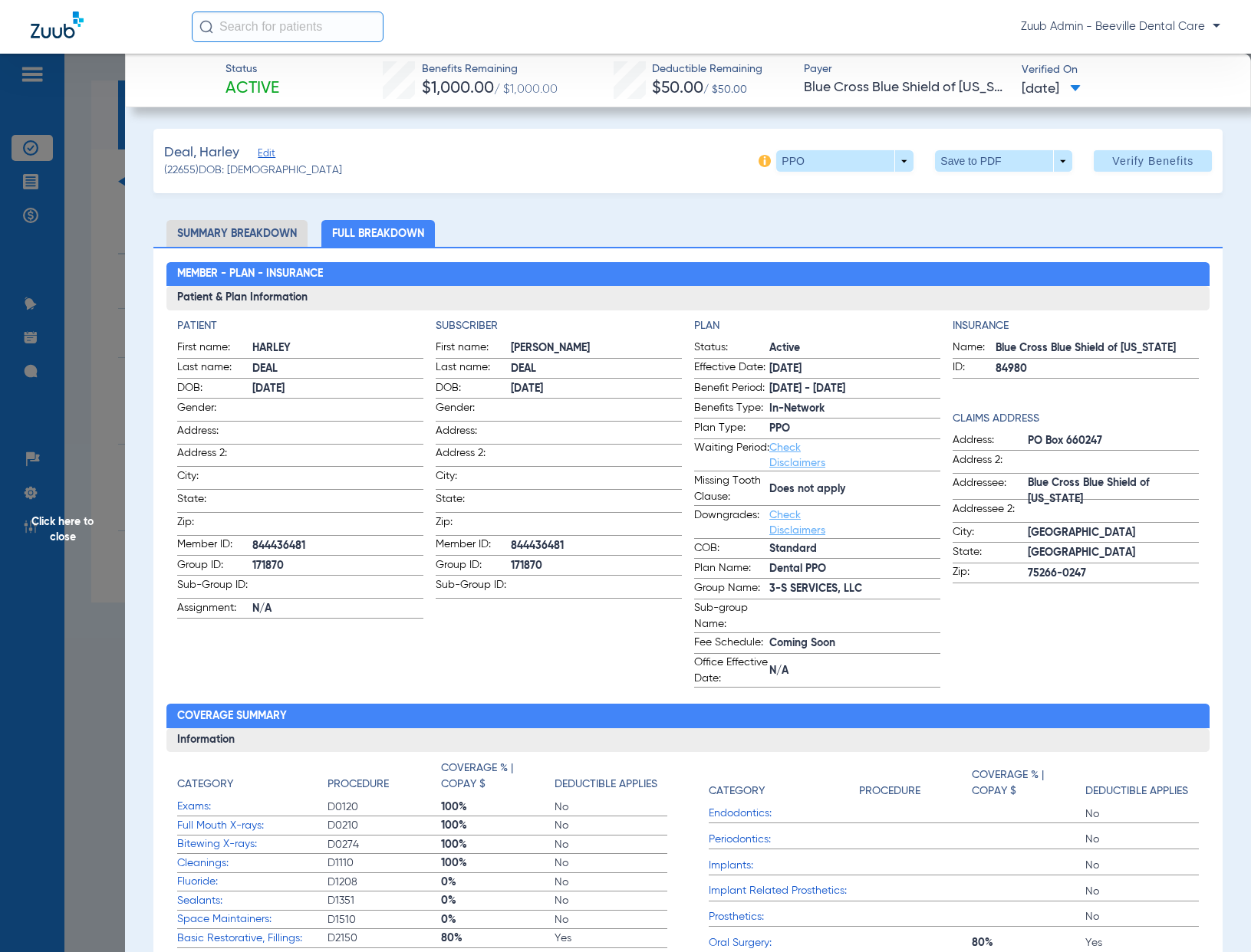
click at [110, 270] on span "Click here to close" at bounding box center [62, 529] width 125 height 952
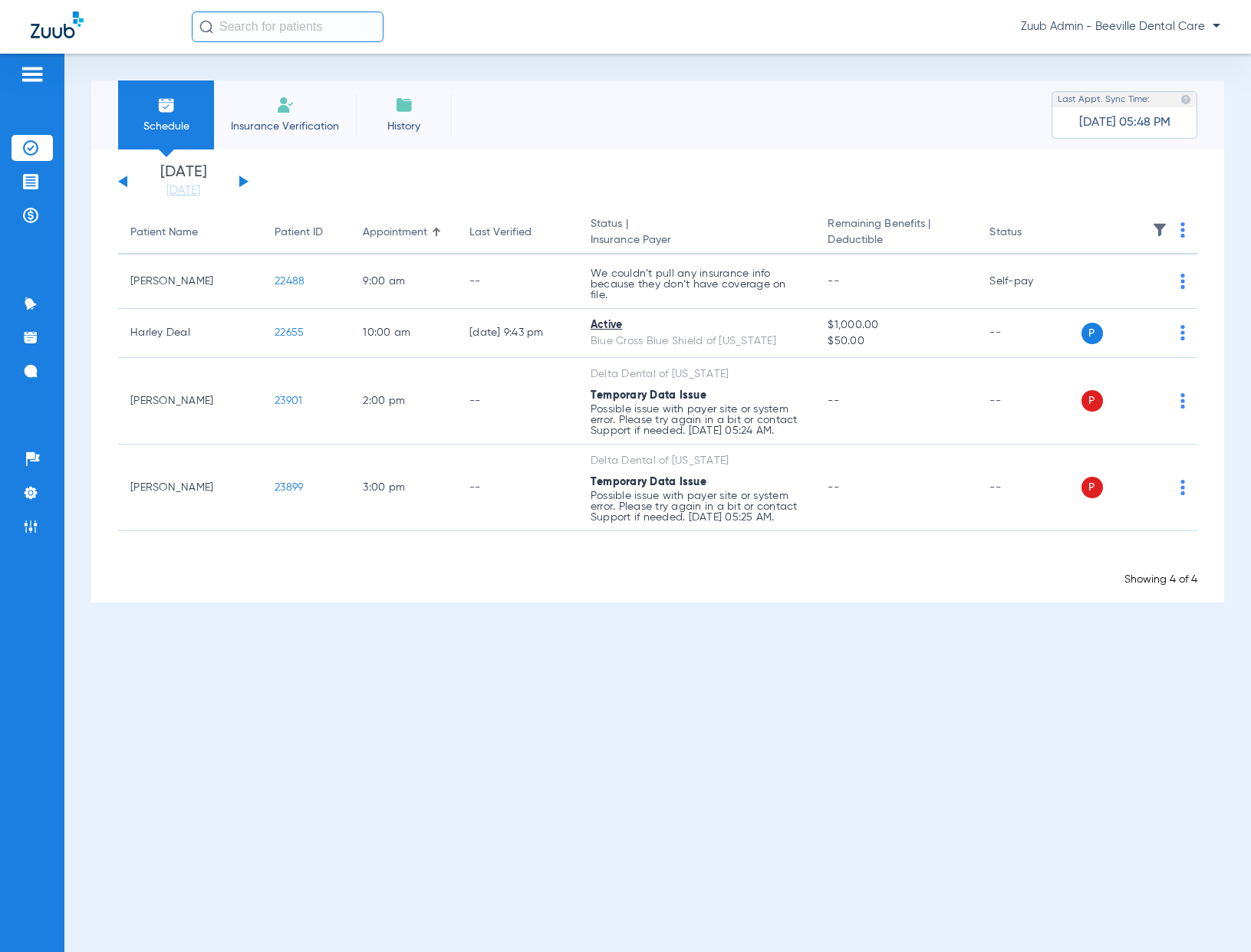
click at [239, 178] on button at bounding box center [243, 181] width 9 height 11
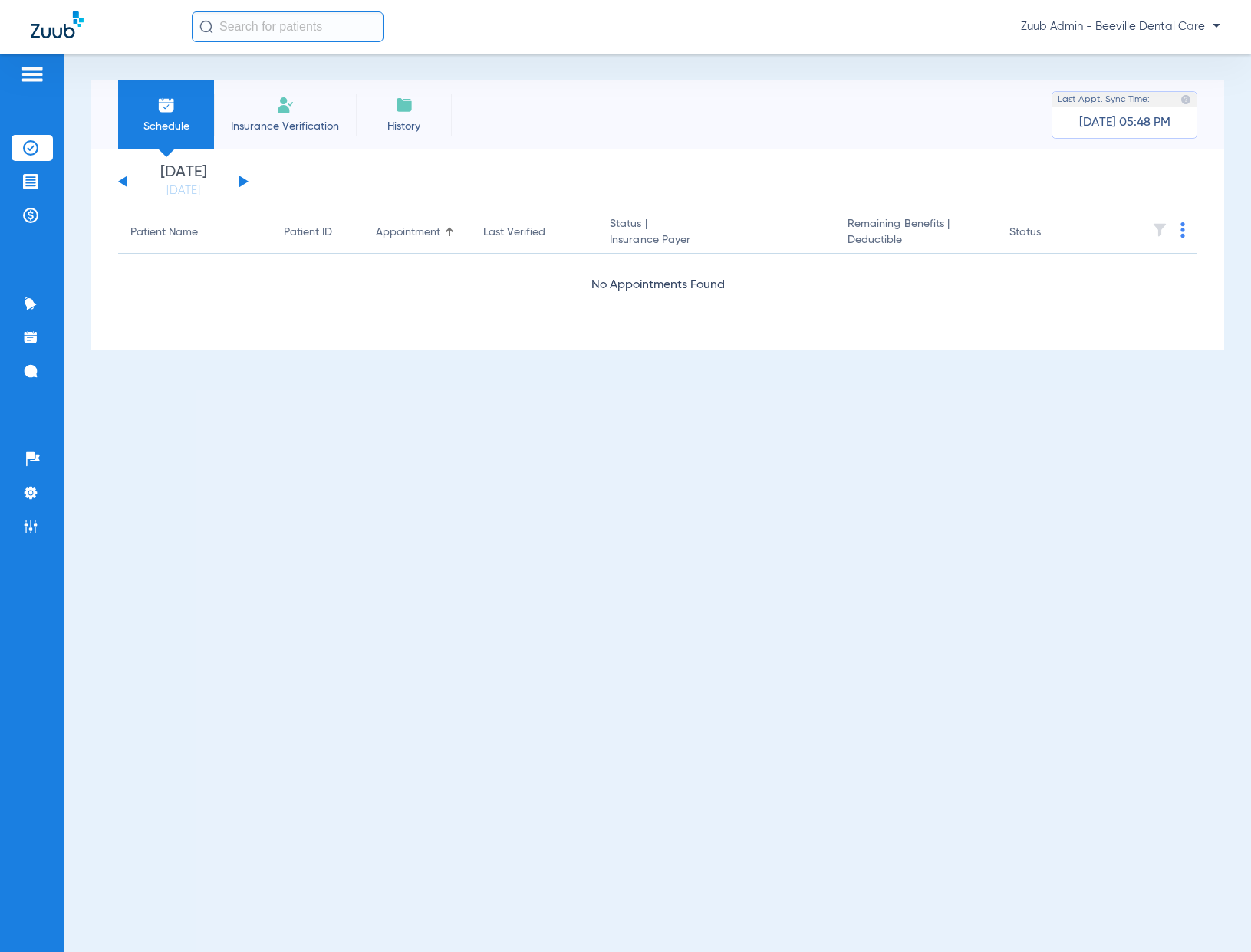
click at [240, 178] on button at bounding box center [243, 181] width 9 height 11
click at [240, 177] on button at bounding box center [243, 181] width 9 height 11
click at [240, 178] on button at bounding box center [243, 181] width 9 height 11
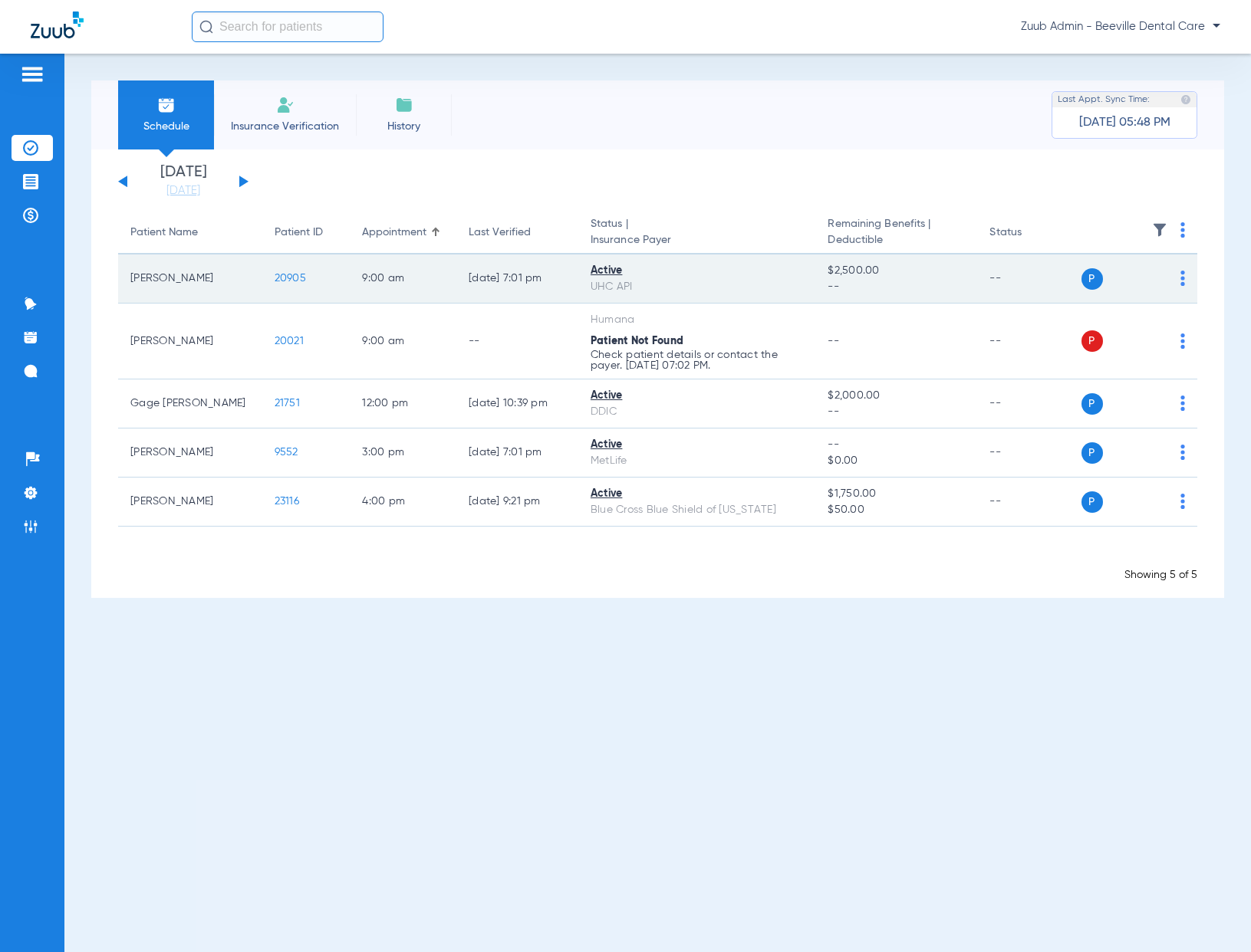
click at [294, 280] on span "20905" at bounding box center [290, 278] width 32 height 10
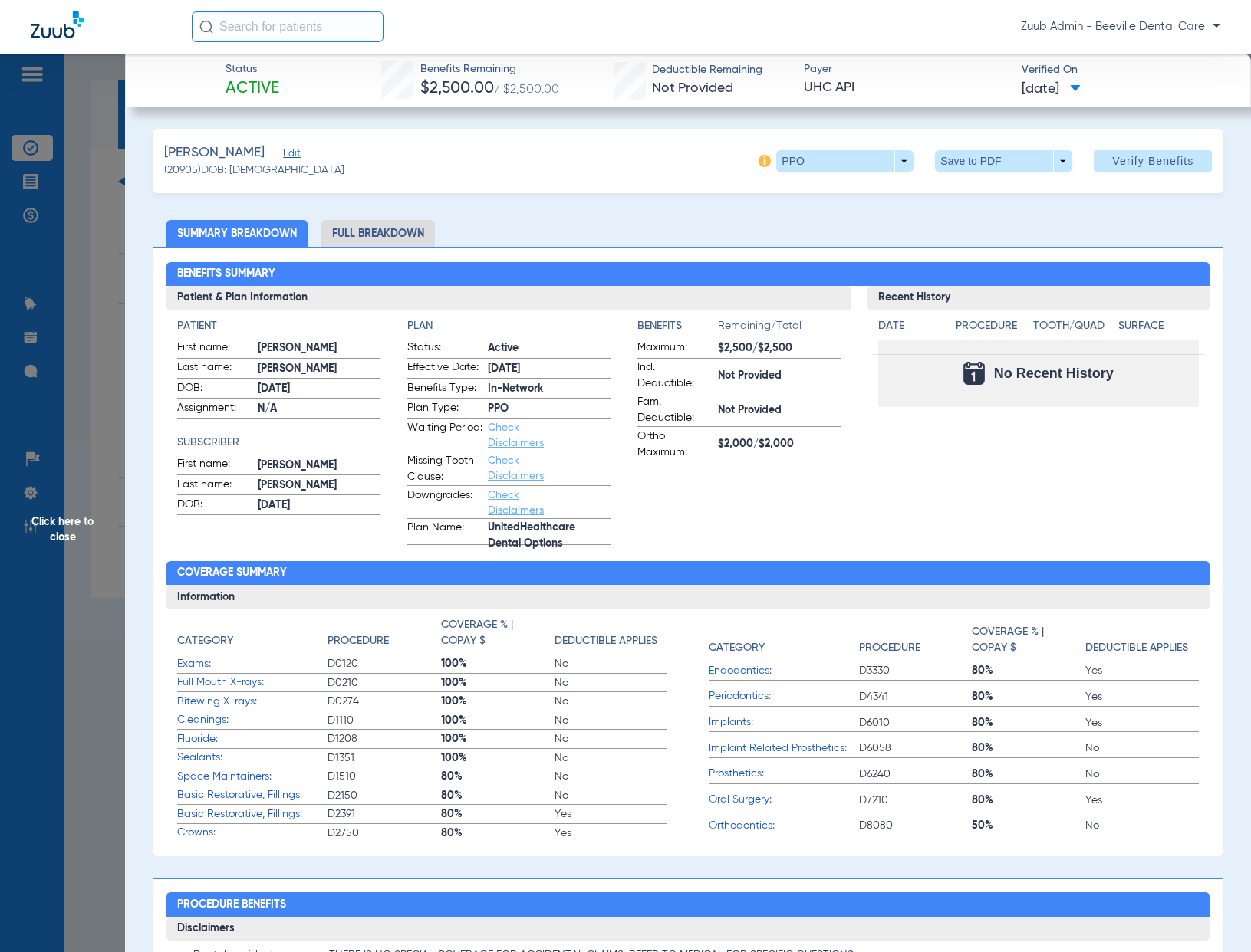
click at [385, 240] on li "Full Breakdown" at bounding box center [378, 233] width 114 height 27
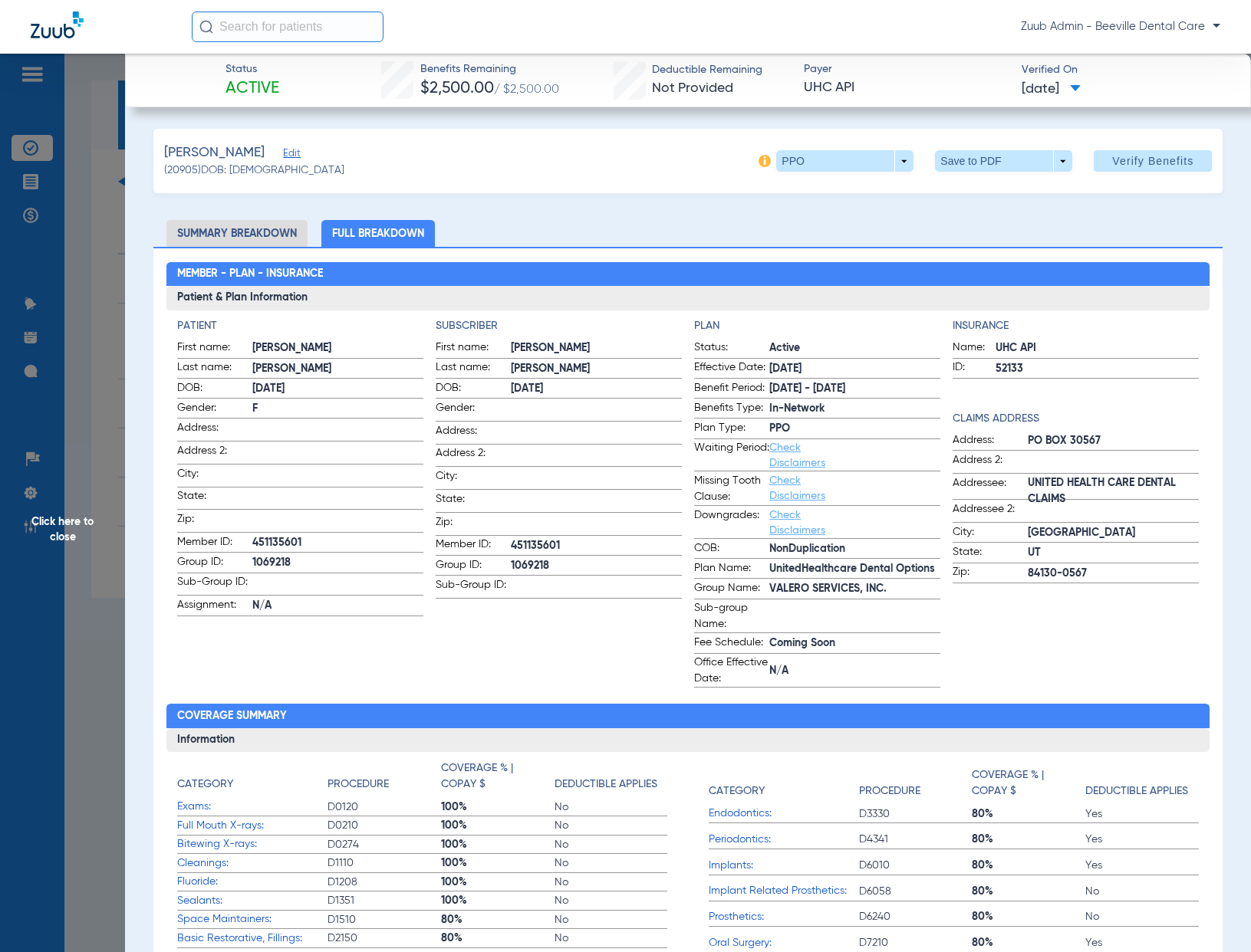
click at [114, 283] on span "Click here to close" at bounding box center [62, 529] width 125 height 952
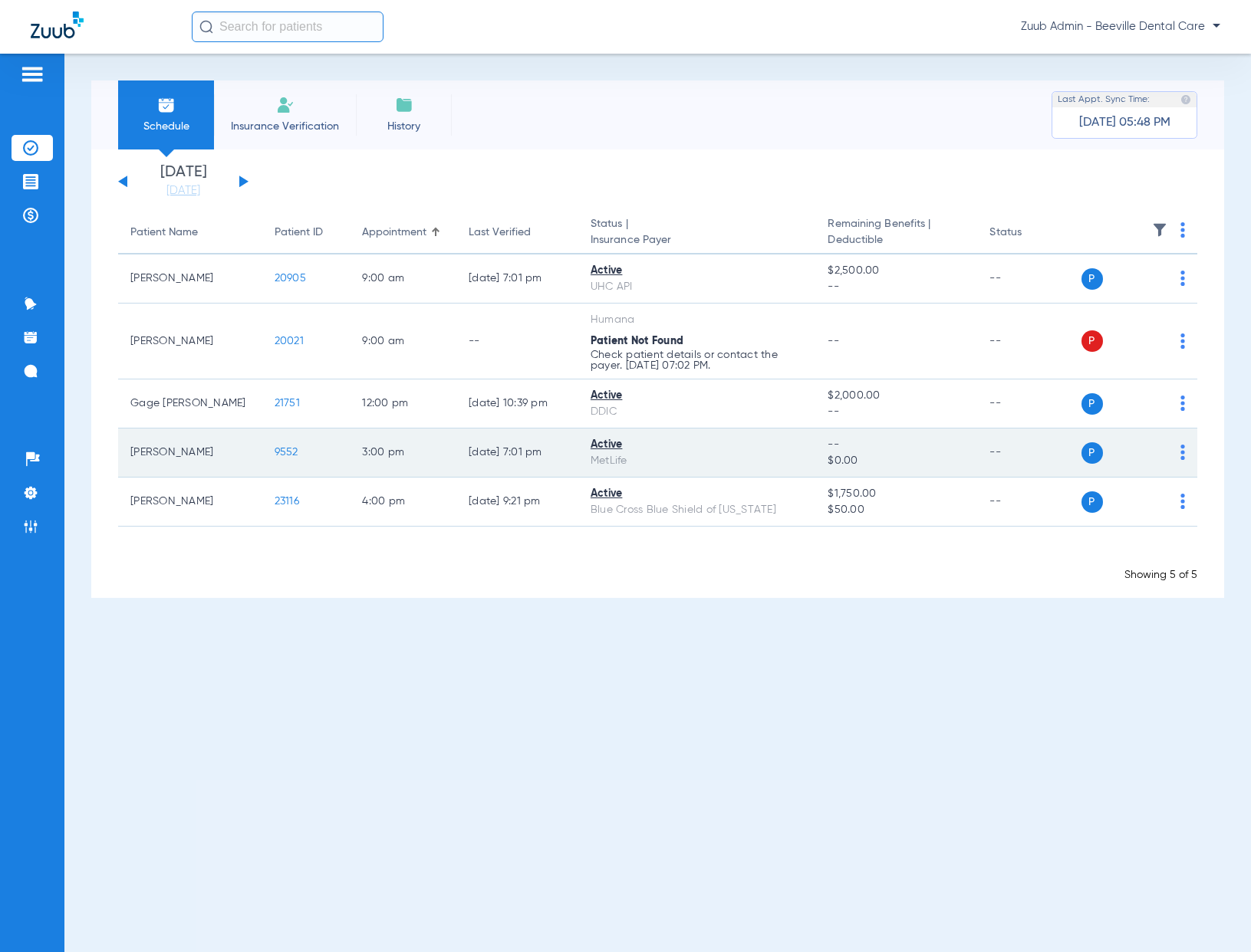
click at [287, 451] on span "9552" at bounding box center [287, 452] width 24 height 10
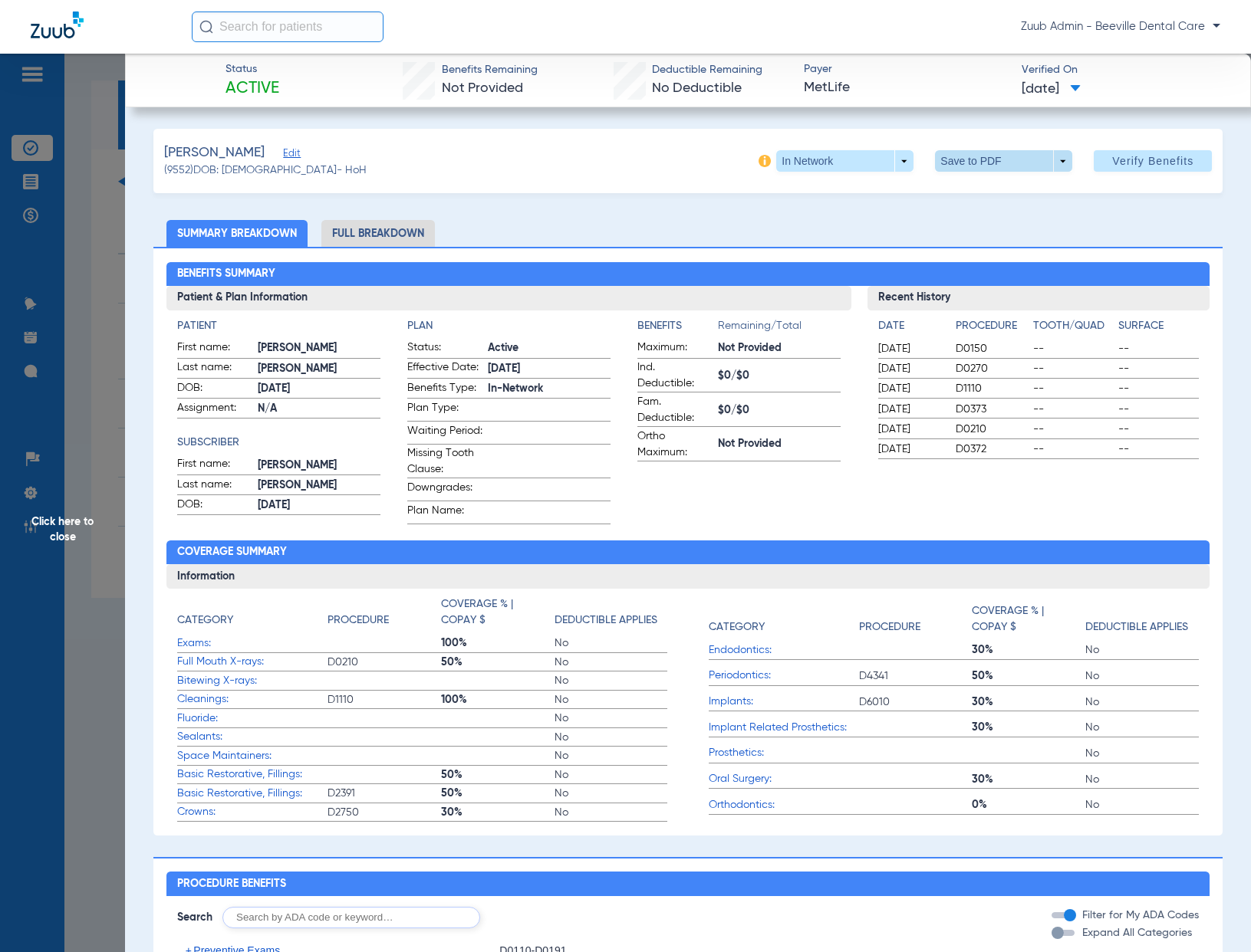
click at [997, 164] on span at bounding box center [1003, 161] width 37 height 37
click at [995, 191] on span "Save to PDF" at bounding box center [998, 192] width 60 height 10
click at [103, 361] on span "Click here to close" at bounding box center [62, 529] width 125 height 952
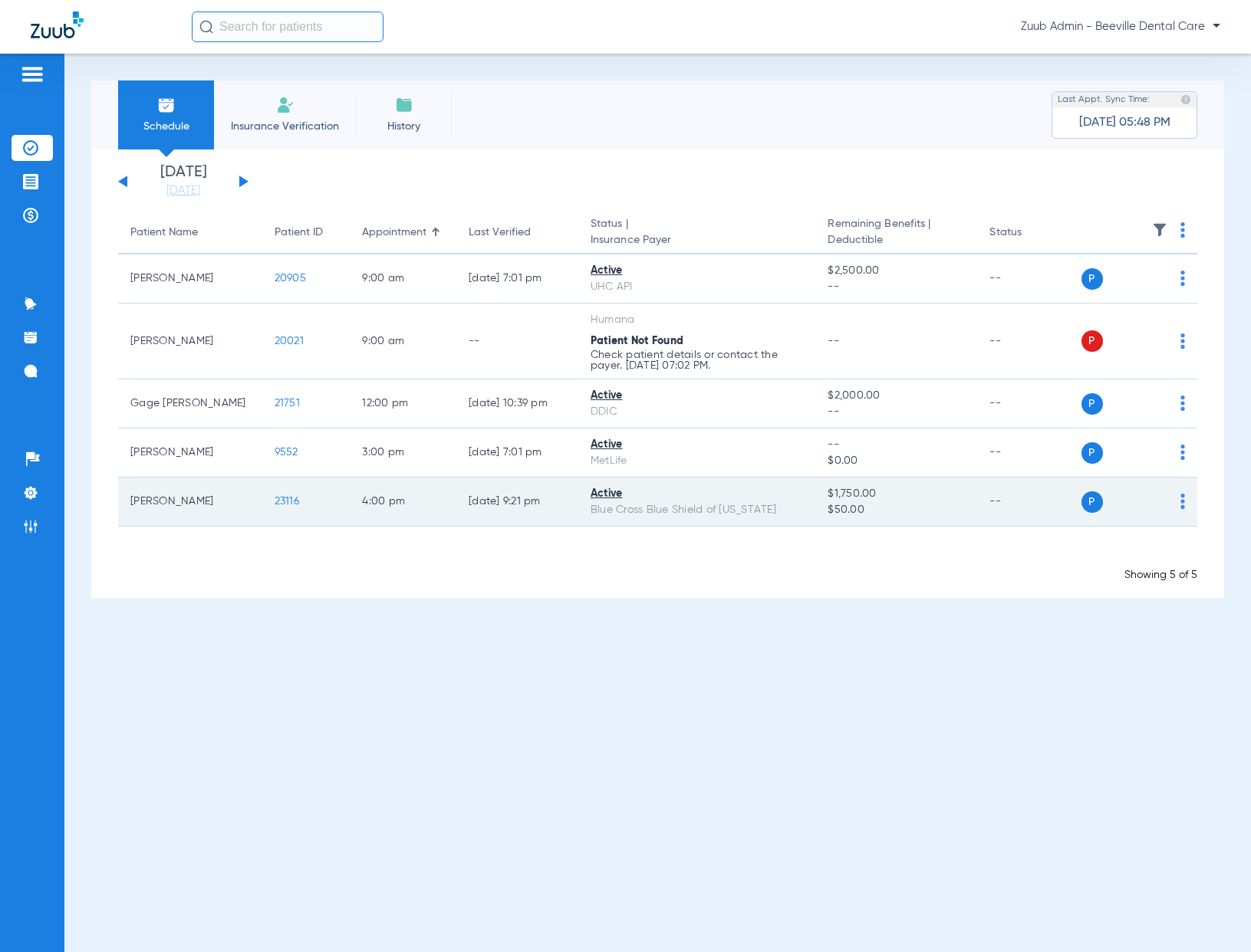
click at [279, 501] on span "23116" at bounding box center [287, 501] width 25 height 10
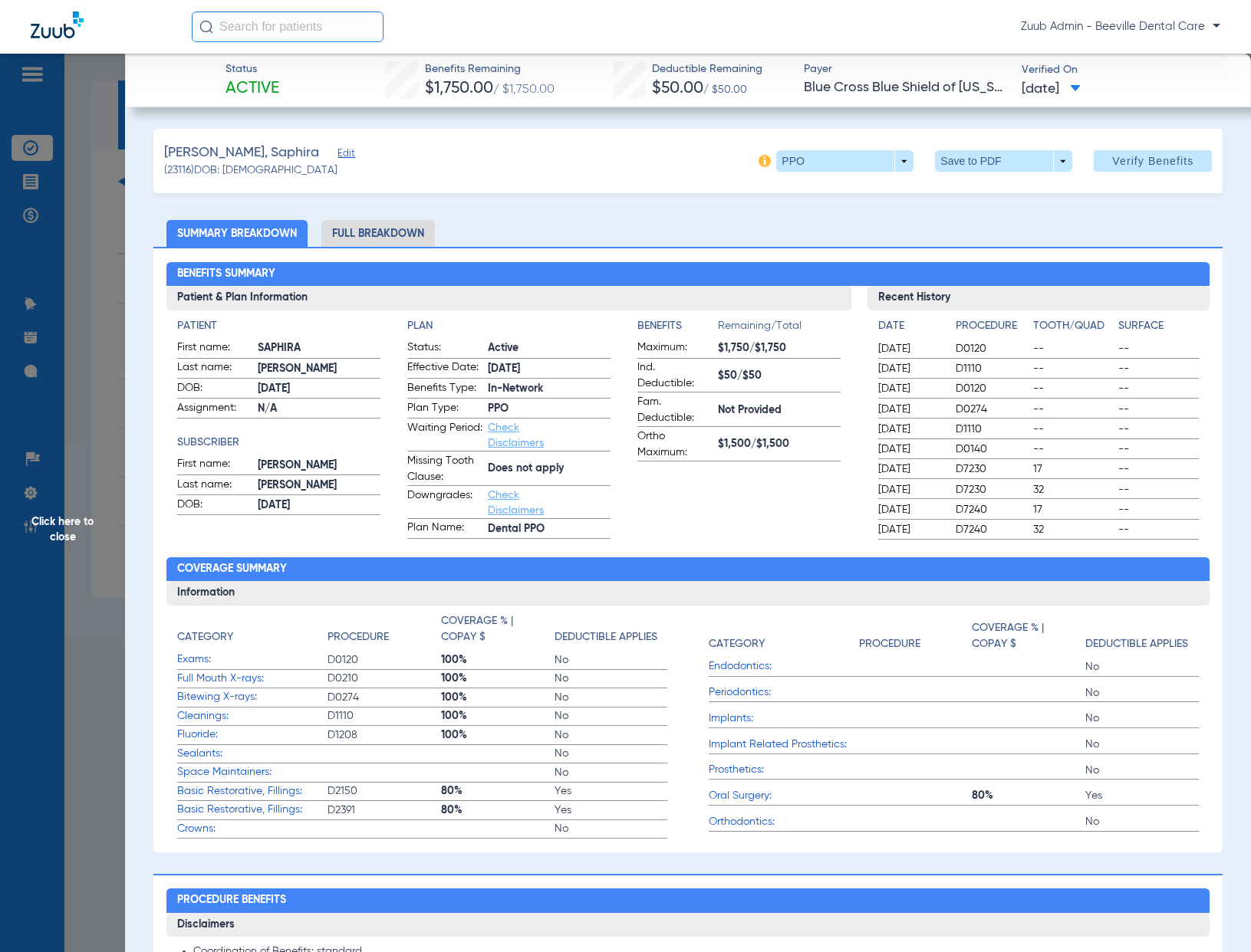
click at [101, 527] on span "Click here to close" at bounding box center [62, 529] width 125 height 952
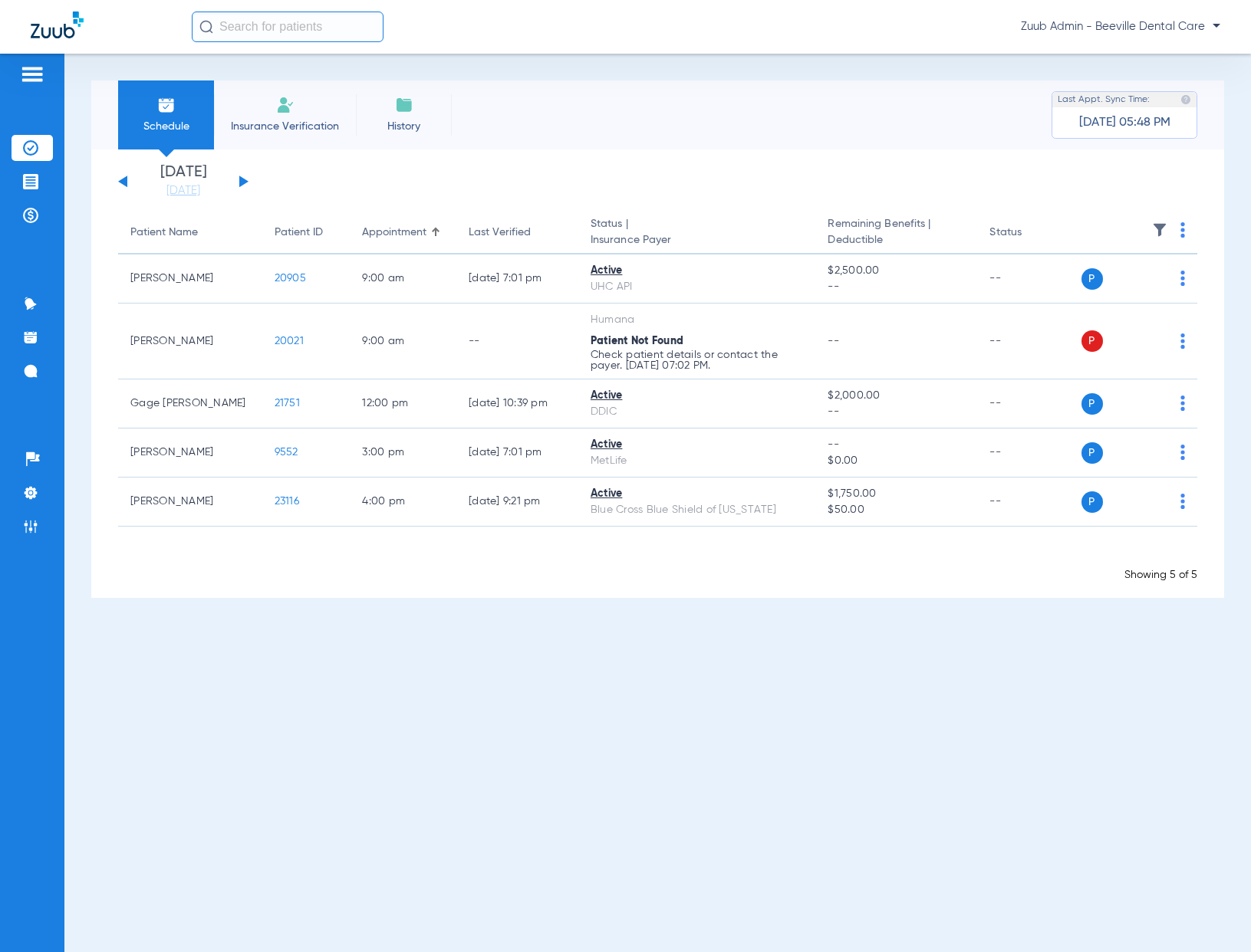
click at [243, 178] on div "[DATE] [DATE] [DATE] [DATE] [DATE] [DATE] [DATE] [DATE] [DATE] [DATE] [DATE] [D…" at bounding box center [183, 181] width 131 height 34
click at [239, 186] on button at bounding box center [243, 181] width 9 height 11
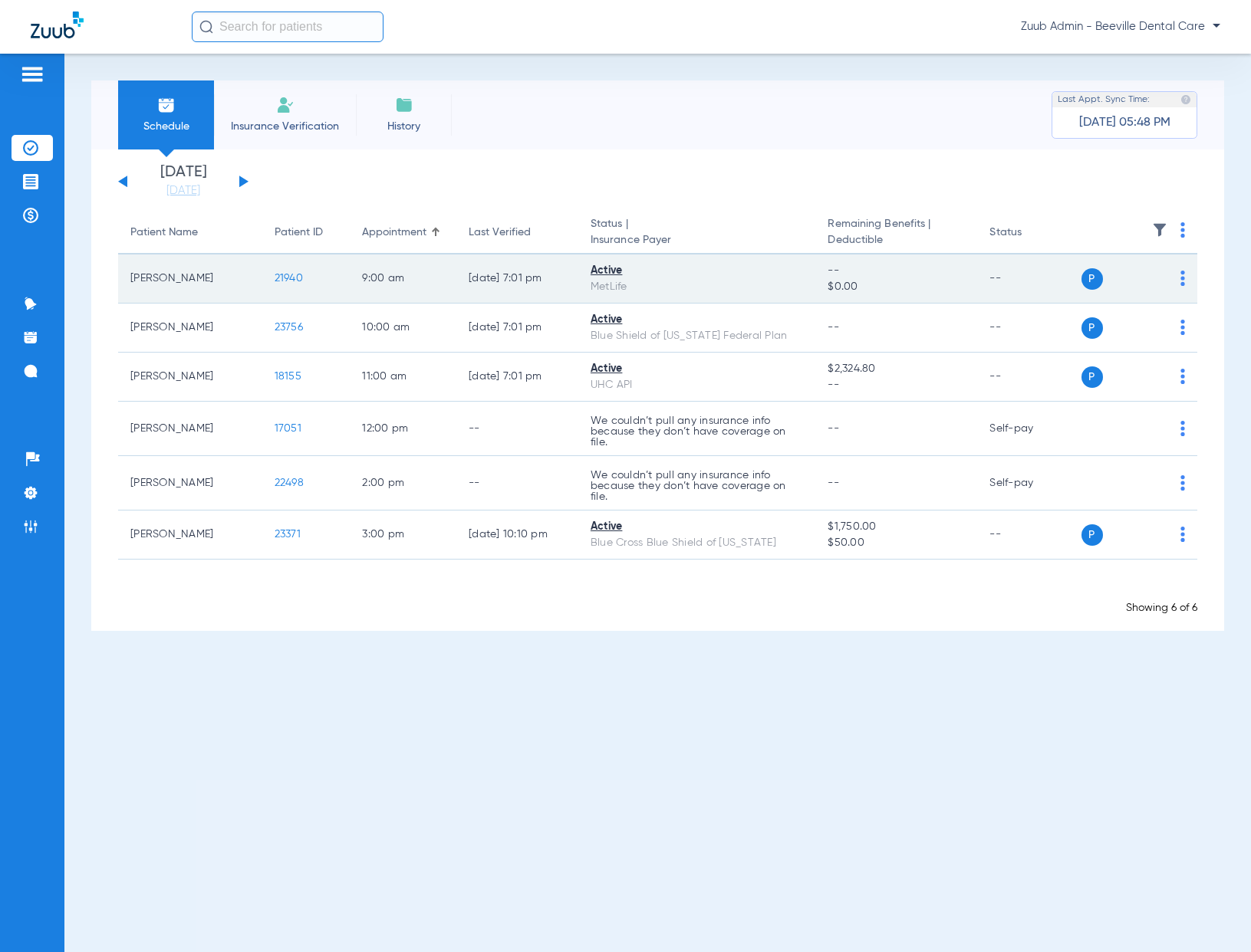
click at [283, 281] on span "21940" at bounding box center [288, 278] width 28 height 10
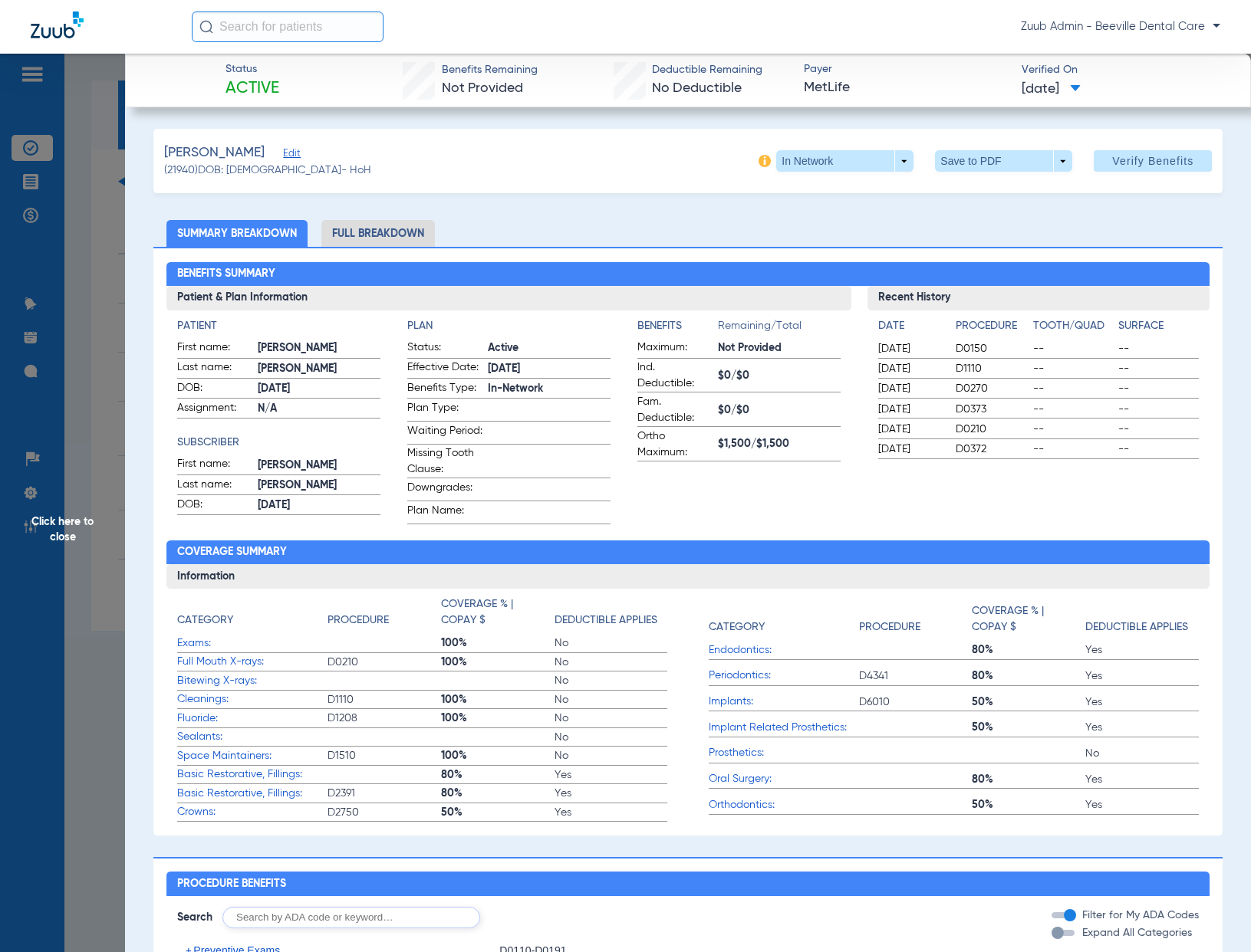
click at [115, 280] on span "Click here to close" at bounding box center [62, 529] width 125 height 952
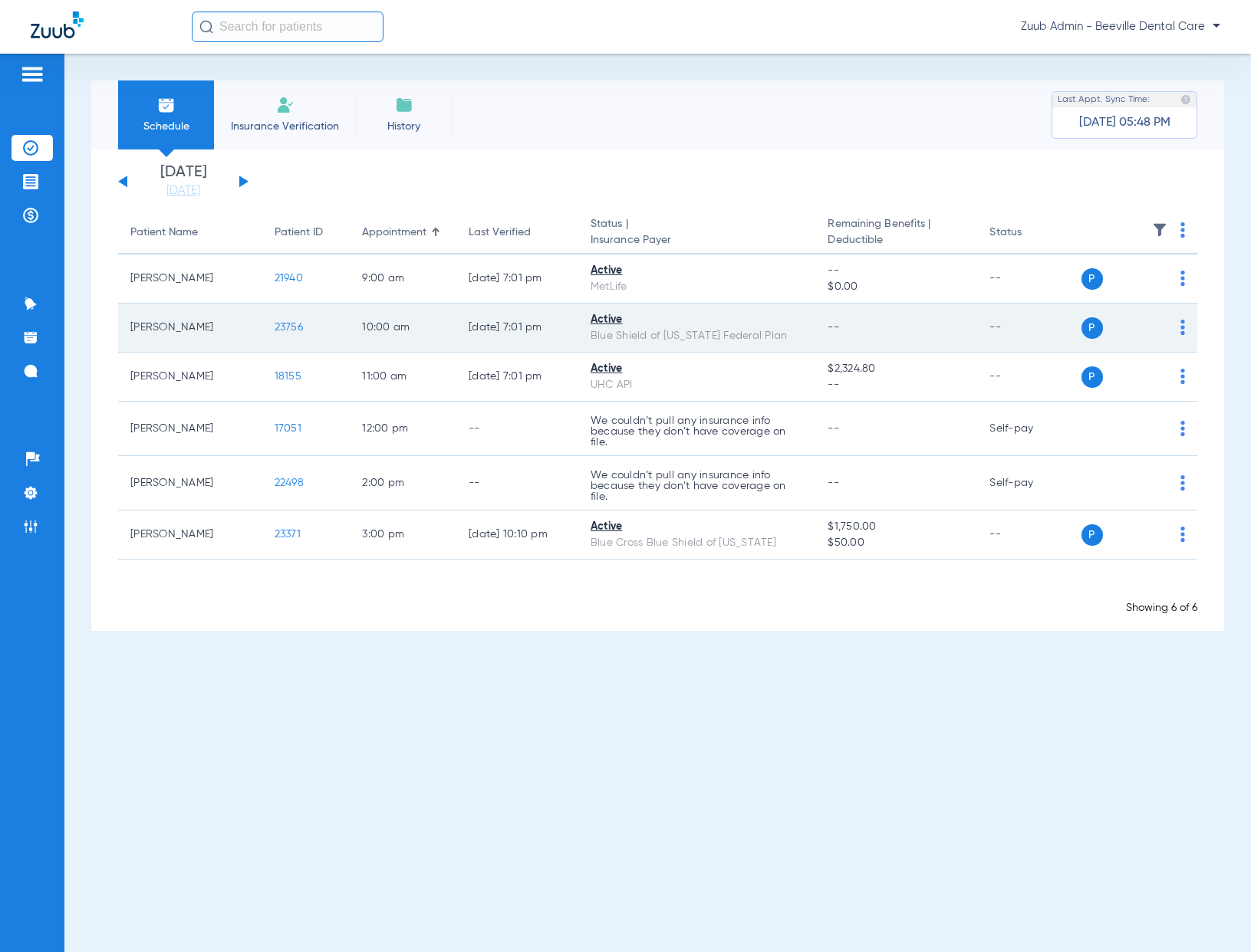
click at [276, 324] on span "23756" at bounding box center [288, 327] width 28 height 10
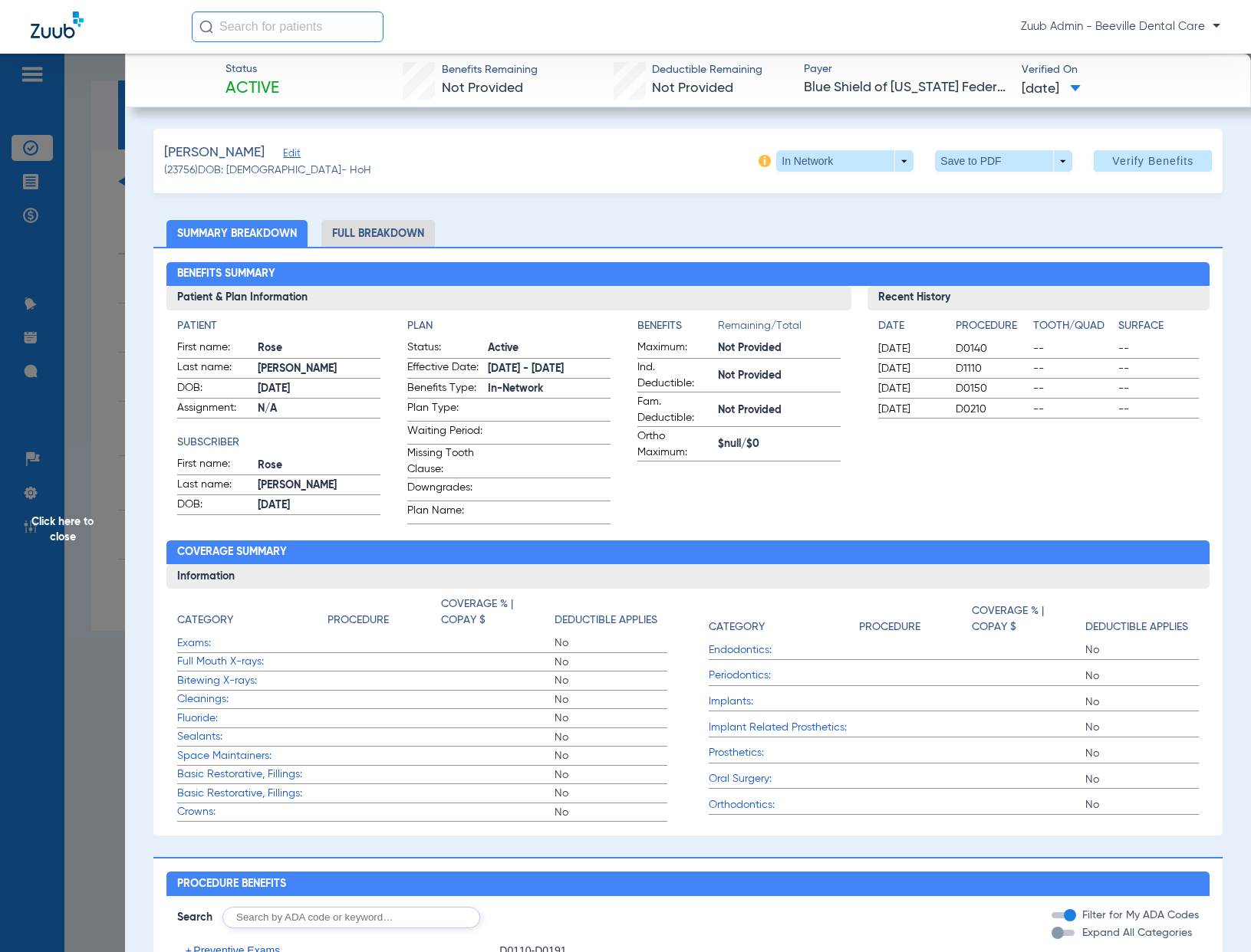
click at [96, 301] on span "Click here to close" at bounding box center [62, 529] width 125 height 952
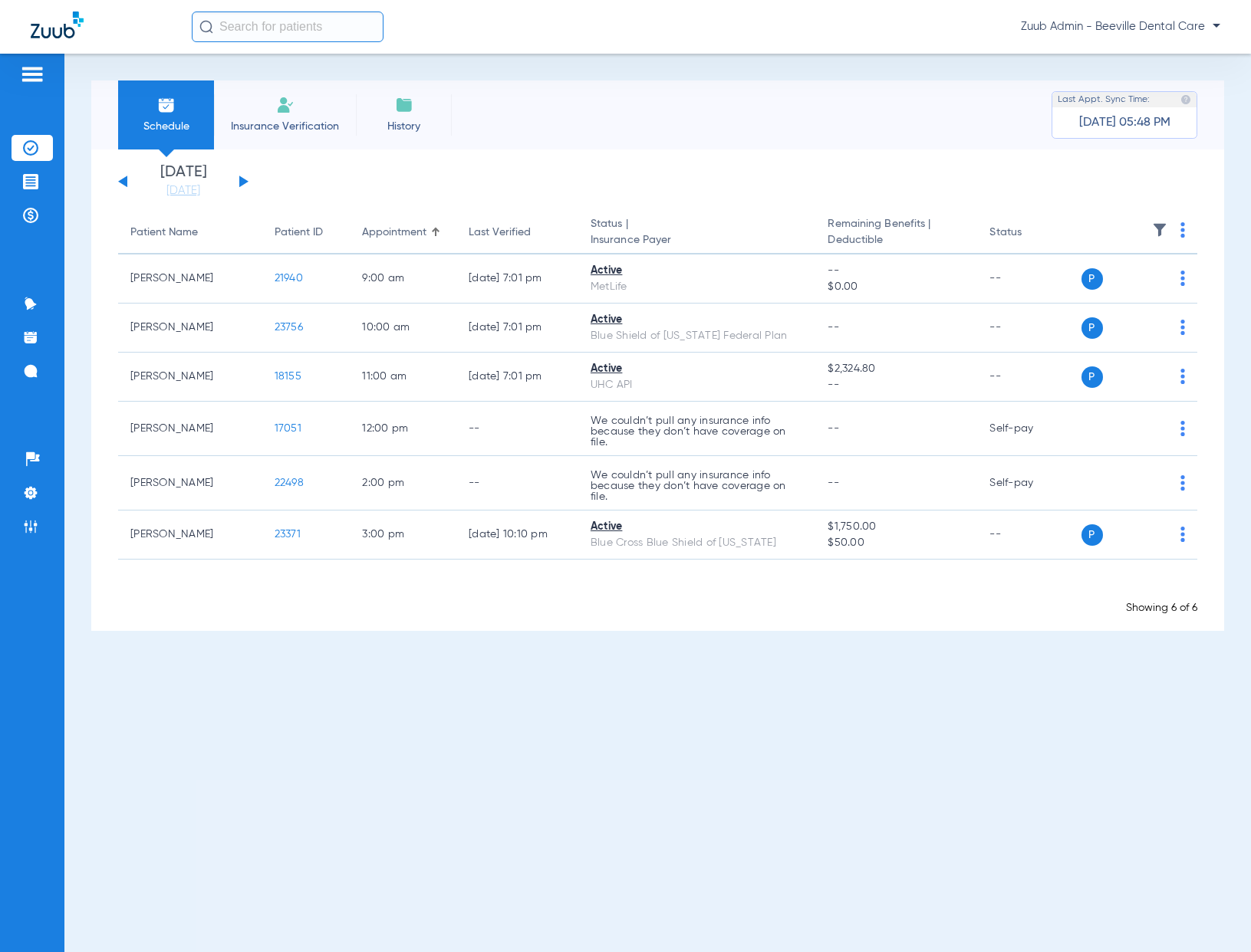
click at [244, 178] on div "[DATE] [DATE] [DATE] [DATE] [DATE] [DATE] [DATE] [DATE] [DATE] [DATE] [DATE] [D…" at bounding box center [183, 181] width 131 height 34
click at [242, 181] on button at bounding box center [243, 181] width 9 height 11
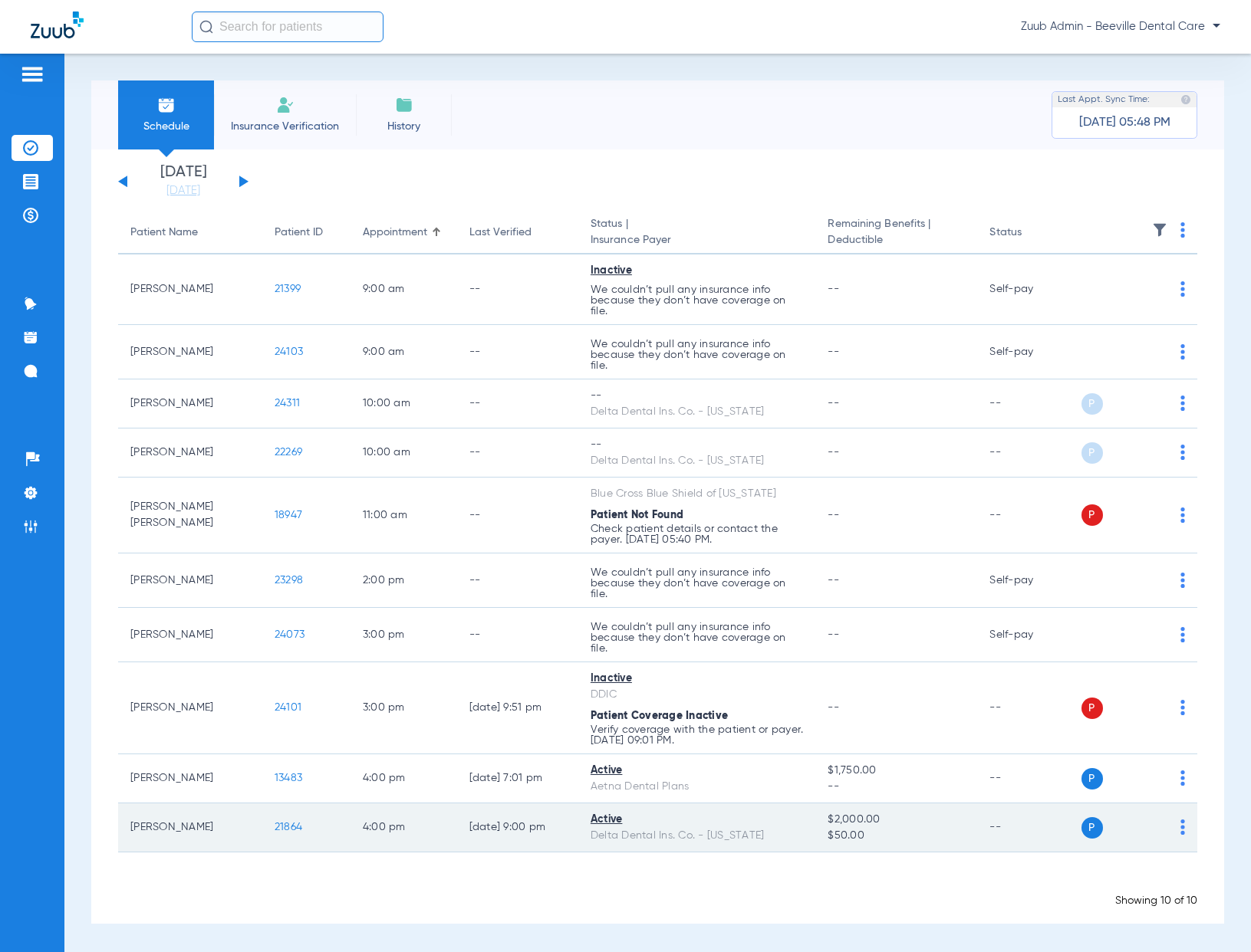
click at [286, 826] on span "21864" at bounding box center [288, 827] width 28 height 10
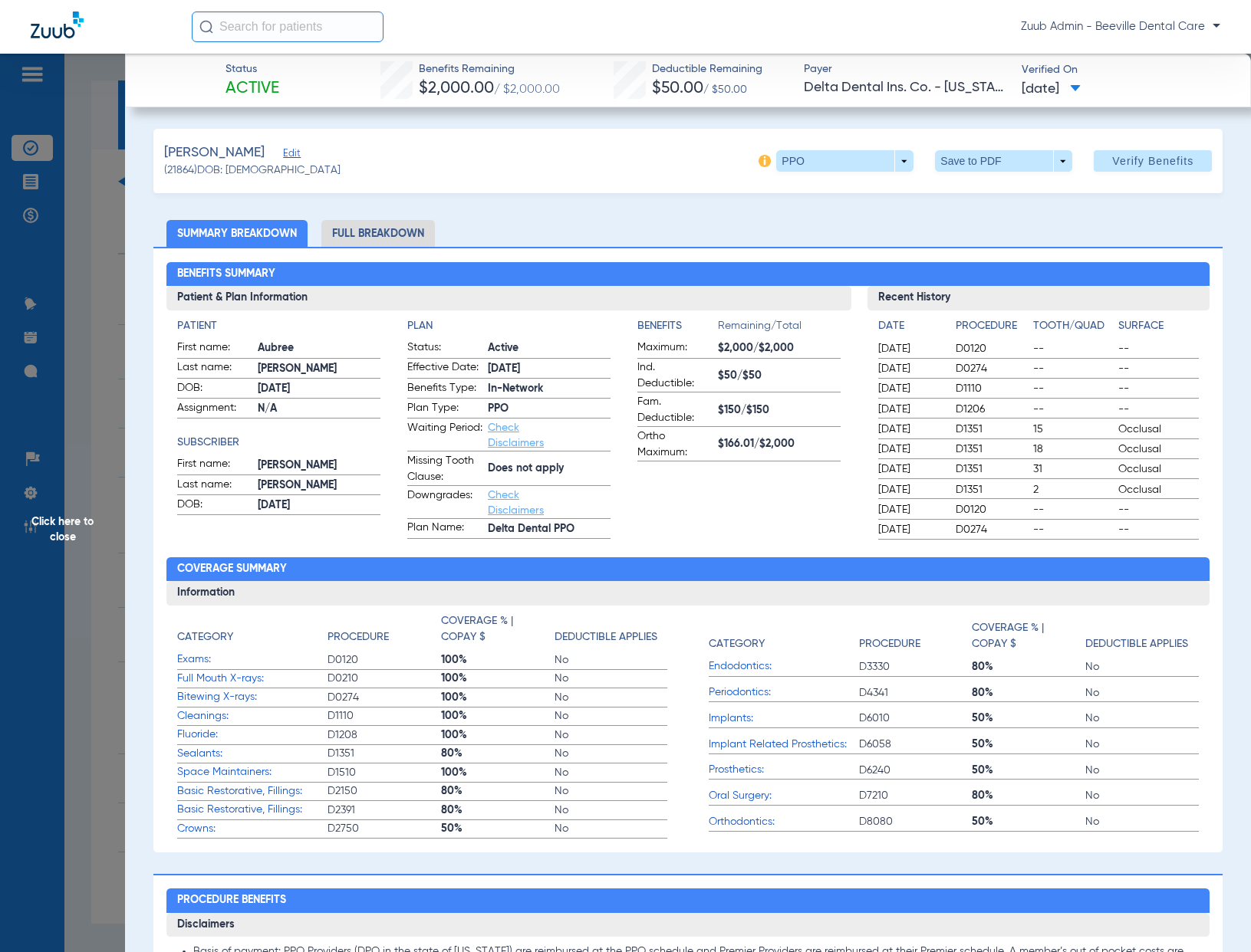
click at [113, 353] on span "Click here to close" at bounding box center [62, 529] width 125 height 952
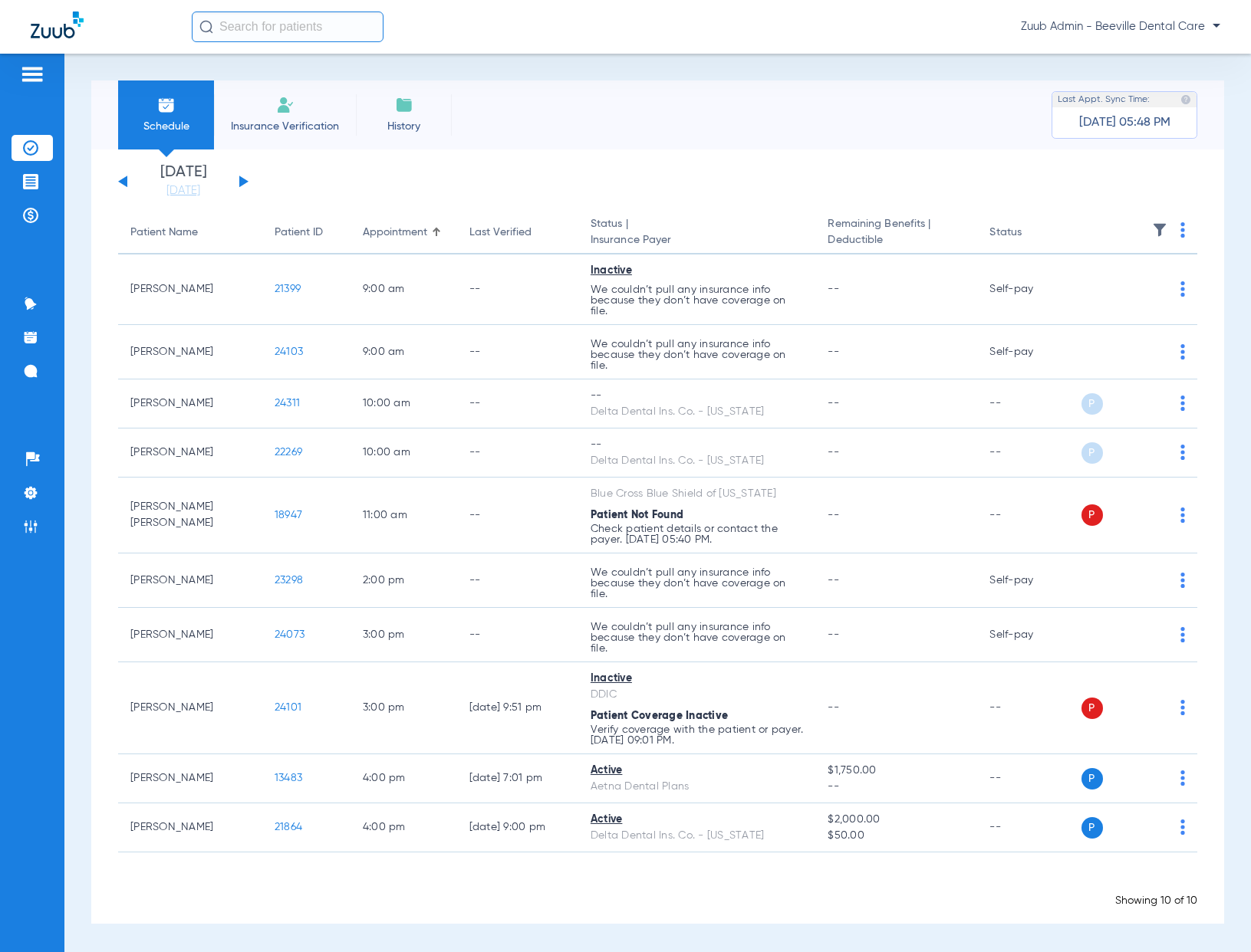
click at [121, 176] on div "[DATE] [DATE] [DATE] [DATE] [DATE] [DATE] [DATE] [DATE] [DATE] [DATE] [DATE] [D…" at bounding box center [183, 181] width 131 height 34
click at [126, 181] on button at bounding box center [122, 181] width 9 height 11
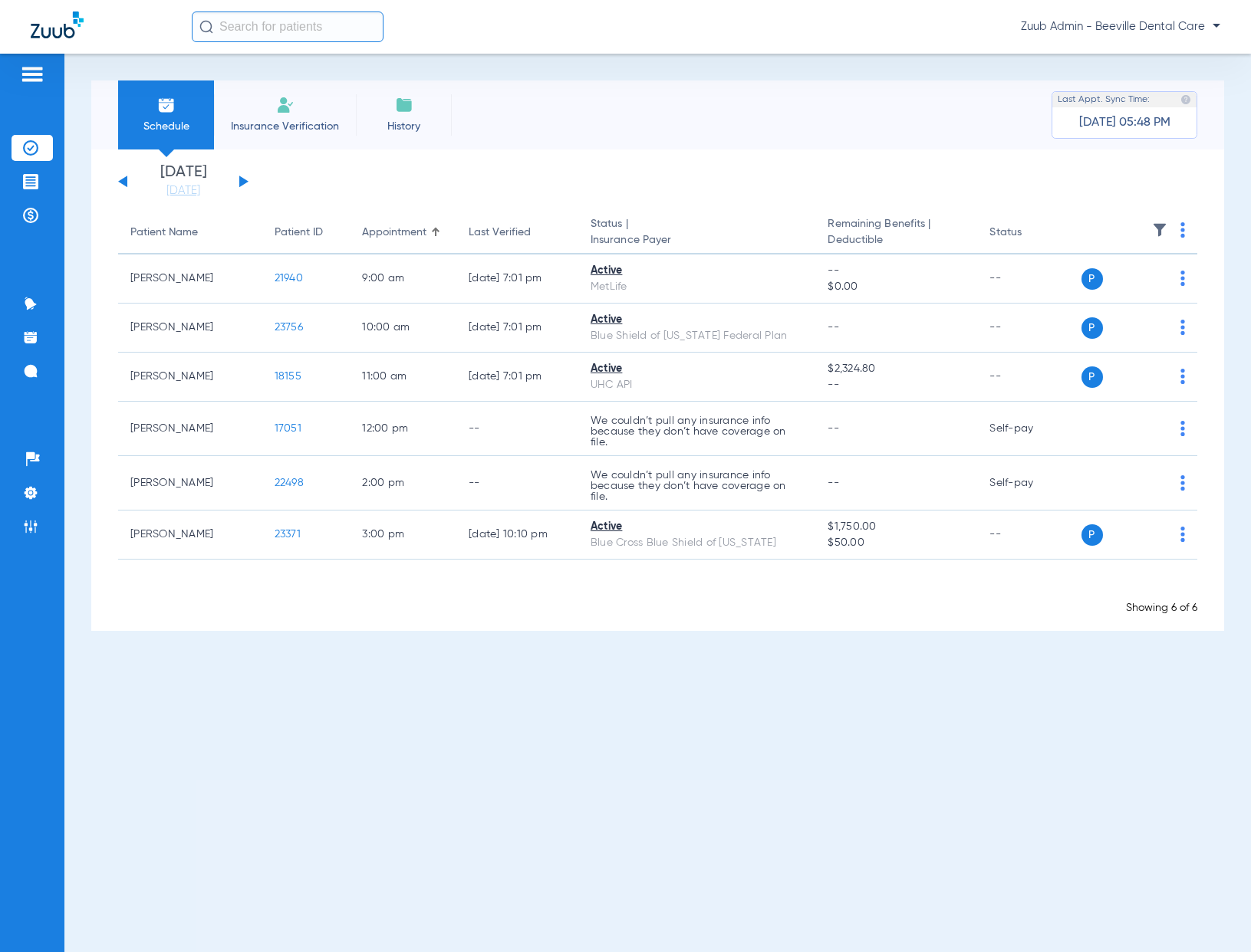
click at [126, 181] on button at bounding box center [122, 181] width 9 height 11
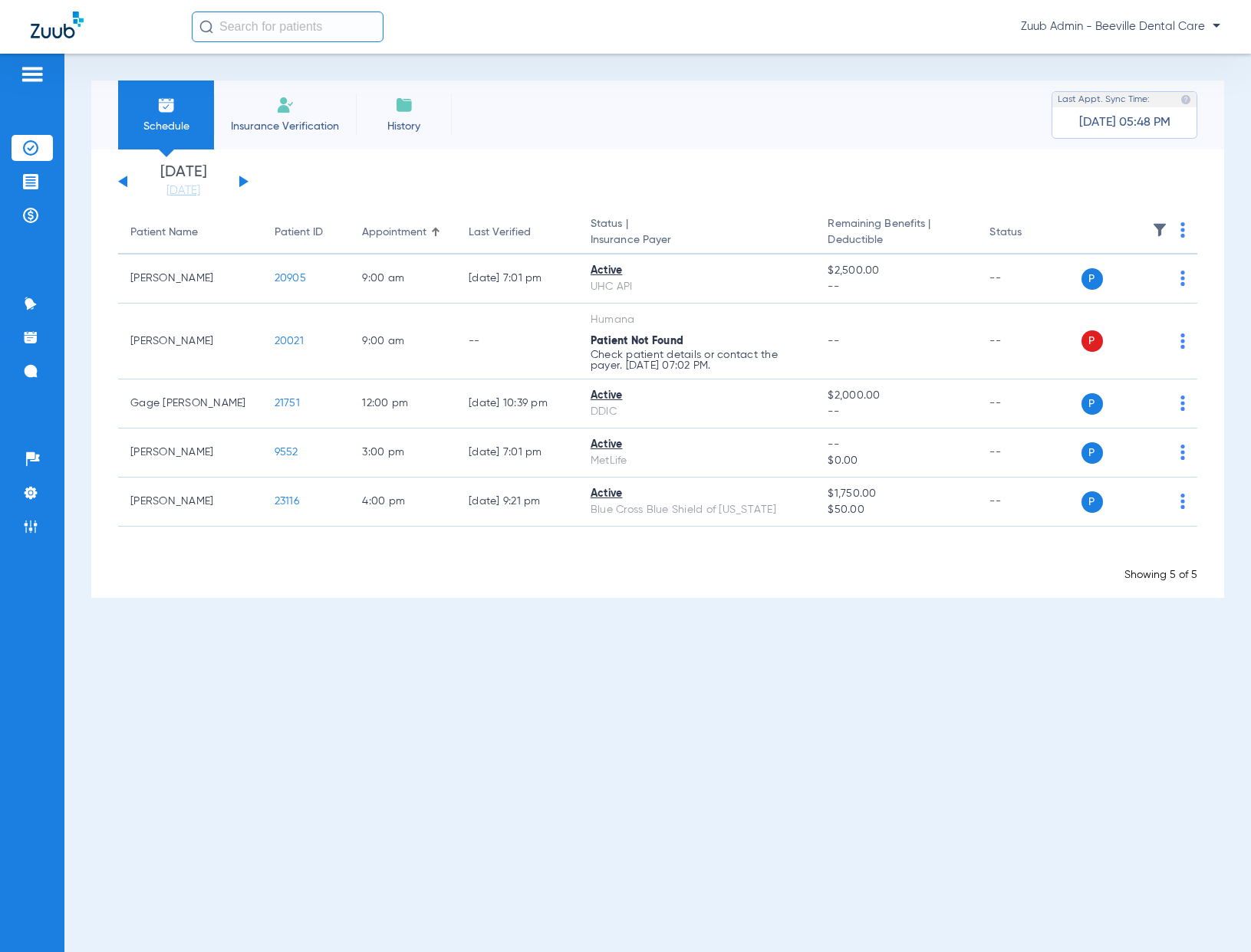
click at [126, 181] on button at bounding box center [122, 181] width 9 height 11
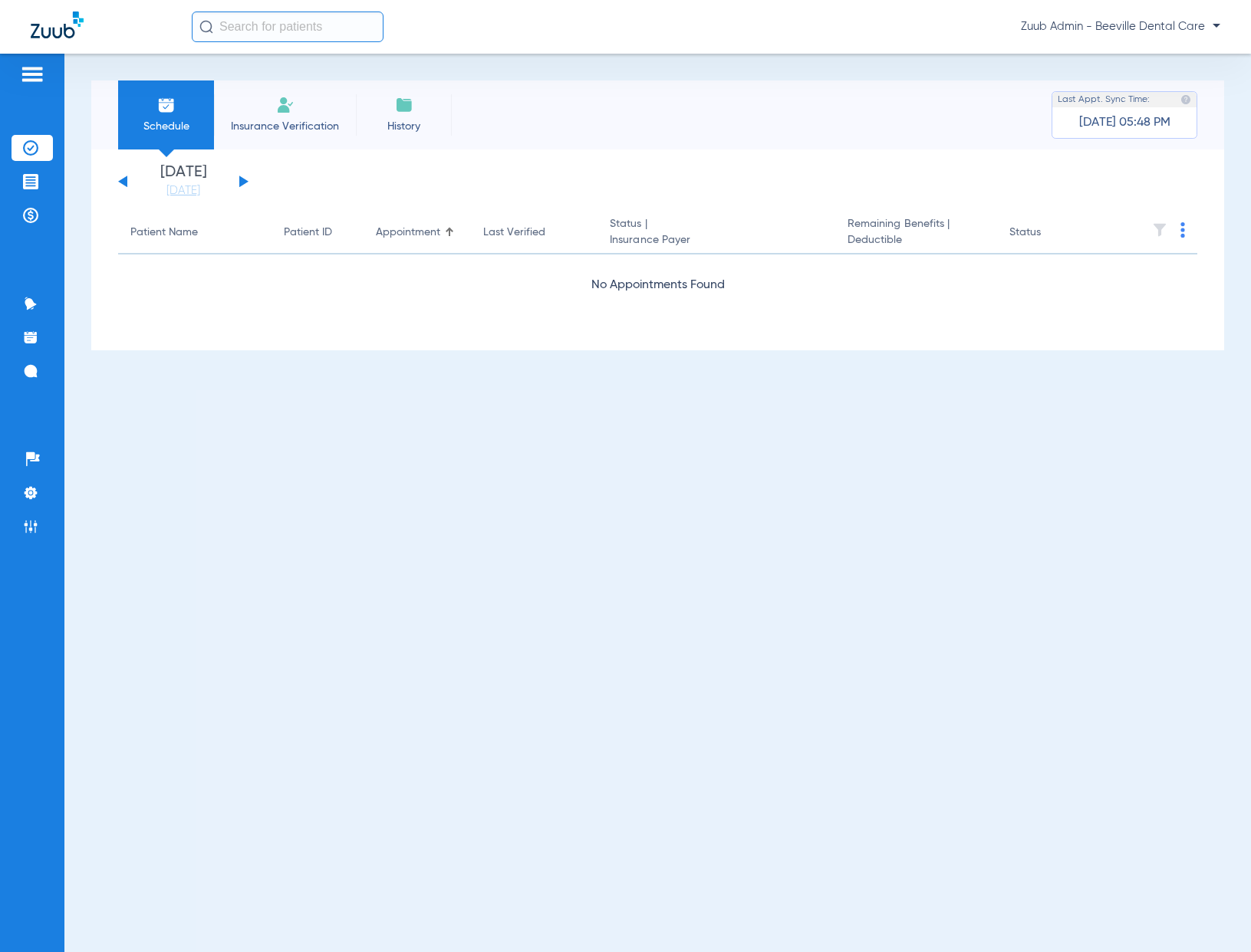
click at [126, 181] on button at bounding box center [122, 181] width 9 height 11
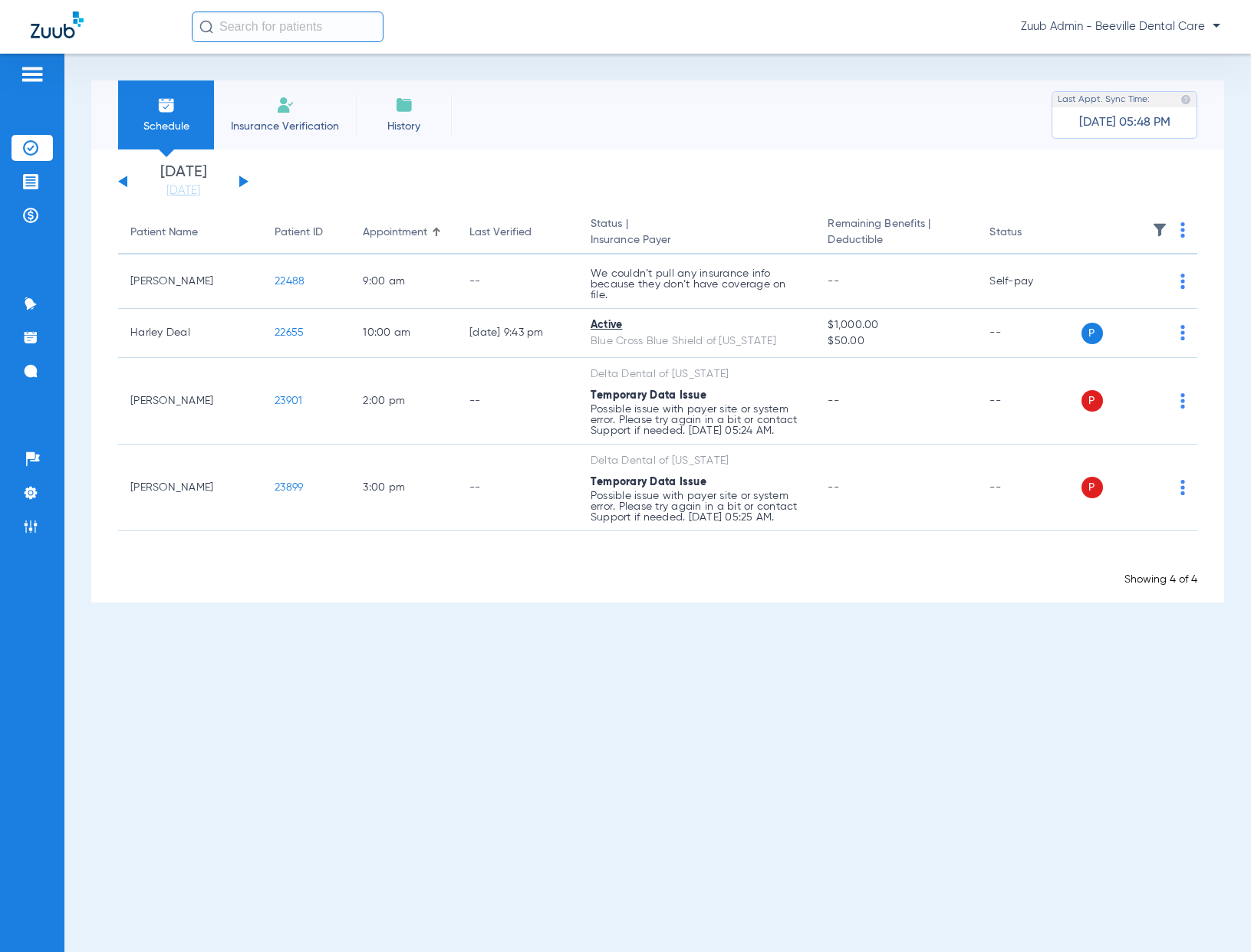
click at [126, 181] on button at bounding box center [122, 181] width 9 height 11
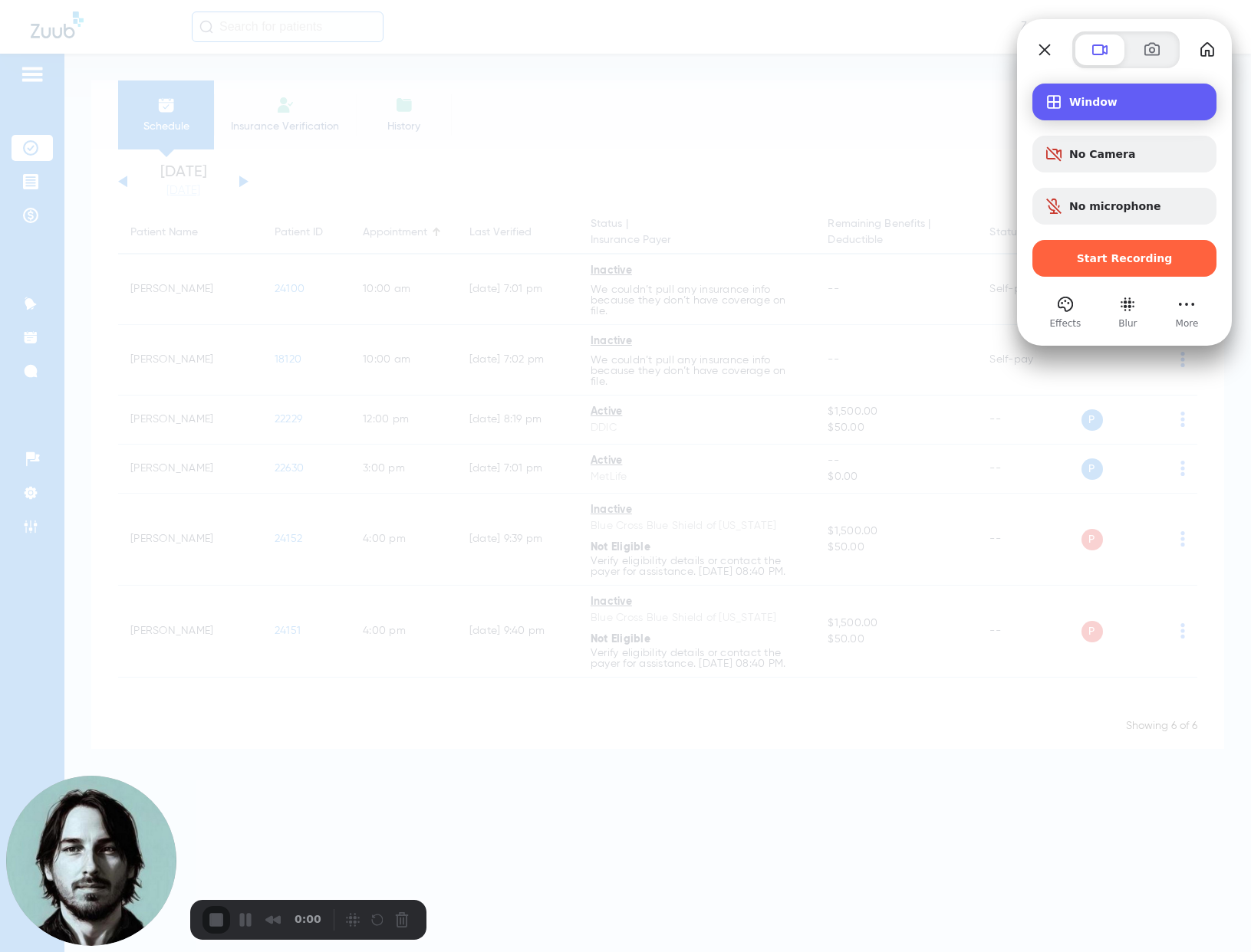
click at [1126, 104] on span "Window" at bounding box center [1137, 101] width 135 height 12
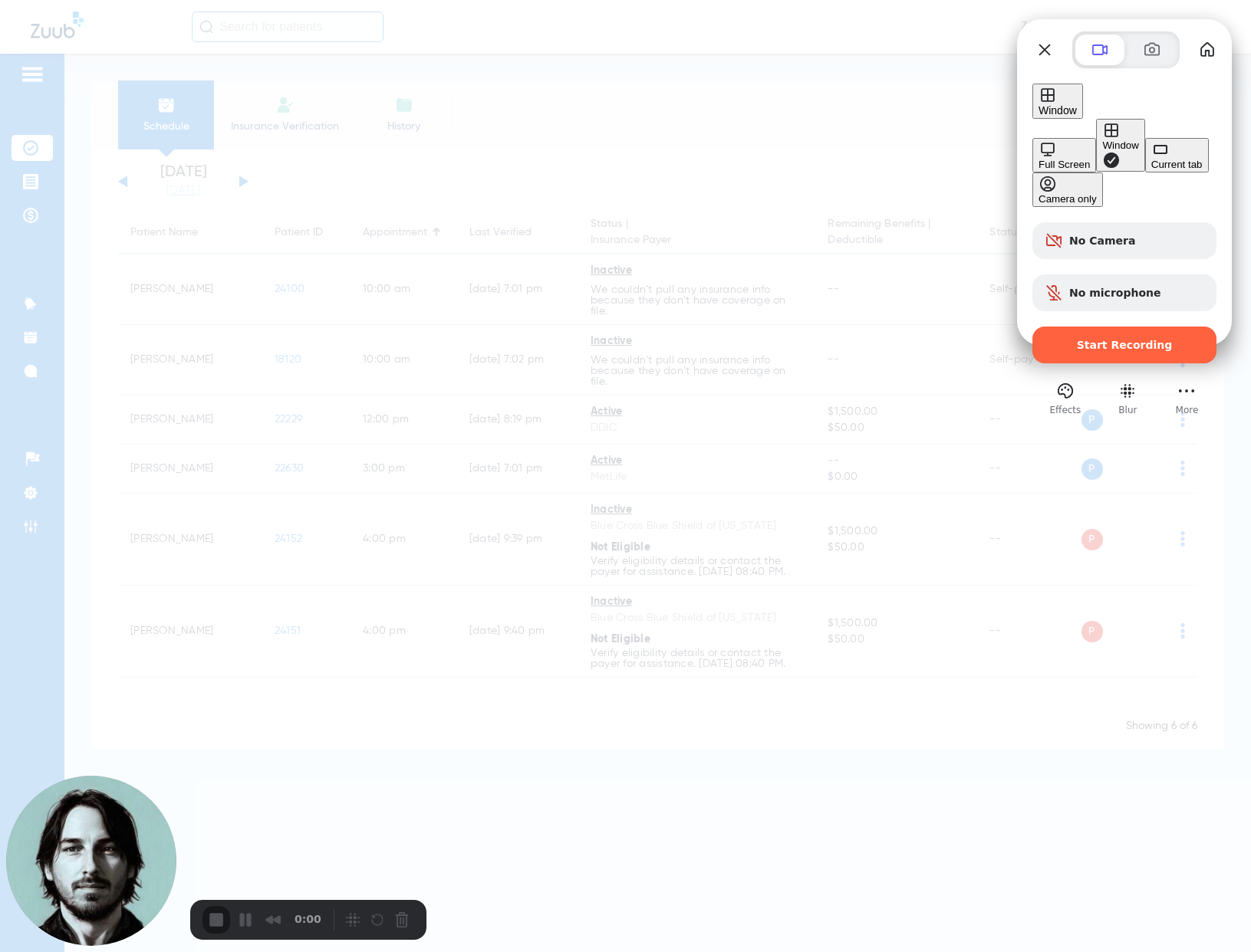
click at [1151, 169] on div "Current tab" at bounding box center [1177, 164] width 52 height 11
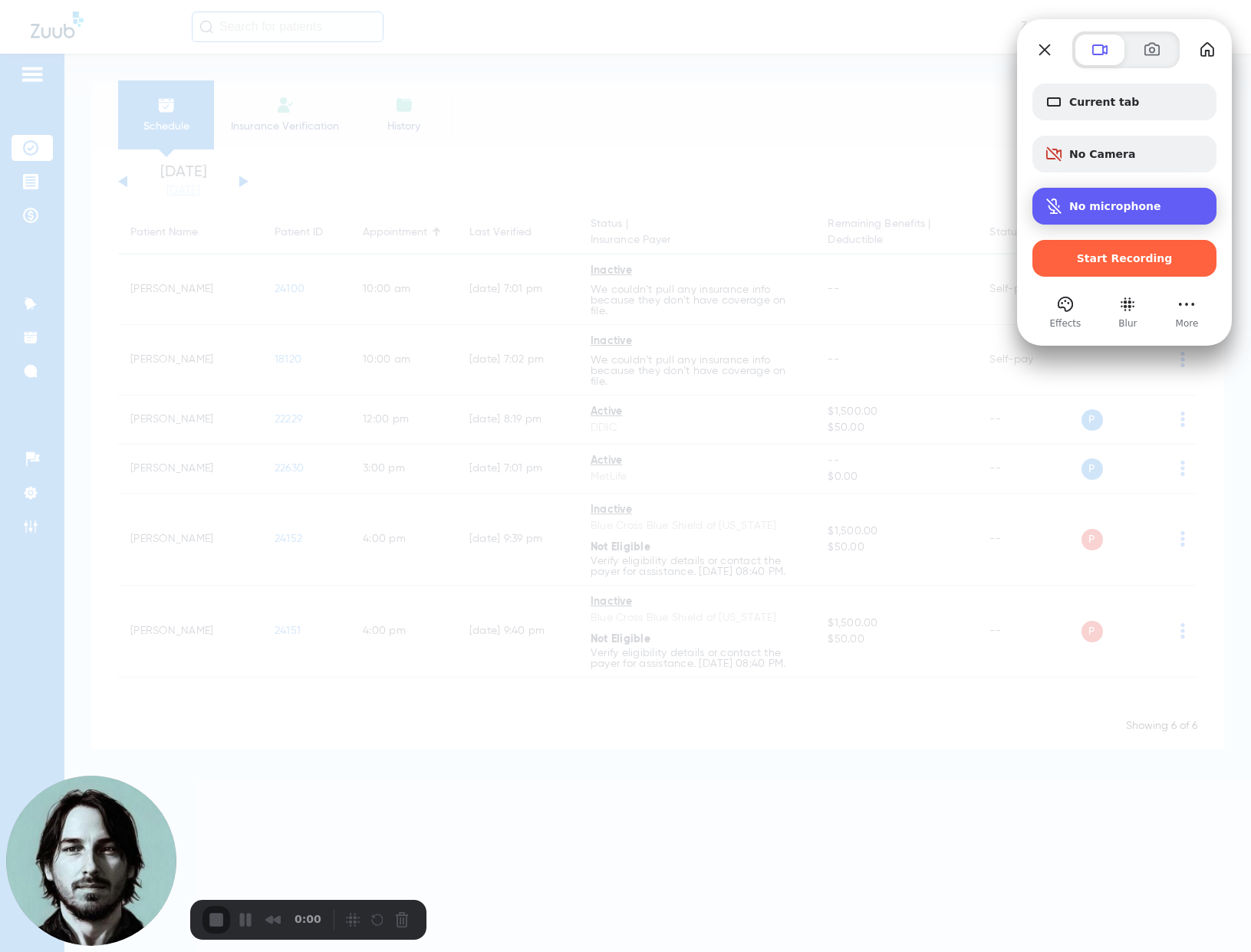
click at [1098, 211] on span "No microphone" at bounding box center [1115, 206] width 92 height 12
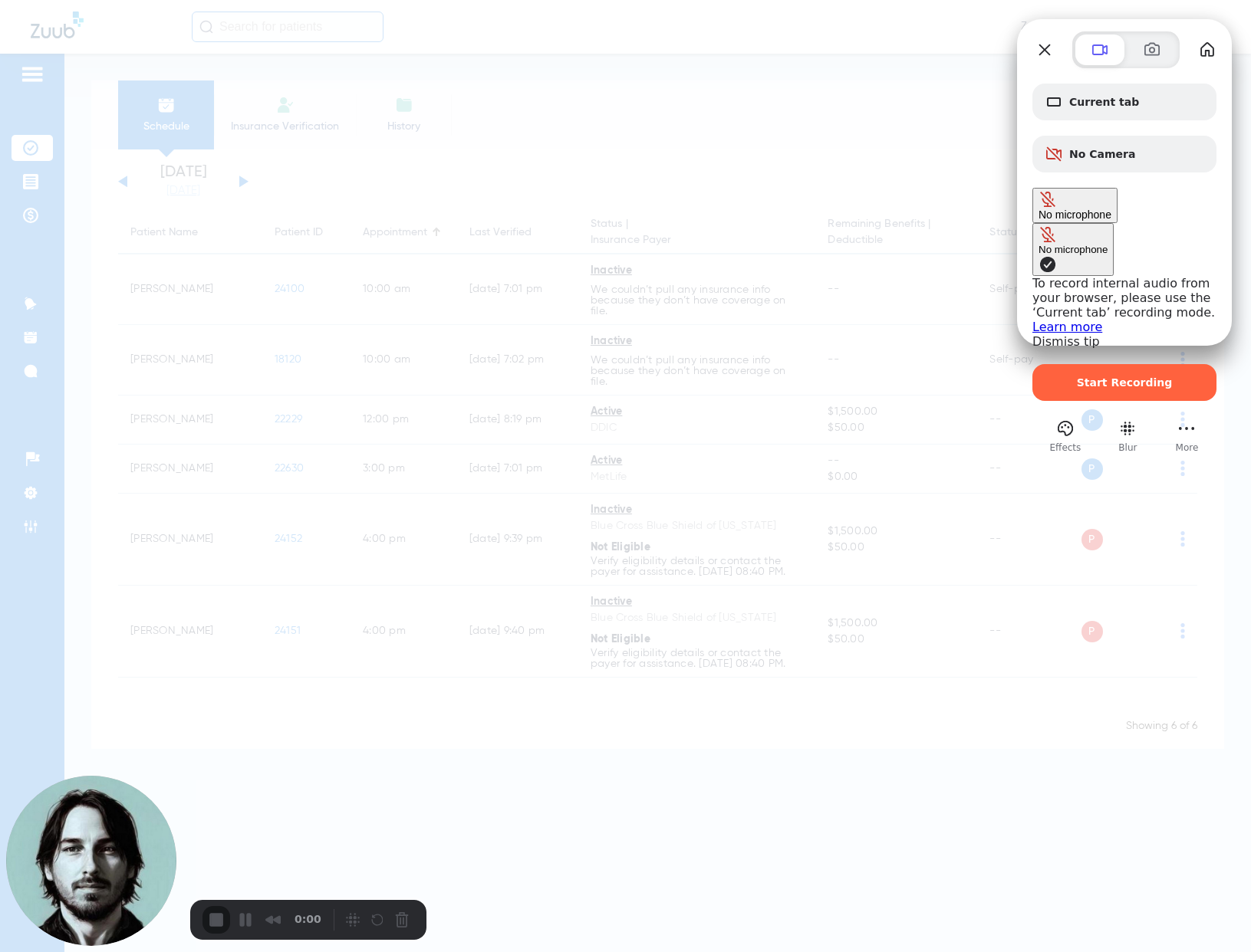
click at [1032, 320] on link "Learn more" at bounding box center [1067, 327] width 70 height 15
click at [1105, 221] on div "No microphone" at bounding box center [1075, 206] width 73 height 31
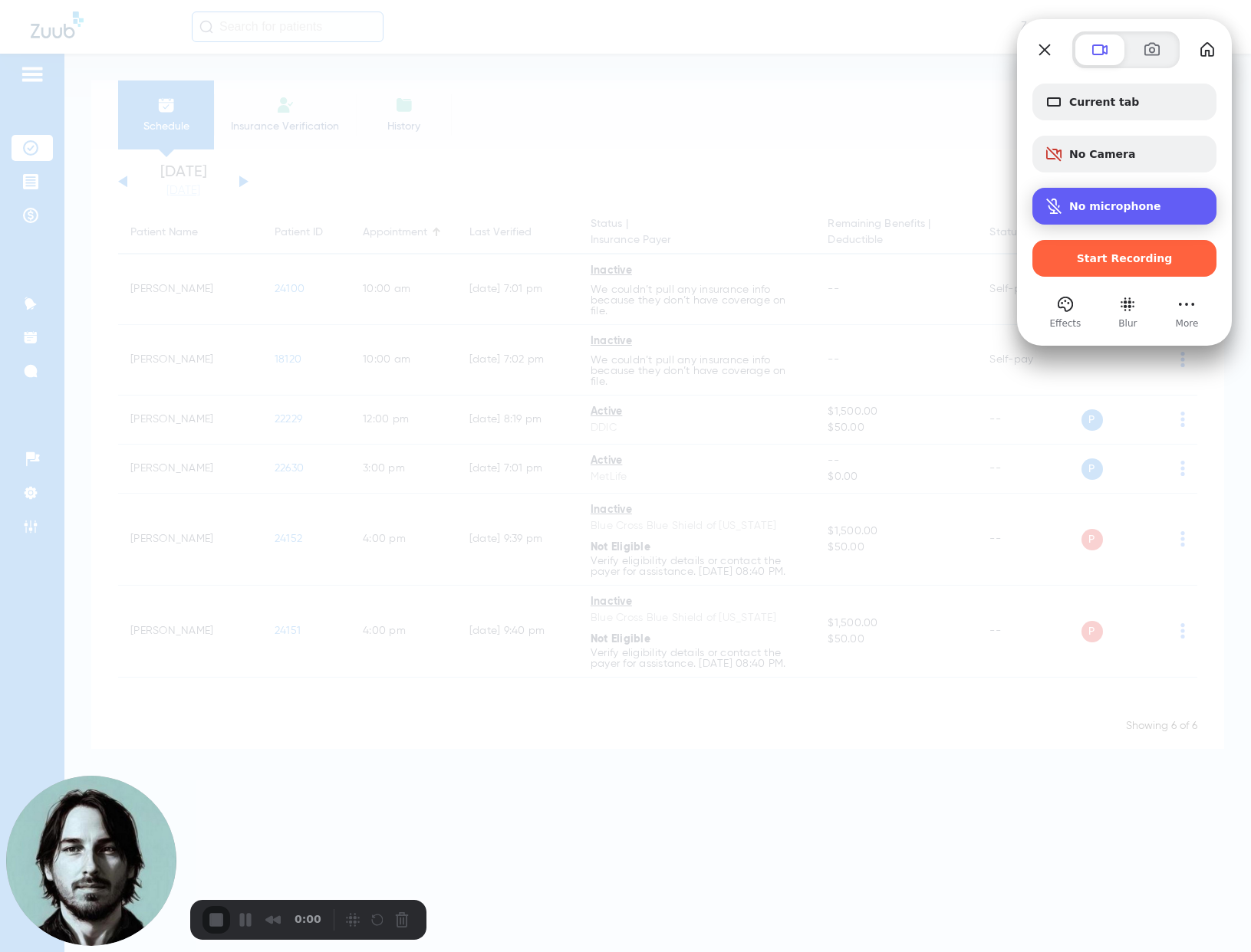
click at [1105, 223] on div "No microphone" at bounding box center [1125, 206] width 184 height 37
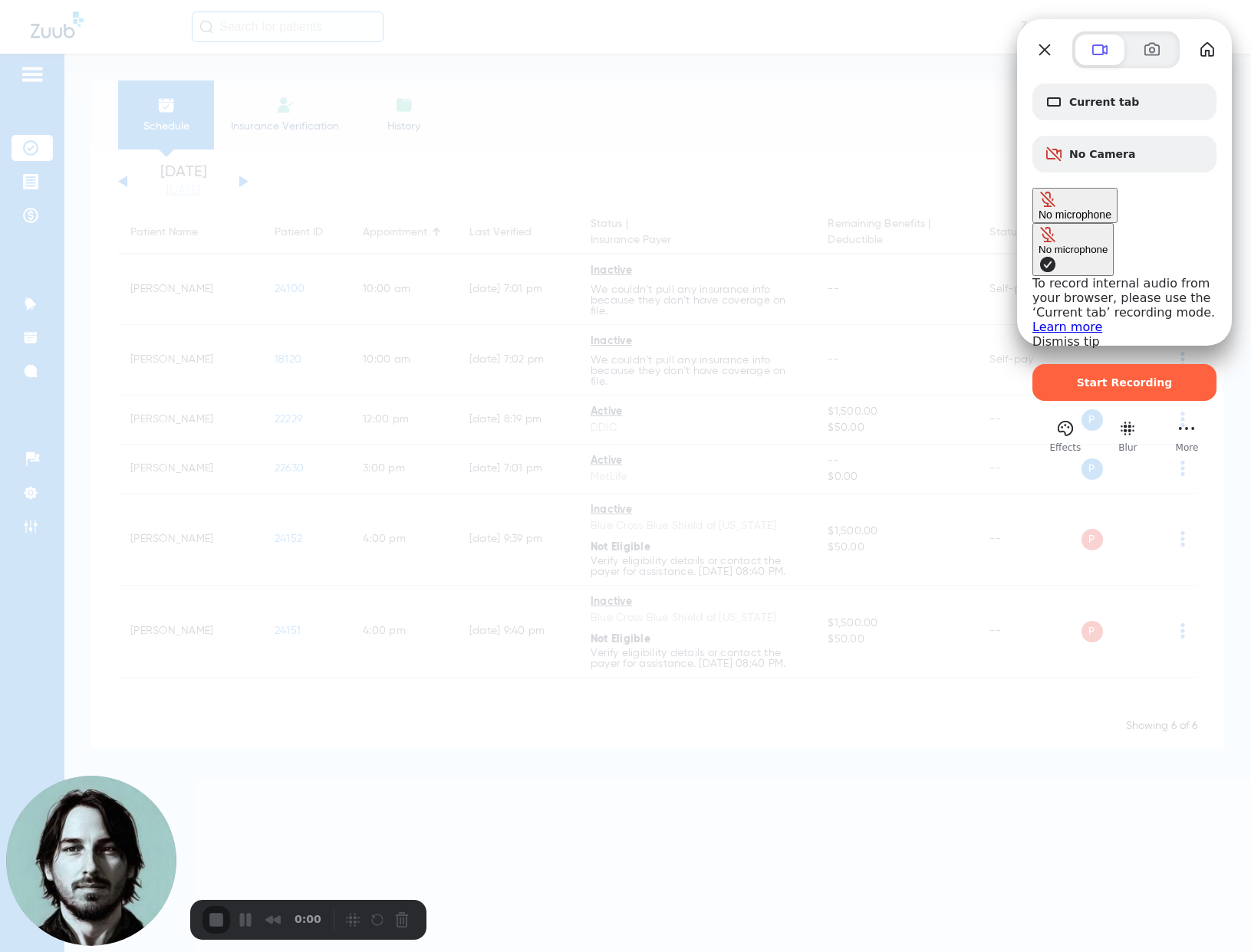
click at [1102, 217] on div "No microphone" at bounding box center [1075, 206] width 73 height 31
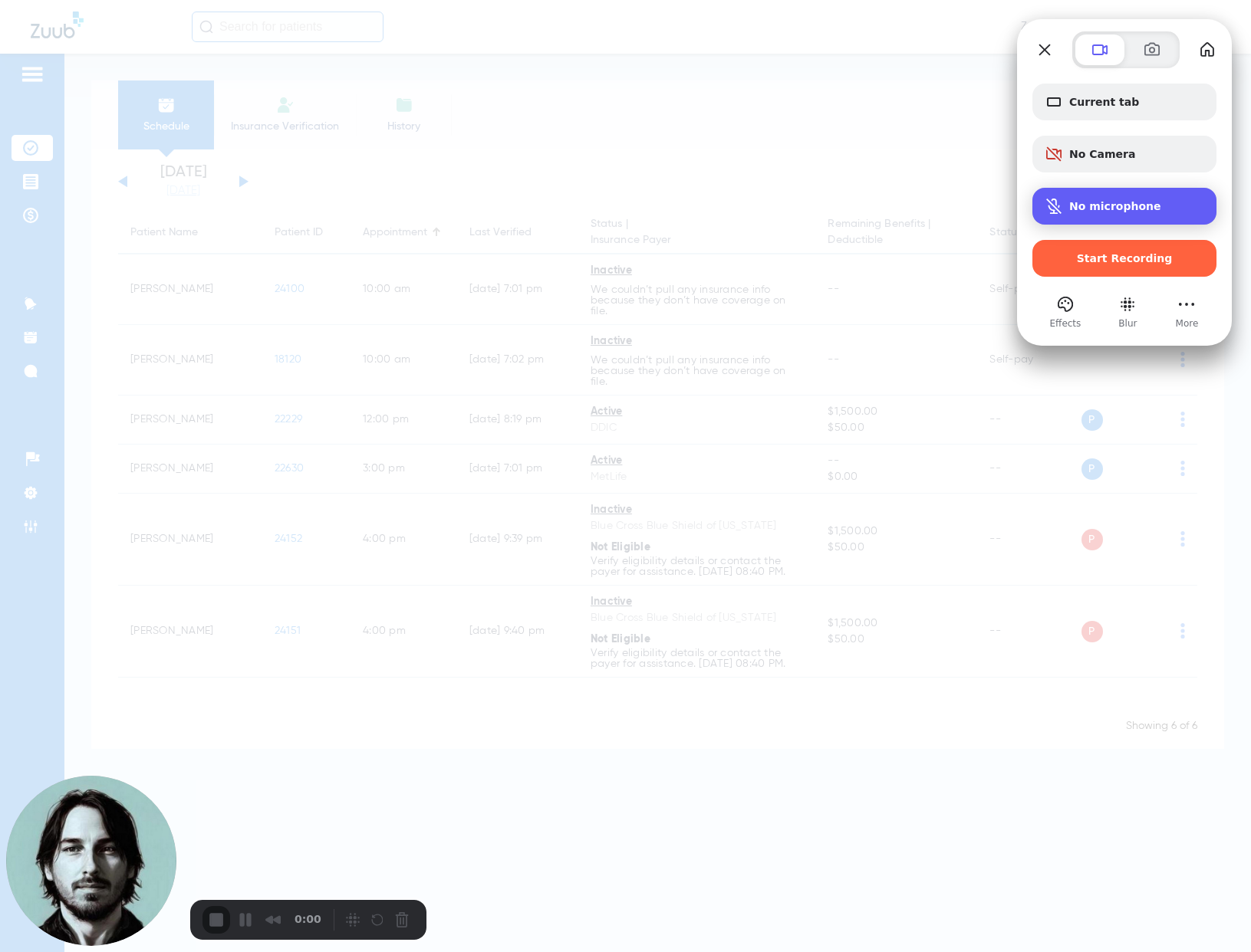
click at [1102, 217] on div "No microphone" at bounding box center [1125, 206] width 184 height 37
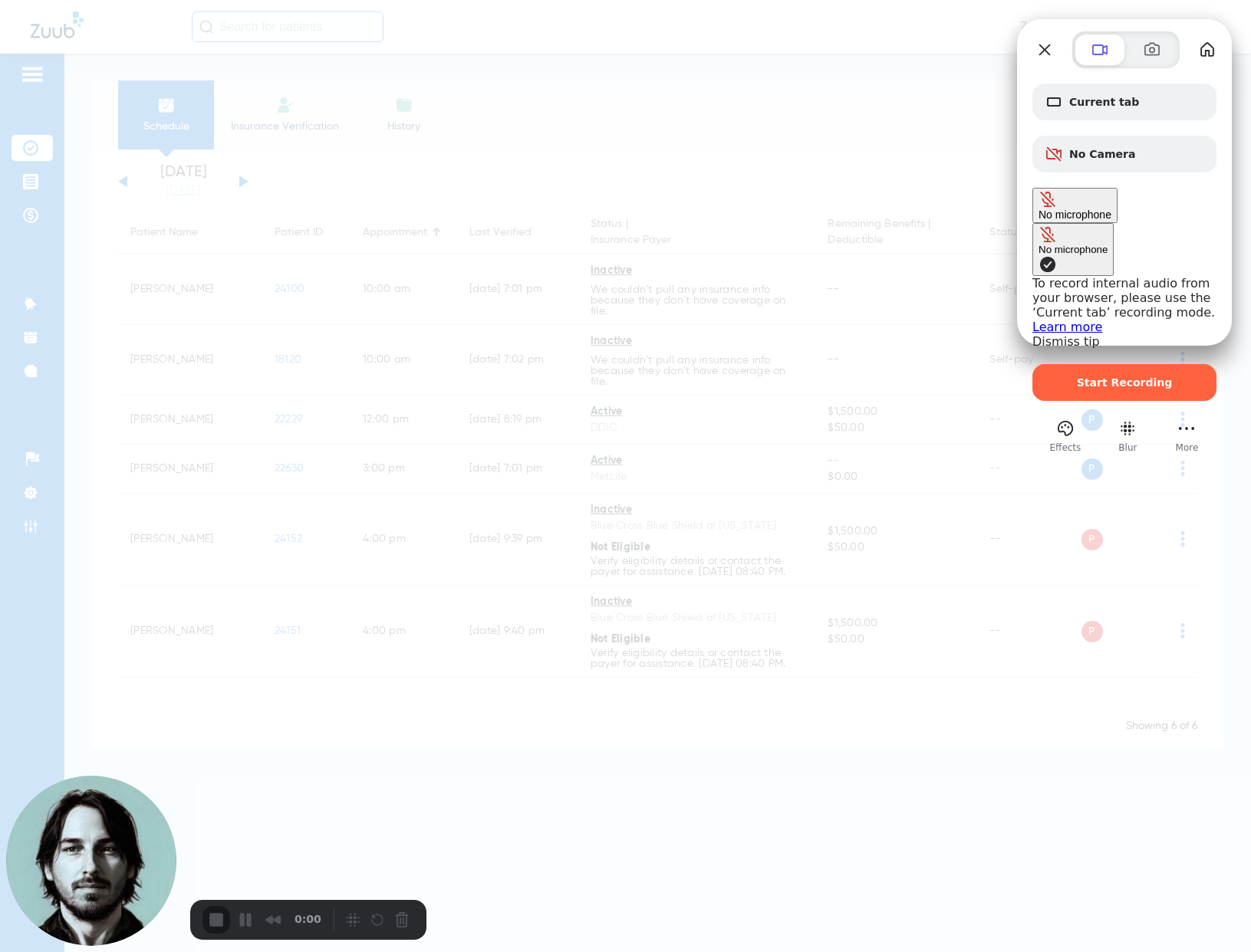
click at [1102, 218] on div "No microphone" at bounding box center [1075, 206] width 73 height 31
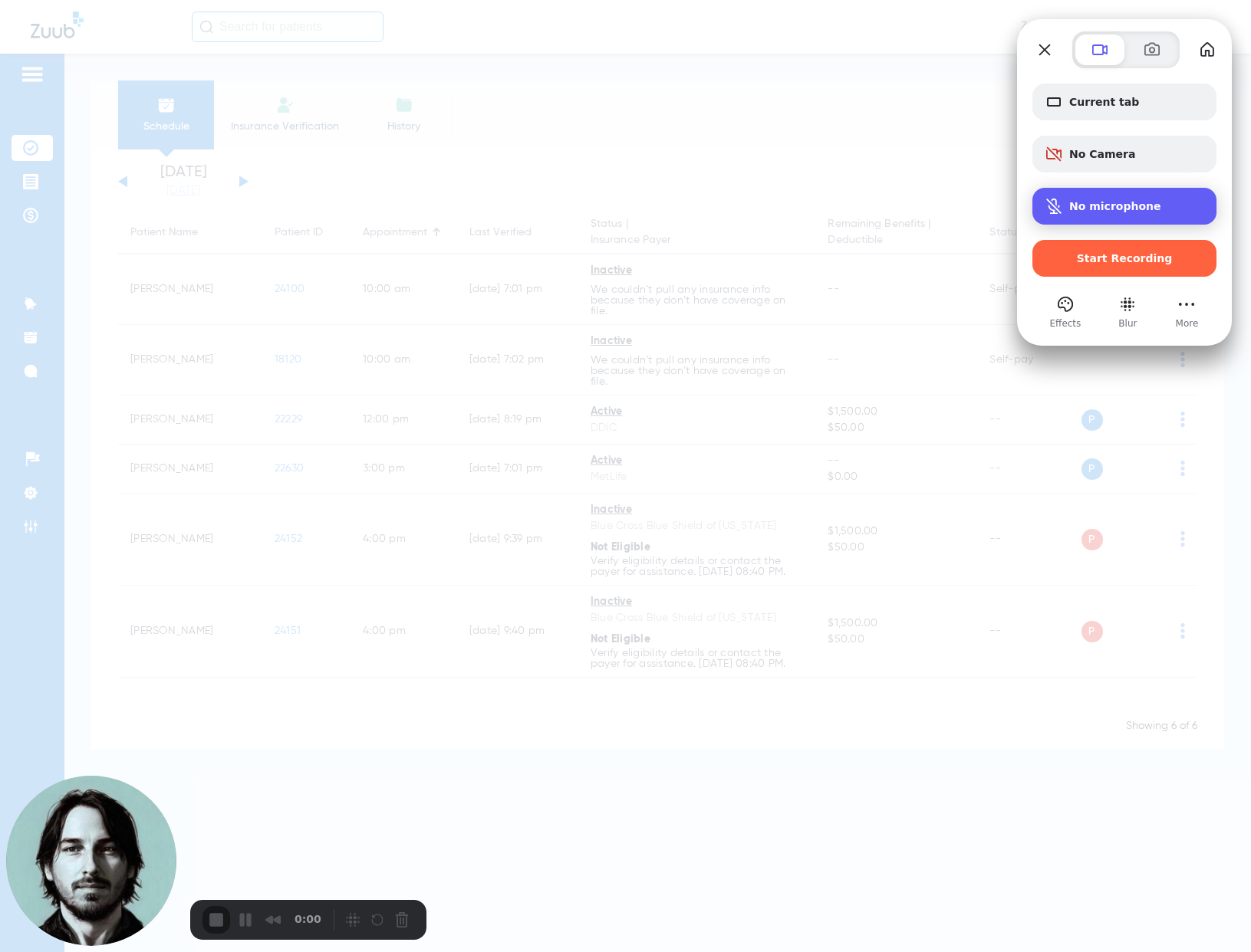
click at [1102, 217] on div "No microphone" at bounding box center [1125, 206] width 184 height 37
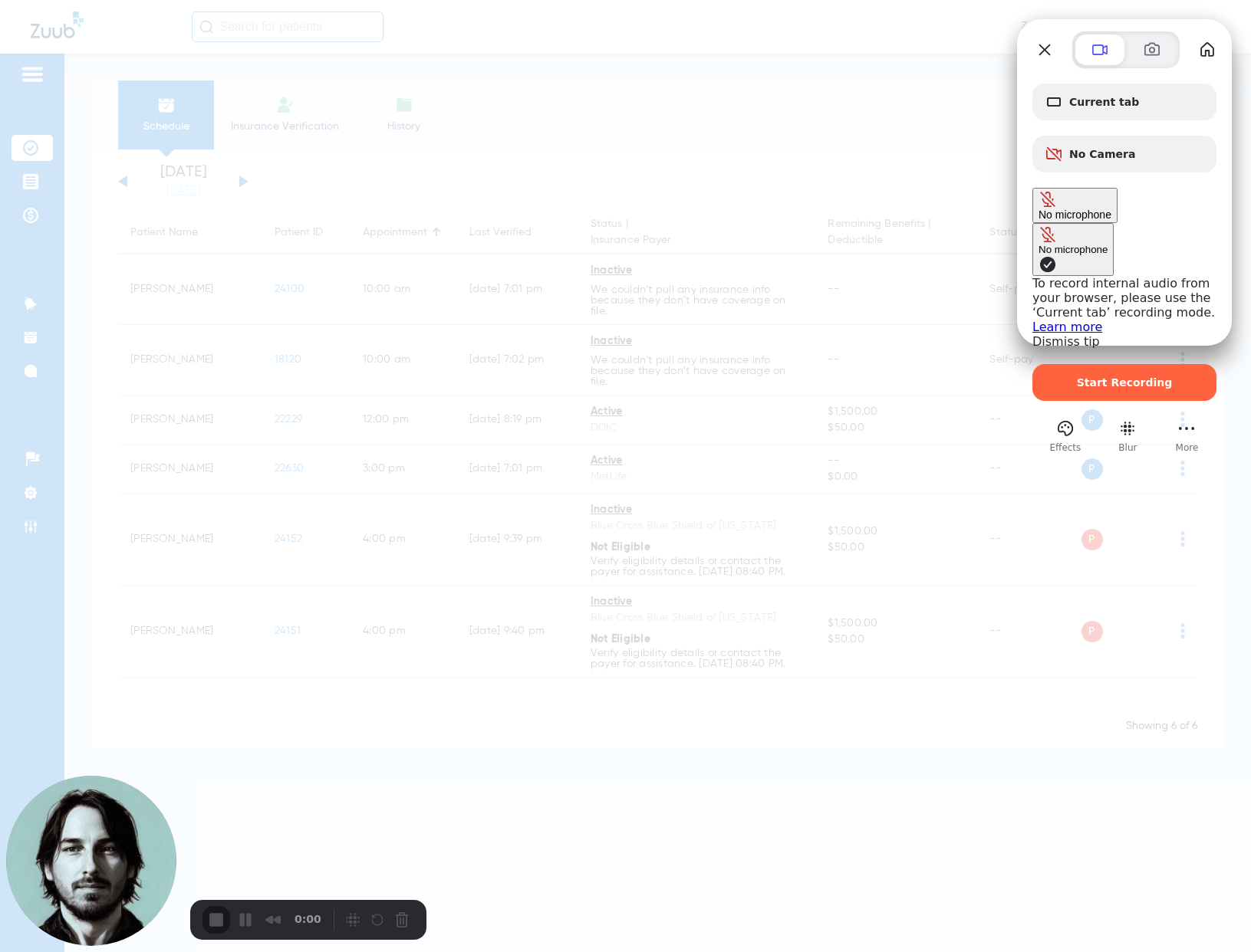
click at [1102, 217] on div "No microphone" at bounding box center [1075, 206] width 73 height 31
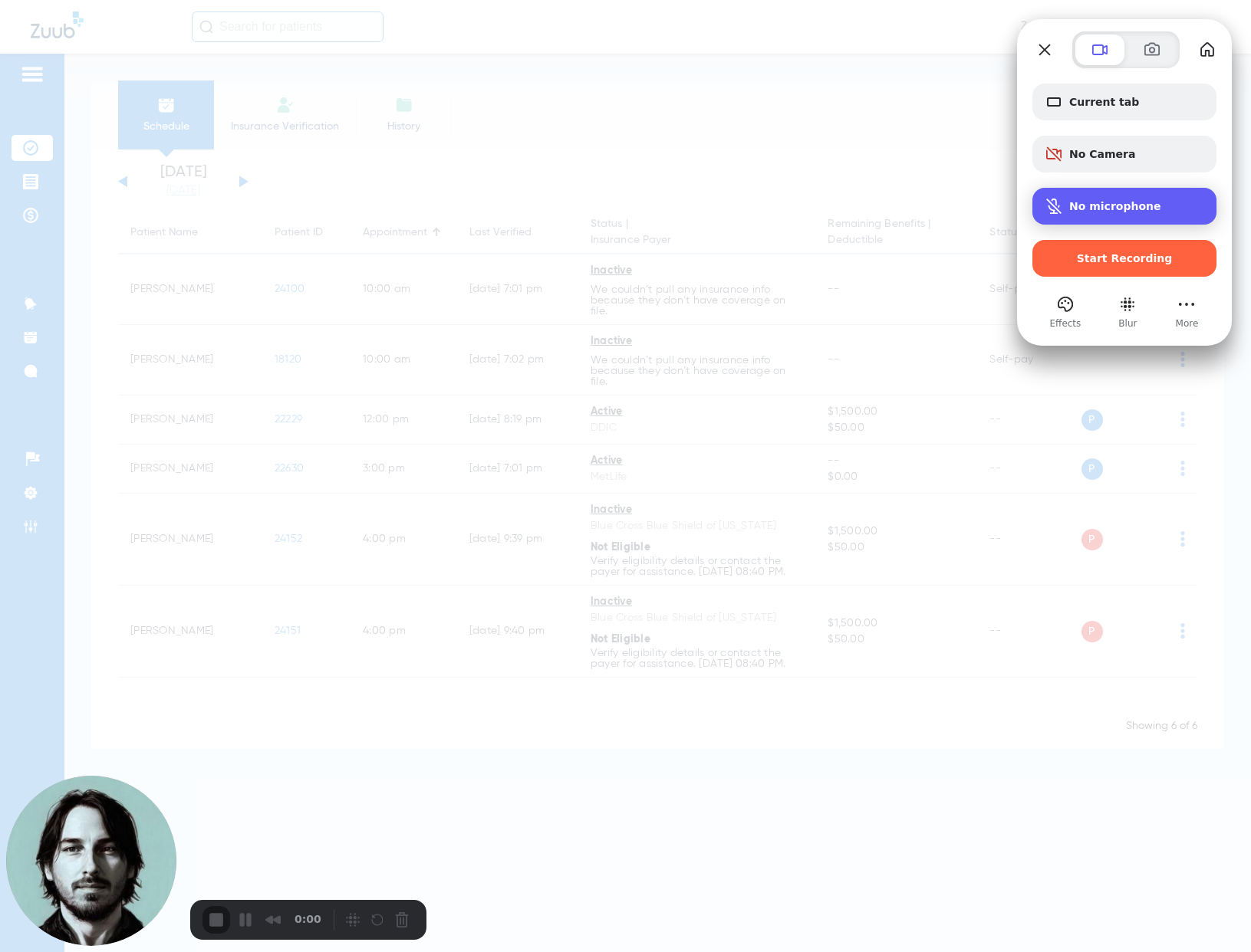
click at [1083, 220] on div "No microphone" at bounding box center [1125, 206] width 184 height 37
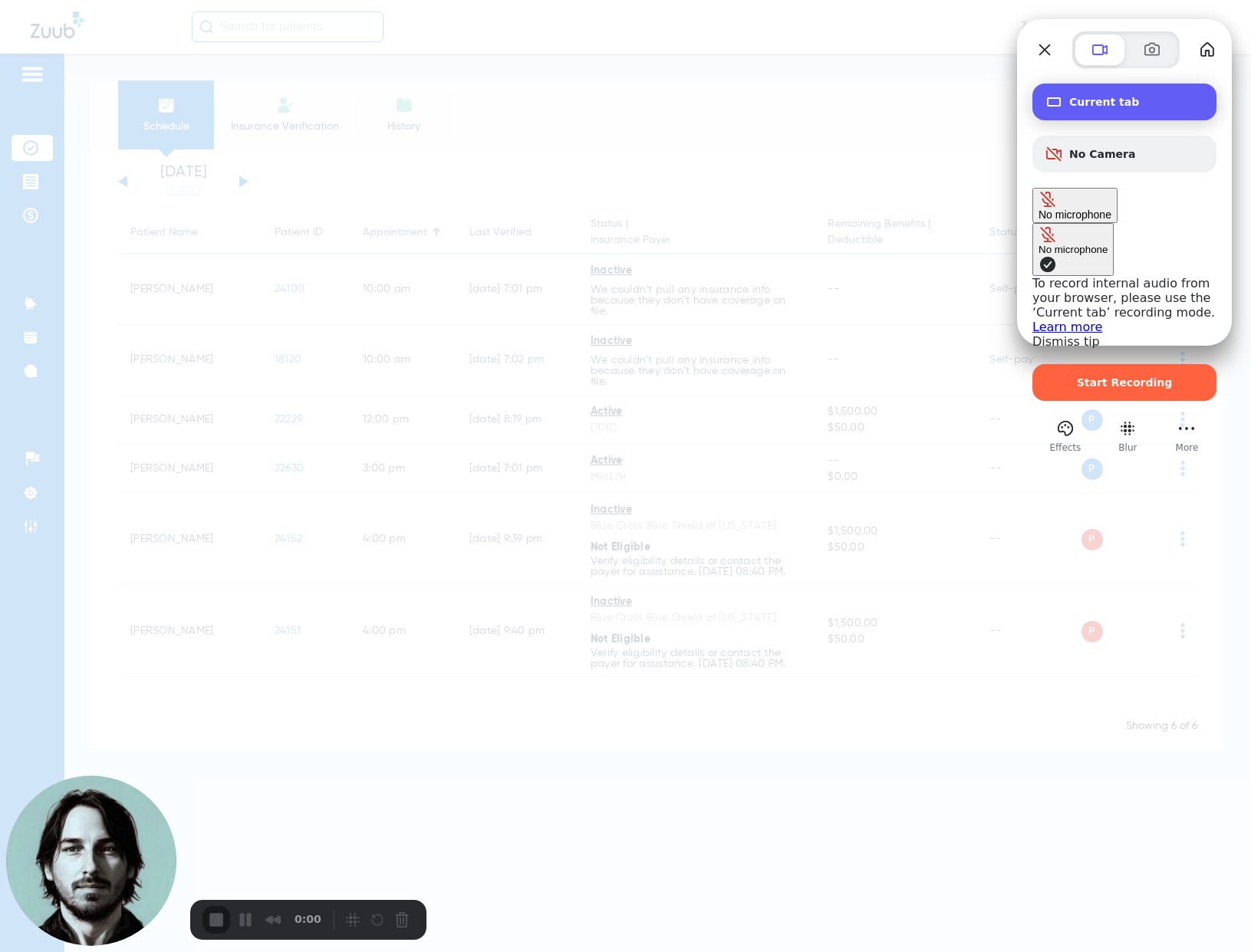
click at [1075, 107] on span "Current tab" at bounding box center [1137, 101] width 135 height 12
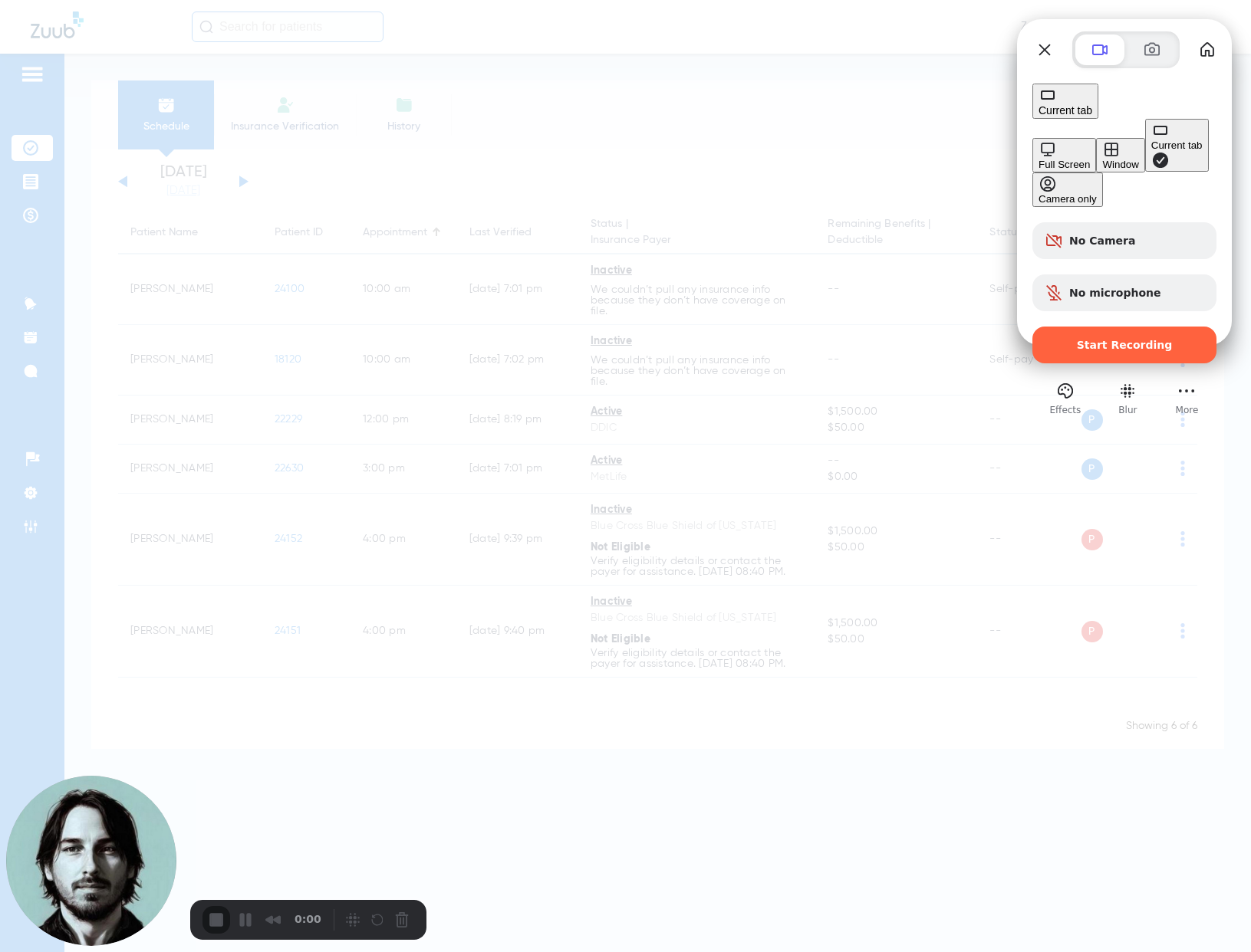
click at [1151, 151] on div "Current tab" at bounding box center [1177, 144] width 52 height 11
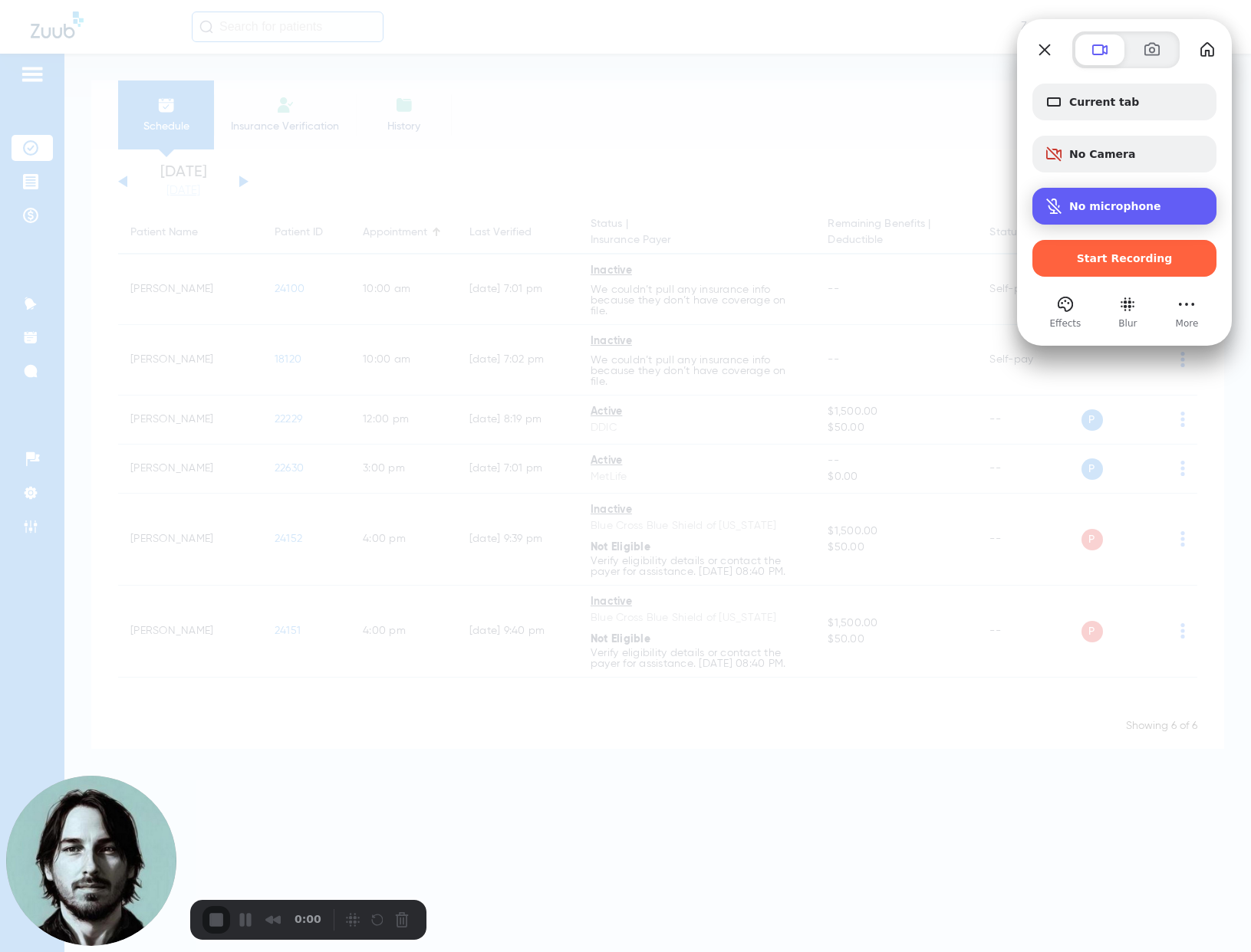
click at [1064, 206] on div "Microphone options" at bounding box center [1057, 206] width 25 height 18
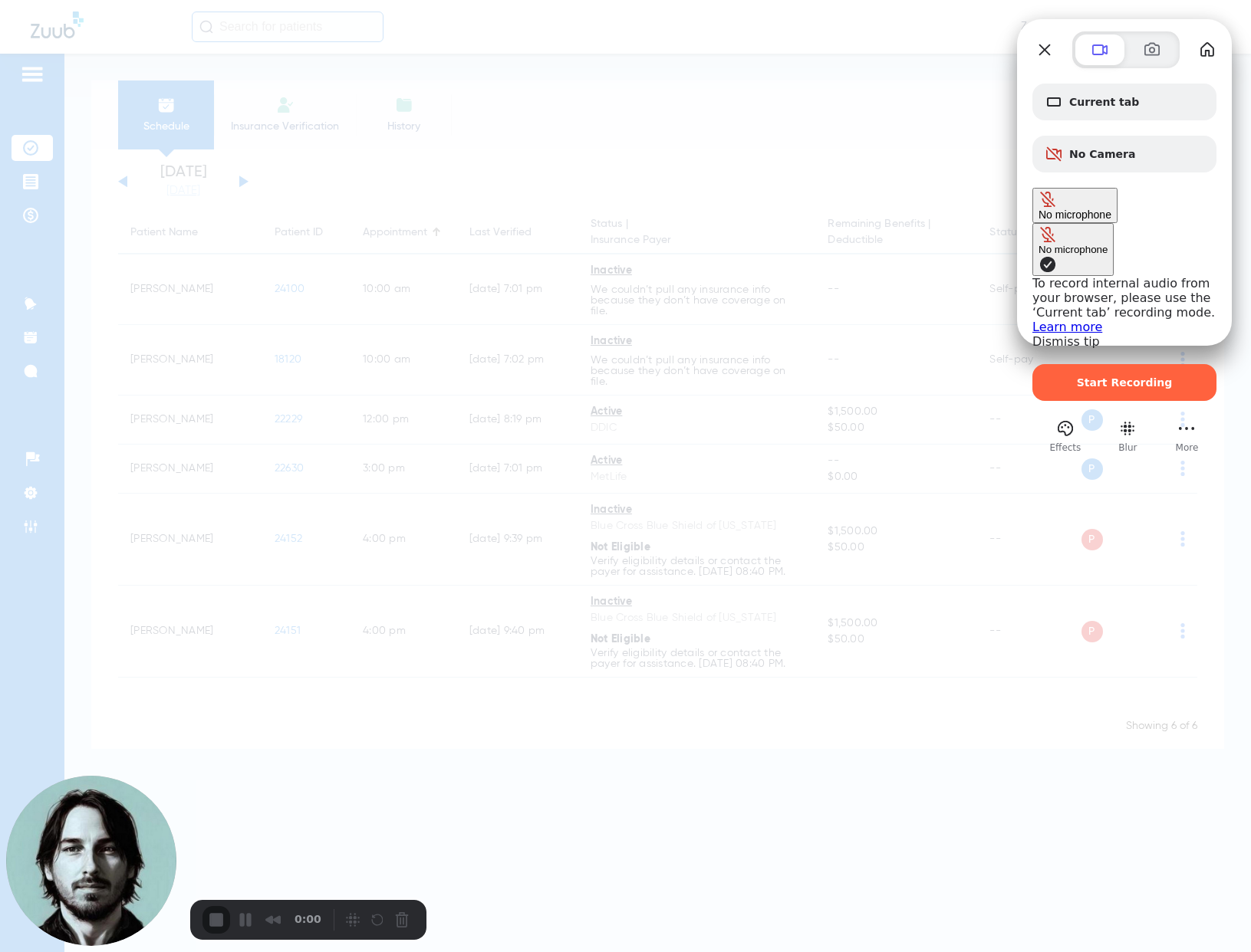
click at [1038, 255] on span "Microphone options" at bounding box center [1047, 264] width 18 height 18
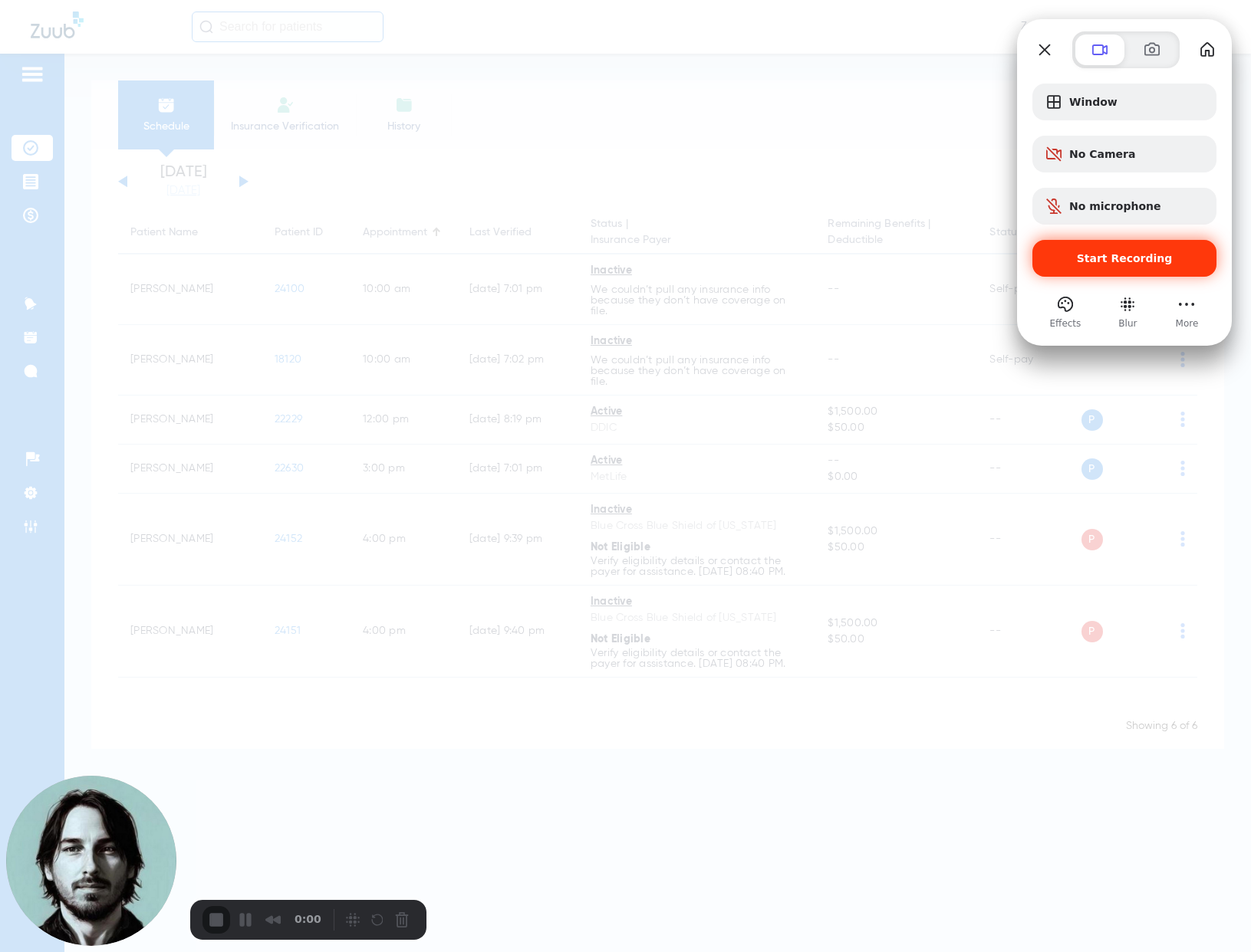
click at [1121, 254] on span "Start Recording" at bounding box center [1124, 258] width 96 height 12
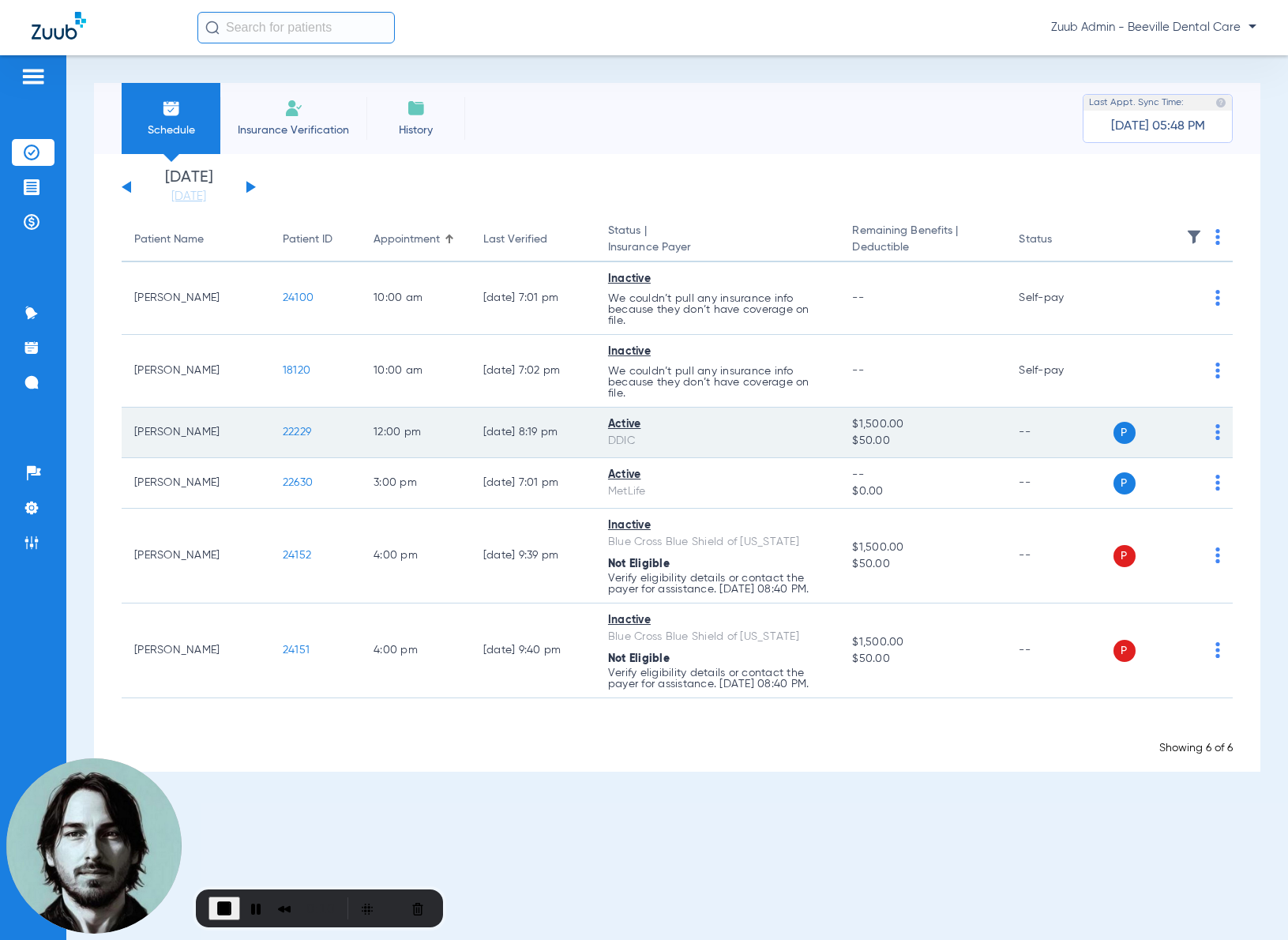
click at [291, 434] on span "22229" at bounding box center [297, 431] width 28 height 11
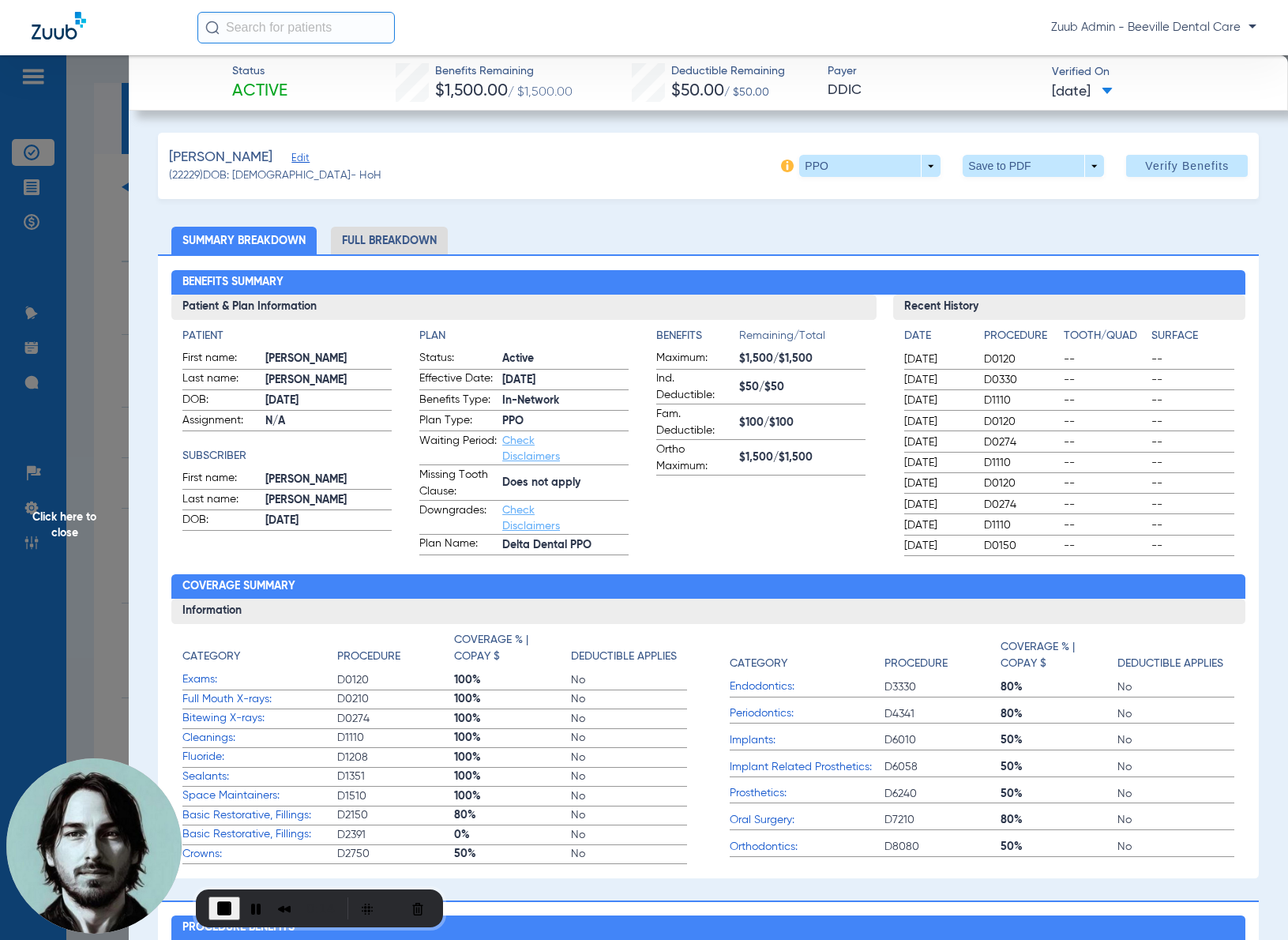
click at [411, 246] on li "Full Breakdown" at bounding box center [389, 240] width 117 height 27
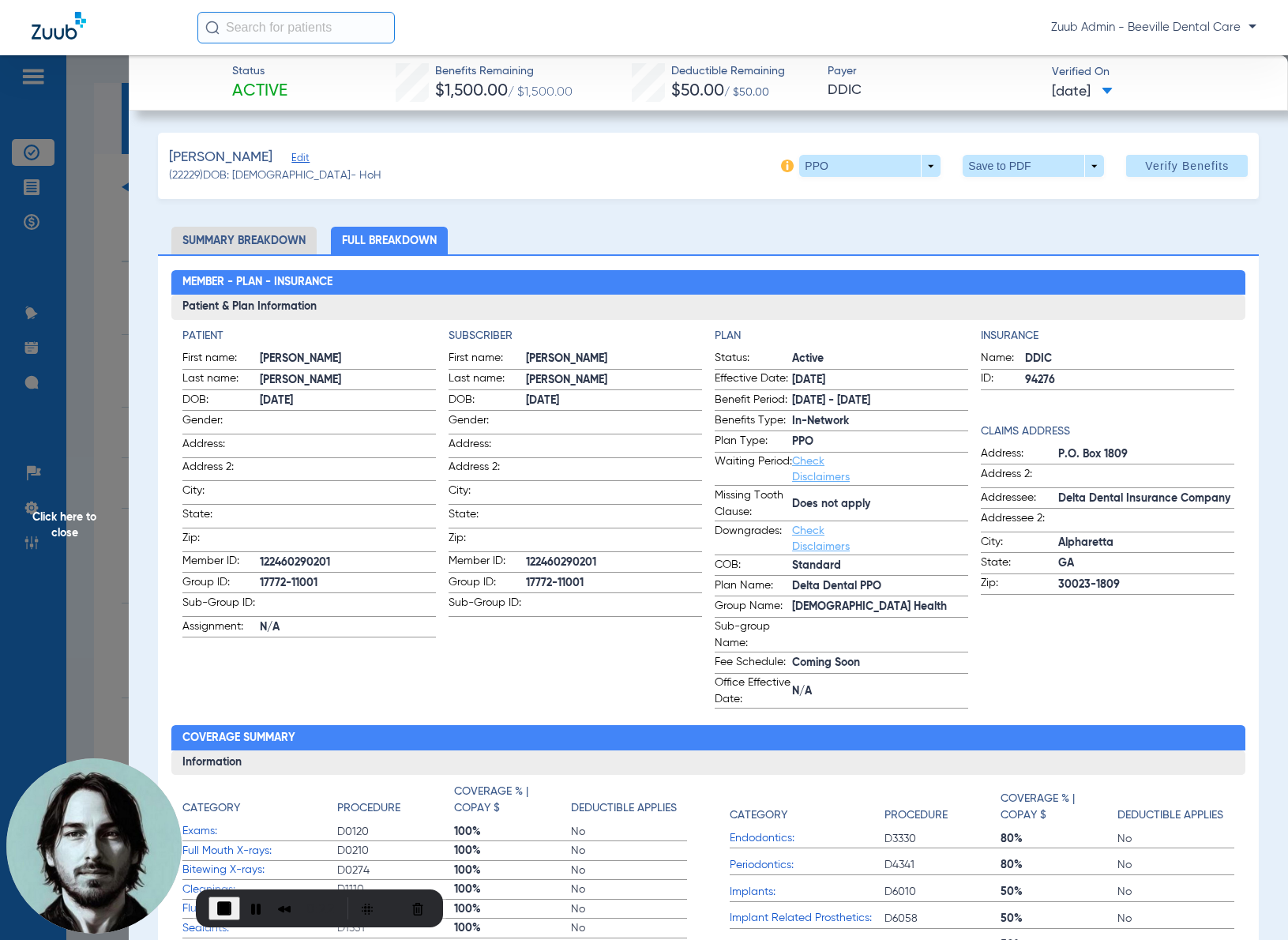
click at [93, 274] on span "Click here to close" at bounding box center [64, 524] width 128 height 940
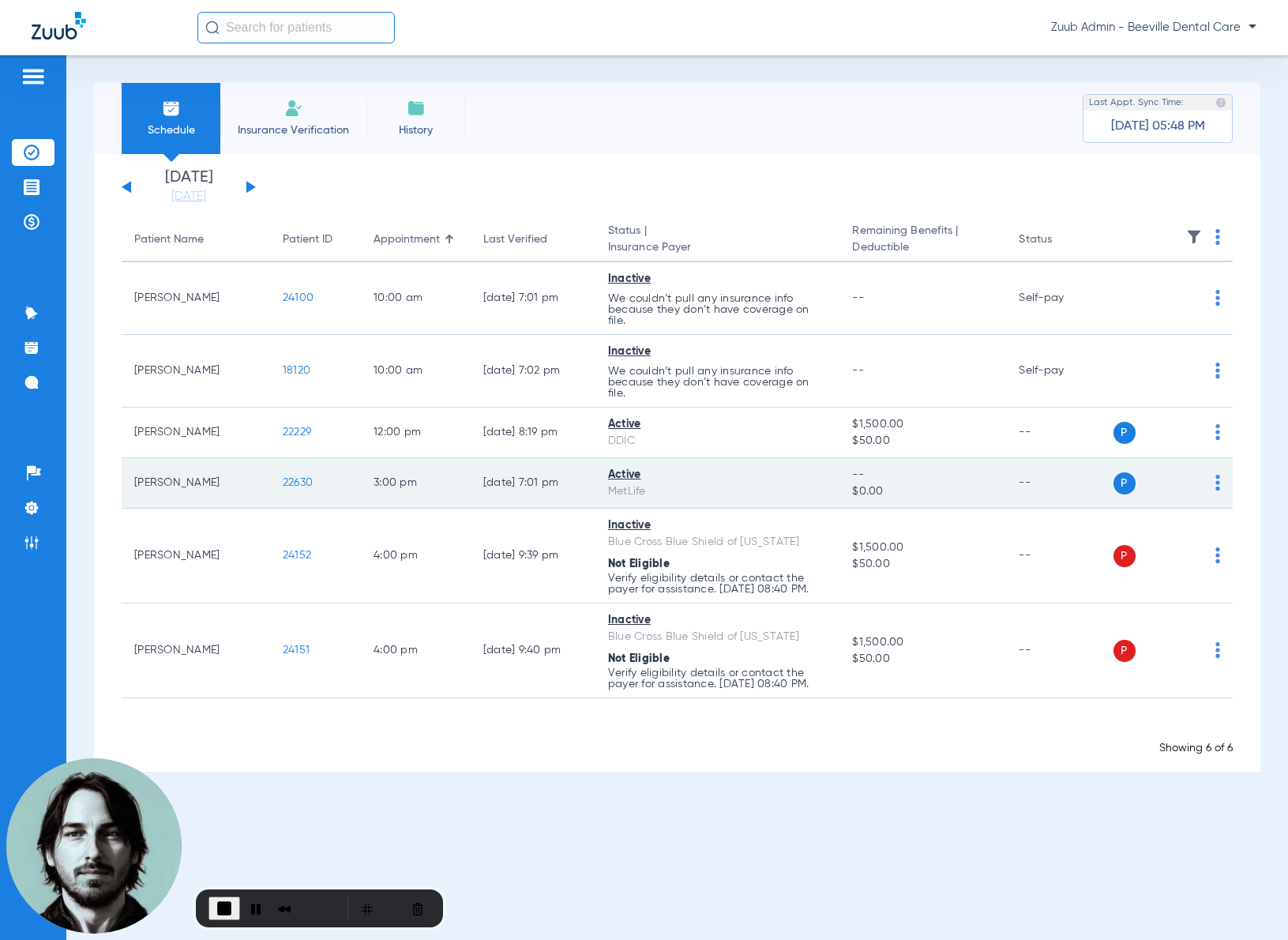
click at [298, 479] on span "22630" at bounding box center [298, 482] width 30 height 11
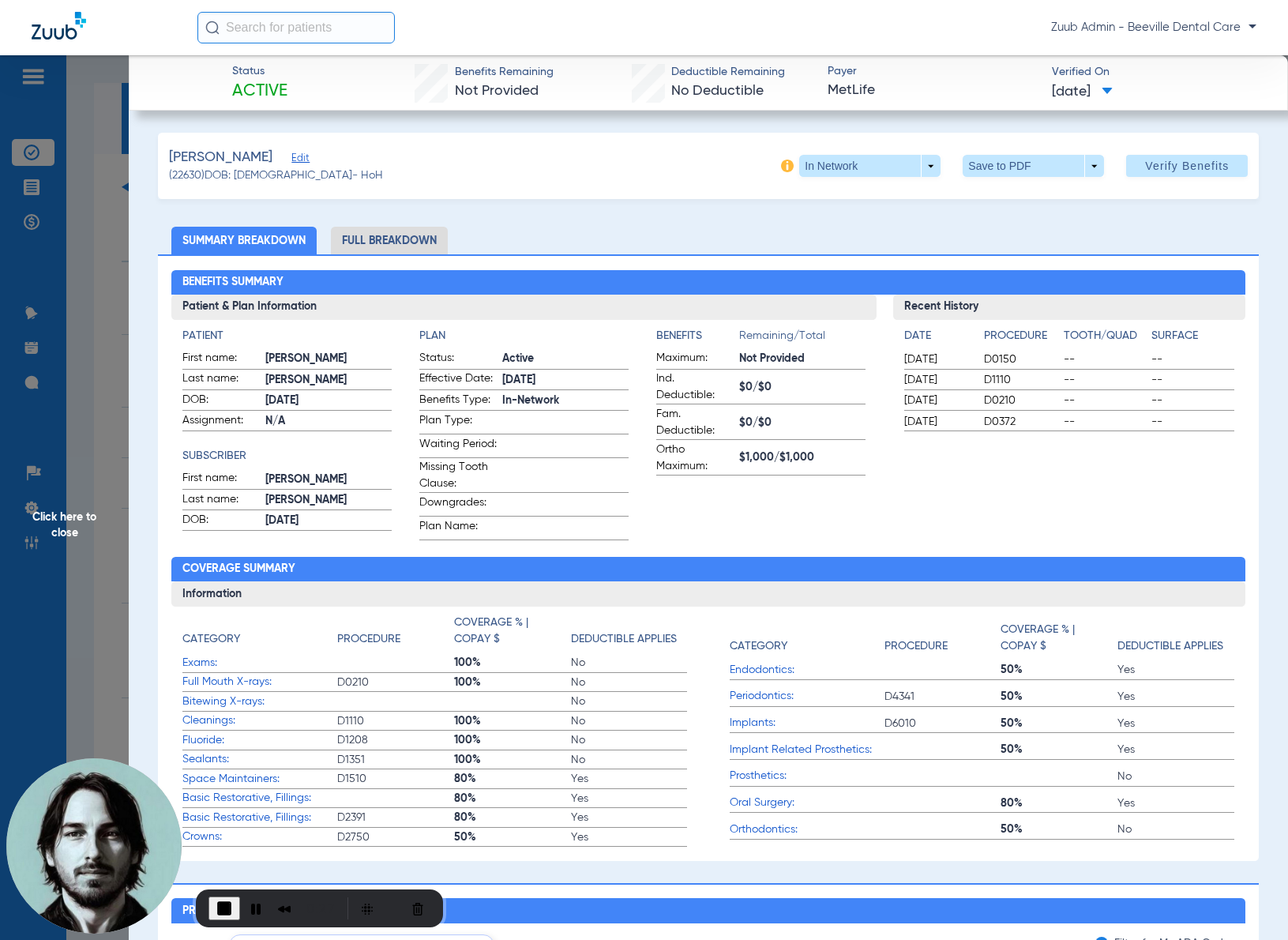
click at [418, 237] on li "Full Breakdown" at bounding box center [389, 240] width 117 height 27
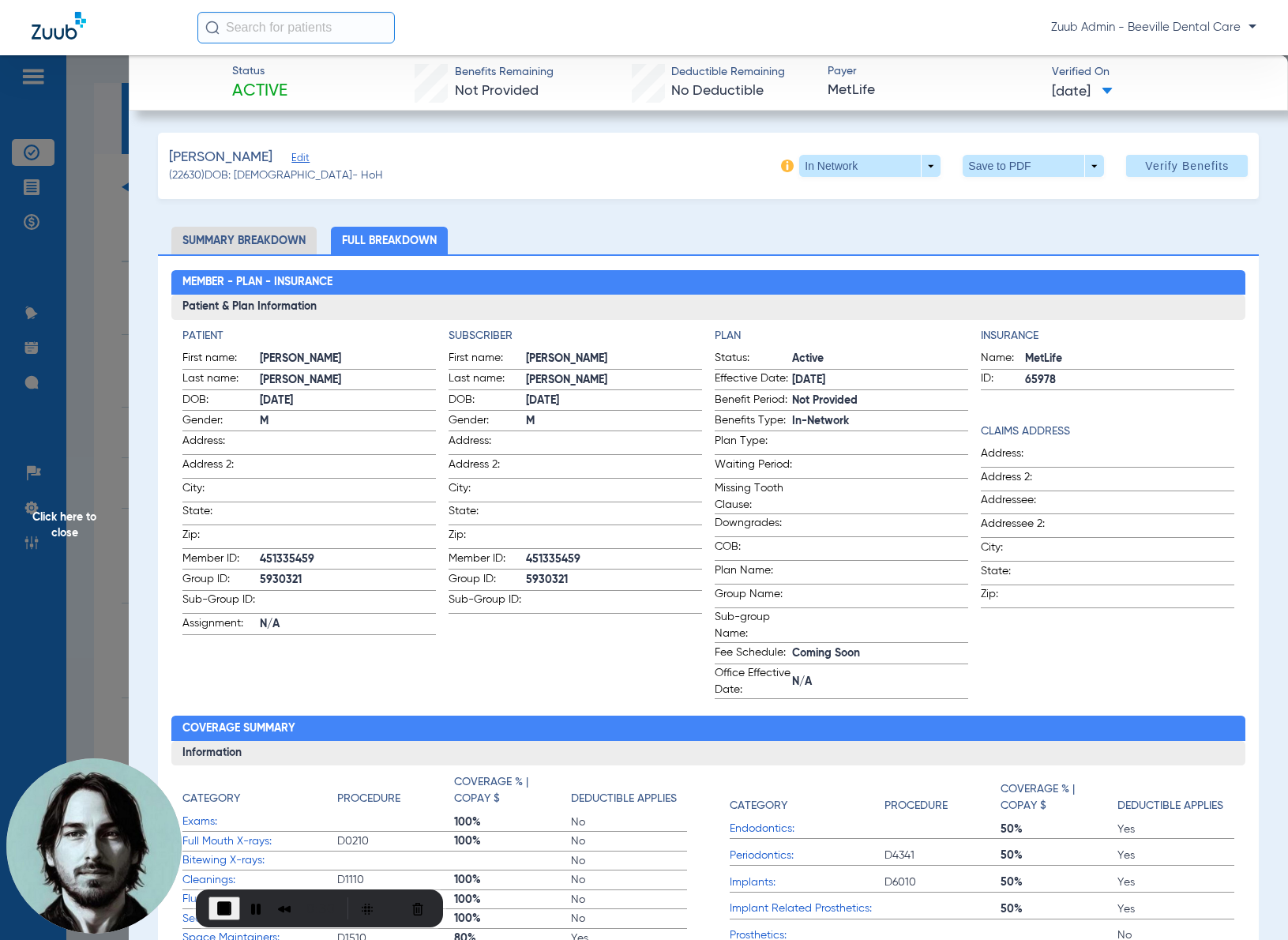
click at [114, 398] on span "Click here to close" at bounding box center [64, 524] width 128 height 940
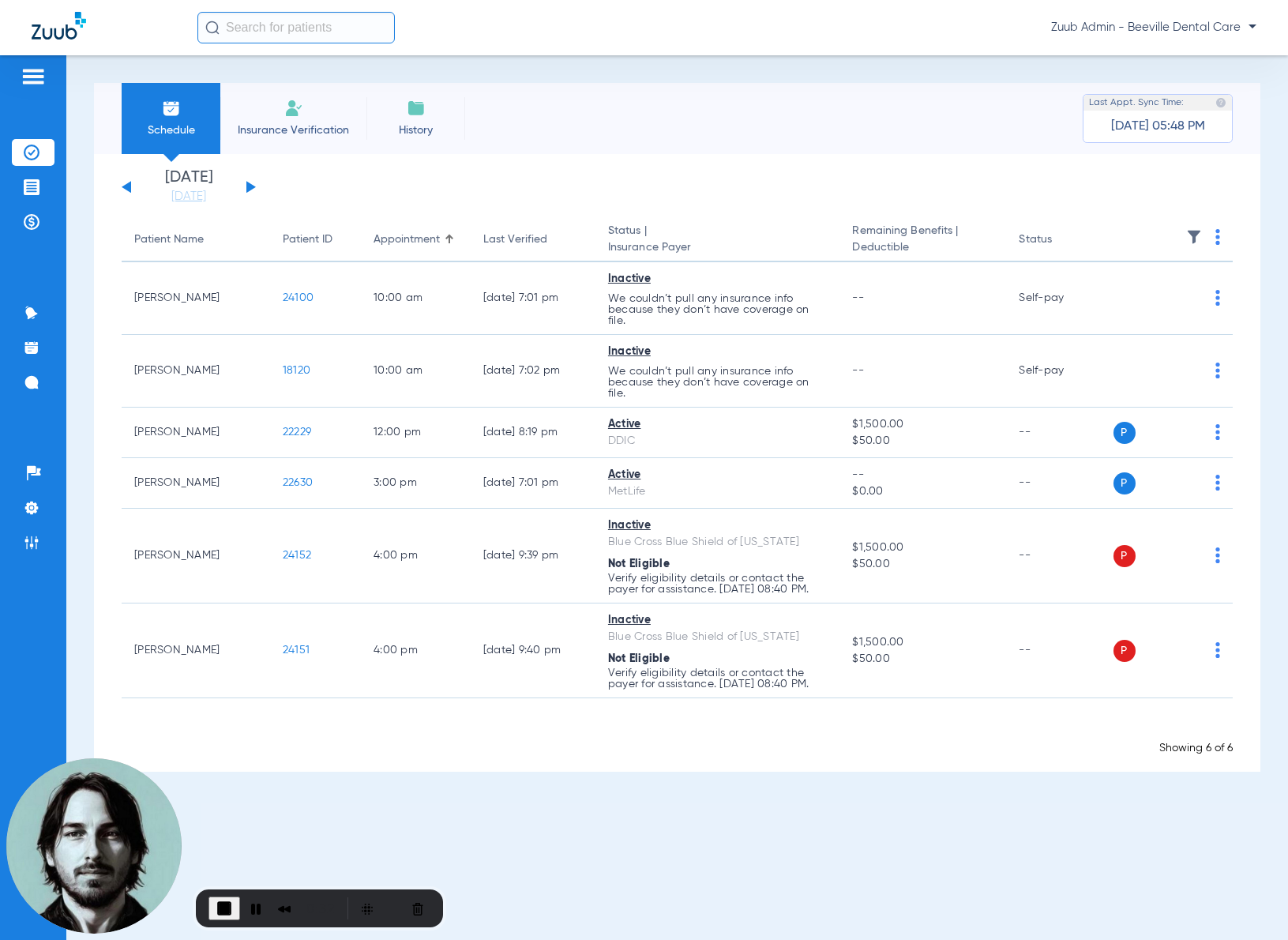
click at [253, 185] on button at bounding box center [251, 186] width 10 height 12
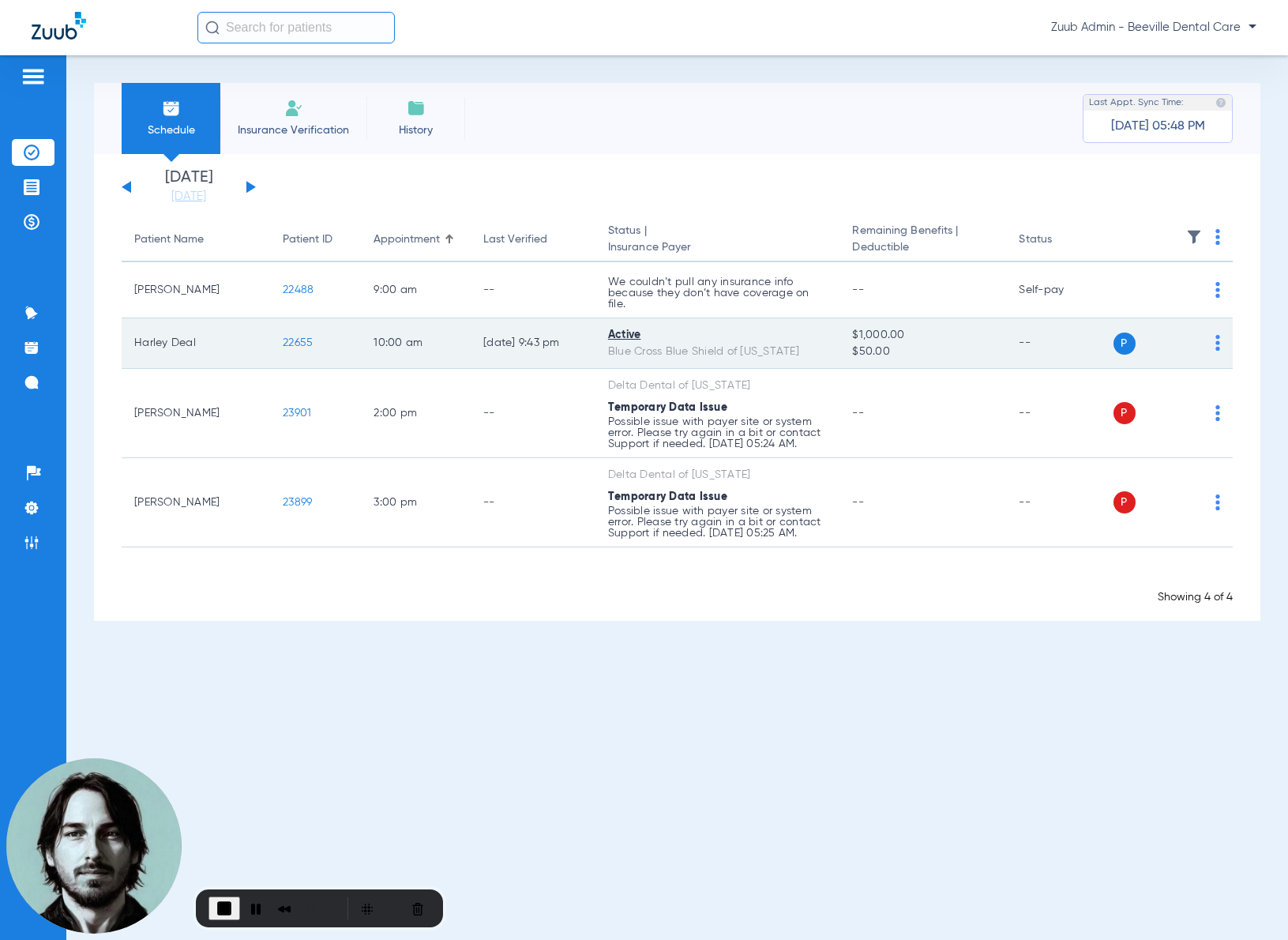
click at [294, 340] on span "22655" at bounding box center [298, 343] width 30 height 11
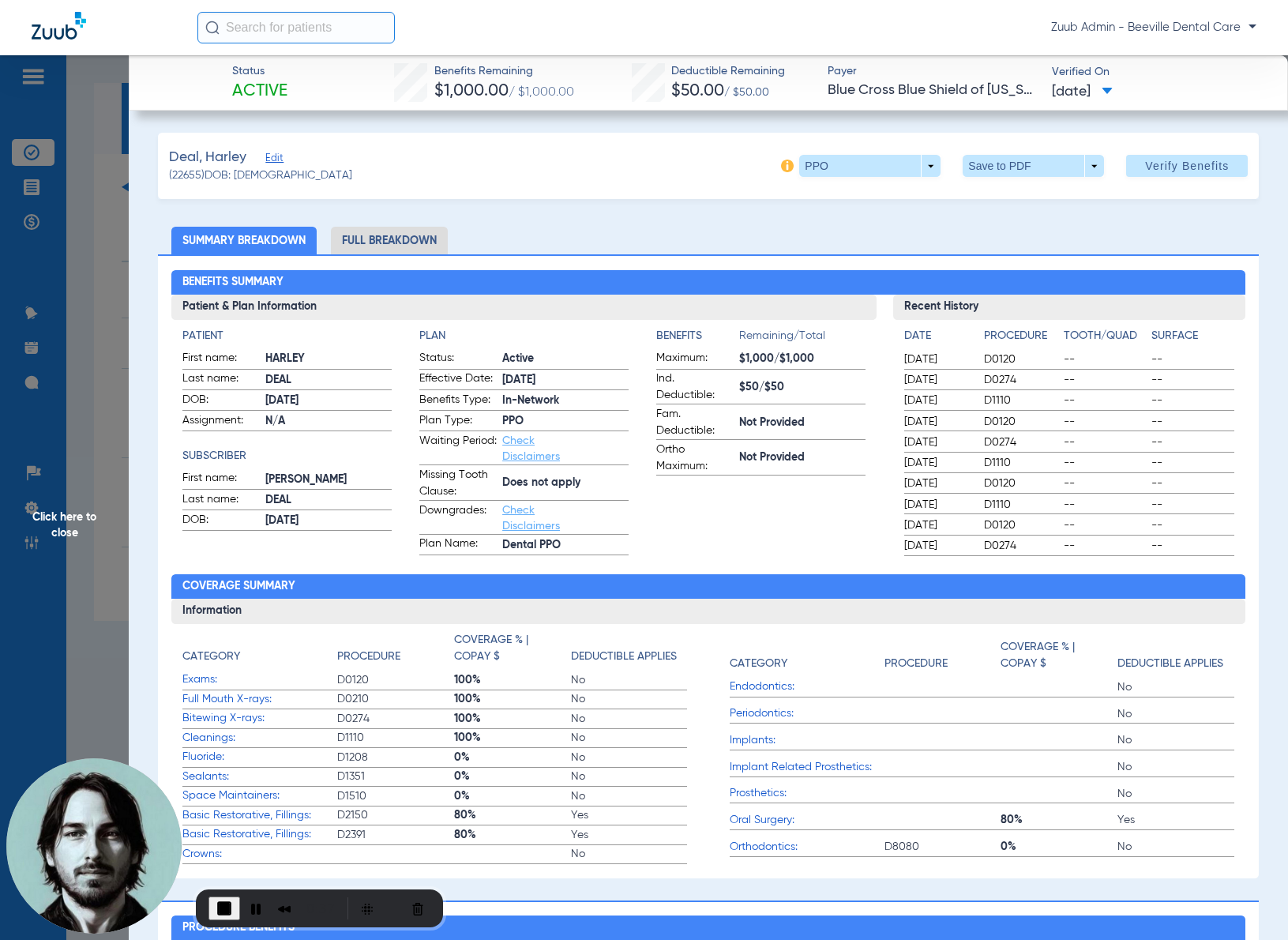
click at [400, 233] on li "Full Breakdown" at bounding box center [389, 240] width 117 height 27
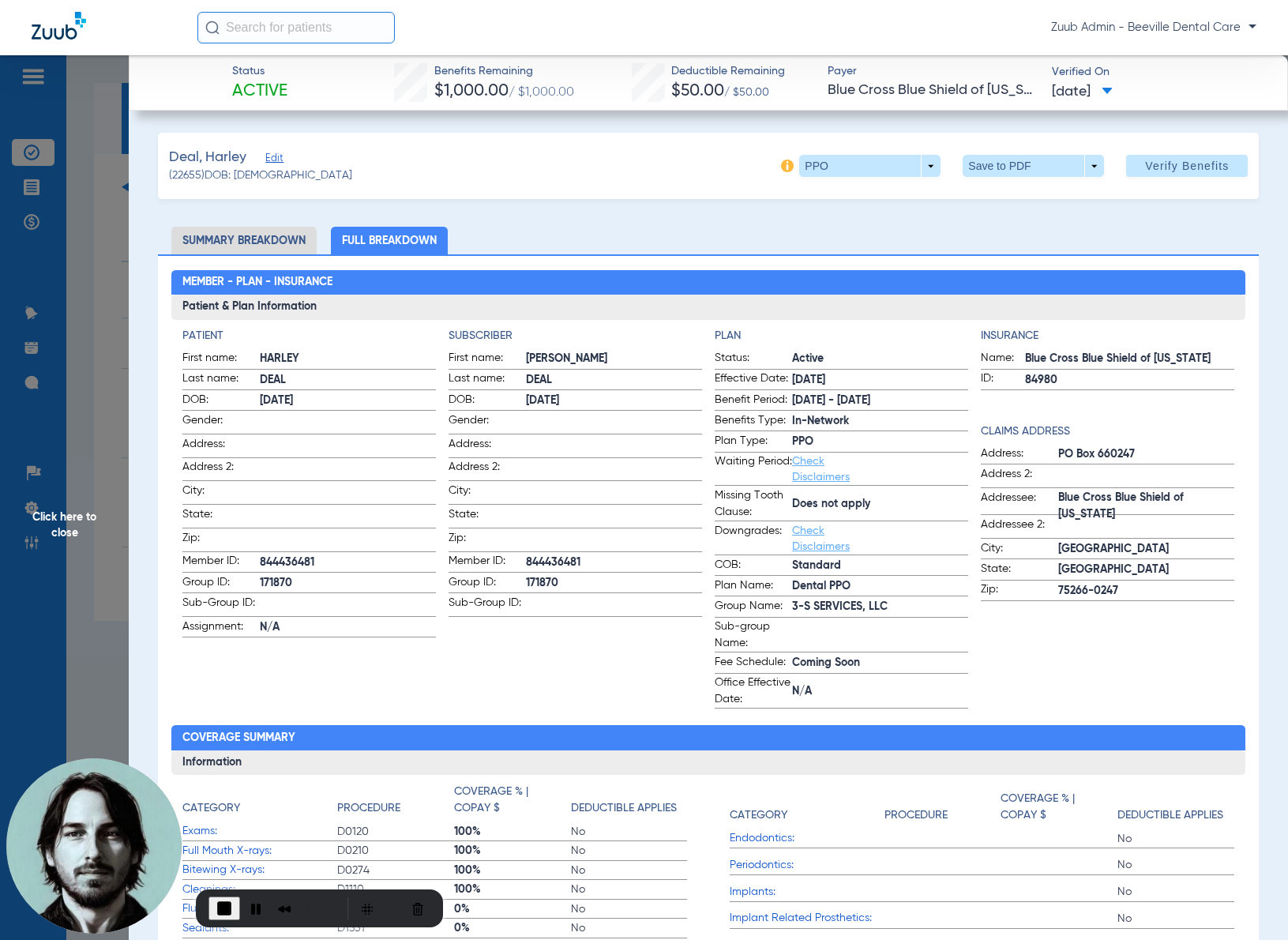
click at [97, 259] on span "Click here to close" at bounding box center [64, 524] width 128 height 940
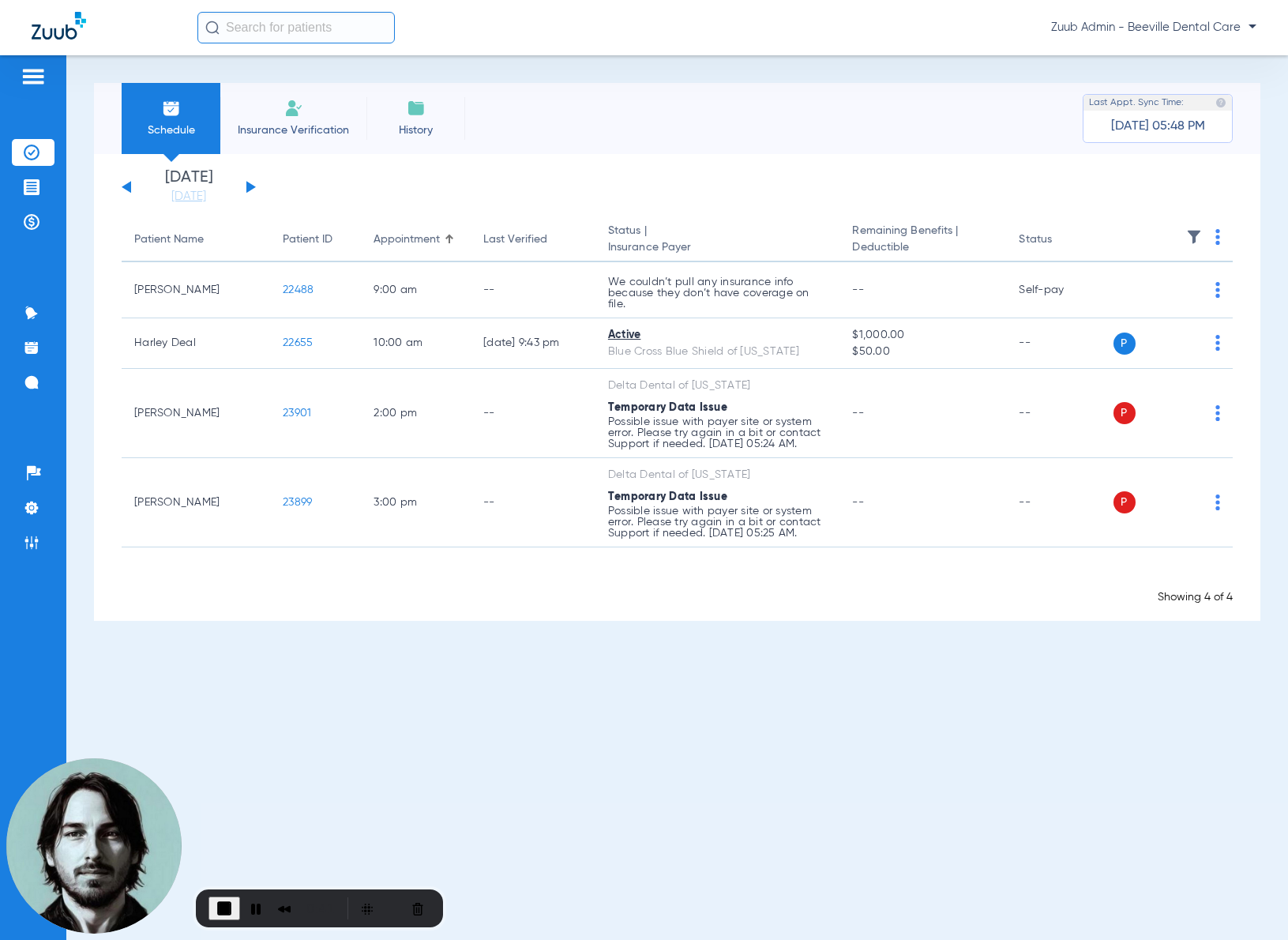
click at [244, 185] on div "[DATE] [DATE] [DATE] [DATE] [DATE] [DATE] [DATE] [DATE] [DATE] [DATE] [DATE] [D…" at bounding box center [189, 187] width 135 height 35
click at [250, 188] on button at bounding box center [251, 186] width 10 height 12
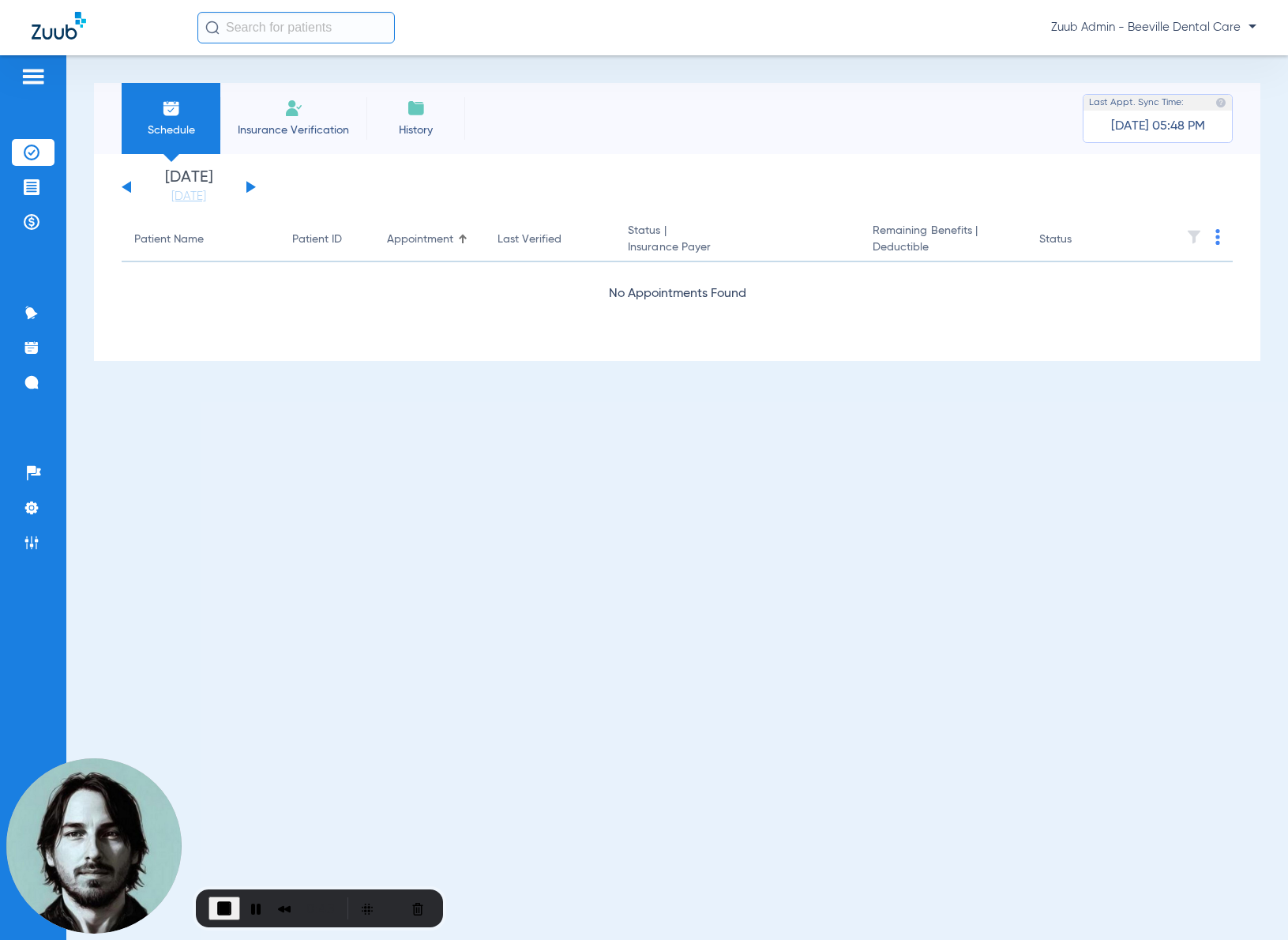
click at [250, 188] on button at bounding box center [251, 186] width 10 height 12
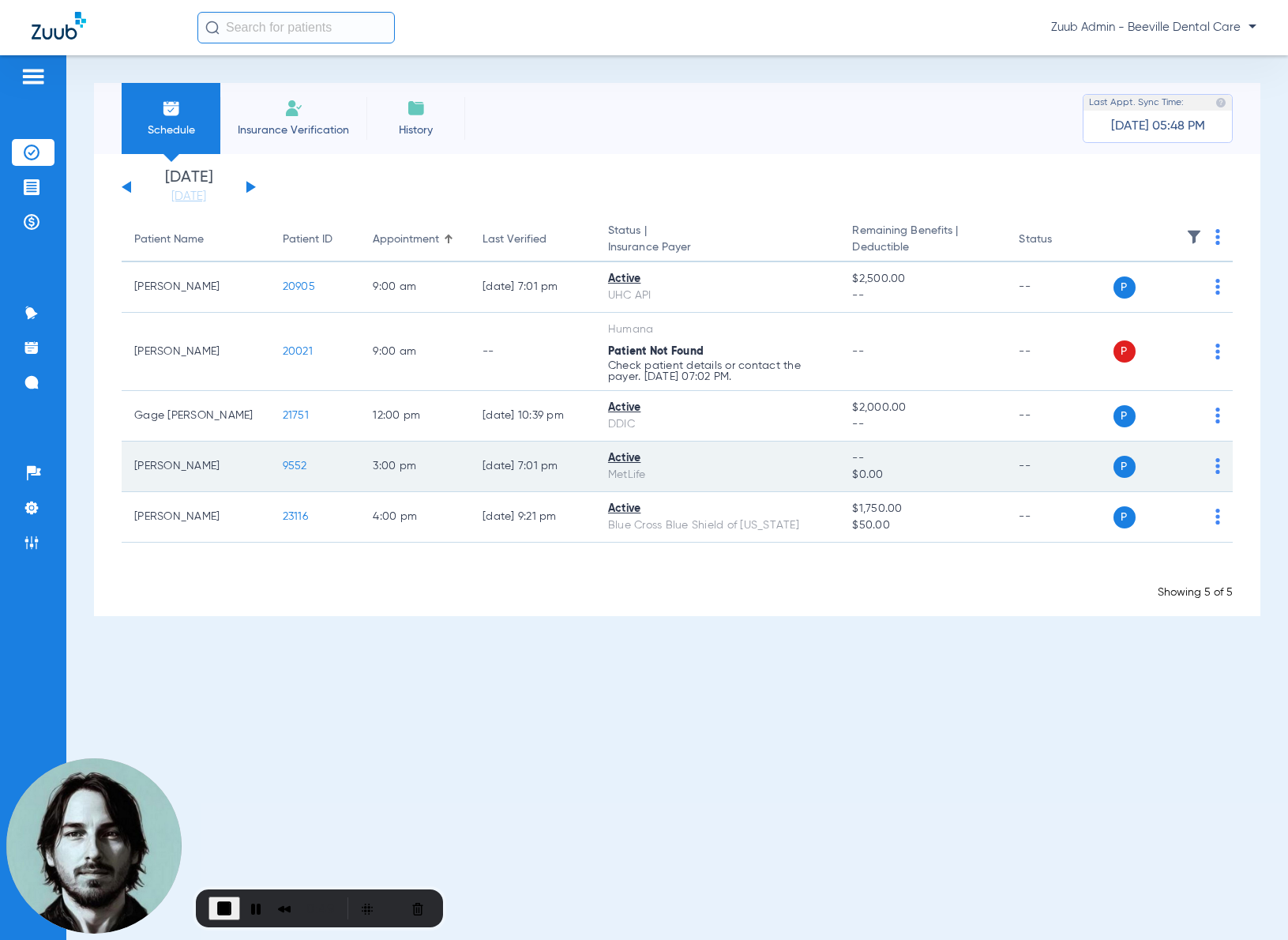
click at [291, 465] on span "9552" at bounding box center [295, 466] width 25 height 11
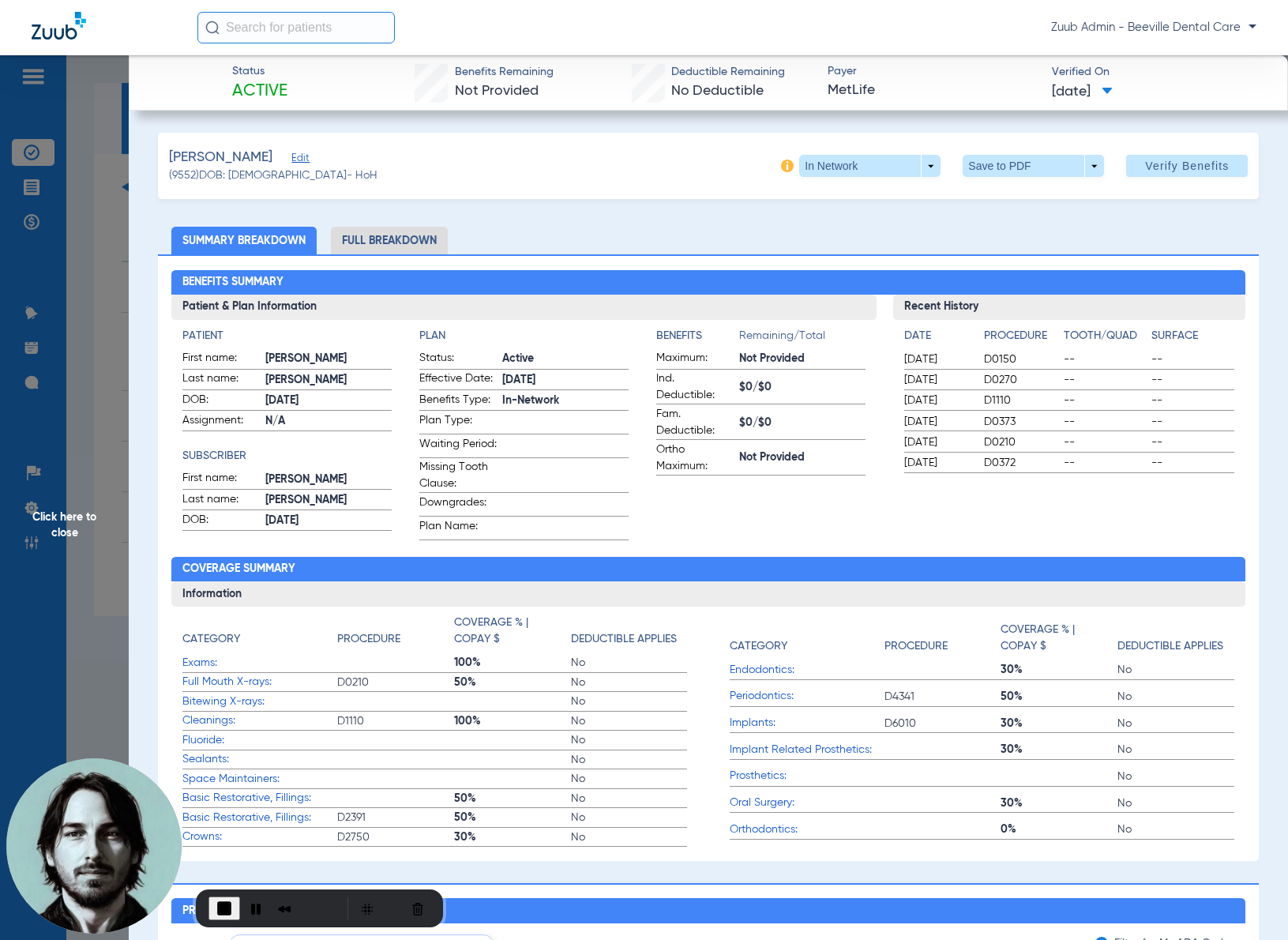
click at [83, 306] on span "Click here to close" at bounding box center [64, 524] width 128 height 940
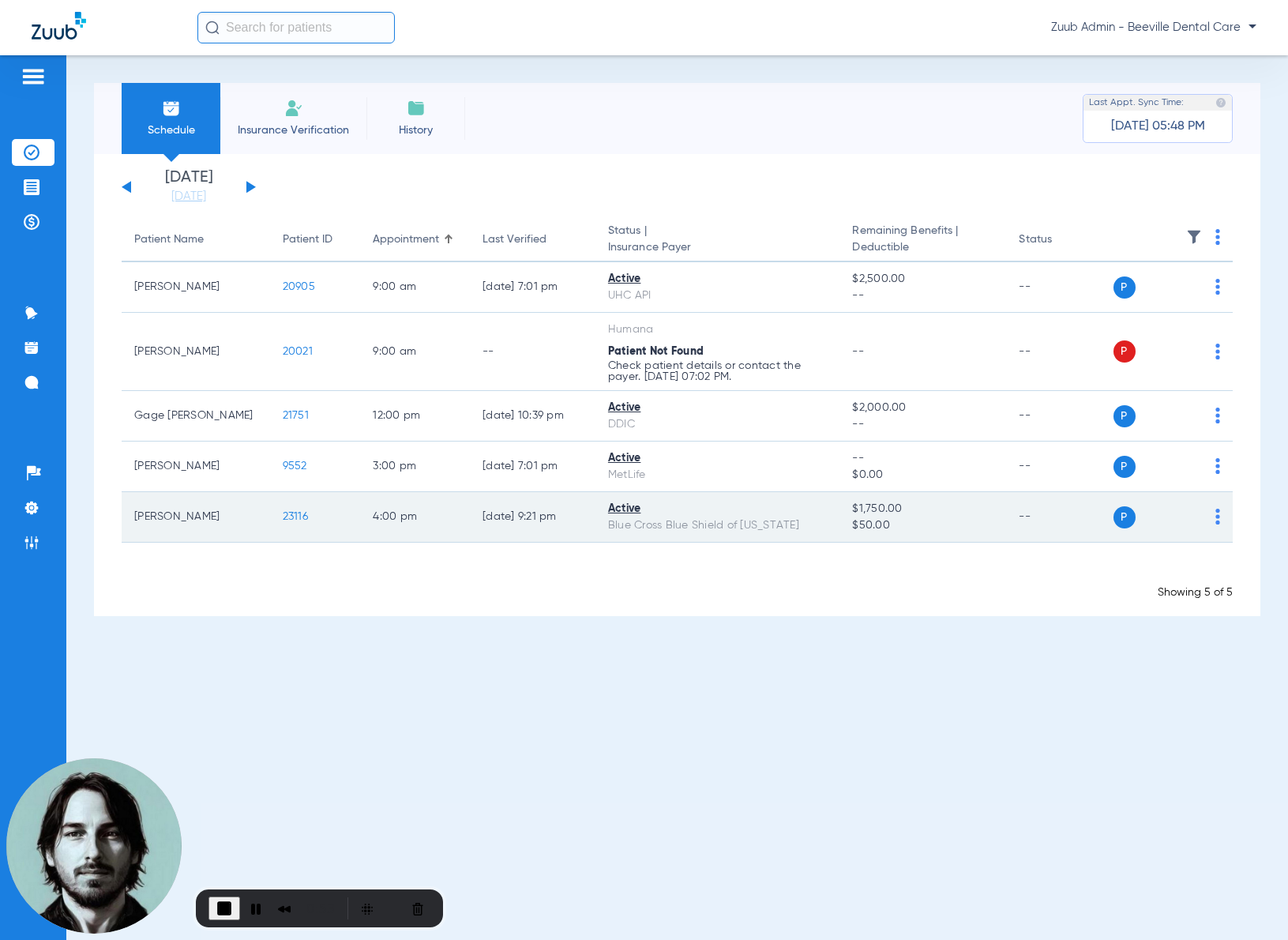
click at [286, 514] on span "23116" at bounding box center [295, 517] width 26 height 11
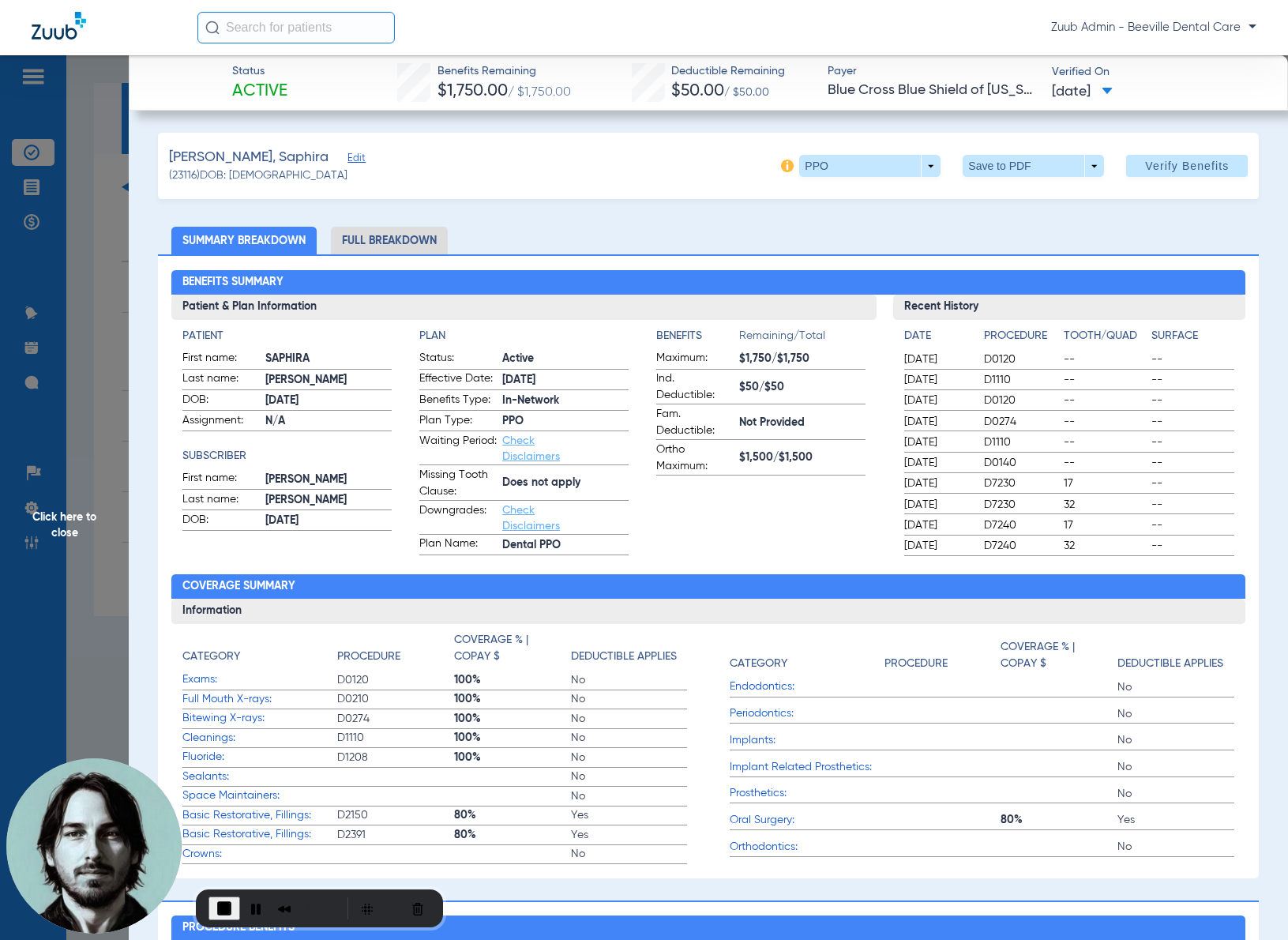
click at [105, 332] on span "Click here to close" at bounding box center [64, 524] width 128 height 940
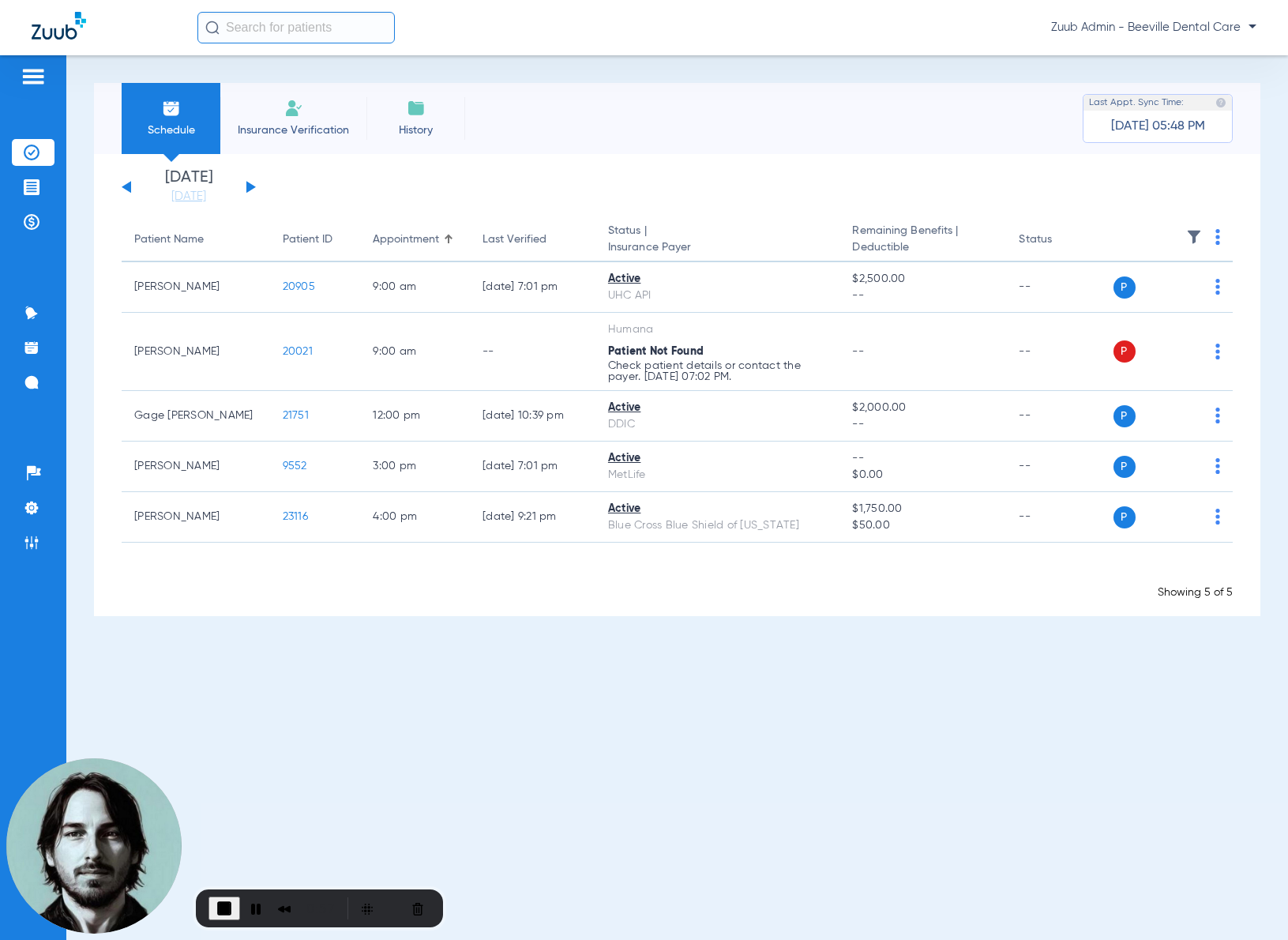
click at [248, 190] on button at bounding box center [251, 186] width 10 height 12
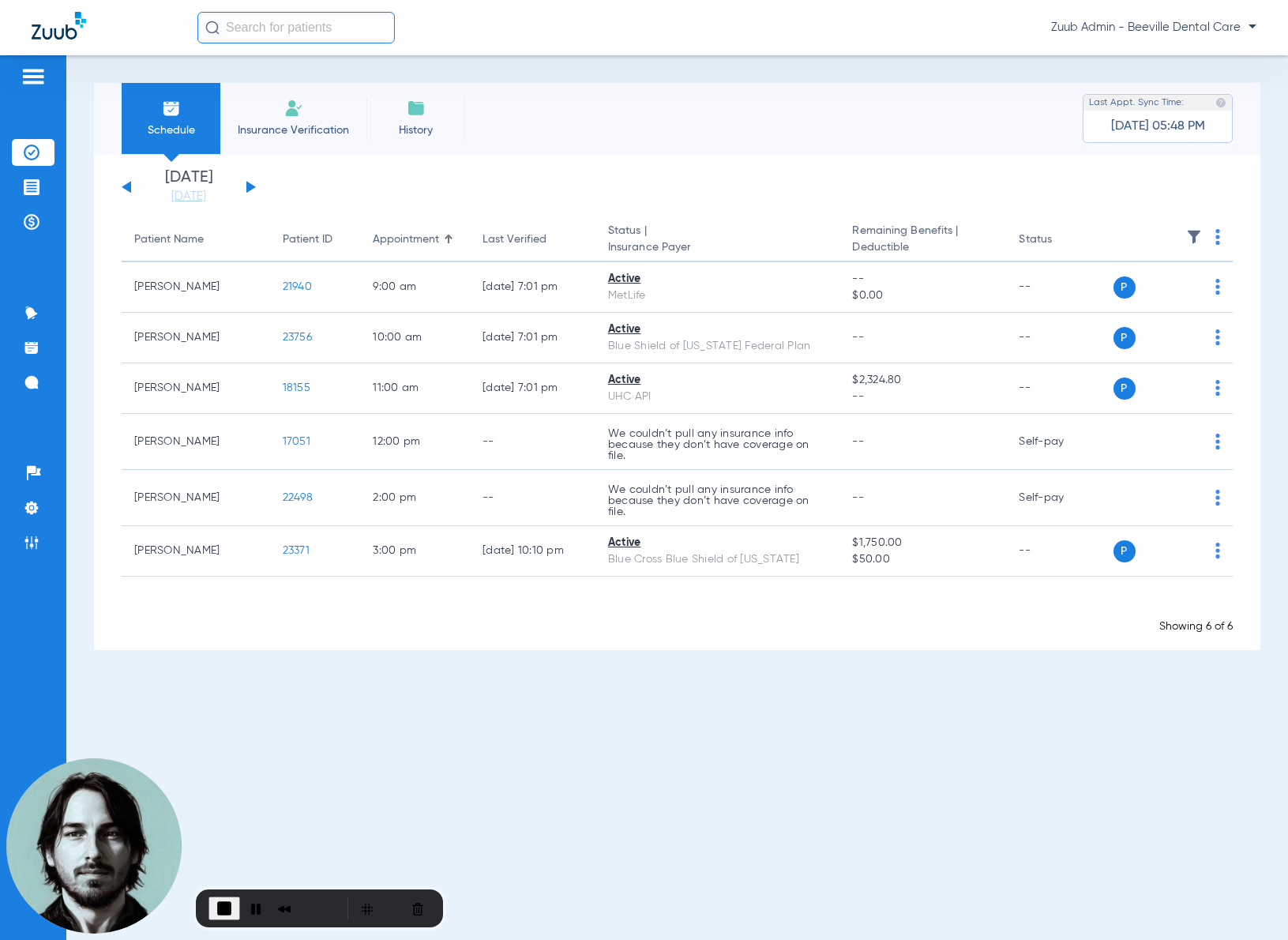
click at [252, 185] on button at bounding box center [251, 186] width 10 height 12
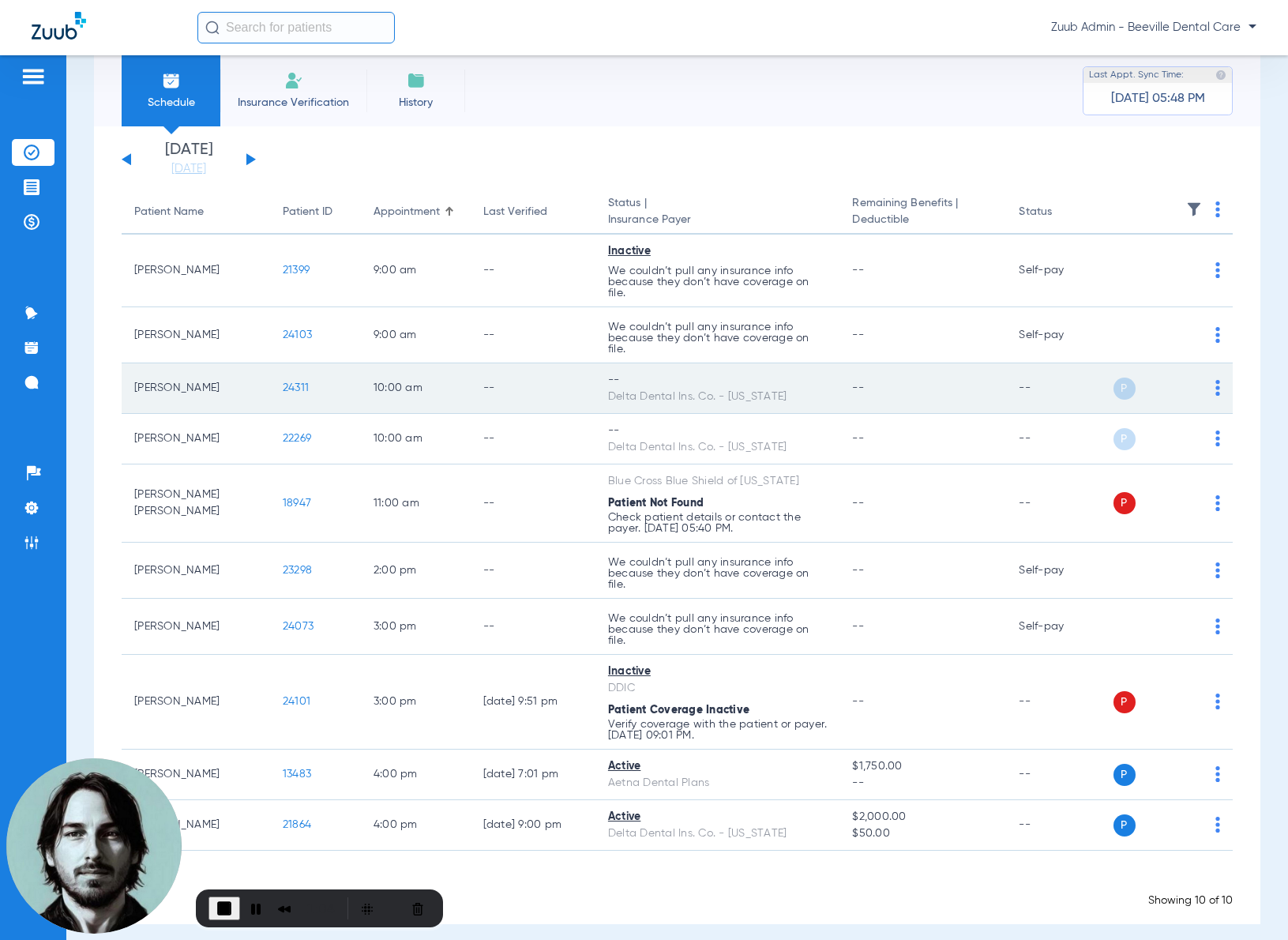
scroll to position [40, 0]
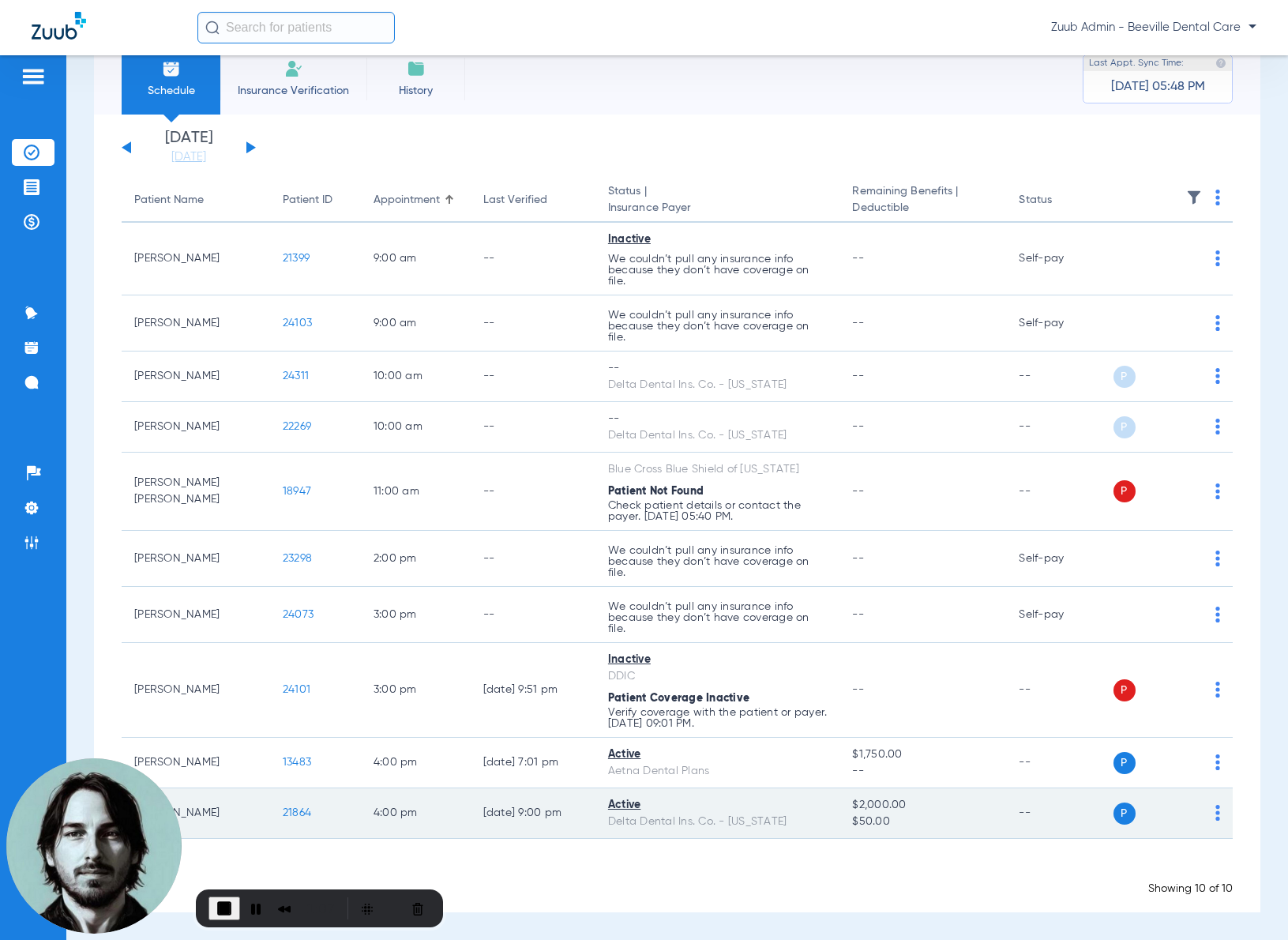
click at [291, 814] on span "21864" at bounding box center [297, 812] width 28 height 11
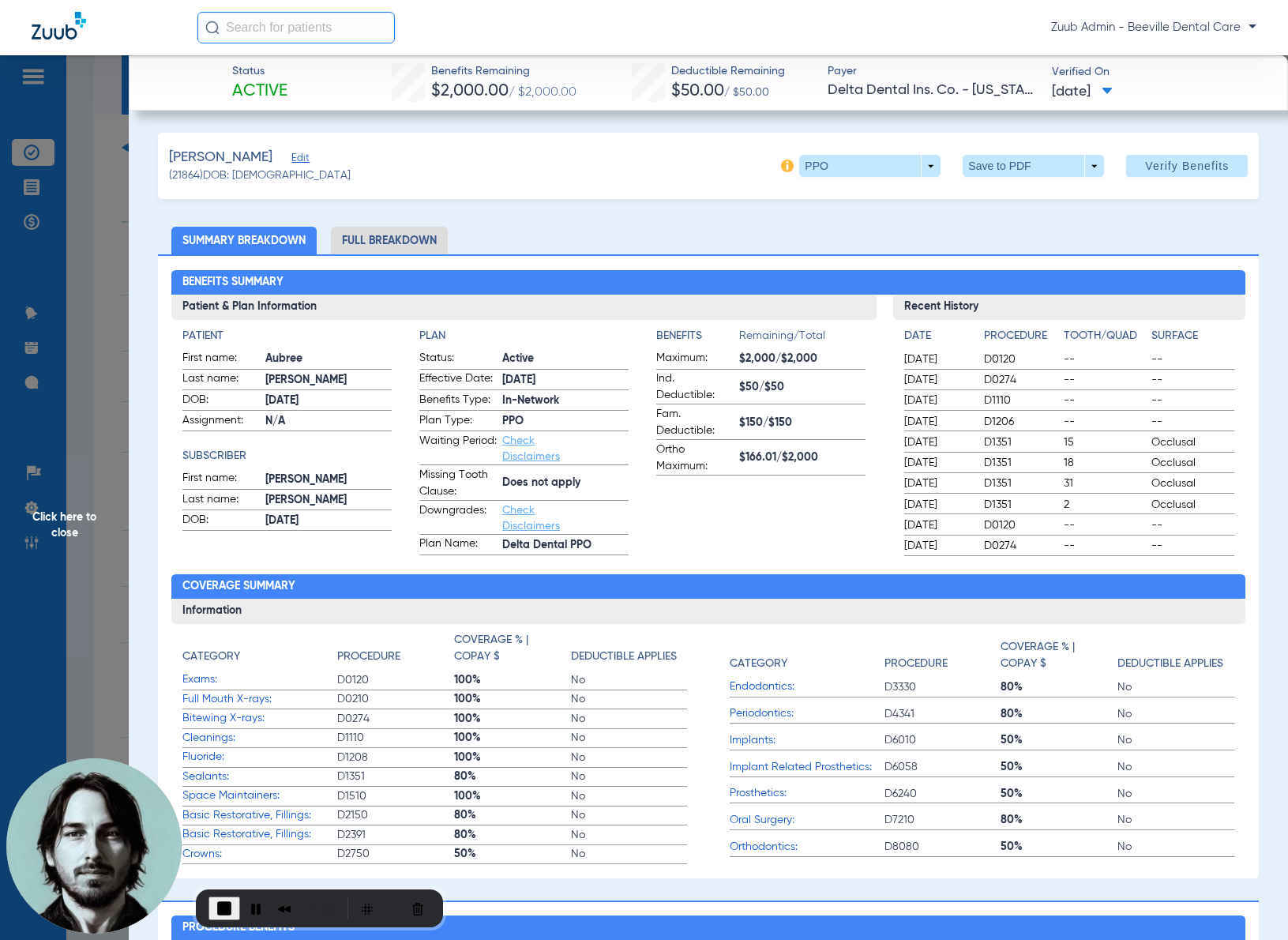
click at [397, 238] on li "Full Breakdown" at bounding box center [389, 240] width 117 height 27
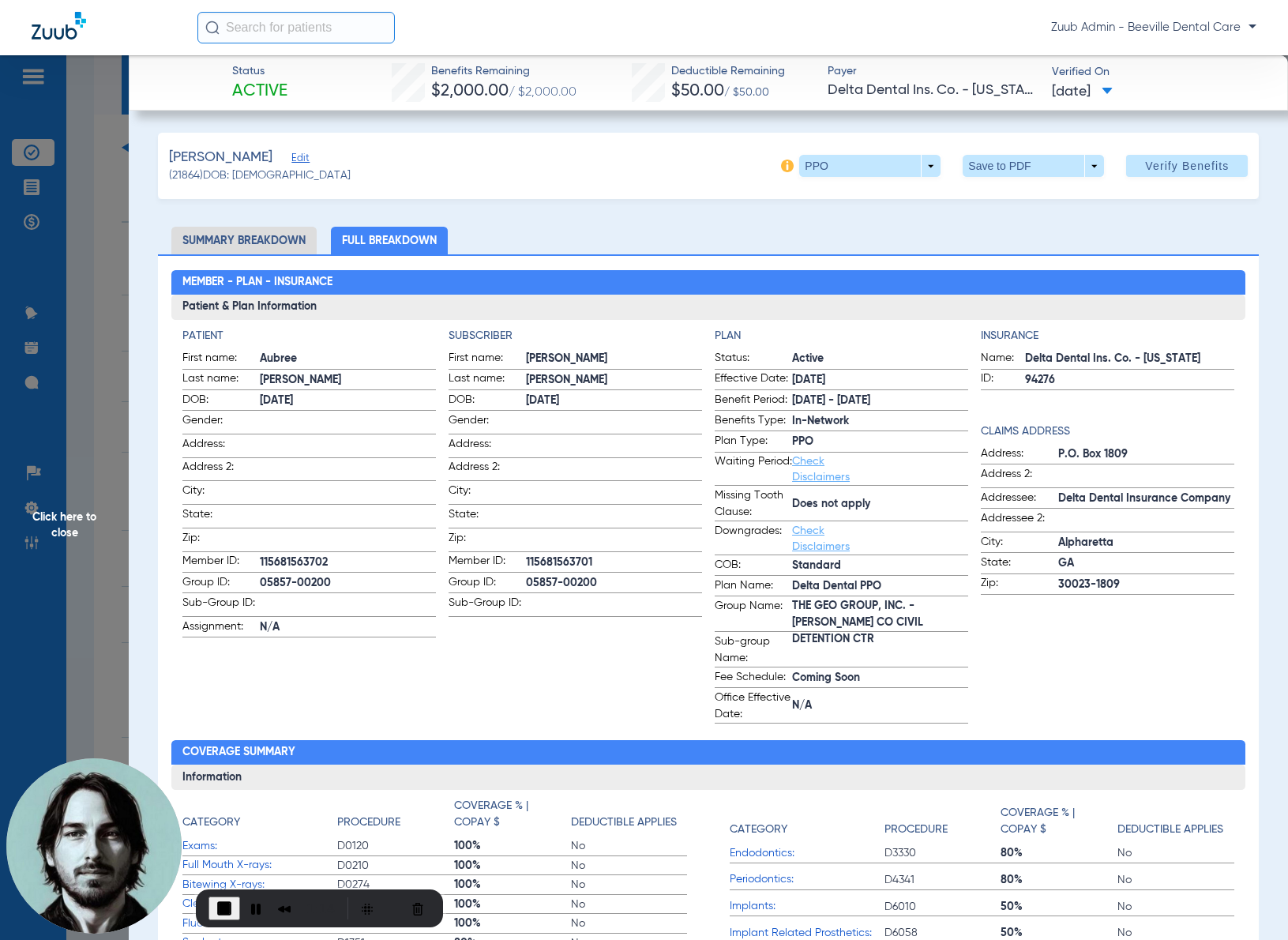
click at [98, 387] on span "Click here to close" at bounding box center [64, 524] width 128 height 940
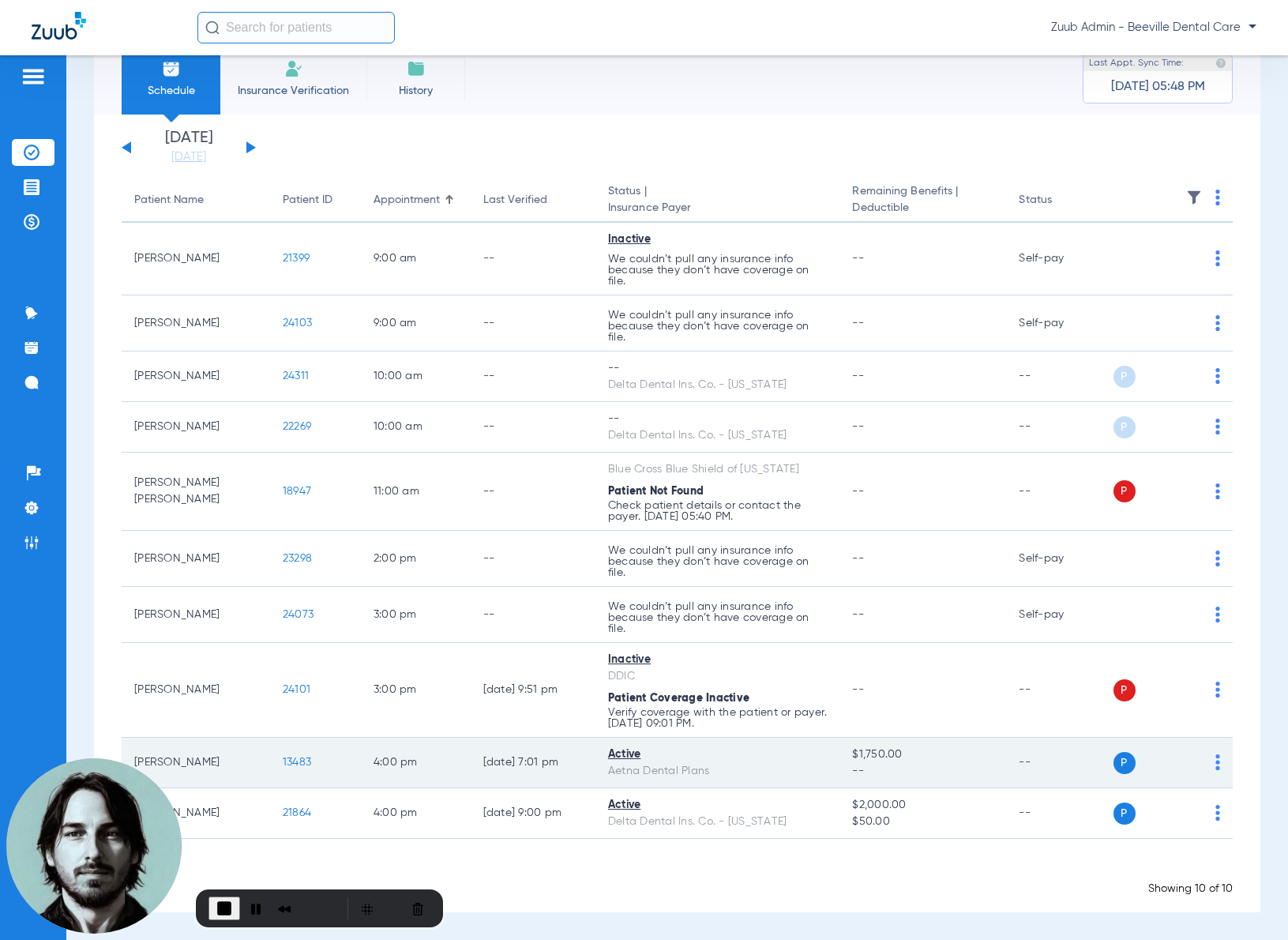
click at [284, 762] on span "13483" at bounding box center [297, 762] width 28 height 11
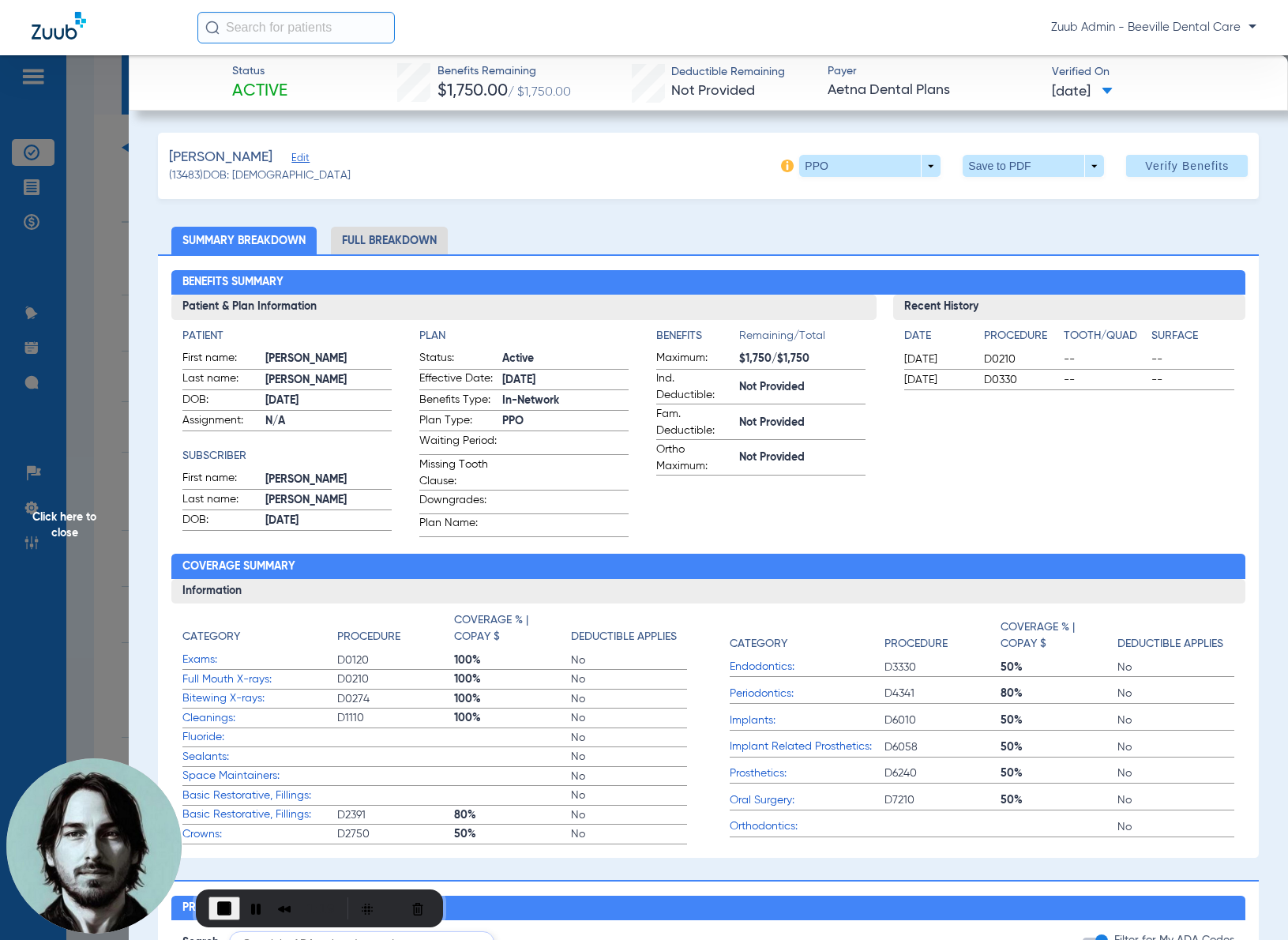
click at [431, 244] on li "Full Breakdown" at bounding box center [389, 240] width 117 height 27
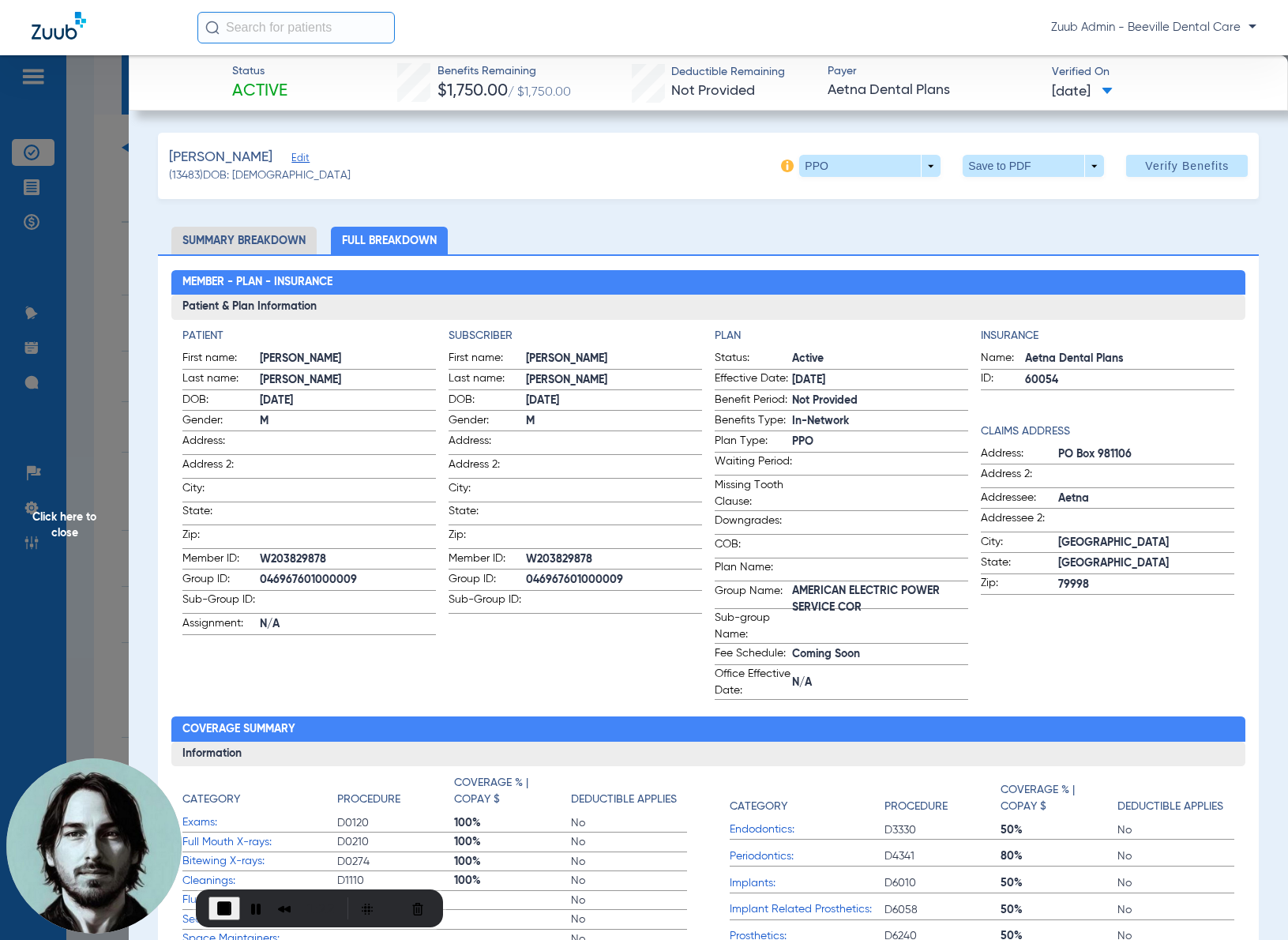
click at [113, 336] on span "Click here to close" at bounding box center [64, 524] width 128 height 940
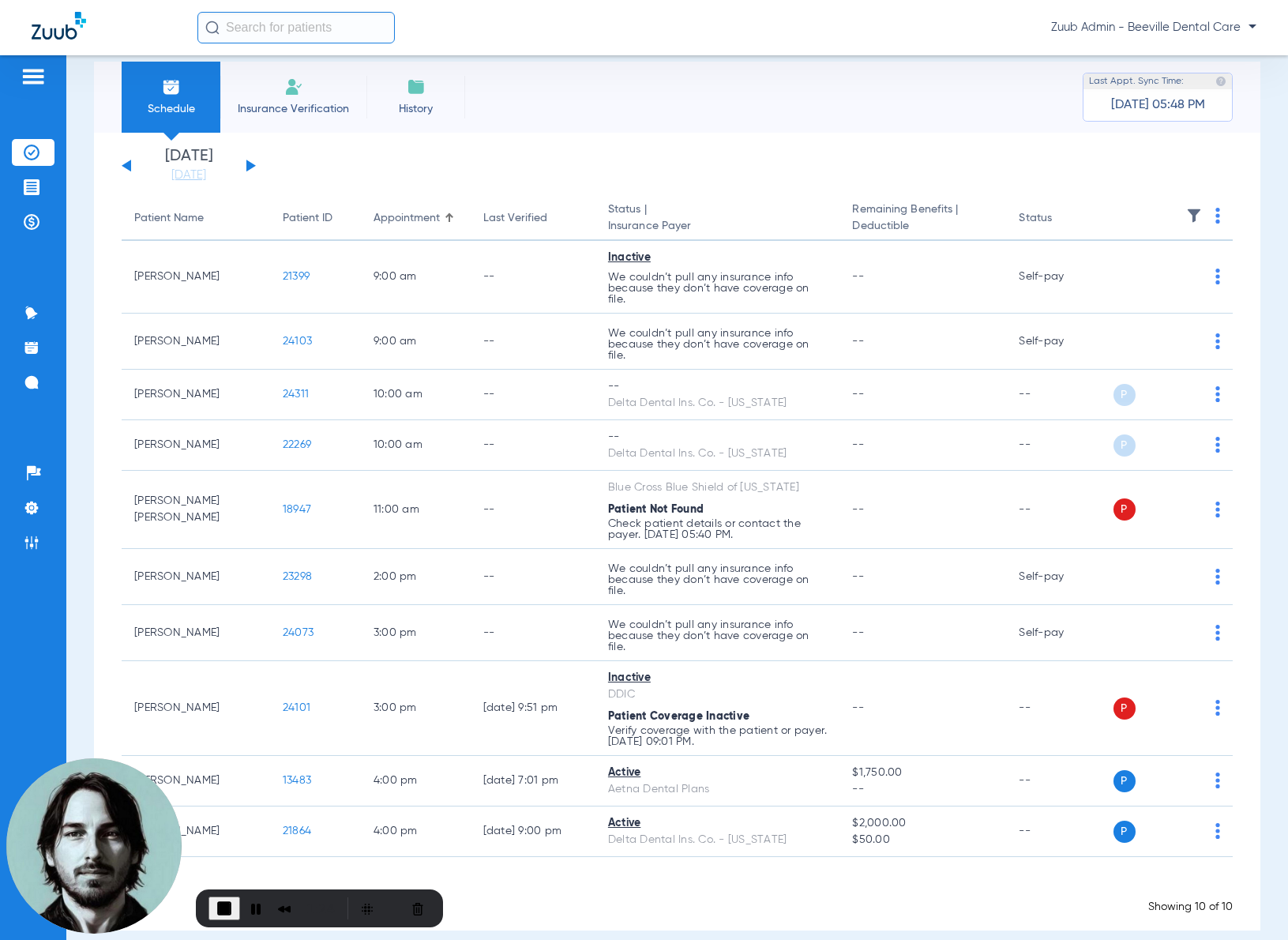
scroll to position [0, 0]
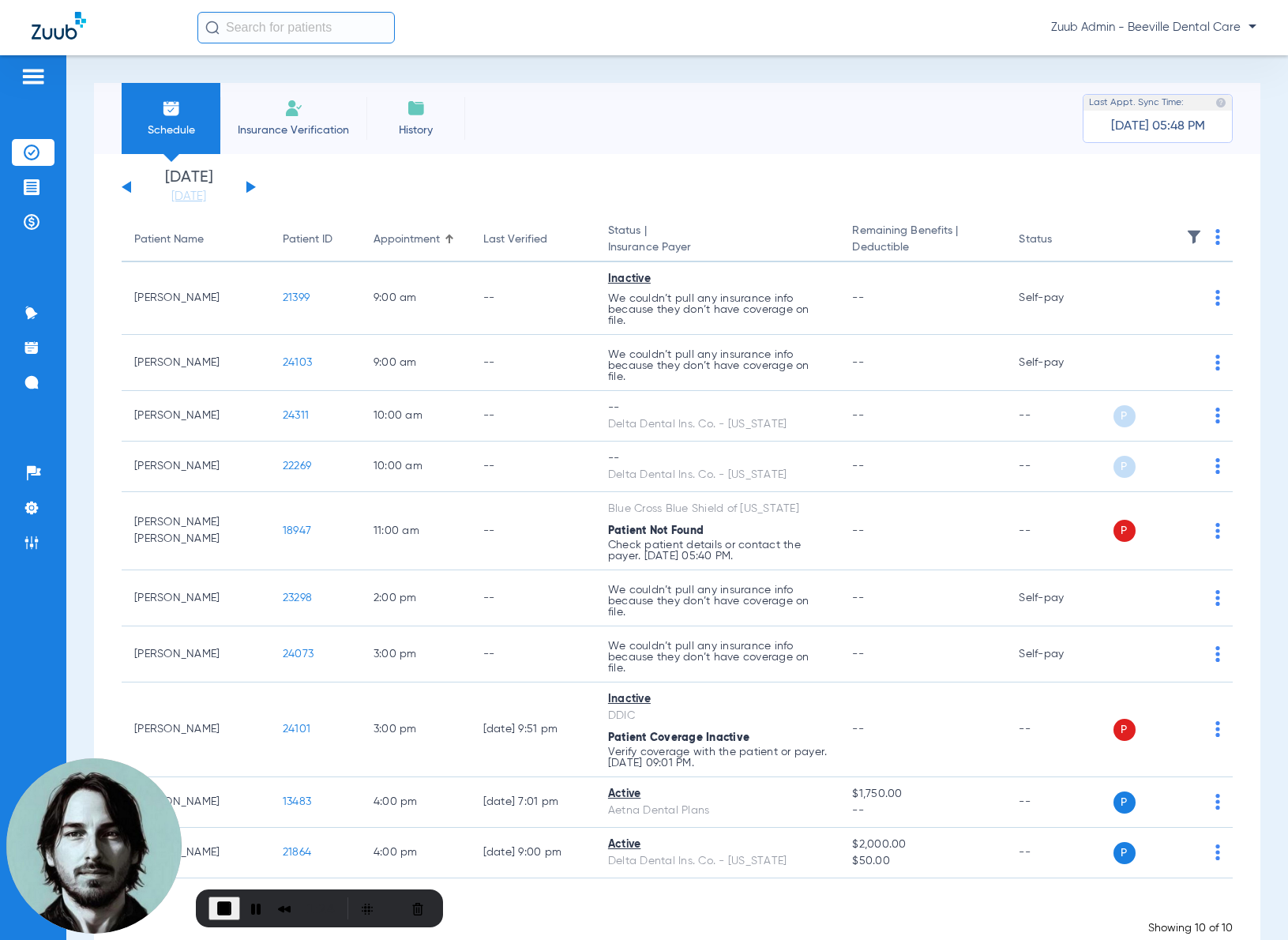
click at [255, 186] on div "[DATE] [DATE] [DATE] [DATE] [DATE] [DATE] [DATE] [DATE] [DATE] [DATE] [DATE] [D…" at bounding box center [189, 187] width 135 height 35
click at [252, 189] on button at bounding box center [251, 186] width 10 height 12
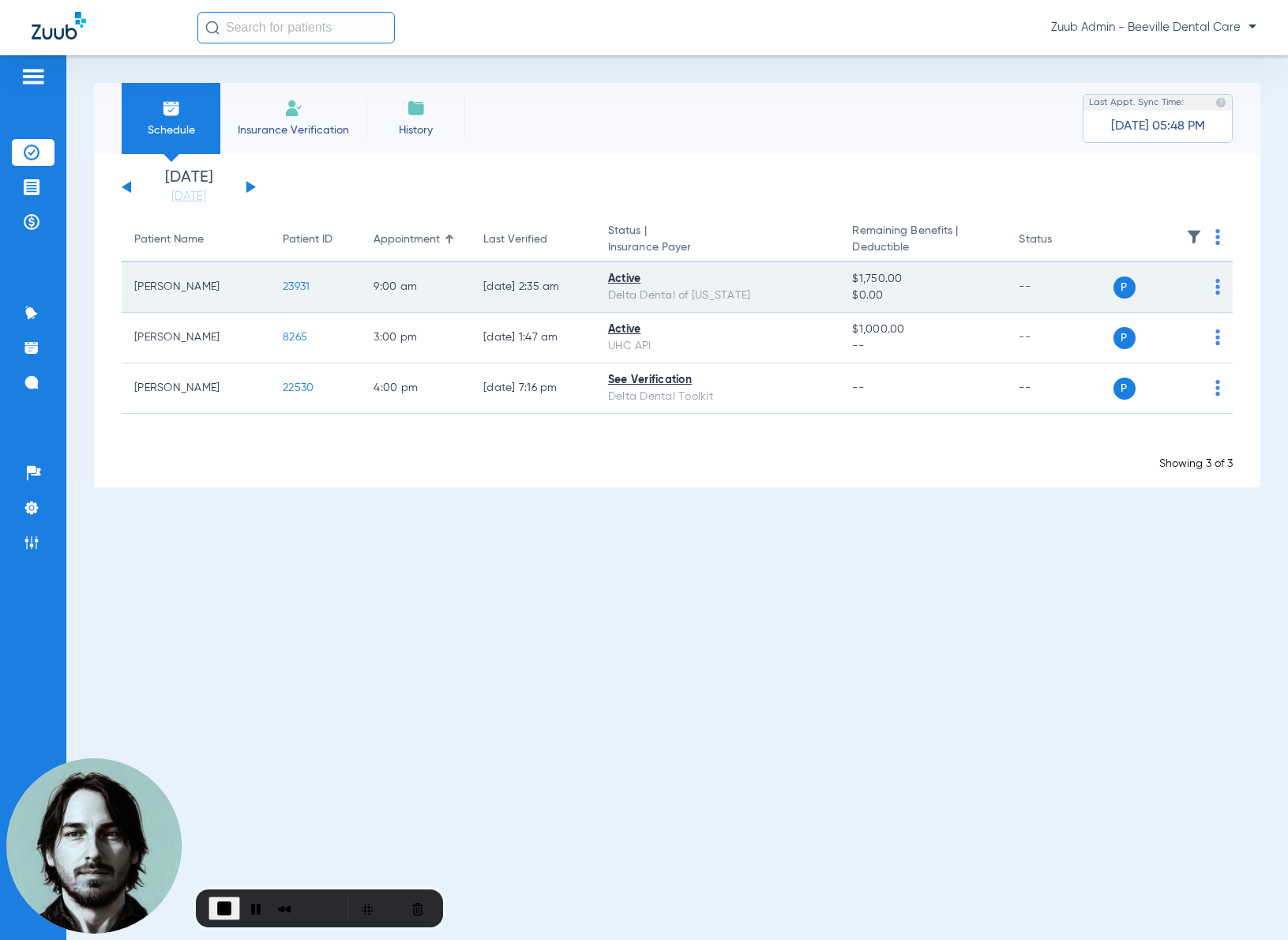
click at [292, 286] on span "23931" at bounding box center [296, 286] width 27 height 11
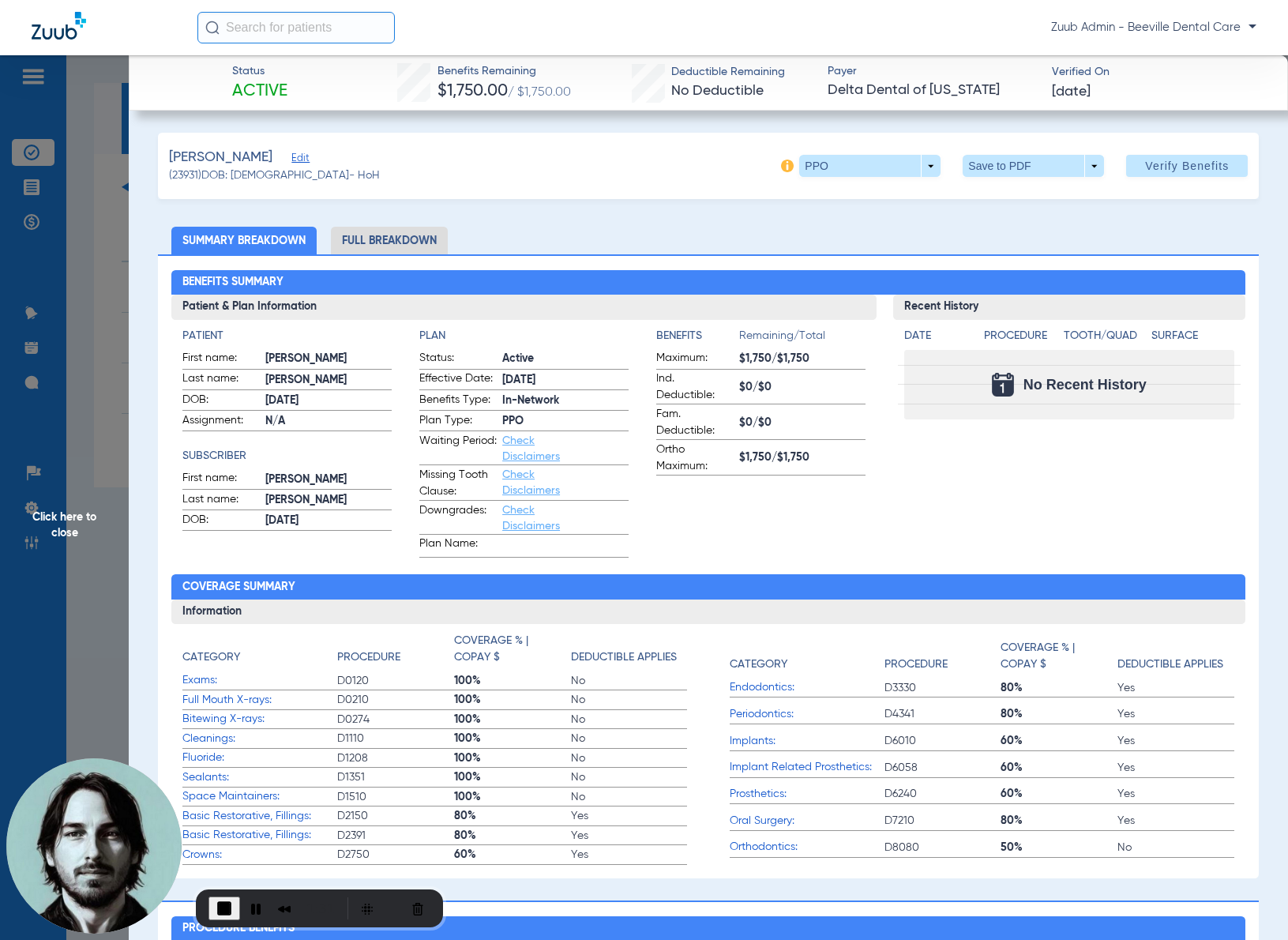
click at [410, 245] on li "Full Breakdown" at bounding box center [389, 240] width 117 height 27
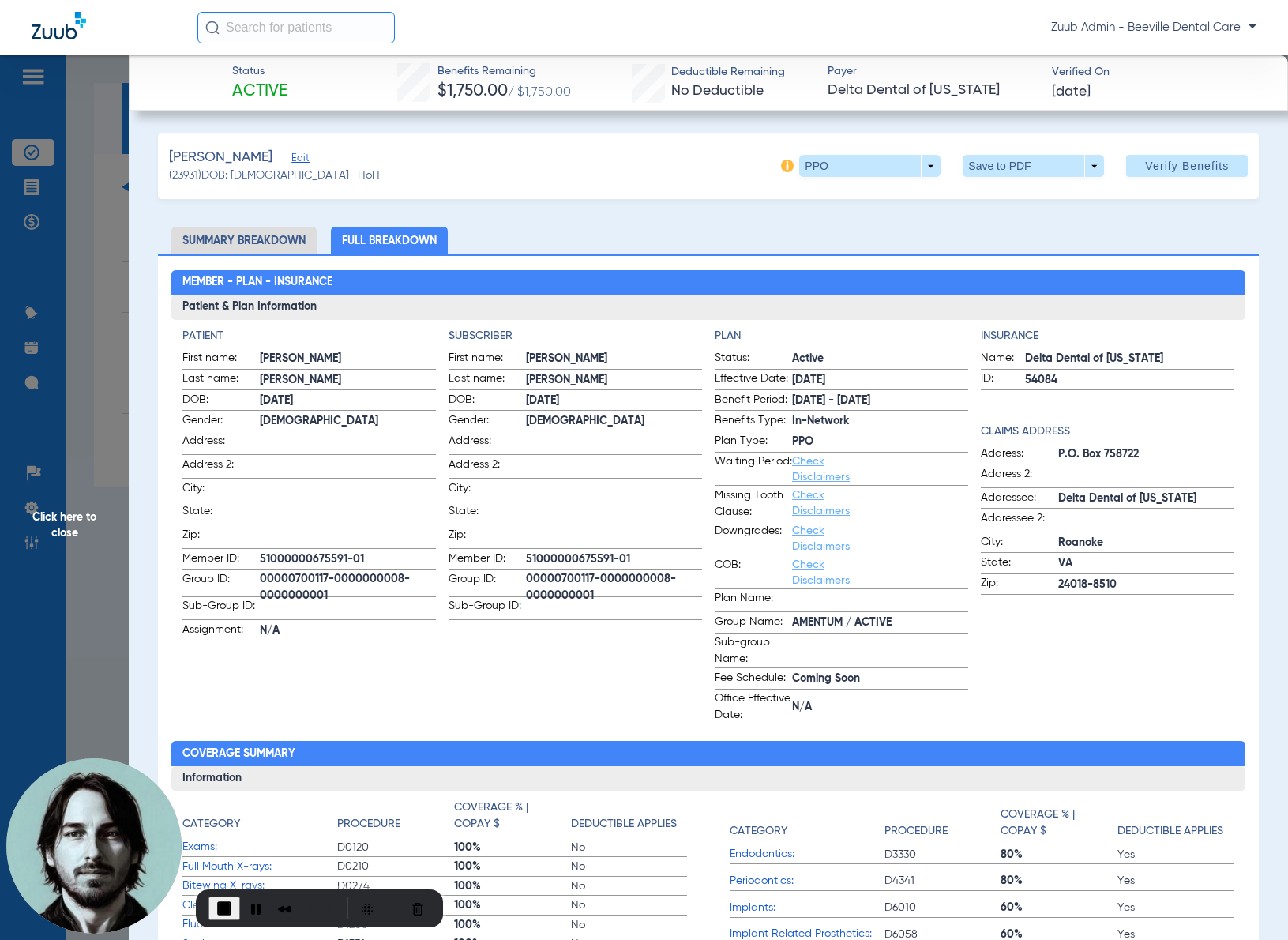
click at [113, 330] on span "Click here to close" at bounding box center [64, 524] width 128 height 940
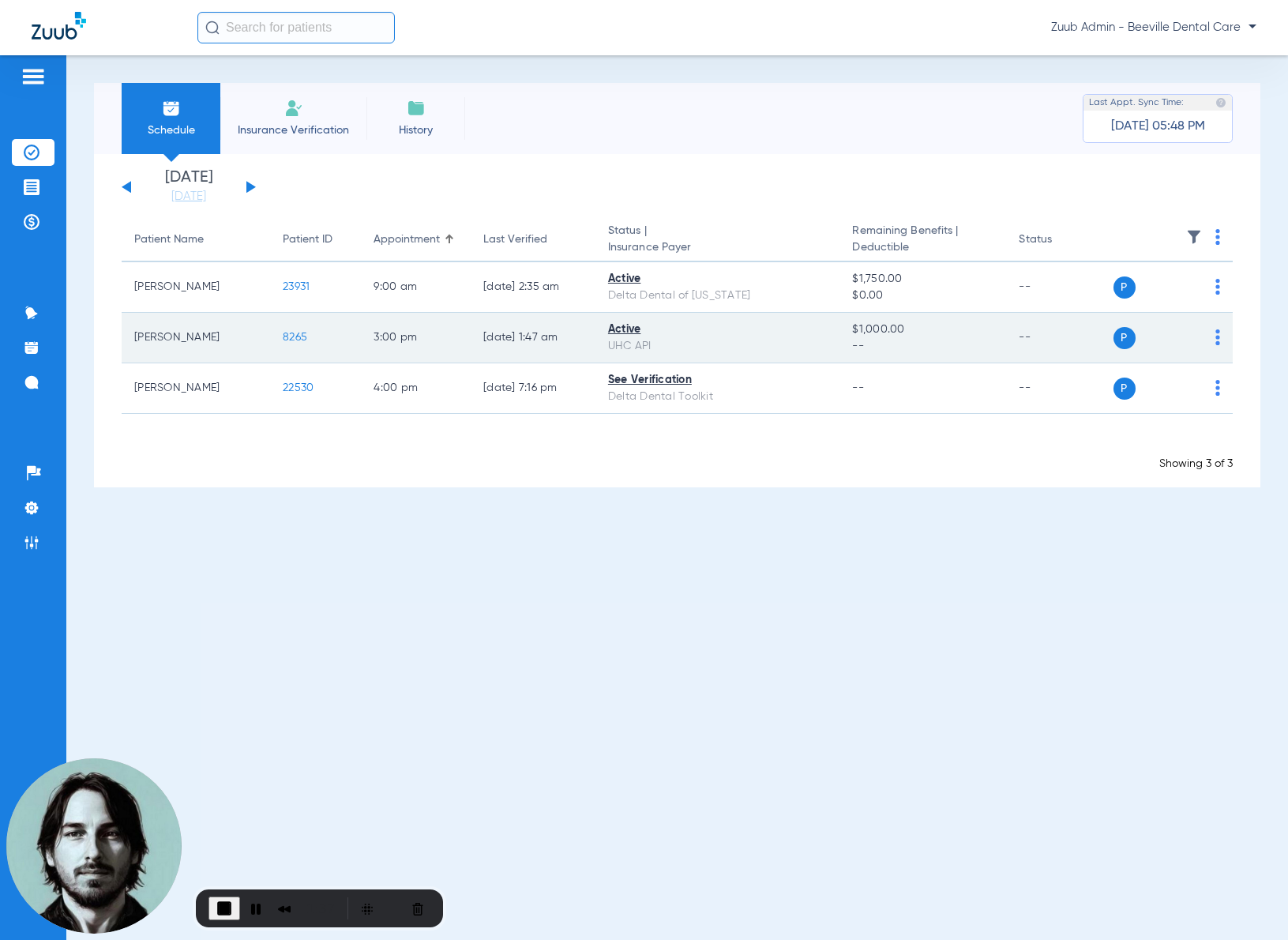
click at [283, 338] on span "8265" at bounding box center [295, 337] width 25 height 11
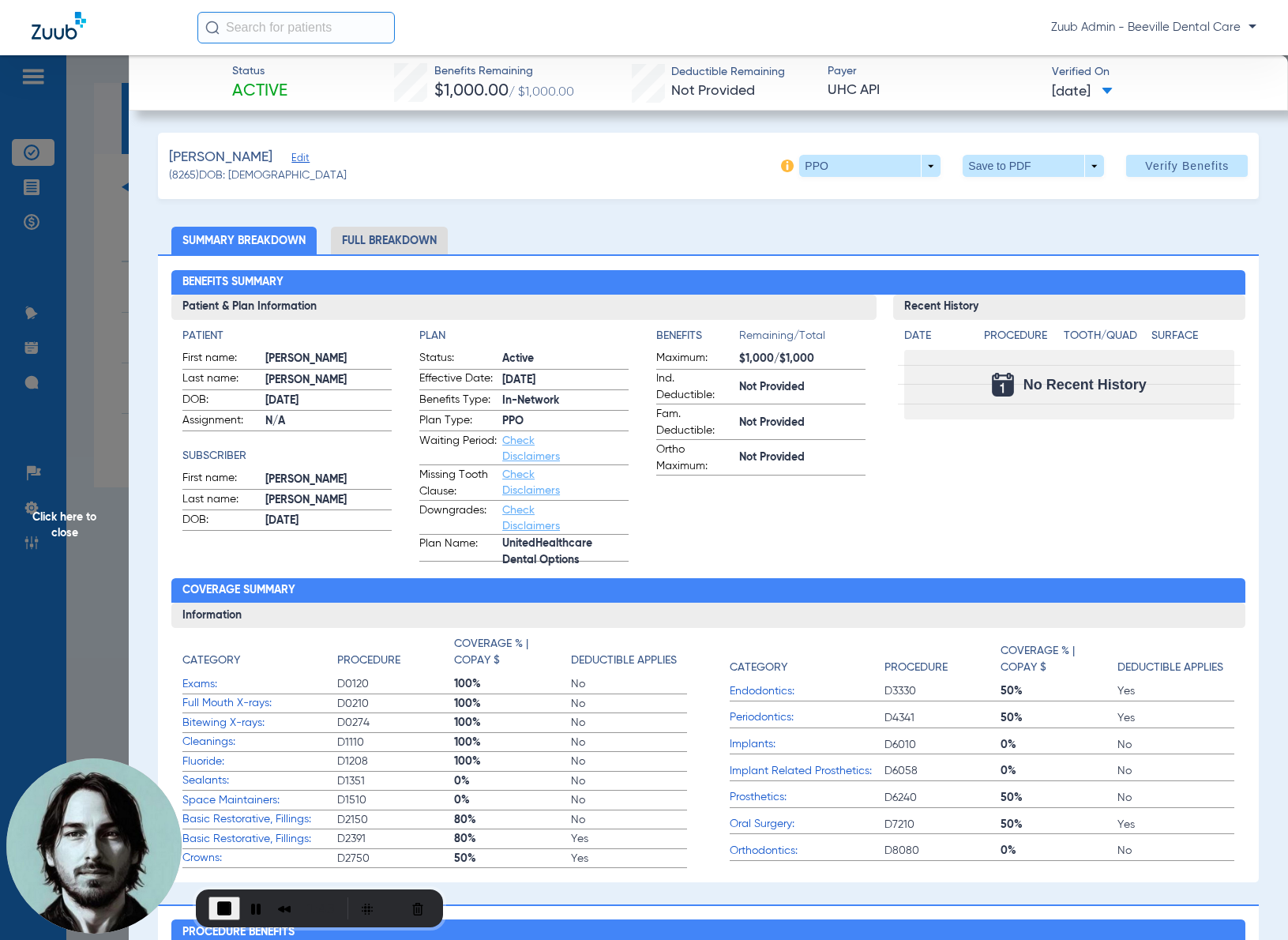
click at [92, 367] on span "Click here to close" at bounding box center [64, 524] width 128 height 940
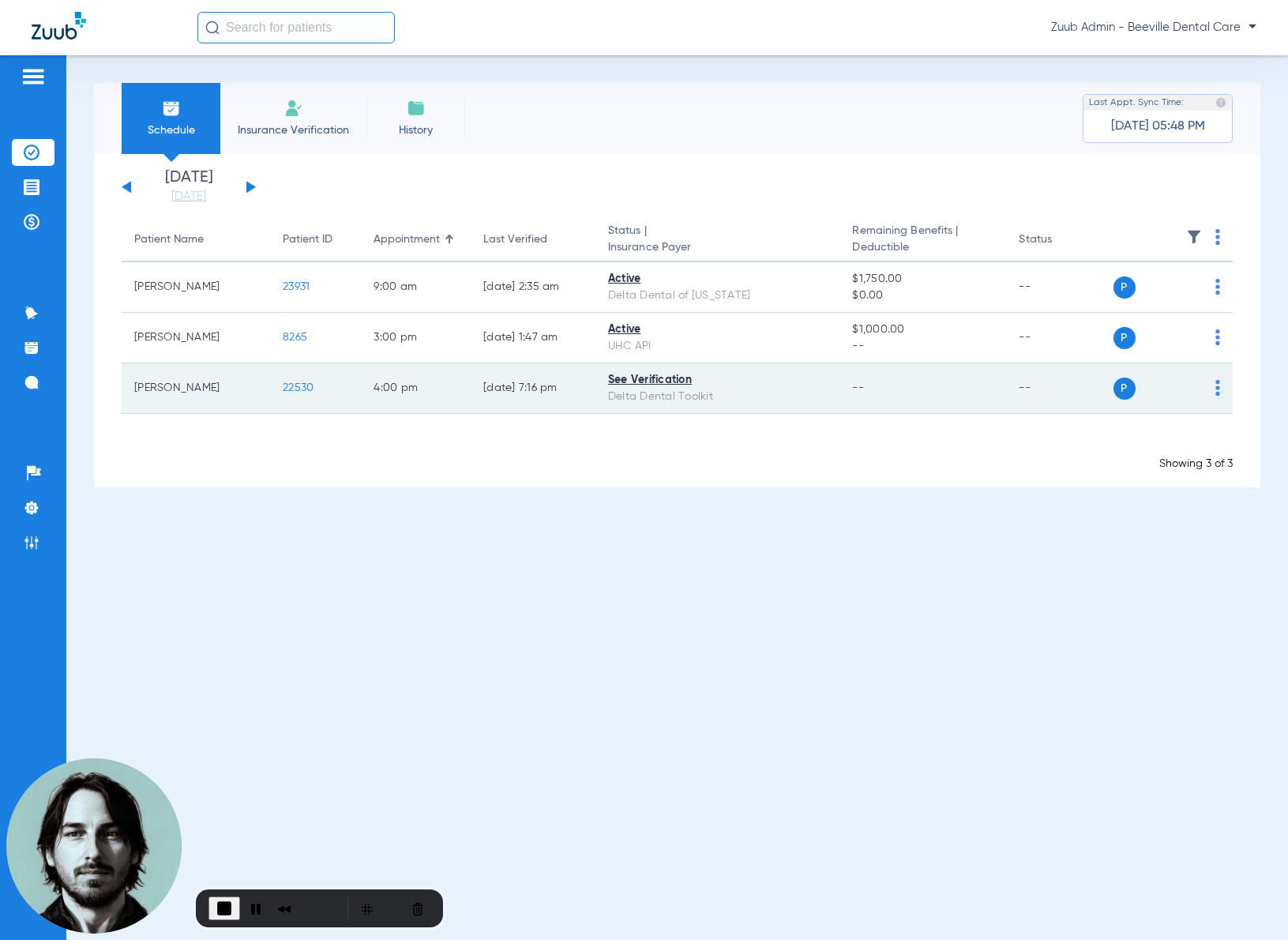
click at [298, 389] on span "22530" at bounding box center [298, 387] width 31 height 11
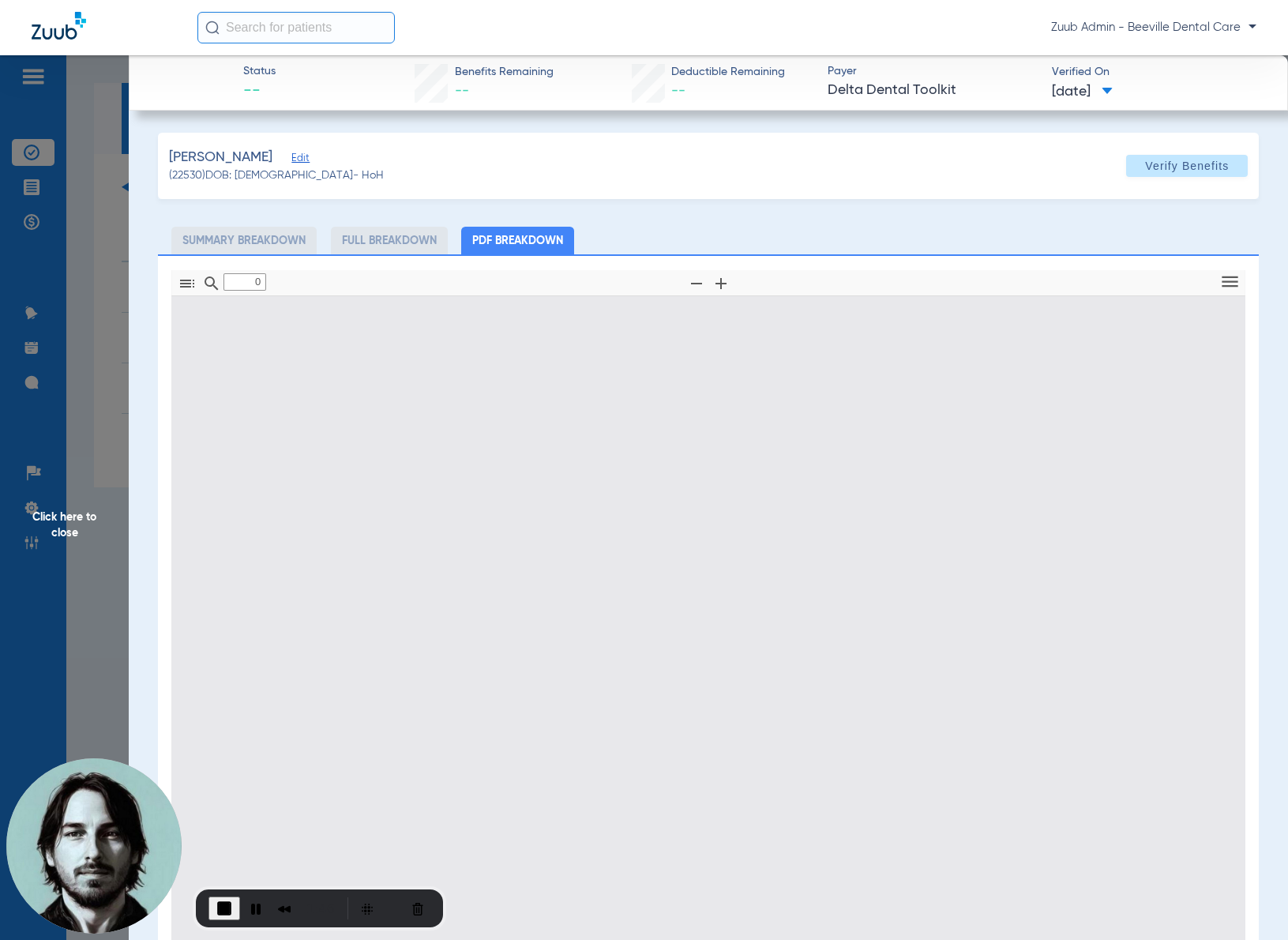
type input "1"
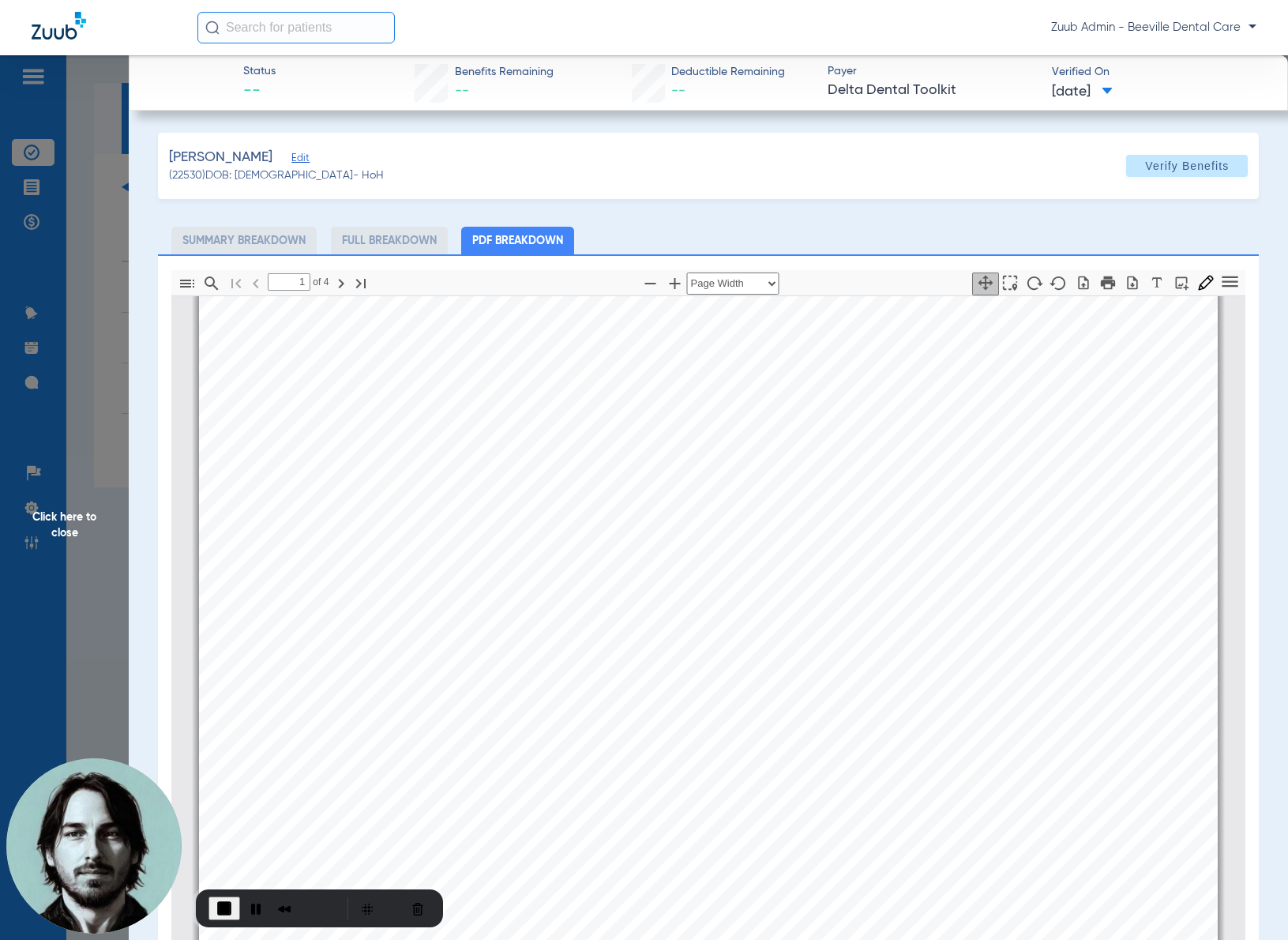
click at [99, 364] on span "Click here to close" at bounding box center [64, 524] width 128 height 940
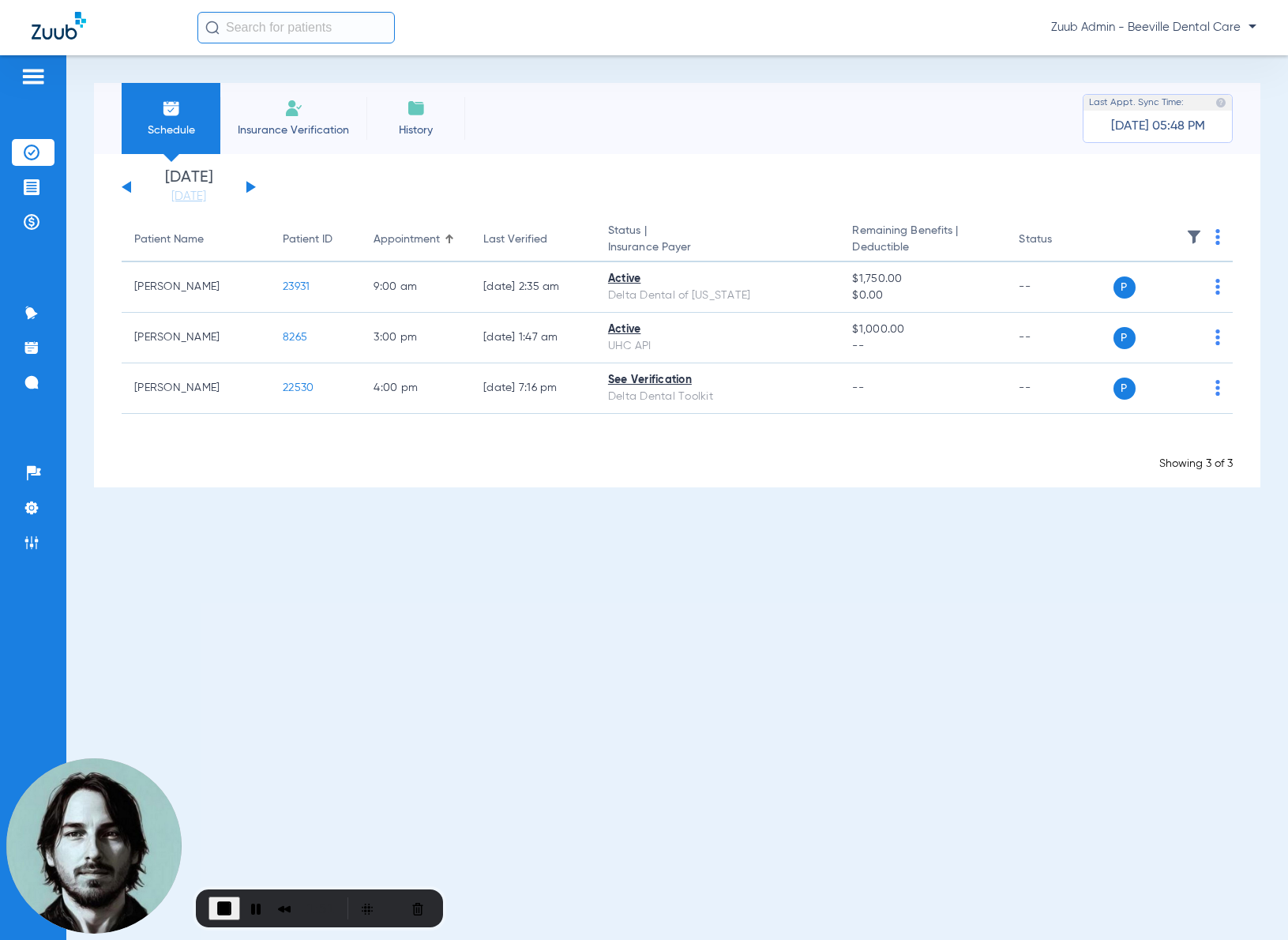
click at [253, 183] on div "[DATE] [DATE] [DATE] [DATE] [DATE] [DATE] [DATE] [DATE] [DATE] [DATE] [DATE] [D…" at bounding box center [189, 187] width 135 height 35
click at [252, 188] on button at bounding box center [251, 186] width 10 height 12
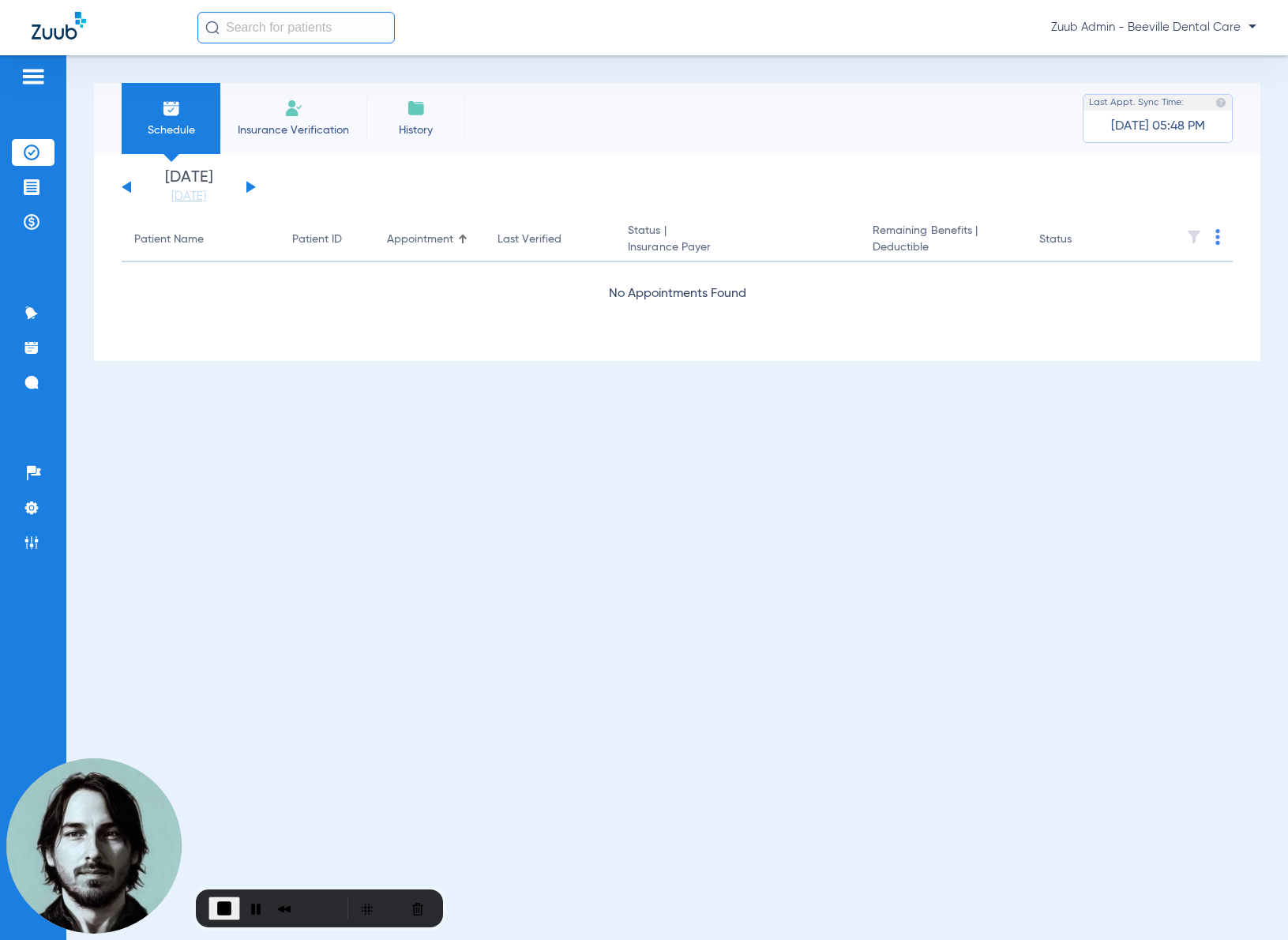
click at [249, 185] on button at bounding box center [251, 186] width 10 height 12
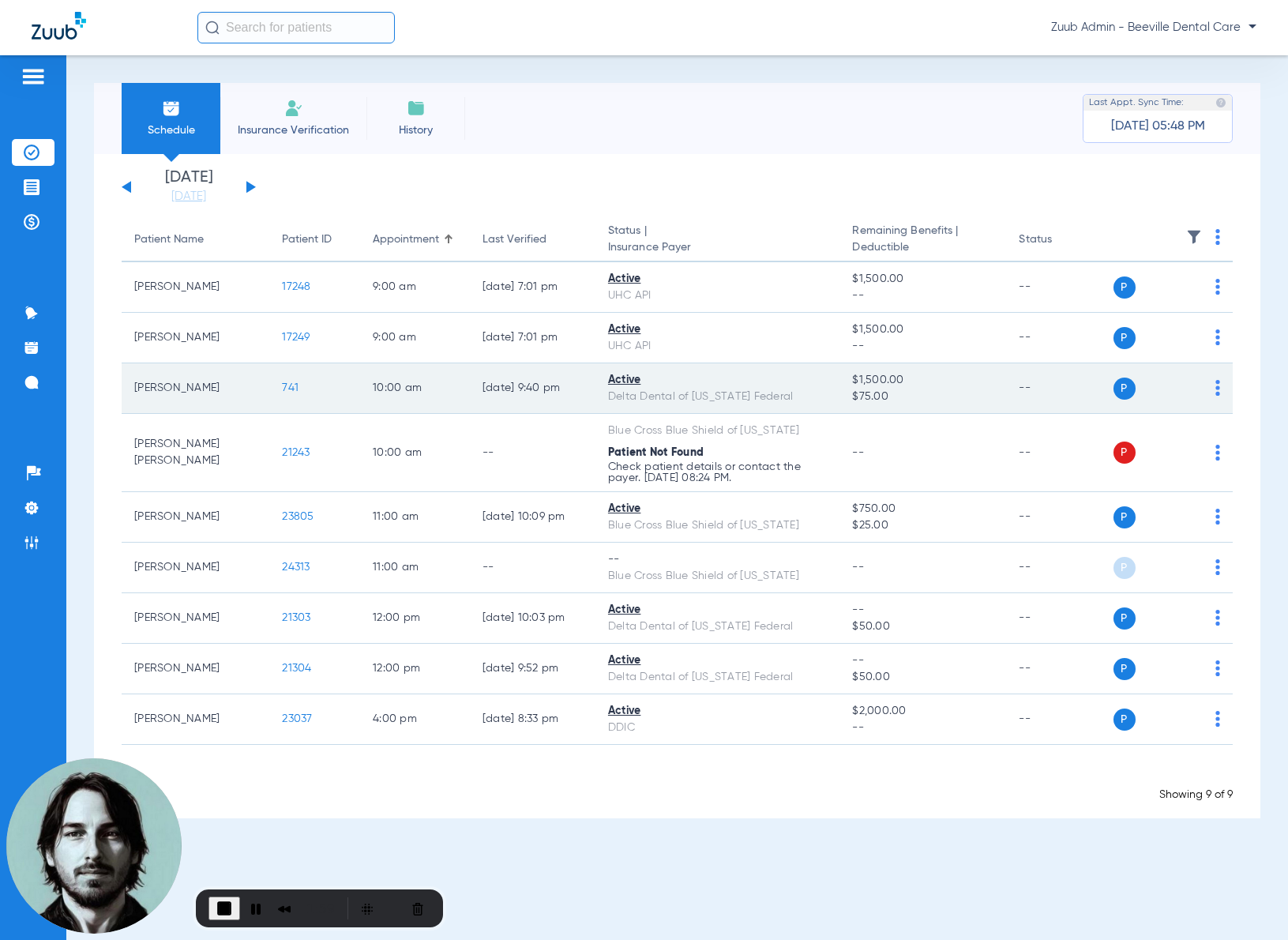
click at [282, 385] on span "741" at bounding box center [290, 387] width 17 height 11
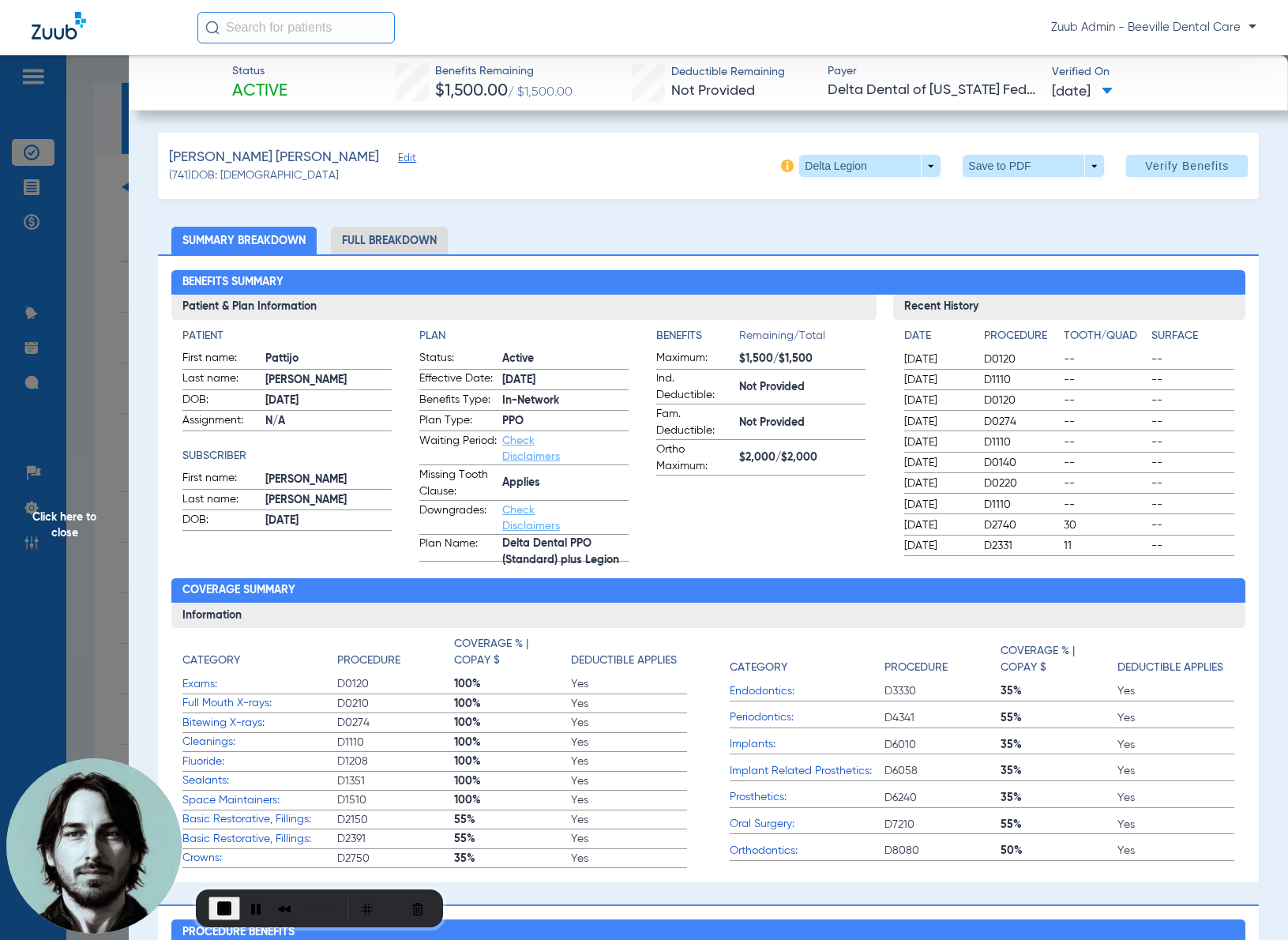
click at [119, 352] on span "Click here to close" at bounding box center [64, 524] width 128 height 940
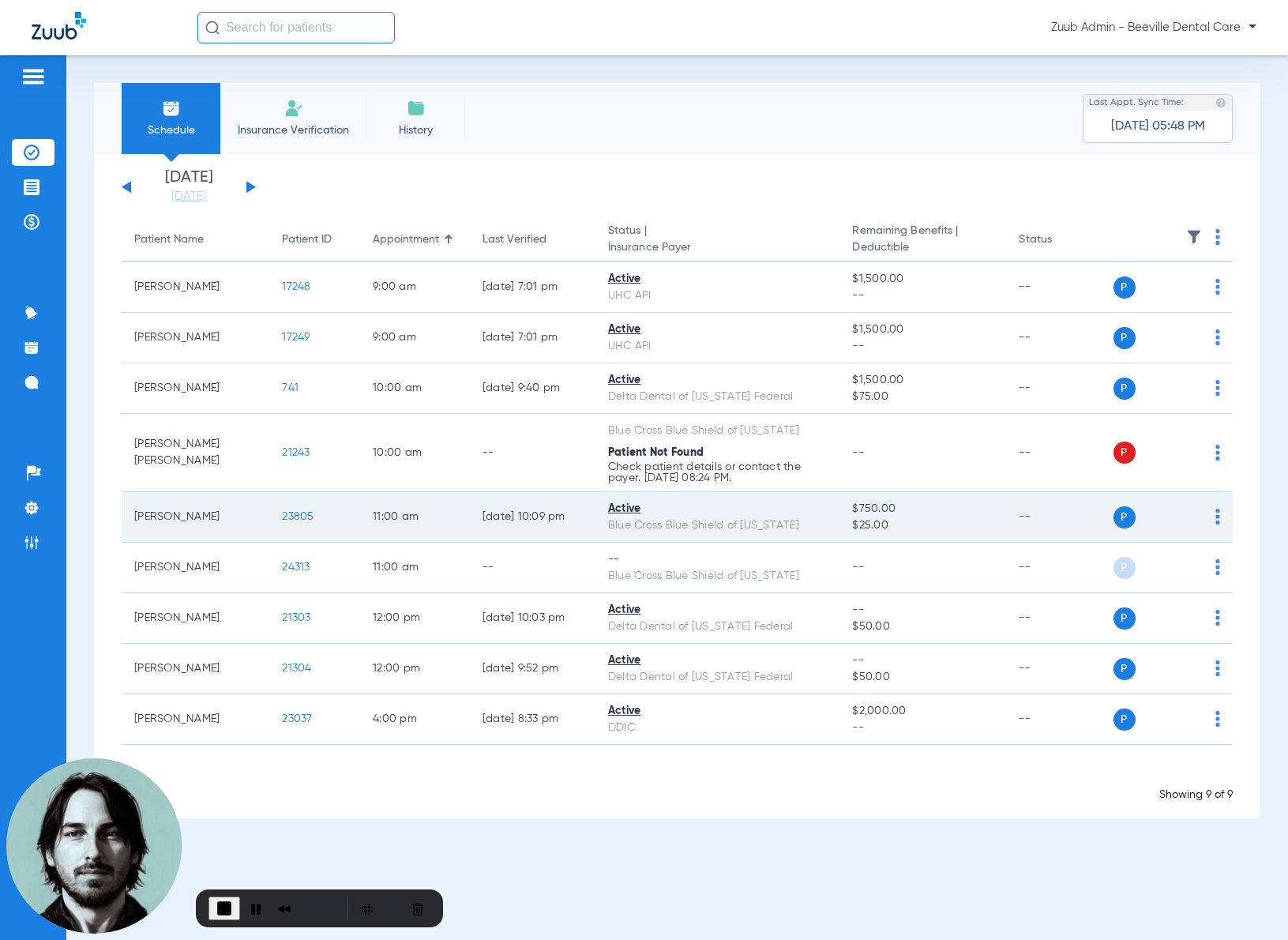
click at [293, 513] on span "23805" at bounding box center [298, 517] width 32 height 11
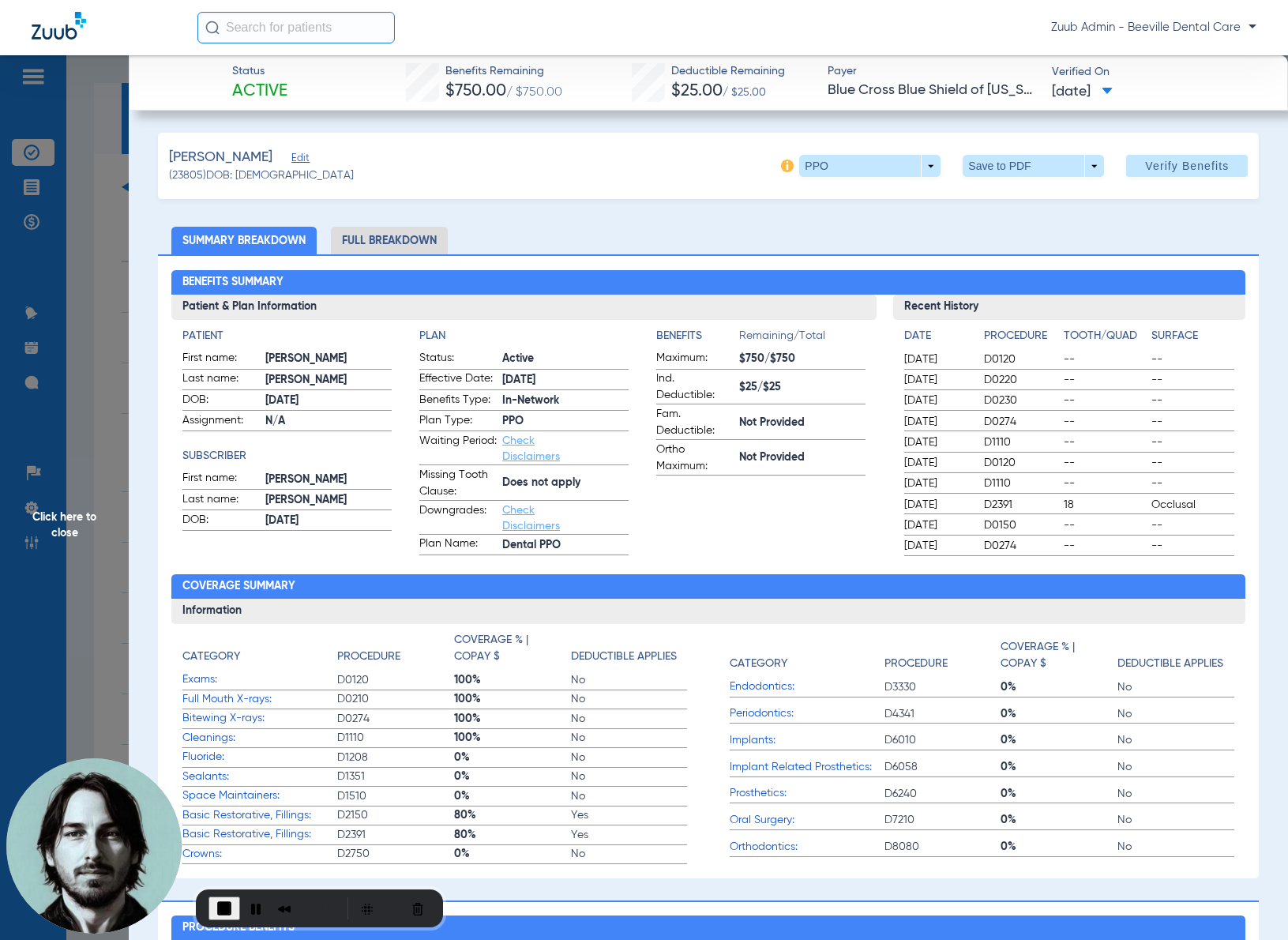
click at [409, 239] on li "Full Breakdown" at bounding box center [389, 240] width 117 height 27
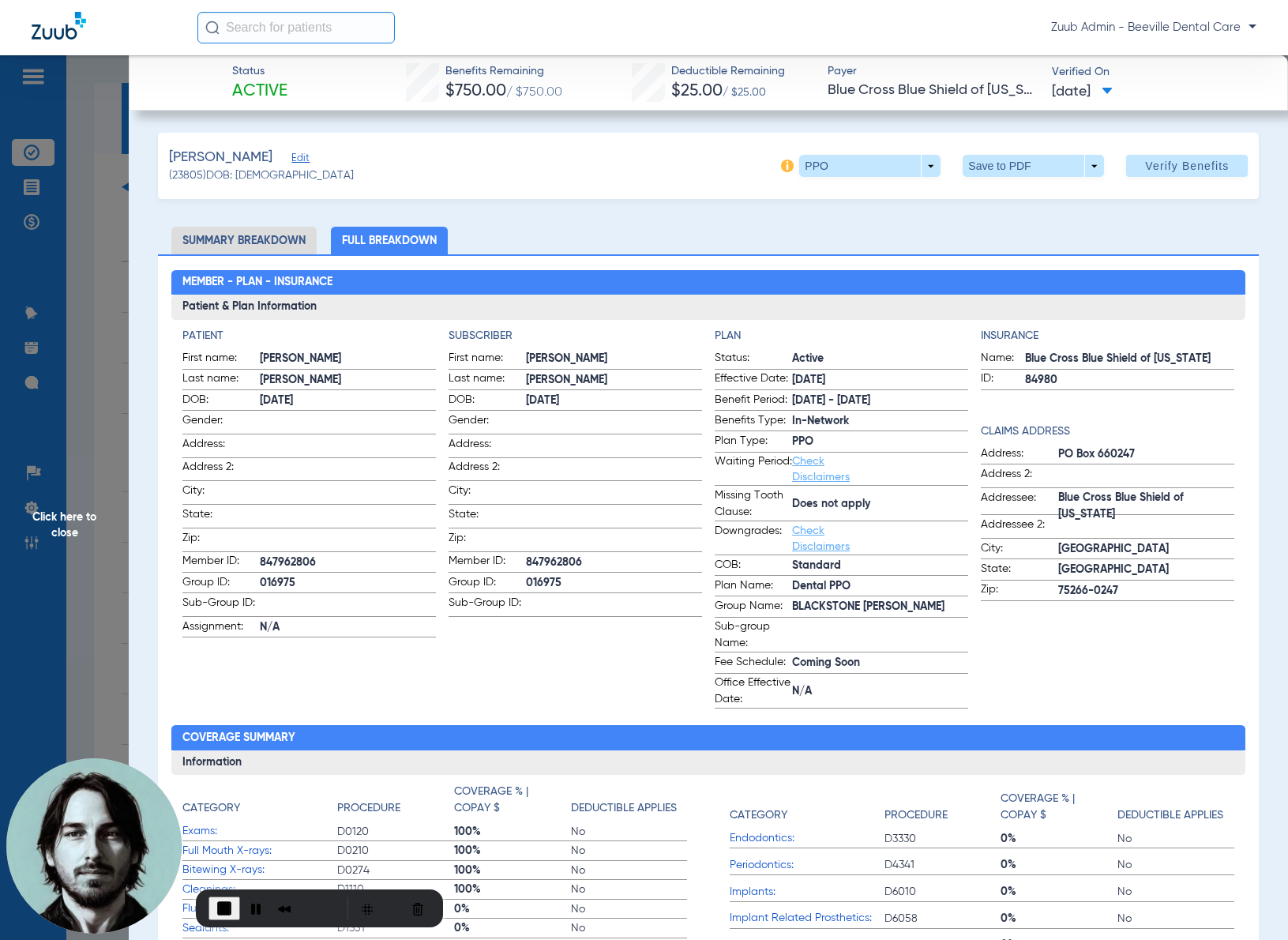
click at [108, 382] on span "Click here to close" at bounding box center [64, 524] width 128 height 940
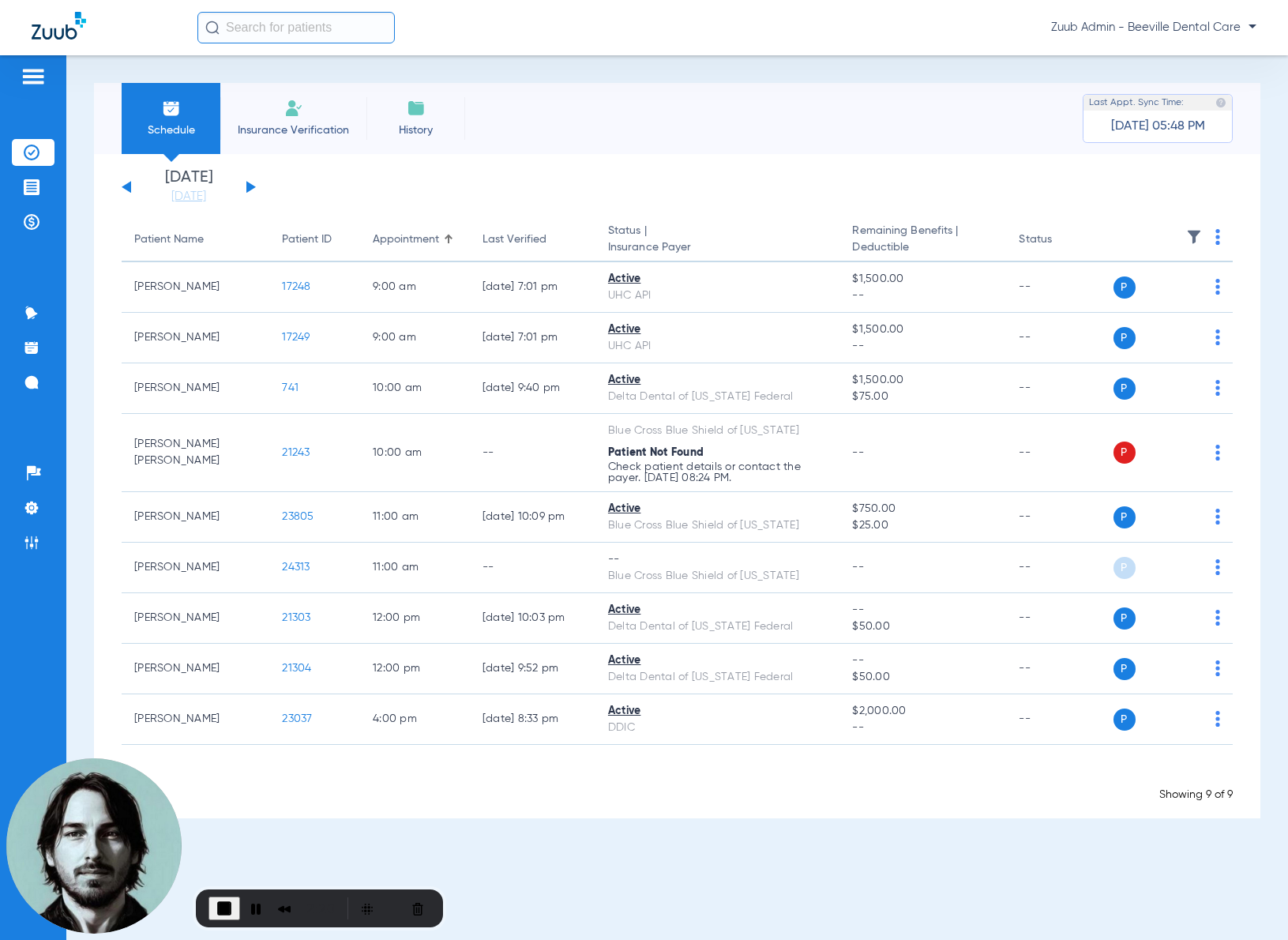
click at [245, 190] on div "[DATE] [DATE] [DATE] [DATE] [DATE] [DATE] [DATE] [DATE] [DATE] [DATE] [DATE] [D…" at bounding box center [189, 187] width 135 height 35
click at [254, 186] on button at bounding box center [251, 186] width 10 height 12
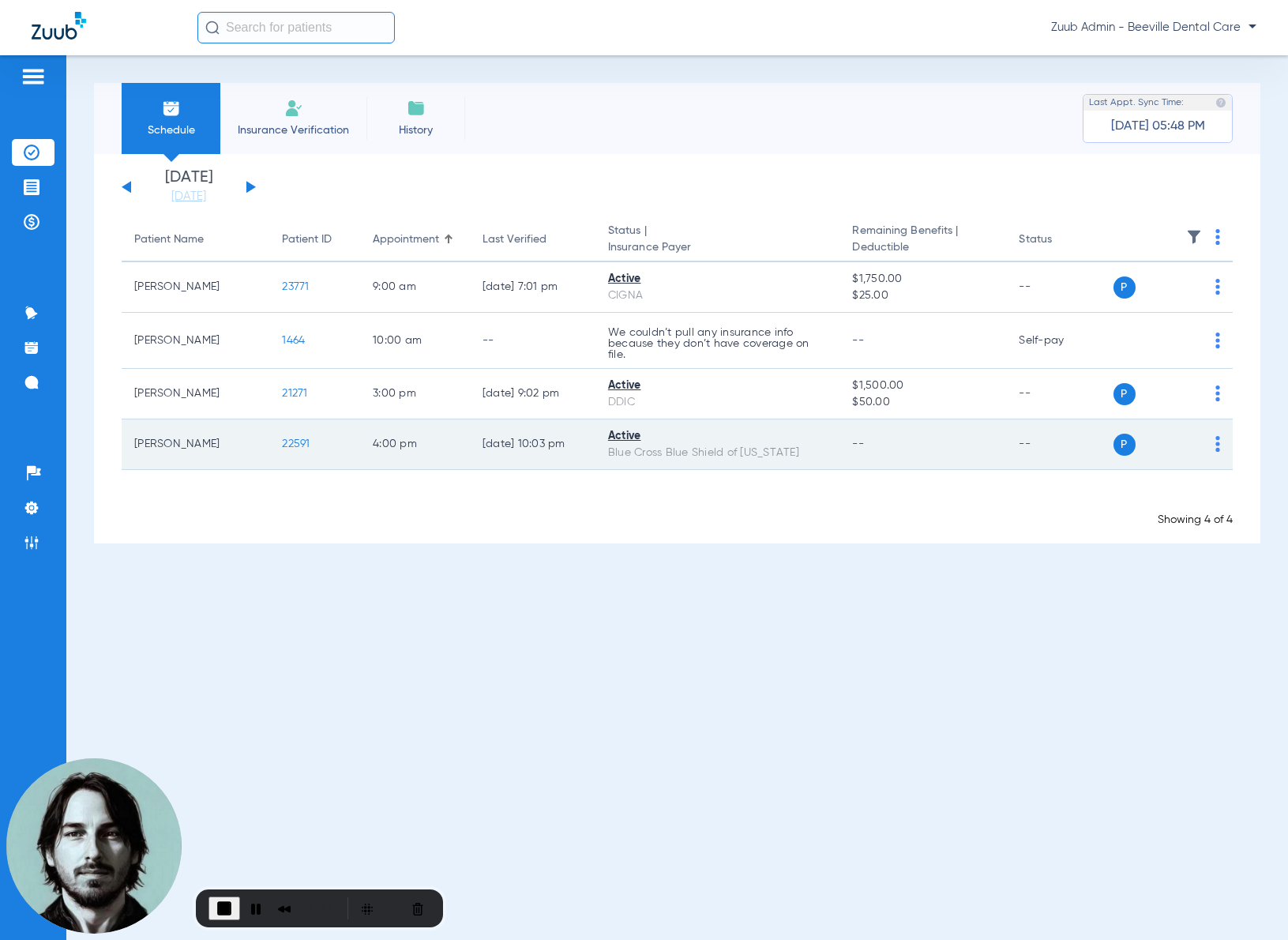
click at [287, 441] on span "22591" at bounding box center [295, 444] width 27 height 11
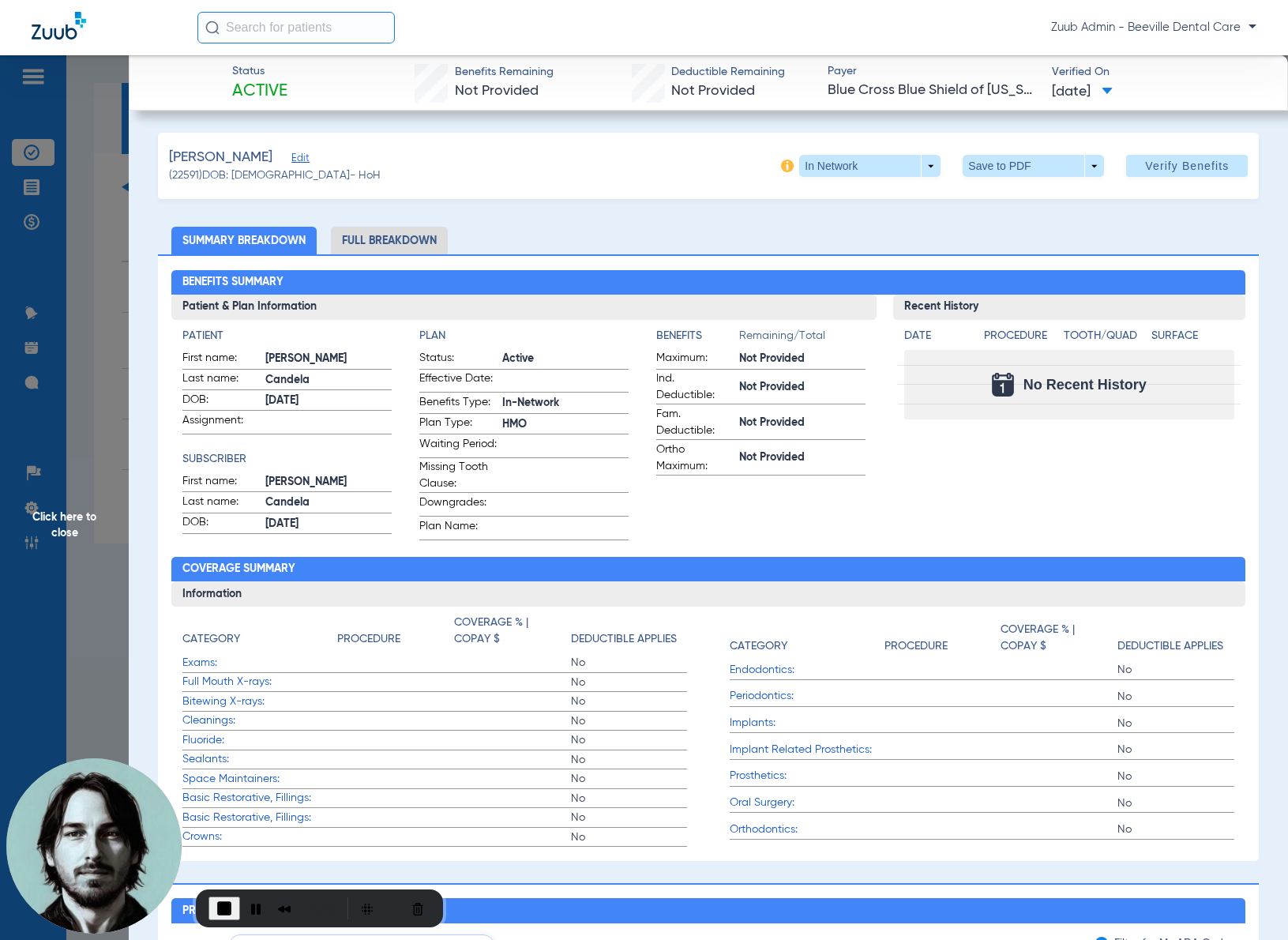
click at [105, 238] on span "Click here to close" at bounding box center [64, 524] width 128 height 940
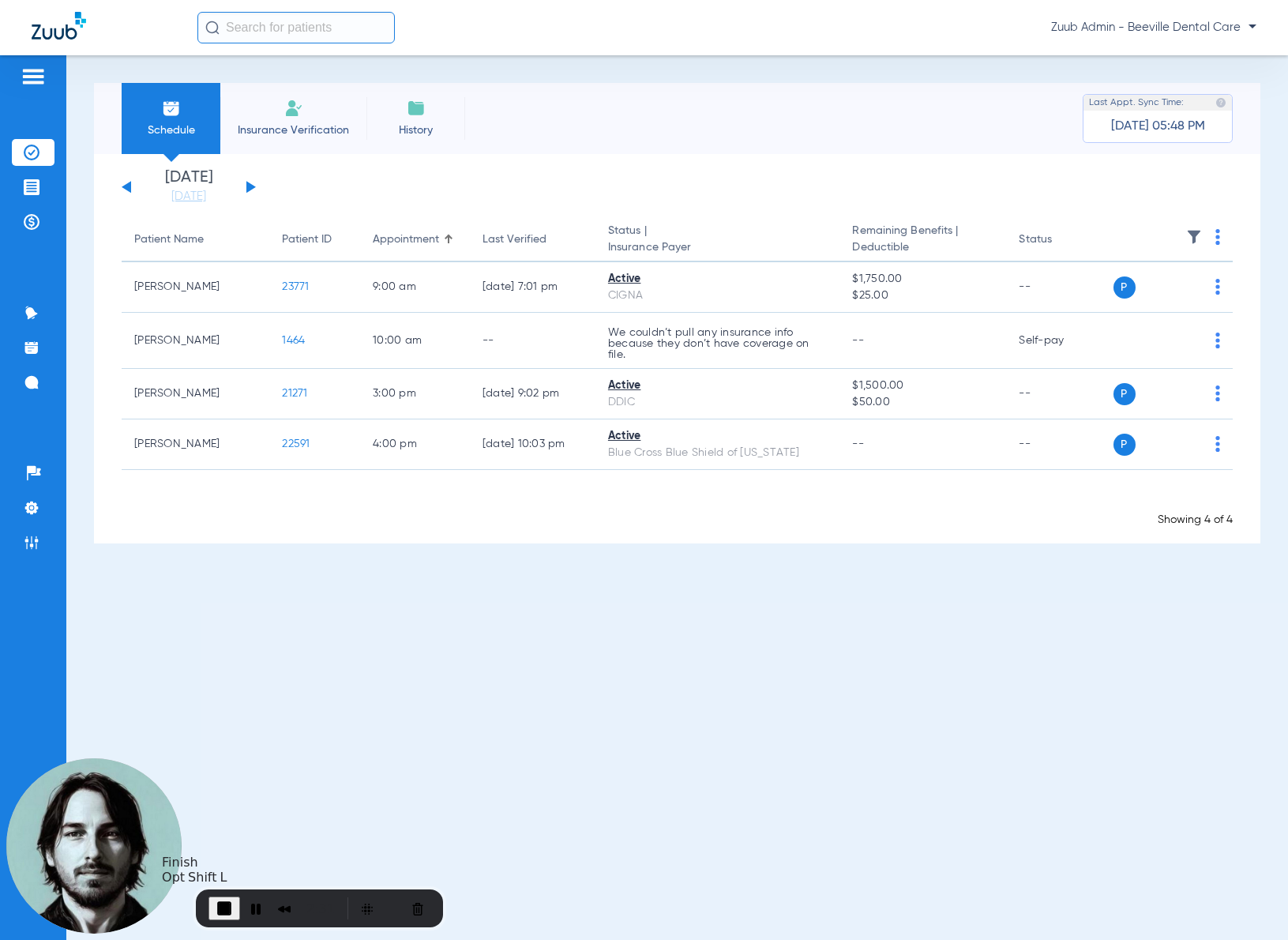
click at [224, 901] on span "End Recording" at bounding box center [223, 907] width 19 height 19
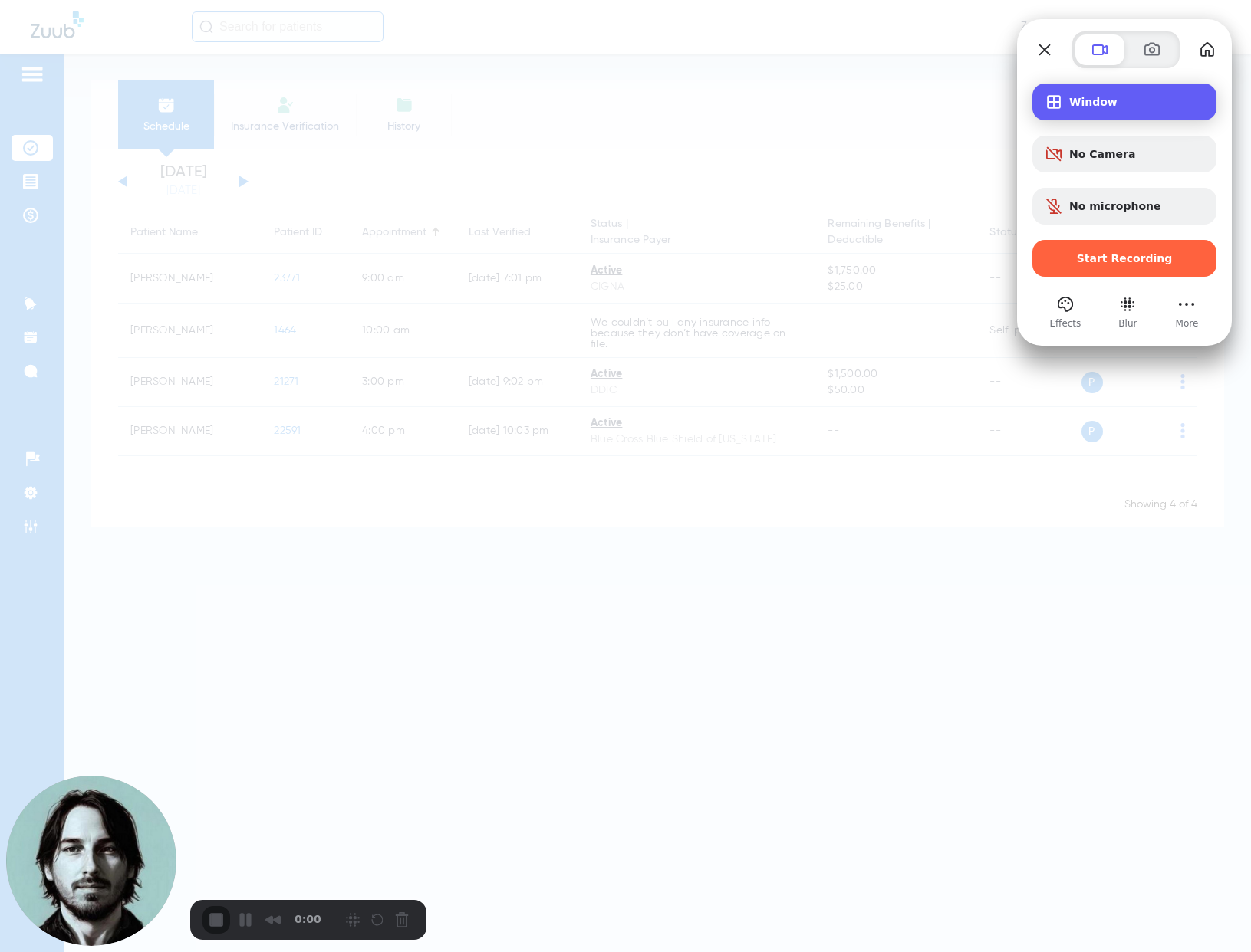
click at [1076, 106] on span "Window" at bounding box center [1137, 101] width 135 height 12
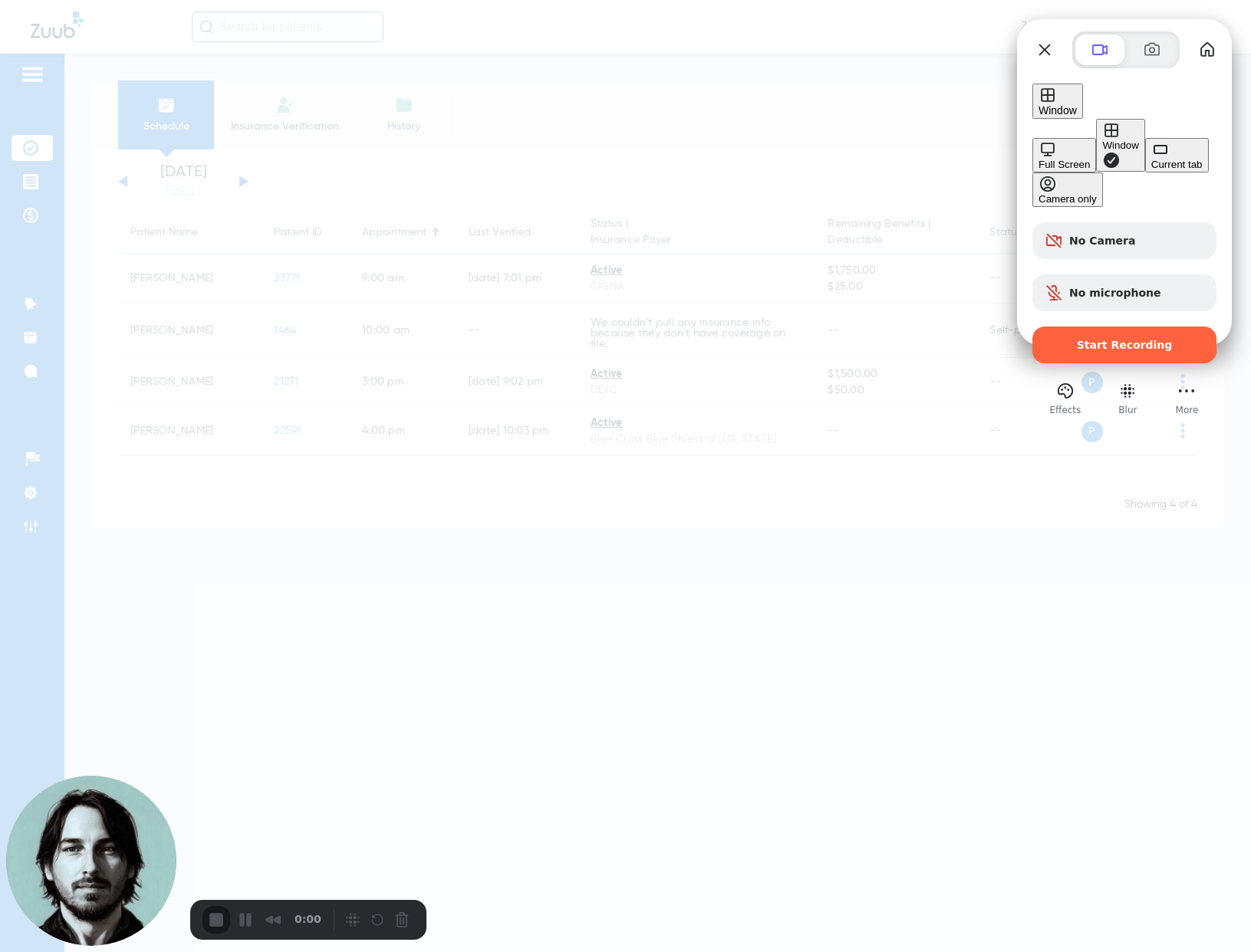
click at [1151, 169] on div "Current tab" at bounding box center [1177, 164] width 52 height 11
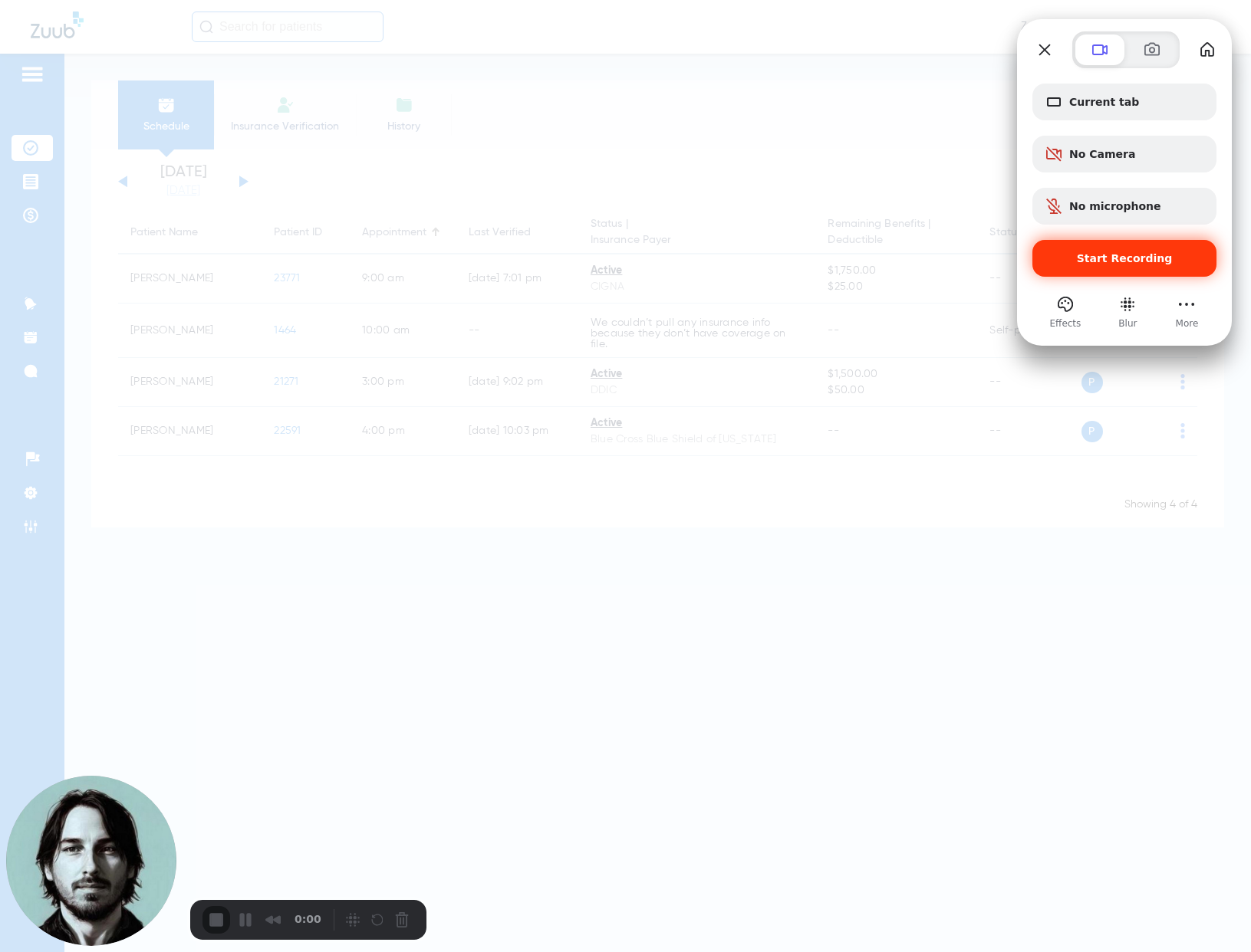
click at [1079, 264] on span "Start Recording" at bounding box center [1124, 258] width 159 height 12
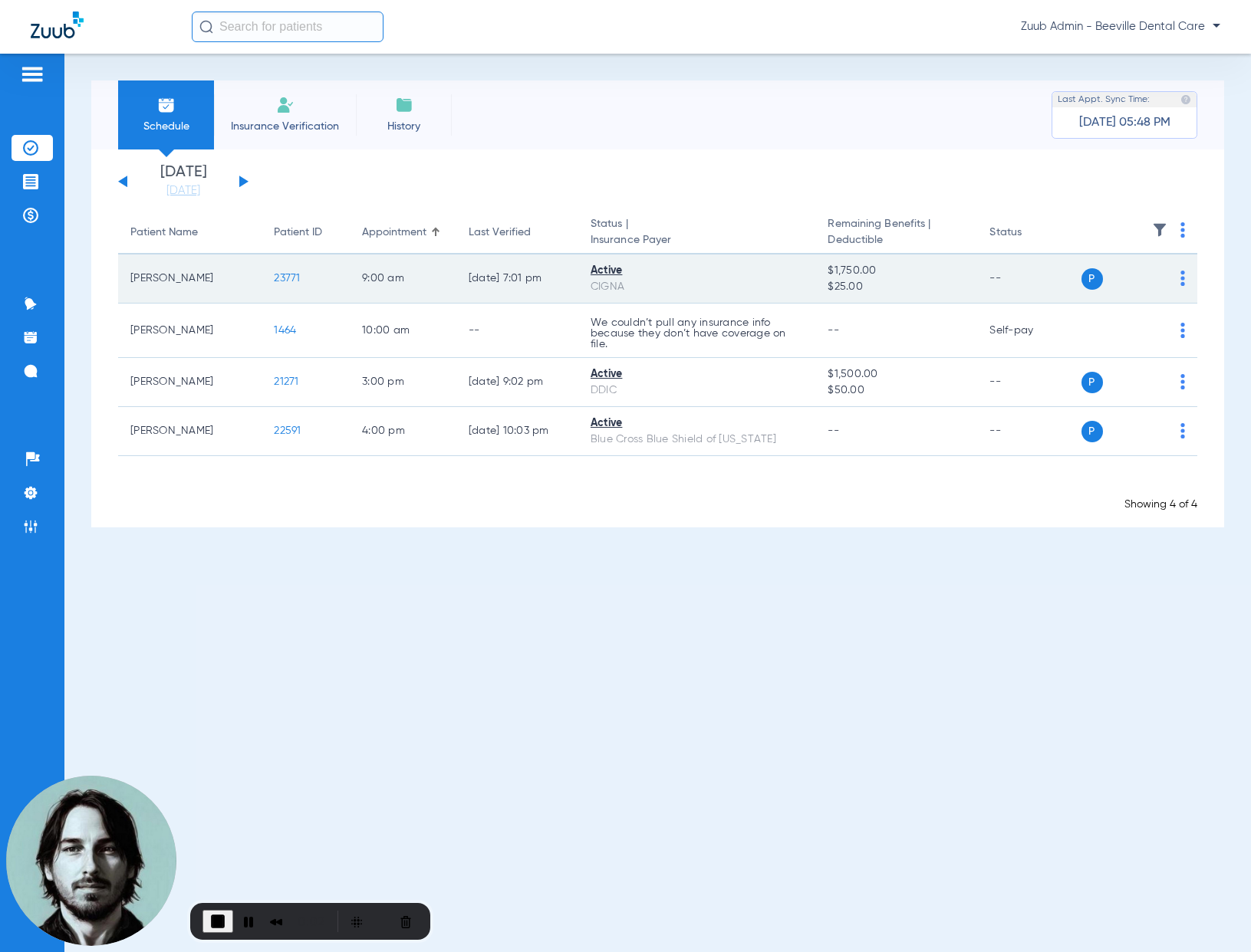
click at [285, 278] on span "23771" at bounding box center [287, 278] width 26 height 10
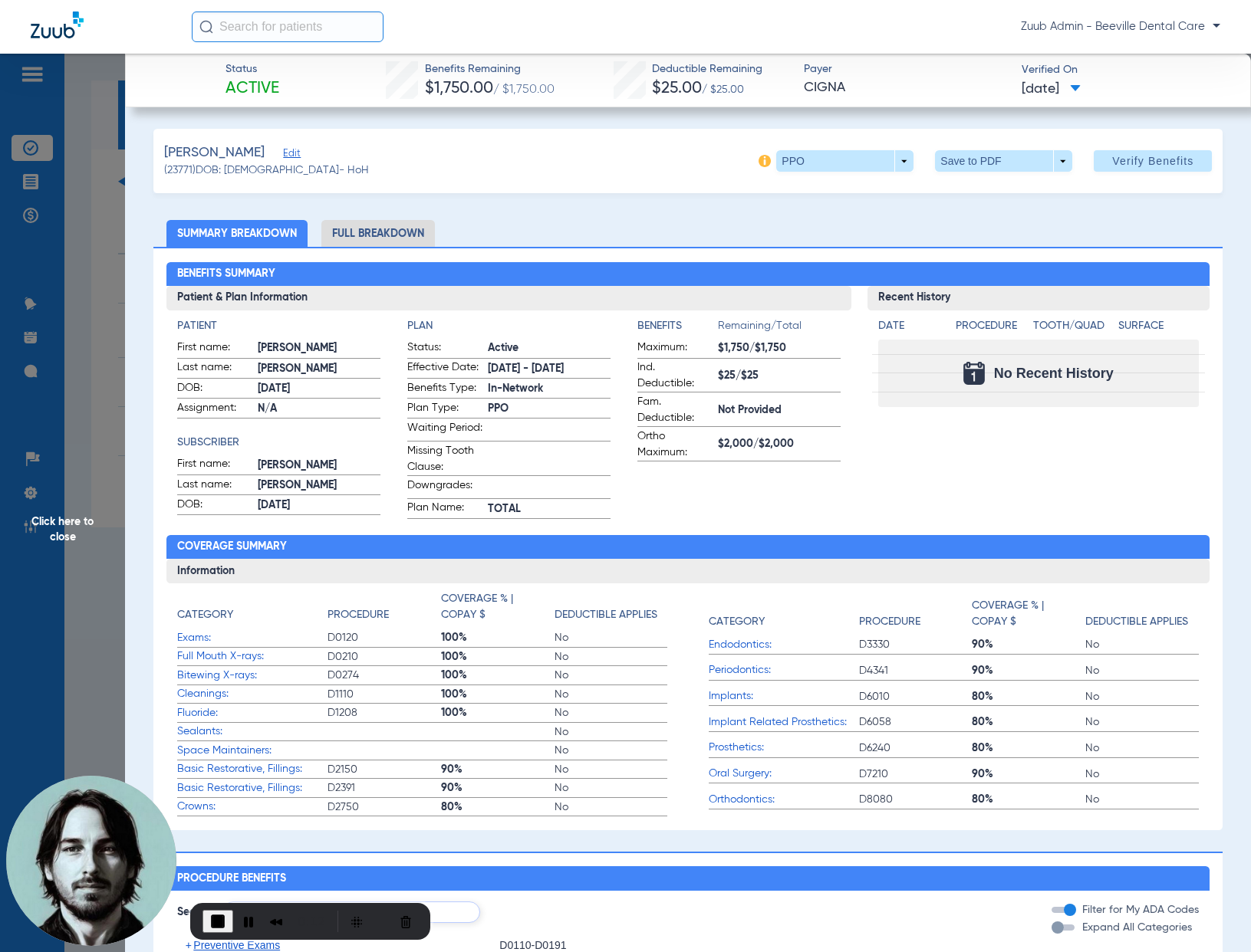
click at [102, 288] on span "Click here to close" at bounding box center [62, 529] width 125 height 952
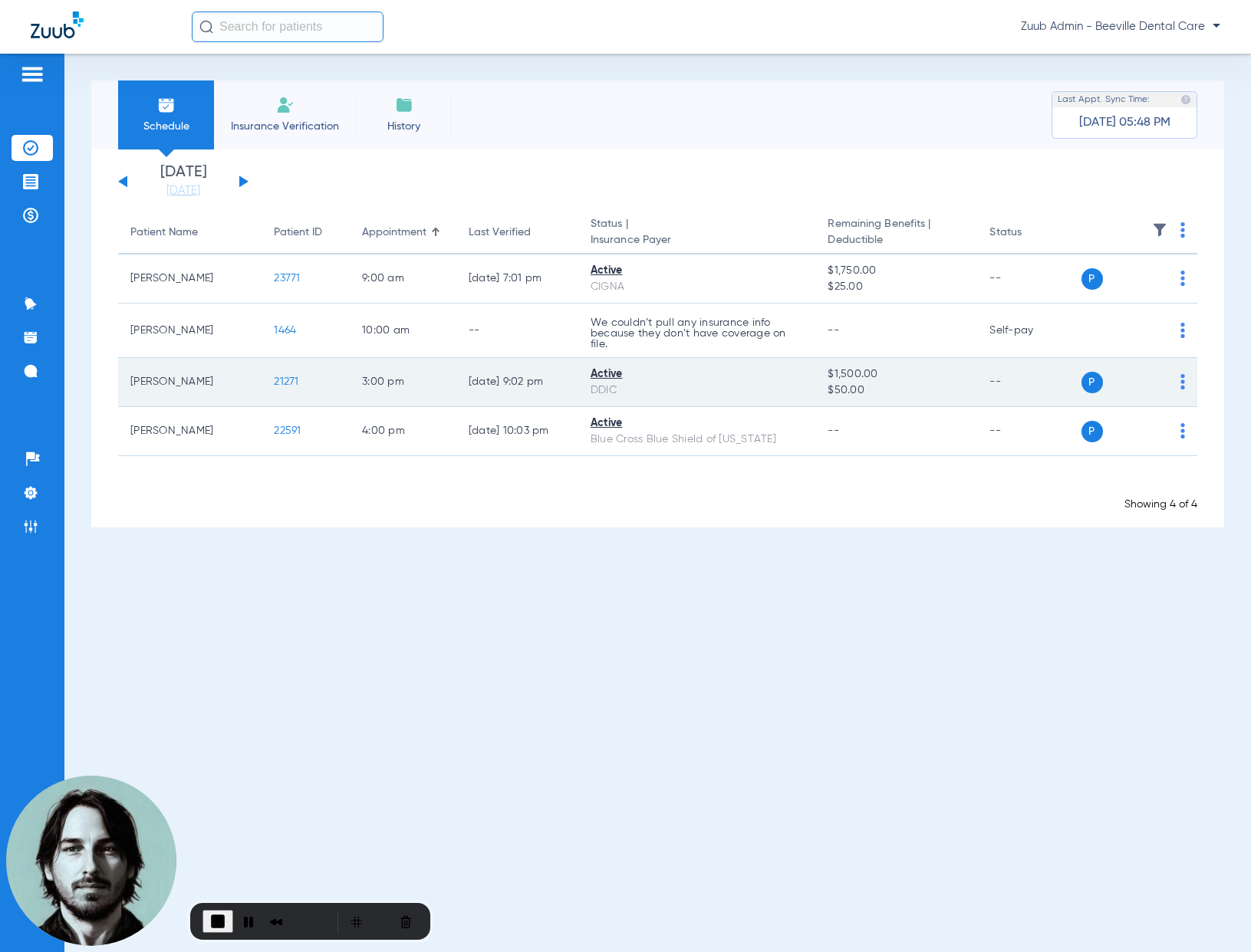
click at [279, 379] on span "21271" at bounding box center [286, 382] width 25 height 10
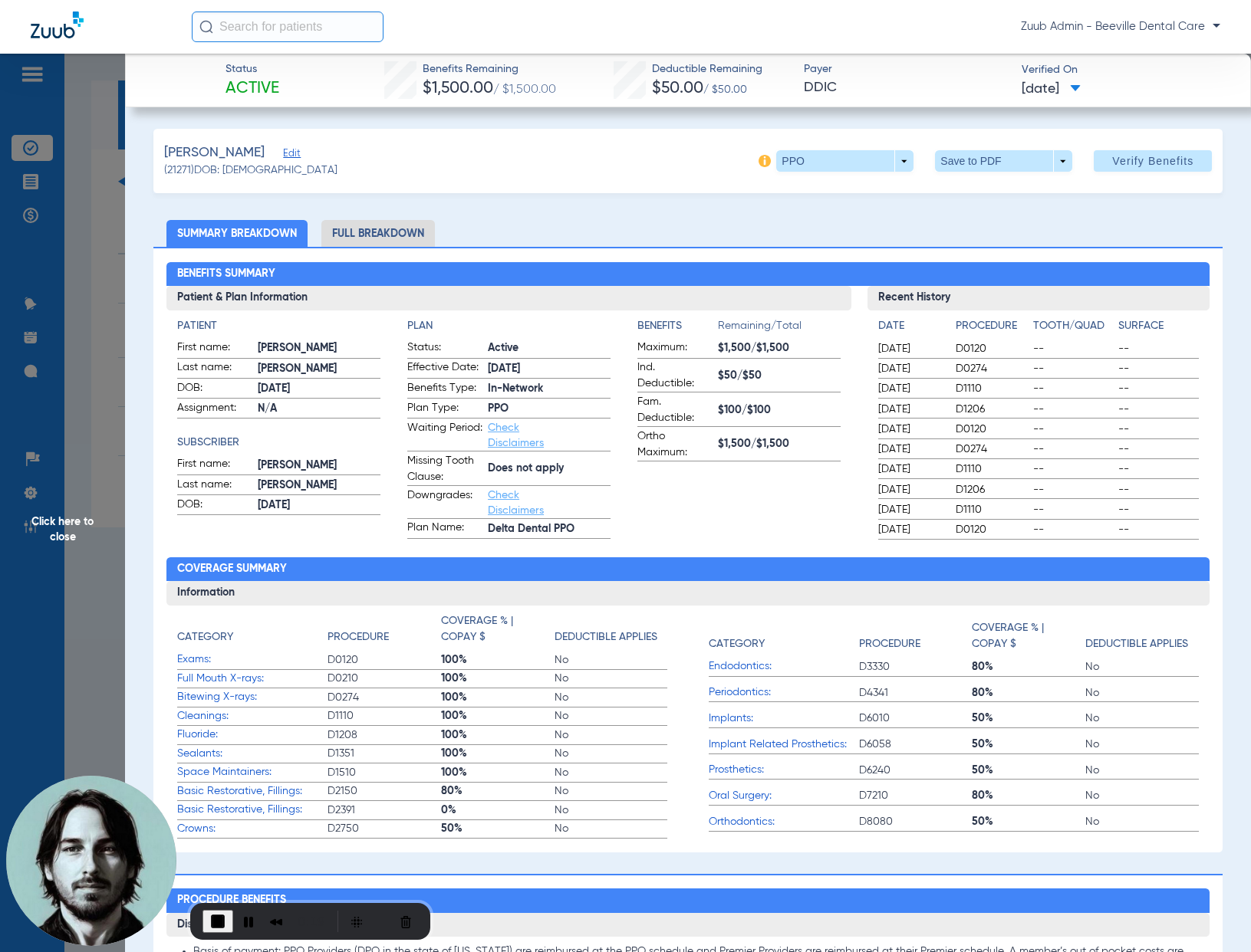
click at [388, 238] on li "Full Breakdown" at bounding box center [378, 233] width 114 height 27
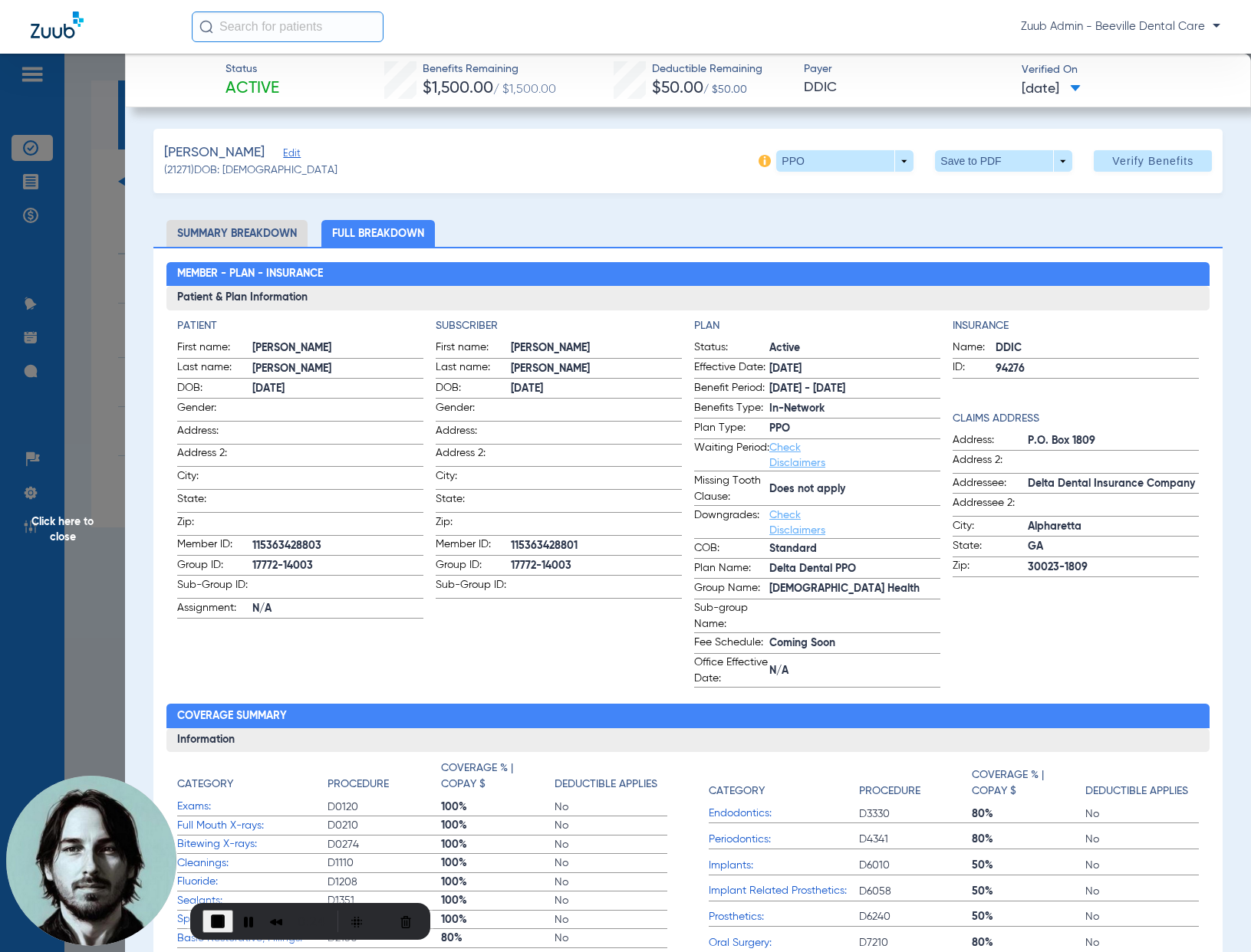
click at [92, 346] on span "Click here to close" at bounding box center [62, 529] width 125 height 952
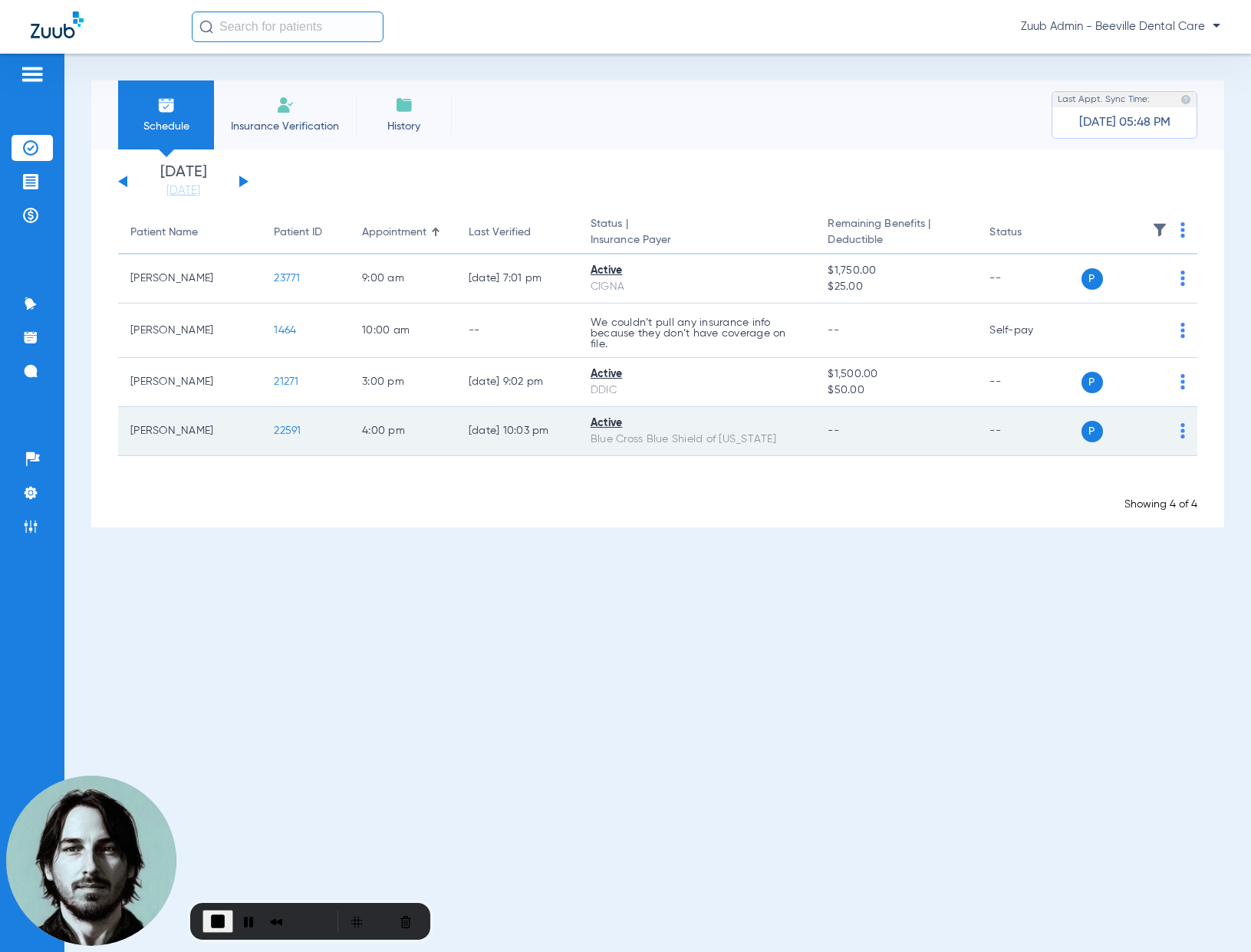
click at [274, 432] on span "22591" at bounding box center [287, 431] width 27 height 10
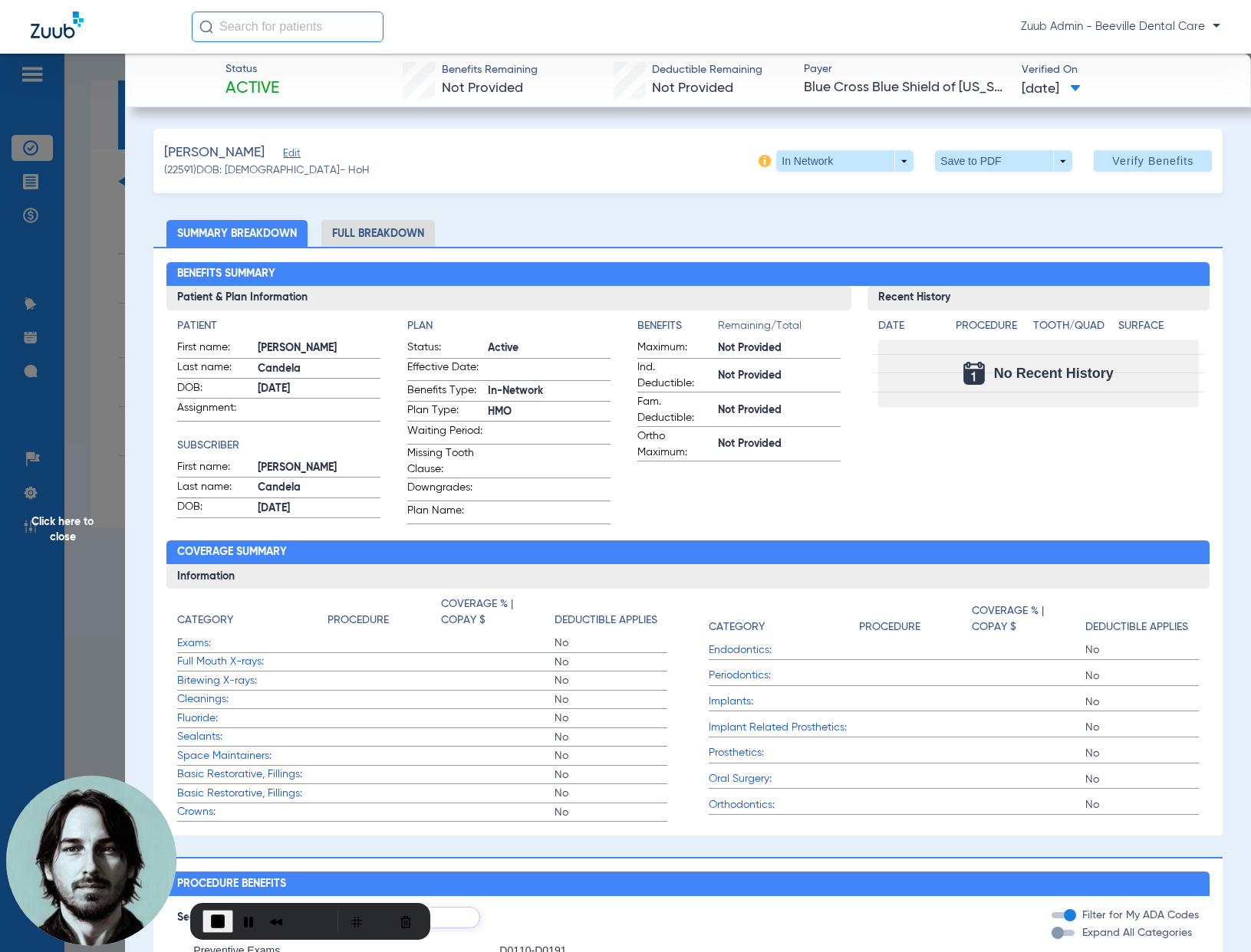
click at [79, 403] on span "Click here to close" at bounding box center [62, 529] width 125 height 952
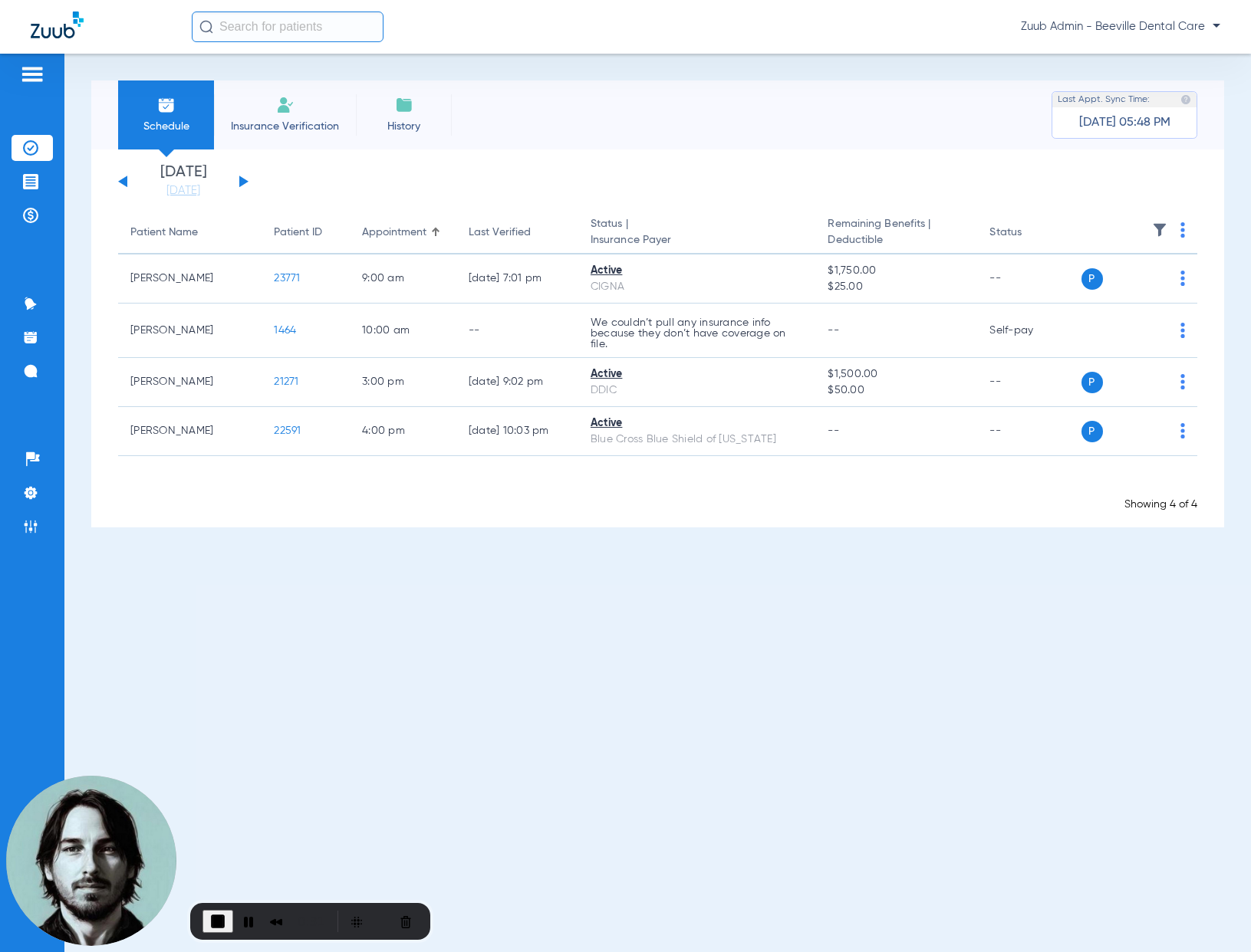
click at [126, 183] on button at bounding box center [122, 181] width 9 height 11
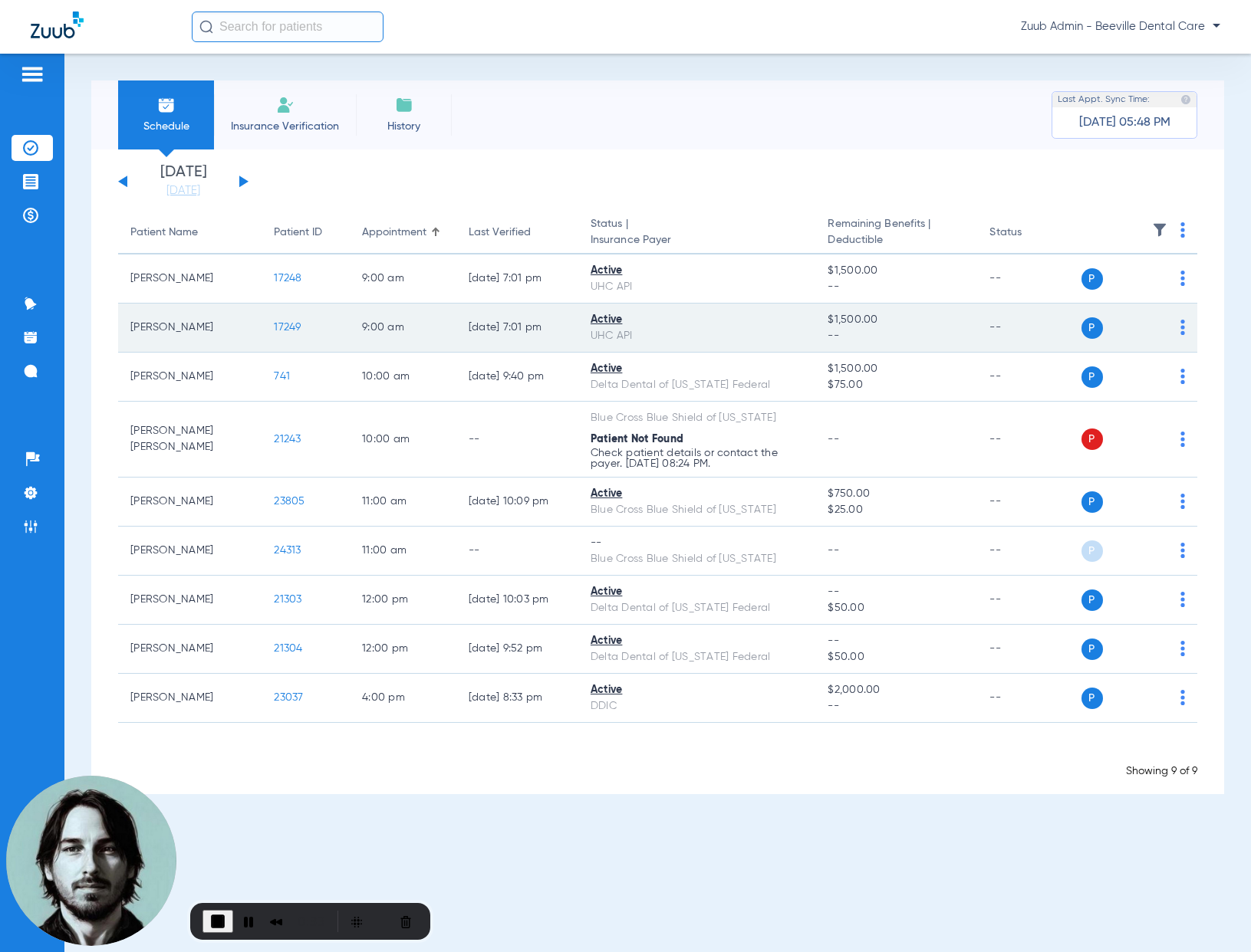
click at [287, 330] on span "17249" at bounding box center [287, 327] width 27 height 10
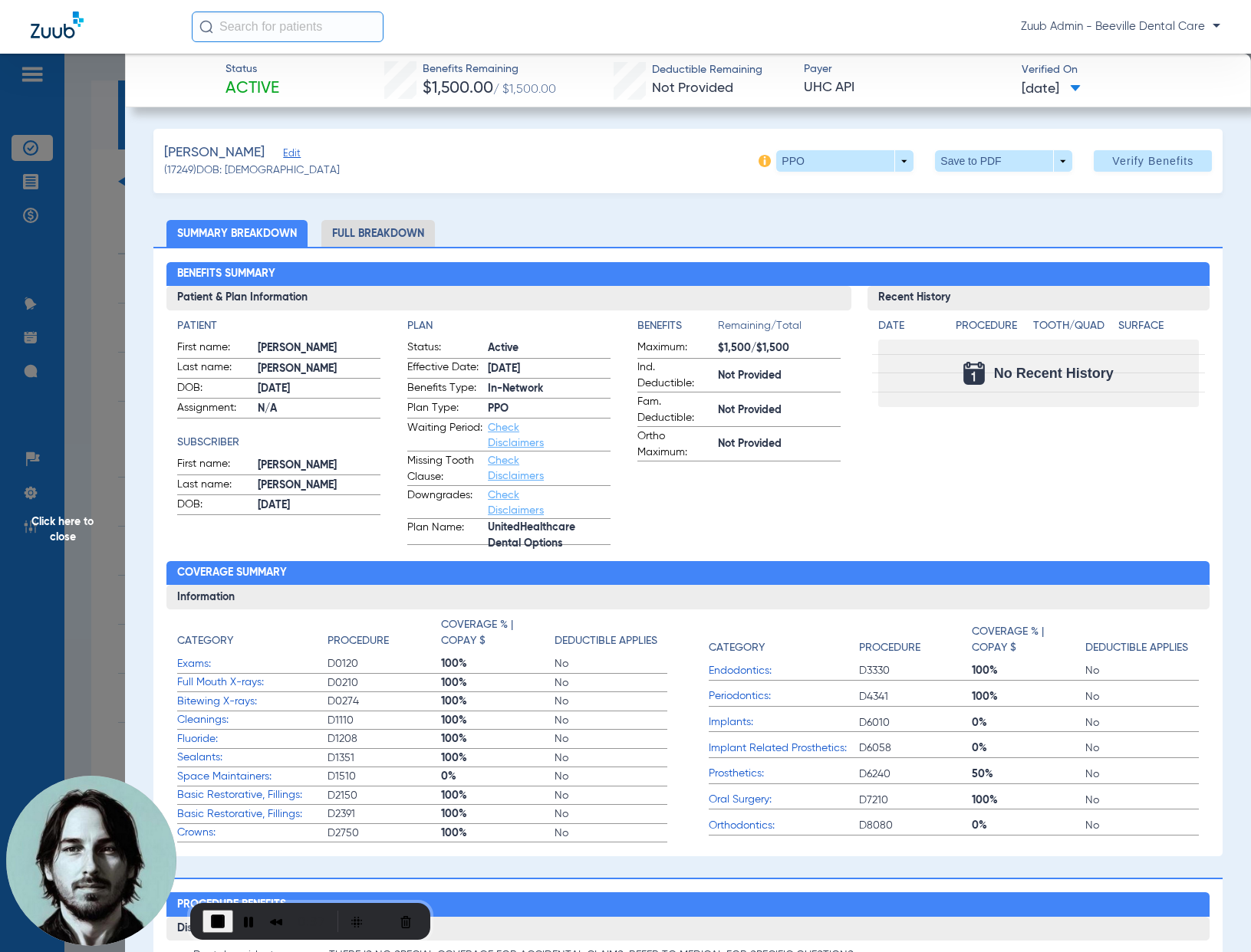
click at [103, 278] on span "Click here to close" at bounding box center [62, 529] width 125 height 952
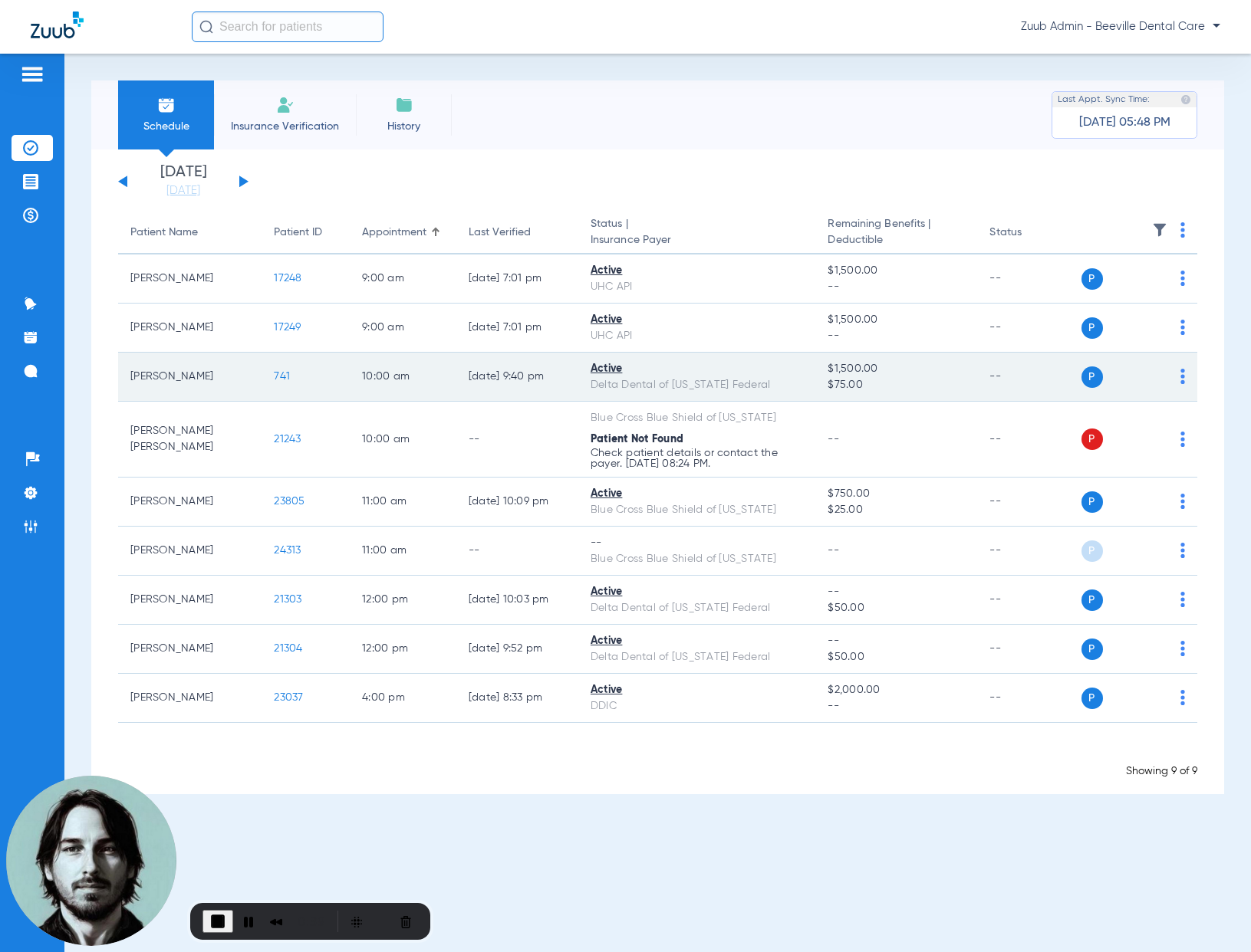
click at [280, 376] on span "741" at bounding box center [281, 376] width 16 height 10
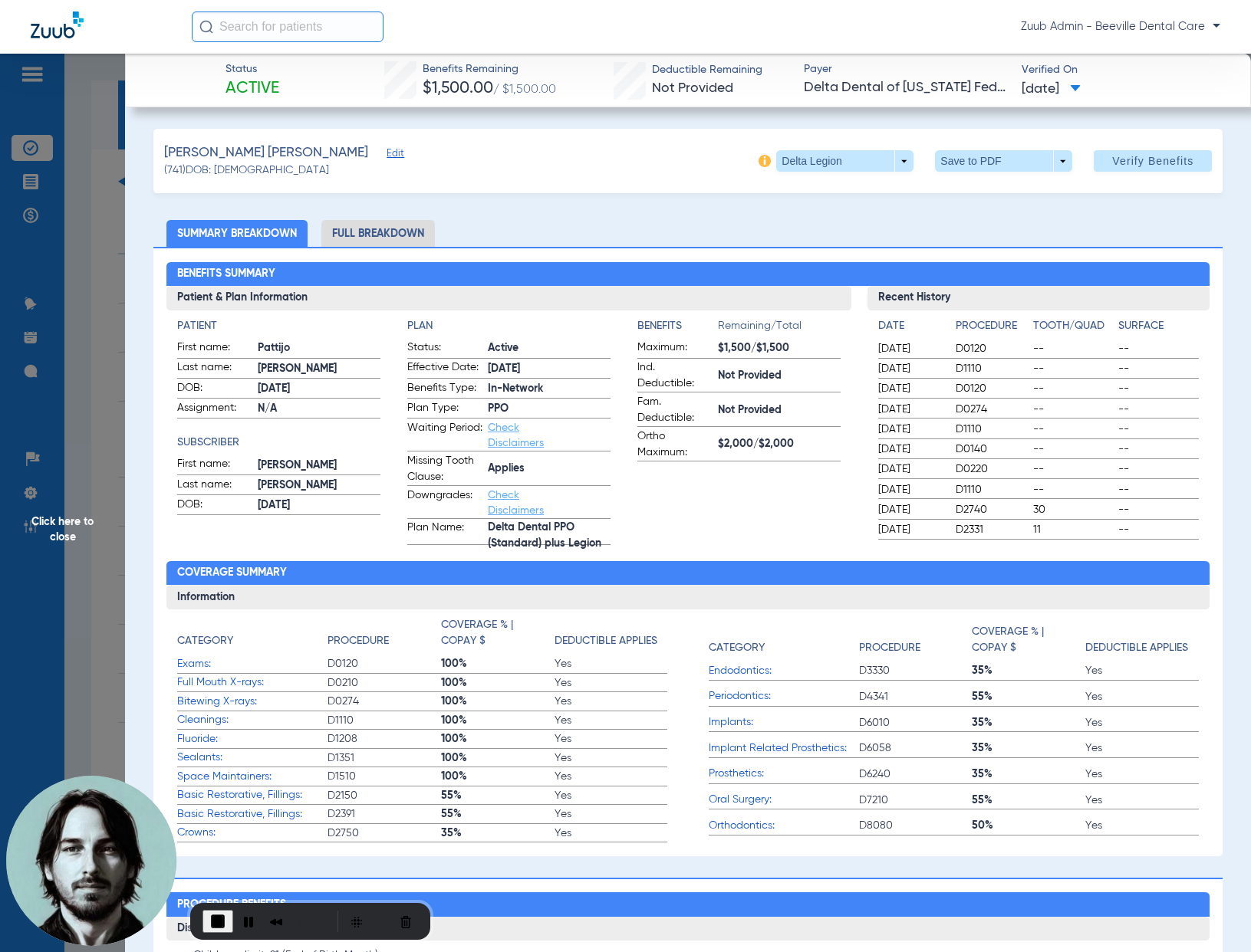
click at [101, 388] on span "Click here to close" at bounding box center [62, 529] width 125 height 952
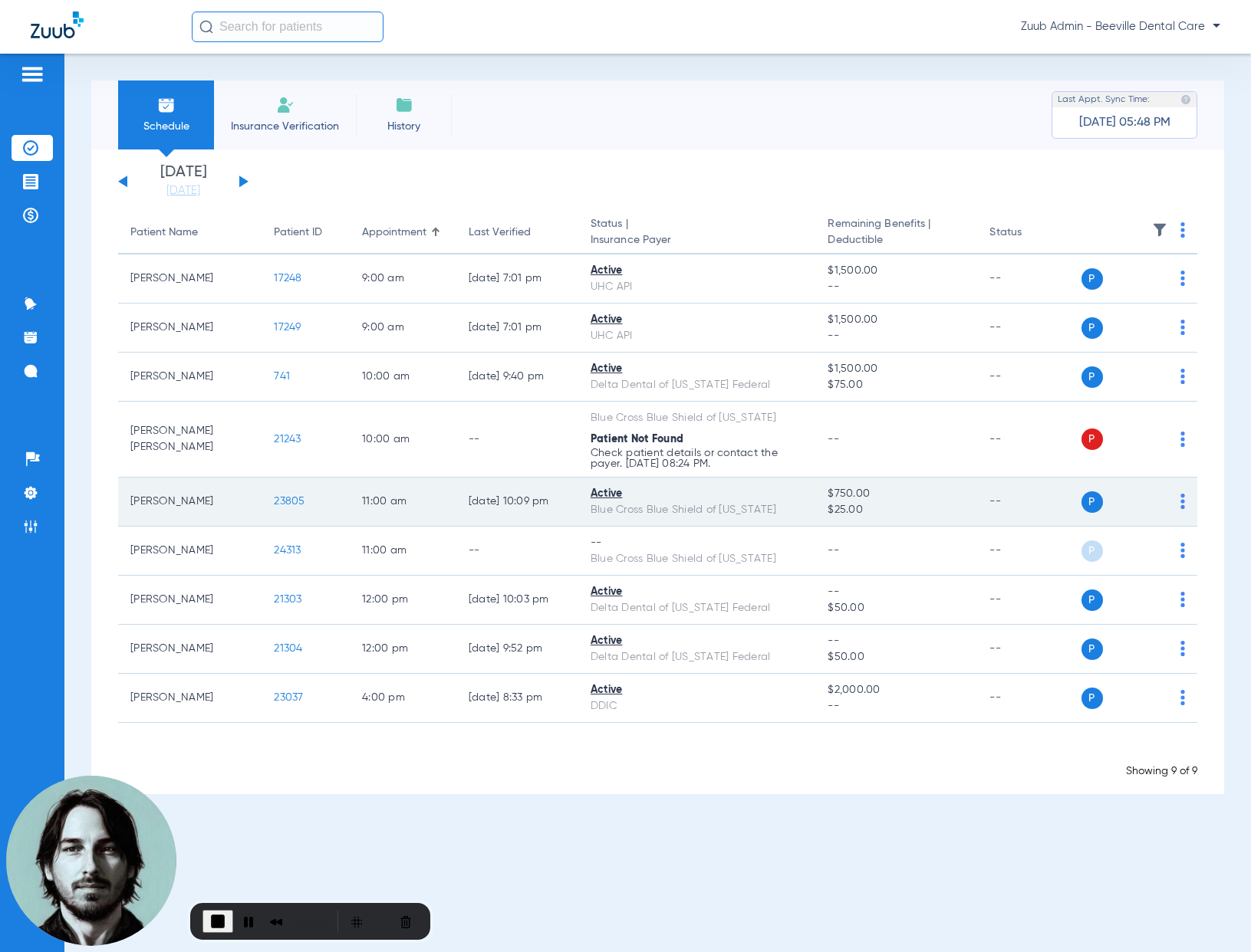
click at [279, 502] on span "23805" at bounding box center [289, 501] width 31 height 10
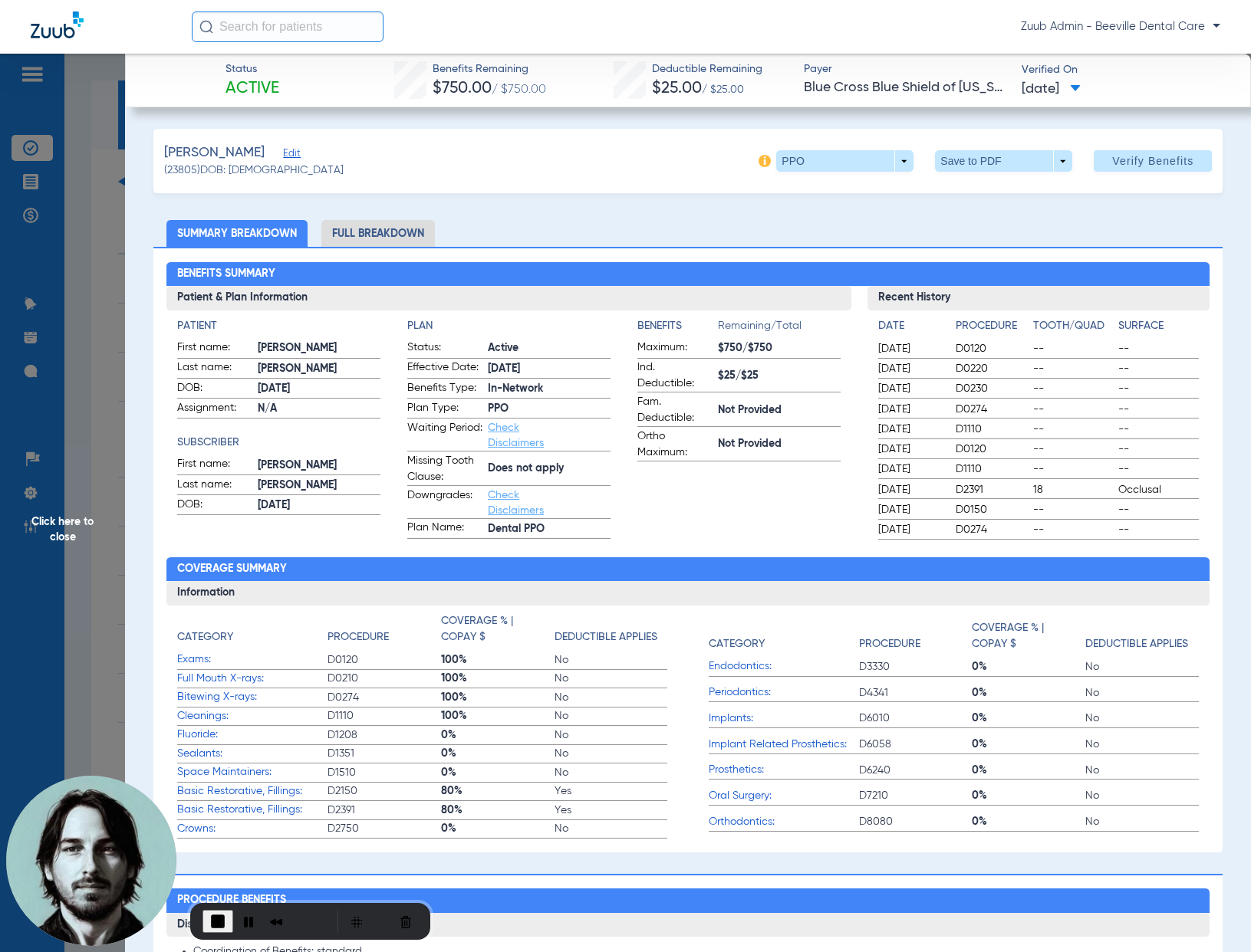
click at [100, 310] on span "Click here to close" at bounding box center [62, 529] width 125 height 952
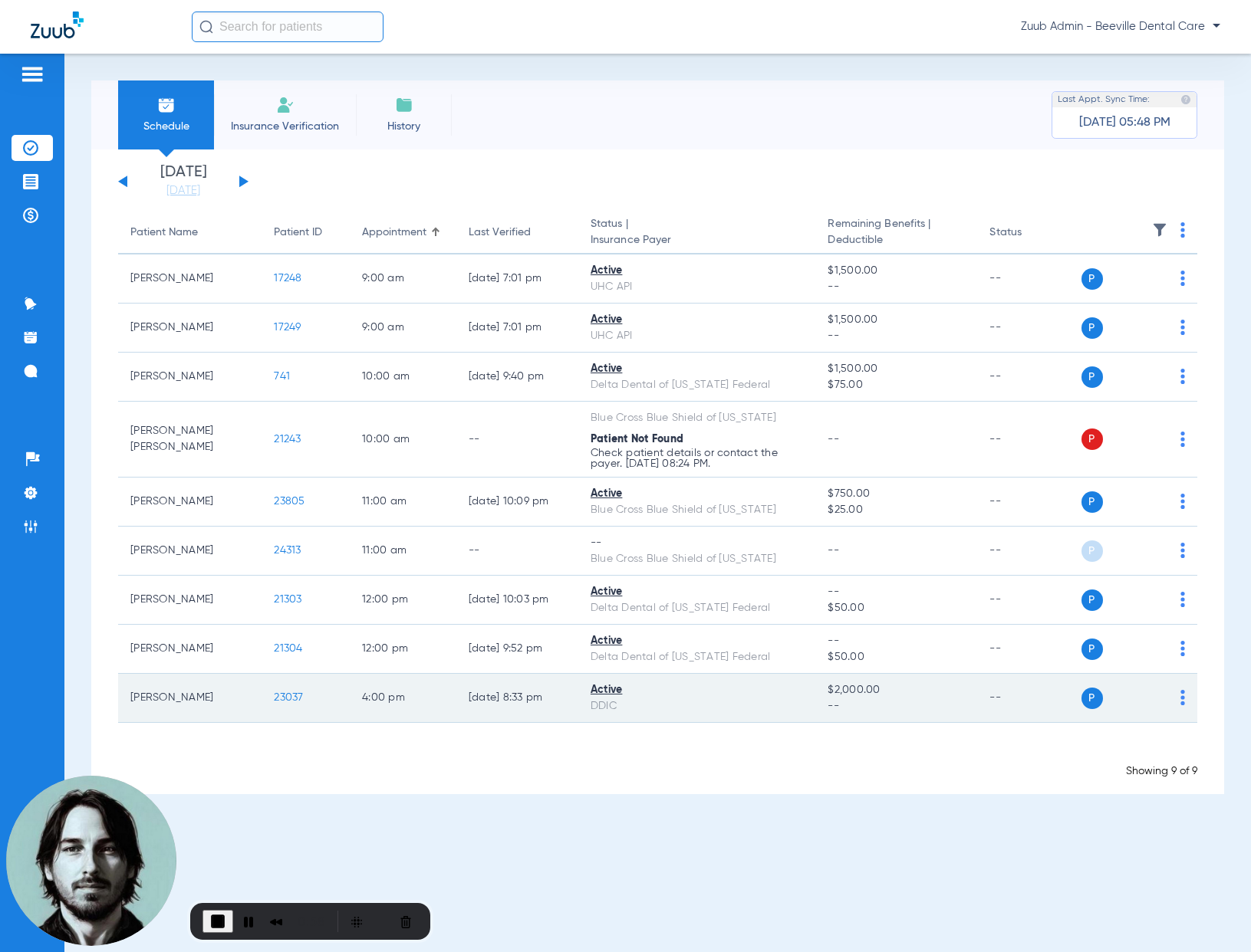
click at [287, 696] on span "23037" at bounding box center [288, 697] width 29 height 10
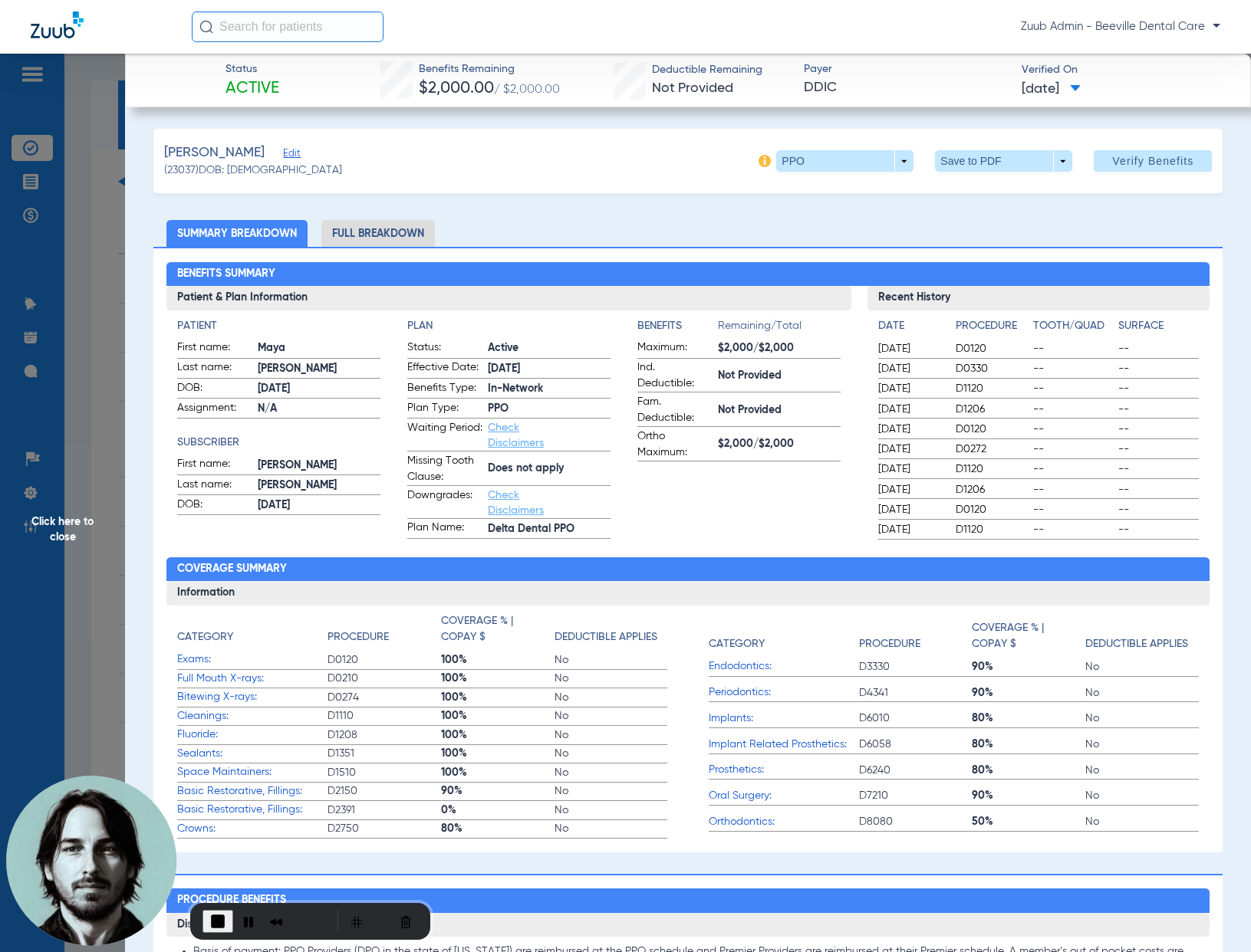
click at [104, 320] on span "Click here to close" at bounding box center [62, 529] width 125 height 952
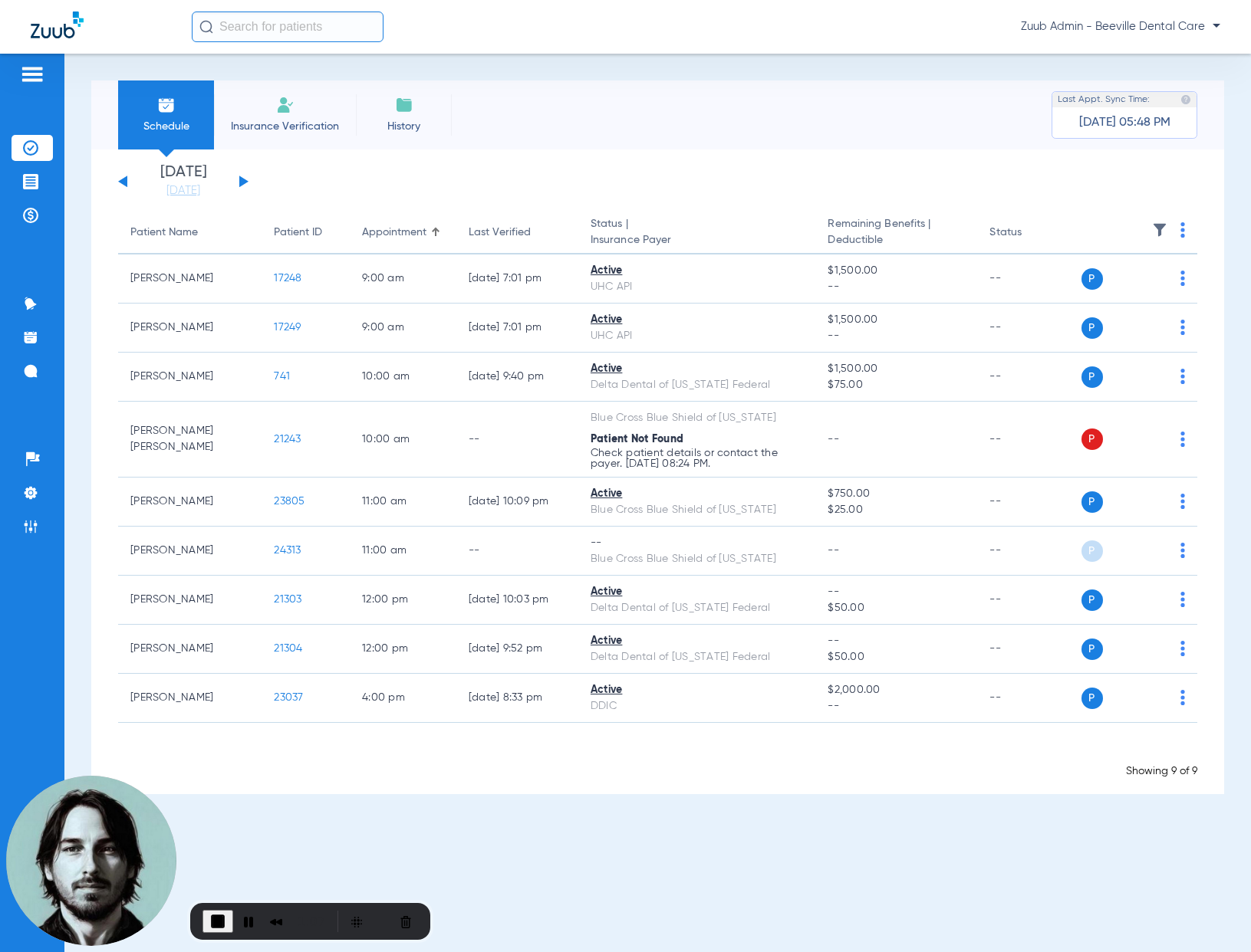
click at [126, 185] on button at bounding box center [122, 181] width 9 height 11
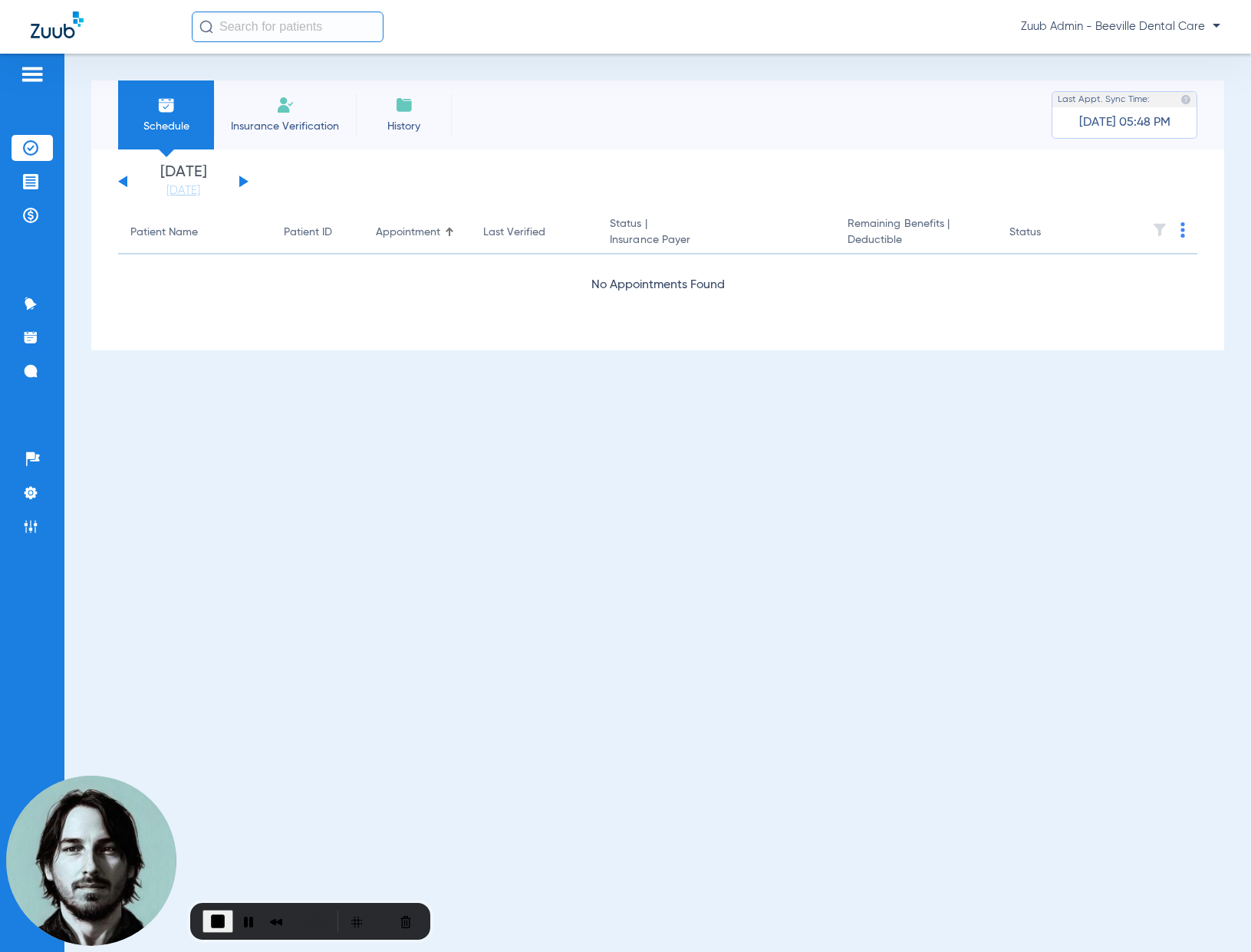
click at [126, 185] on button at bounding box center [122, 181] width 9 height 11
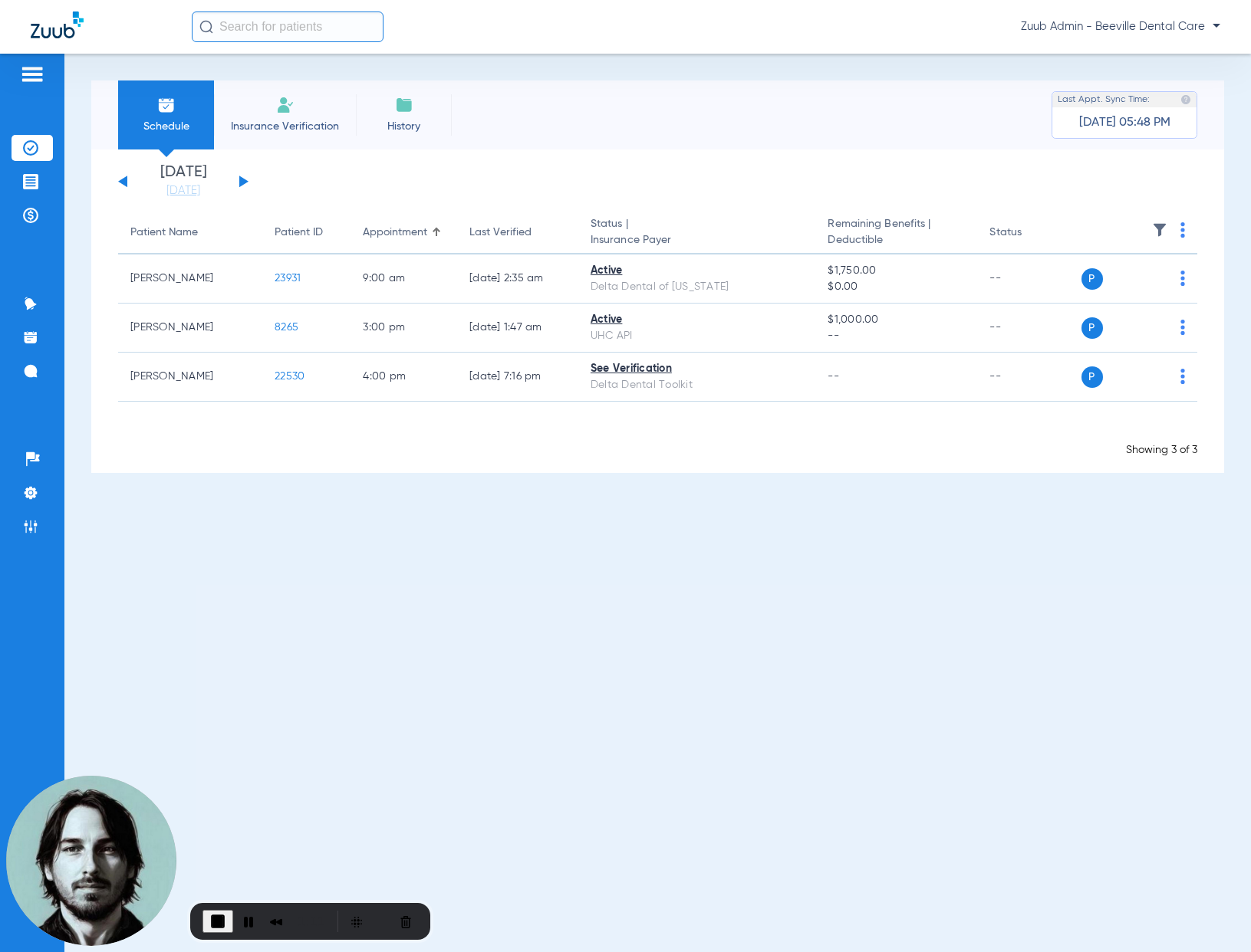
click at [126, 185] on button at bounding box center [122, 181] width 9 height 11
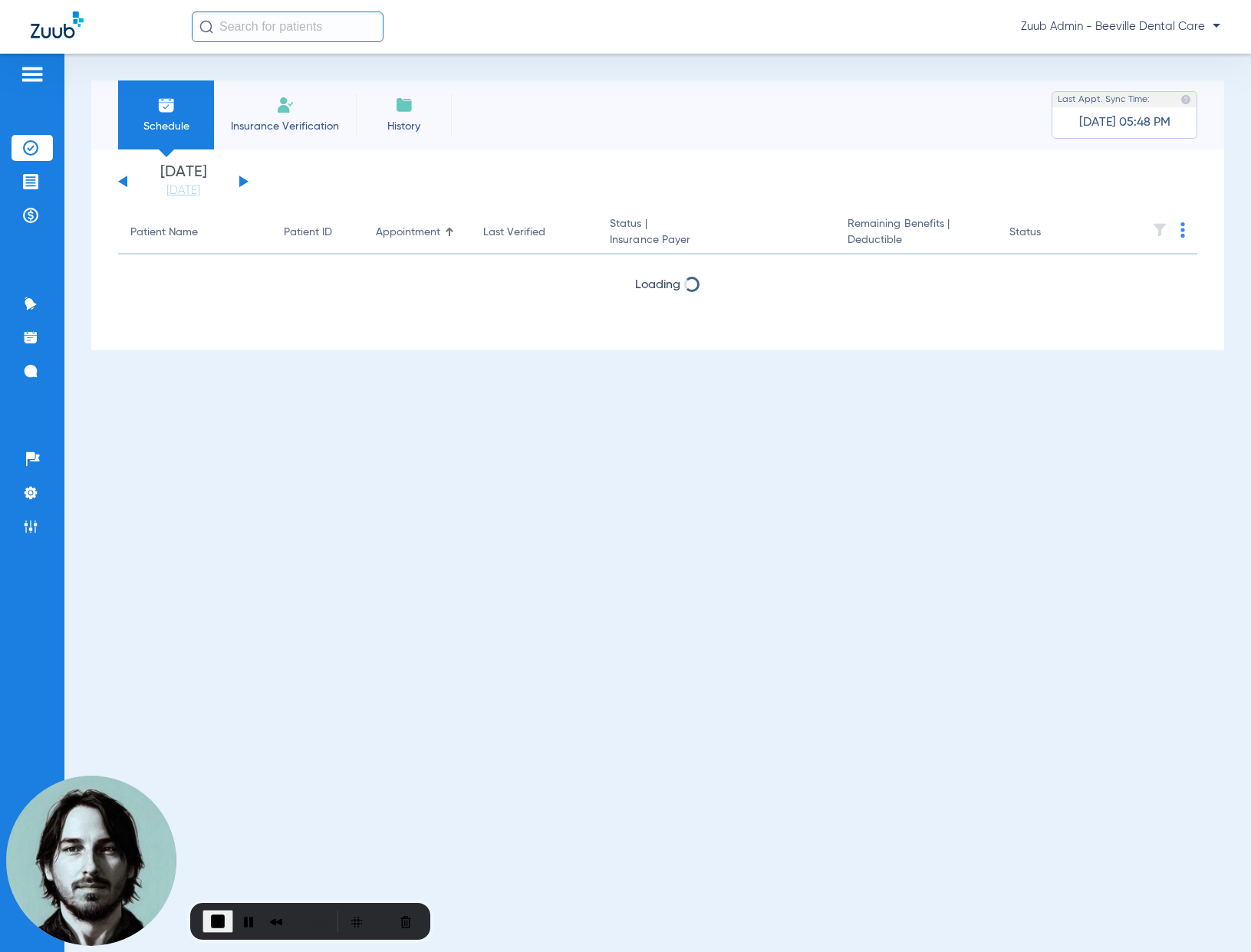
click at [126, 185] on button at bounding box center [122, 181] width 9 height 11
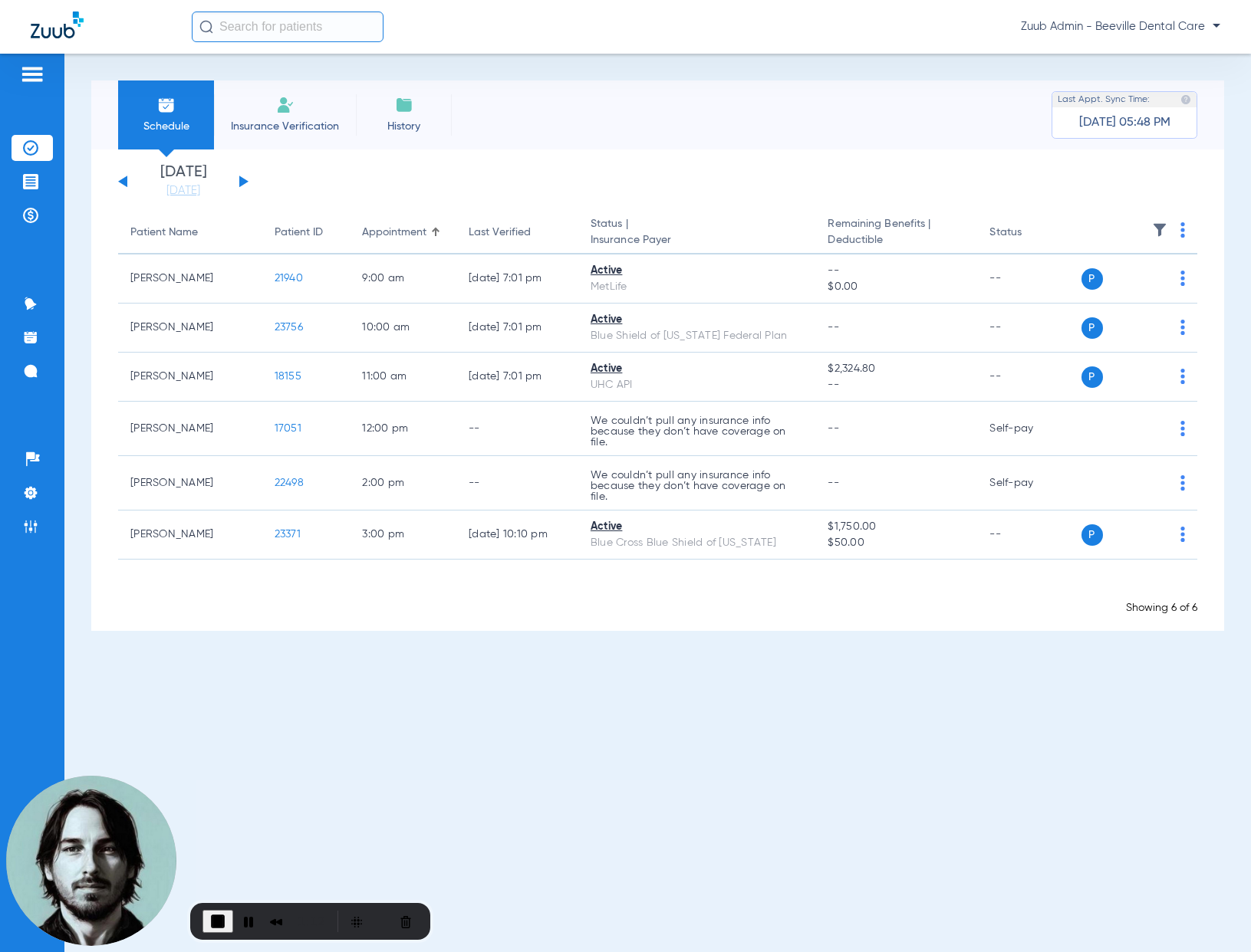
click at [126, 185] on button at bounding box center [122, 181] width 9 height 11
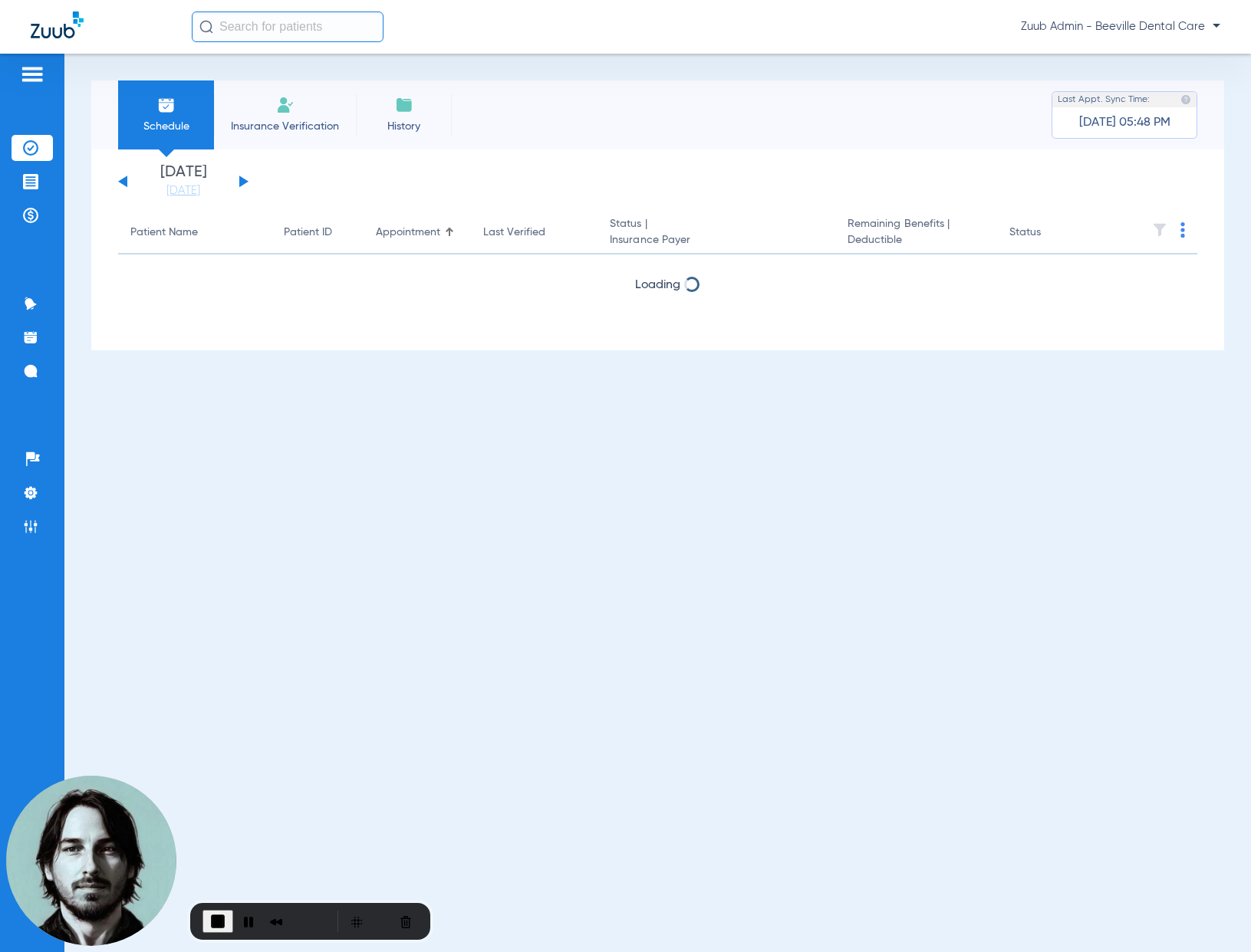
click at [126, 185] on button at bounding box center [122, 181] width 9 height 11
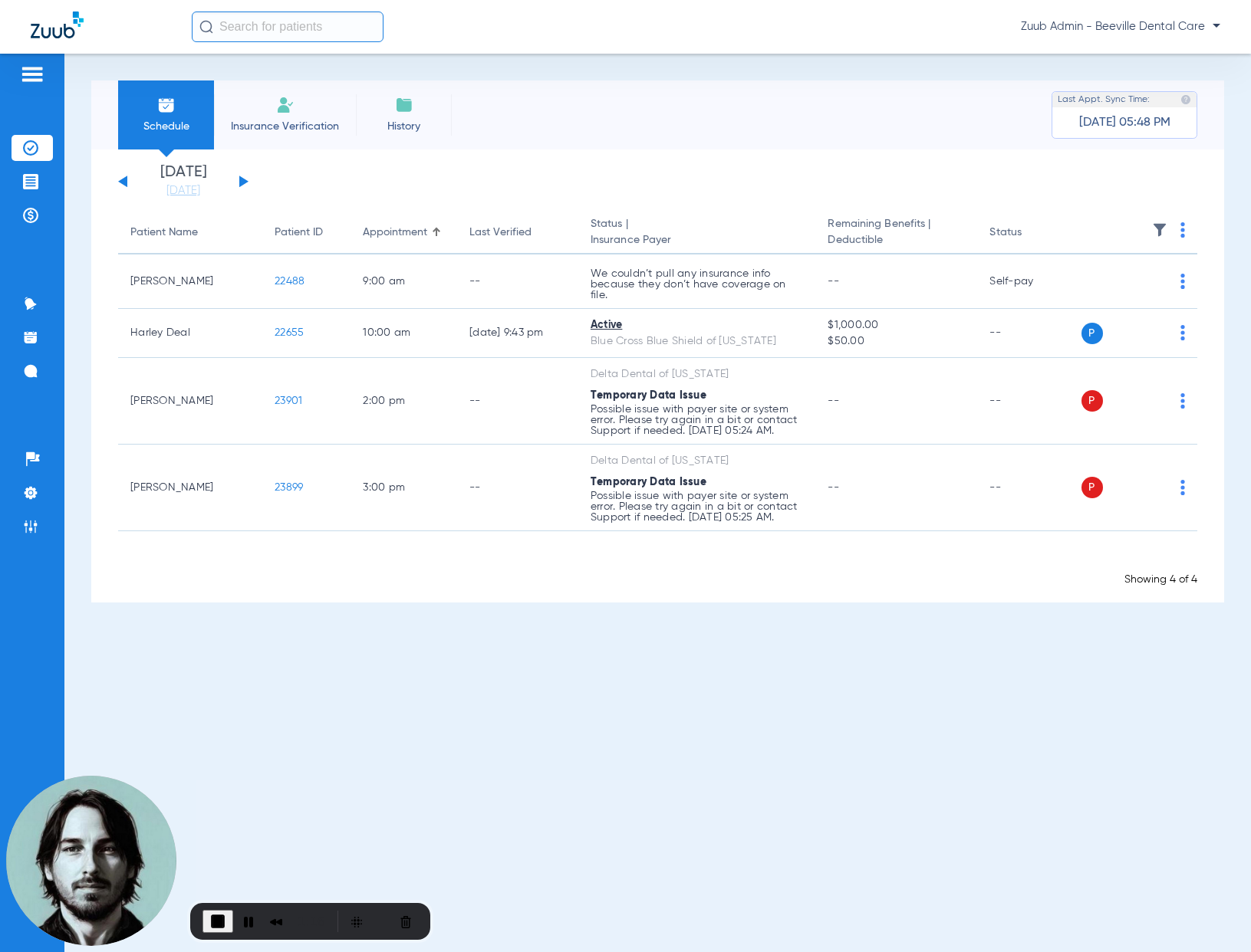
click at [126, 185] on button at bounding box center [122, 181] width 9 height 11
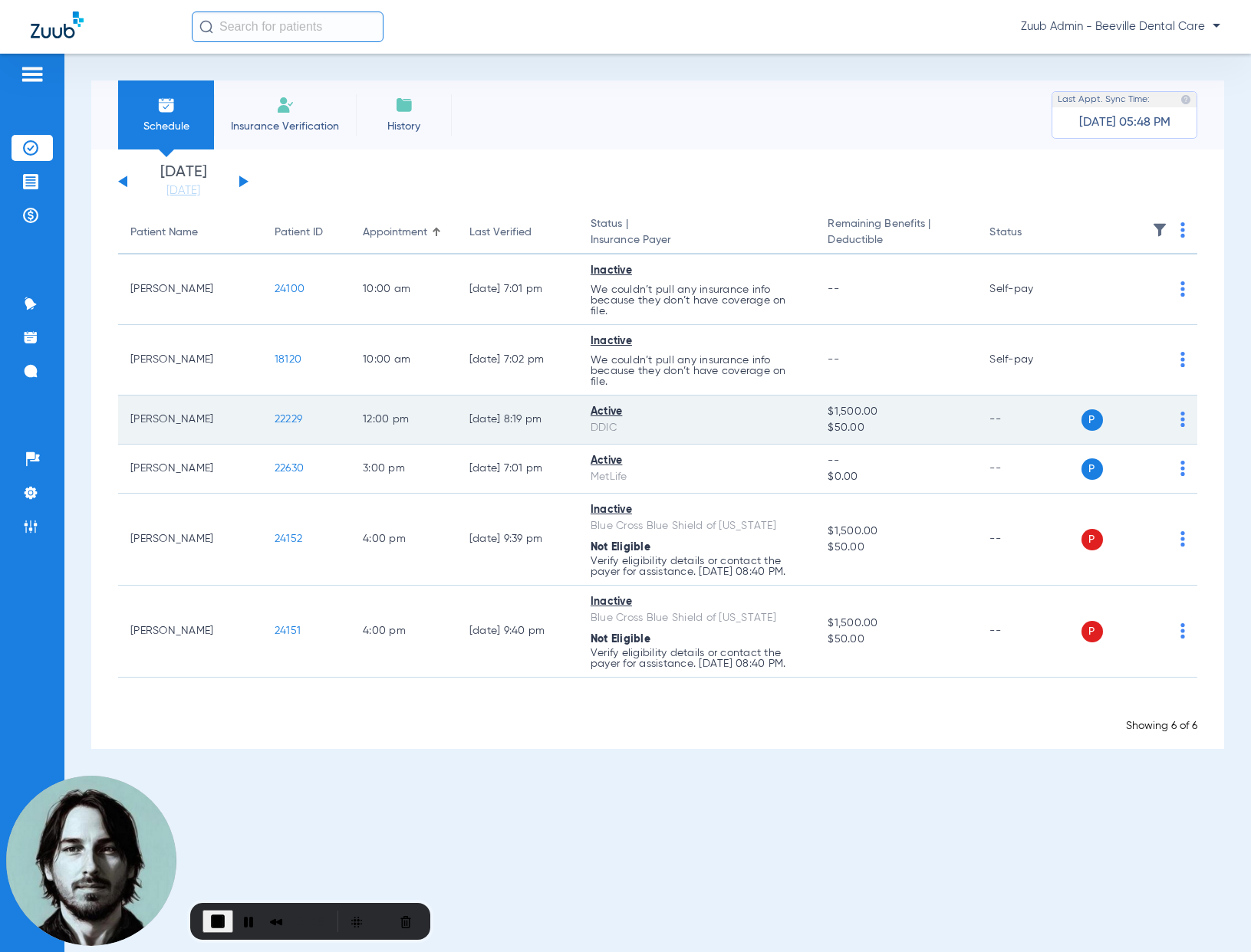
click at [287, 419] on span "22229" at bounding box center [288, 419] width 28 height 10
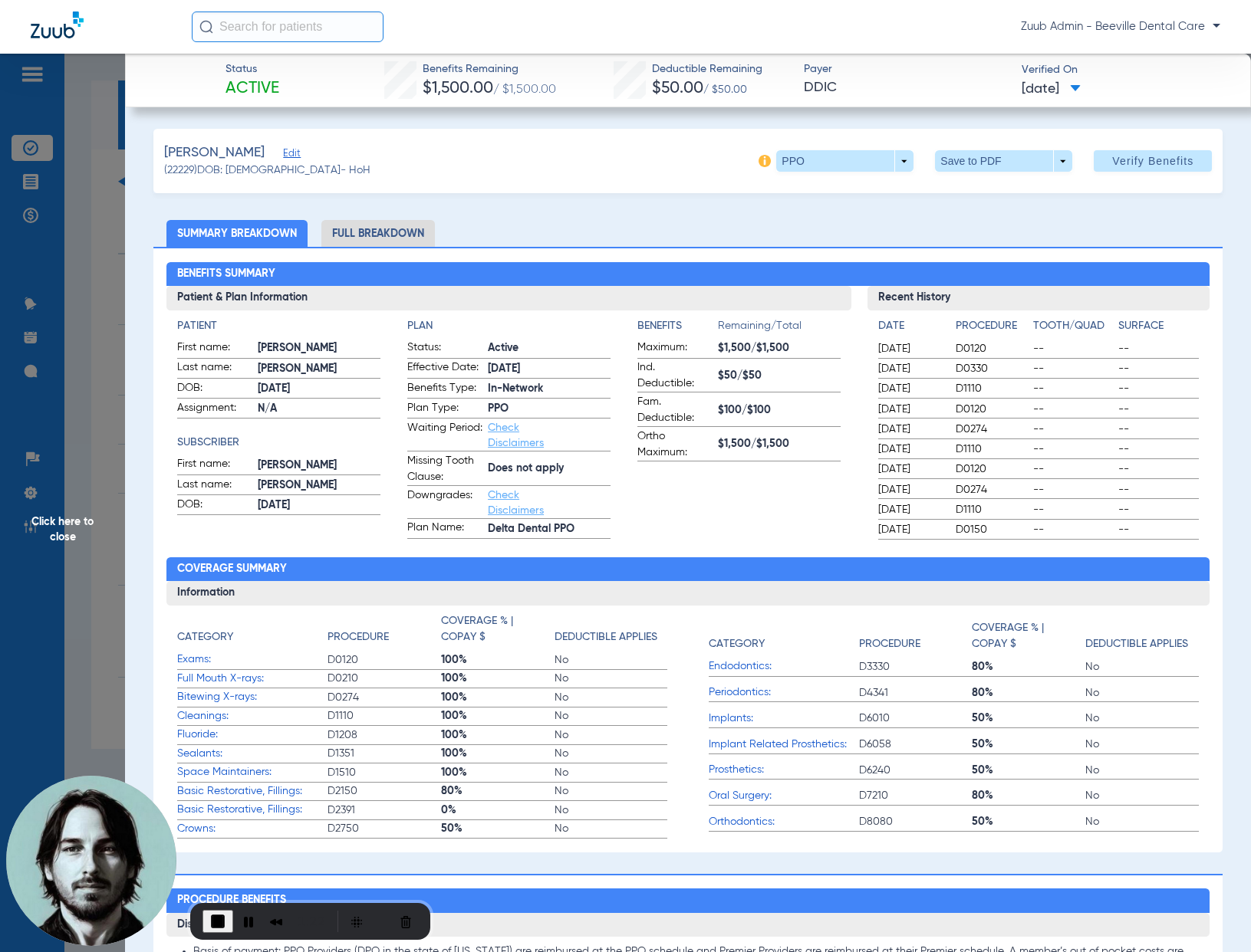
click at [106, 383] on span "Click here to close" at bounding box center [62, 529] width 125 height 952
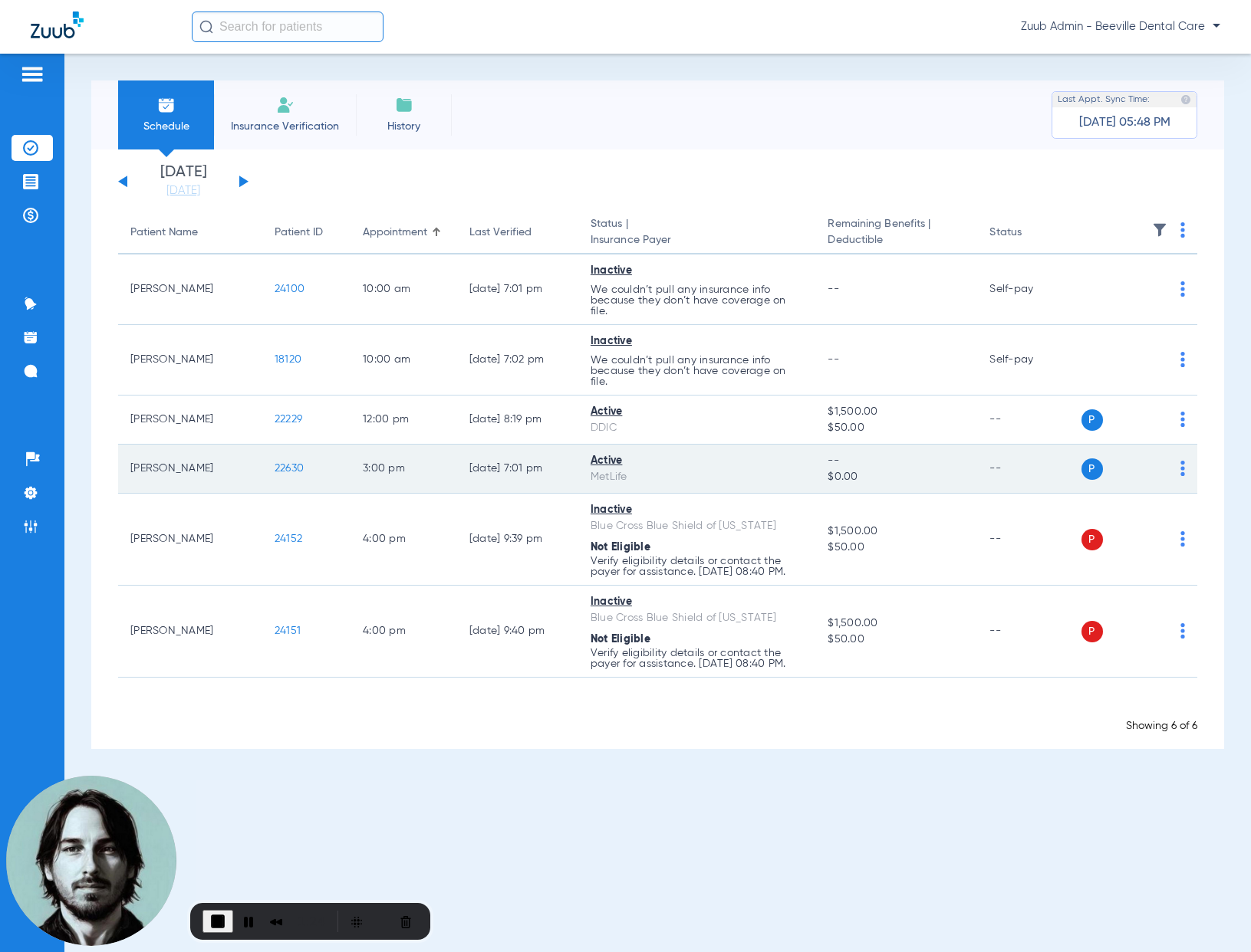
click at [282, 471] on span "22630" at bounding box center [289, 468] width 29 height 10
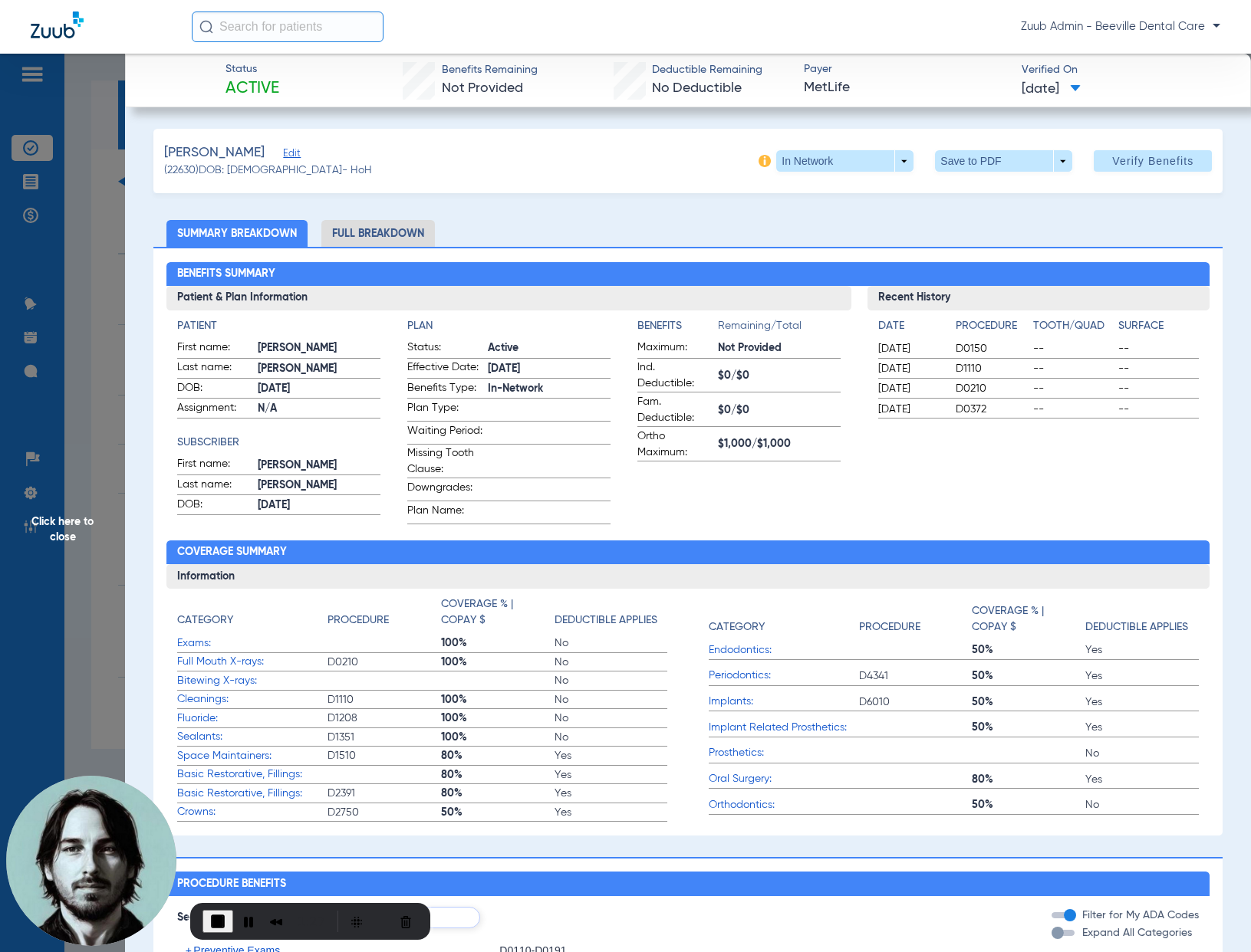
click at [90, 402] on span "Click here to close" at bounding box center [62, 529] width 125 height 952
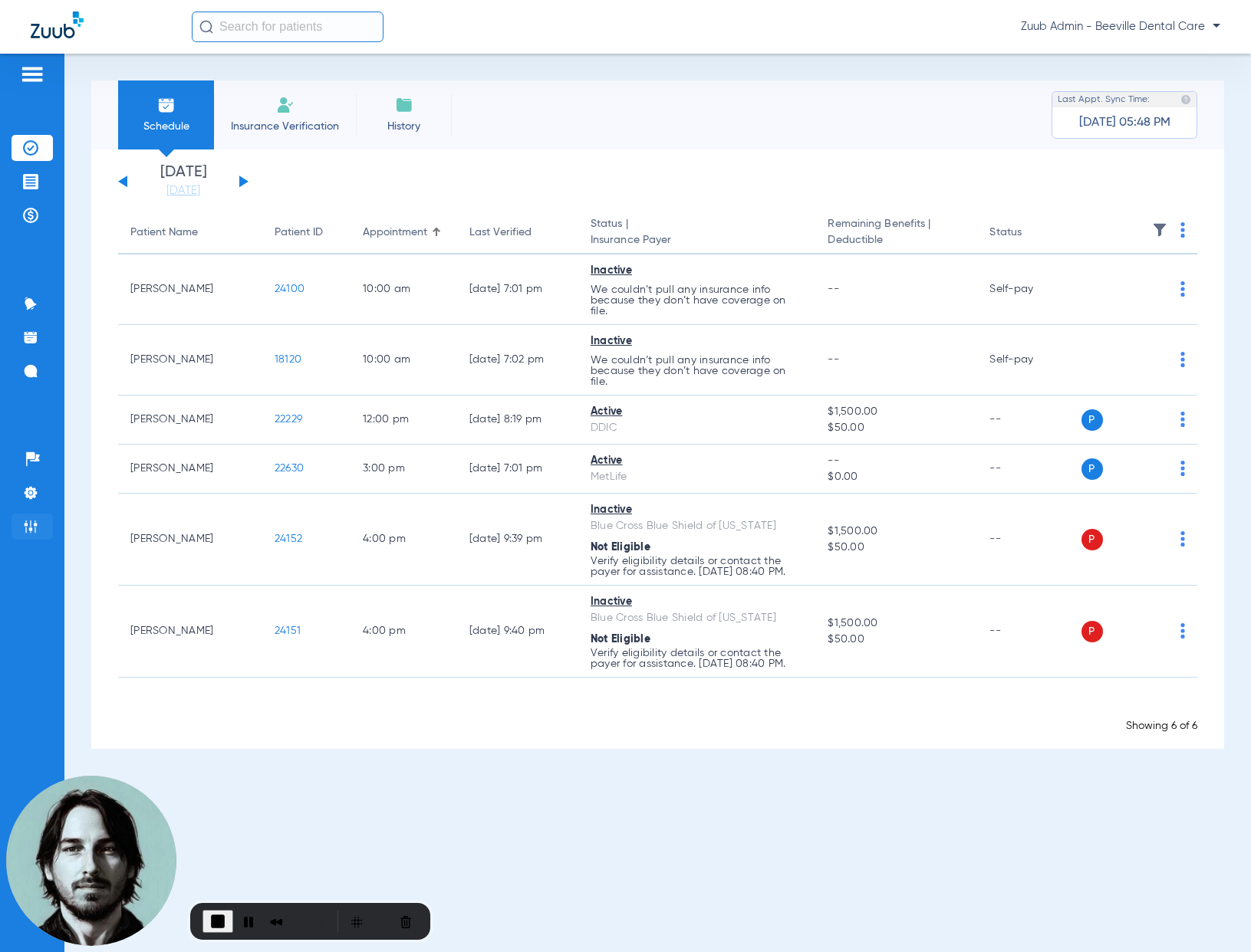
click at [46, 522] on li "Admin" at bounding box center [32, 526] width 41 height 26
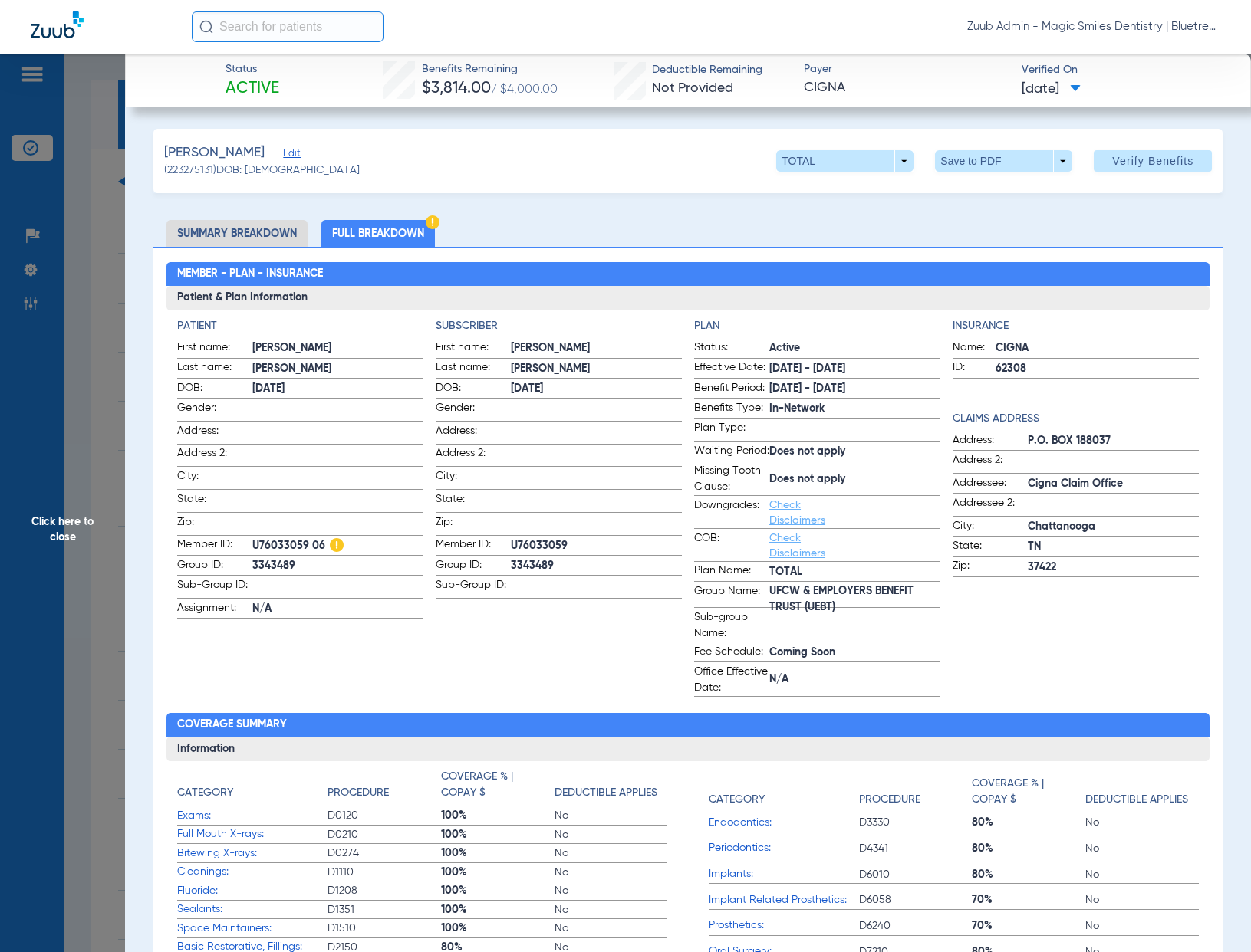
scroll to position [887, 0]
click at [102, 212] on span "Click here to close" at bounding box center [62, 529] width 125 height 952
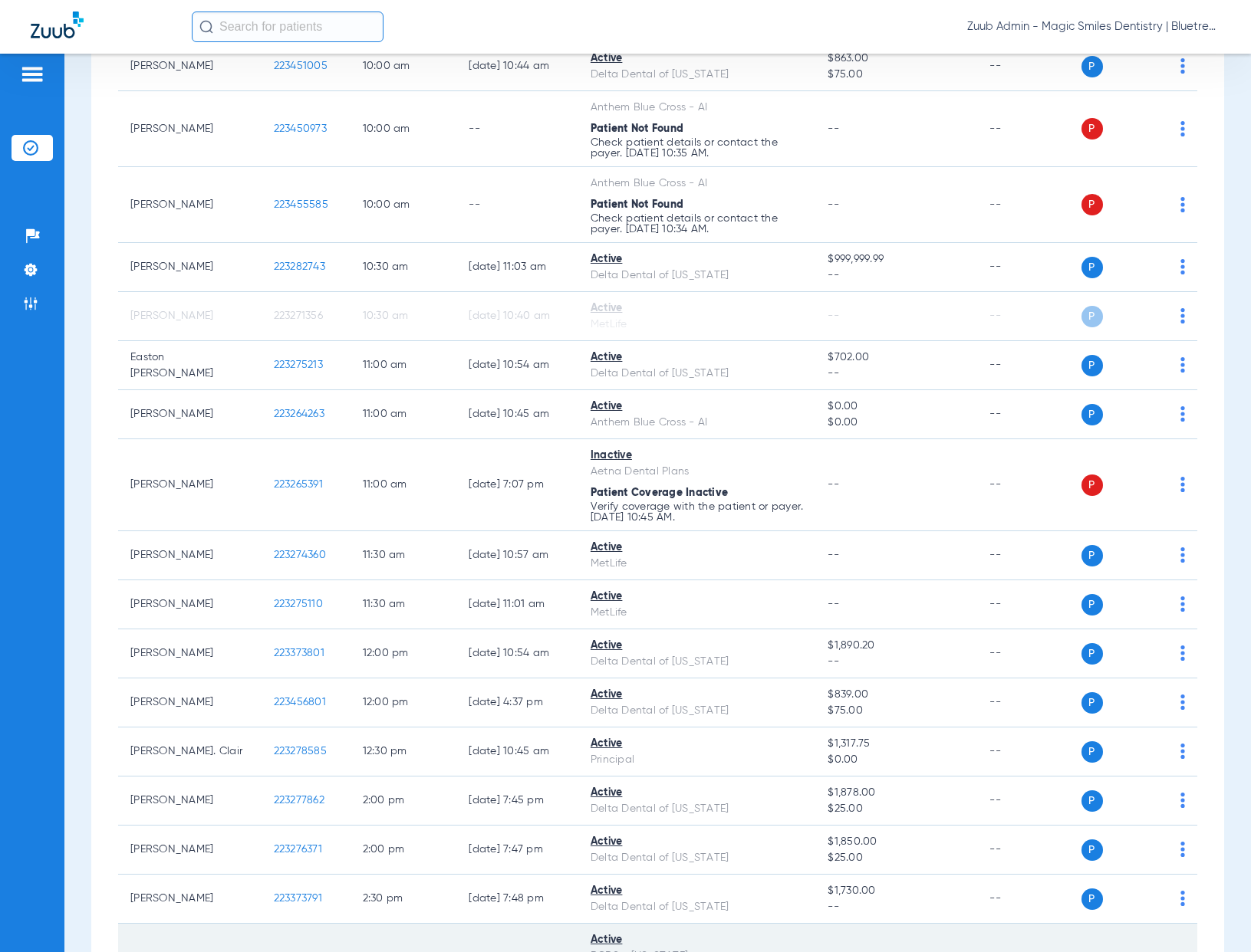
scroll to position [243, 0]
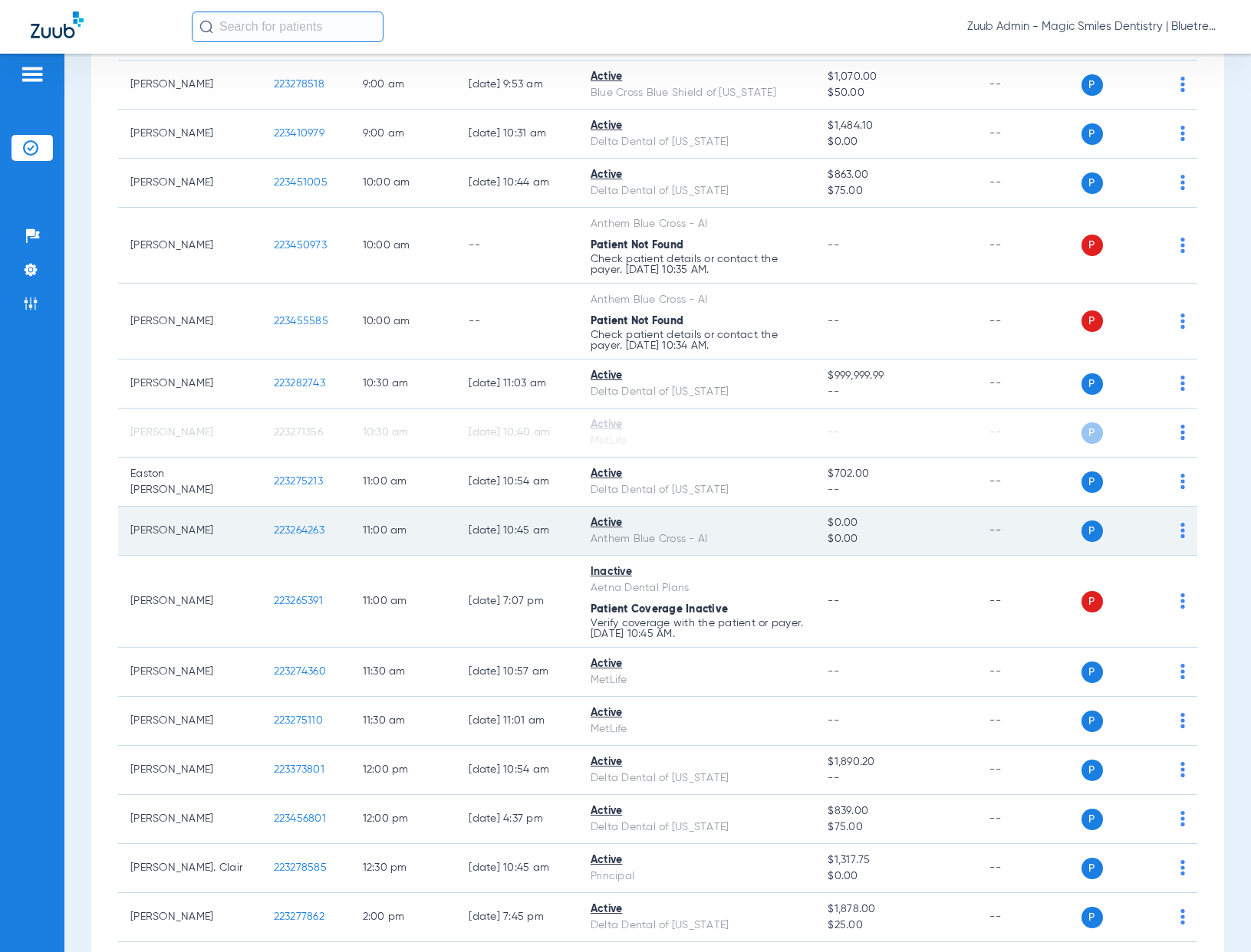
click at [294, 531] on span "223264263" at bounding box center [299, 531] width 51 height 10
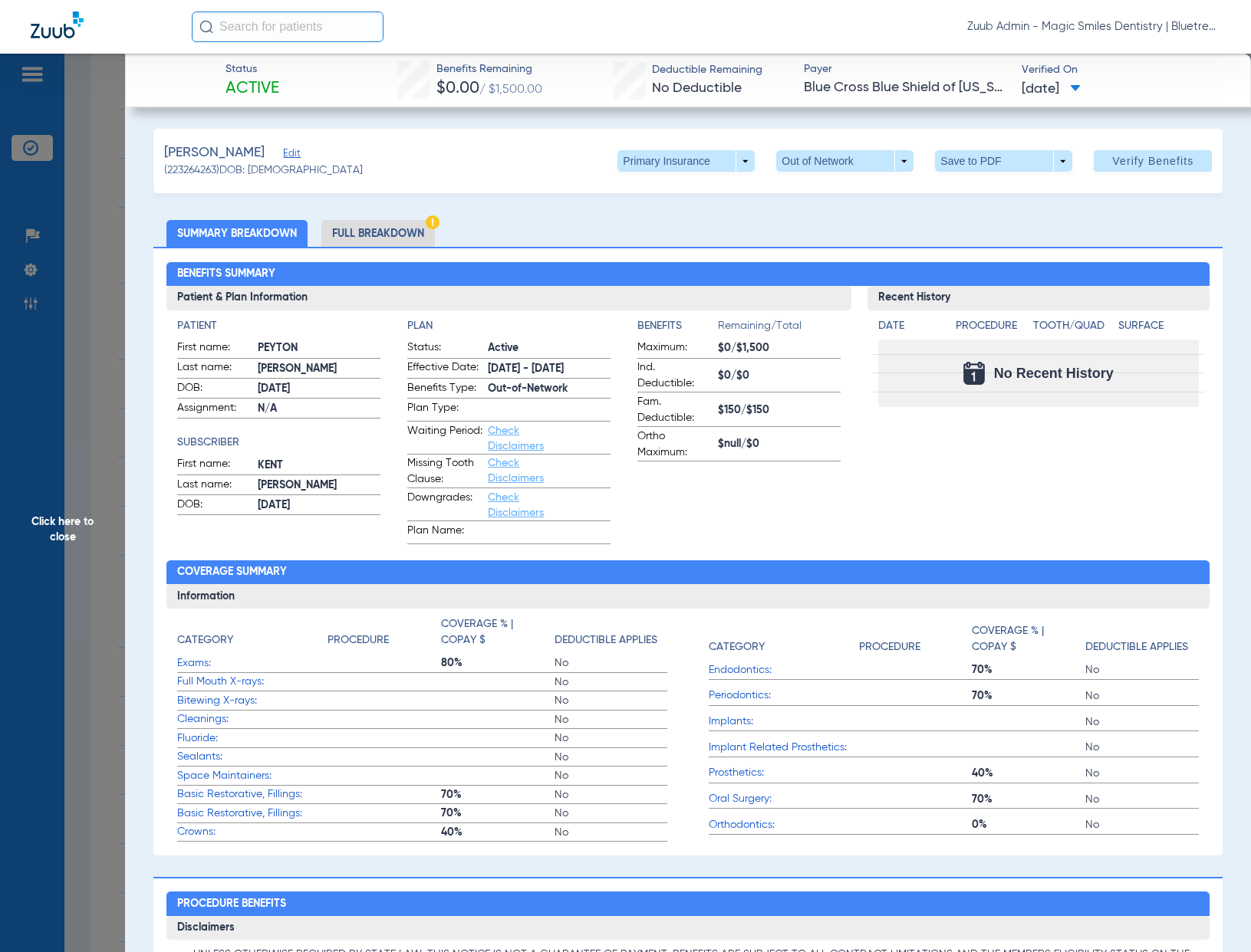
click at [356, 232] on li "Full Breakdown" at bounding box center [378, 233] width 114 height 27
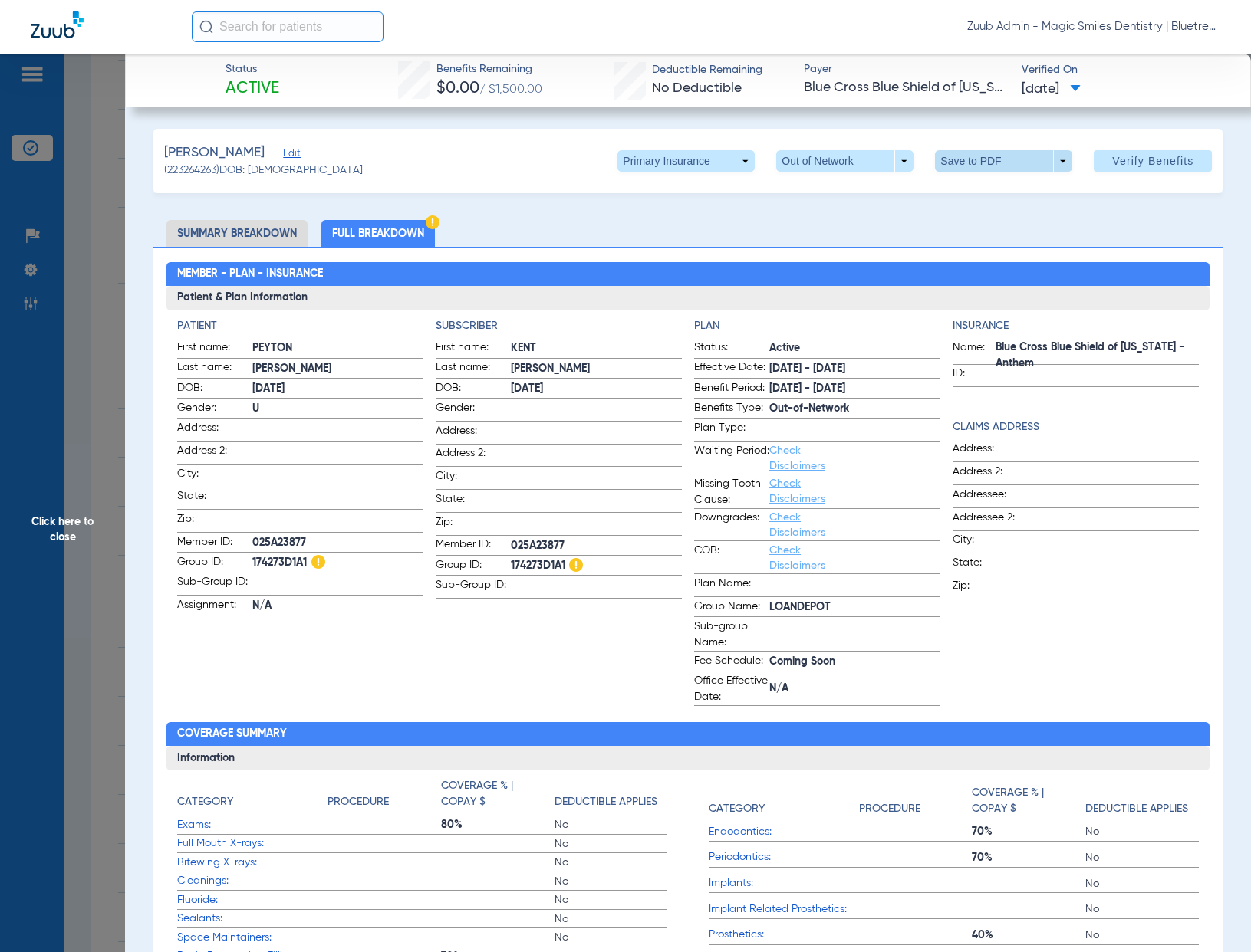
click at [992, 160] on span at bounding box center [1003, 161] width 37 height 37
click at [1012, 191] on span "Save to PDF" at bounding box center [998, 192] width 60 height 10
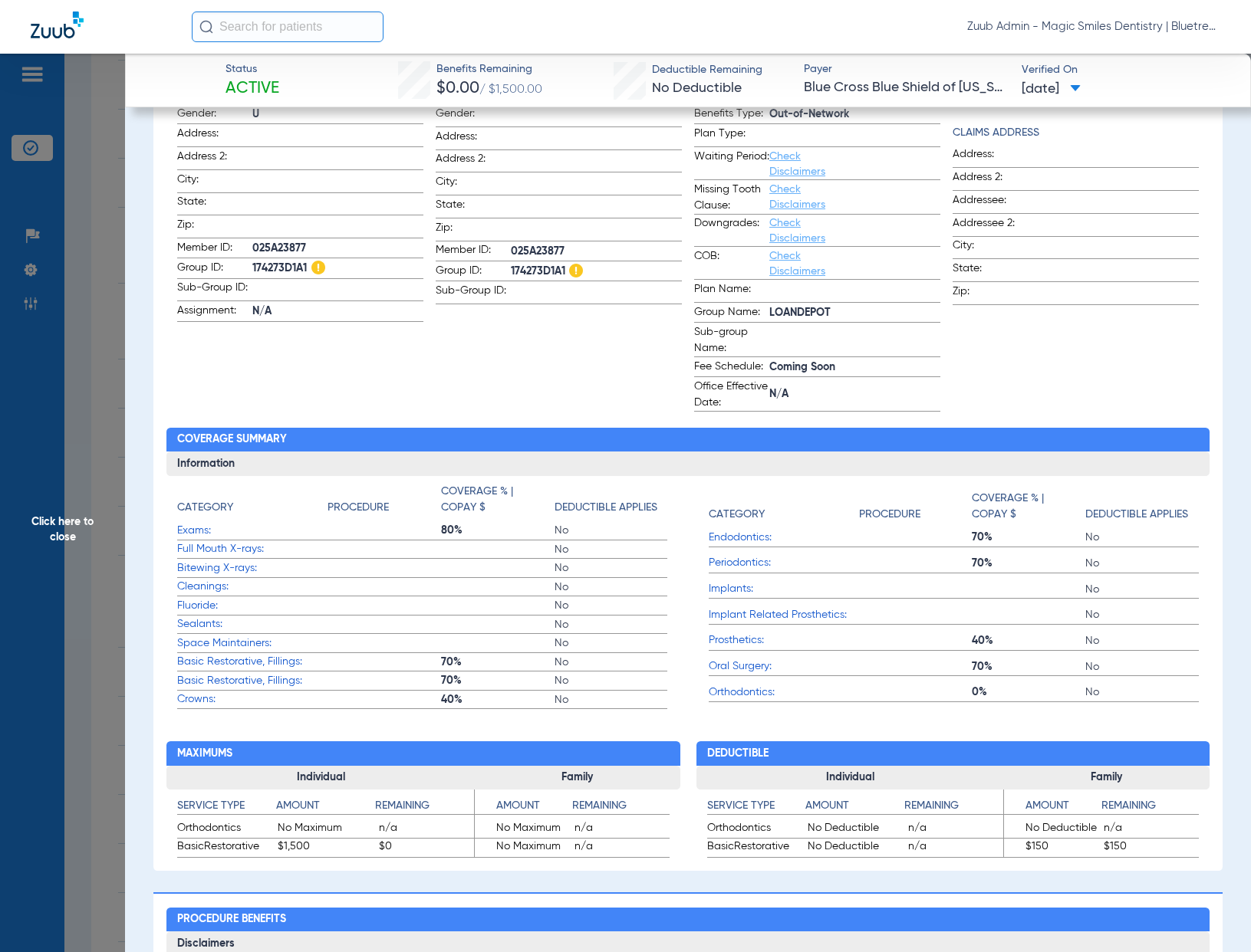
scroll to position [0, 0]
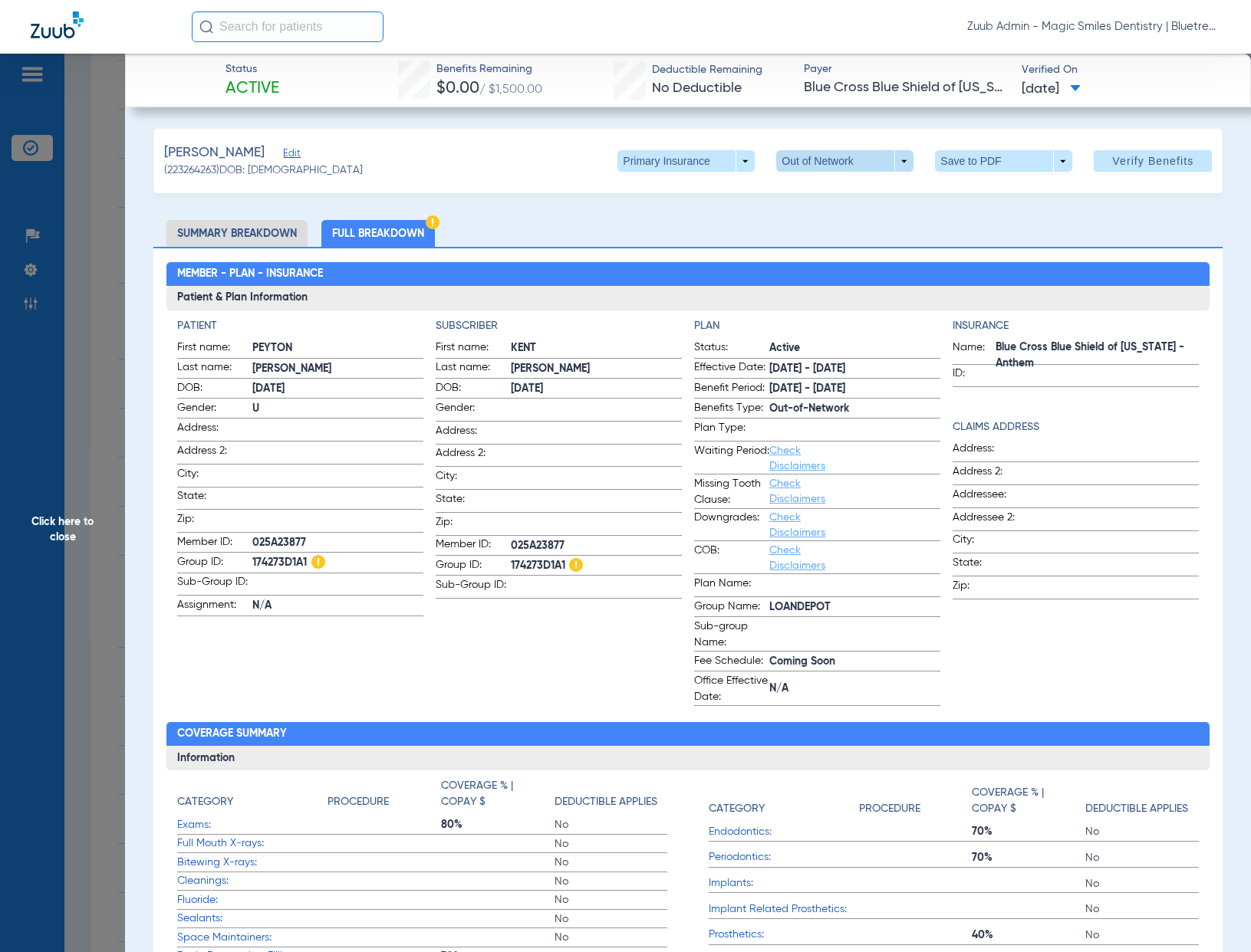
click at [889, 162] on span at bounding box center [845, 161] width 138 height 21
click at [889, 162] on div at bounding box center [626, 476] width 1251 height 952
click at [118, 316] on span "Click here to close" at bounding box center [62, 529] width 125 height 952
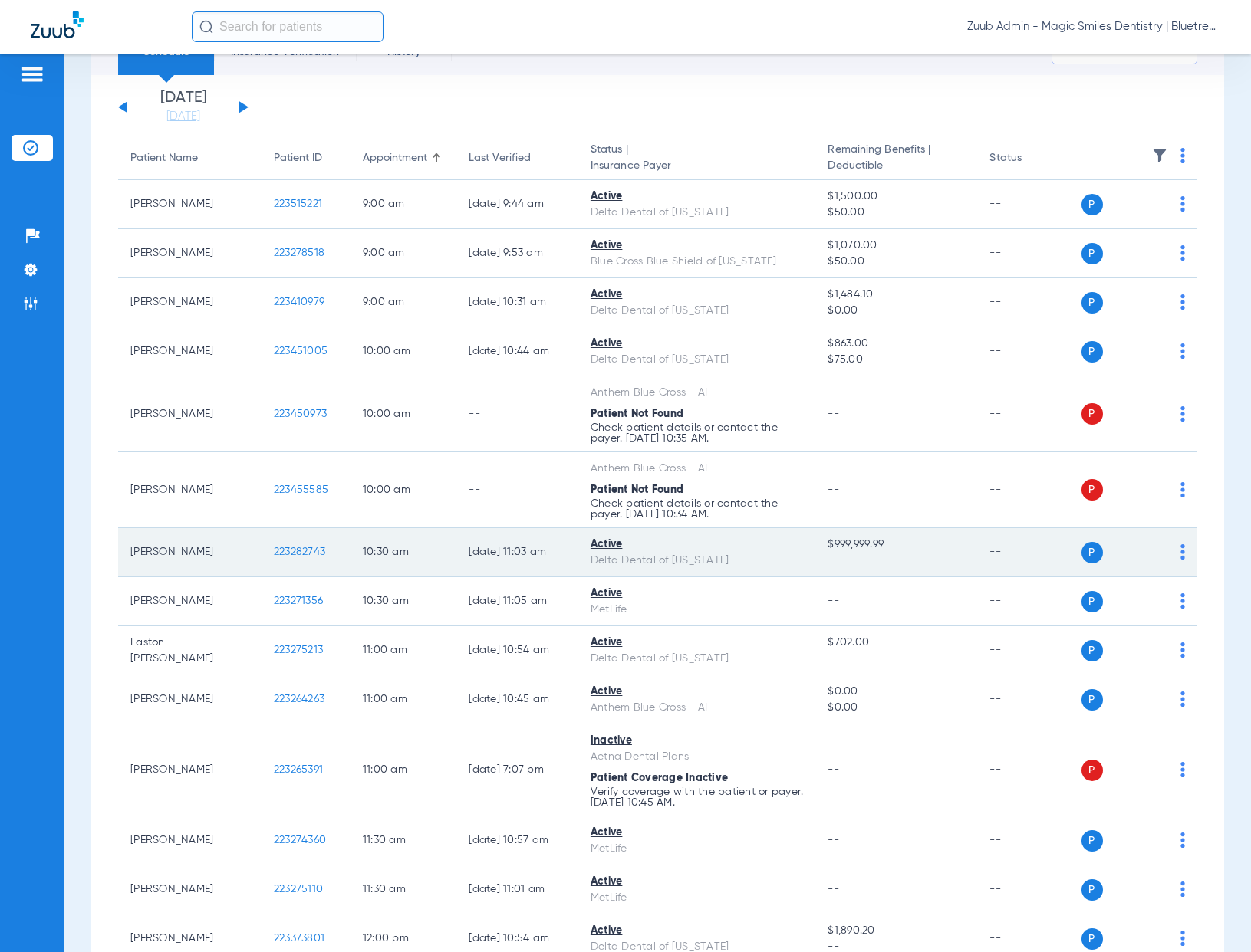
scroll to position [61, 0]
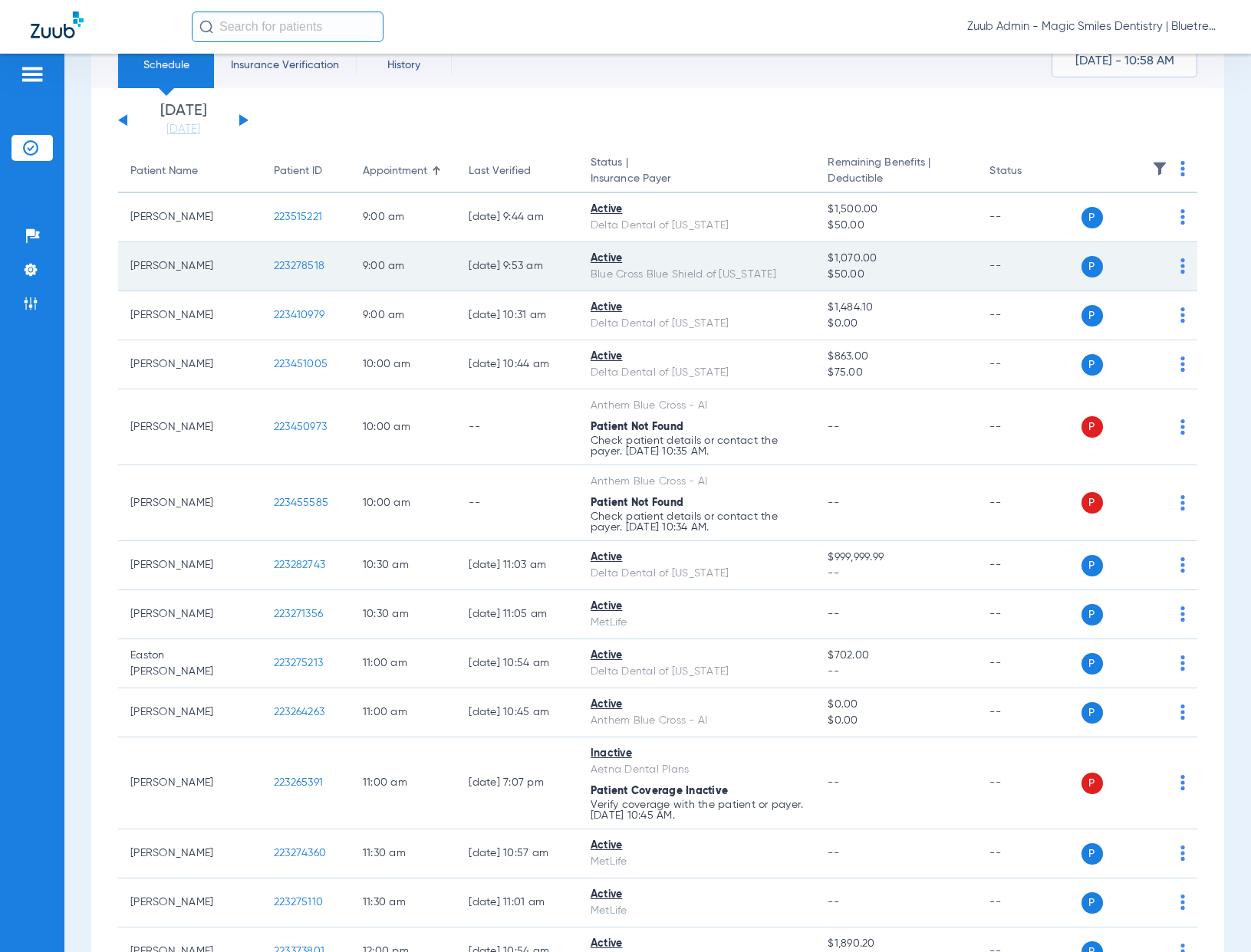
click at [299, 265] on span "223278518" at bounding box center [299, 266] width 51 height 10
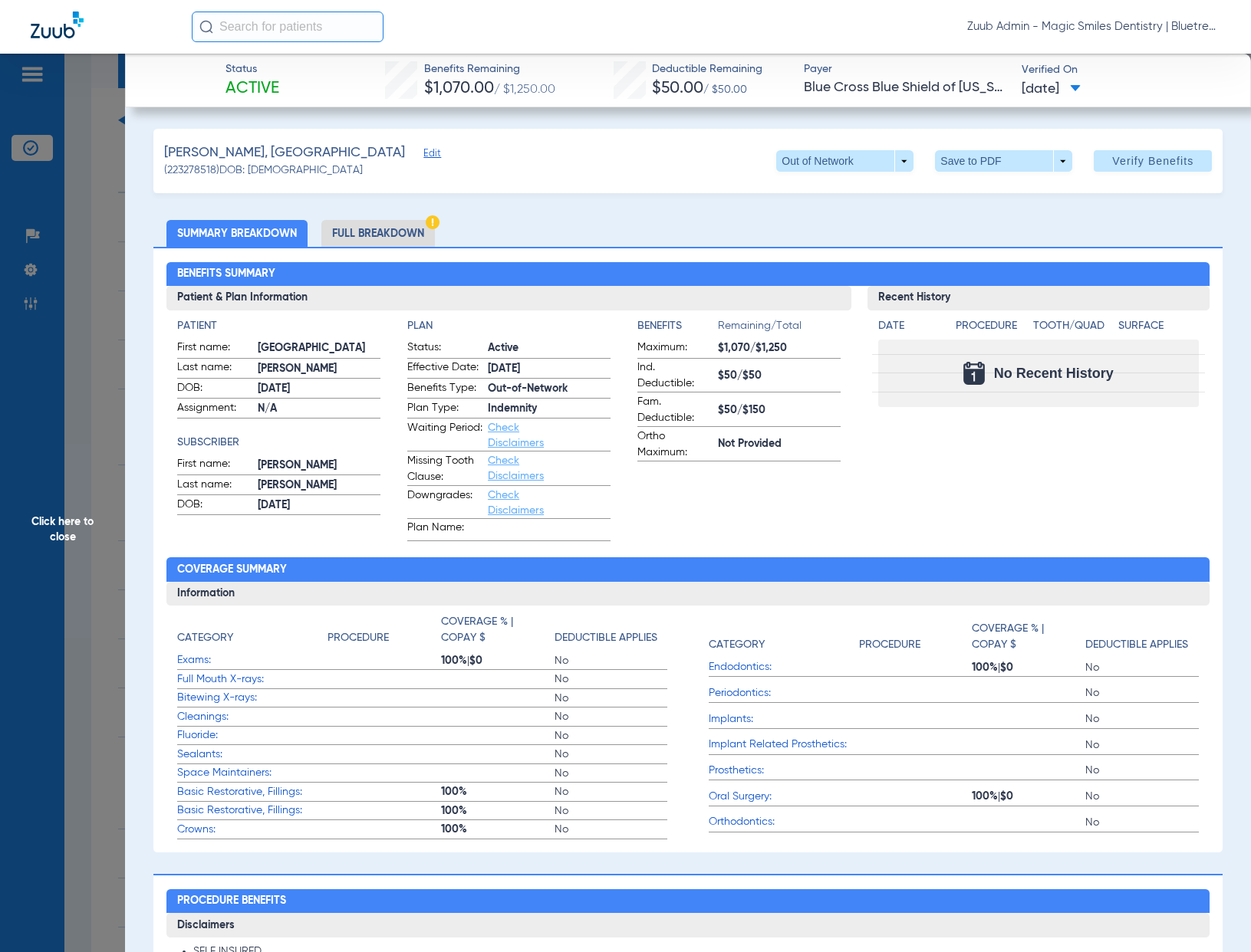
click at [419, 220] on li "Full Breakdown" at bounding box center [378, 233] width 114 height 27
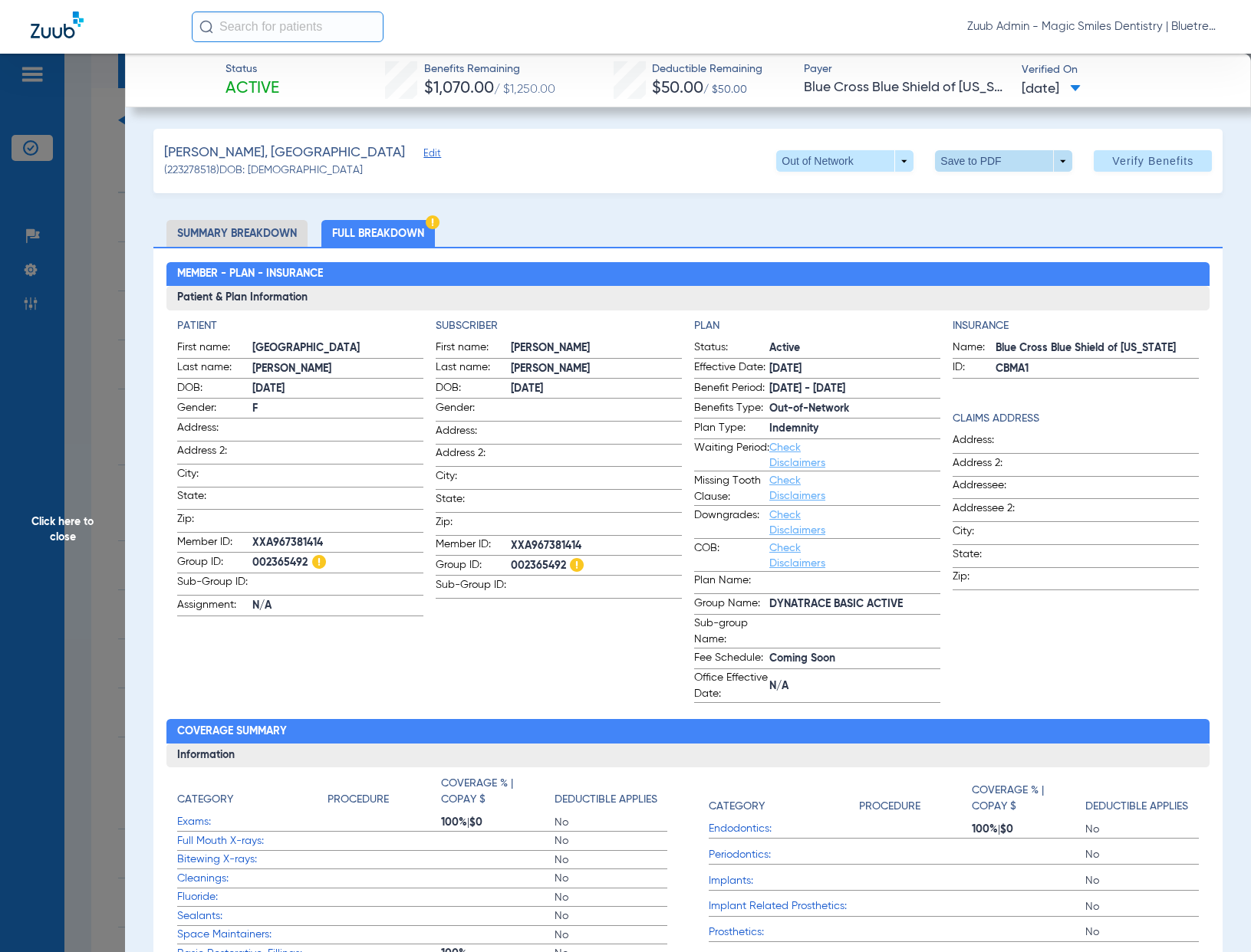
click at [985, 166] on span at bounding box center [1003, 161] width 37 height 37
click at [996, 195] on span "Save to PDF" at bounding box center [998, 192] width 60 height 10
click at [109, 287] on span "Click here to close" at bounding box center [62, 529] width 125 height 952
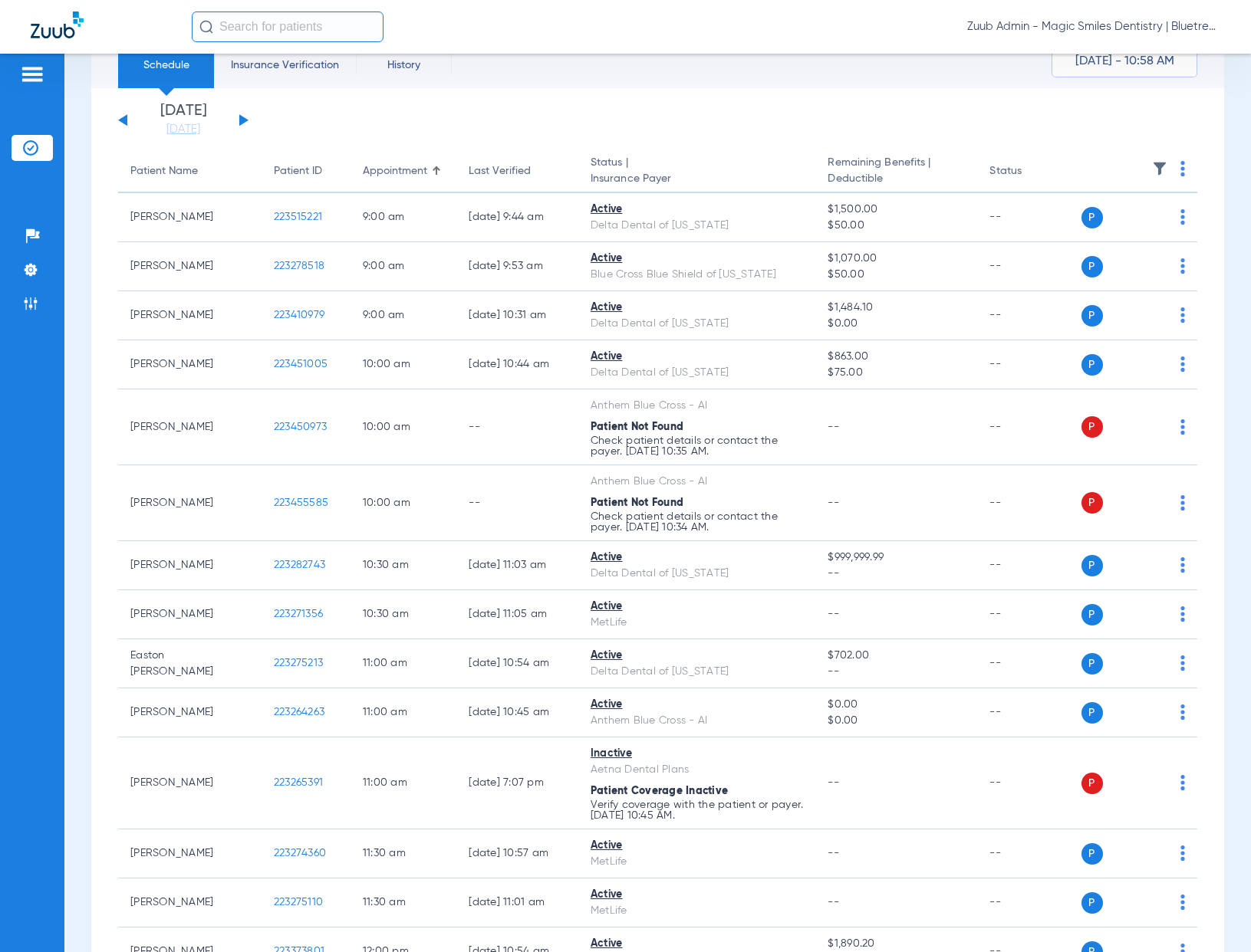
scroll to position [0, 0]
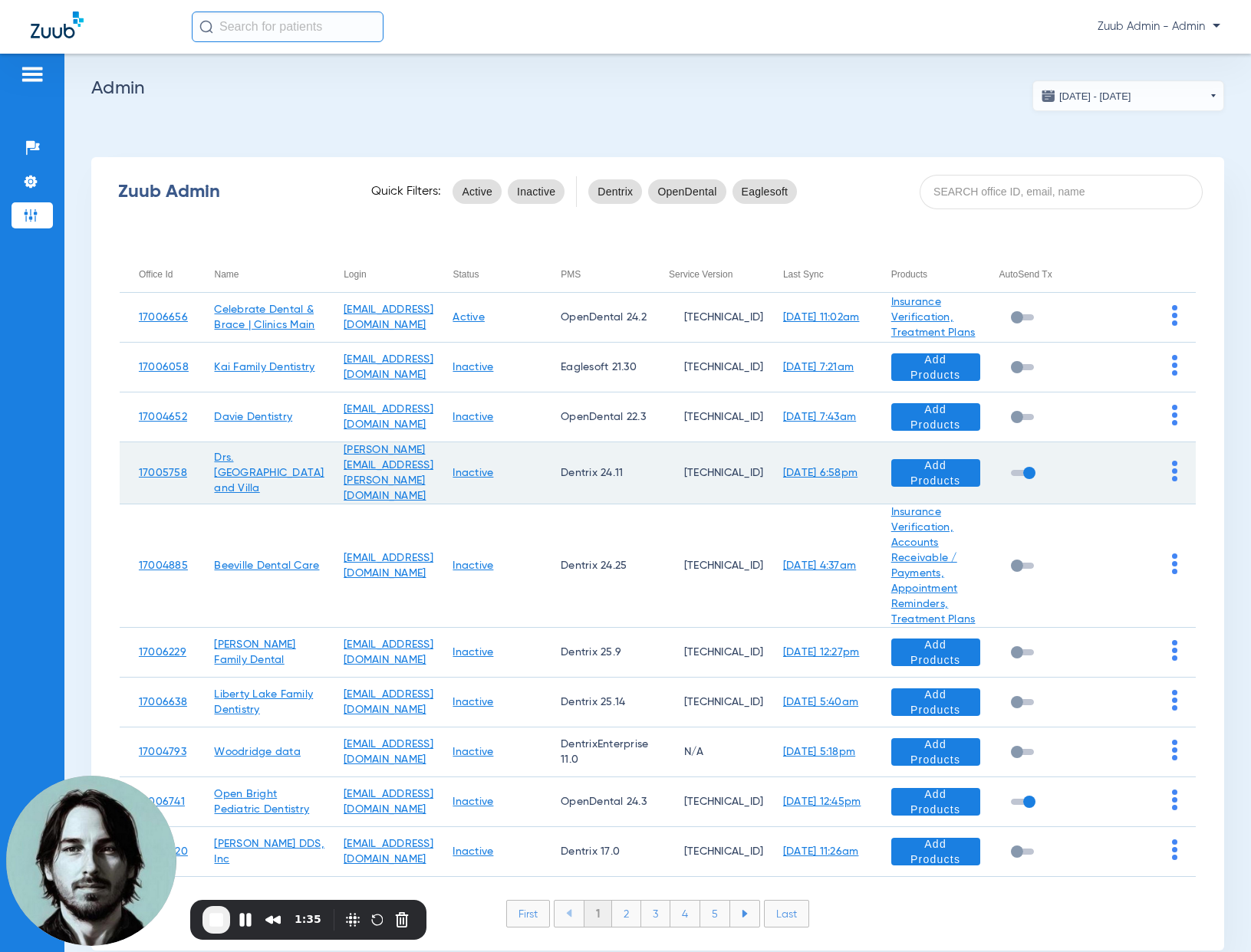
scroll to position [57, 0]
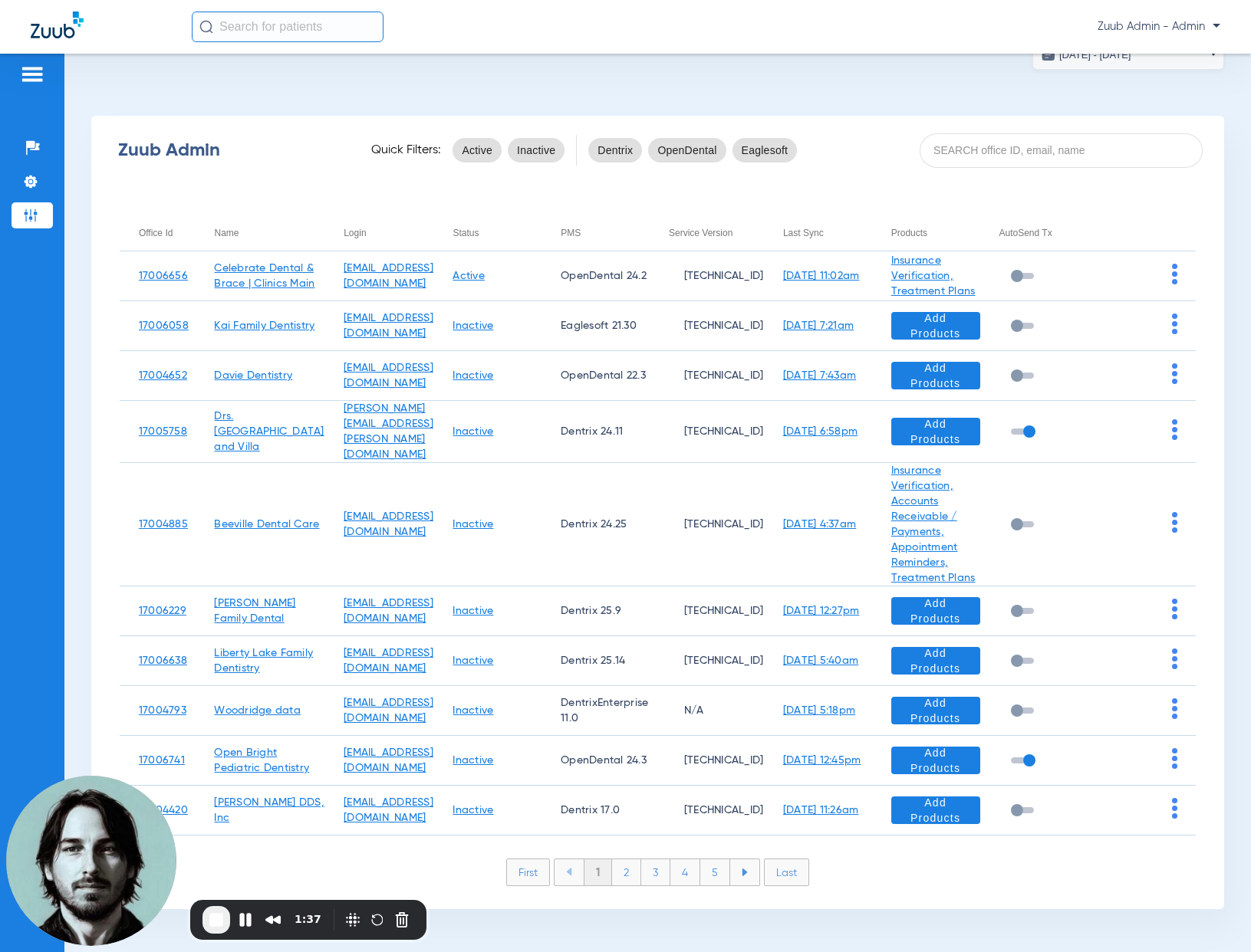
click at [700, 875] on li "5" at bounding box center [715, 872] width 30 height 26
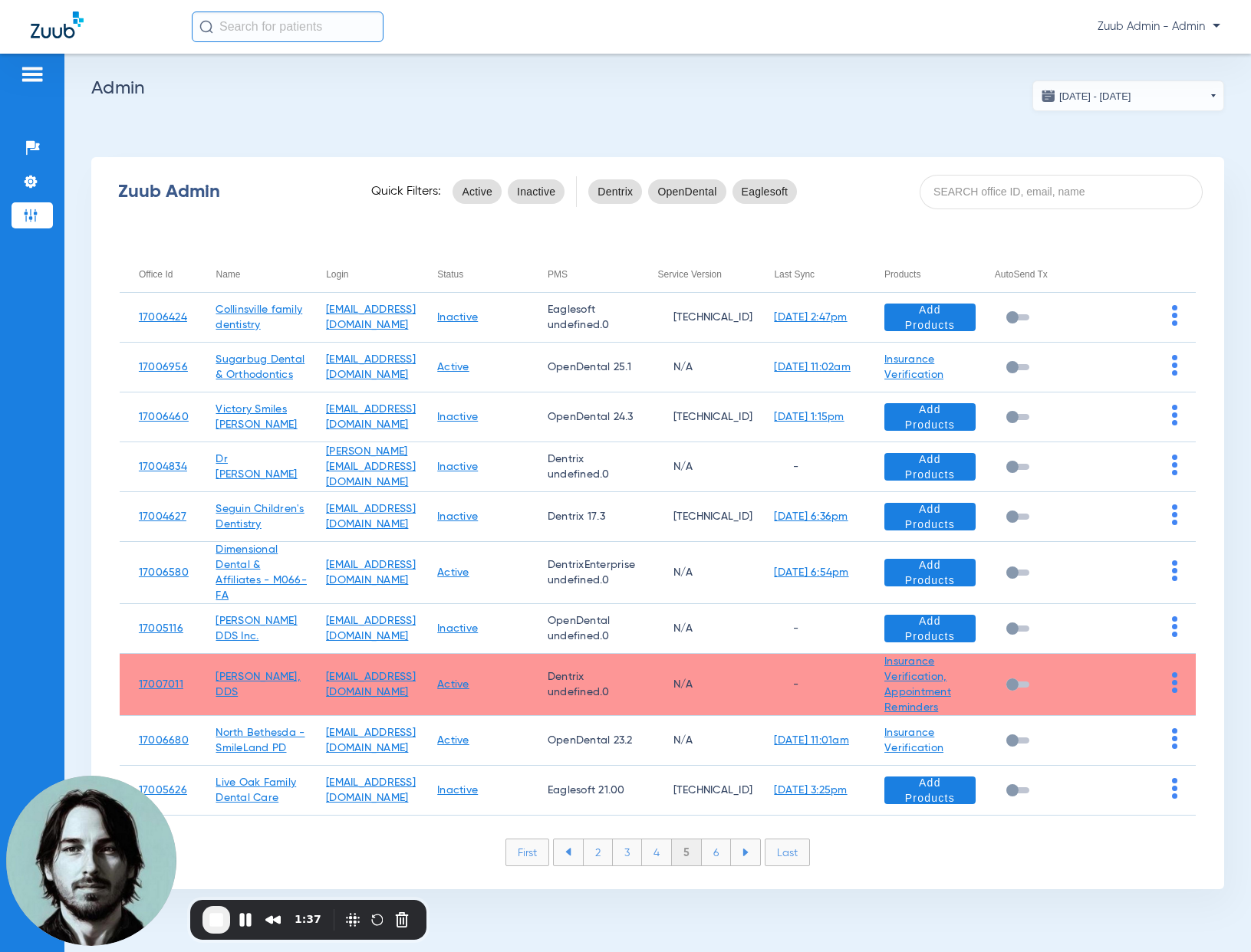
scroll to position [0, 0]
click at [710, 852] on li "6" at bounding box center [717, 852] width 29 height 26
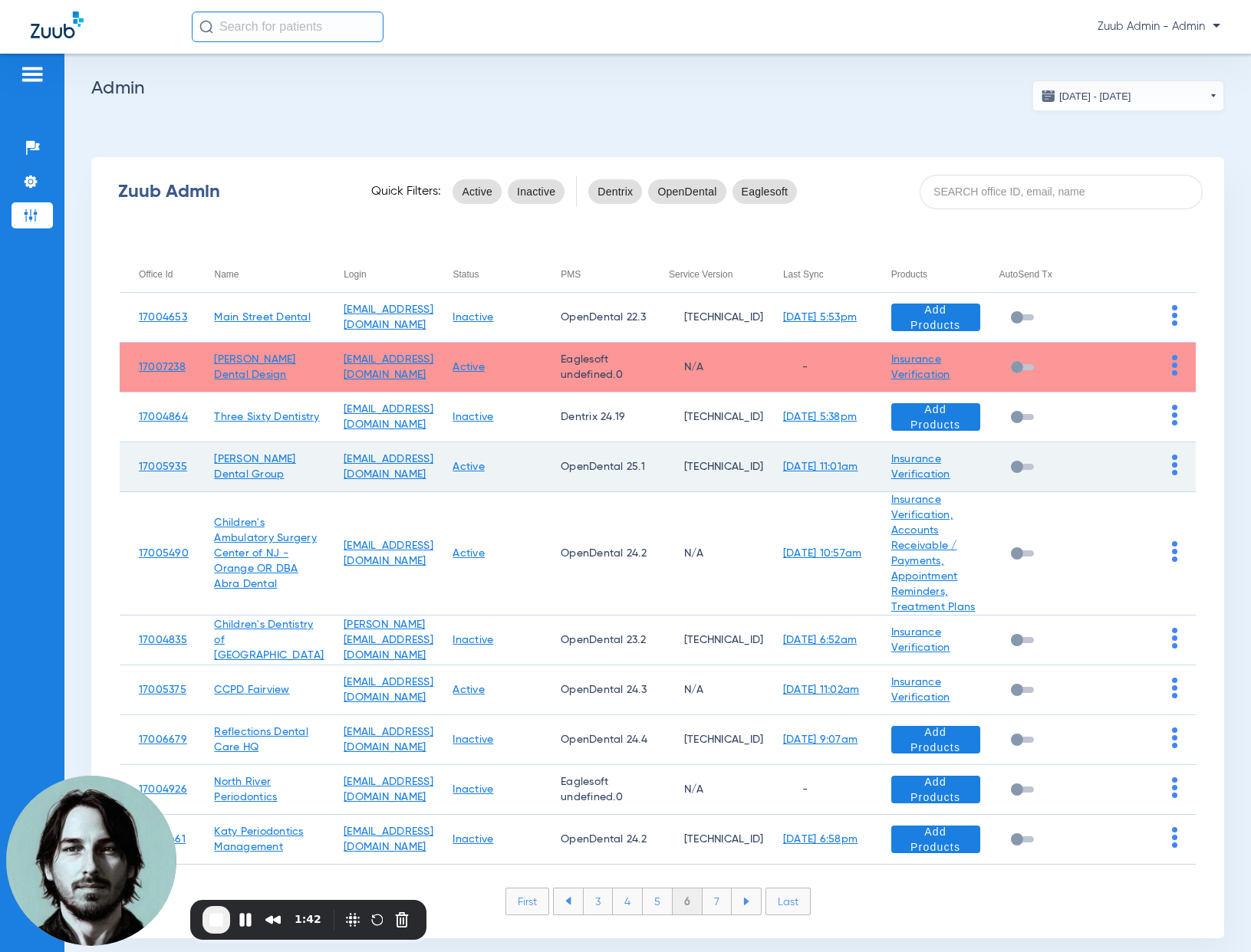
click at [1172, 464] on img at bounding box center [1174, 465] width 5 height 21
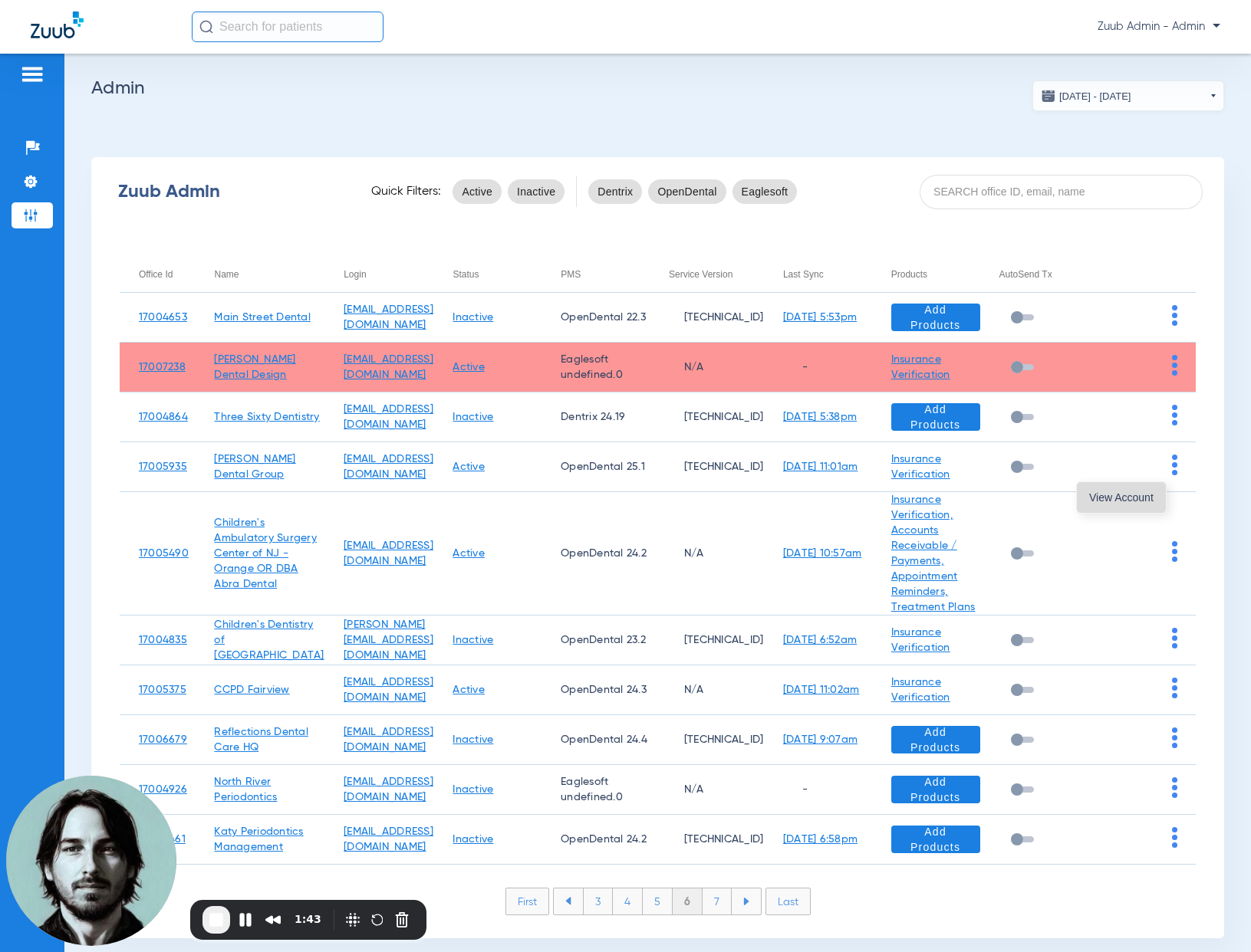
click at [1150, 492] on span "View Account" at bounding box center [1121, 497] width 65 height 10
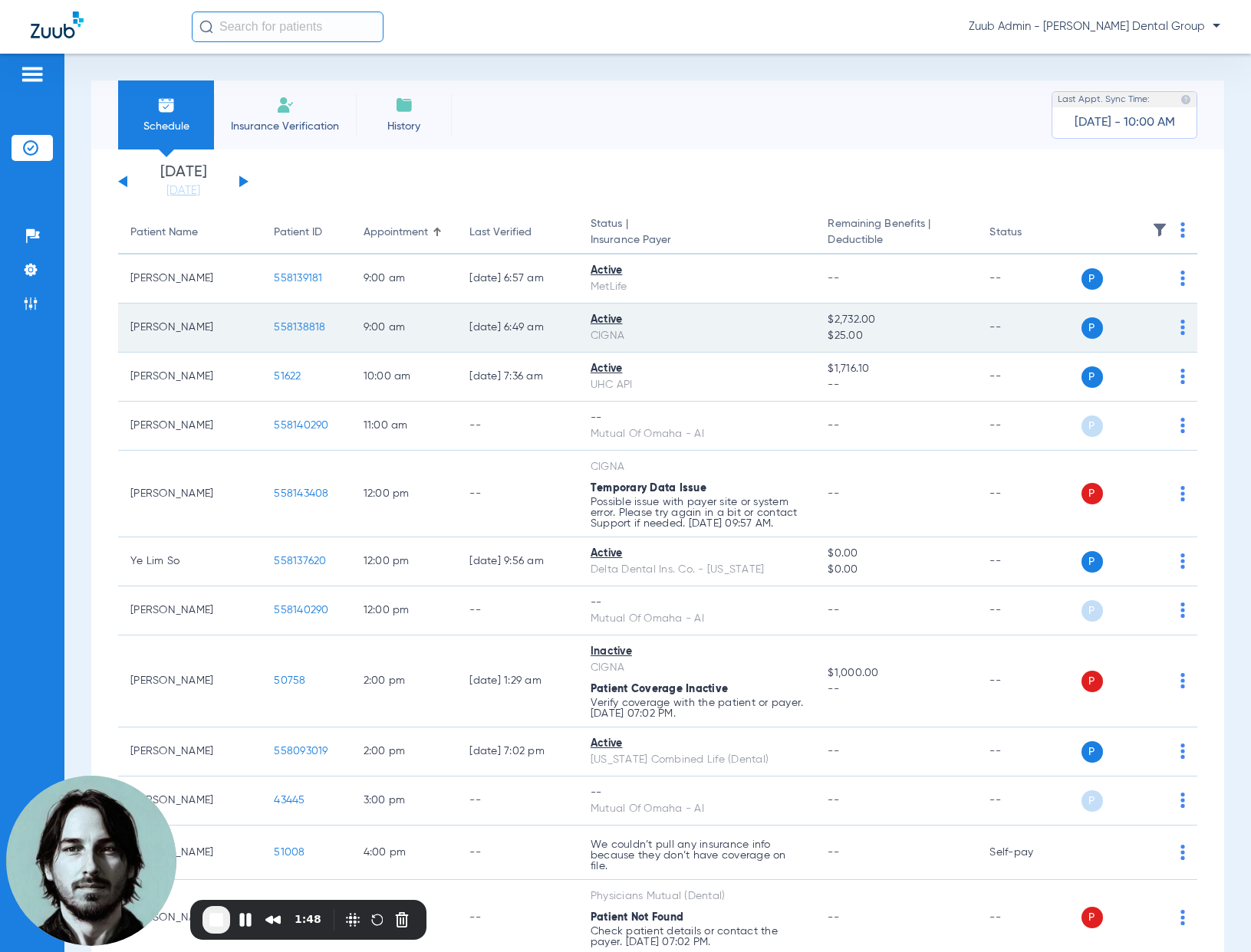
click at [299, 327] on span "558138818" at bounding box center [299, 327] width 52 height 10
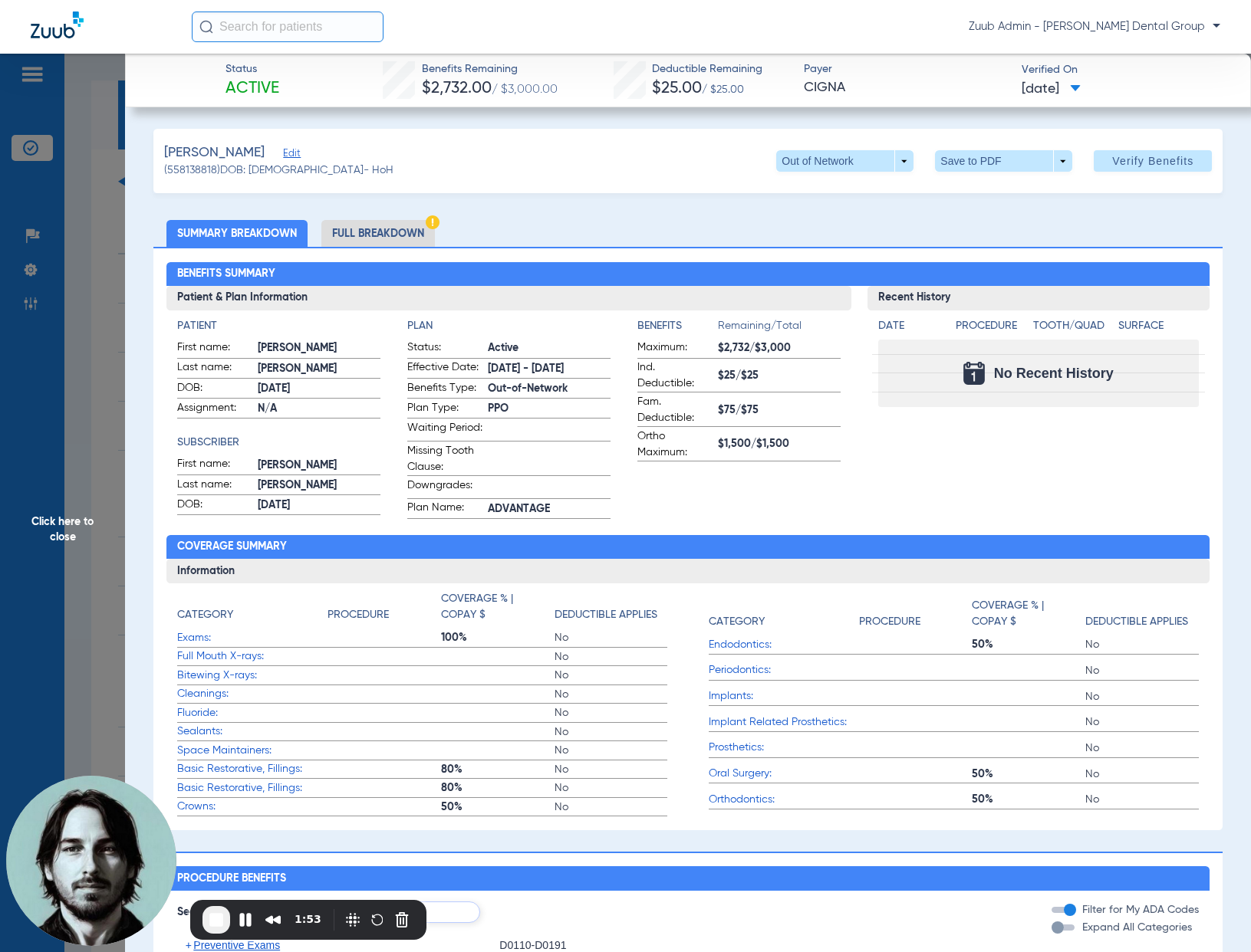
click at [103, 392] on span "Click here to close" at bounding box center [62, 529] width 125 height 952
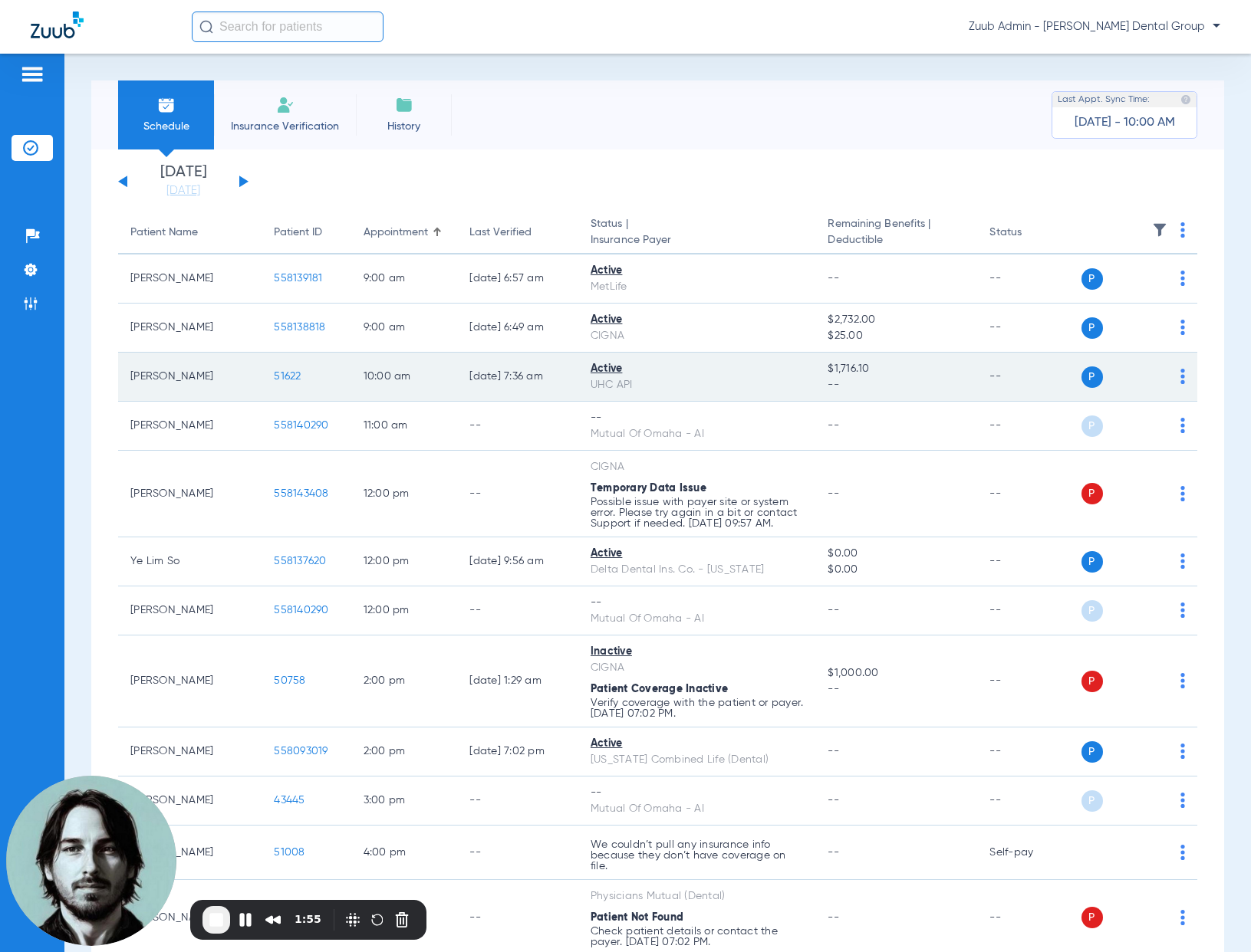
click at [280, 377] on span "51622" at bounding box center [287, 376] width 27 height 10
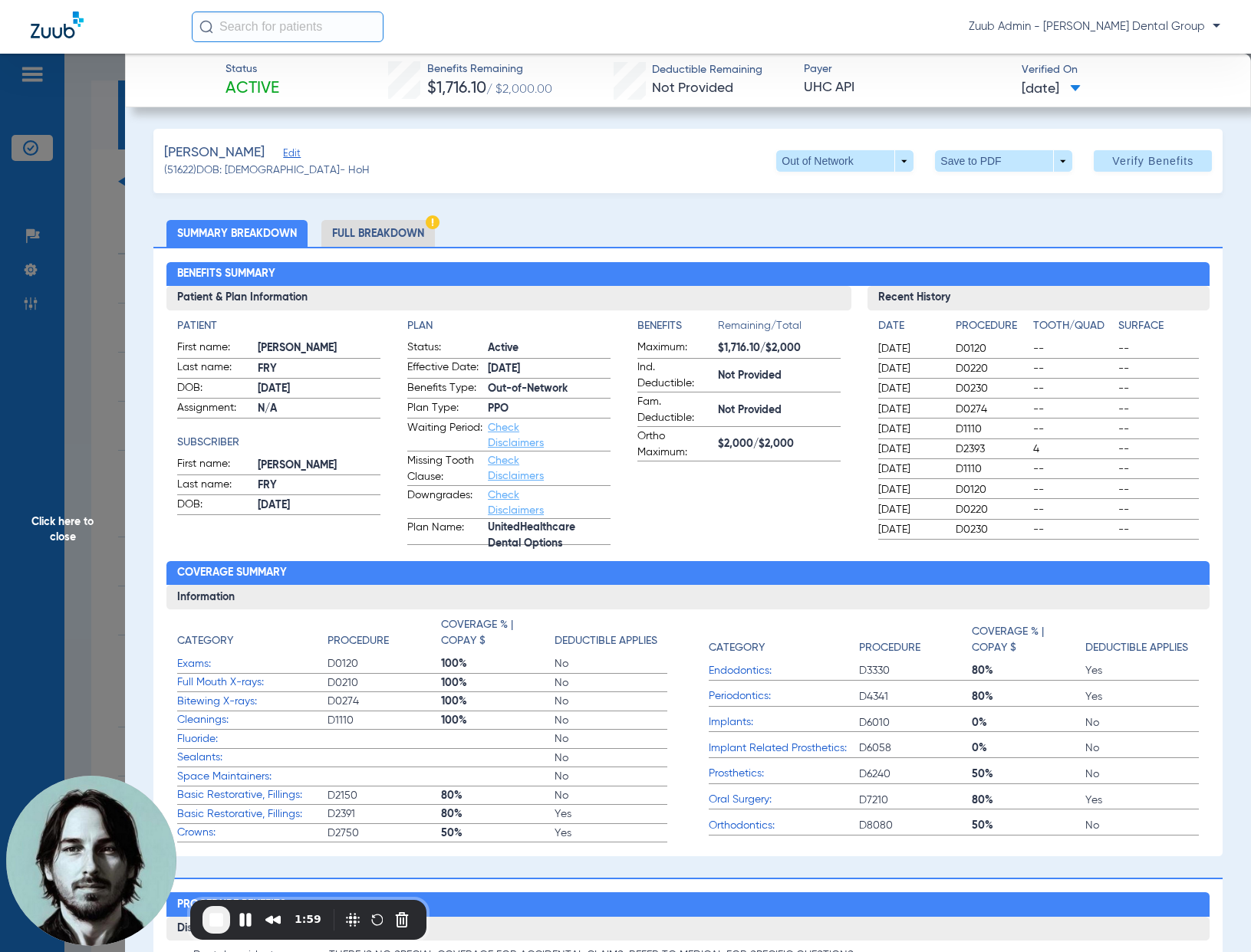
click at [92, 396] on span "Click here to close" at bounding box center [62, 529] width 125 height 952
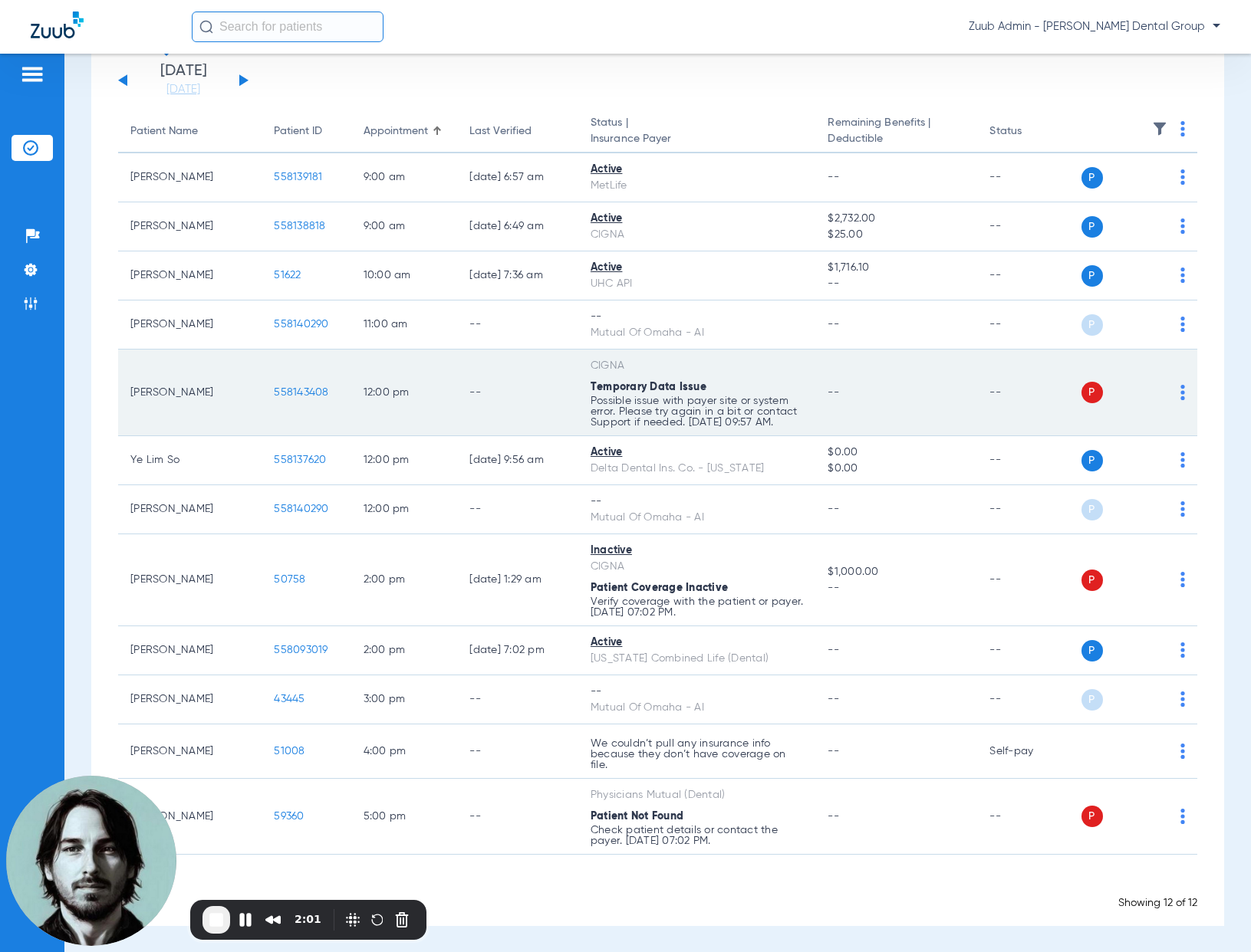
scroll to position [102, 0]
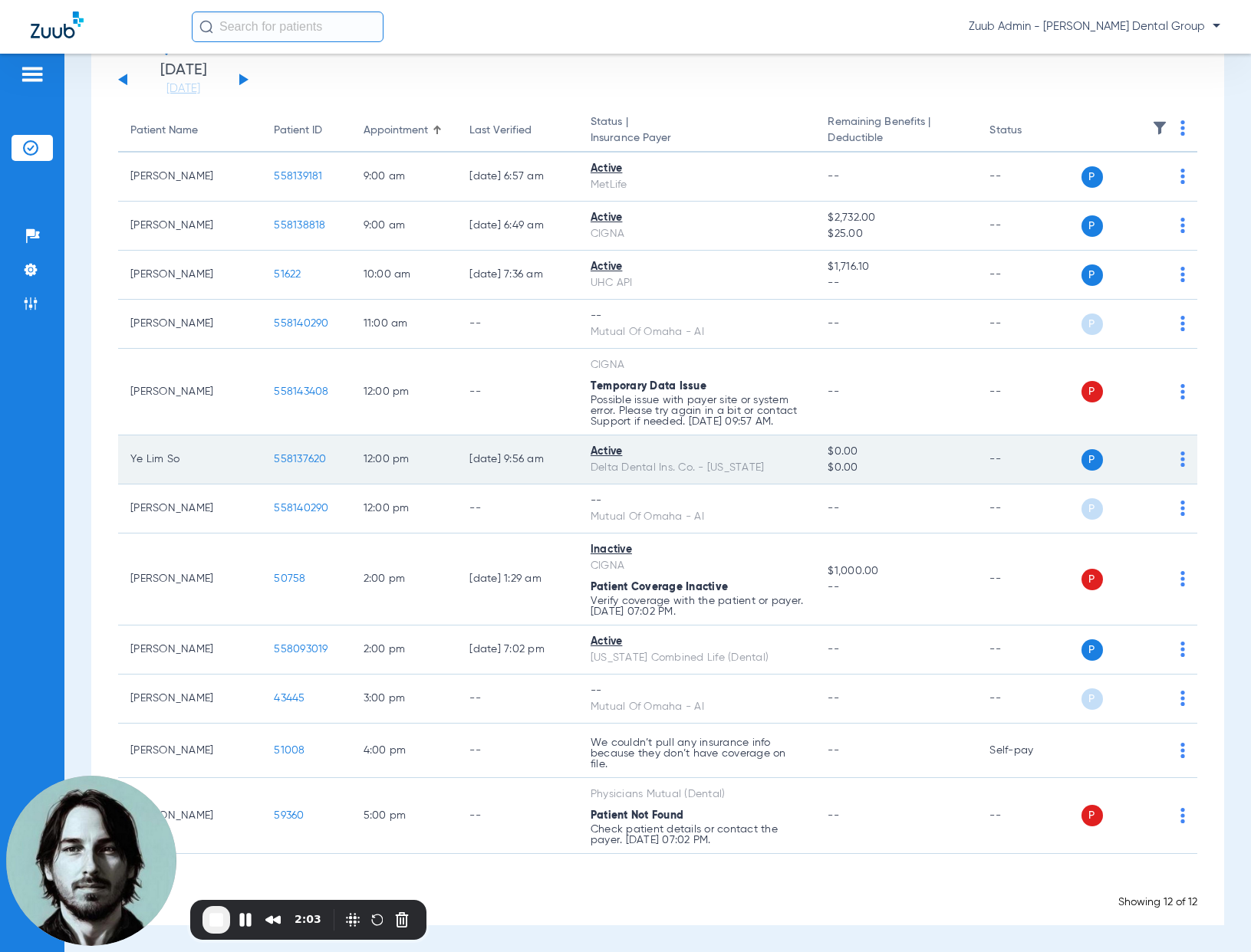
click at [303, 455] on span "558137620" at bounding box center [299, 459] width 52 height 10
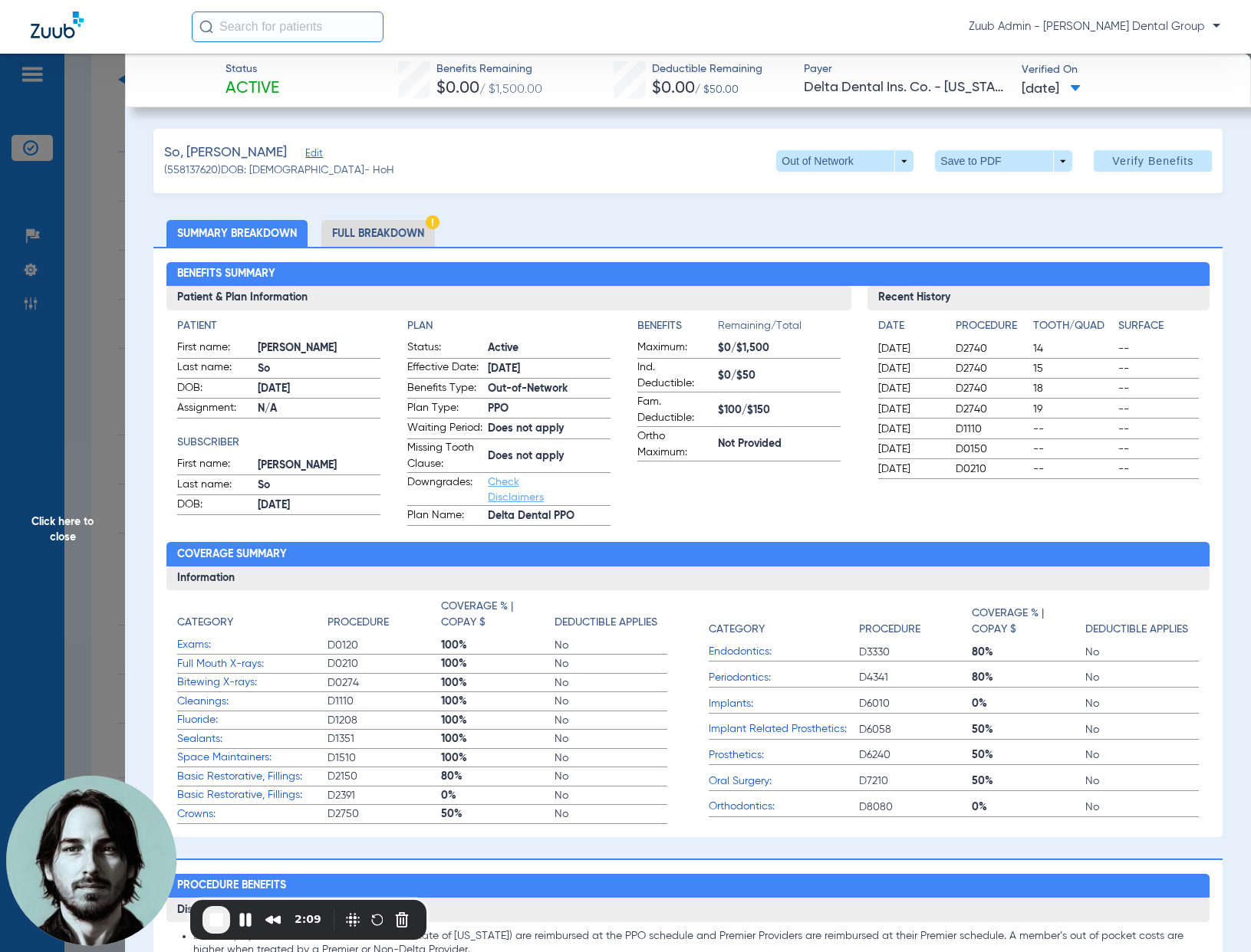
click at [78, 459] on span "Click here to close" at bounding box center [62, 529] width 125 height 952
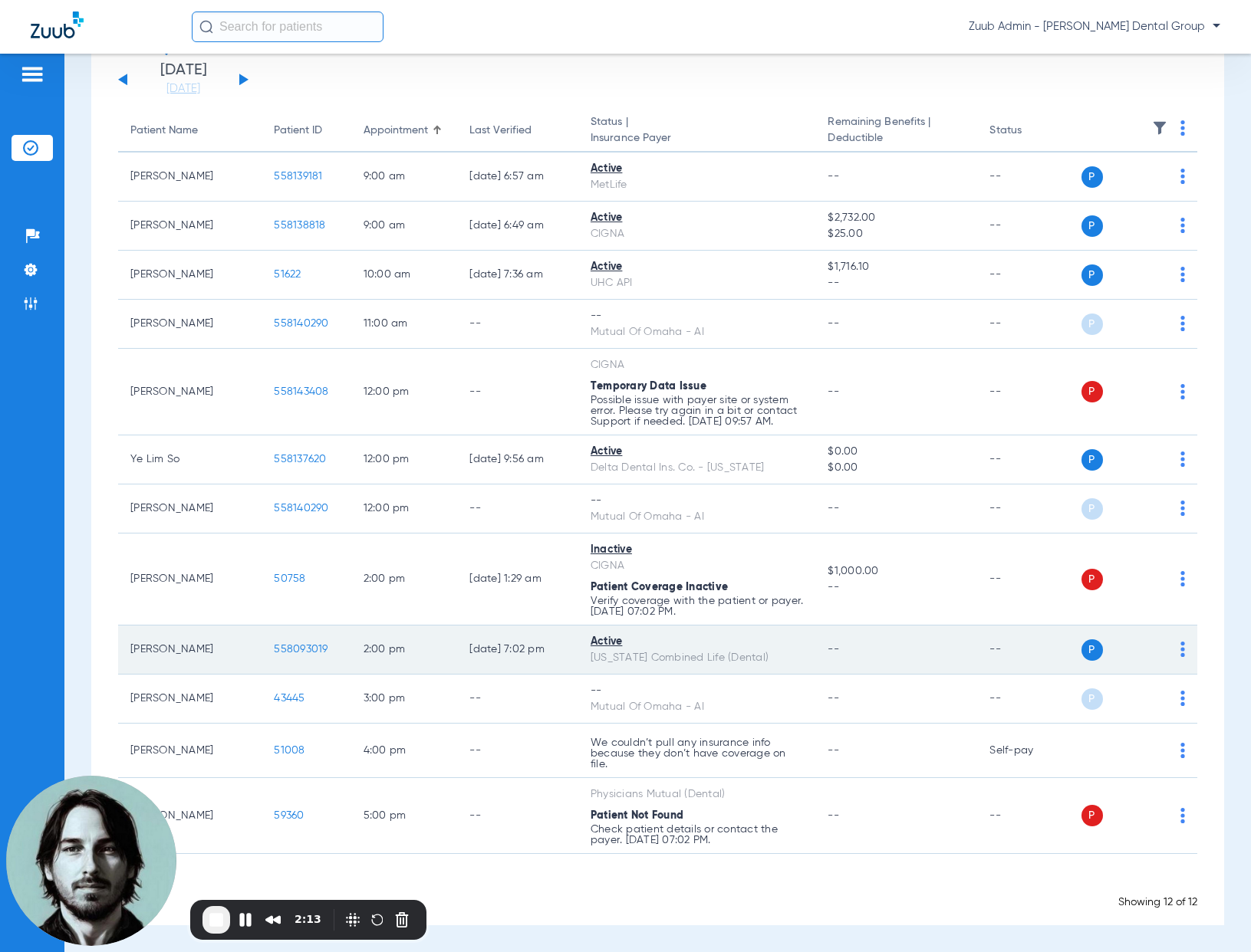
click at [293, 650] on span "558093019" at bounding box center [300, 649] width 53 height 10
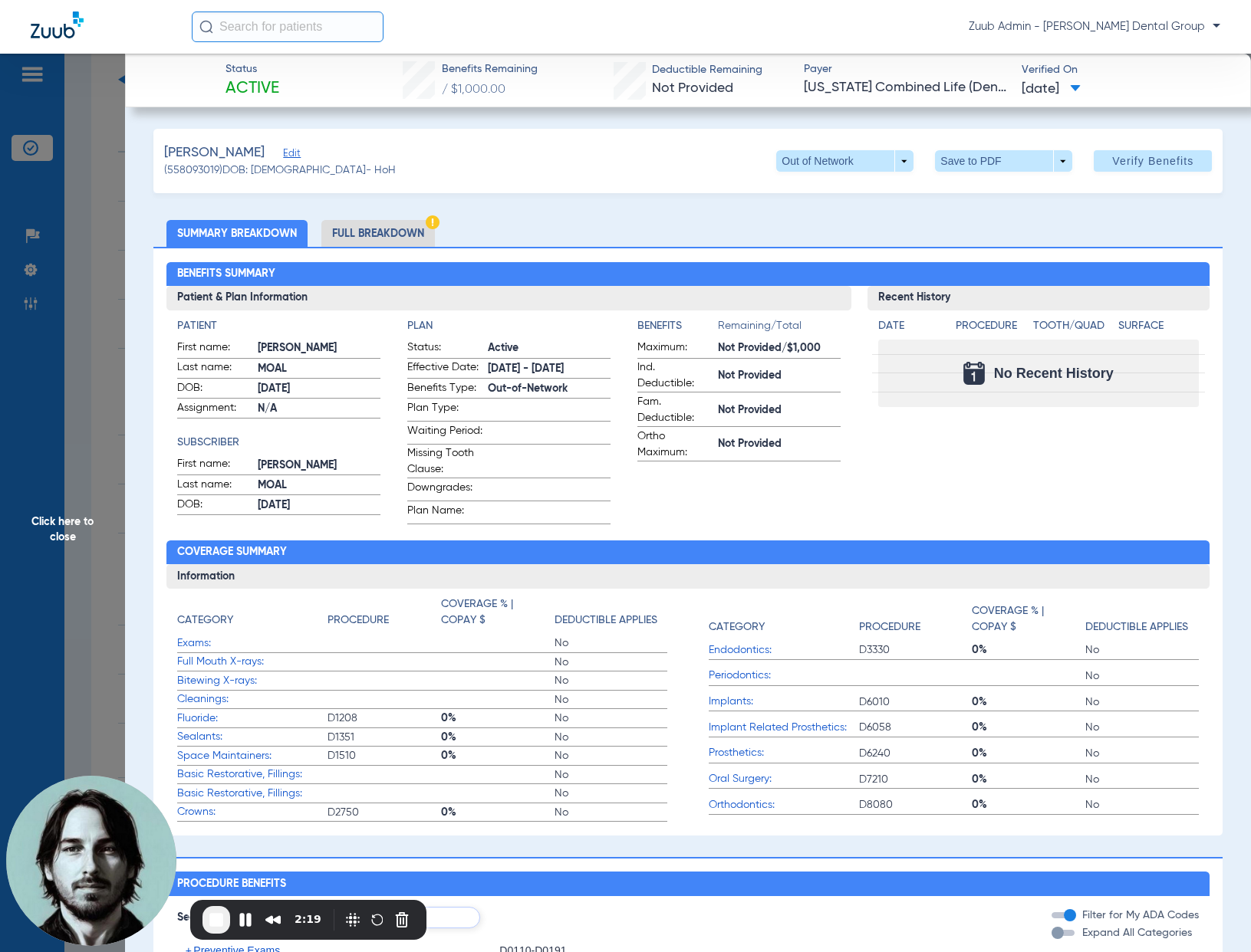
click at [108, 413] on span "Click here to close" at bounding box center [62, 529] width 125 height 952
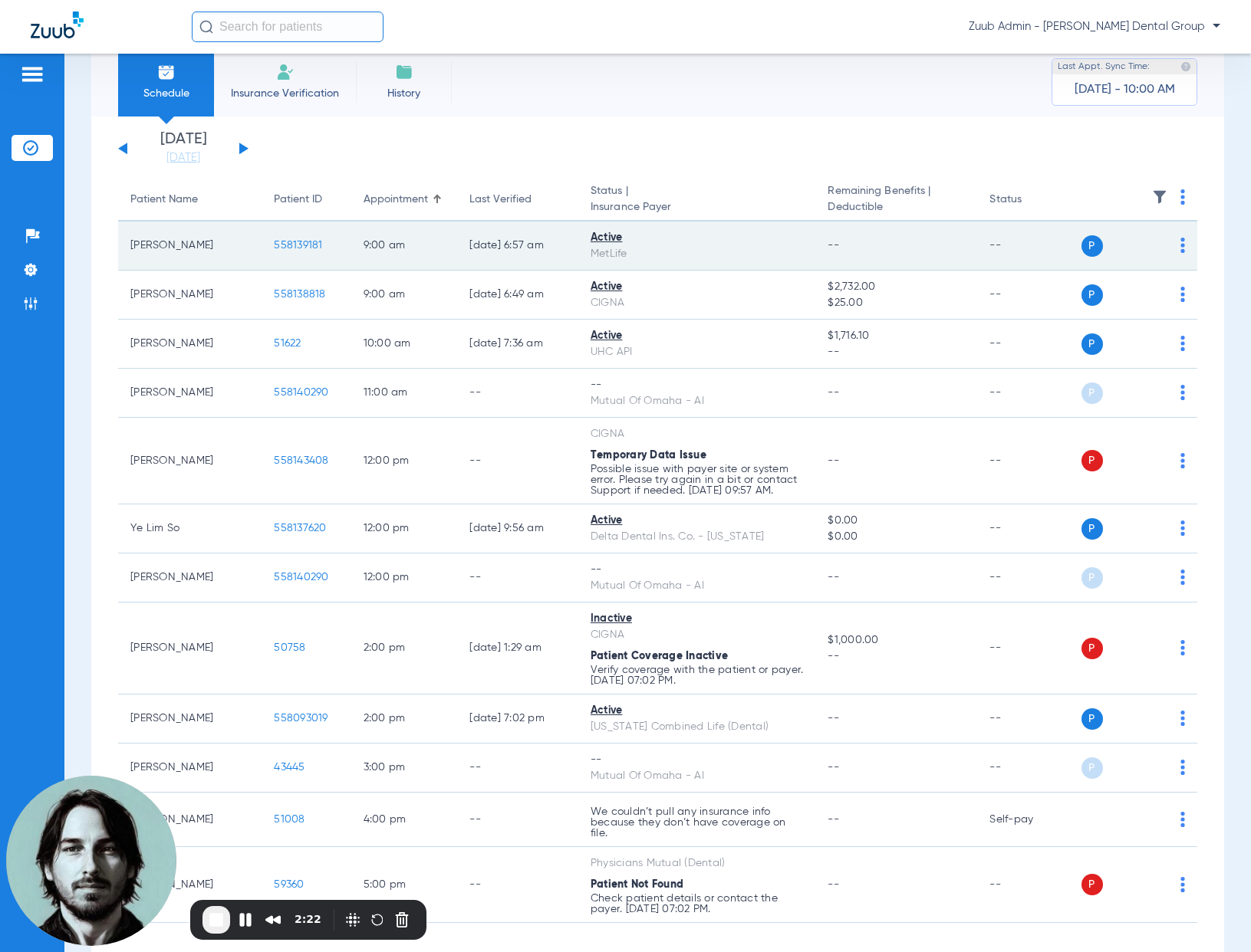
scroll to position [0, 0]
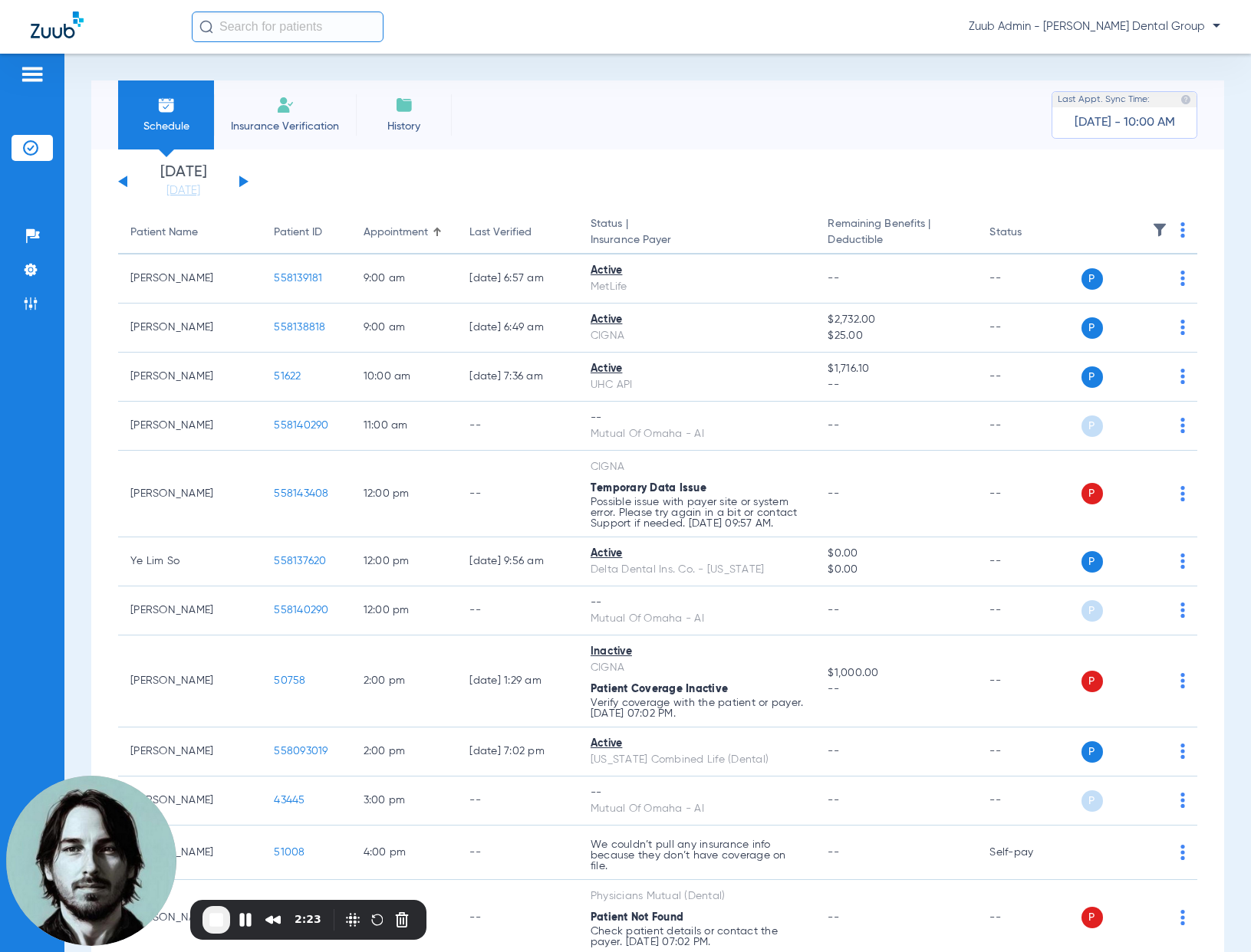
click at [244, 180] on div "[DATE] [DATE] [DATE] [DATE] [DATE] [DATE] [DATE] [DATE] [DATE] [DATE] [DATE] [D…" at bounding box center [183, 181] width 131 height 34
click at [243, 181] on button at bounding box center [243, 181] width 9 height 11
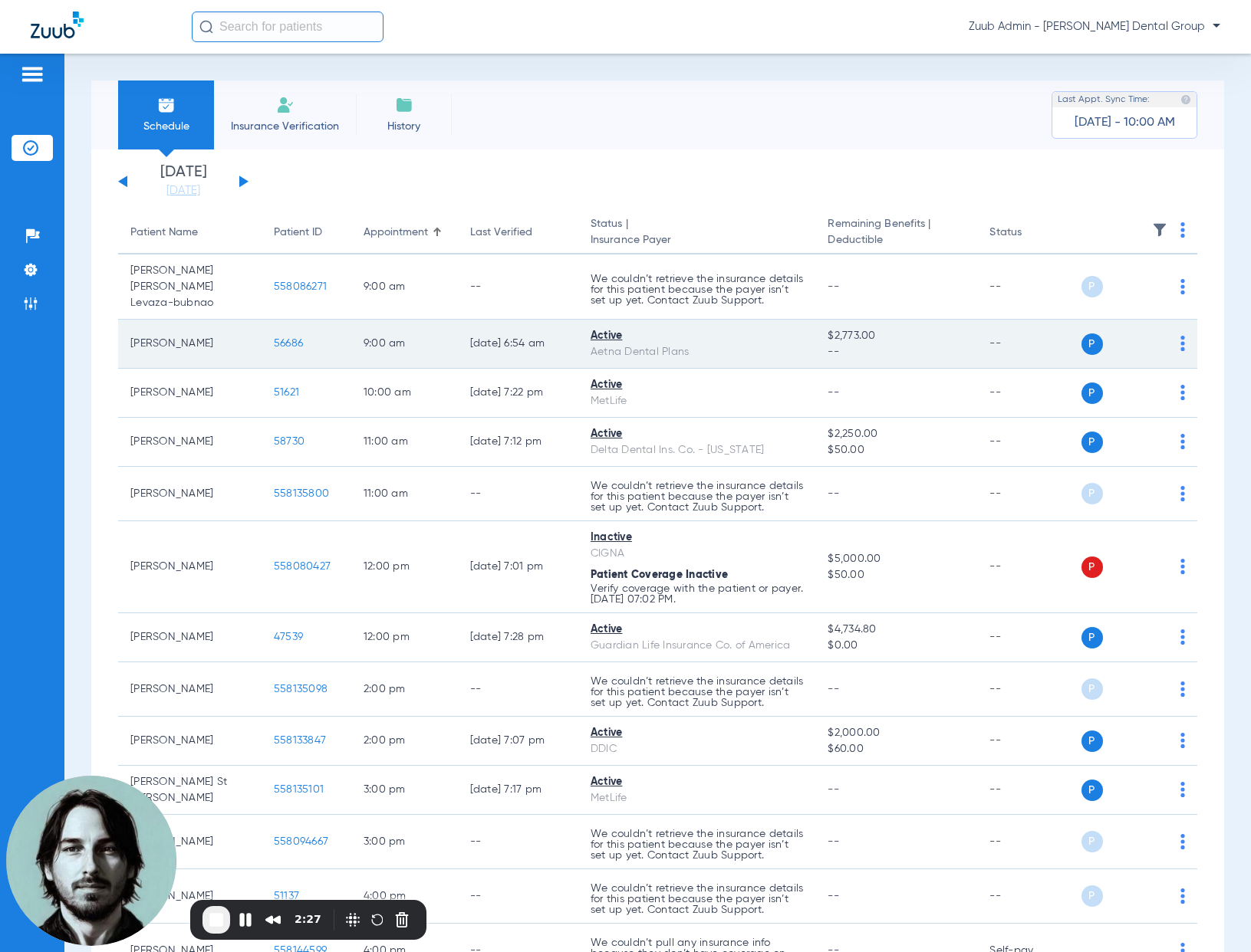
click at [280, 342] on span "56686" at bounding box center [288, 343] width 29 height 10
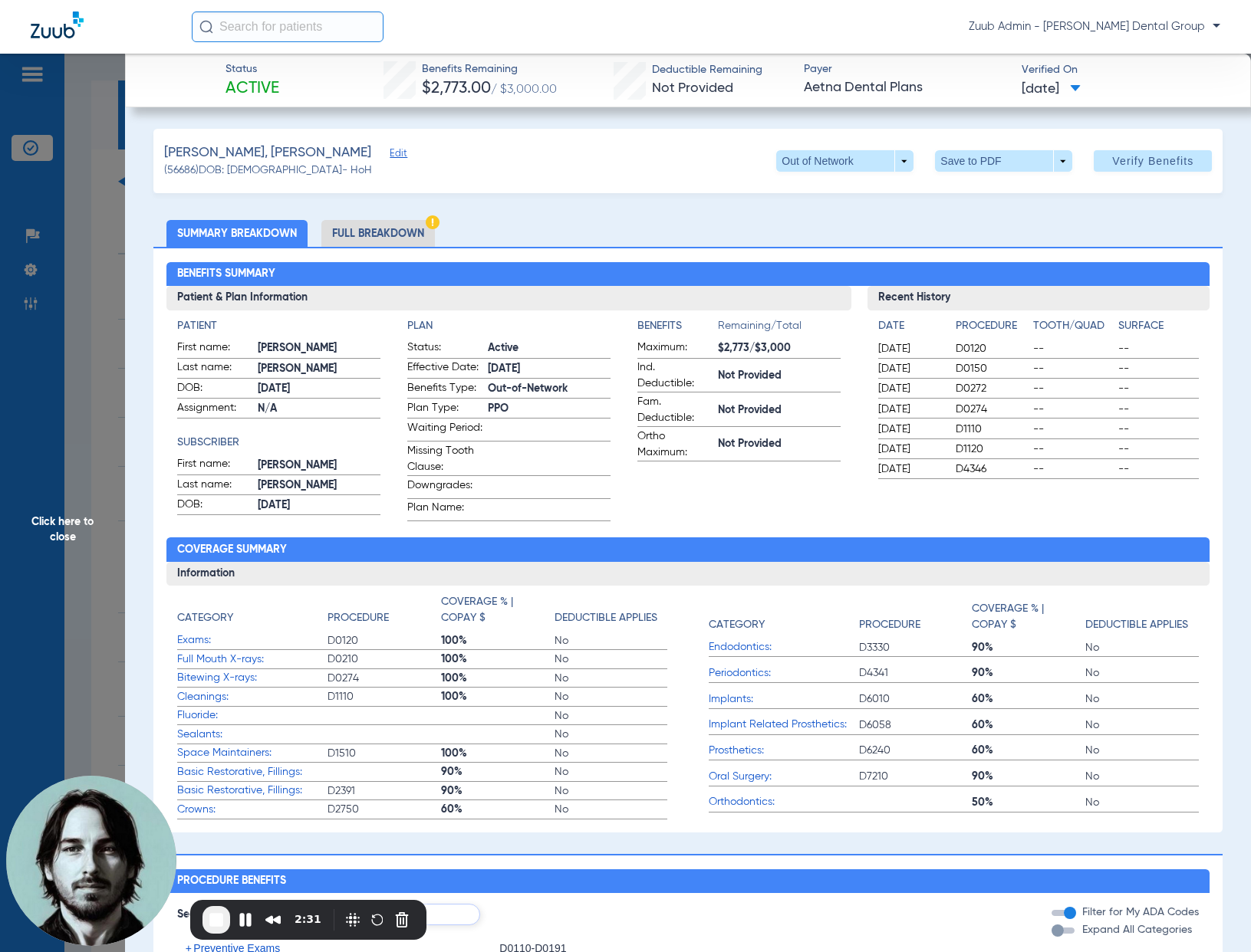
click at [115, 387] on span "Click here to close" at bounding box center [62, 529] width 125 height 952
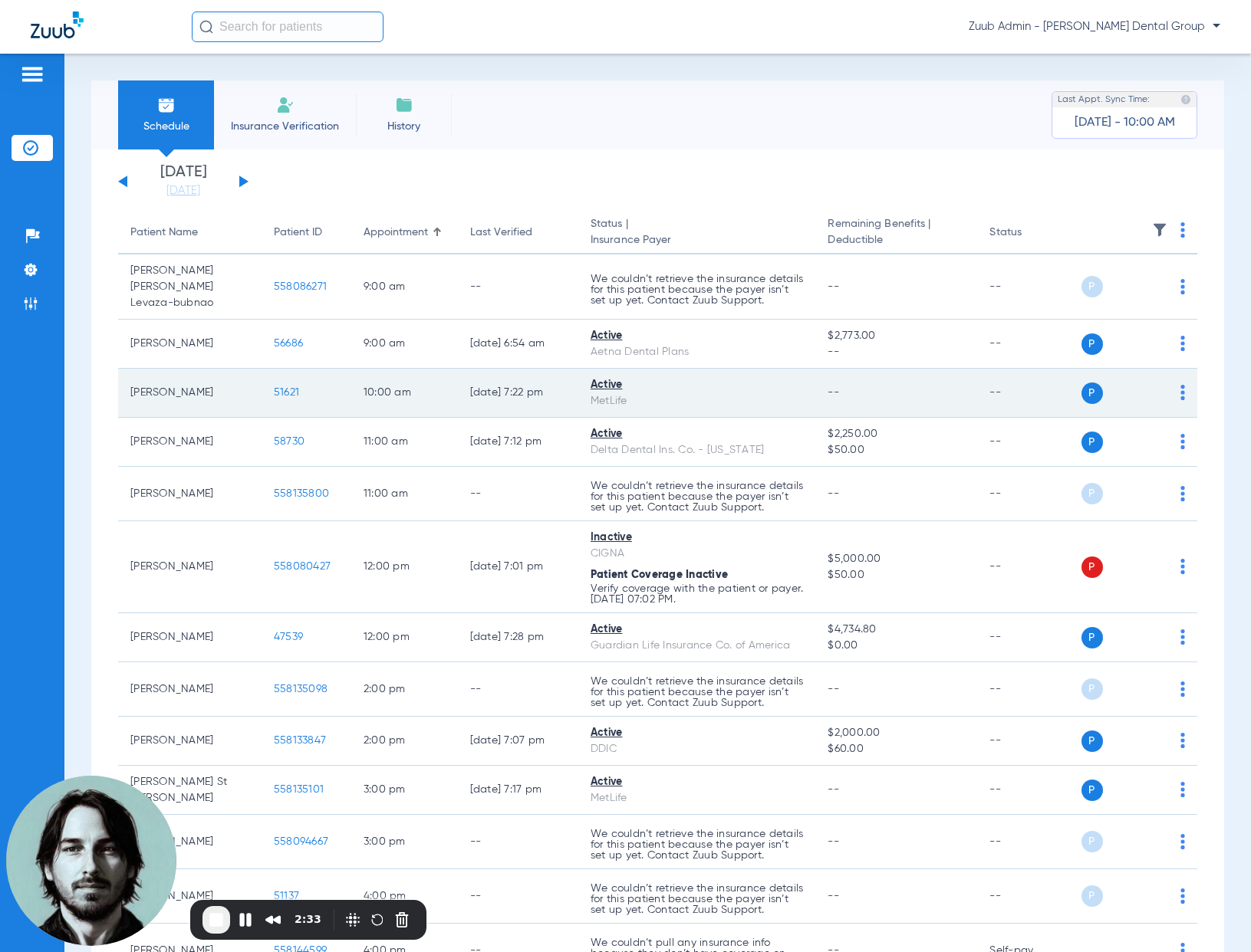
click at [279, 392] on span "51621" at bounding box center [286, 392] width 25 height 10
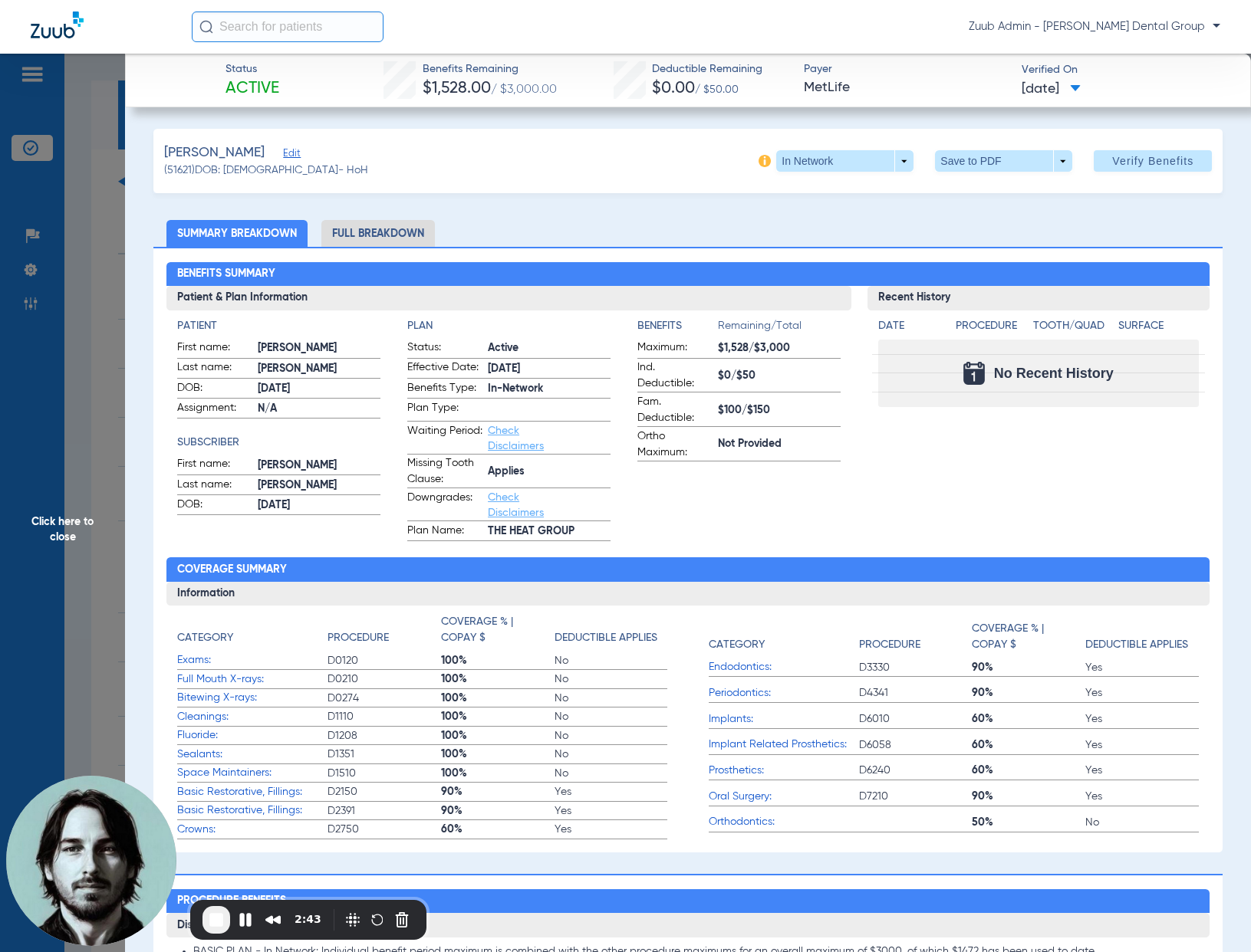
click at [101, 395] on span "Click here to close" at bounding box center [62, 529] width 125 height 952
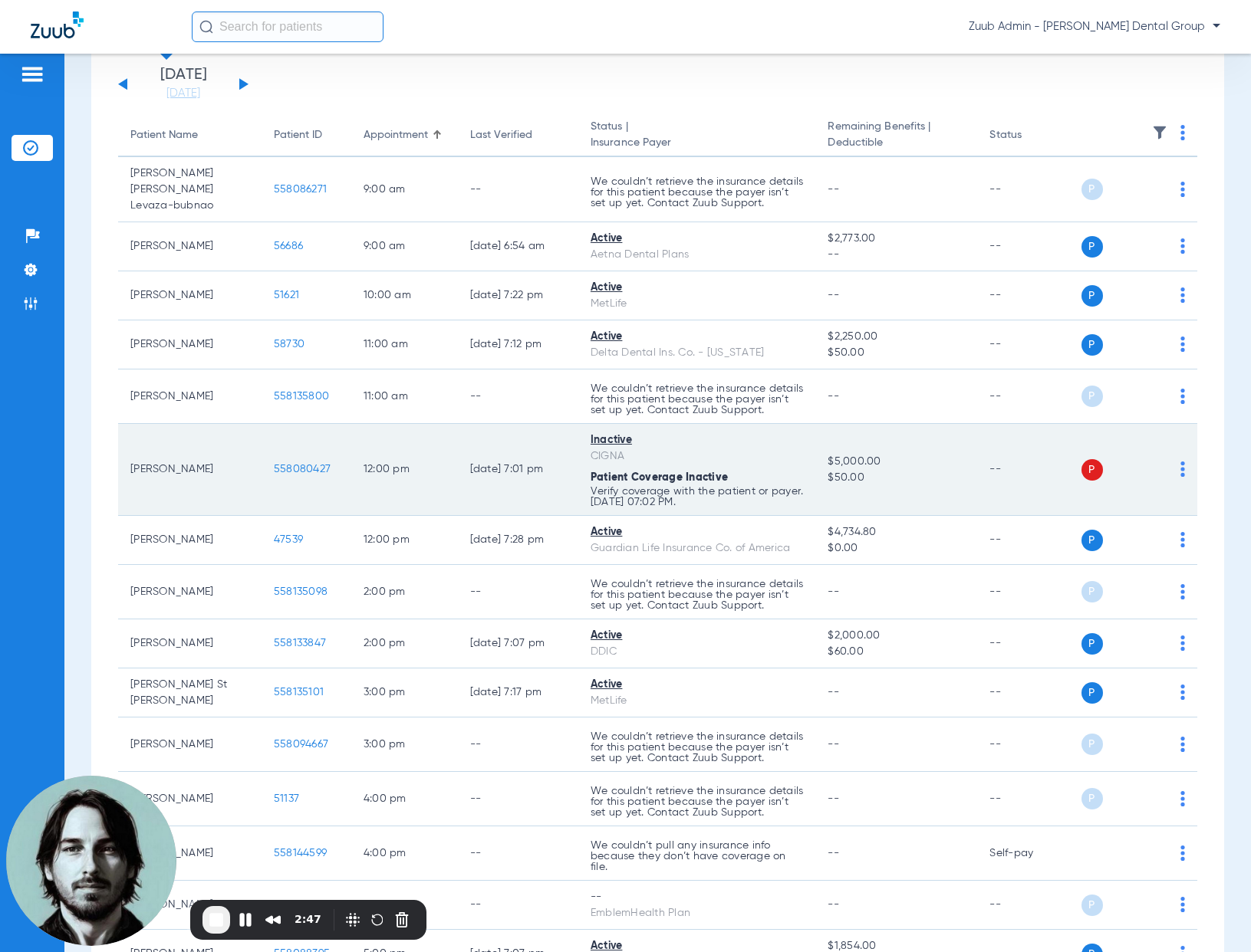
scroll to position [117, 0]
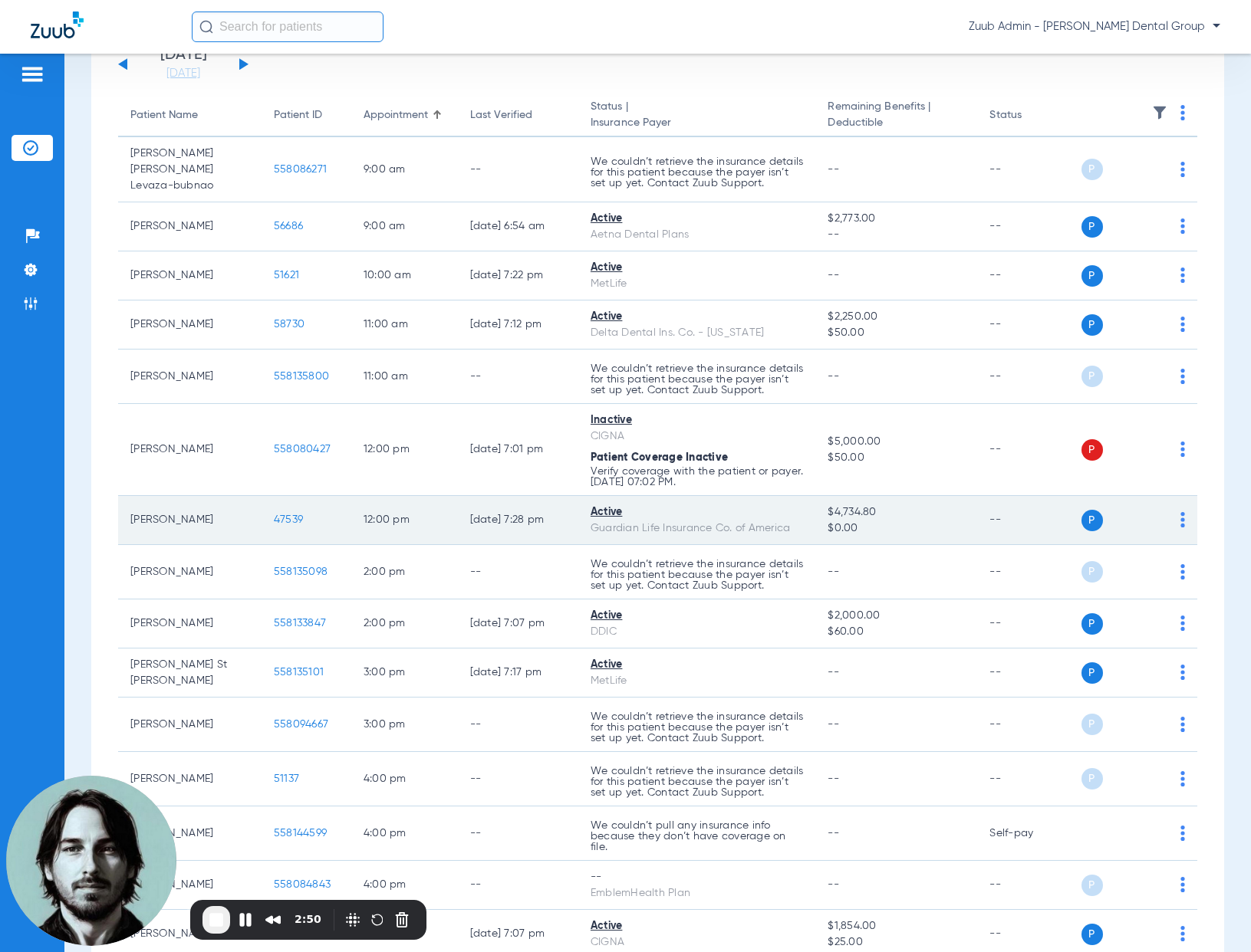
click at [280, 525] on span "47539" at bounding box center [288, 519] width 29 height 10
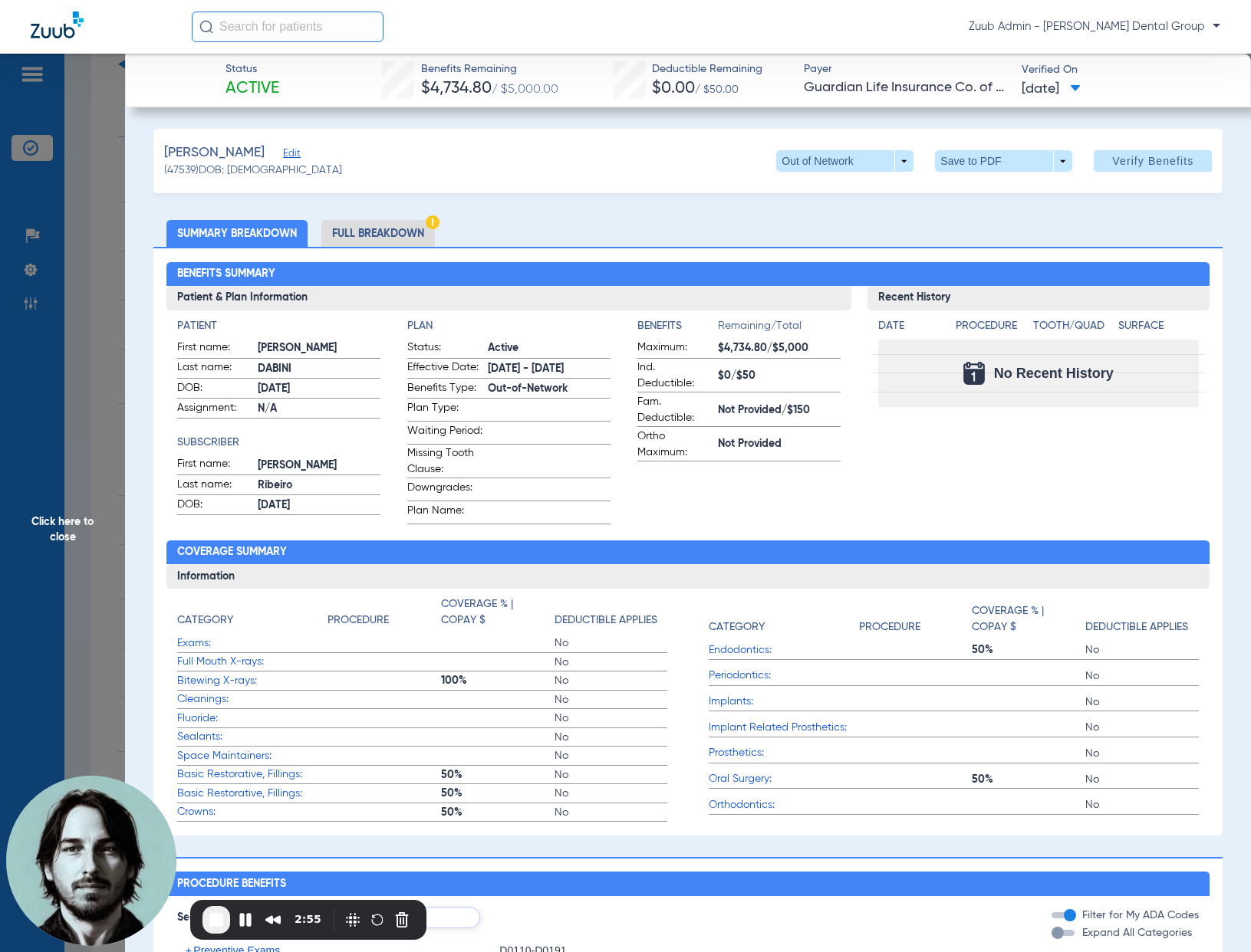
click at [81, 336] on span "Click here to close" at bounding box center [62, 529] width 125 height 952
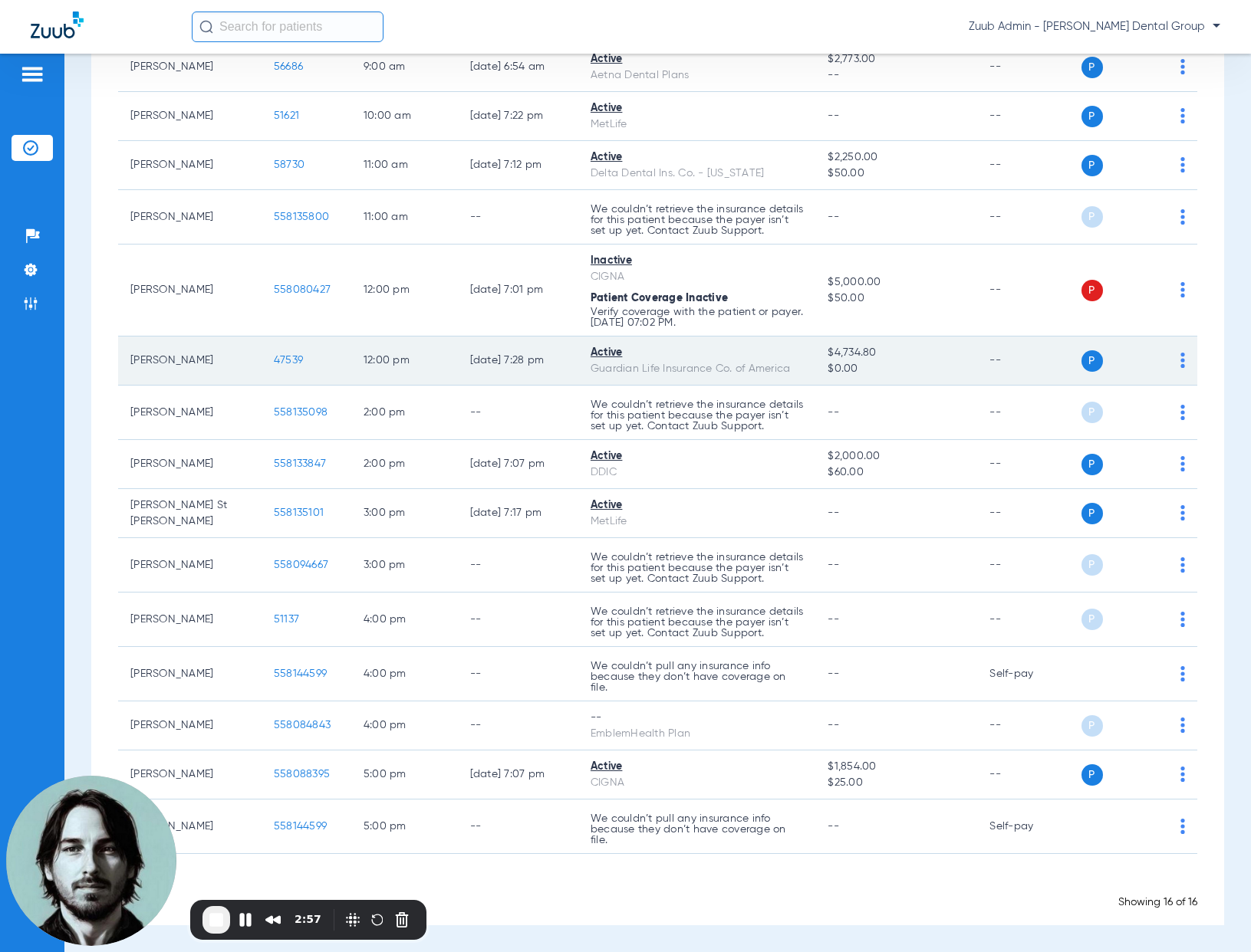
scroll to position [278, 0]
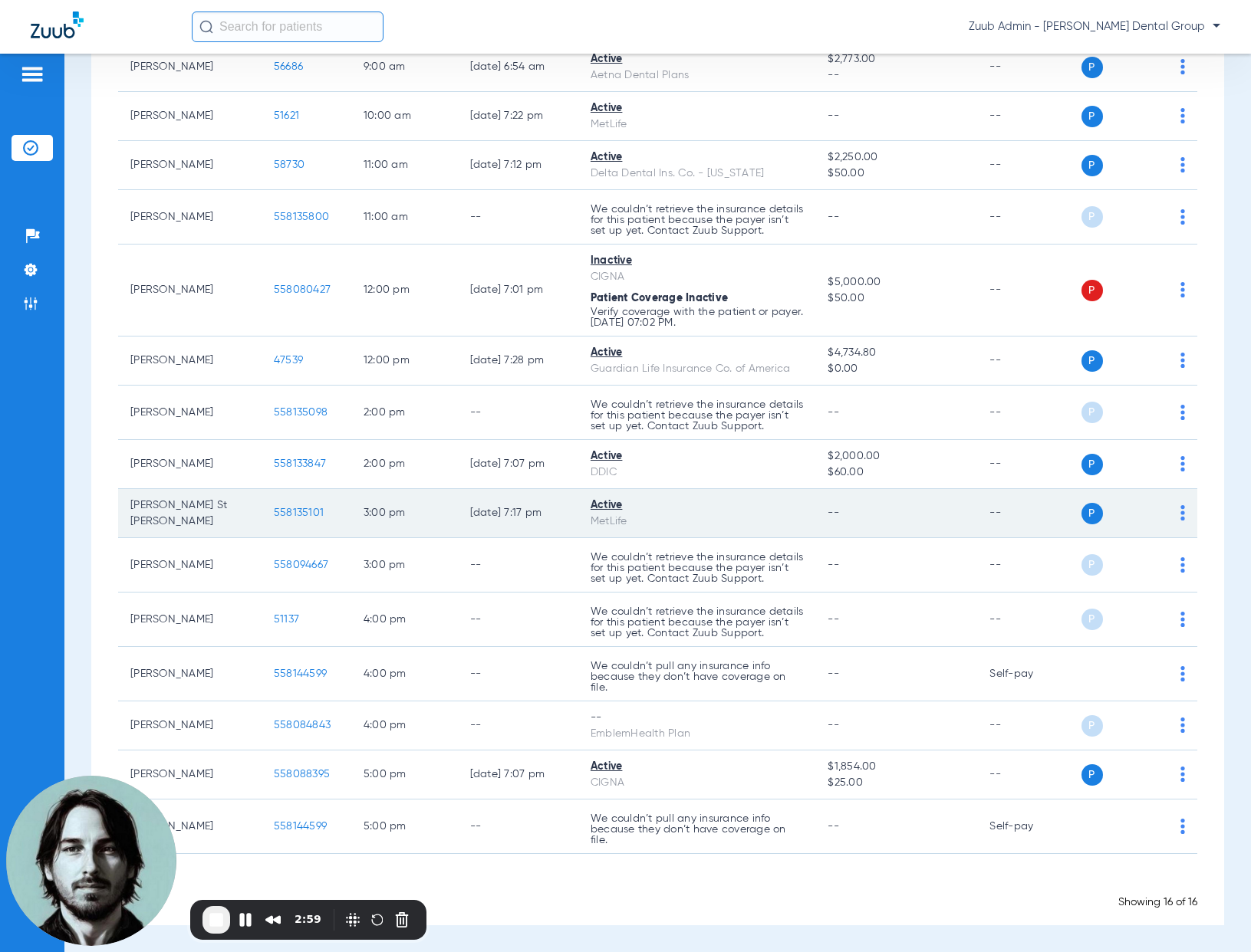
click at [288, 519] on span "558135101" at bounding box center [299, 513] width 50 height 10
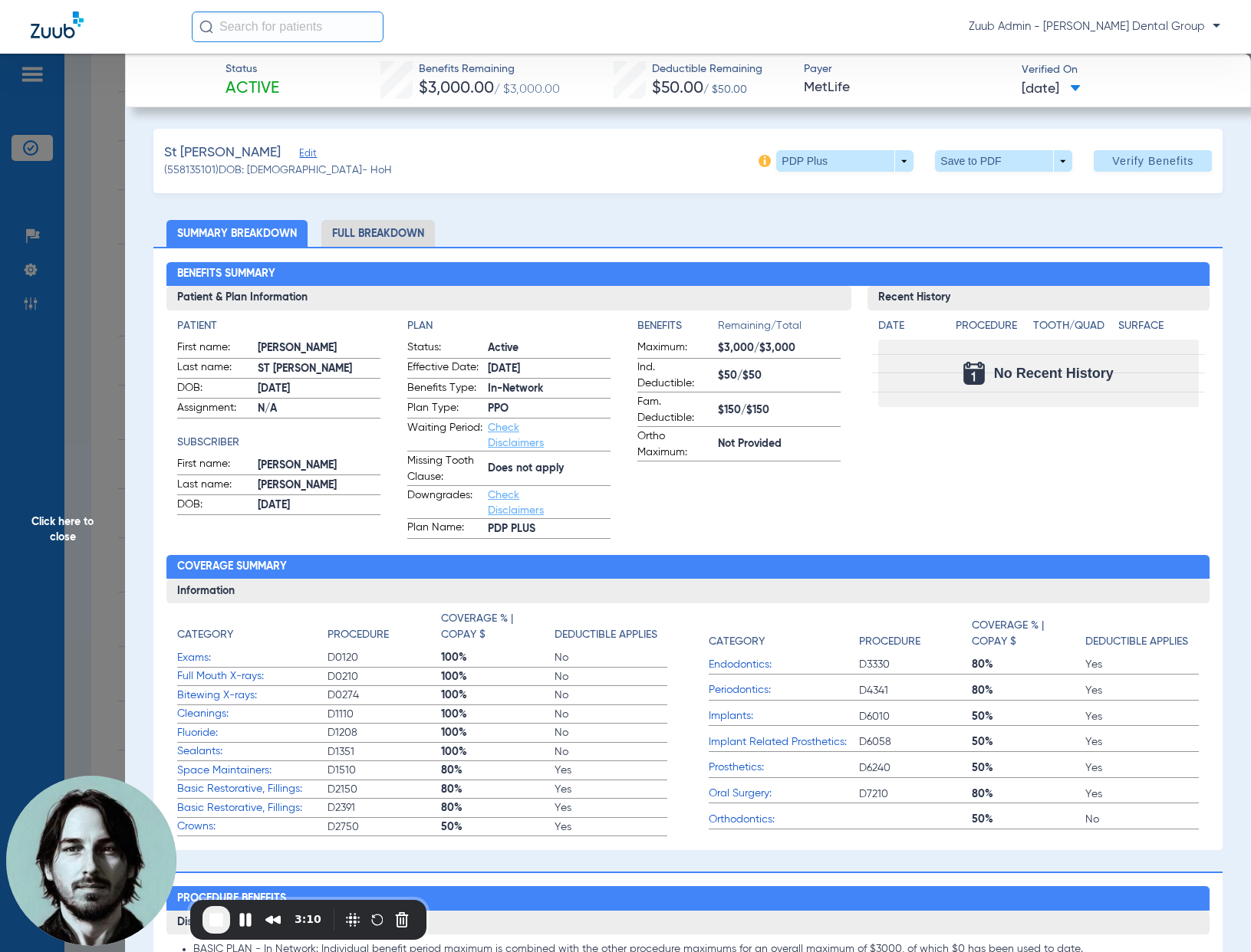
click at [85, 398] on span "Click here to close" at bounding box center [62, 529] width 125 height 952
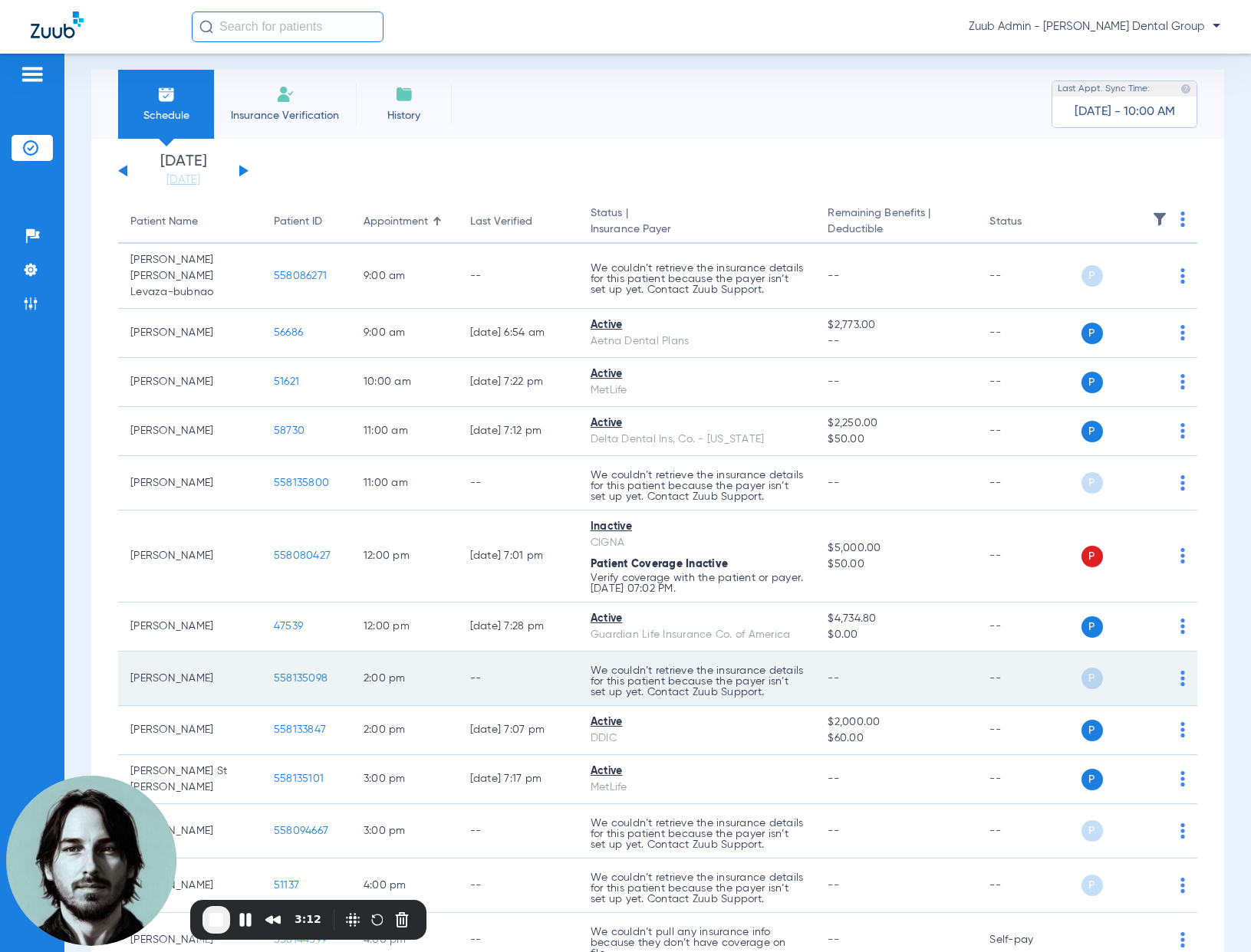
scroll to position [0, 0]
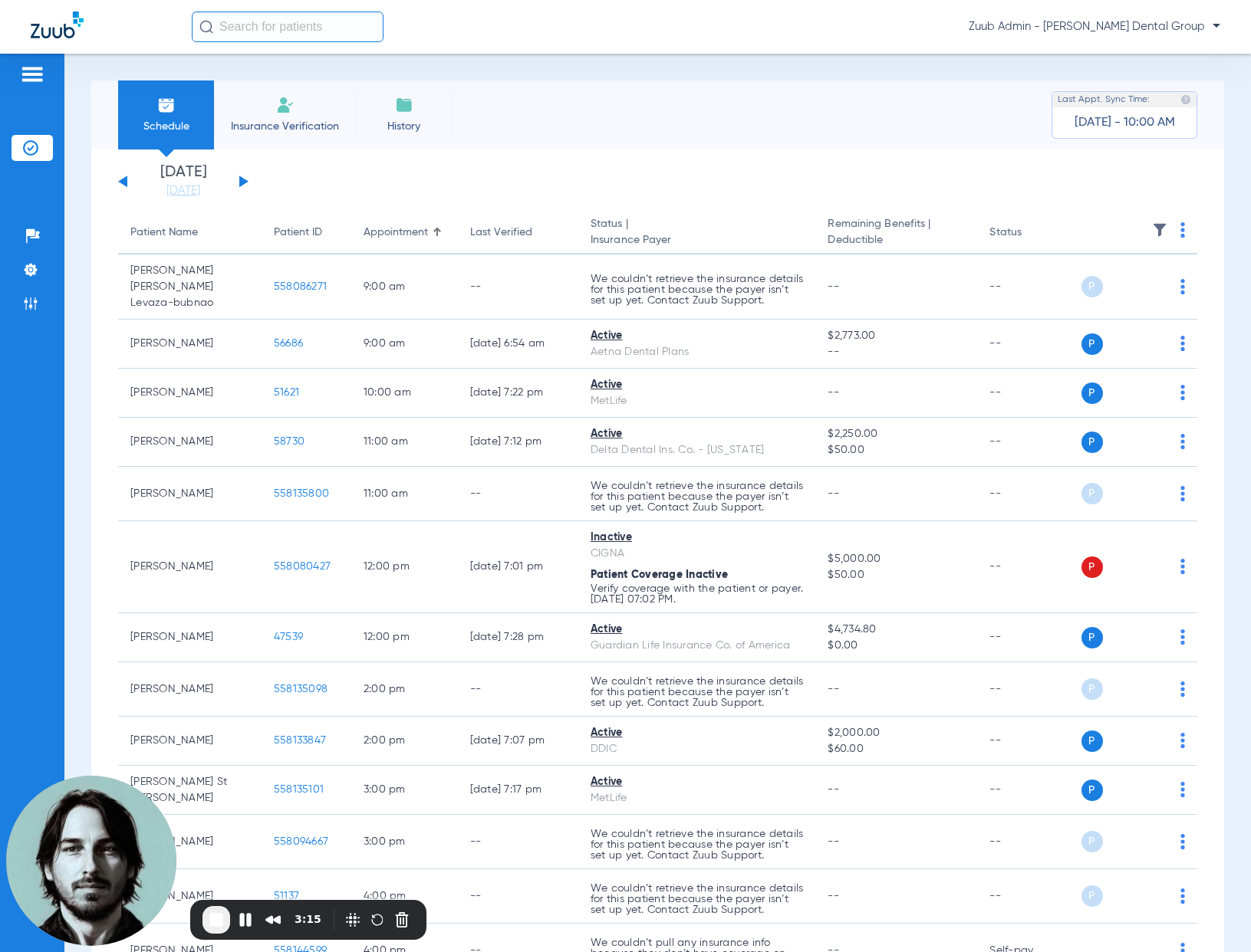
click at [125, 183] on button at bounding box center [122, 181] width 9 height 11
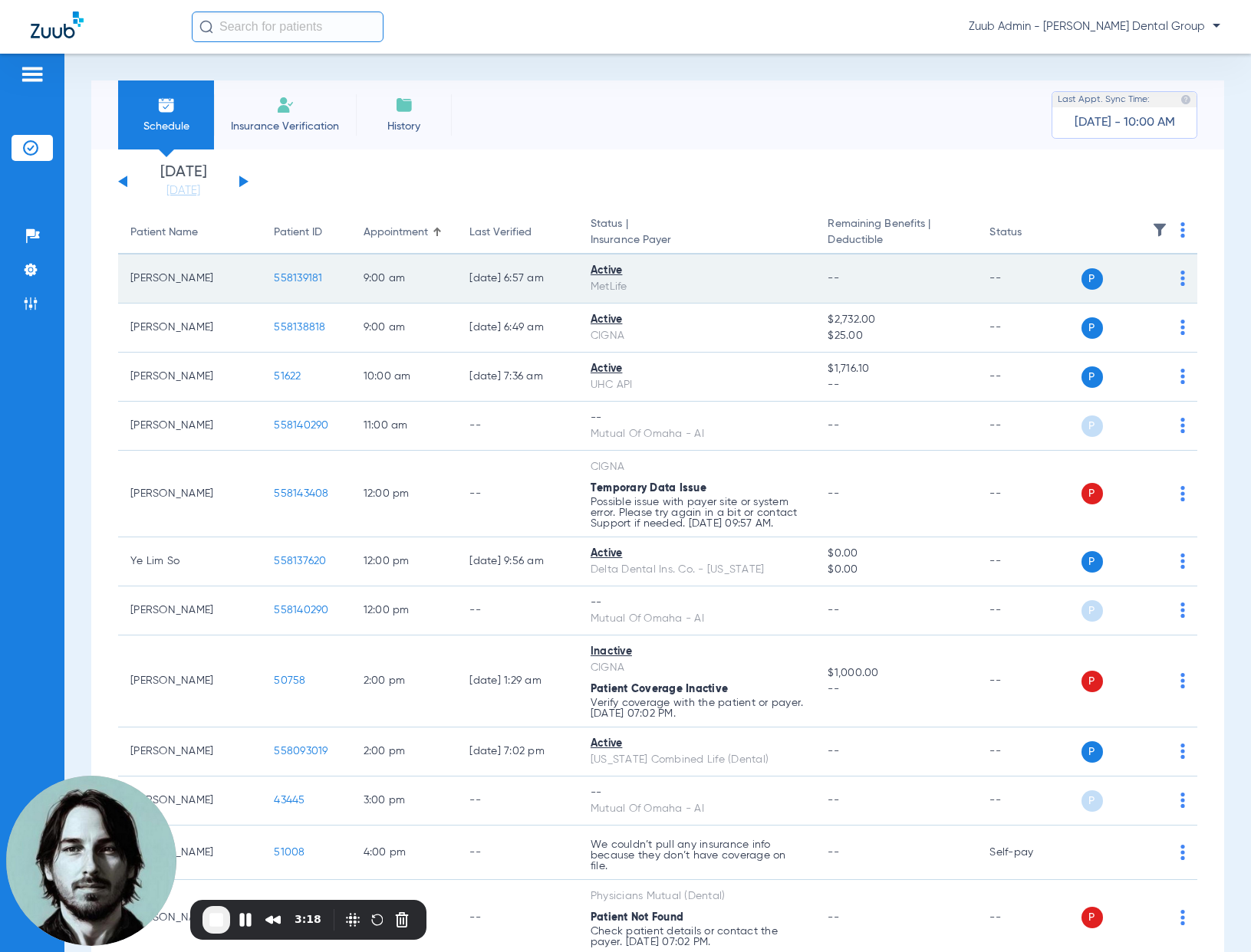
click at [299, 275] on span "558139181" at bounding box center [298, 278] width 48 height 10
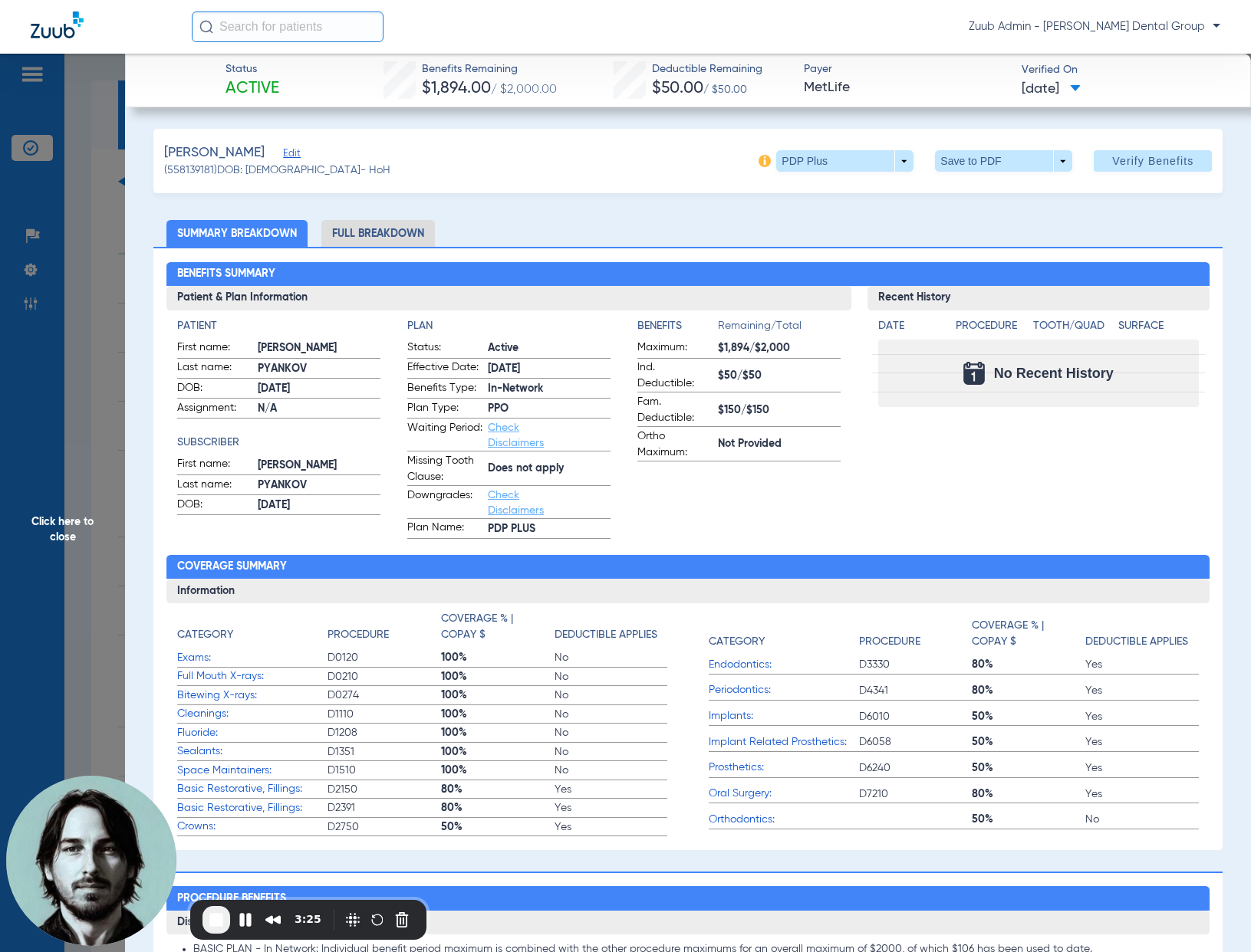
click at [386, 237] on li "Full Breakdown" at bounding box center [378, 233] width 114 height 27
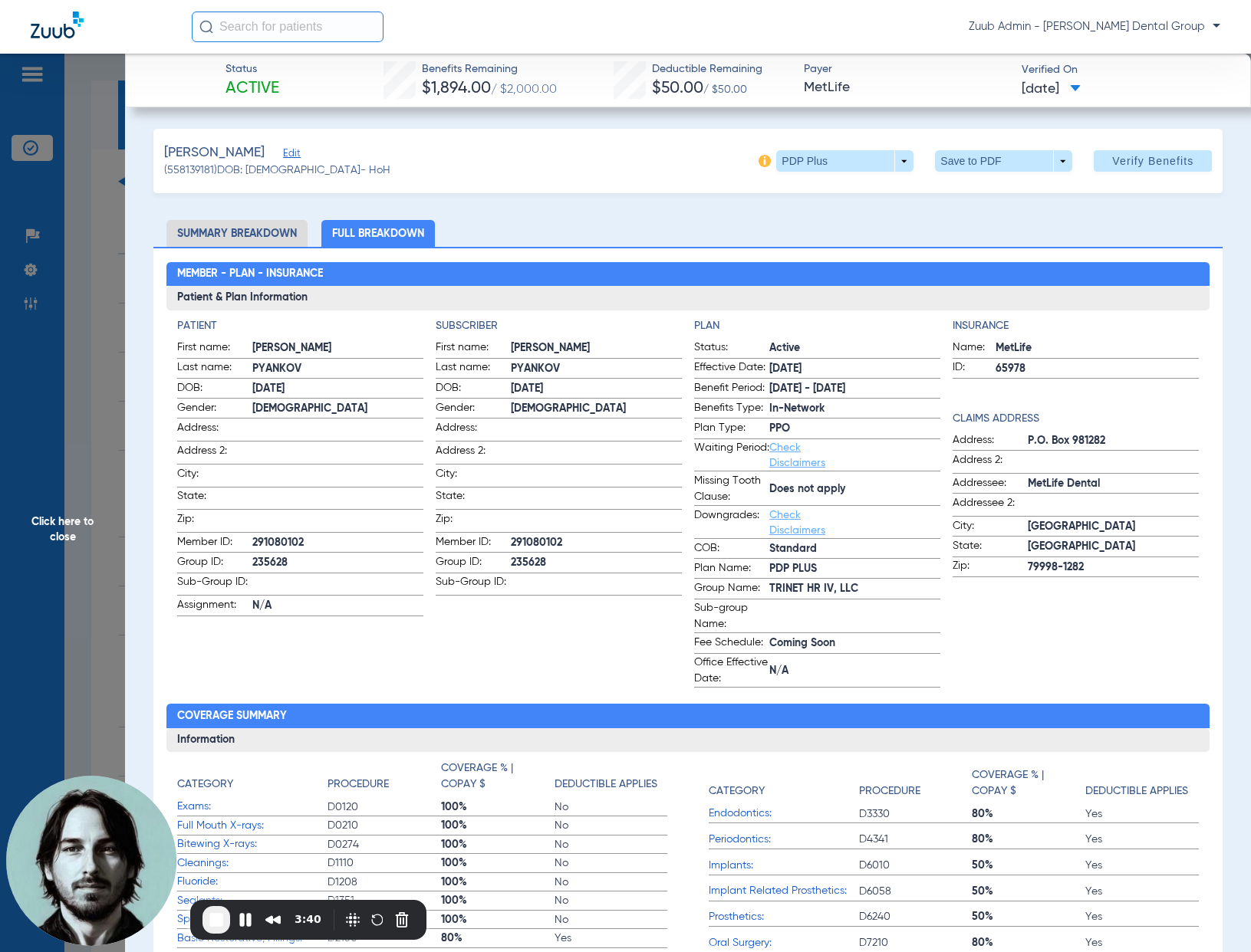
click at [102, 322] on span "Click here to close" at bounding box center [62, 529] width 125 height 952
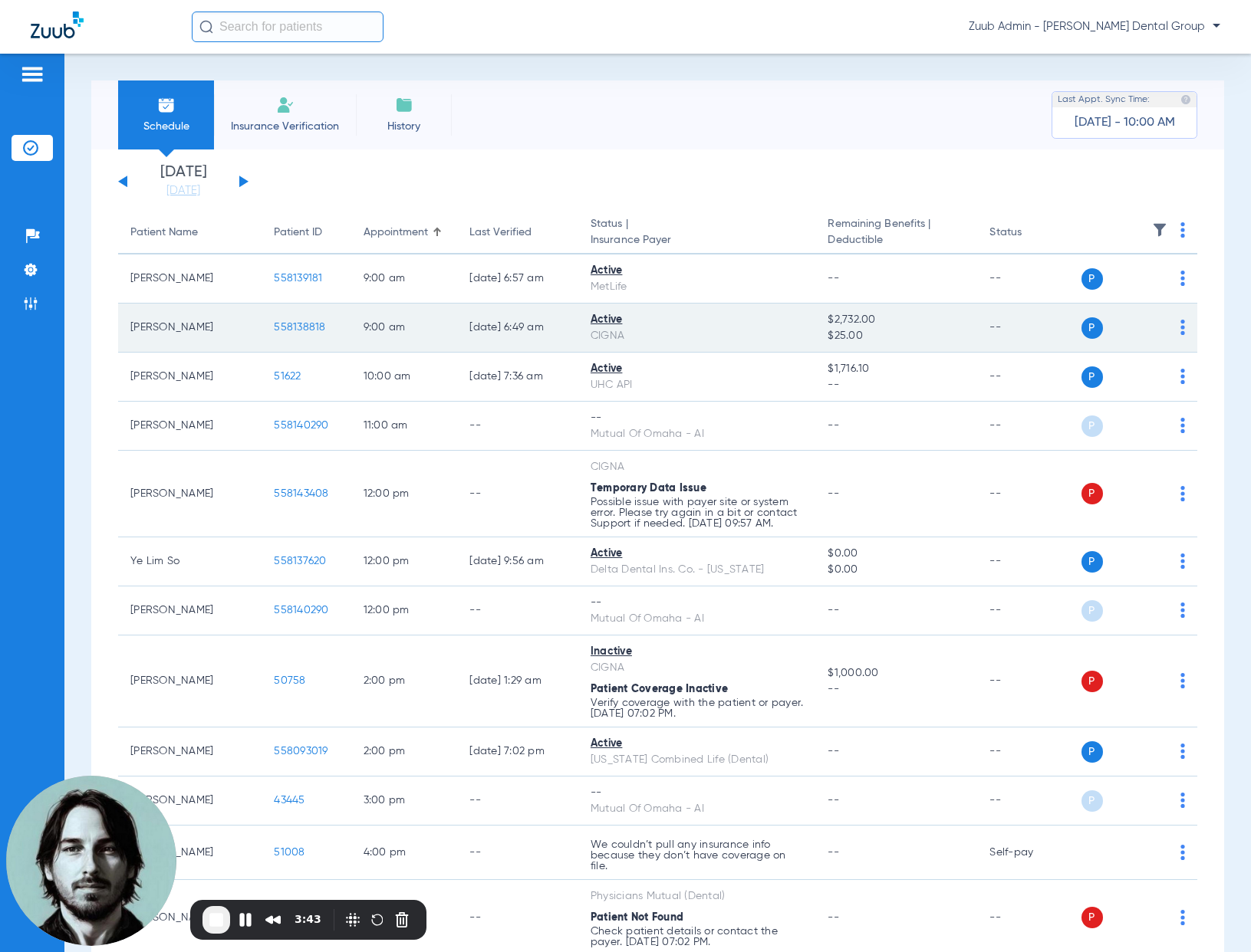
click at [282, 327] on span "558138818" at bounding box center [299, 327] width 52 height 10
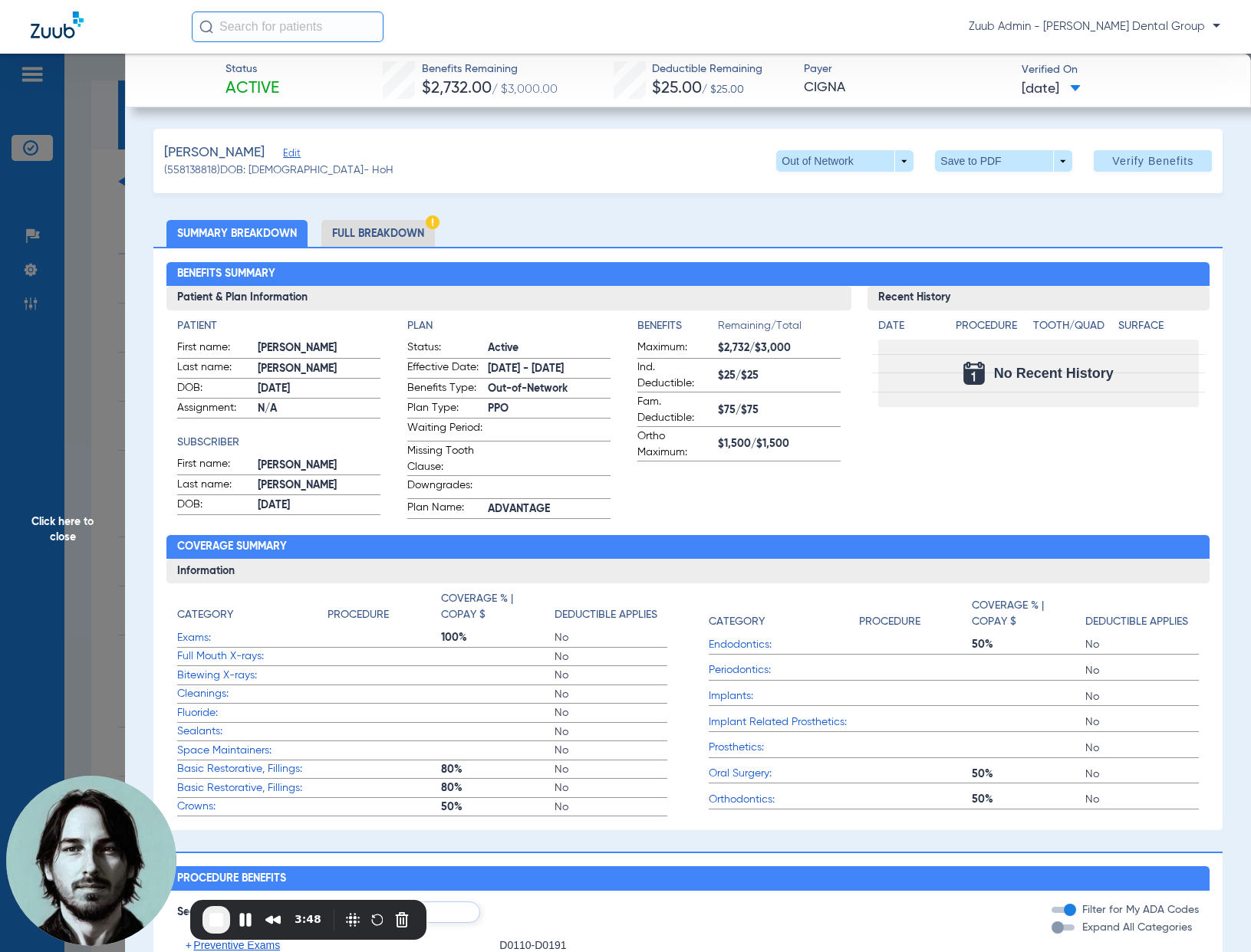
click at [402, 230] on li "Full Breakdown" at bounding box center [378, 233] width 114 height 27
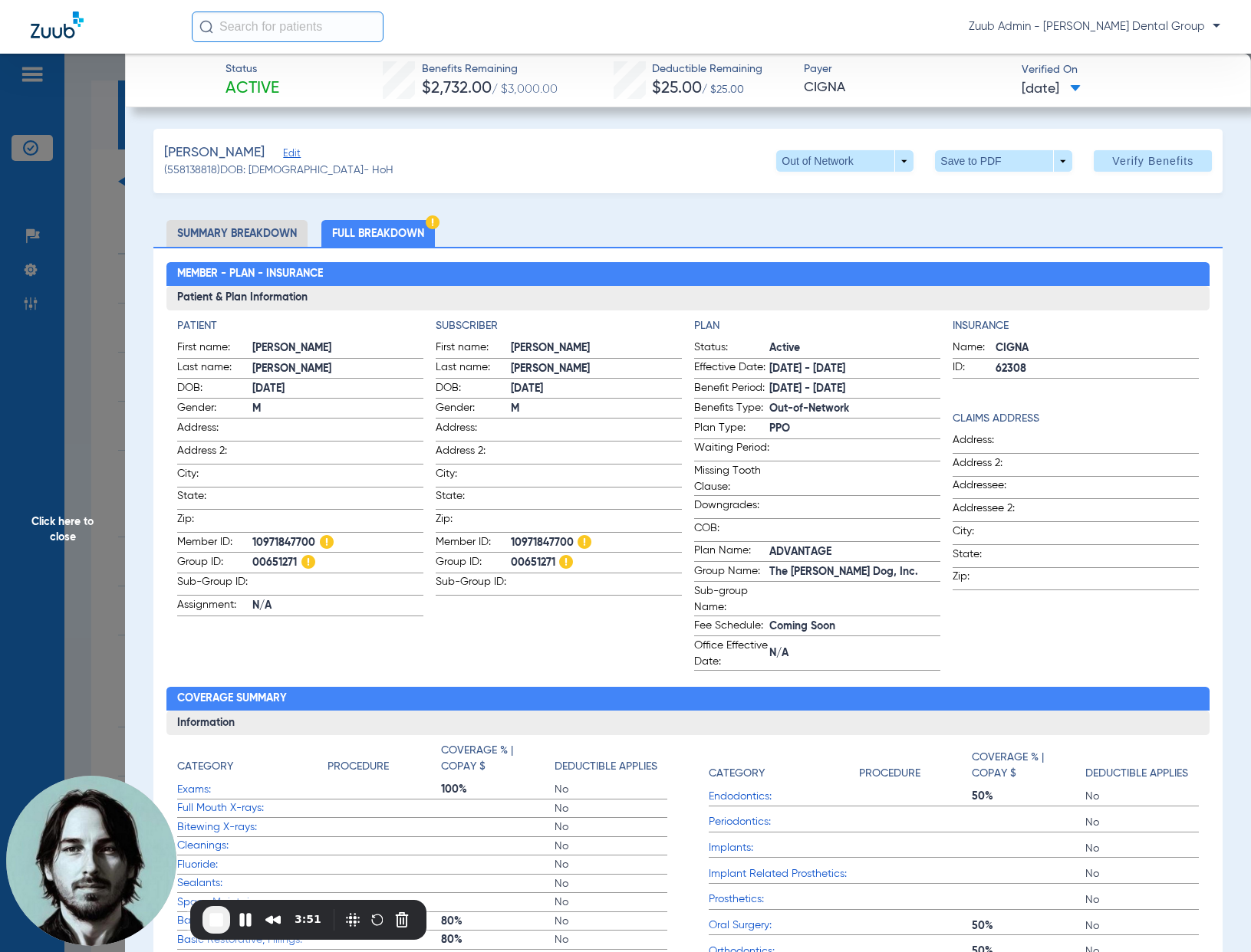
click at [114, 373] on span "Click here to close" at bounding box center [62, 529] width 125 height 952
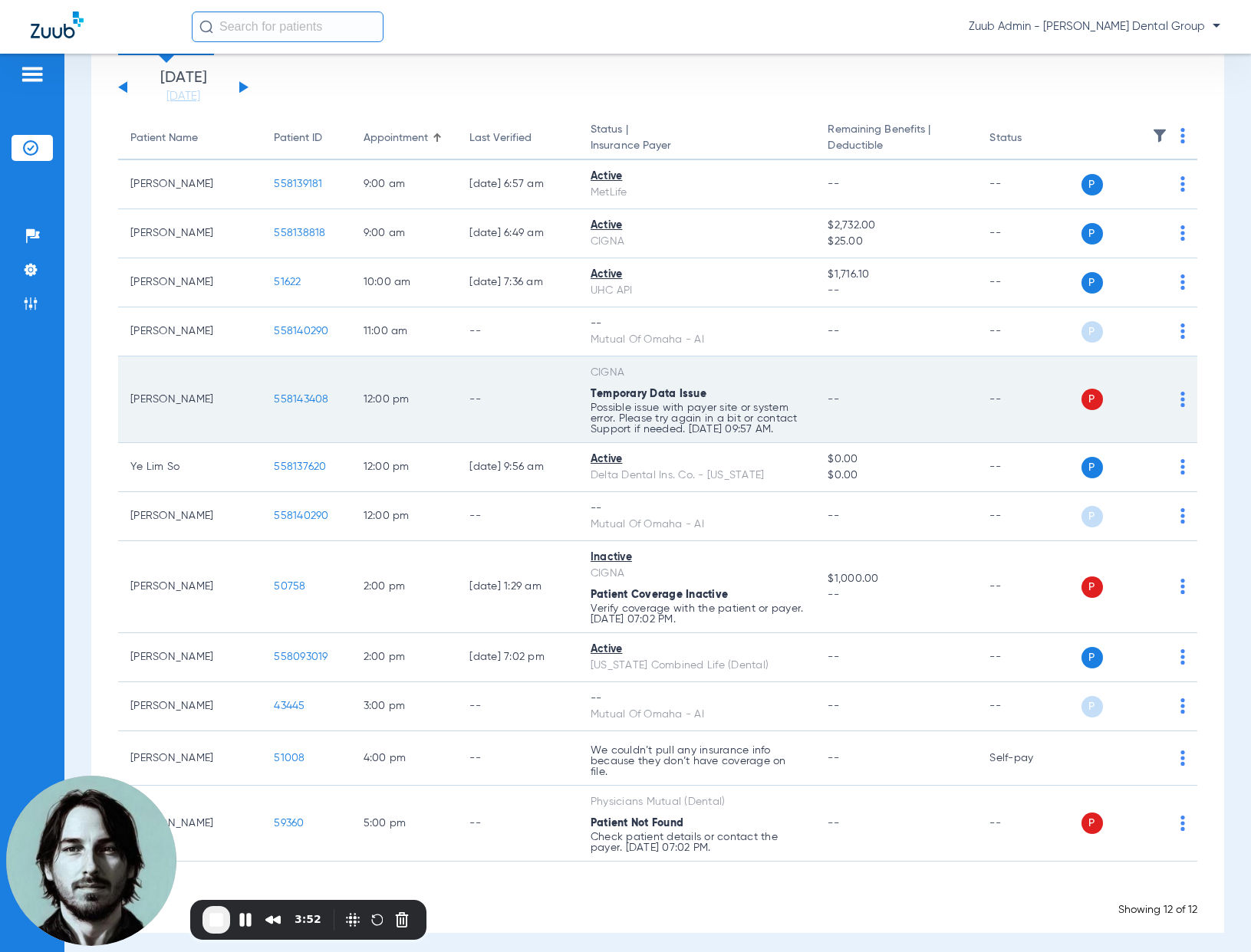
scroll to position [102, 0]
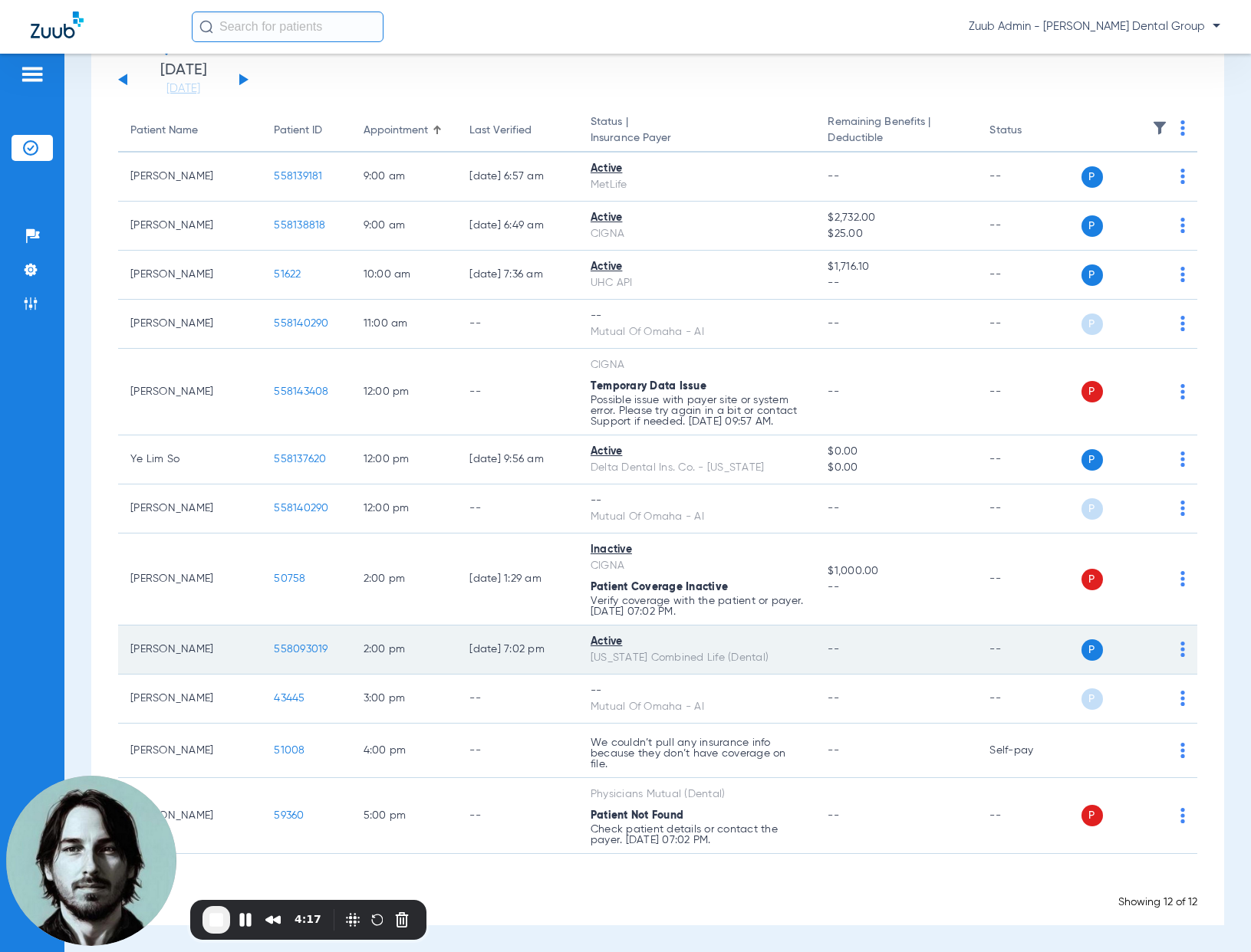
click at [293, 652] on span "558093019" at bounding box center [300, 649] width 53 height 10
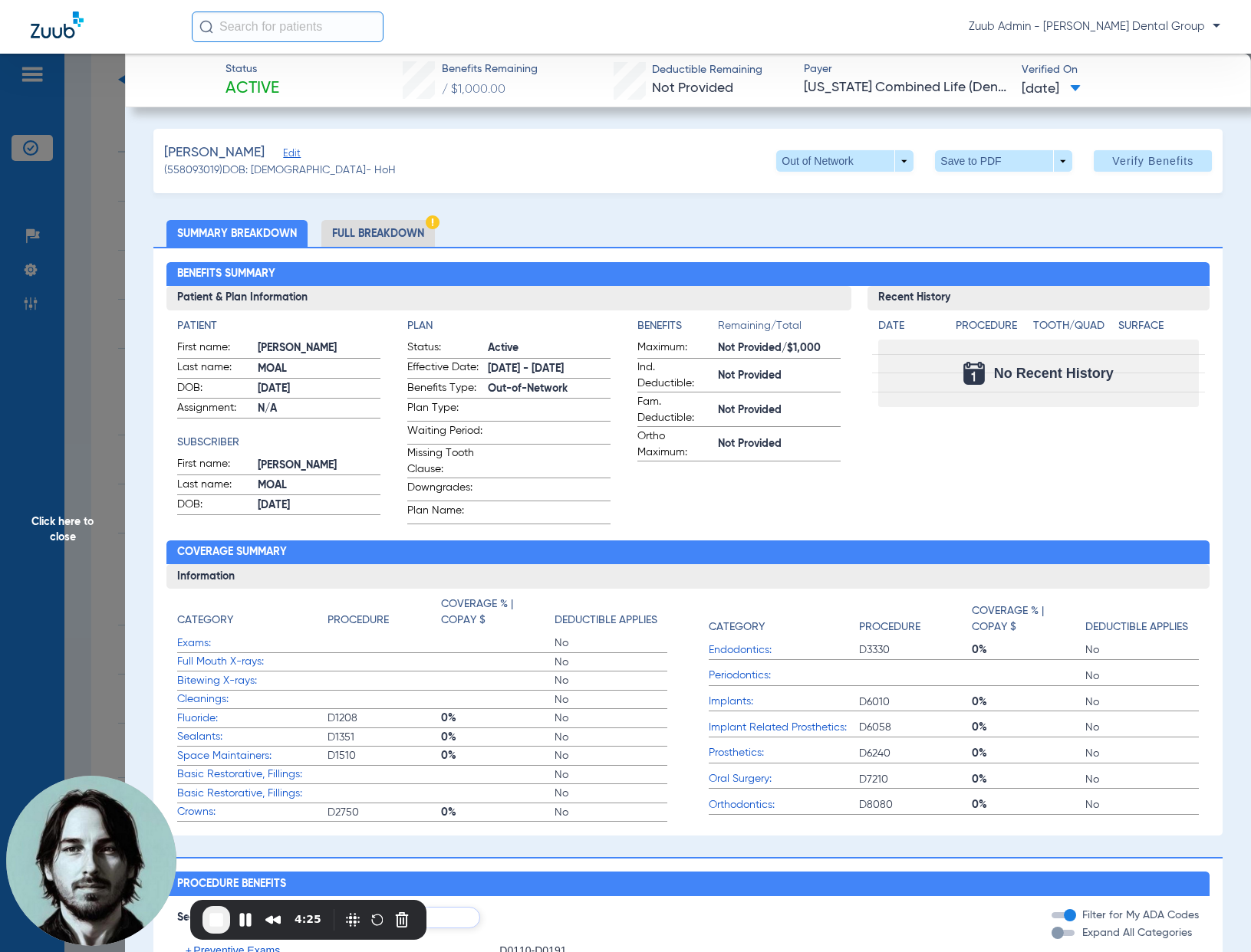
click at [413, 230] on li "Full Breakdown" at bounding box center [378, 233] width 114 height 27
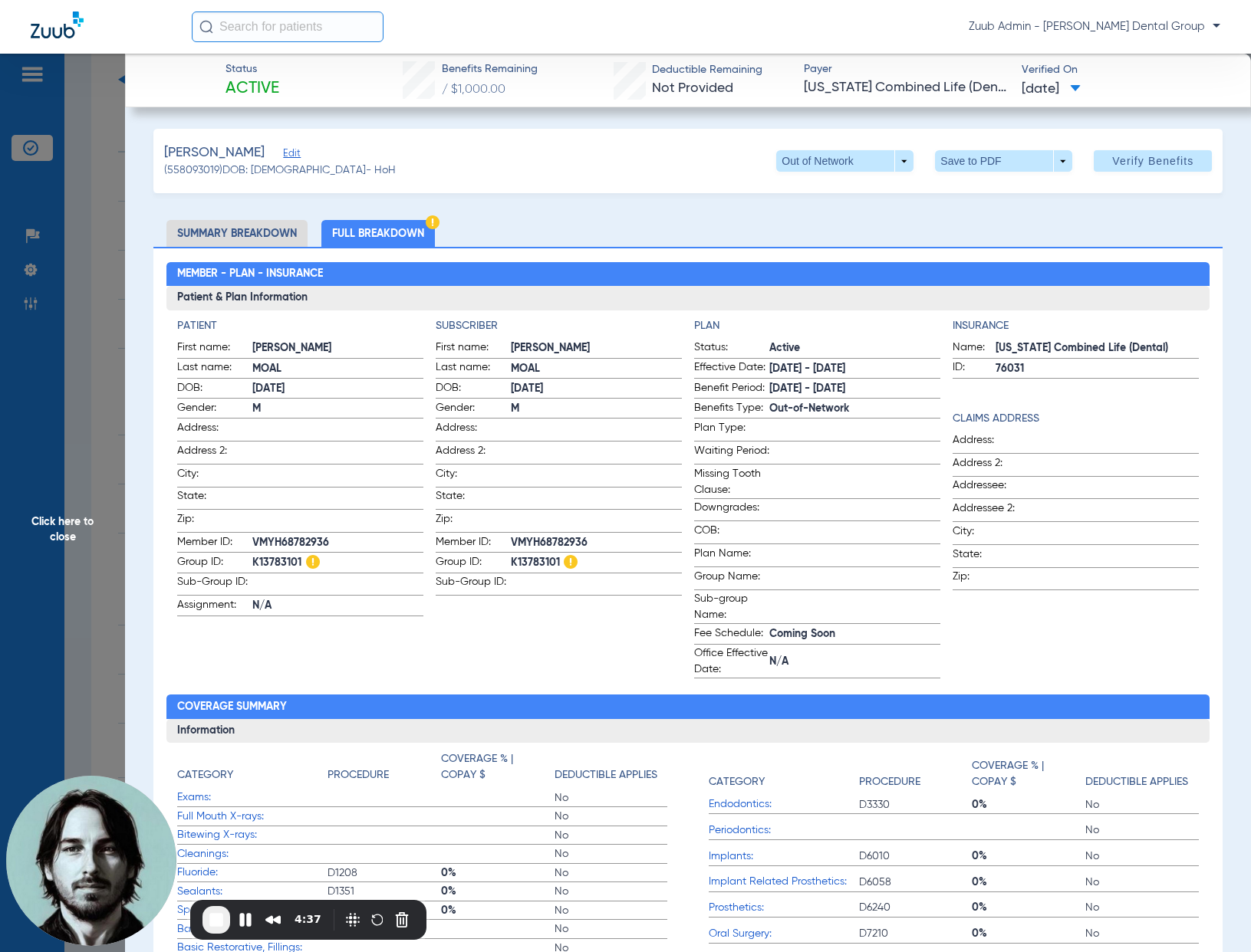
click at [109, 311] on span "Click here to close" at bounding box center [62, 529] width 125 height 952
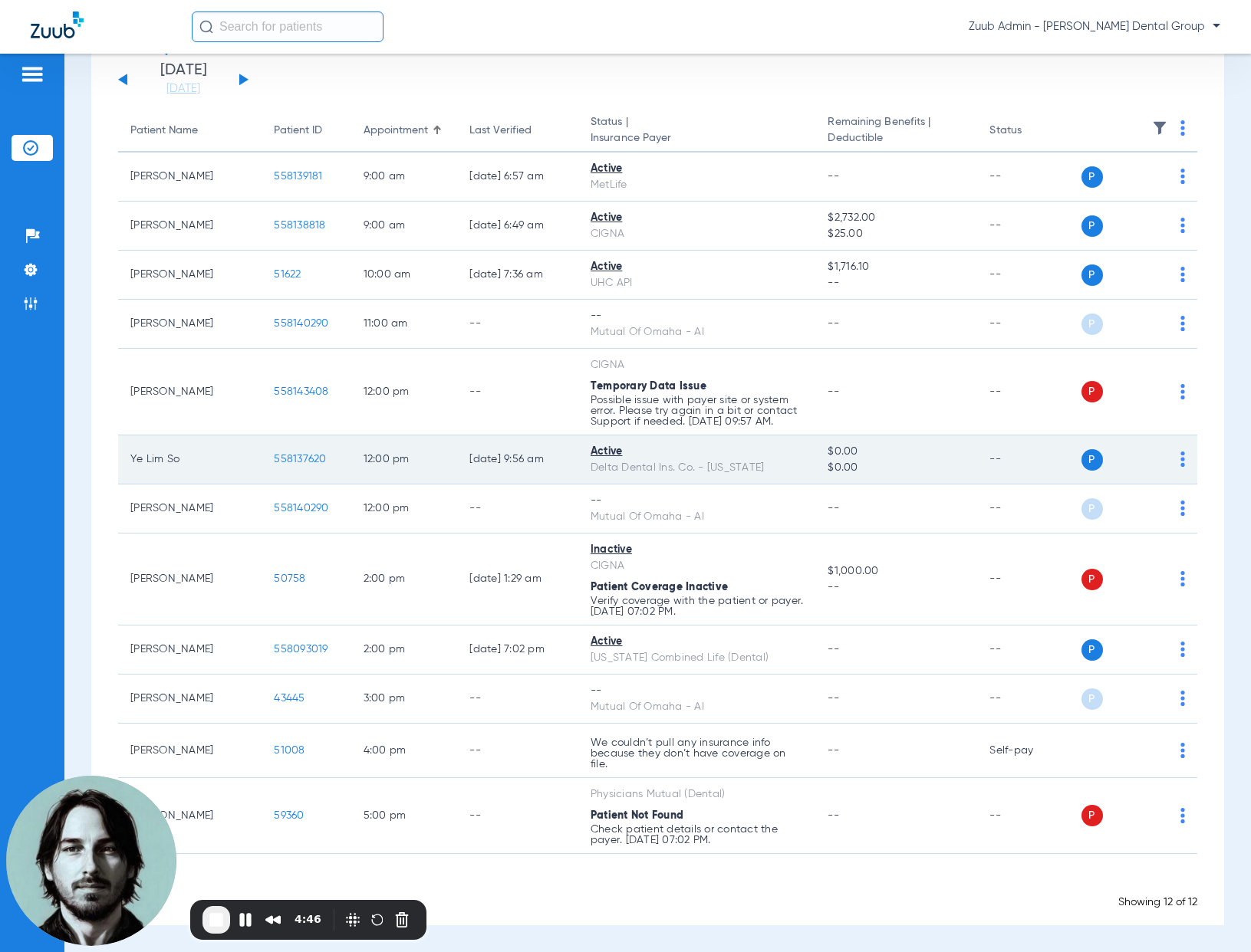
click at [297, 455] on span "558137620" at bounding box center [299, 459] width 52 height 10
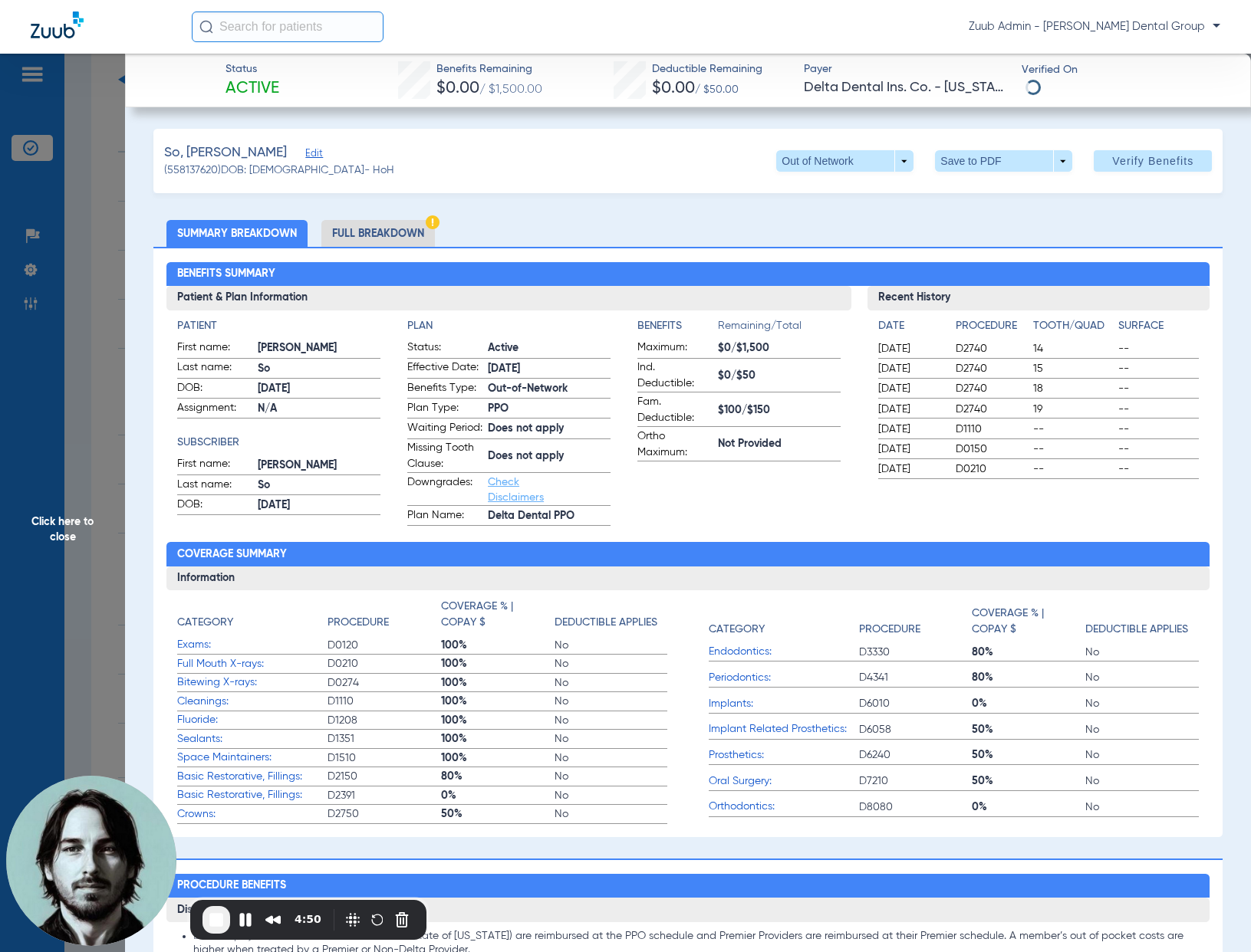
click at [406, 239] on li "Full Breakdown" at bounding box center [378, 233] width 114 height 27
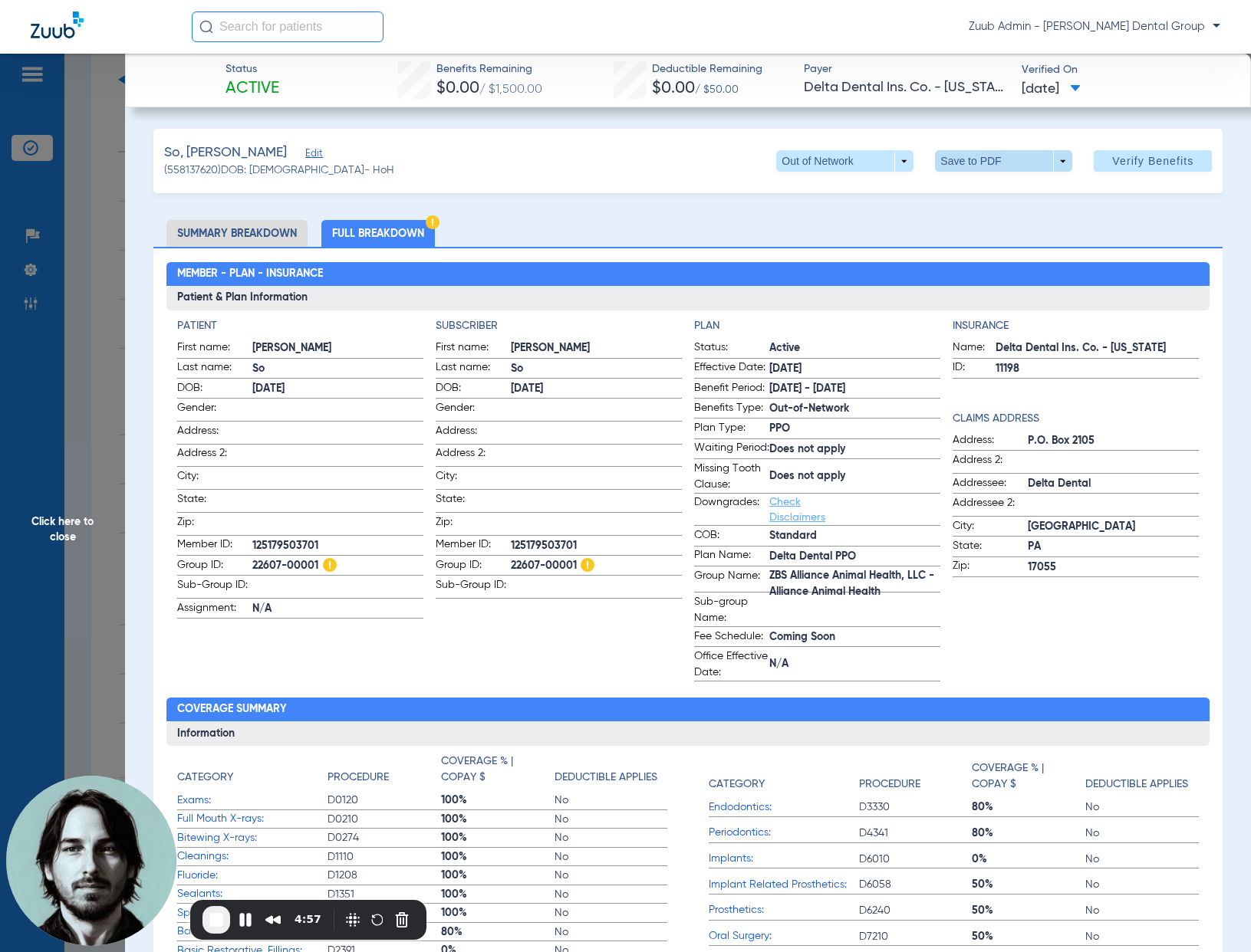
click at [971, 162] on span at bounding box center [1004, 161] width 138 height 21
click at [980, 190] on span "Save to PDF" at bounding box center [998, 192] width 60 height 10
click at [108, 243] on span "Click here to close" at bounding box center [62, 529] width 125 height 952
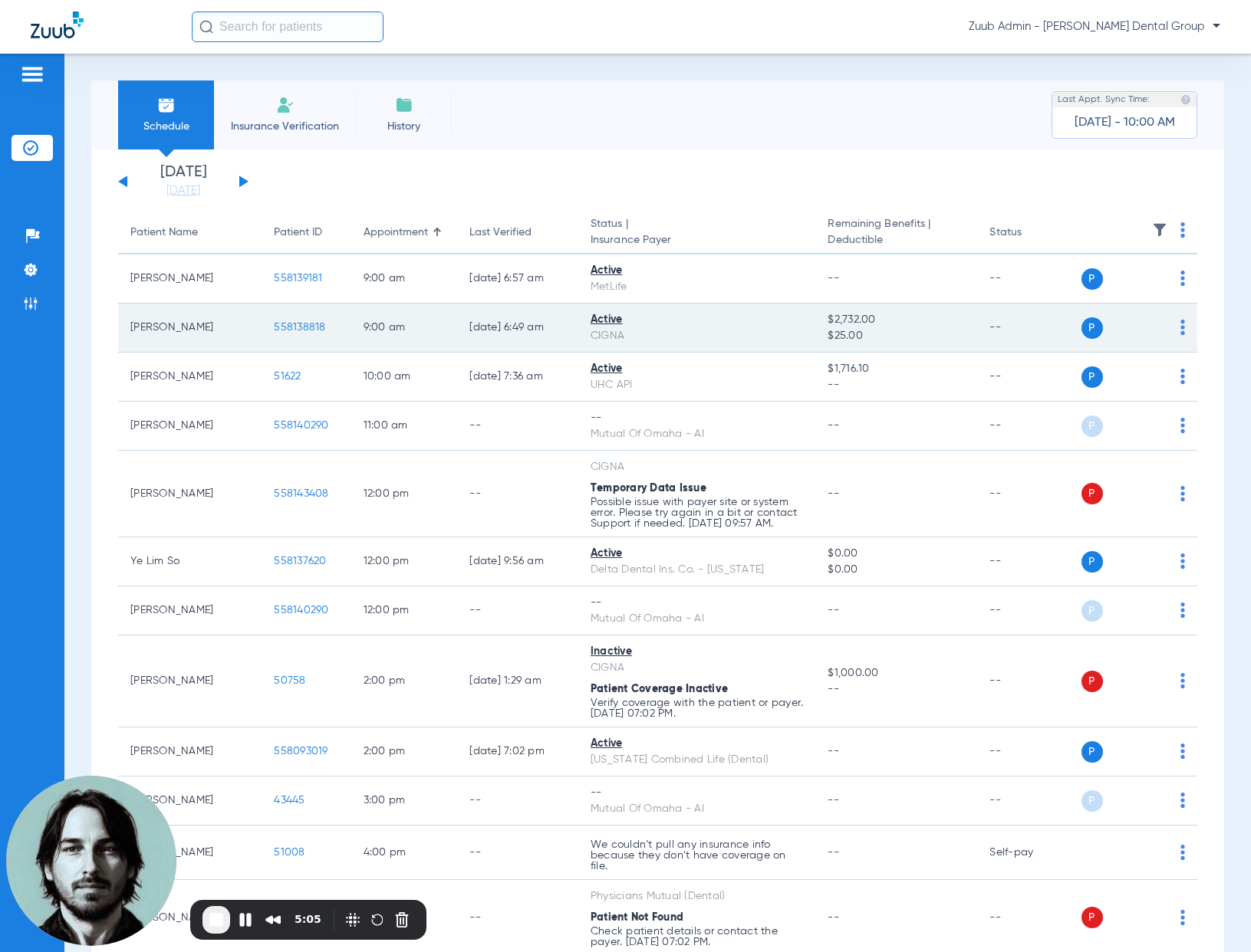
scroll to position [3, 0]
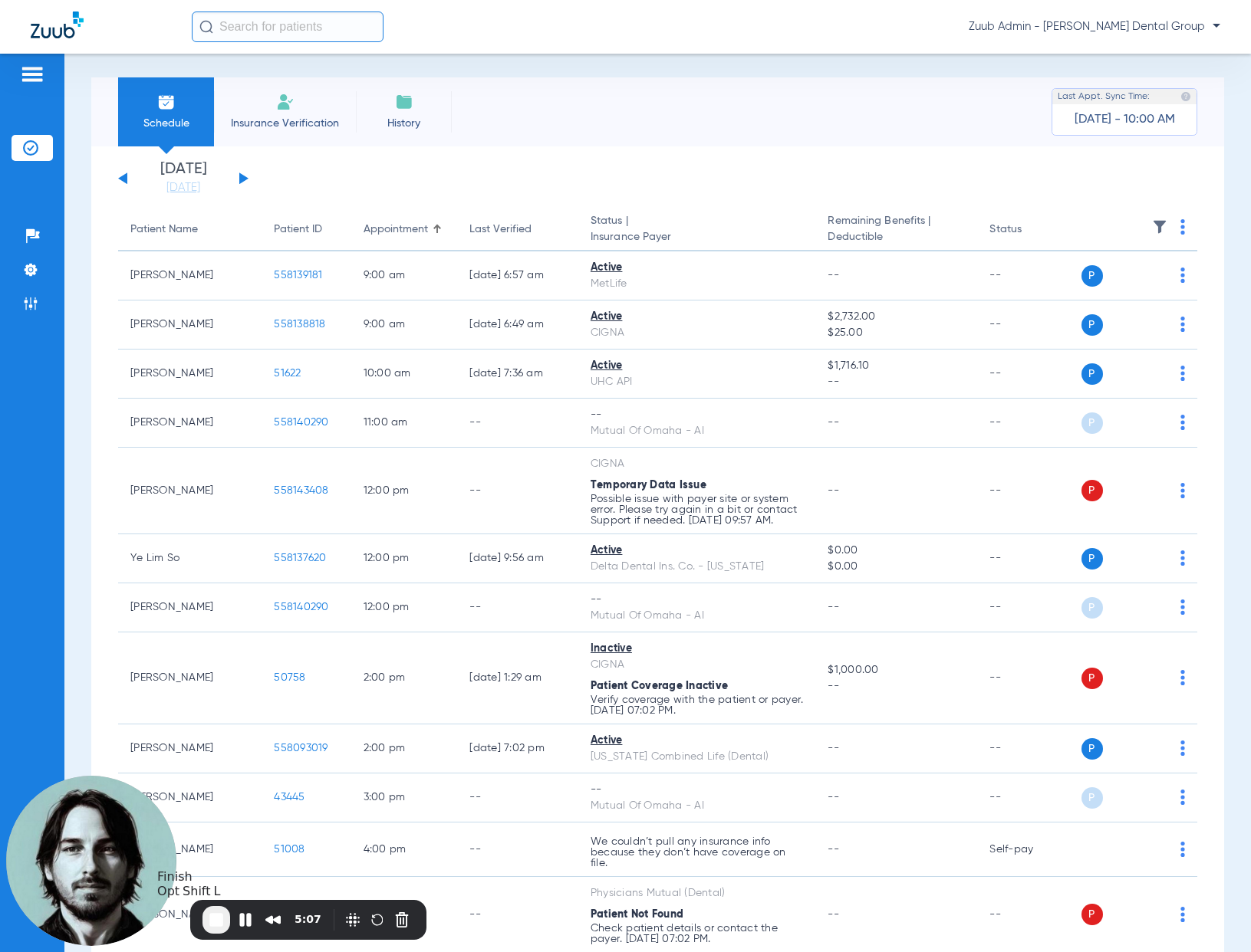
click at [210, 925] on span "End Recording" at bounding box center [216, 919] width 18 height 18
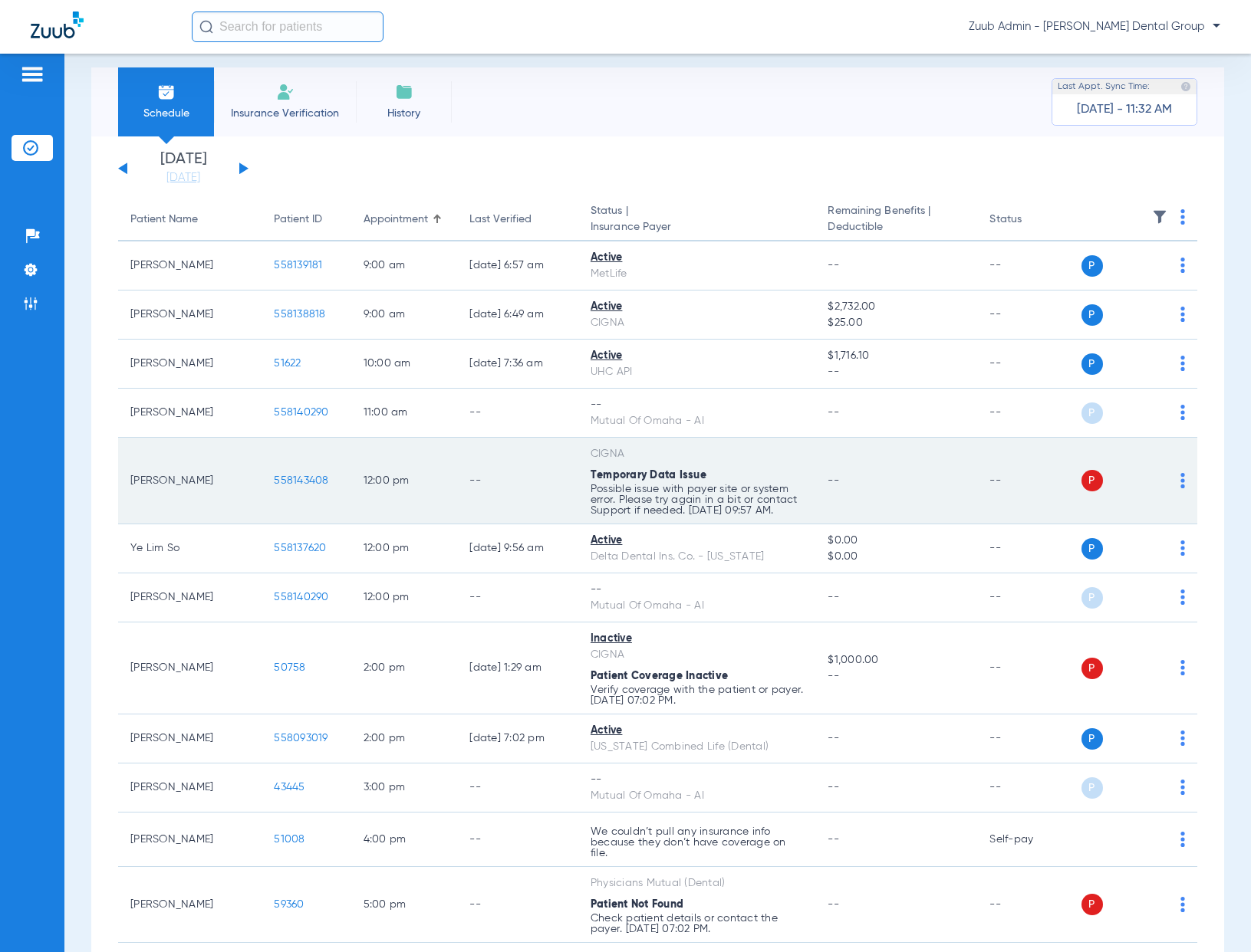
scroll to position [14, 0]
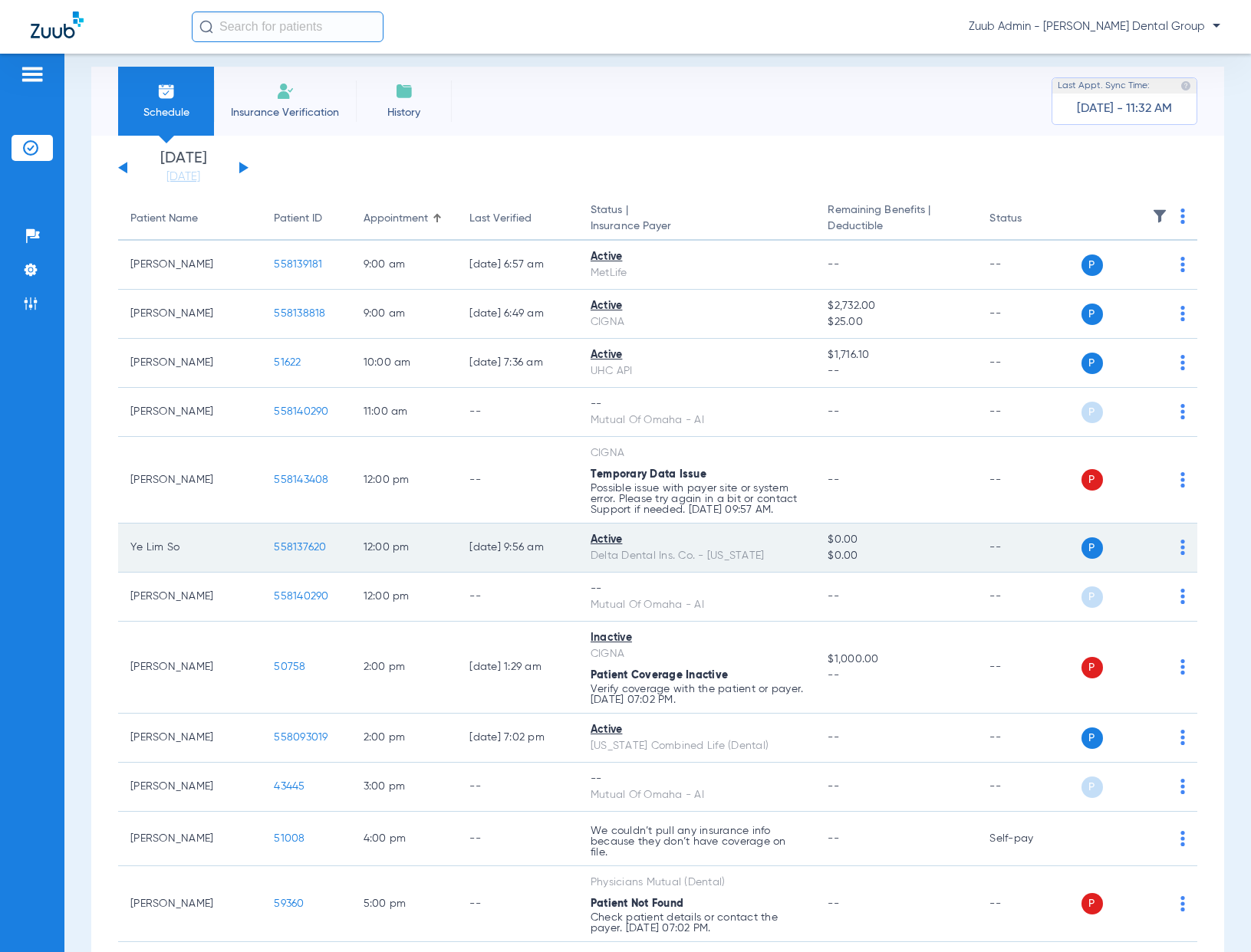
click at [299, 543] on span "558137620" at bounding box center [299, 547] width 52 height 10
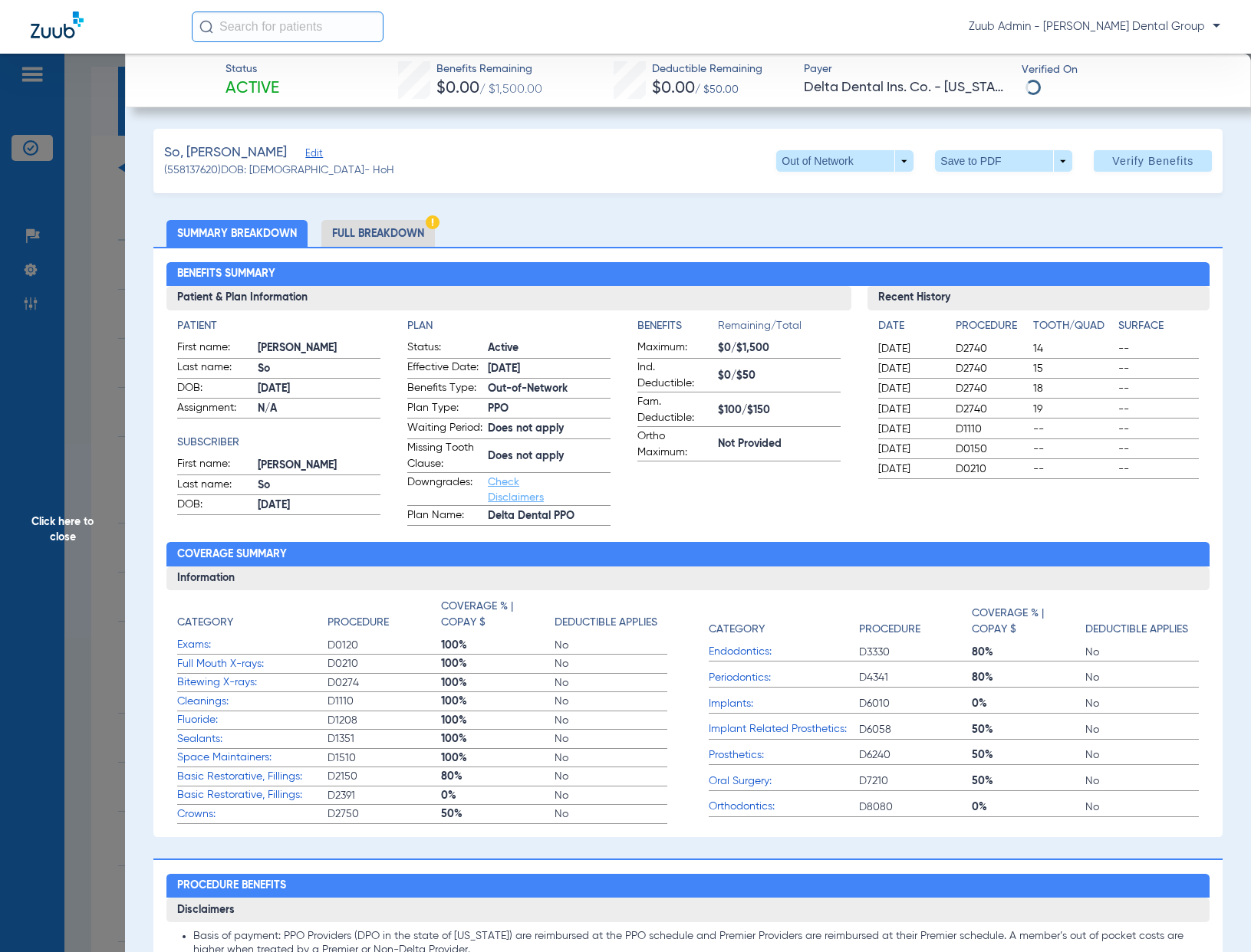
click at [408, 233] on li "Full Breakdown" at bounding box center [378, 233] width 114 height 27
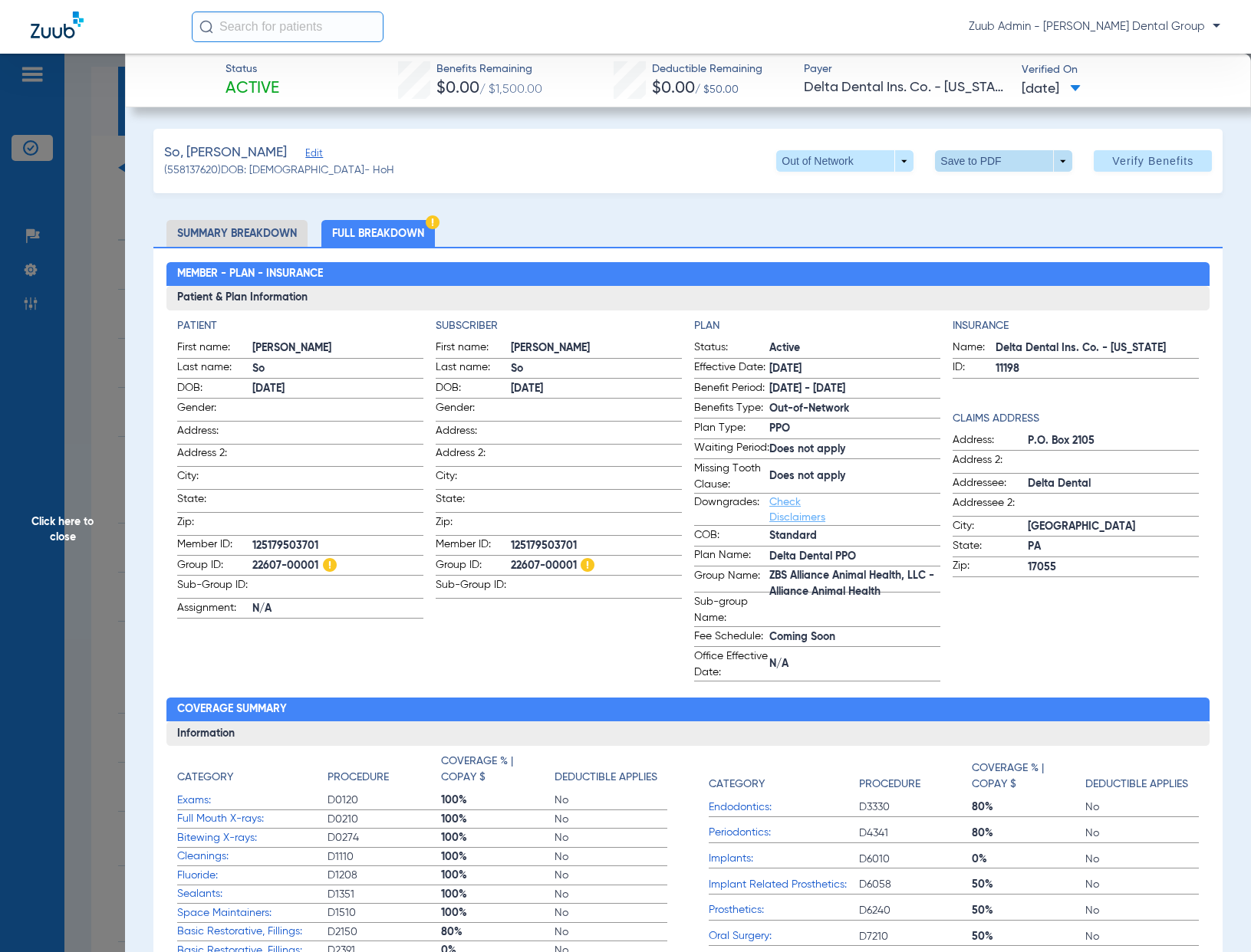
click at [960, 155] on span at bounding box center [1004, 161] width 138 height 21
click at [985, 195] on span "Save to PDF" at bounding box center [998, 192] width 60 height 10
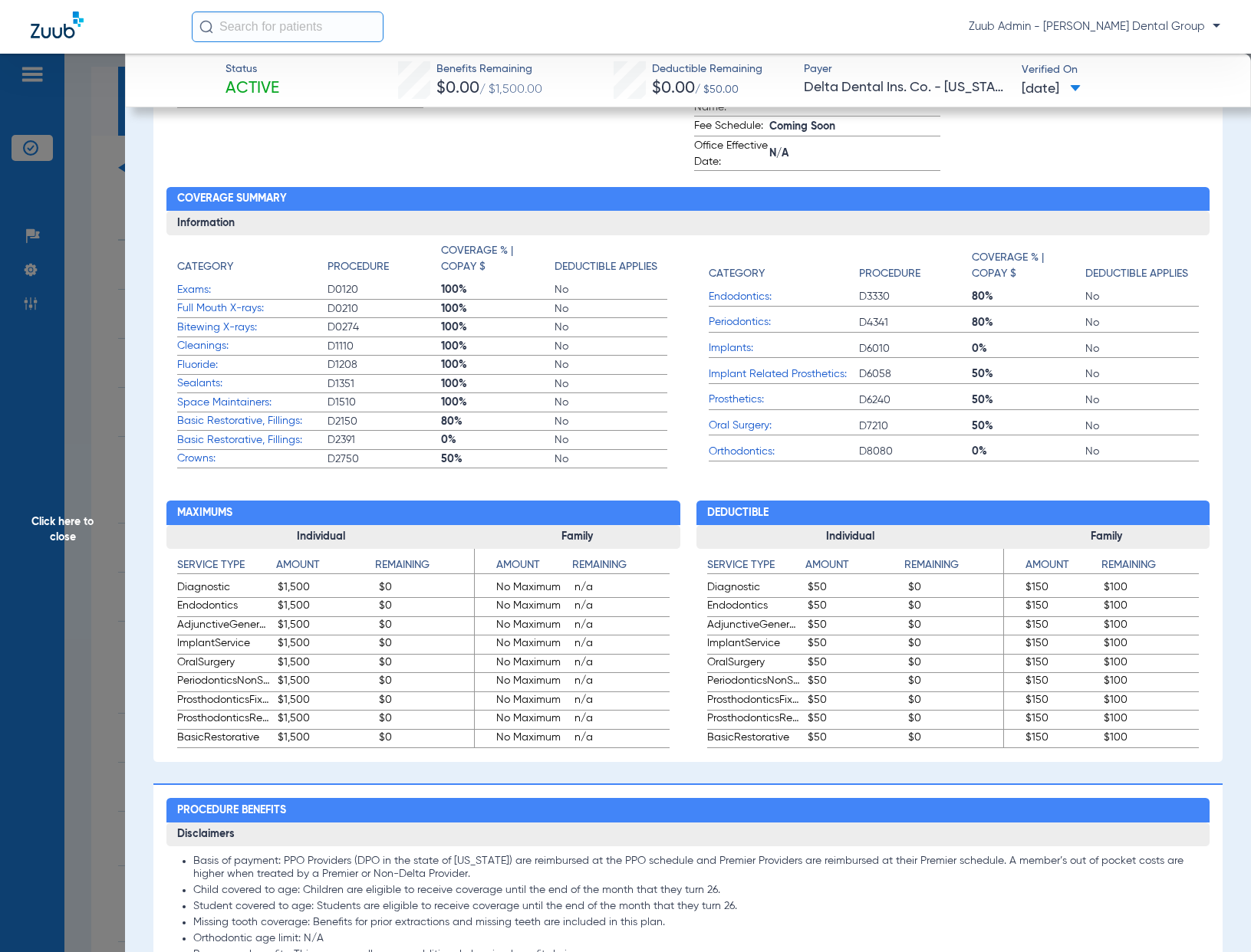
scroll to position [0, 0]
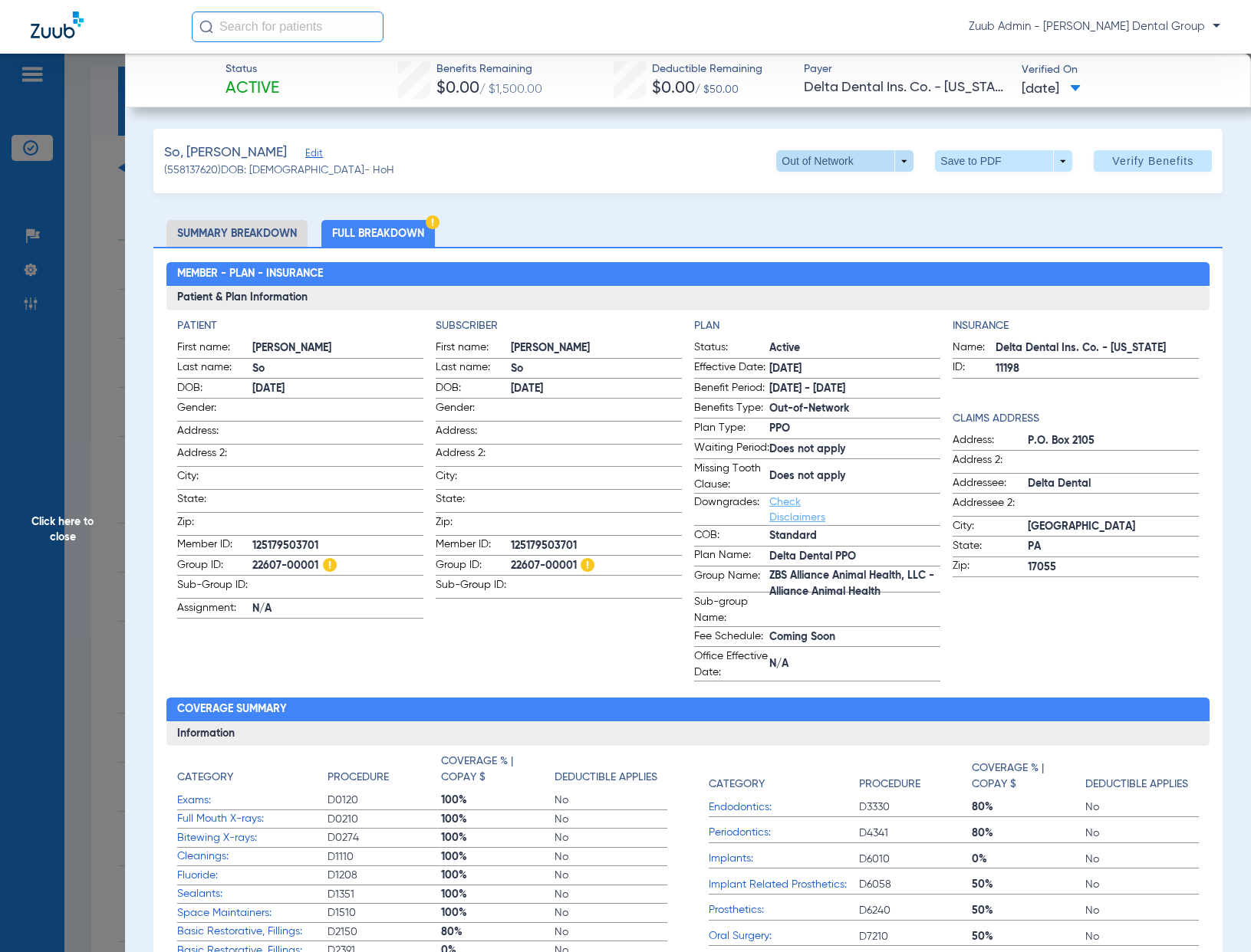
click at [890, 166] on span at bounding box center [845, 161] width 138 height 21
click at [630, 212] on div at bounding box center [626, 476] width 1251 height 952
click at [1217, 27] on span "Zuub Admin - [PERSON_NAME] Dental Group" at bounding box center [1094, 27] width 251 height 15
click at [1217, 27] on div at bounding box center [626, 476] width 1251 height 952
drag, startPoint x: 1080, startPoint y: 27, endPoint x: 1220, endPoint y: 25, distance: 140.0
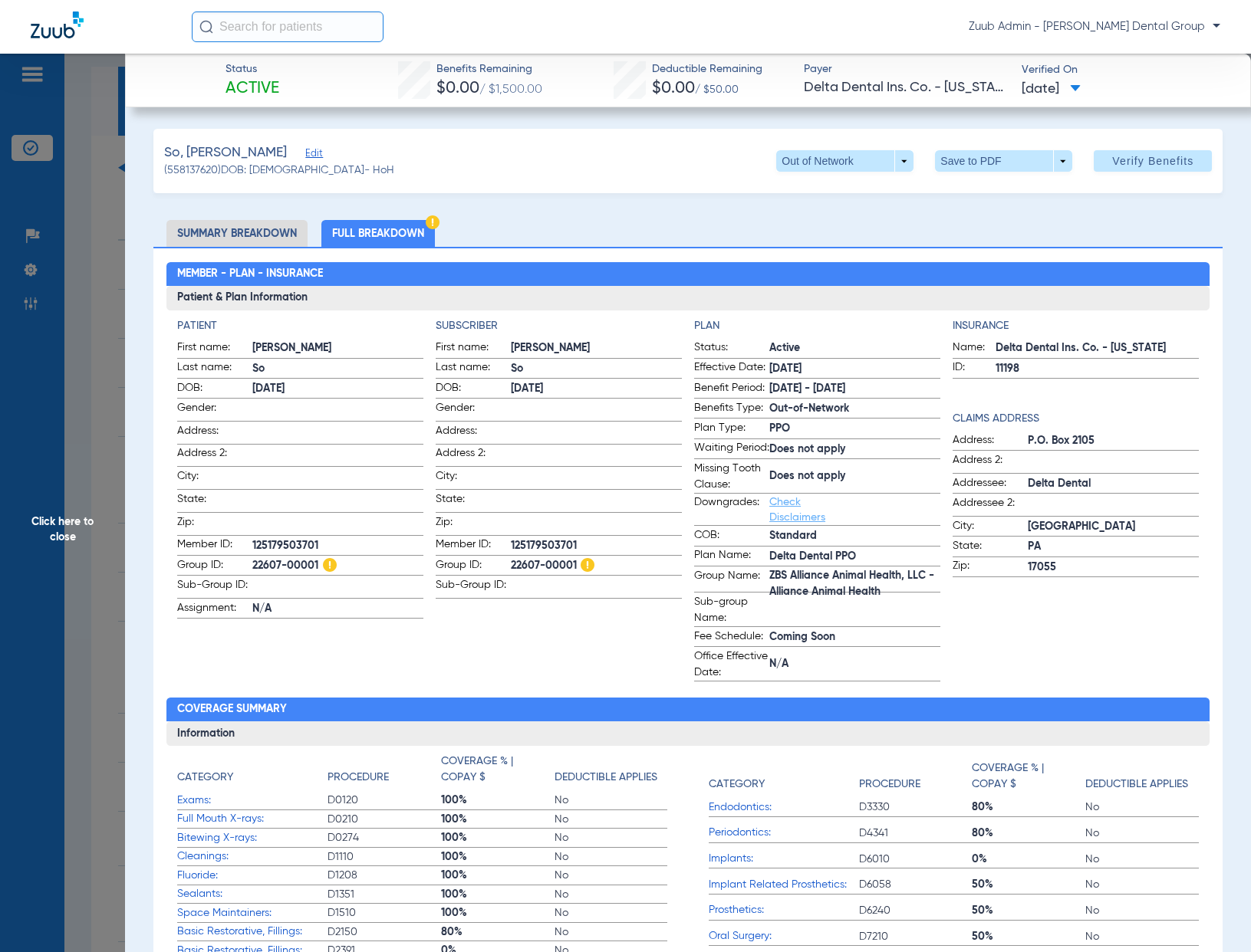
click at [1220, 25] on div "Zuub Admin - [PERSON_NAME] Dental Group" at bounding box center [626, 27] width 1251 height 53
click at [191, 172] on span "(558137620) DOB: [DEMOGRAPHIC_DATA] - HoH" at bounding box center [279, 170] width 230 height 16
copy span "558137620"
click at [547, 187] on div "So, [PERSON_NAME] Edit (558137620) DOB: [DEMOGRAPHIC_DATA] - HoH Out of Network…" at bounding box center [687, 161] width 1069 height 64
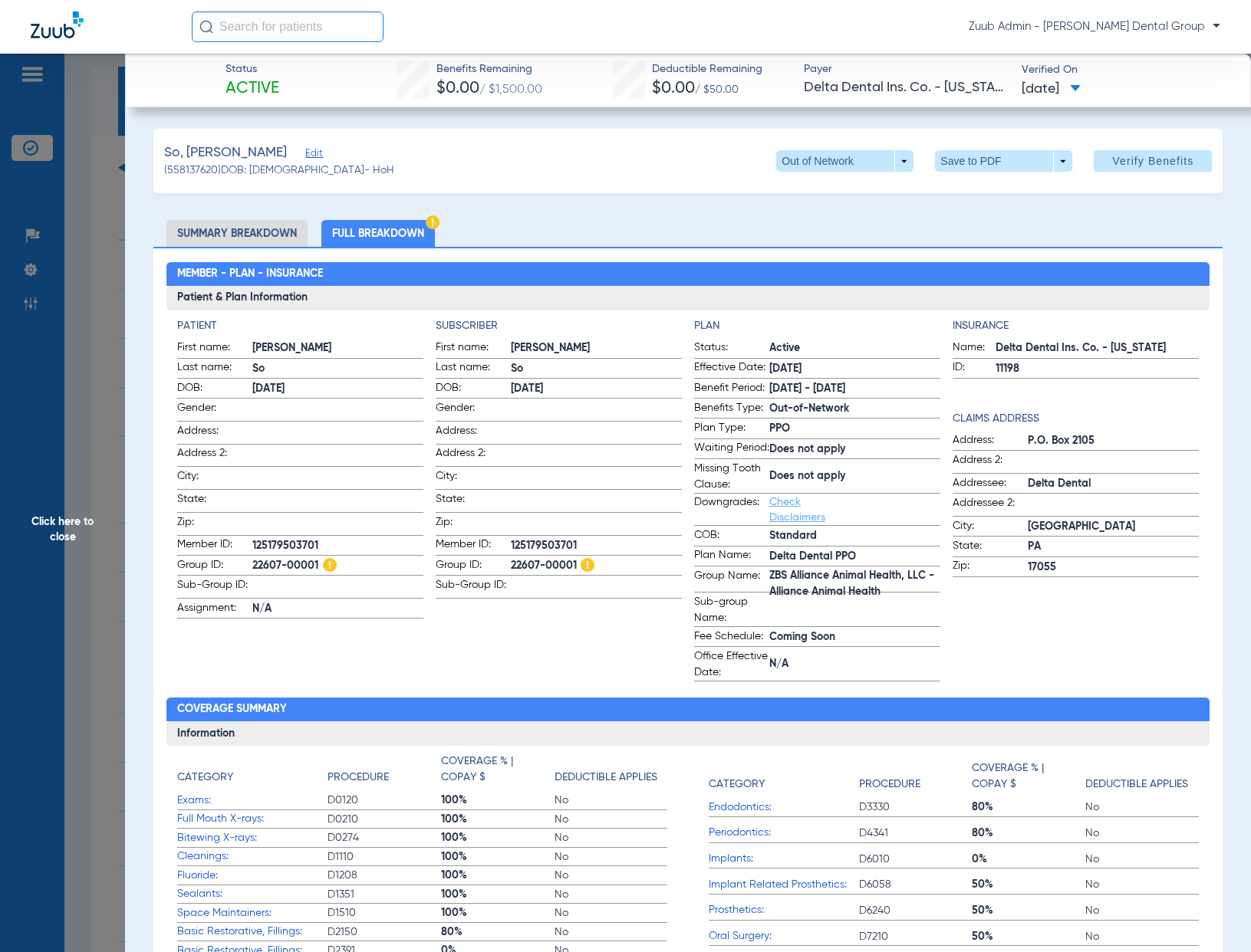
click at [94, 187] on span "Click here to close" at bounding box center [62, 529] width 125 height 952
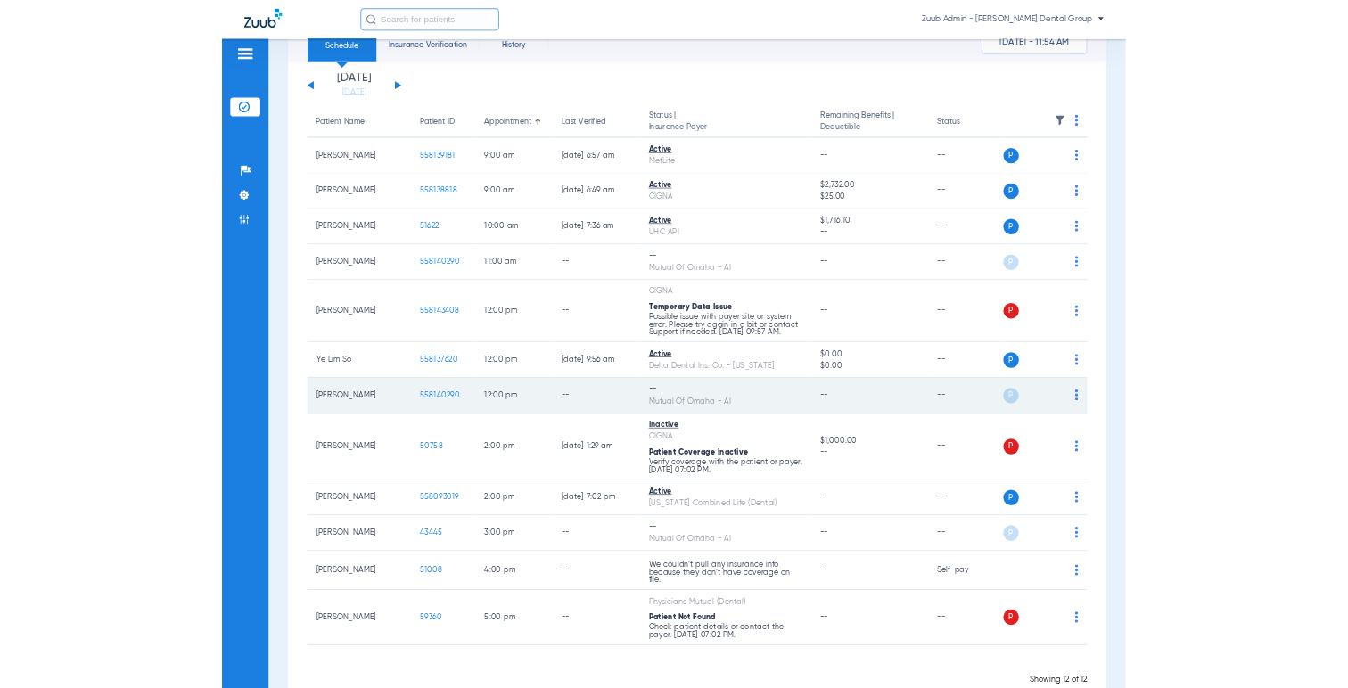
scroll to position [119, 0]
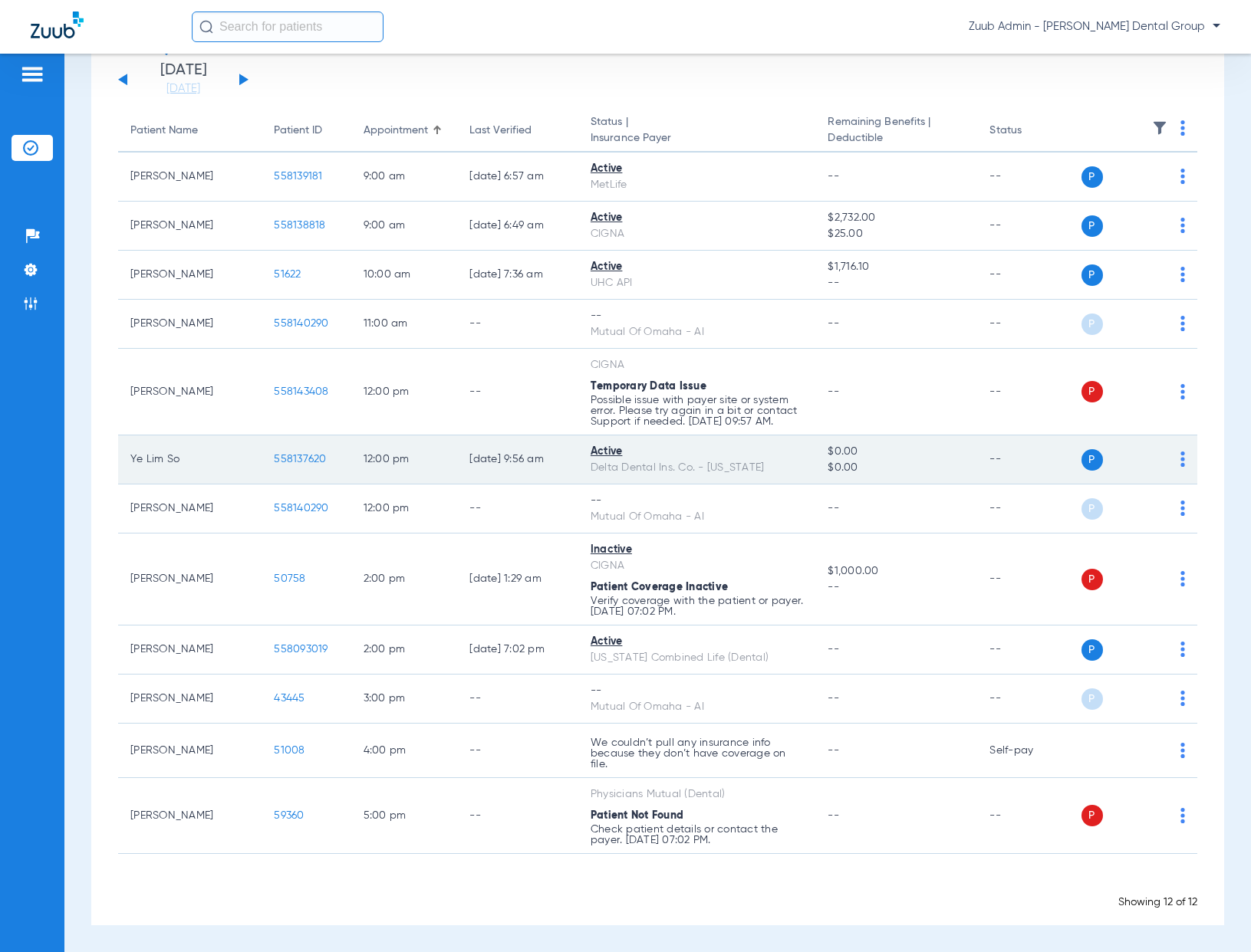
click at [293, 460] on span "558137620" at bounding box center [299, 459] width 52 height 10
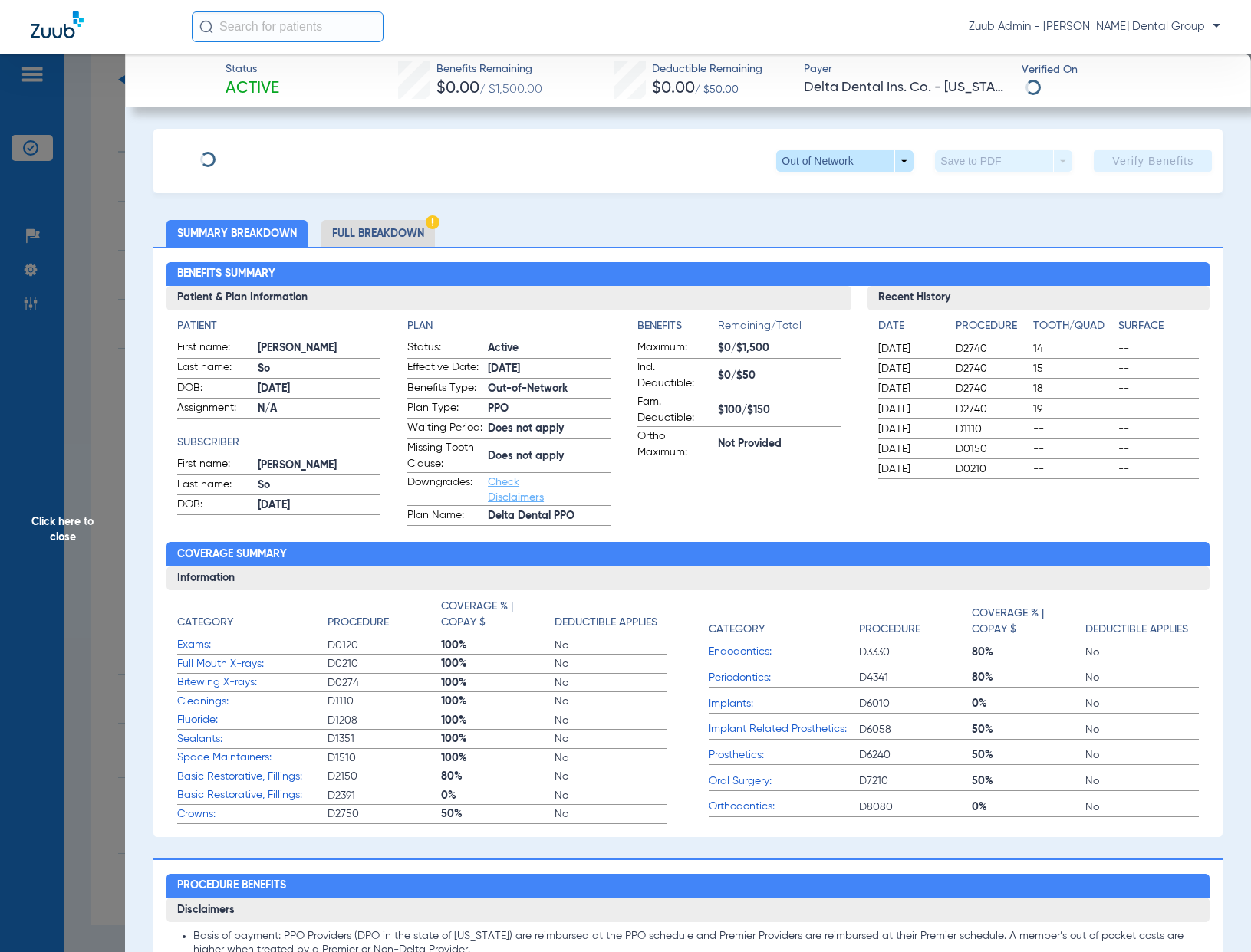
click at [389, 232] on li "Full Breakdown" at bounding box center [378, 233] width 114 height 27
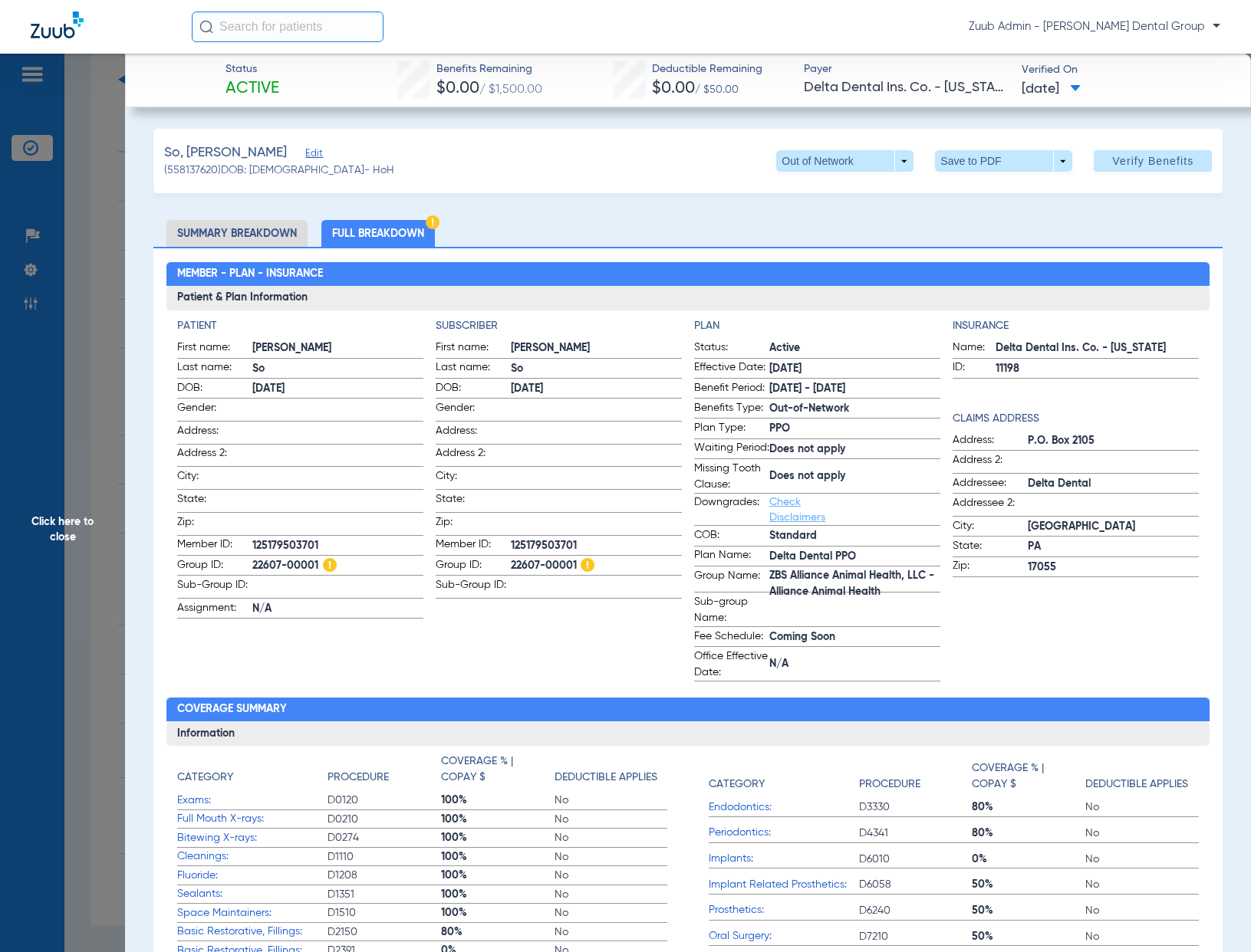
click at [199, 169] on span "(558137620) DOB: [DEMOGRAPHIC_DATA] - HoH" at bounding box center [279, 170] width 230 height 16
copy span "558137620"
